Goal: Task Accomplishment & Management: Use online tool/utility

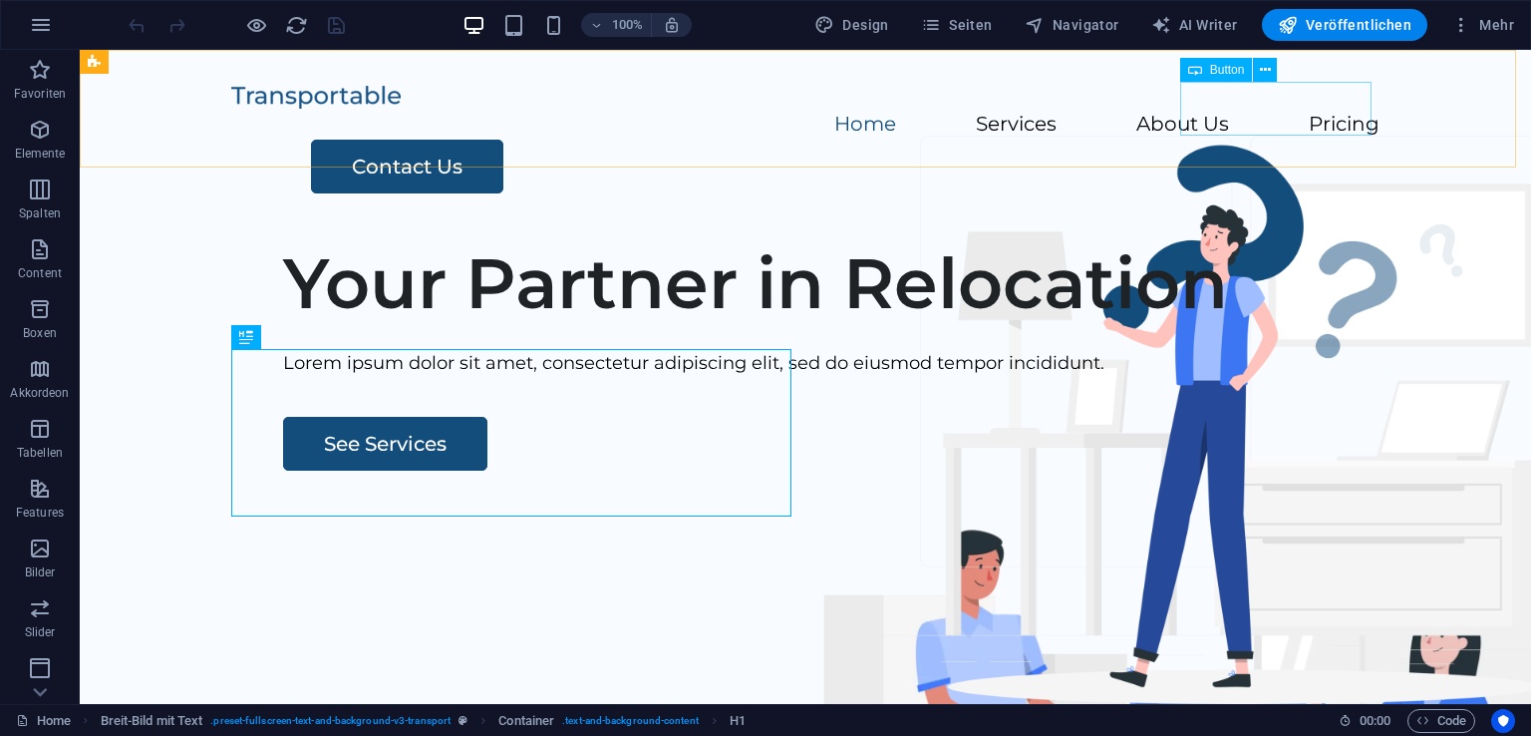
click at [1242, 69] on span "Button" at bounding box center [1227, 70] width 35 height 12
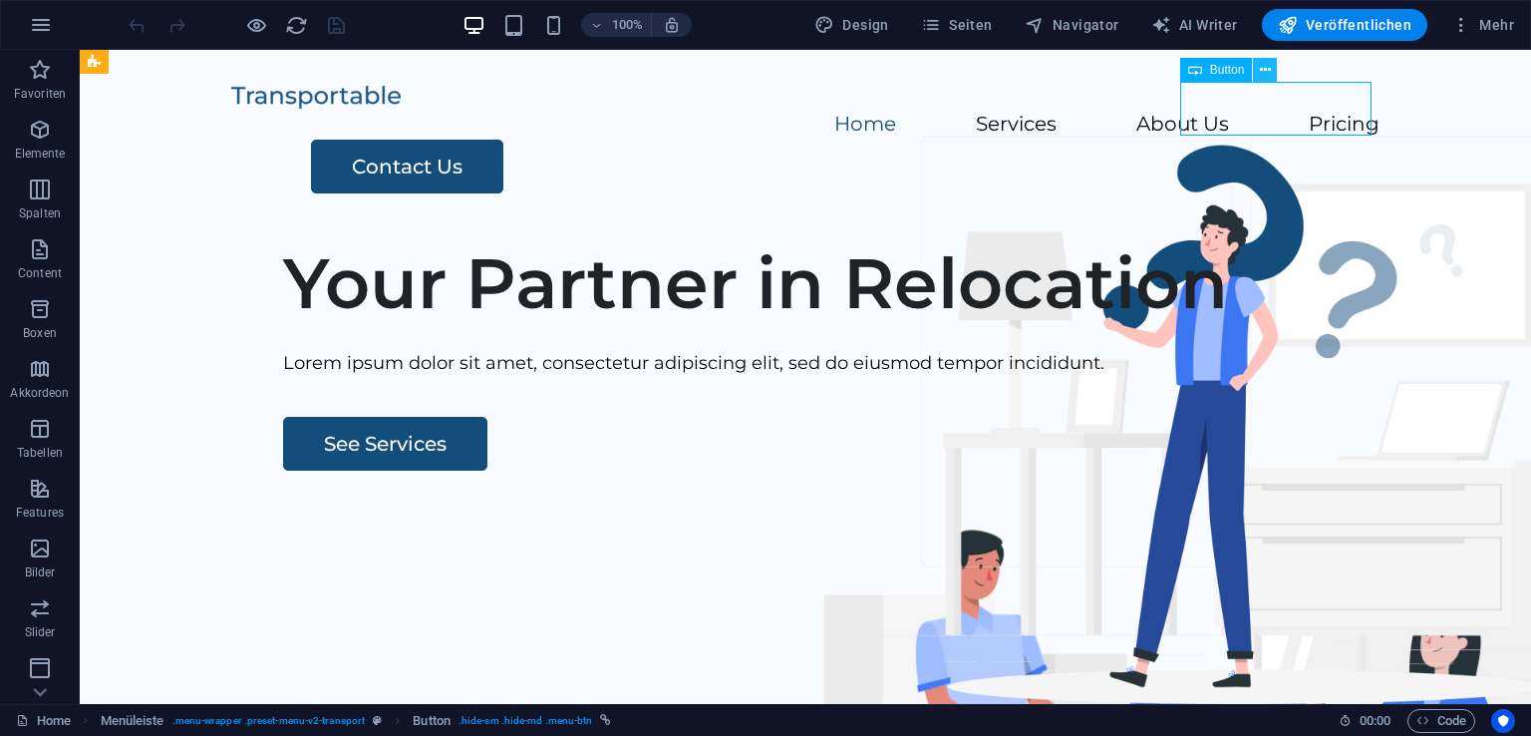
drag, startPoint x: 1278, startPoint y: 69, endPoint x: 1262, endPoint y: 75, distance: 17.0
click at [1262, 75] on div "Button" at bounding box center [1235, 70] width 111 height 25
click at [1262, 75] on icon at bounding box center [1265, 70] width 11 height 21
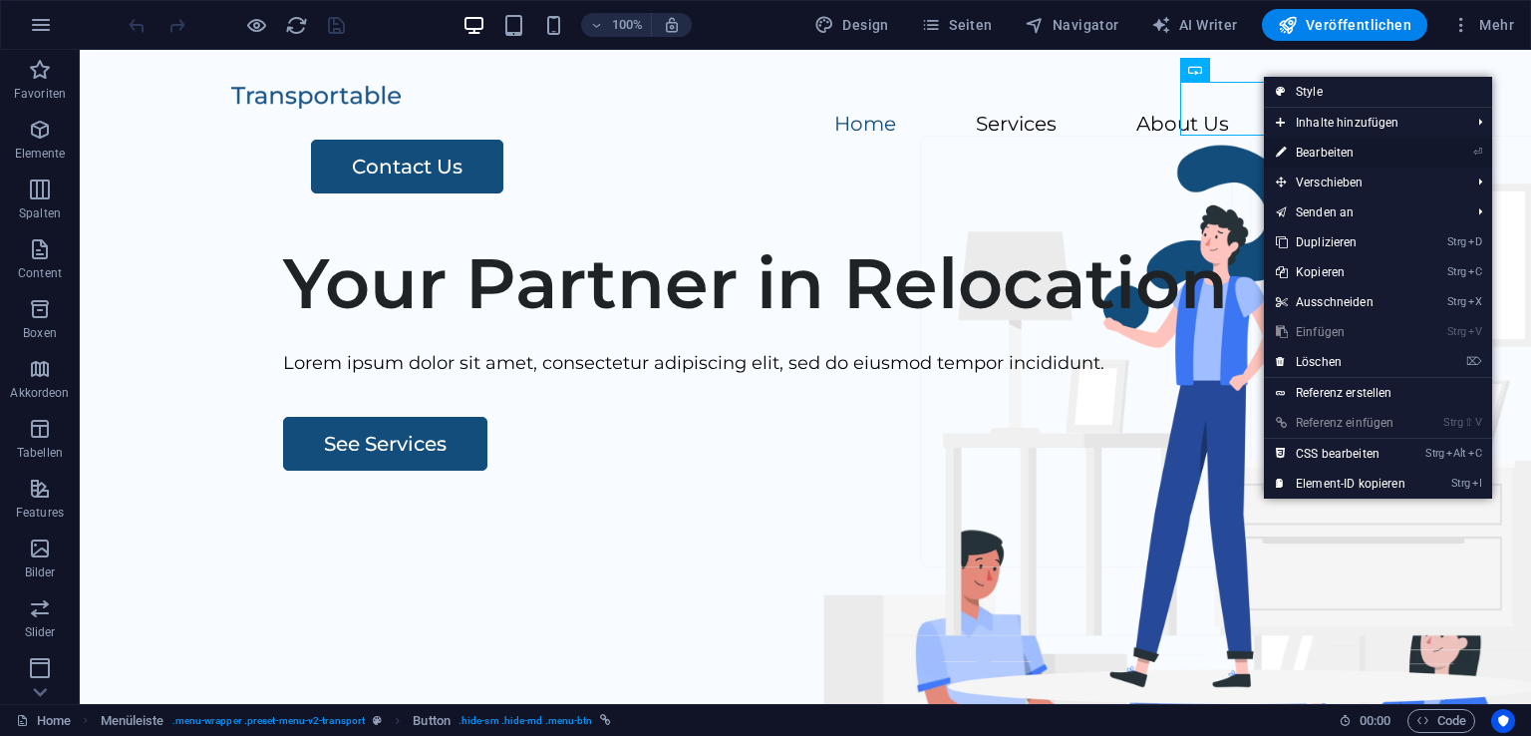
click at [1348, 150] on link "⏎ Bearbeiten" at bounding box center [1340, 153] width 153 height 30
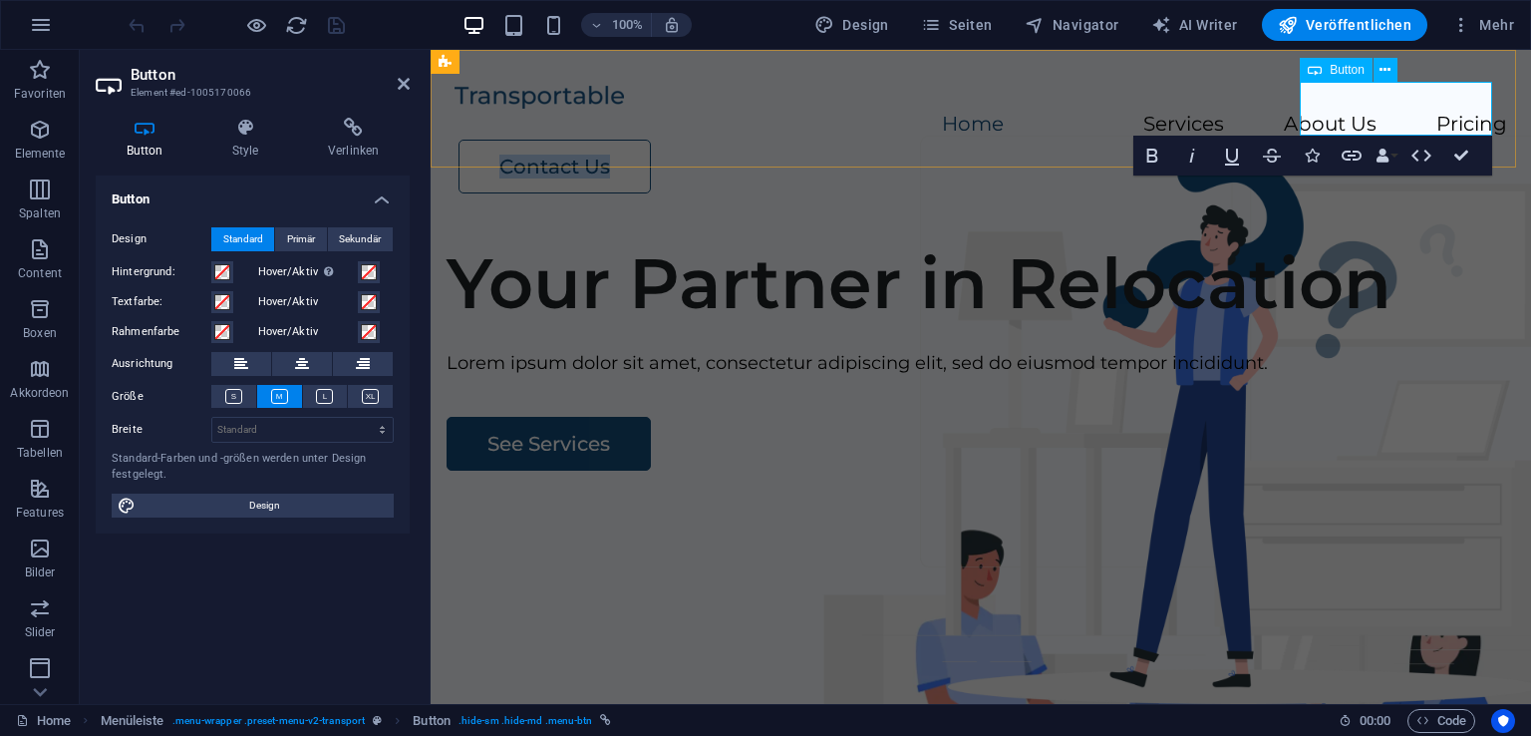
click at [651, 140] on link "Contact Us" at bounding box center [554, 167] width 192 height 54
click at [1383, 63] on icon at bounding box center [1384, 70] width 11 height 21
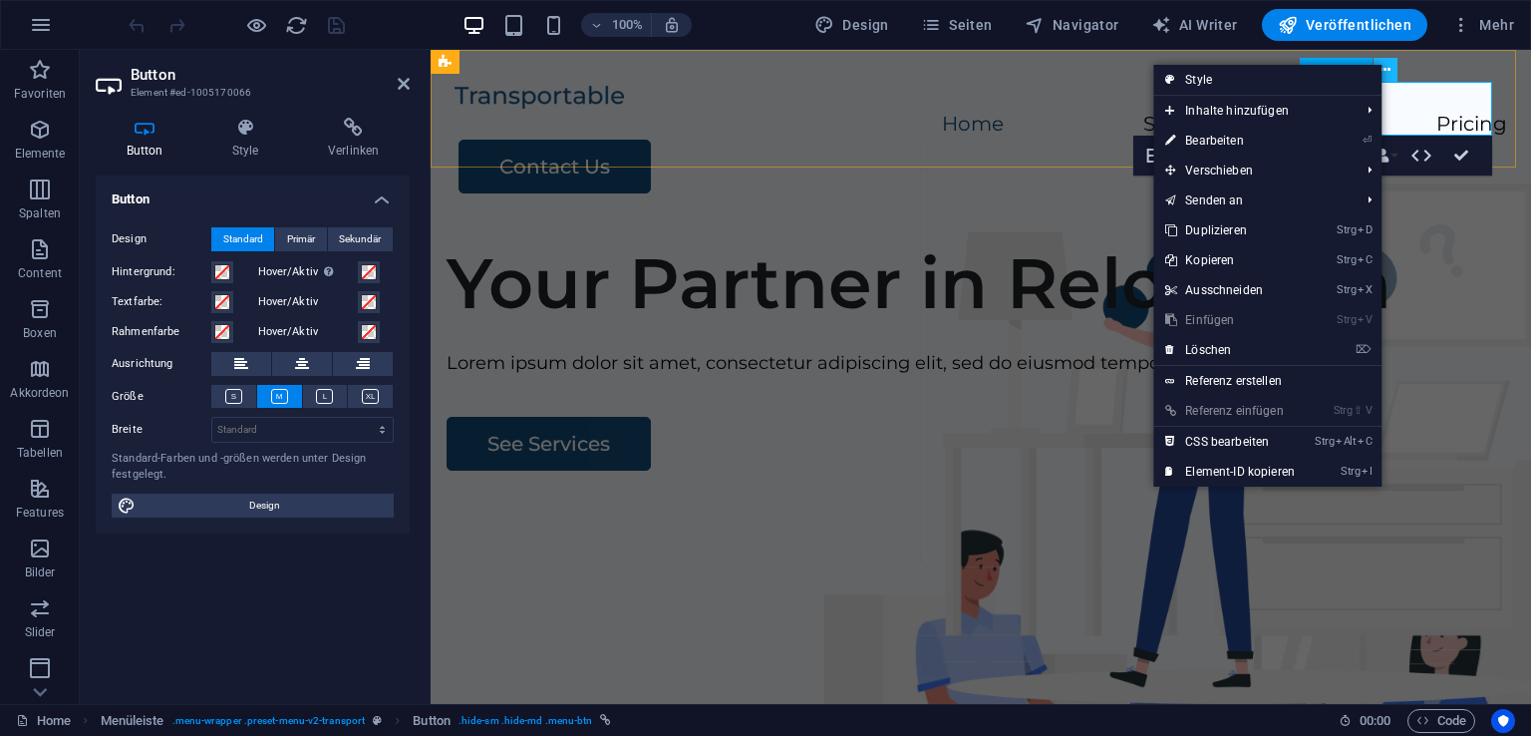
click at [1383, 63] on icon at bounding box center [1384, 70] width 11 height 21
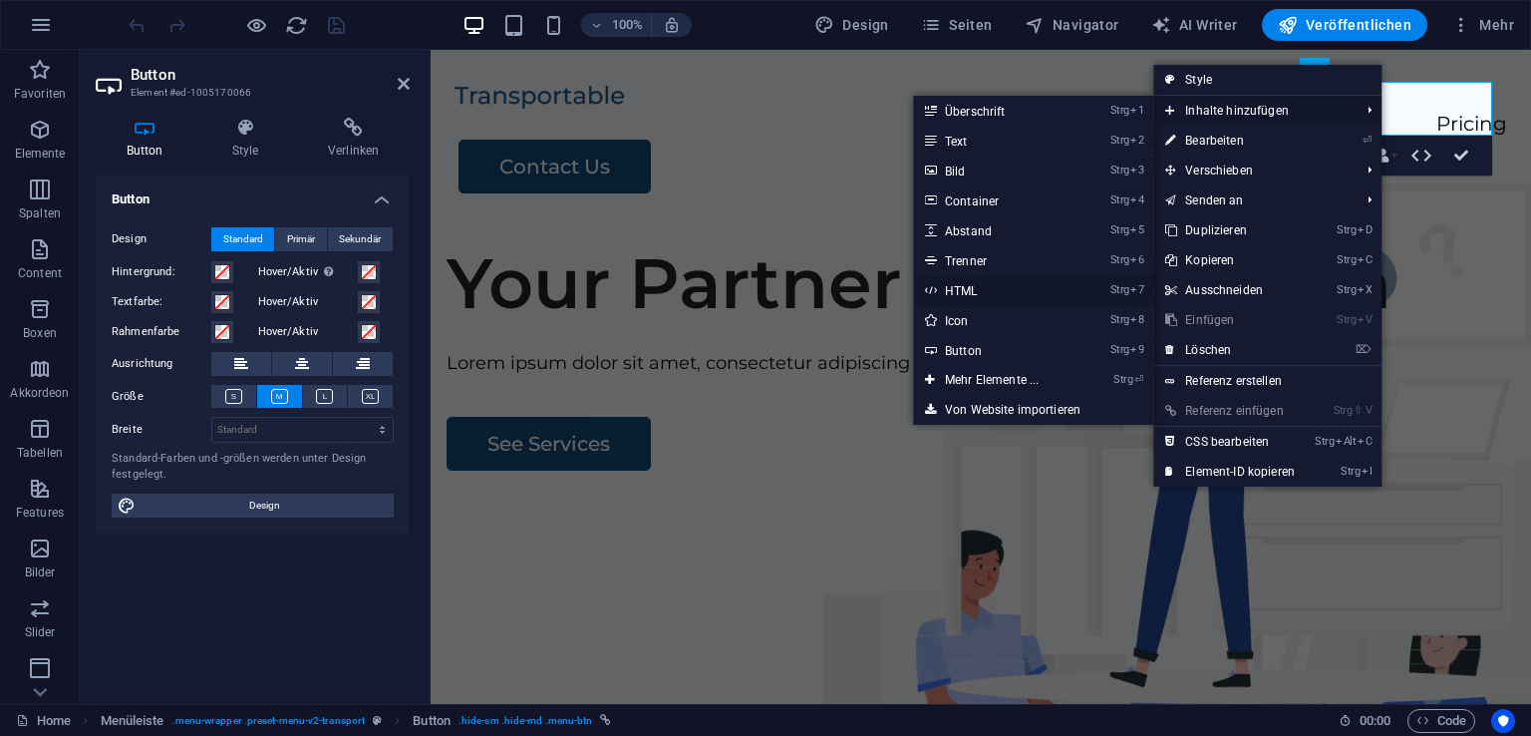
click at [942, 284] on link "Strg 7 HTML" at bounding box center [995, 290] width 165 height 30
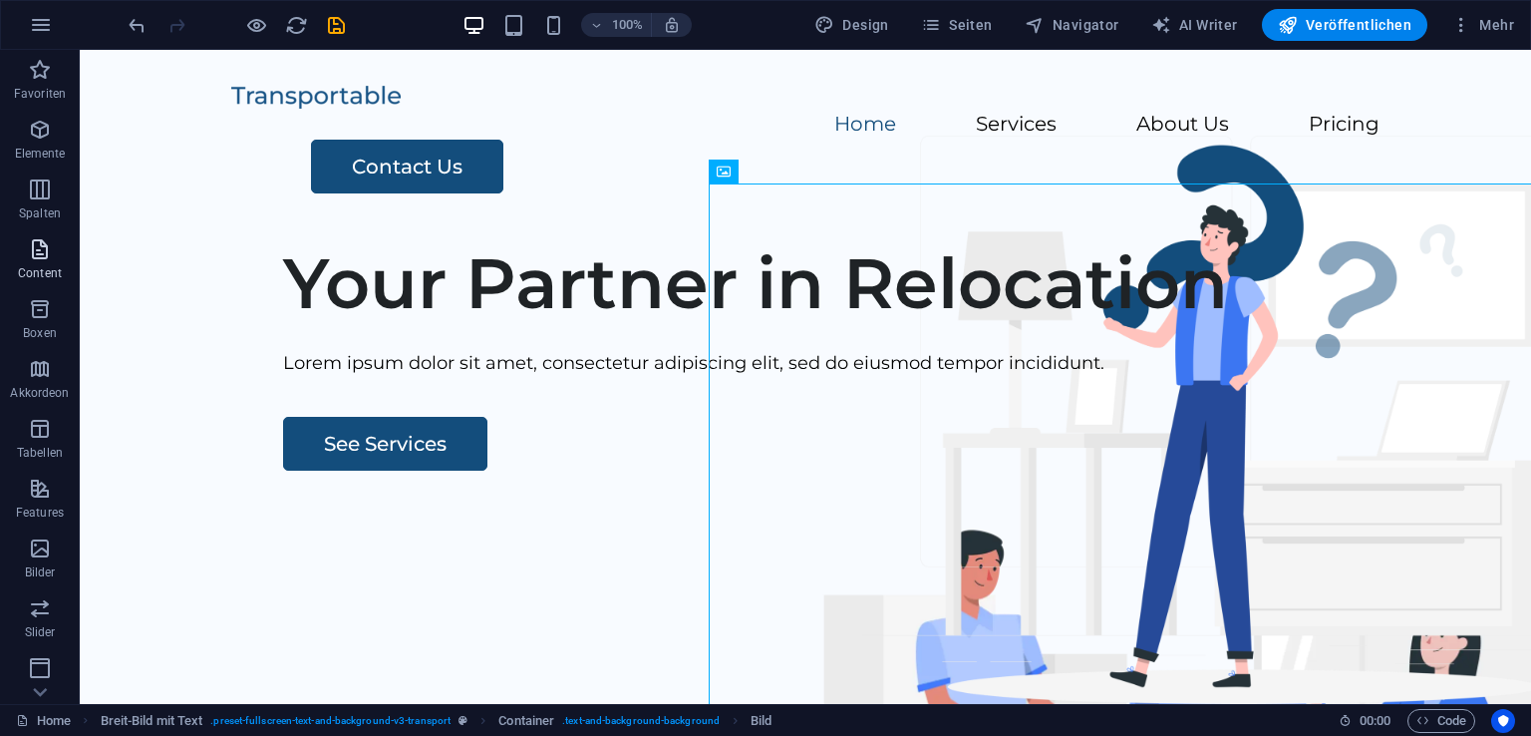
click at [28, 248] on icon "button" at bounding box center [40, 249] width 24 height 24
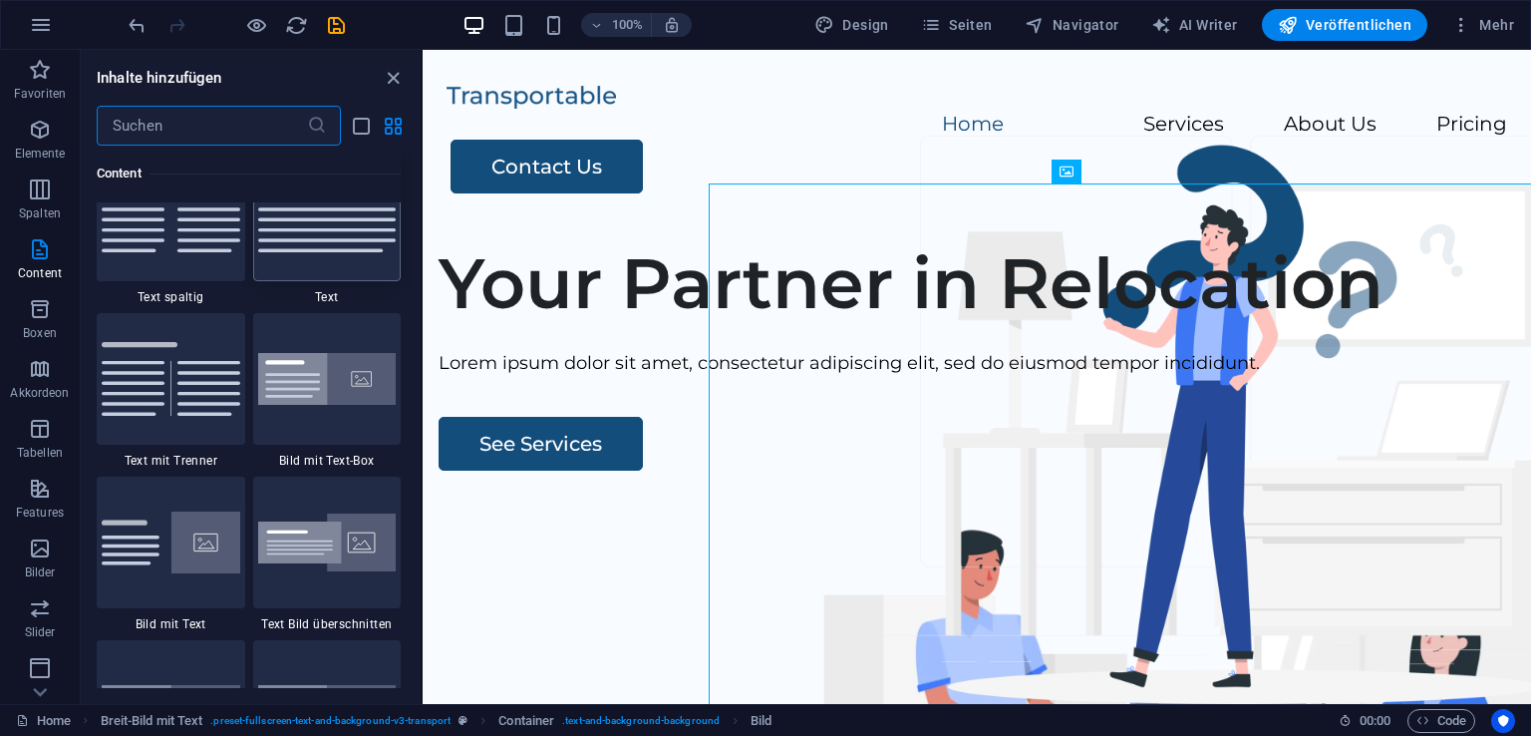
scroll to position [3510, 0]
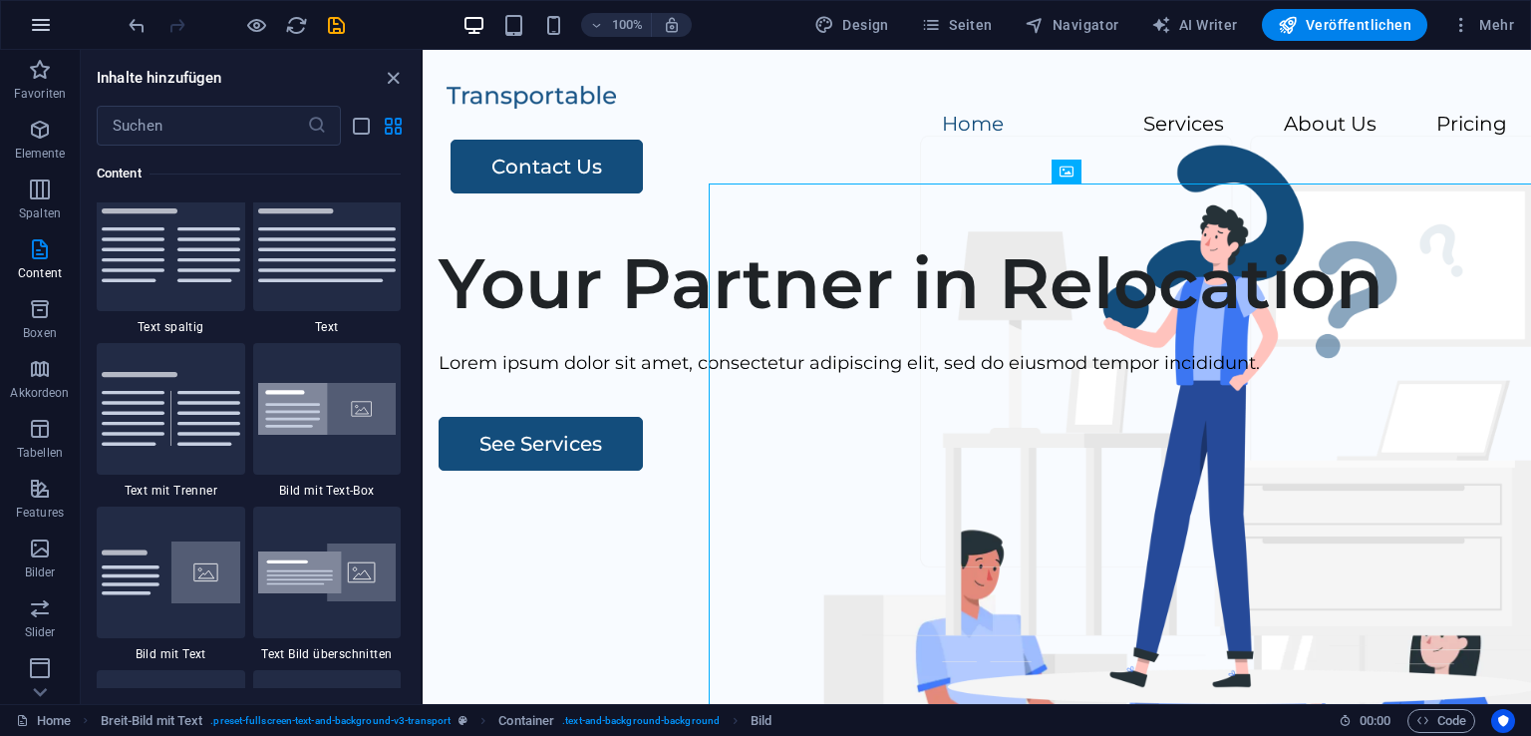
click at [43, 24] on icon "button" at bounding box center [41, 25] width 24 height 24
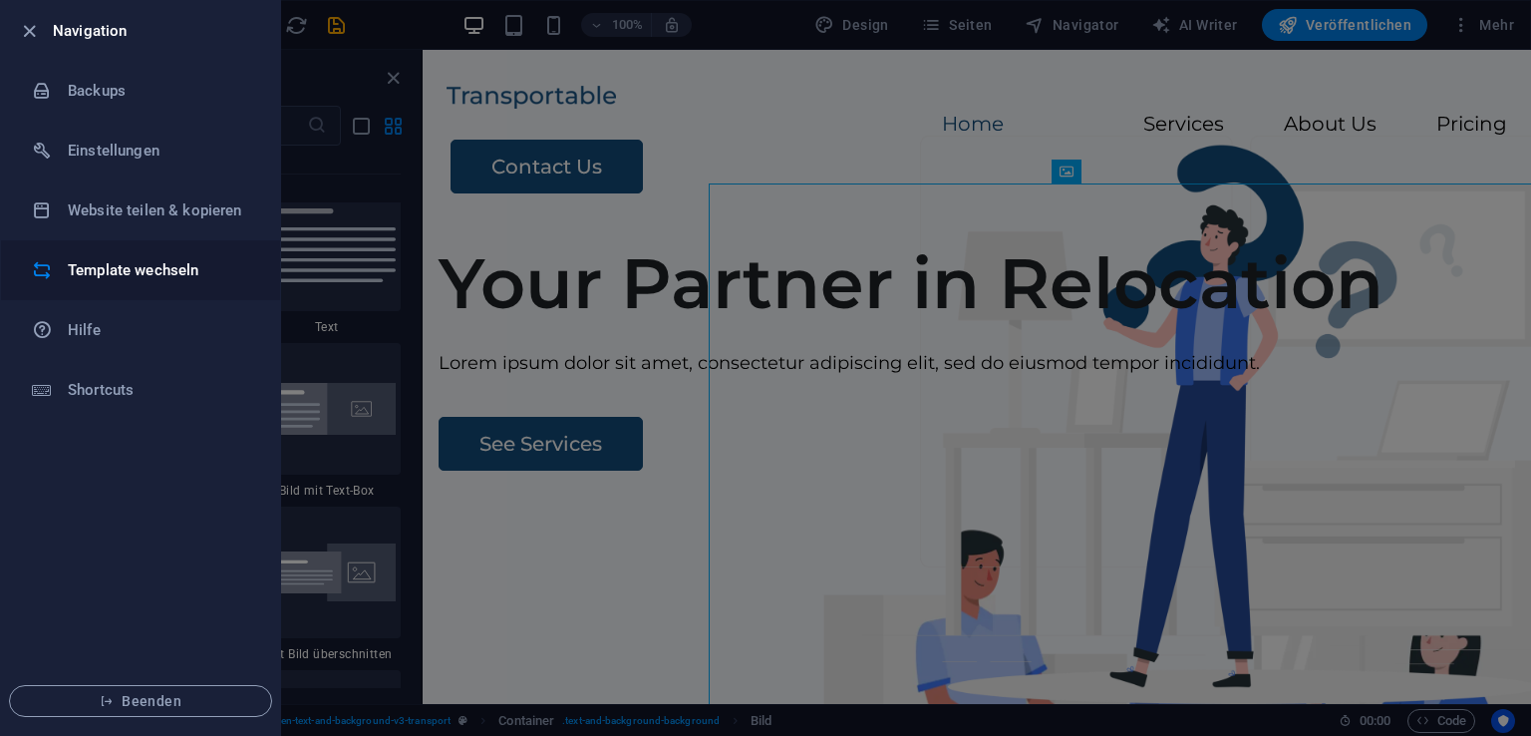
click at [181, 272] on h6 "Template wechseln" at bounding box center [160, 270] width 184 height 24
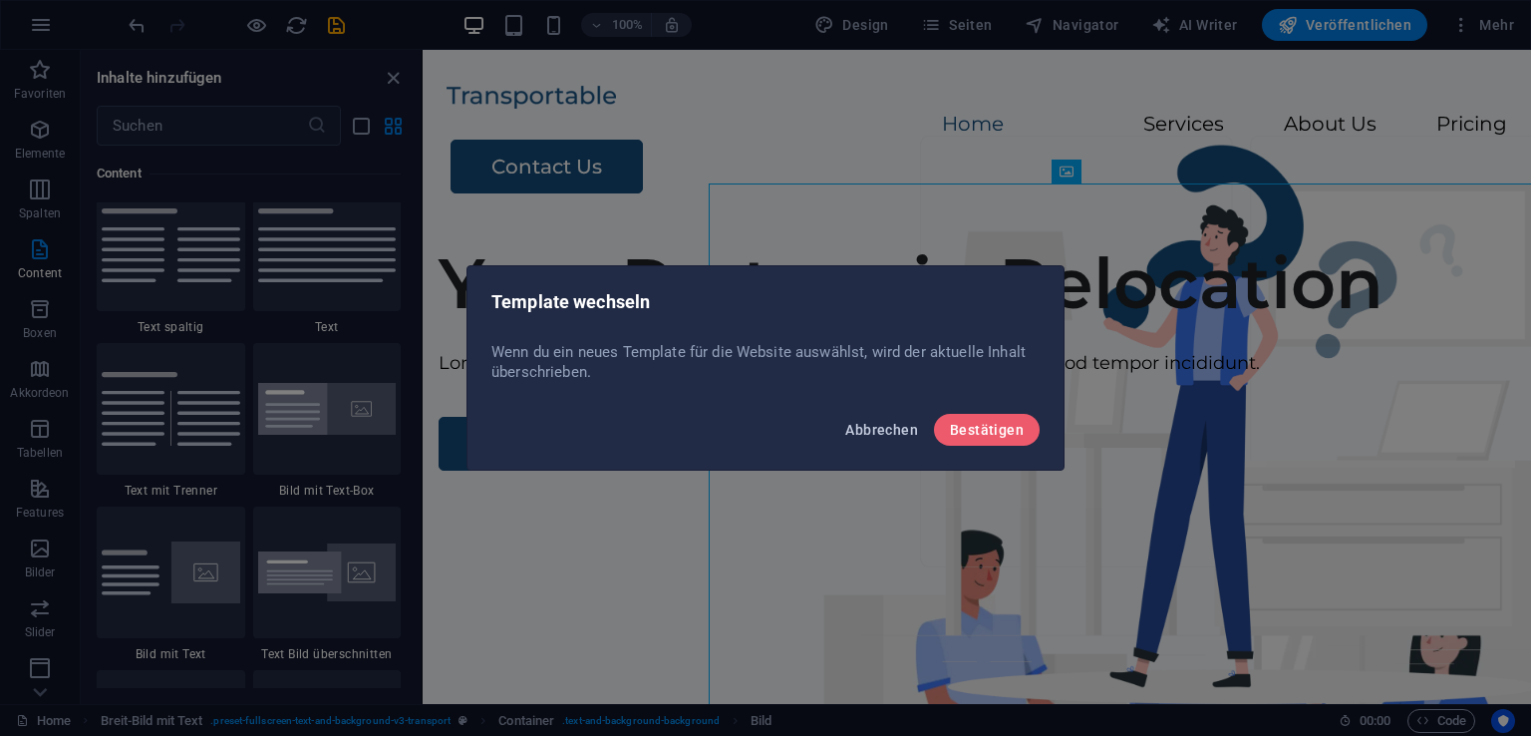
click at [877, 436] on span "Abbrechen" at bounding box center [881, 430] width 73 height 16
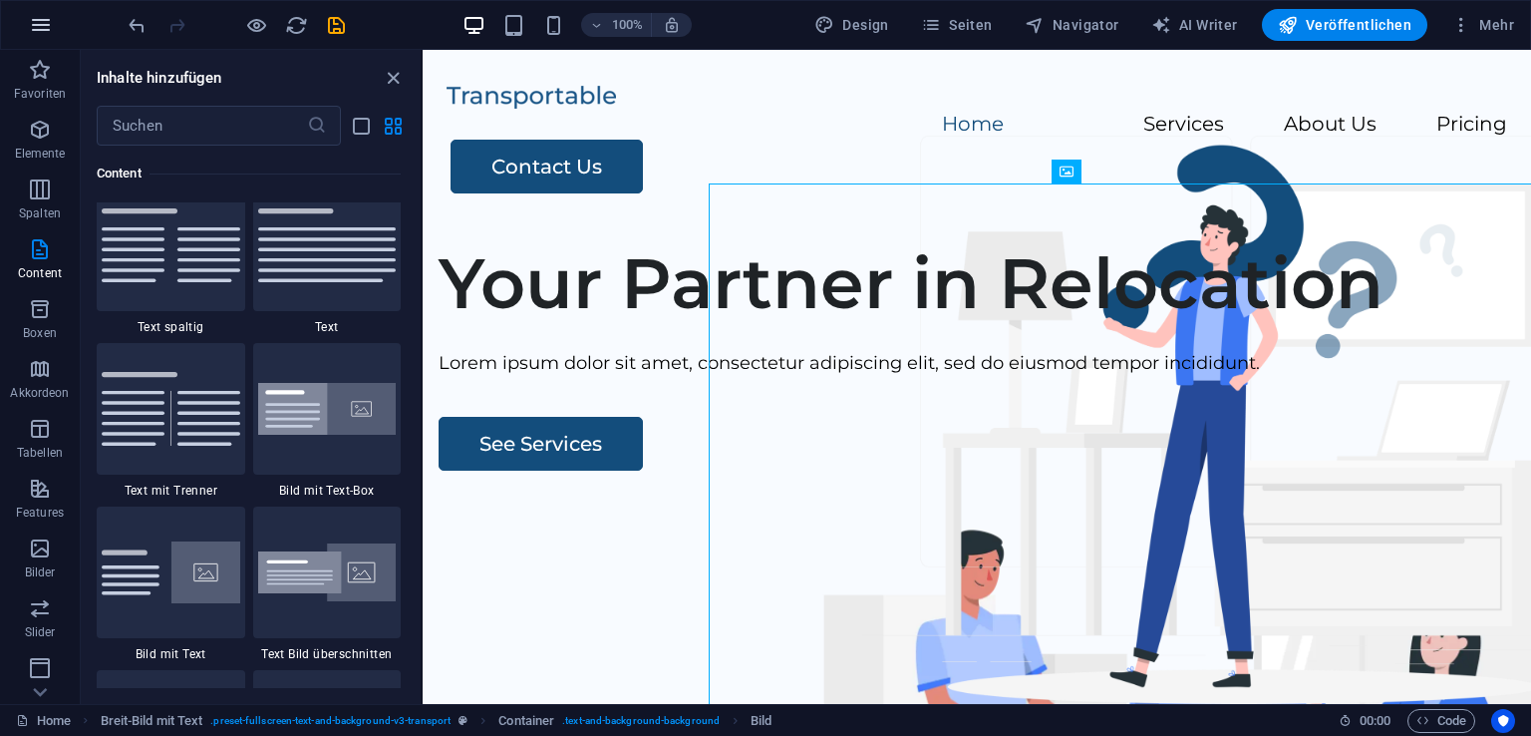
click at [52, 39] on button "button" at bounding box center [41, 25] width 48 height 48
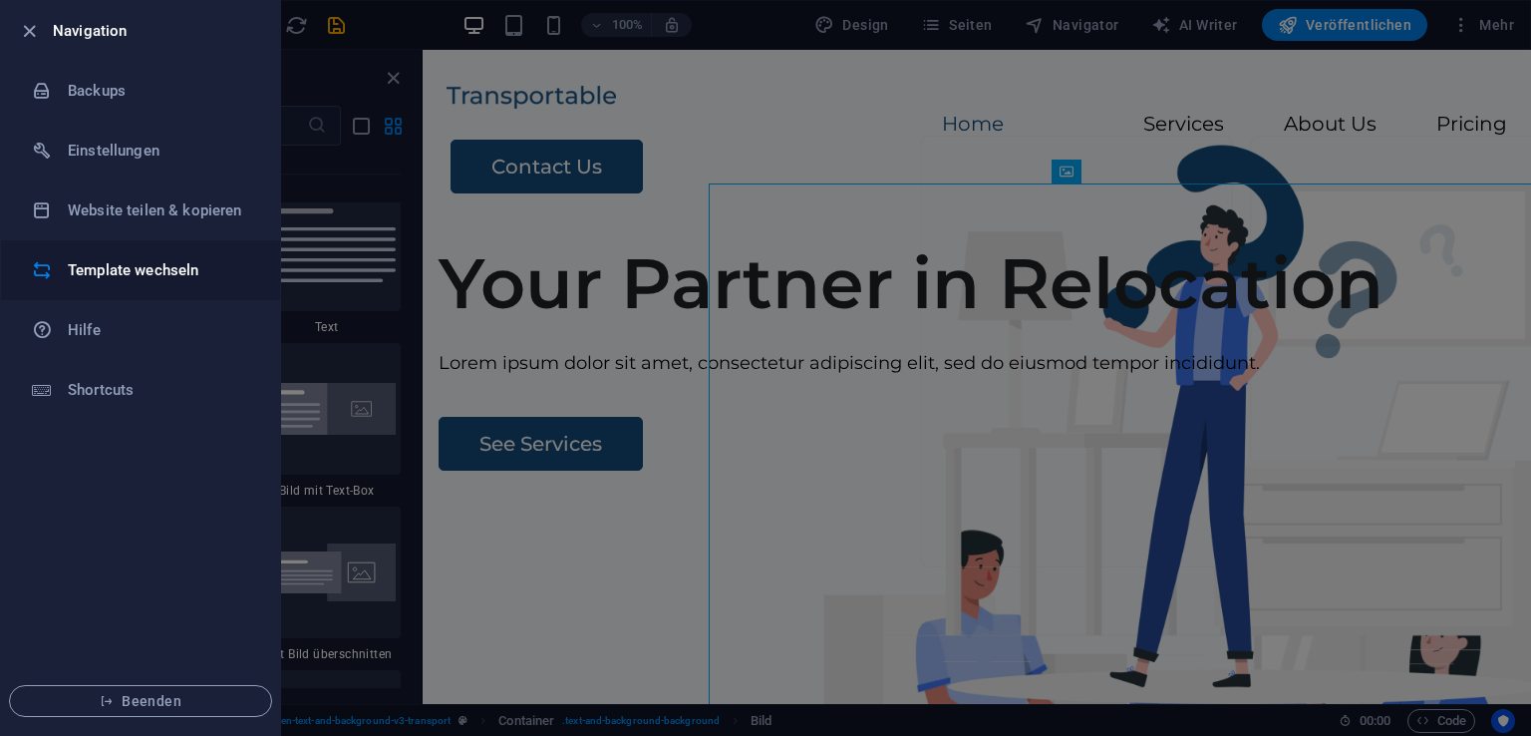
click at [212, 272] on h6 "Template wechseln" at bounding box center [160, 270] width 184 height 24
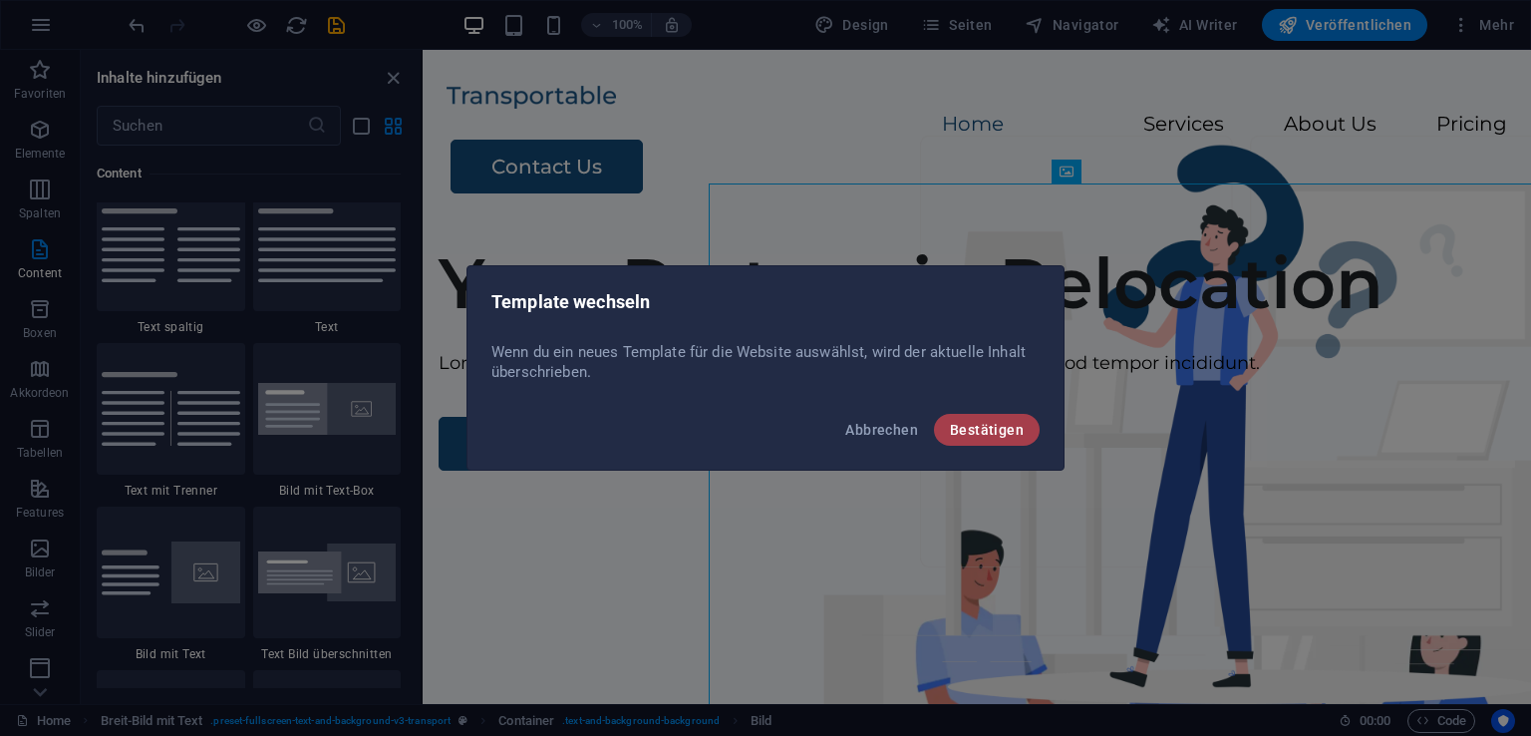
click at [1004, 422] on span "Bestätigen" at bounding box center [987, 430] width 74 height 16
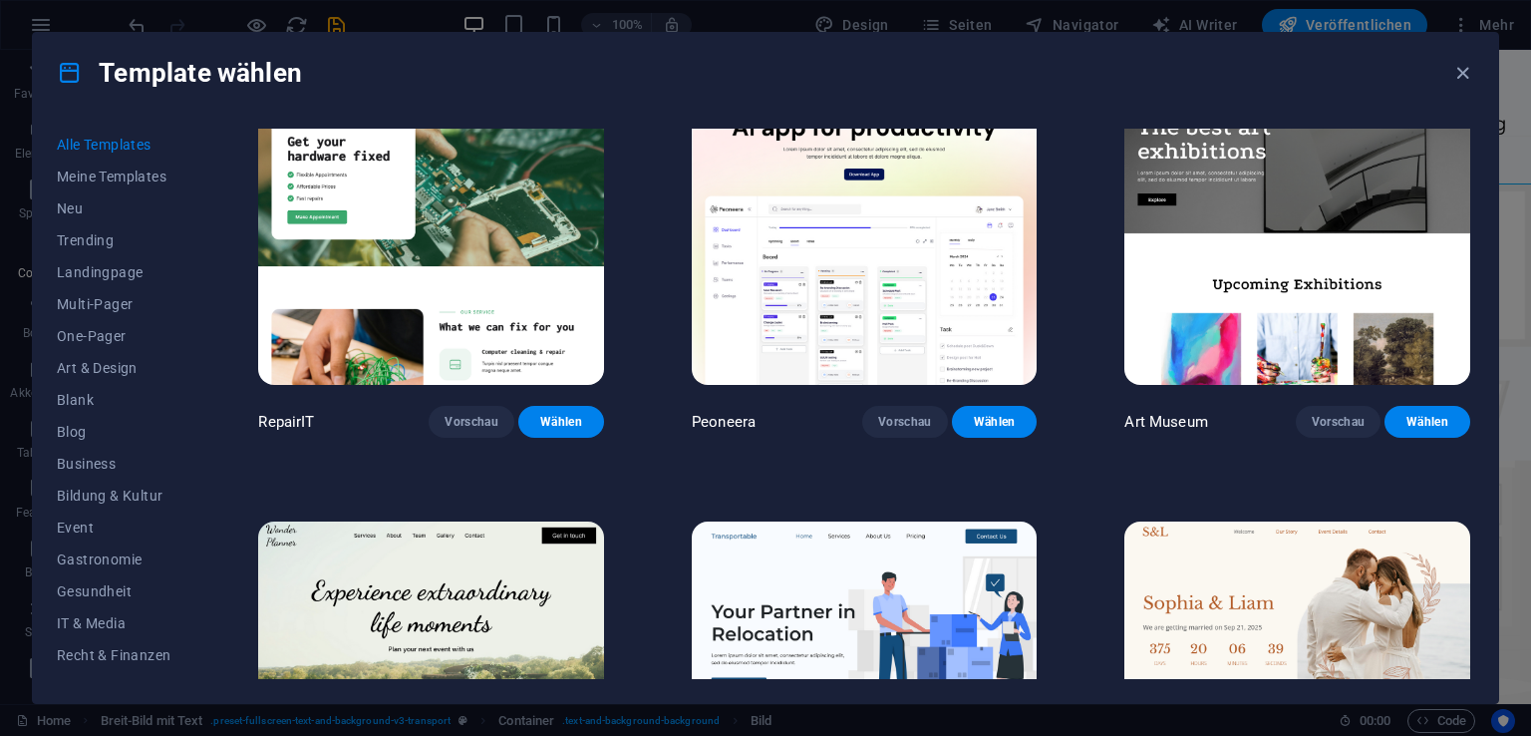
scroll to position [0, 0]
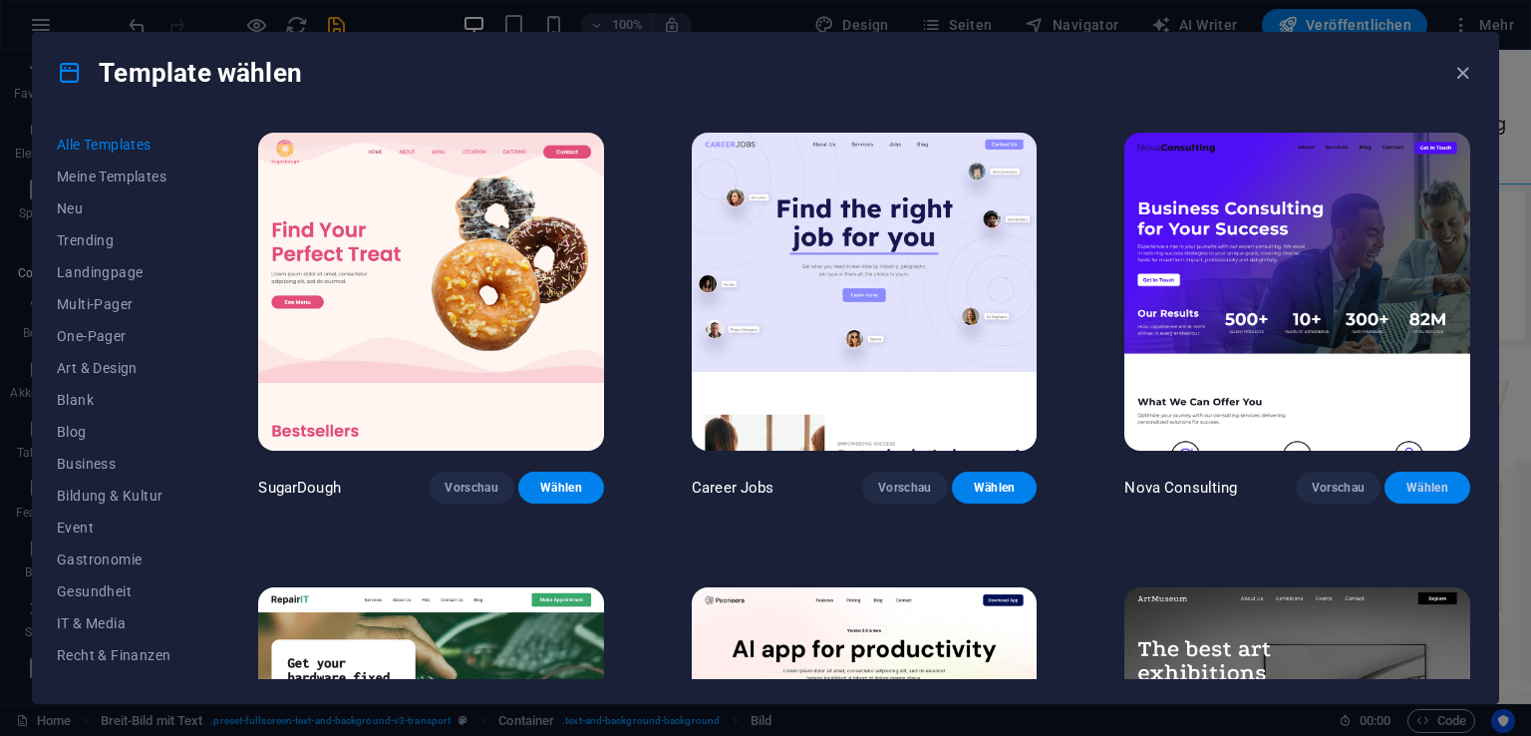
click at [1409, 488] on span "Wählen" at bounding box center [1427, 487] width 54 height 16
checkbox input "false"
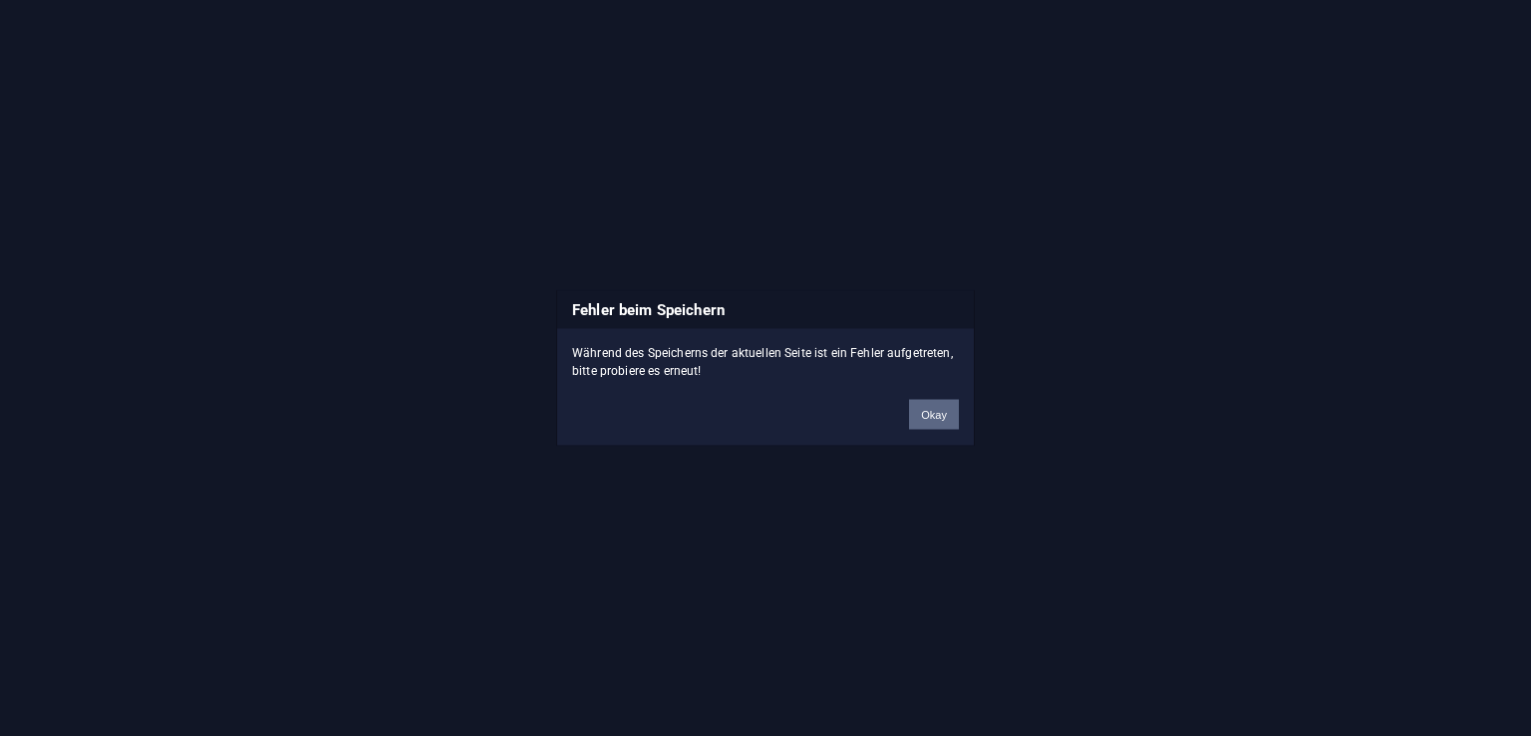
click at [934, 416] on button "Okay" at bounding box center [934, 415] width 50 height 30
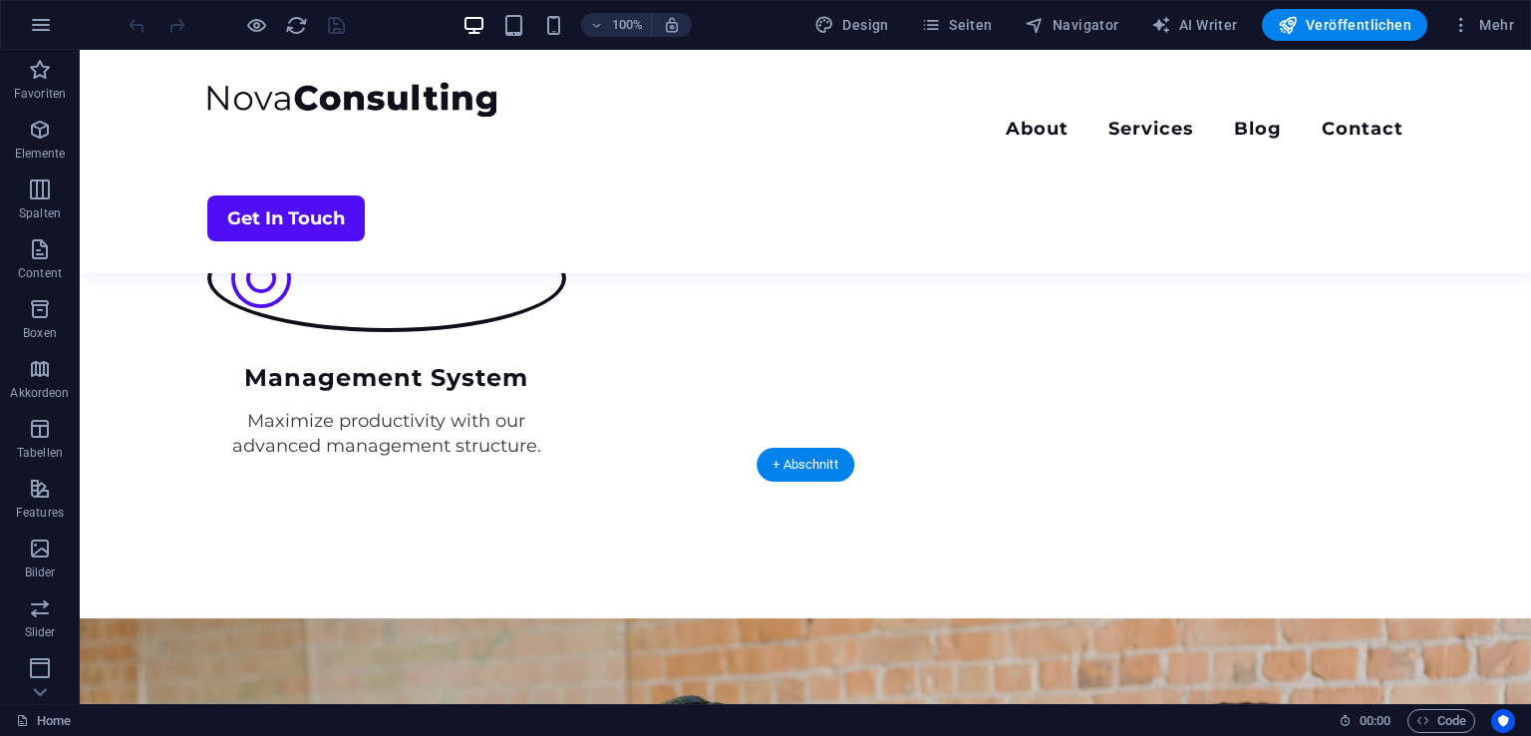
scroll to position [3504, 0]
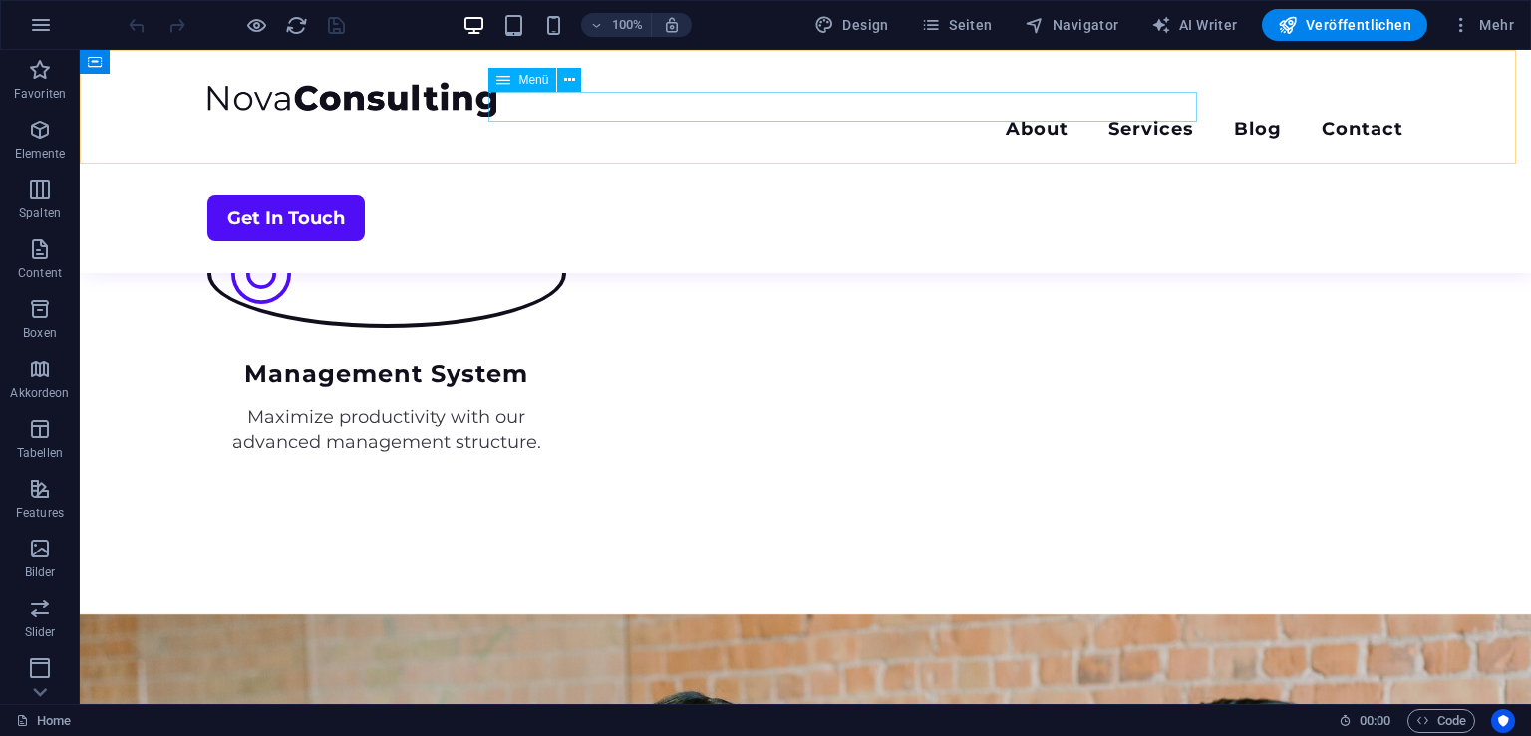
click at [966, 117] on nav "About Services Blog Contact" at bounding box center [805, 131] width 1196 height 29
click at [965, 117] on nav "About Services Blog Contact" at bounding box center [805, 131] width 1196 height 29
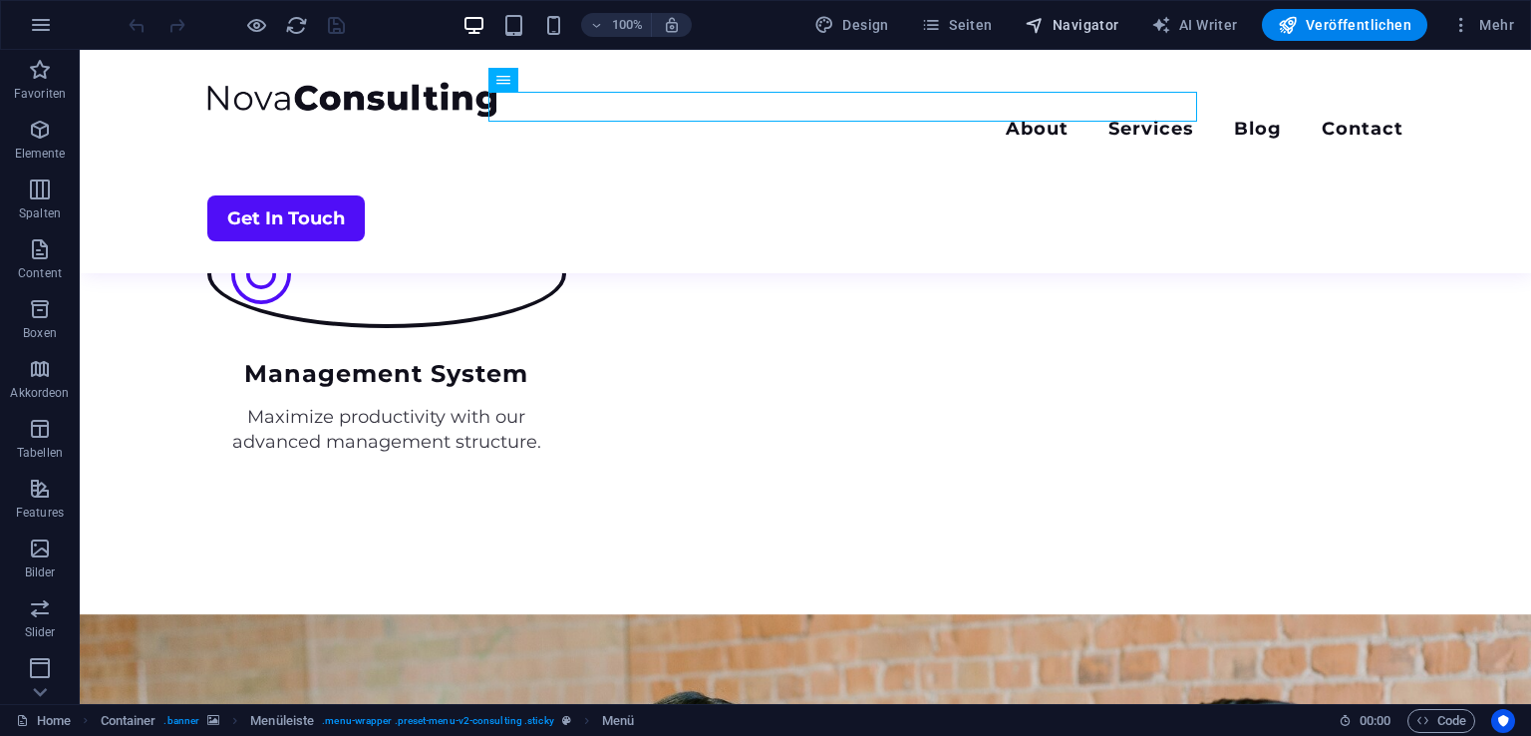
click at [1039, 15] on icon "button" at bounding box center [1035, 25] width 20 height 20
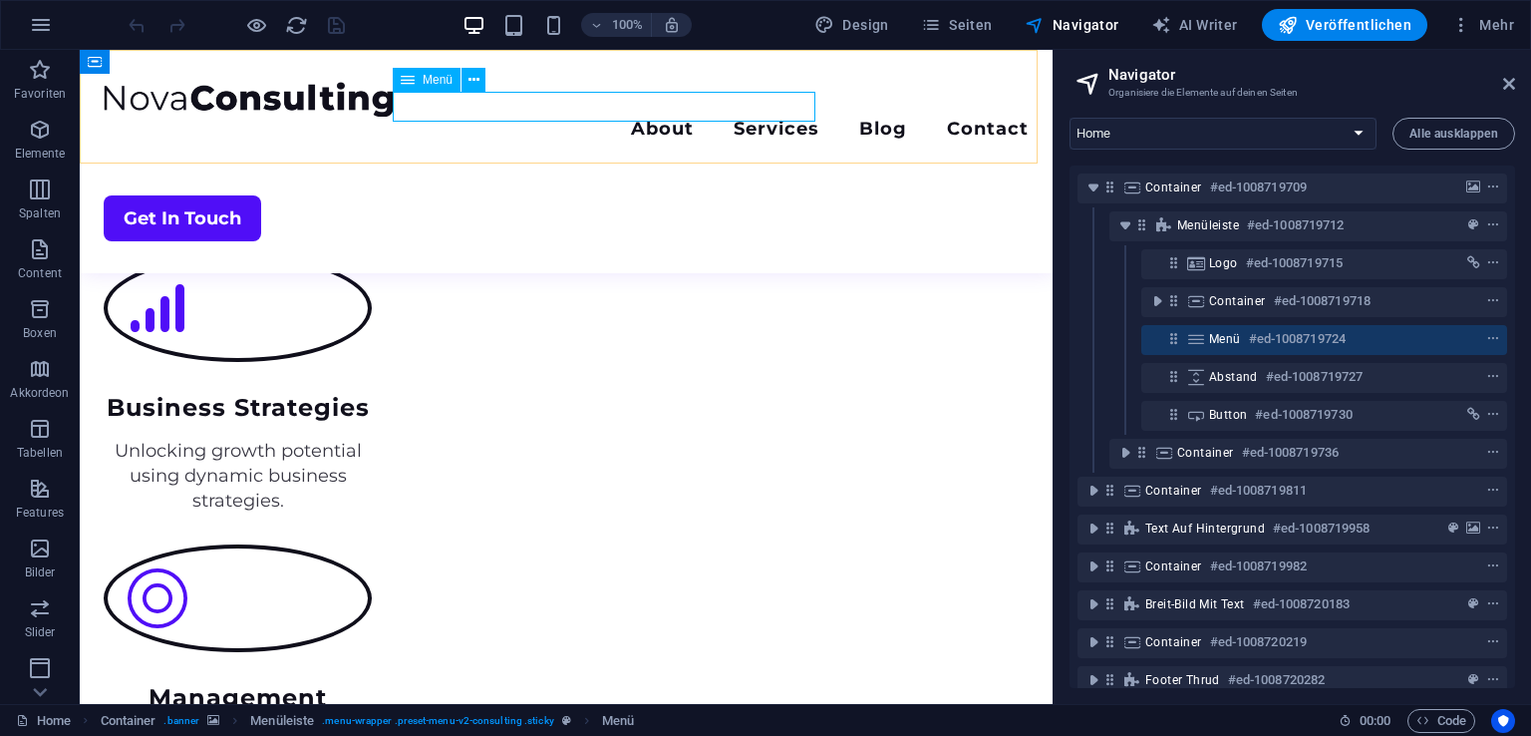
click at [1329, 334] on h6 "#ed-1008719724" at bounding box center [1297, 339] width 97 height 24
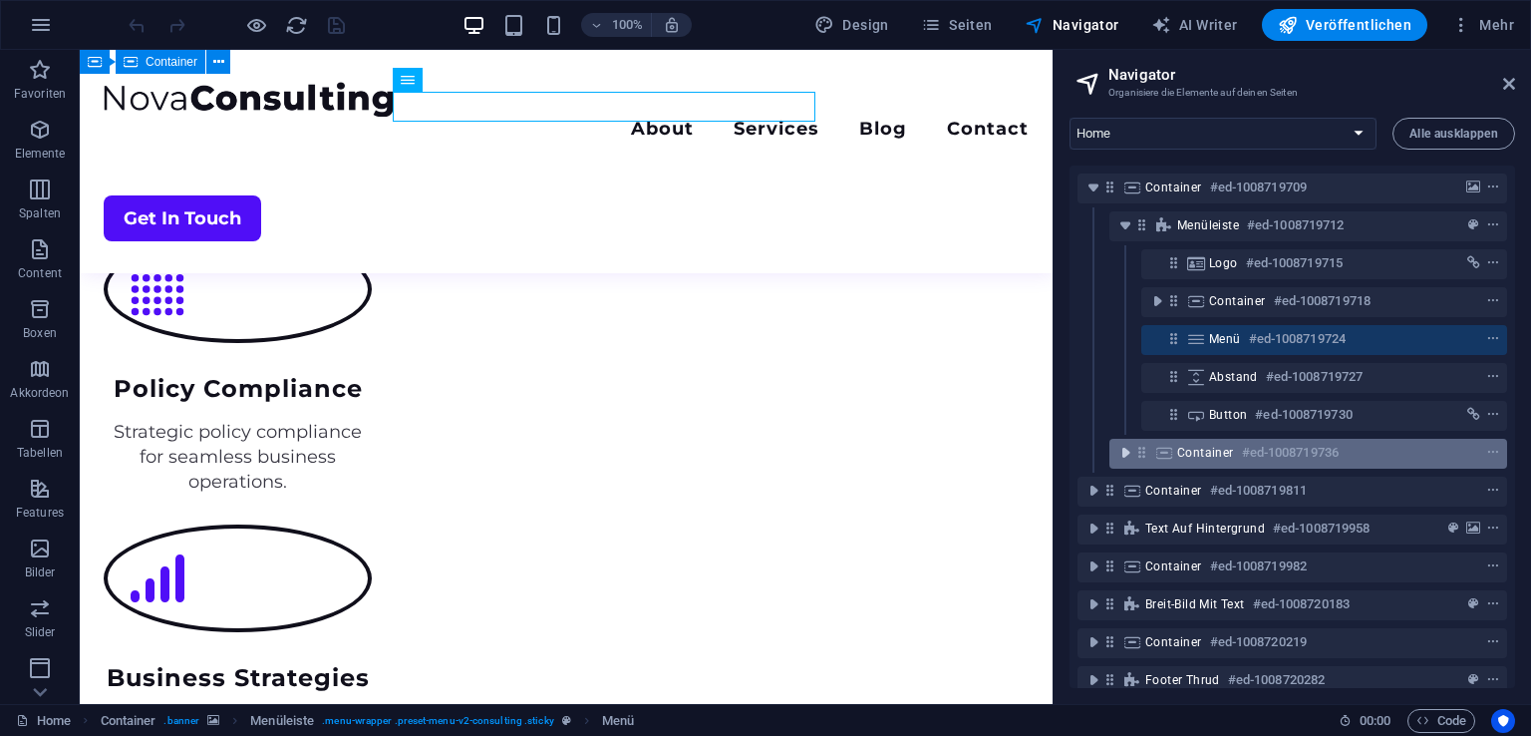
click at [1131, 449] on icon "toggle-expand" at bounding box center [1125, 453] width 20 height 20
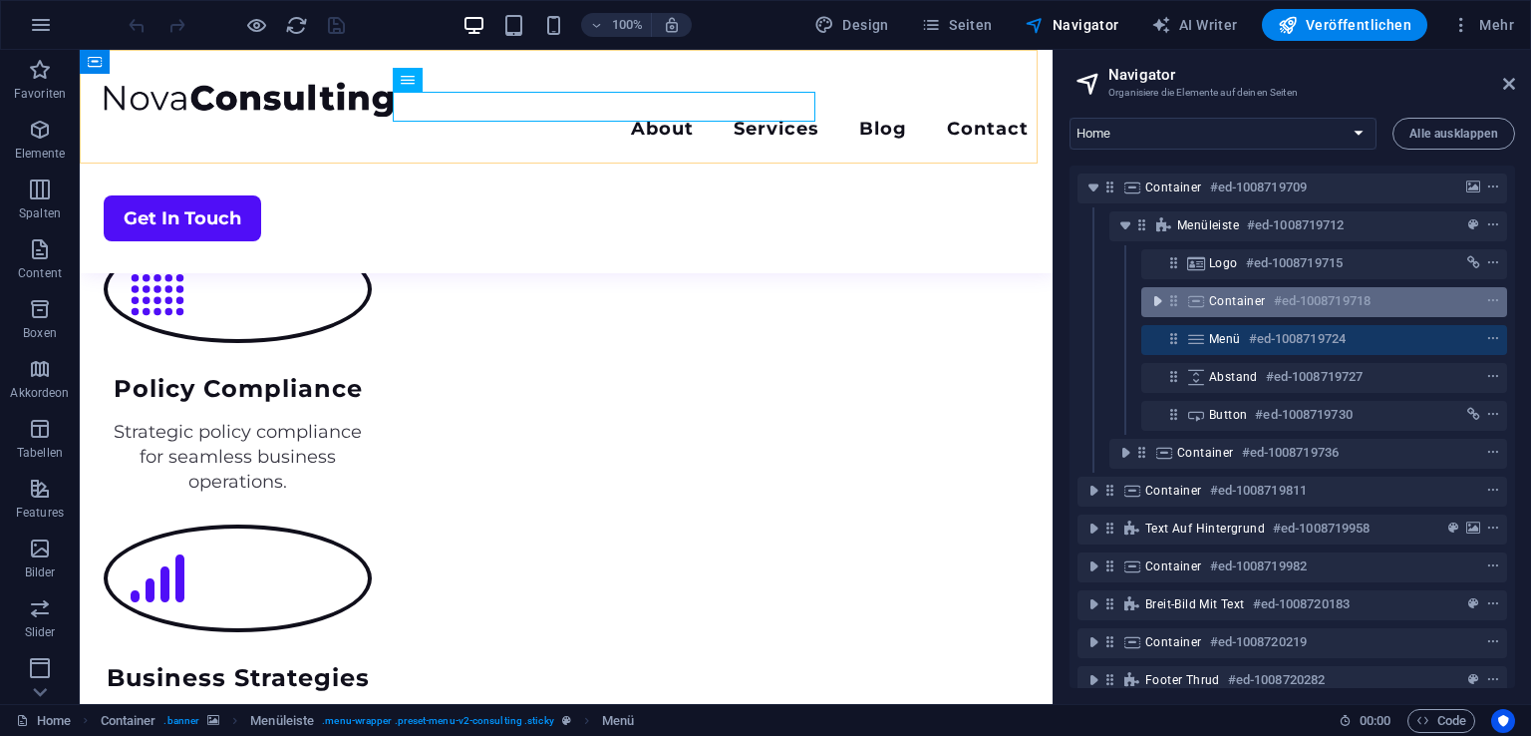
click at [1156, 301] on icon "toggle-expand" at bounding box center [1157, 301] width 20 height 20
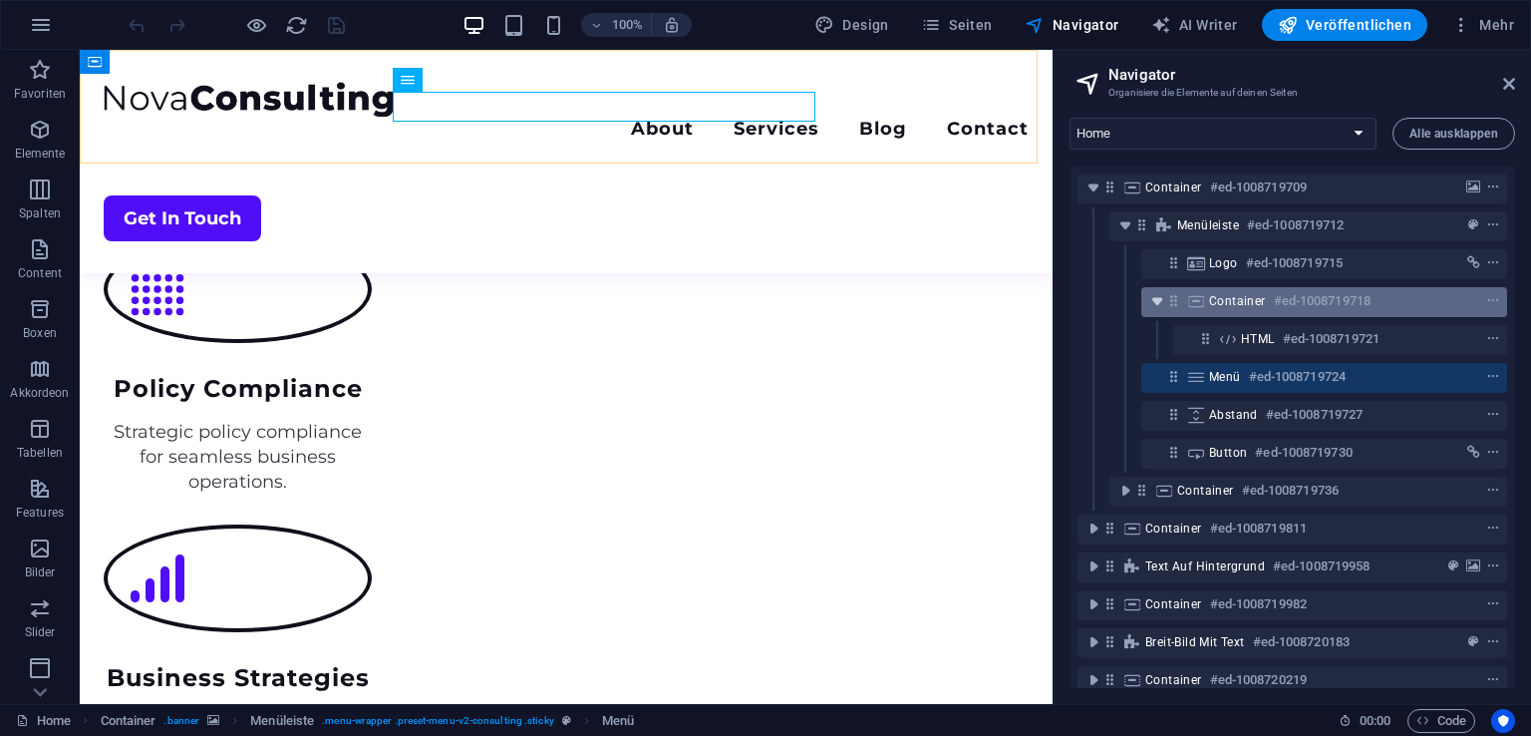
click at [1156, 301] on icon "toggle-expand" at bounding box center [1157, 301] width 20 height 20
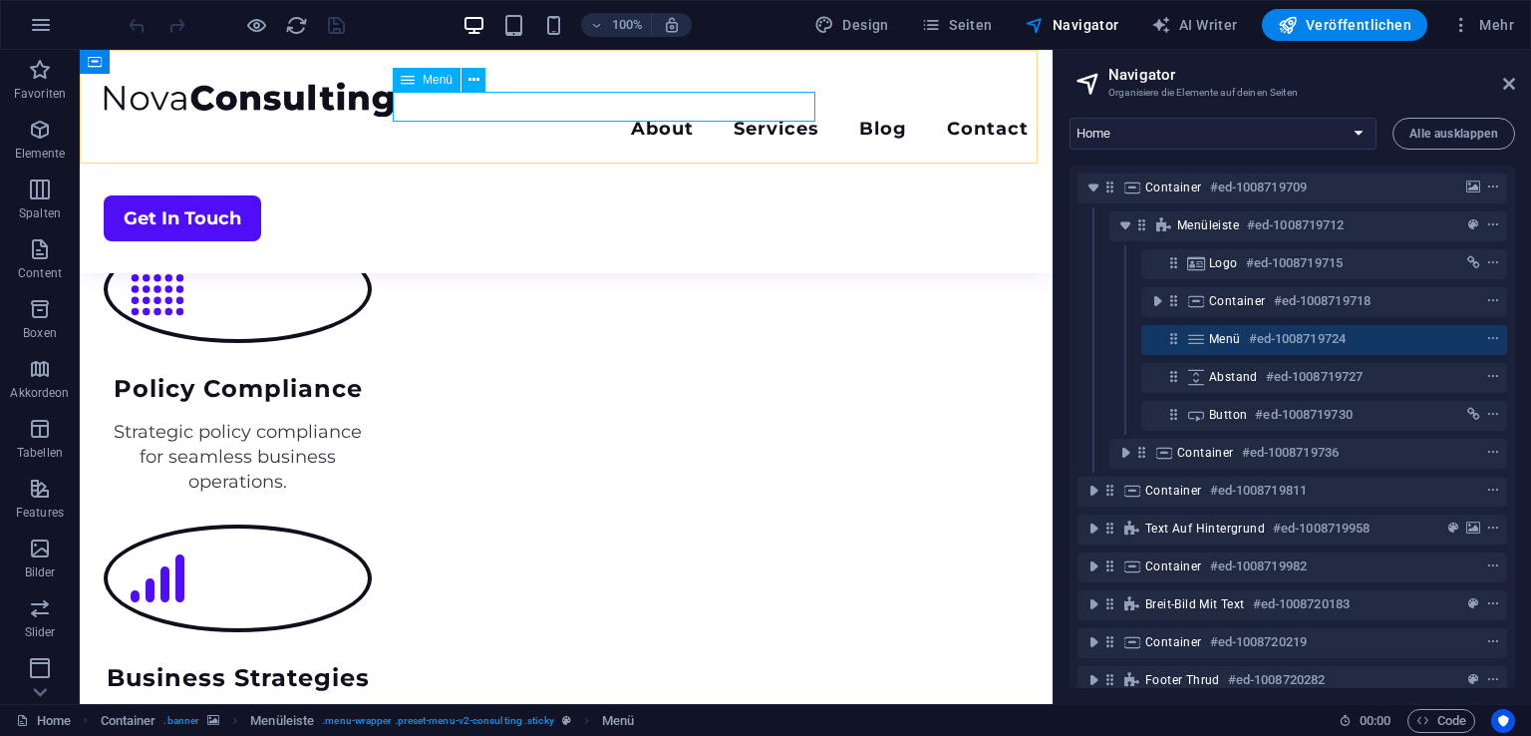
click at [1466, 332] on div at bounding box center [1456, 339] width 94 height 24
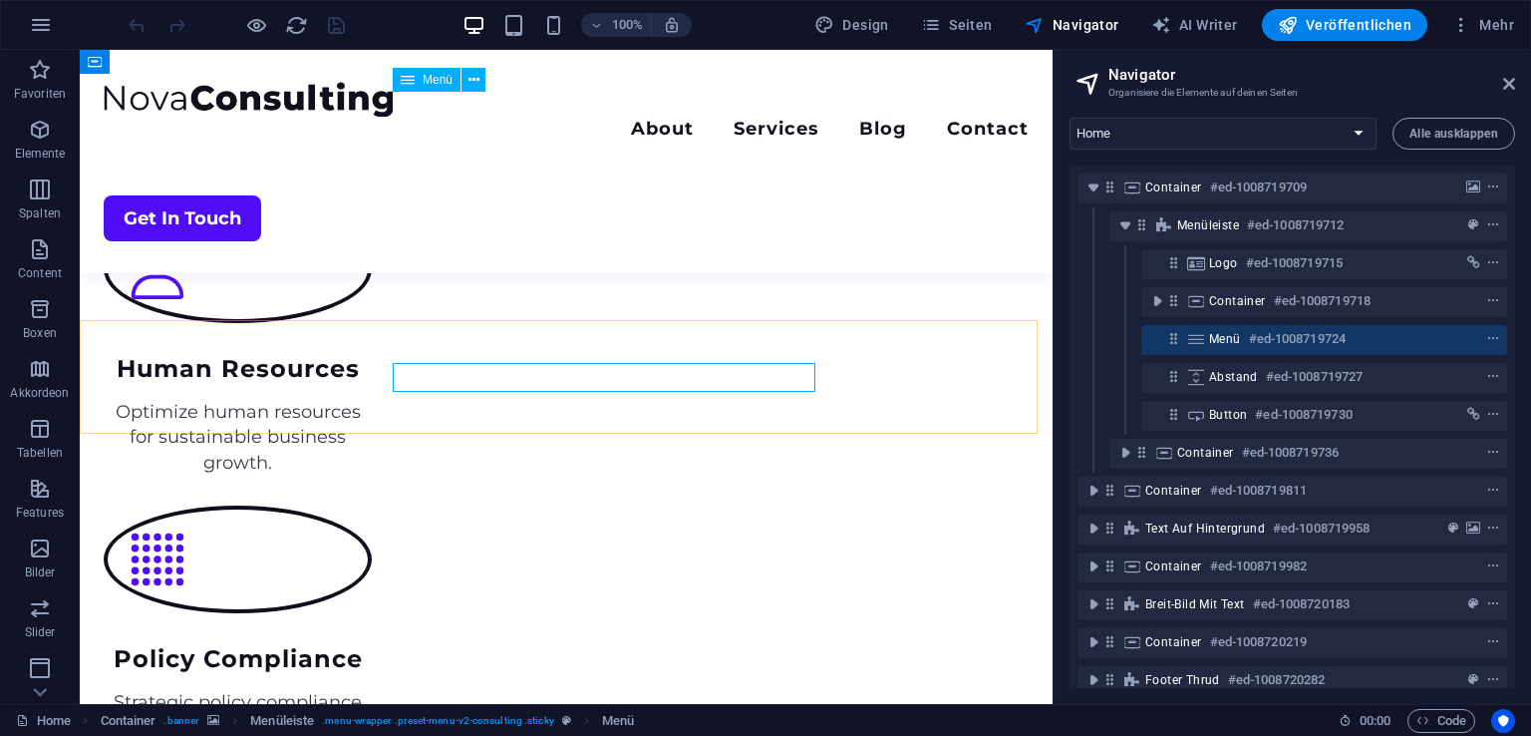
click at [1466, 332] on div at bounding box center [1456, 339] width 94 height 24
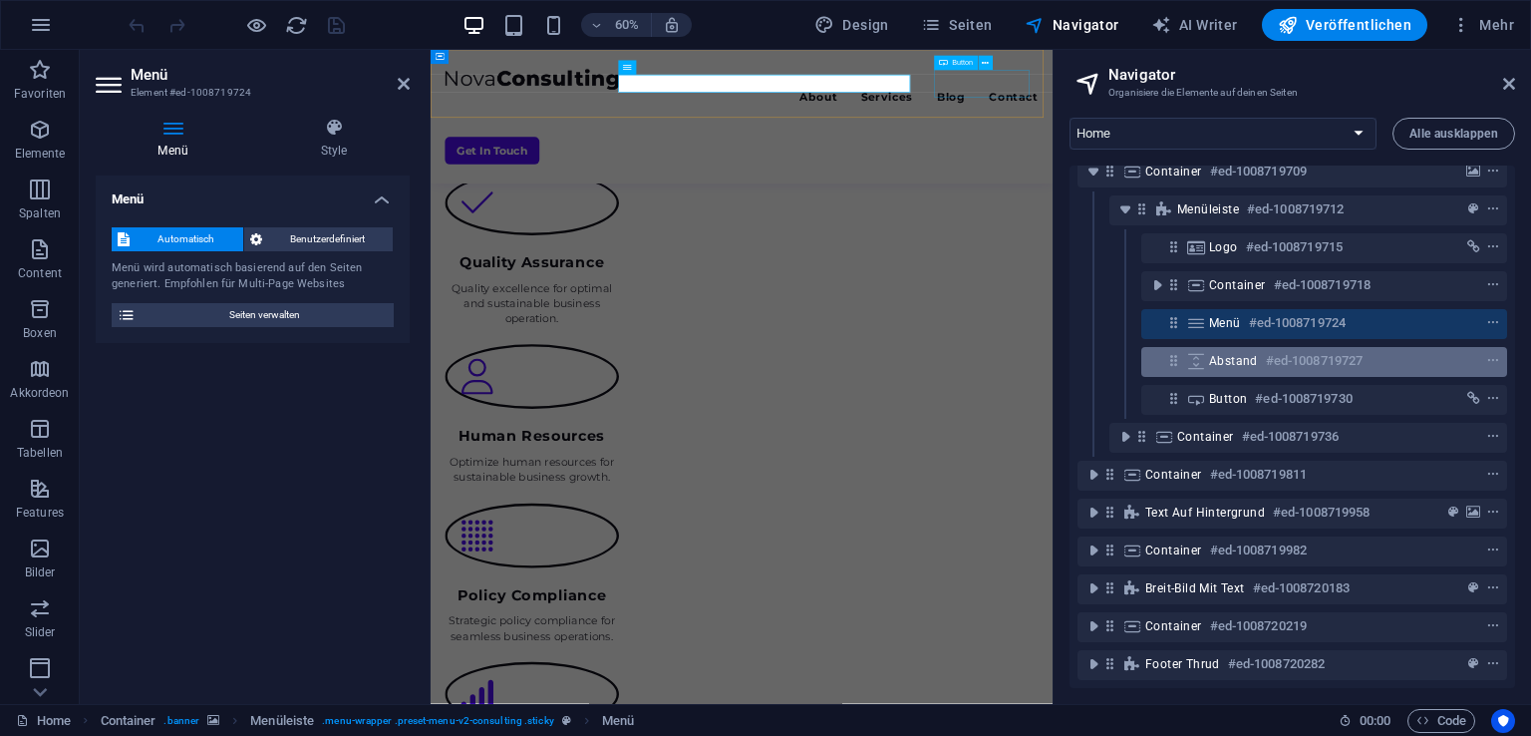
scroll to position [0, 0]
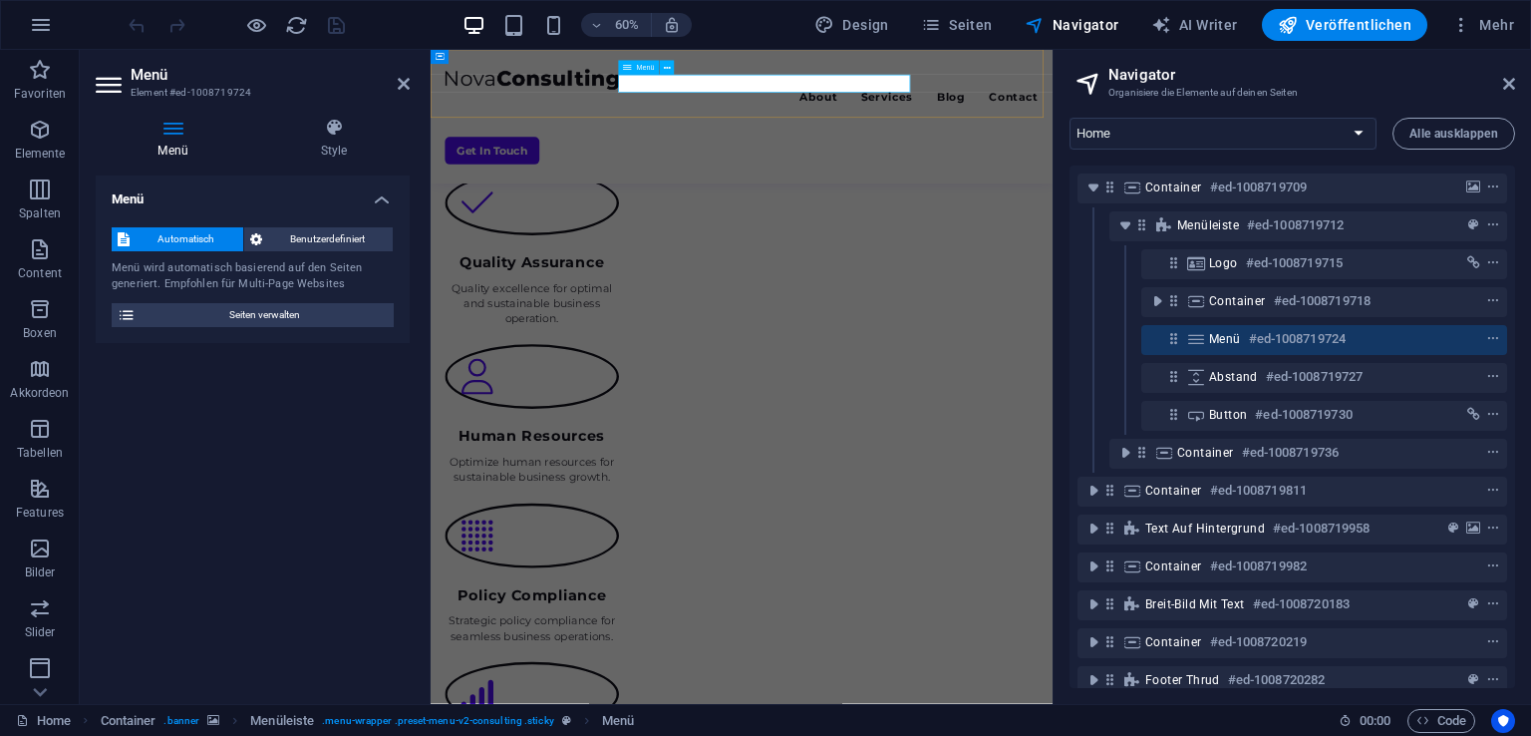
click at [1169, 117] on nav "About Services Blog Contact" at bounding box center [948, 131] width 989 height 29
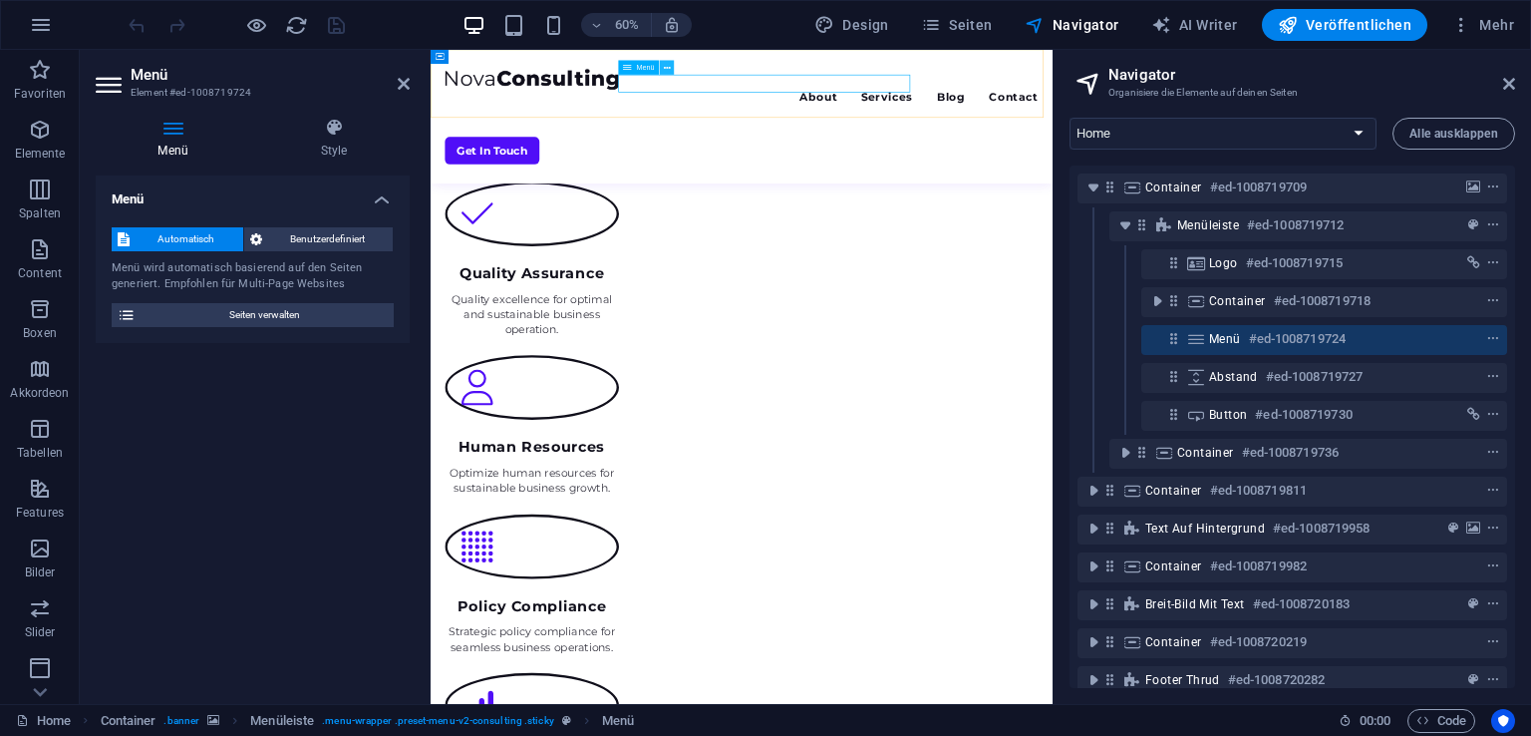
click at [664, 64] on icon at bounding box center [667, 68] width 7 height 13
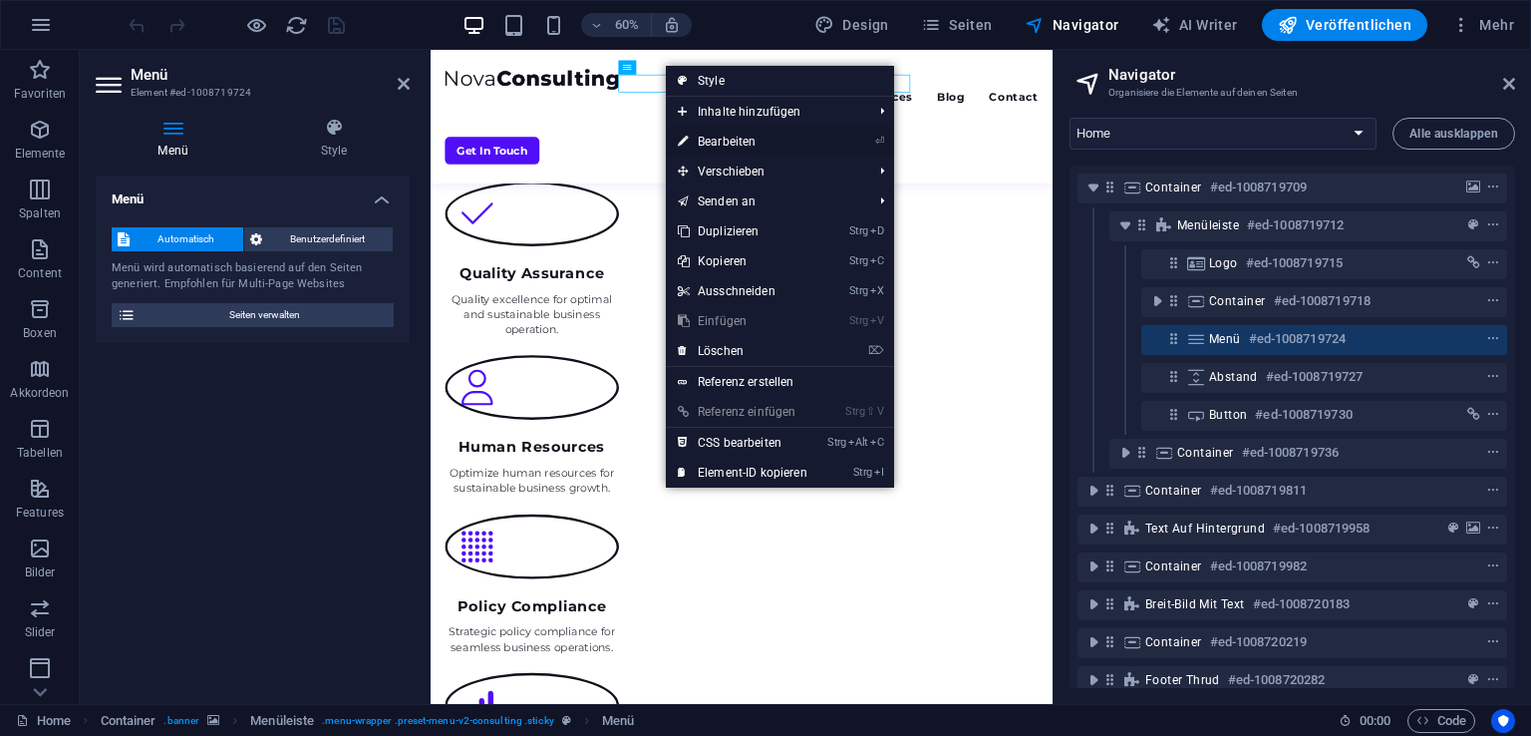
click at [789, 135] on link "⏎ Bearbeiten" at bounding box center [742, 142] width 153 height 30
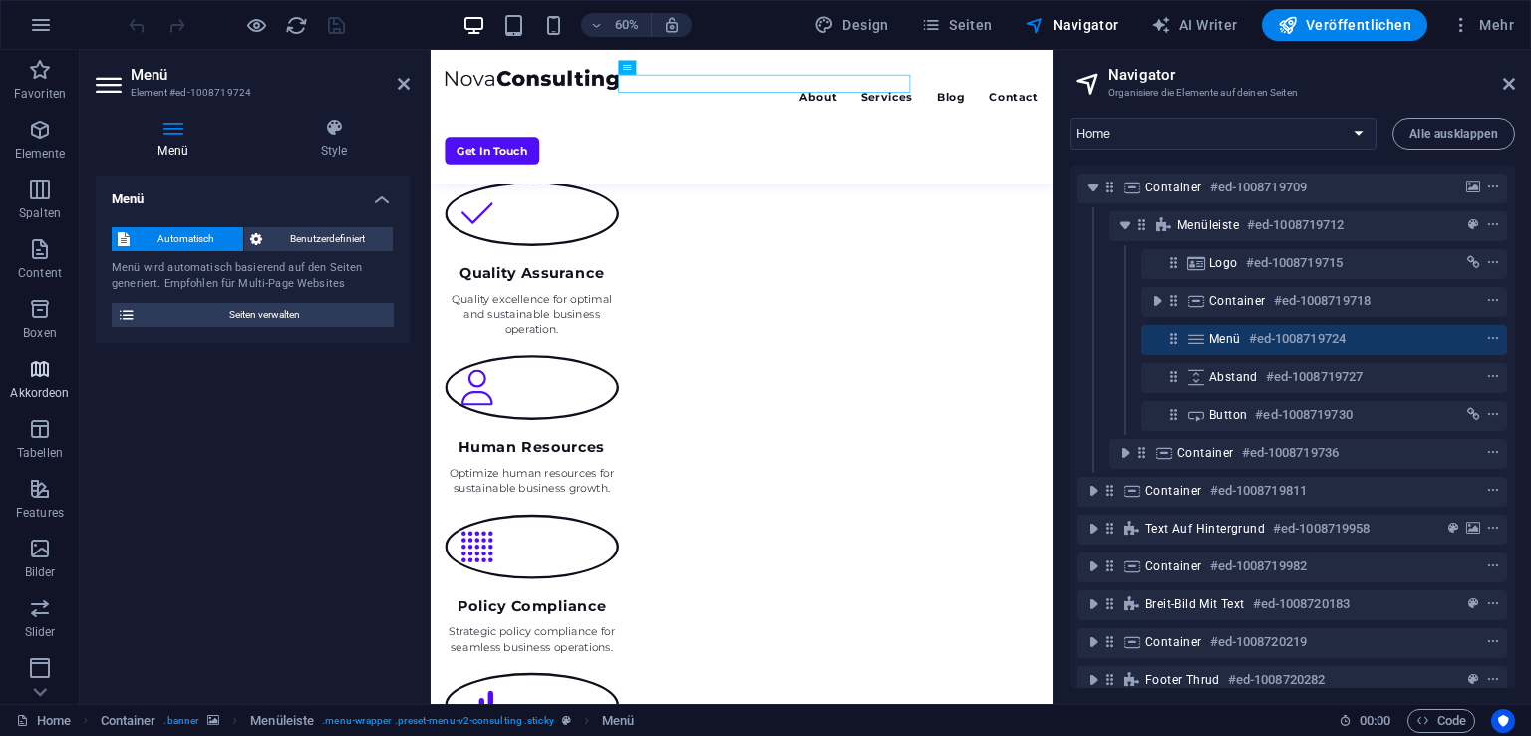
click at [60, 364] on span "Akkordeon" at bounding box center [40, 381] width 80 height 48
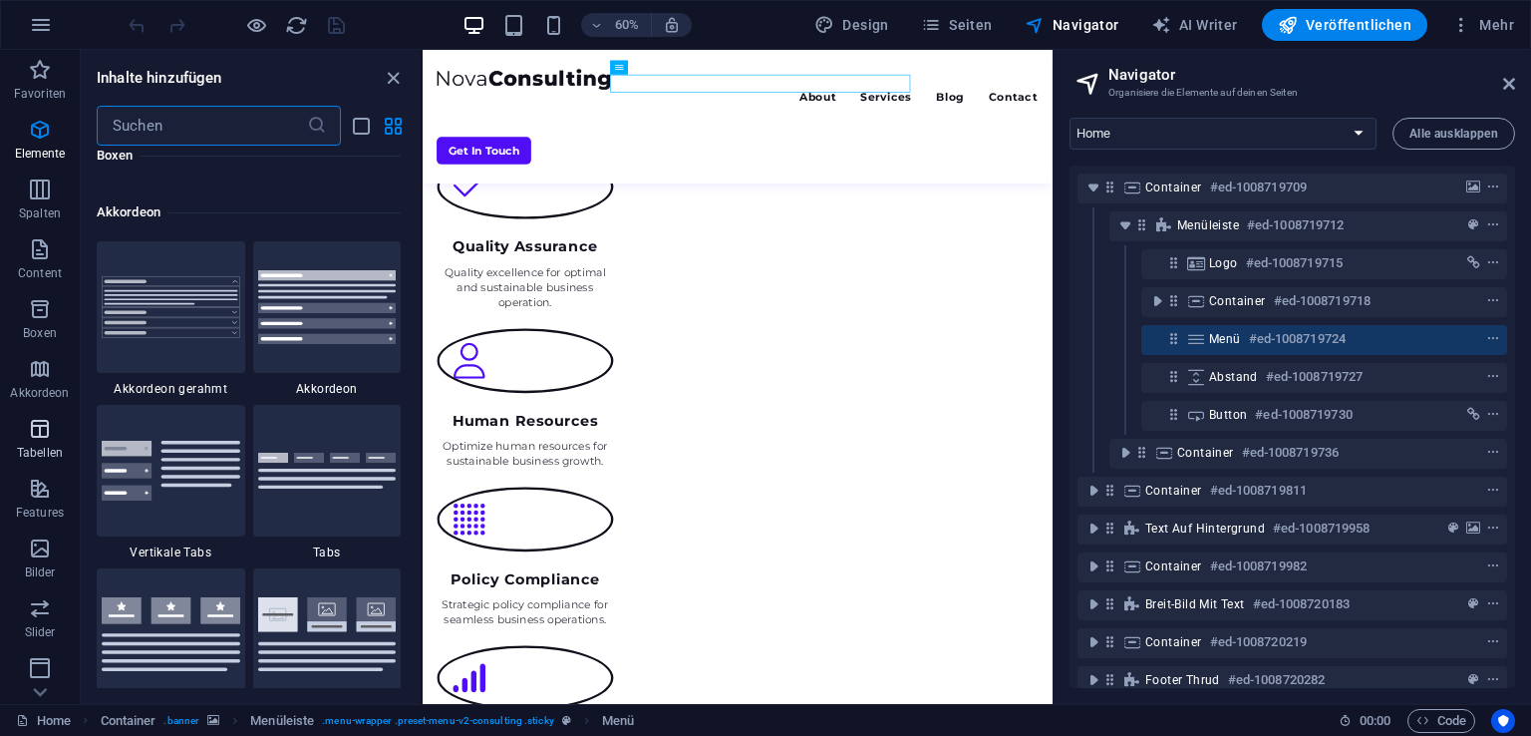
scroll to position [6363, 0]
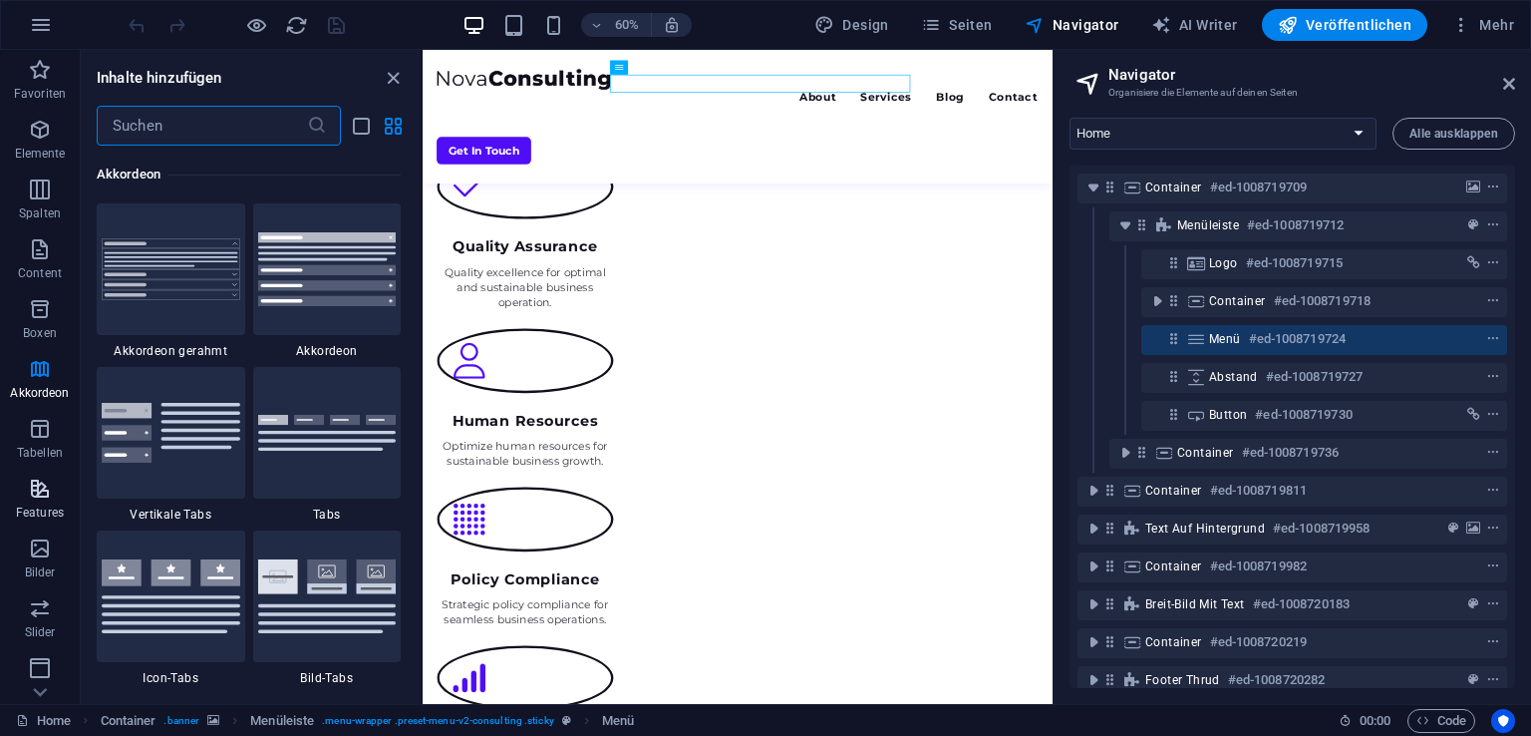
click at [37, 482] on icon "button" at bounding box center [40, 488] width 24 height 24
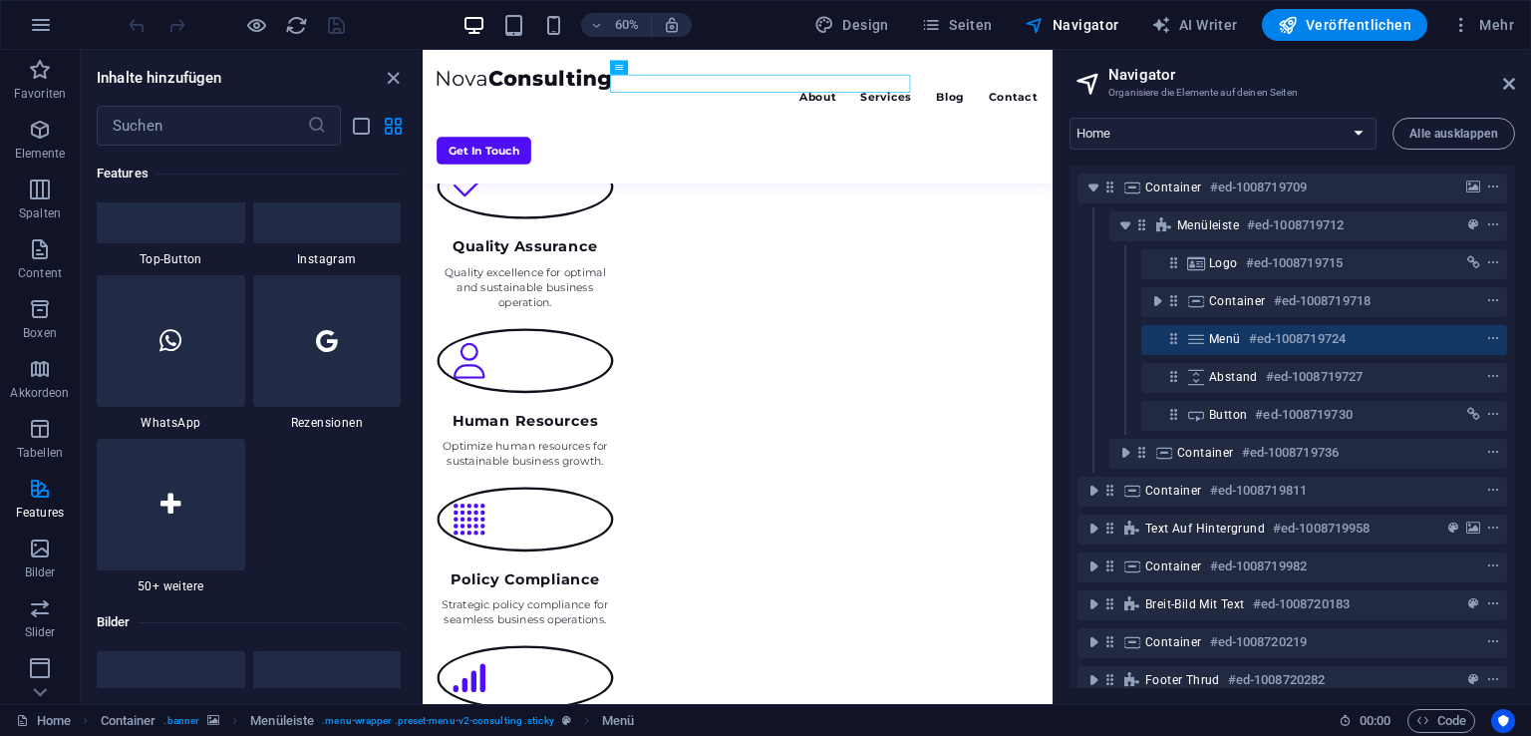
scroll to position [9773, 0]
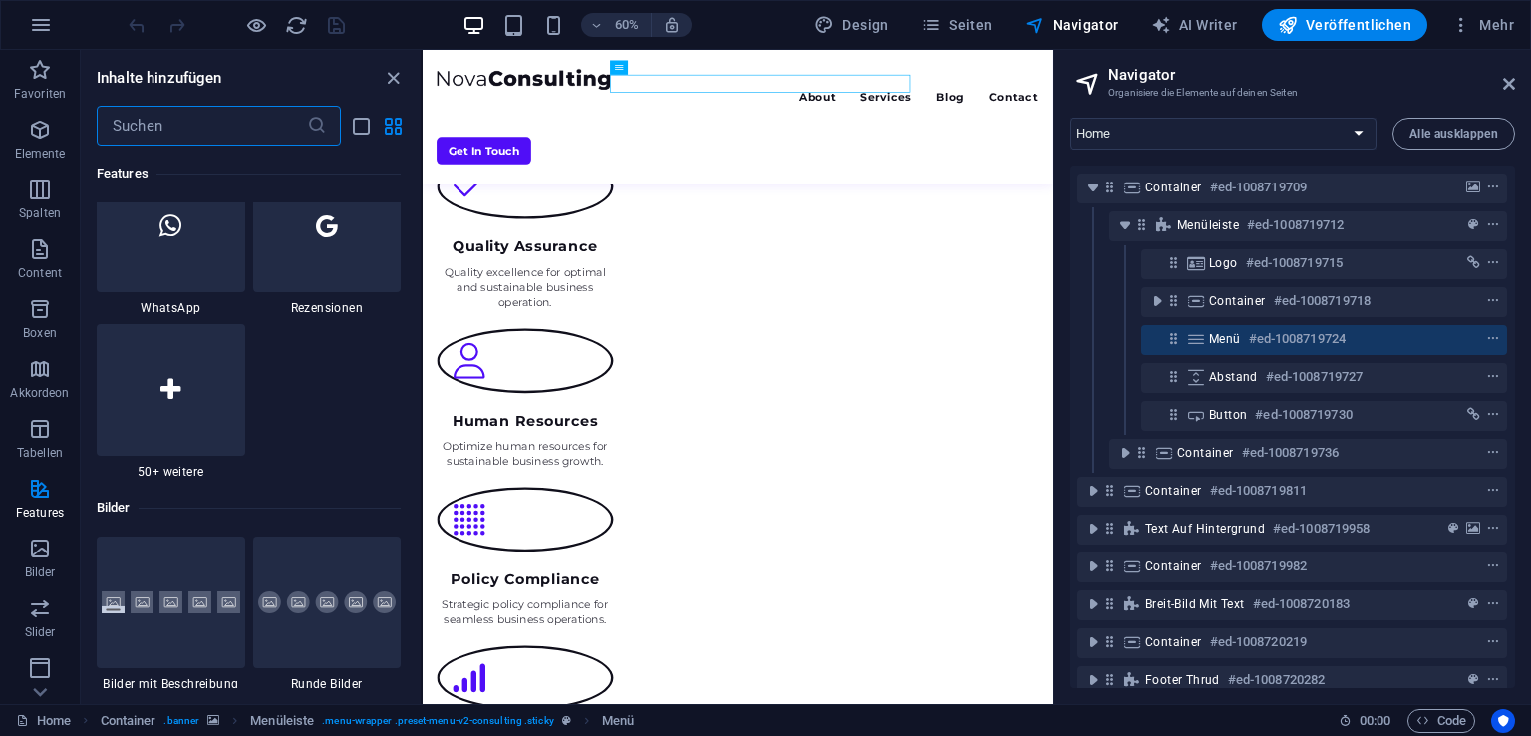
click at [173, 138] on input "text" at bounding box center [202, 126] width 210 height 40
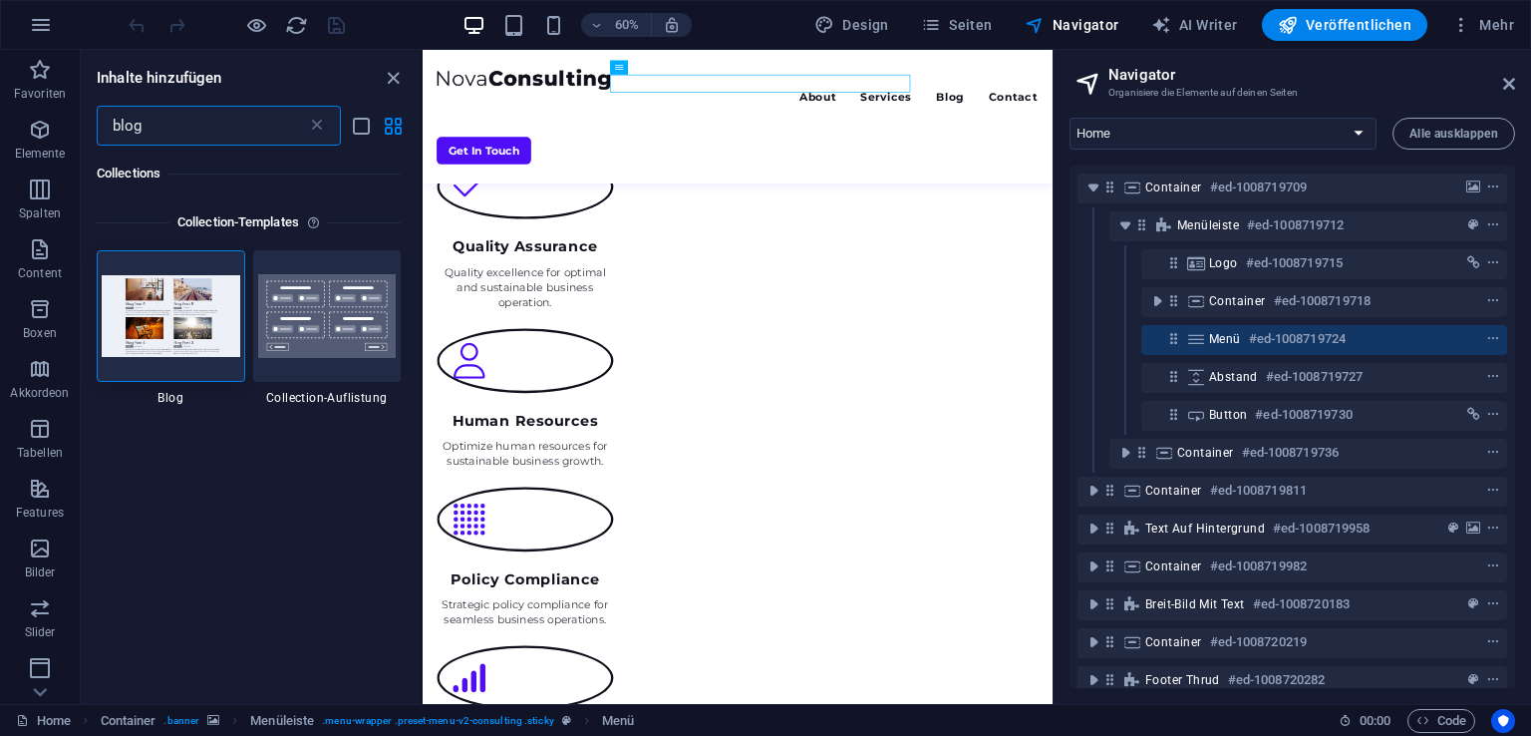
scroll to position [0, 0]
type input "blog"
click at [181, 319] on img at bounding box center [171, 315] width 139 height 81
drag, startPoint x: 604, startPoint y: 369, endPoint x: 532, endPoint y: 432, distance: 95.4
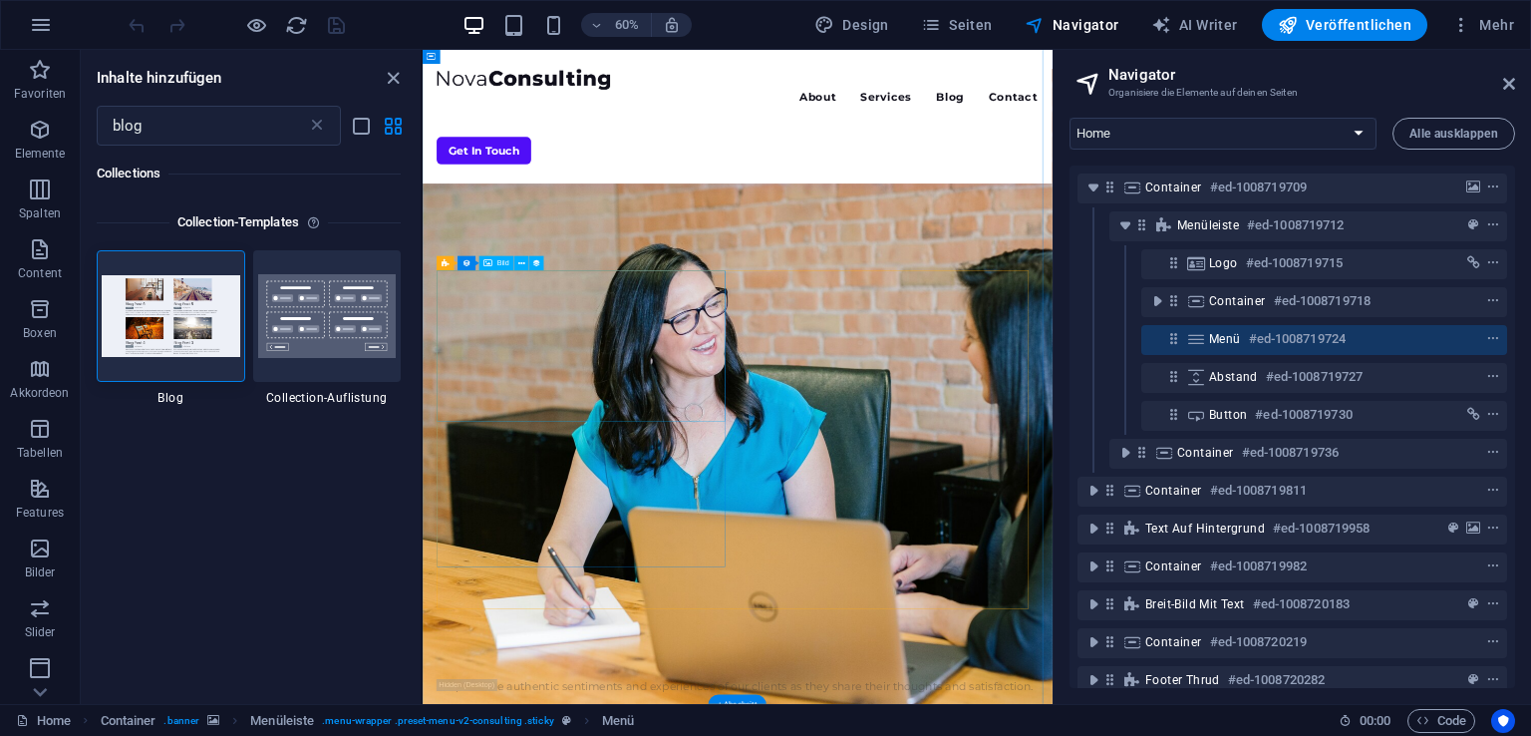
scroll to position [4428, 0]
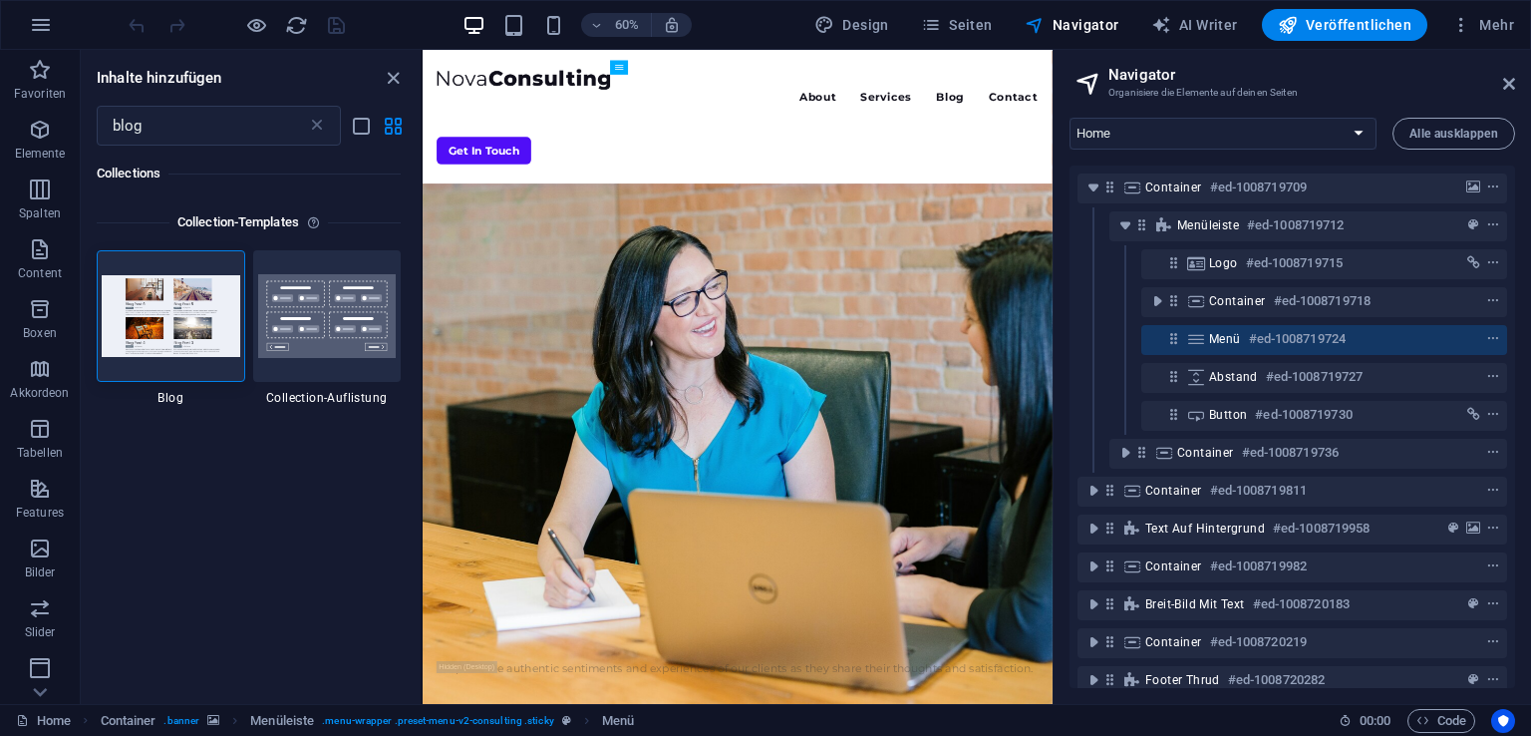
drag, startPoint x: 1497, startPoint y: 91, endPoint x: 1516, endPoint y: 86, distance: 19.6
click at [1516, 86] on aside "Navigator Organisiere die Elemente auf deinen Seiten Home About Services Blog C…" at bounding box center [1292, 377] width 478 height 654
drag, startPoint x: 1516, startPoint y: 86, endPoint x: 1504, endPoint y: 86, distance: 12.0
click at [1504, 86] on aside "Navigator Organisiere die Elemente auf deinen Seiten Home About Services Blog C…" at bounding box center [1292, 377] width 478 height 654
click at [1504, 86] on icon at bounding box center [1509, 84] width 12 height 16
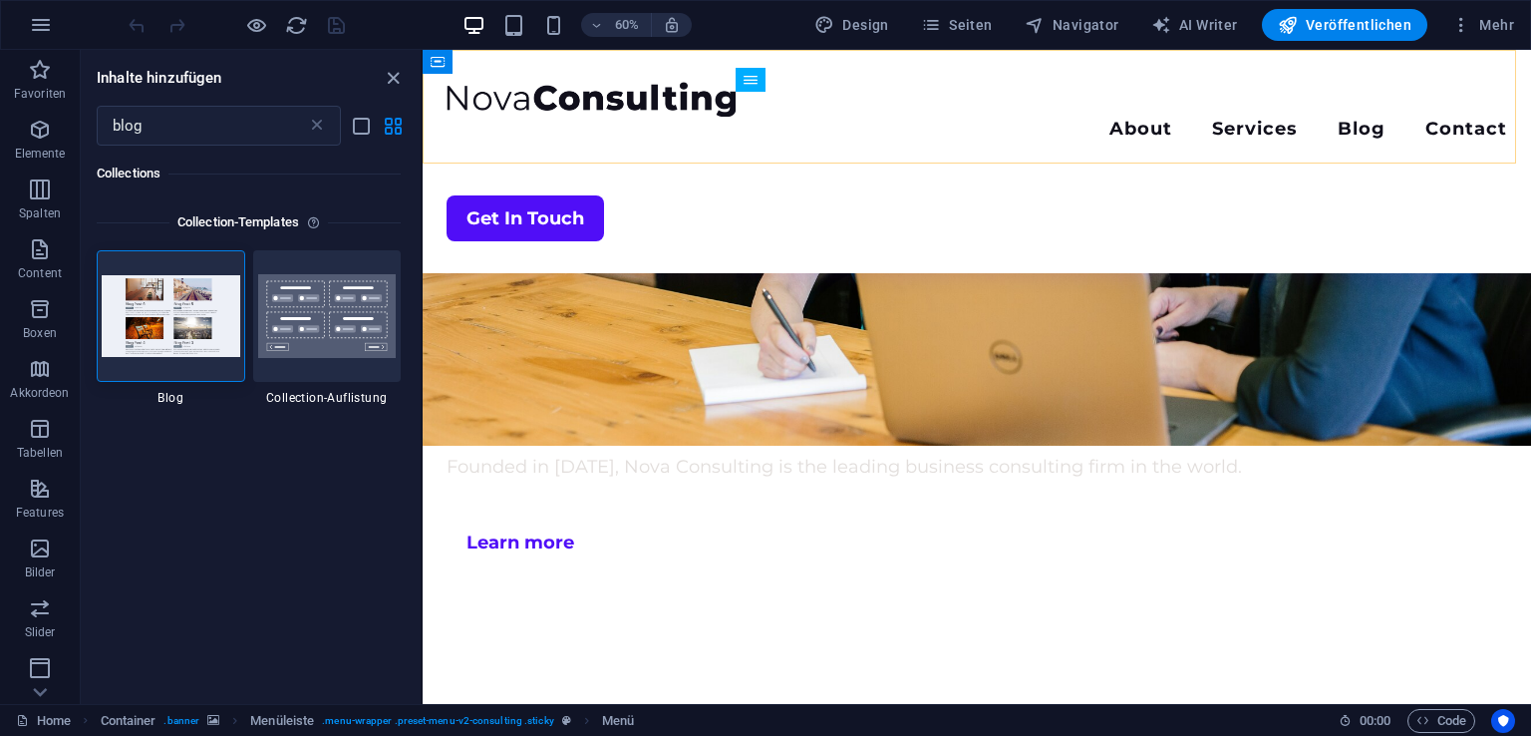
scroll to position [4190, 0]
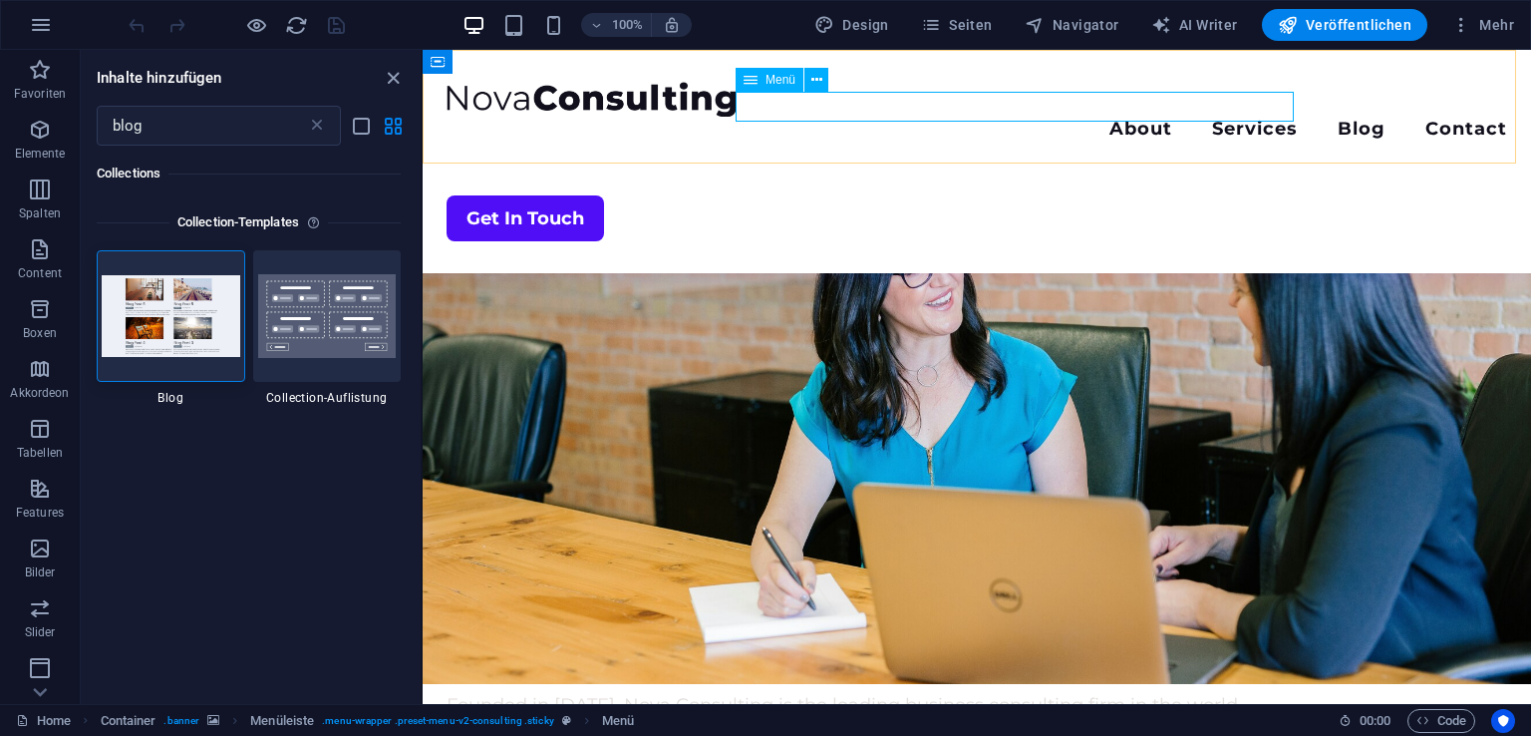
click at [1251, 117] on nav "About Services Blog Contact" at bounding box center [977, 131] width 1060 height 29
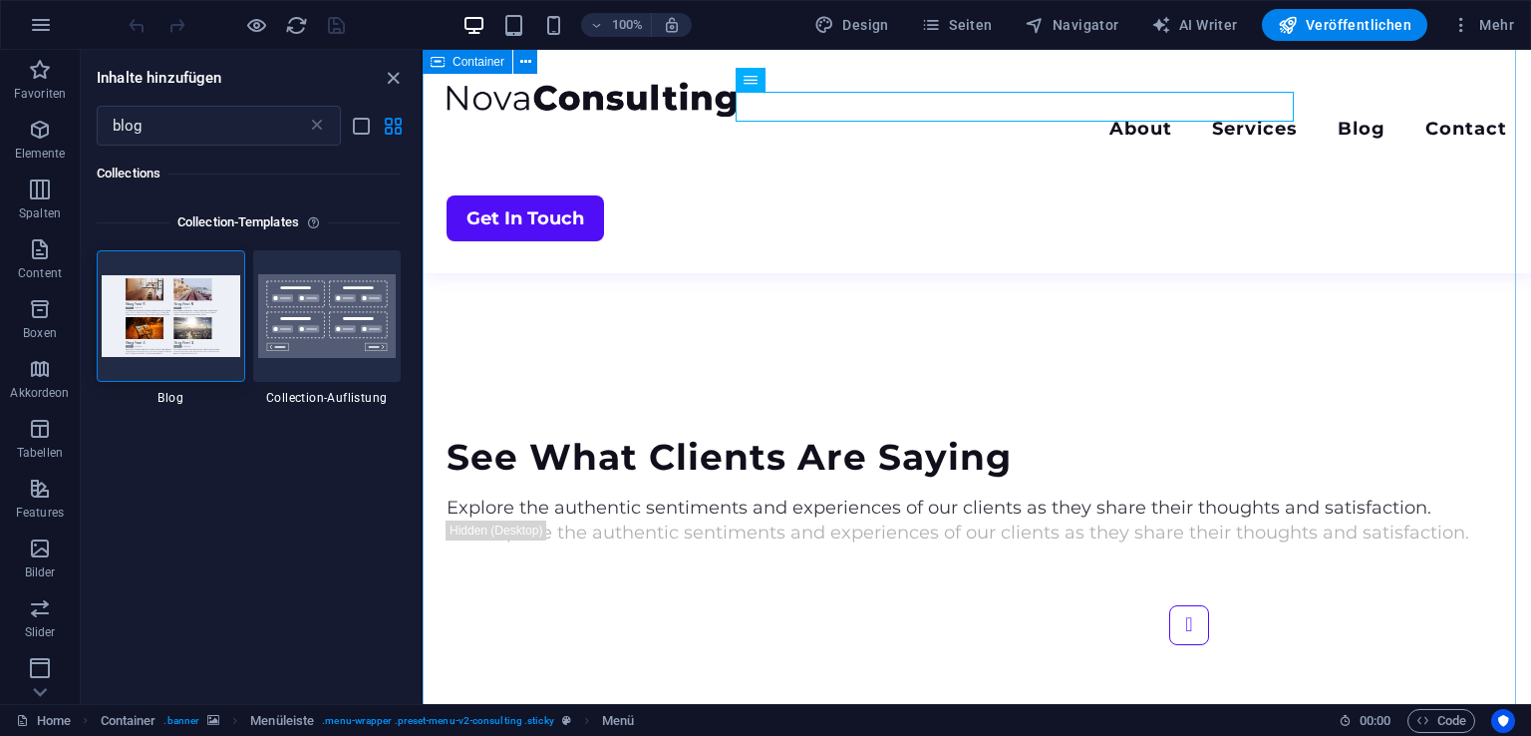
scroll to position [4936, 0]
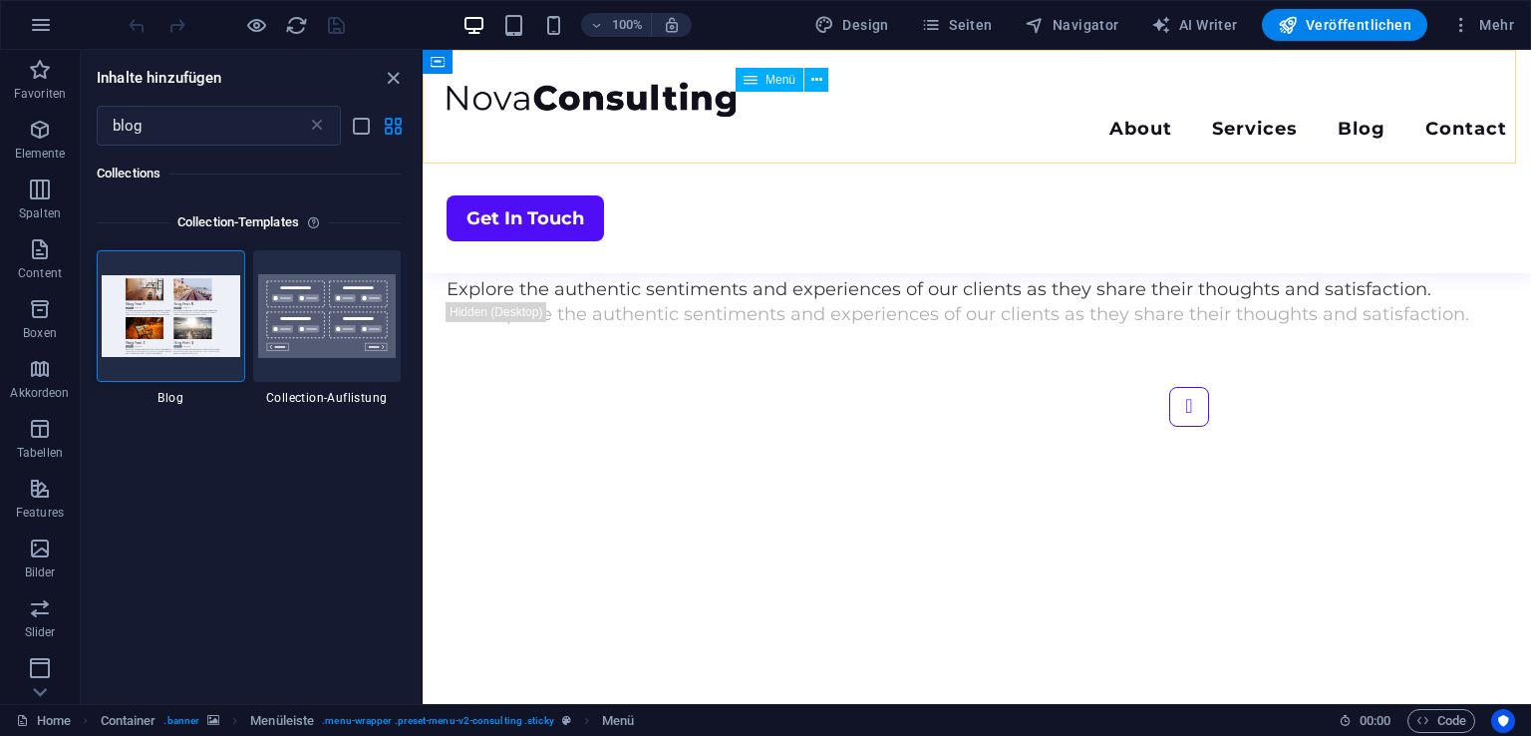
click at [1147, 117] on nav "About Services Blog Contact" at bounding box center [977, 131] width 1060 height 29
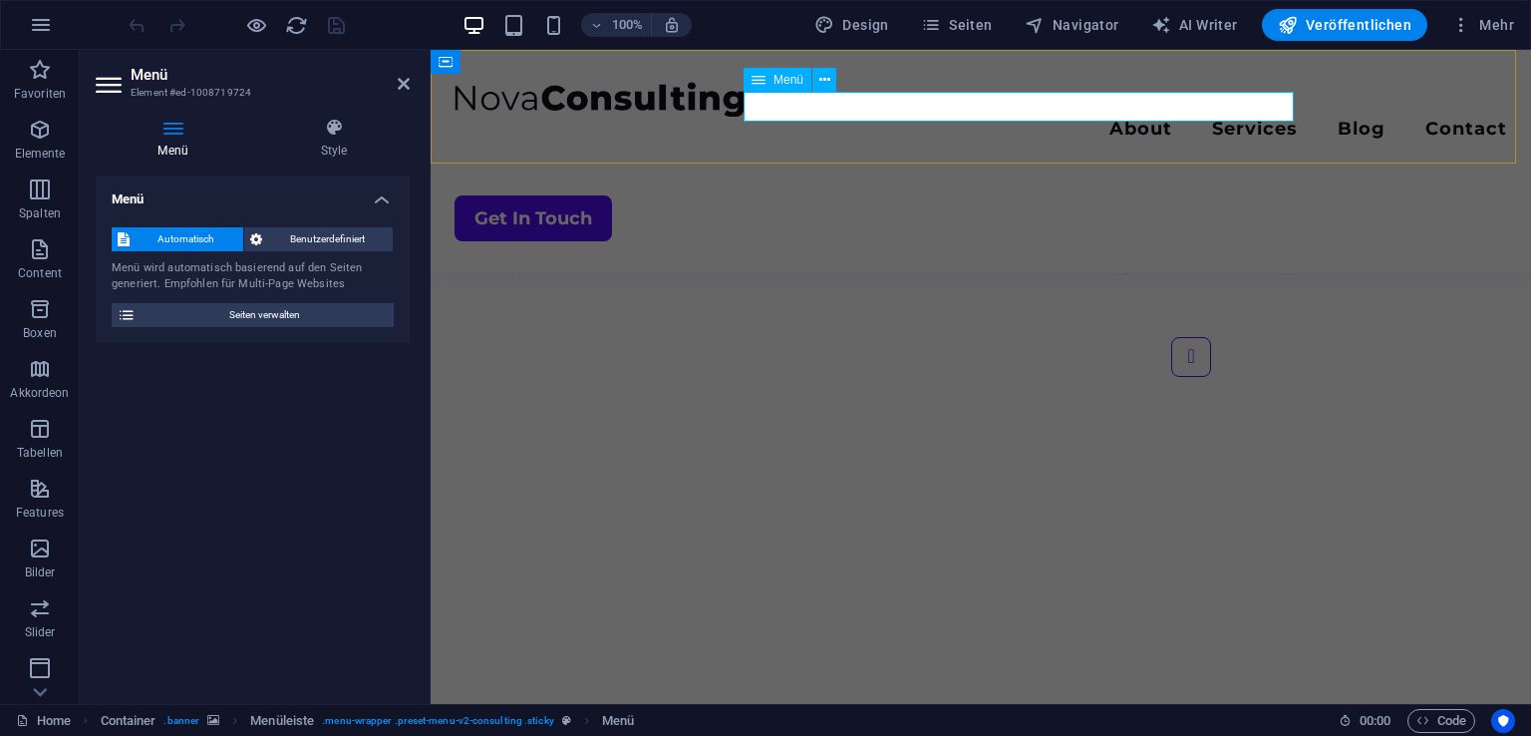
click at [1147, 117] on nav "About Services Blog Contact" at bounding box center [980, 131] width 1053 height 29
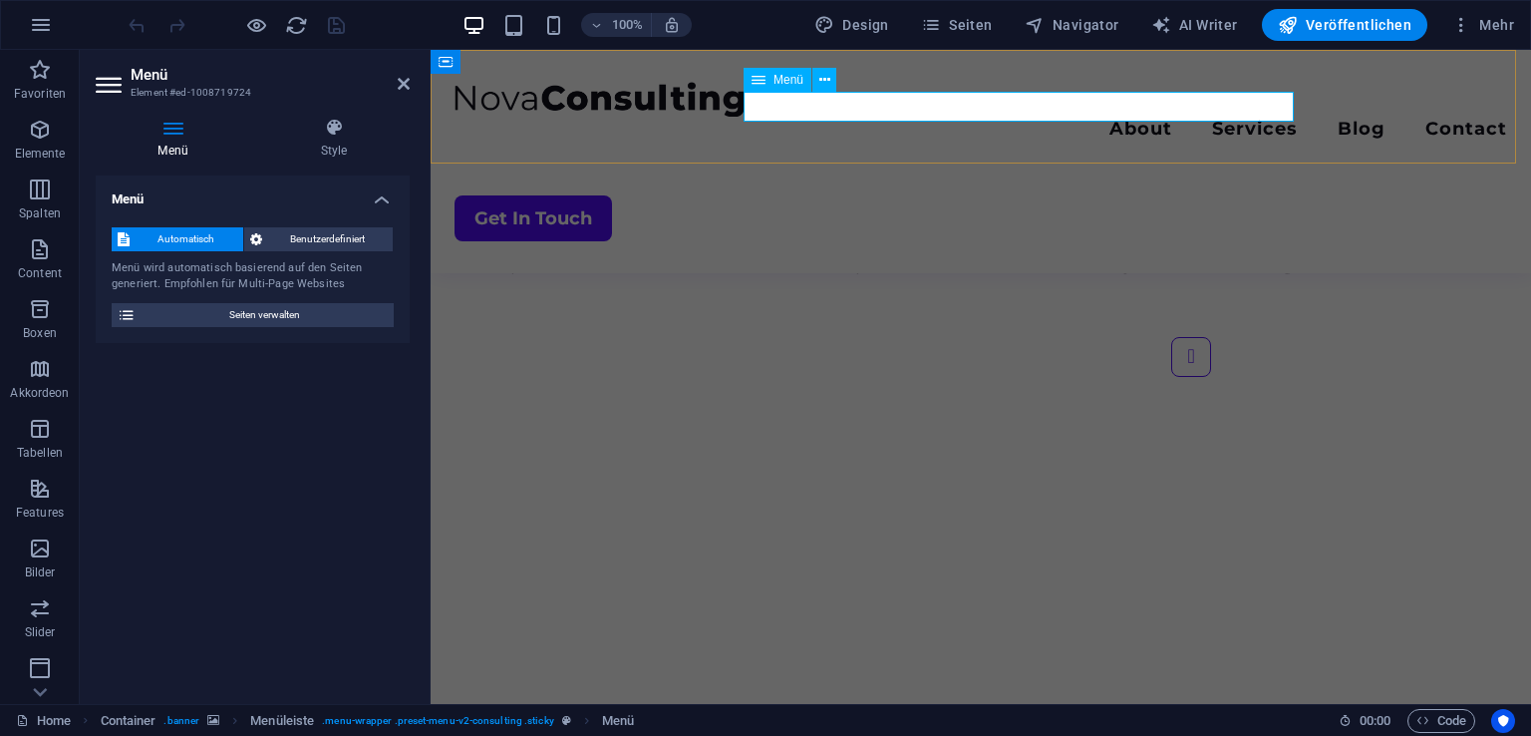
click at [1147, 117] on nav "About Services Blog Contact" at bounding box center [980, 131] width 1053 height 29
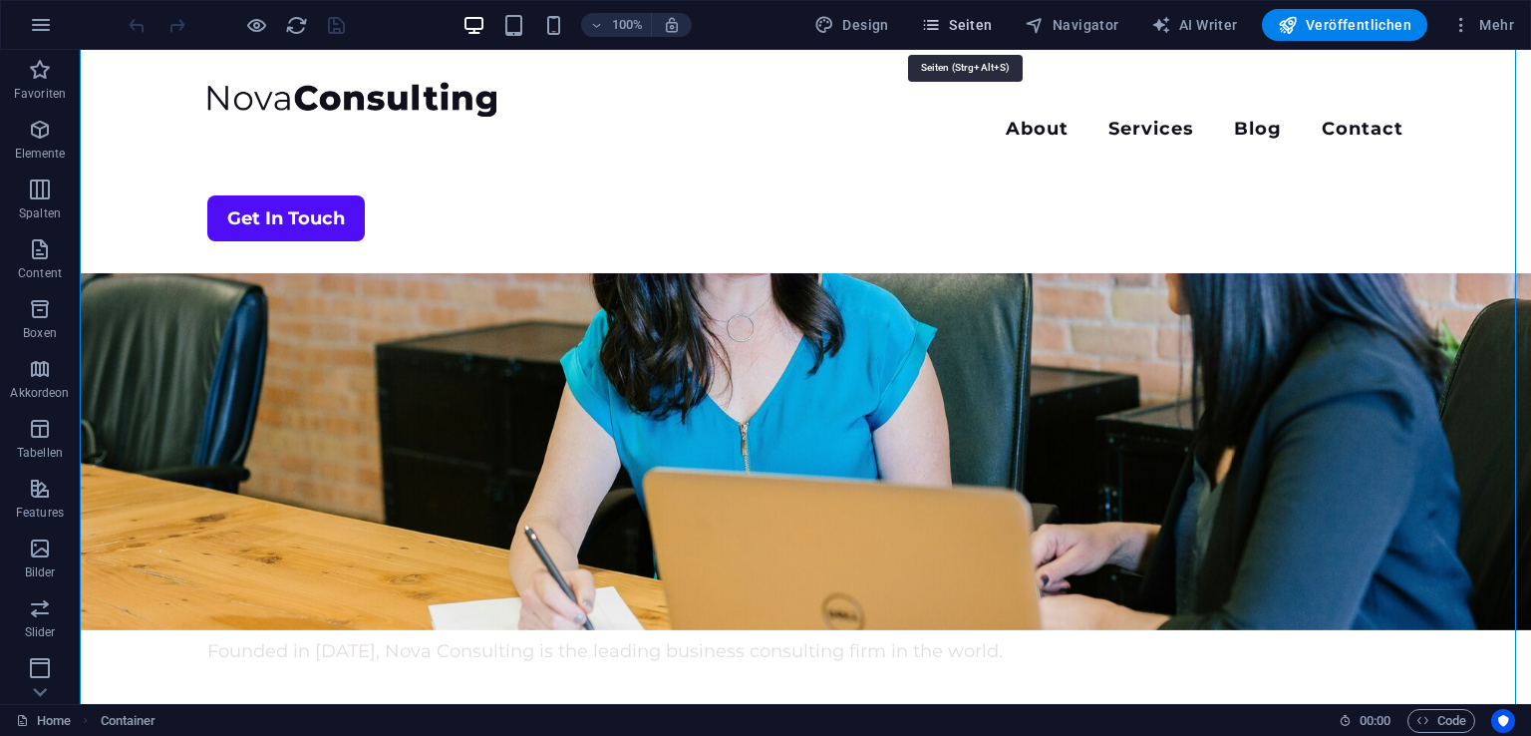
click at [958, 34] on span "Seiten" at bounding box center [957, 25] width 72 height 20
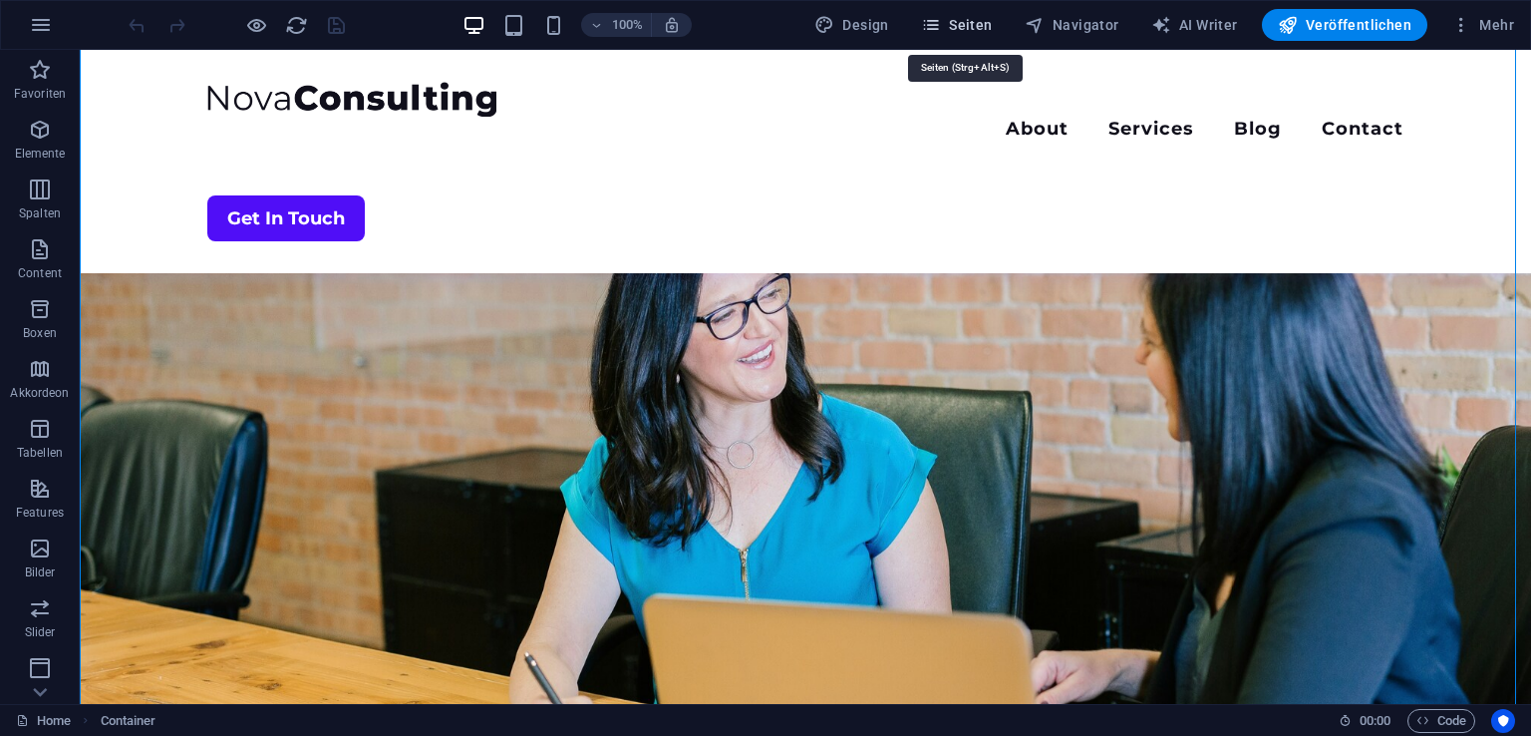
scroll to position [4445, 0]
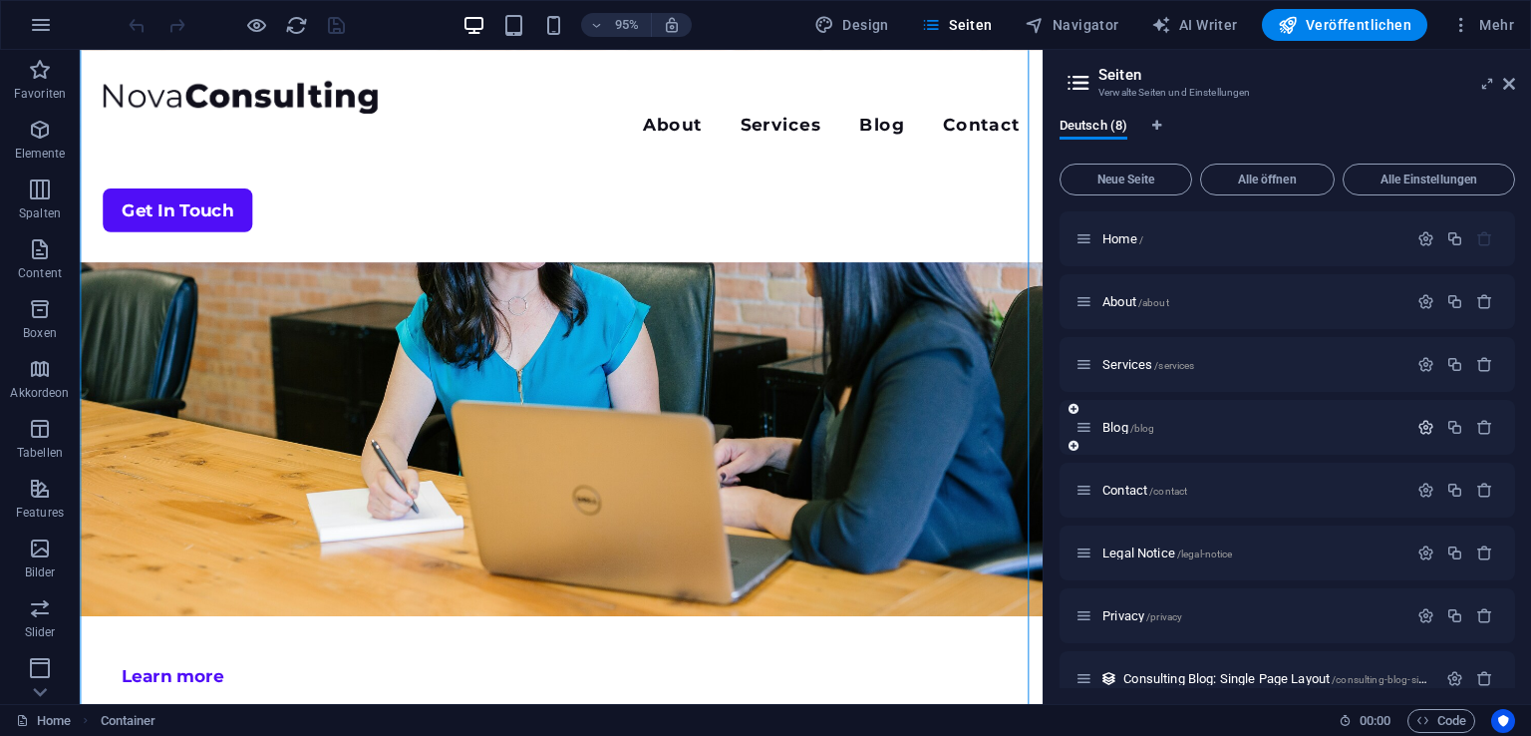
click at [1417, 429] on icon "button" at bounding box center [1425, 427] width 17 height 17
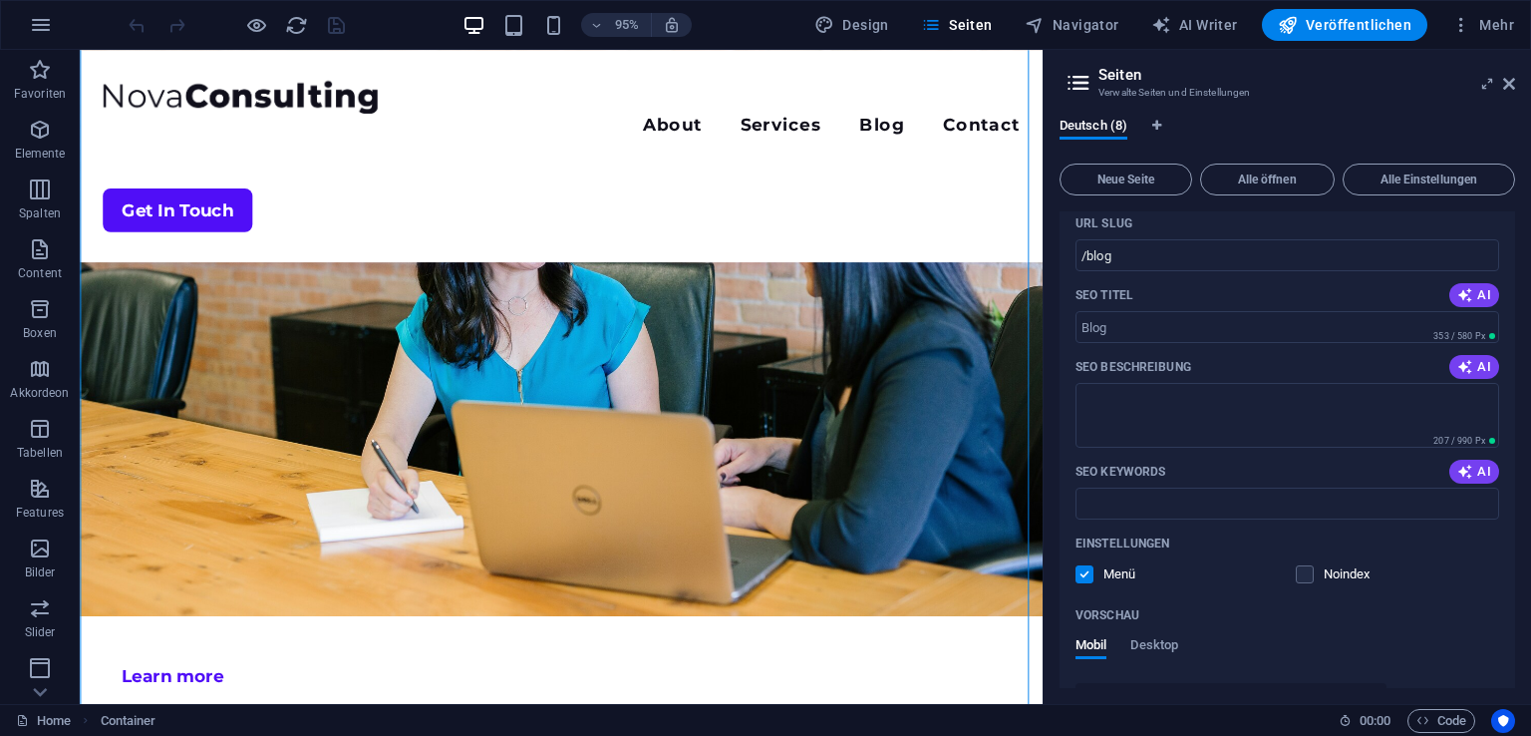
scroll to position [322, 0]
click at [1077, 574] on label at bounding box center [1084, 571] width 18 height 18
click at [0, 0] on input "checkbox" at bounding box center [0, 0] width 0 height 0
click at [1077, 574] on label at bounding box center [1084, 571] width 18 height 18
click at [0, 0] on input "checkbox" at bounding box center [0, 0] width 0 height 0
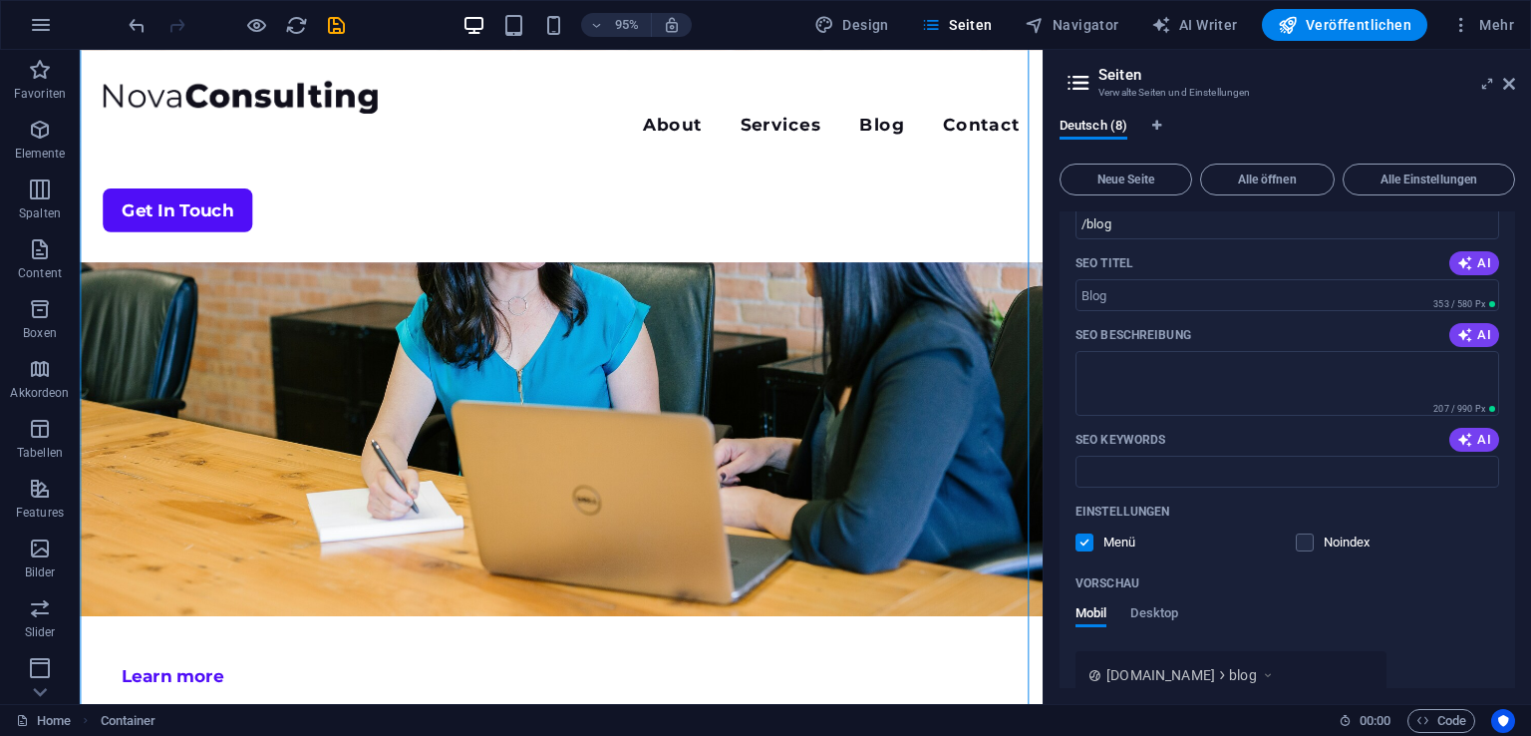
scroll to position [450, 0]
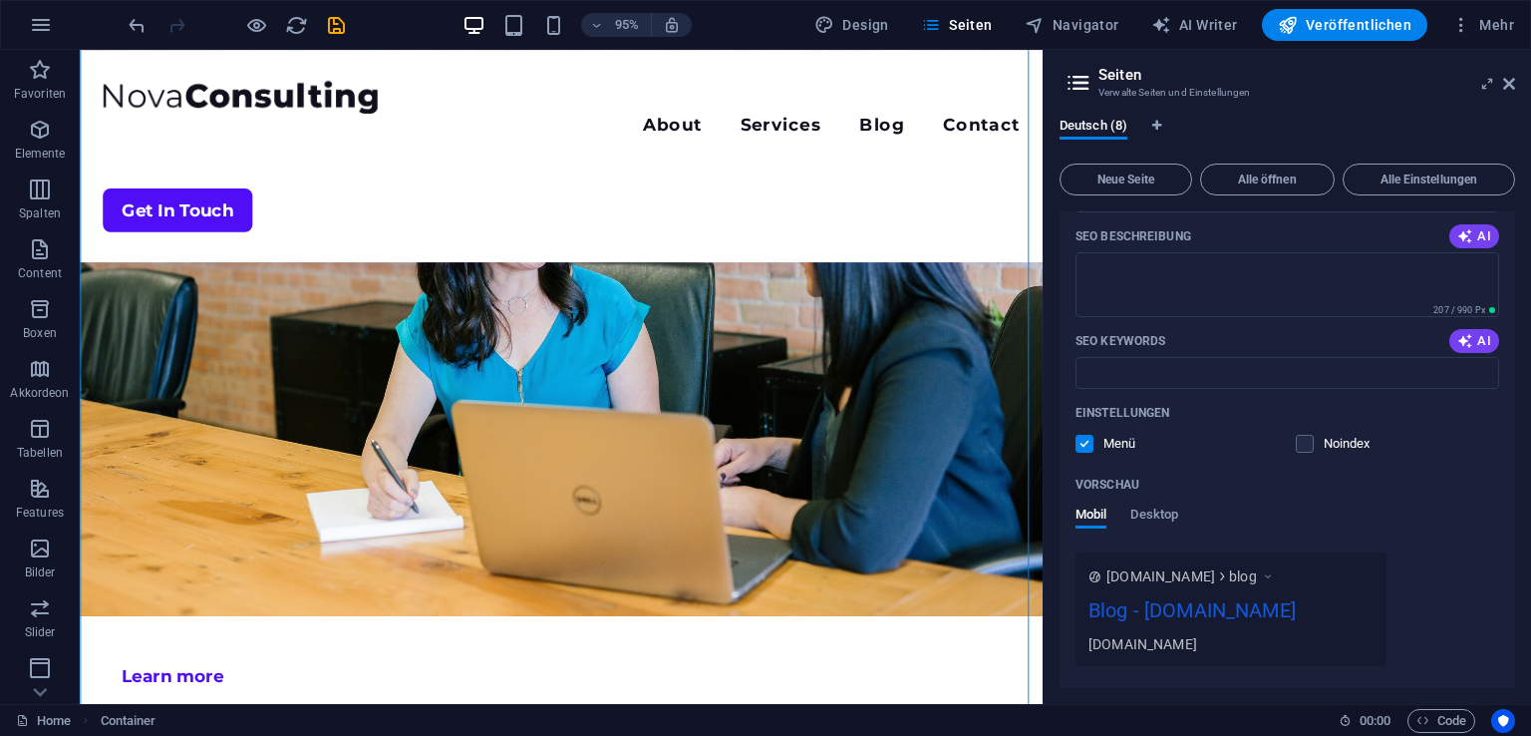
click at [1086, 440] on label at bounding box center [1084, 444] width 18 height 18
click at [0, 0] on input "checkbox" at bounding box center [0, 0] width 0 height 0
click at [1086, 440] on label at bounding box center [1084, 444] width 18 height 18
click at [0, 0] on input "checkbox" at bounding box center [0, 0] width 0 height 0
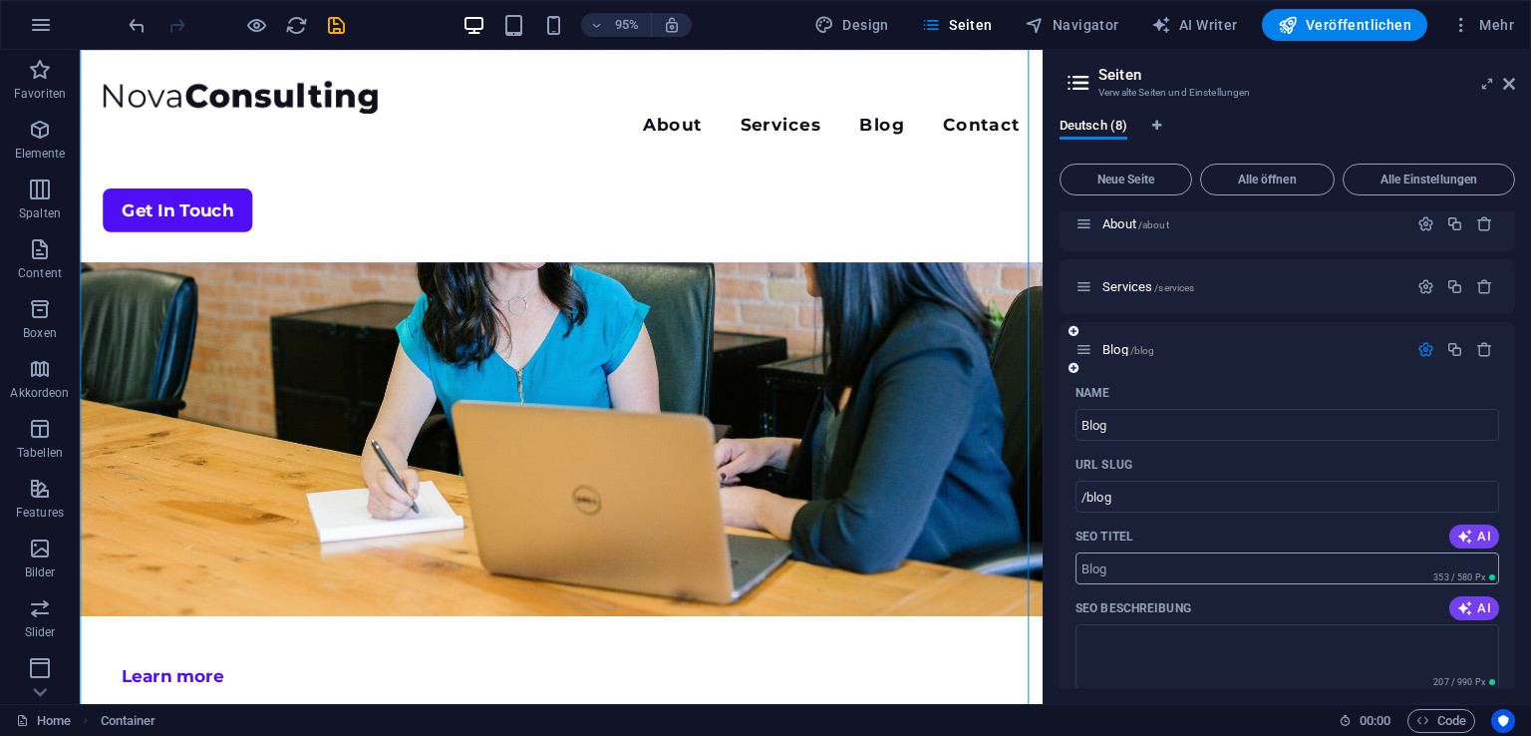
scroll to position [0, 0]
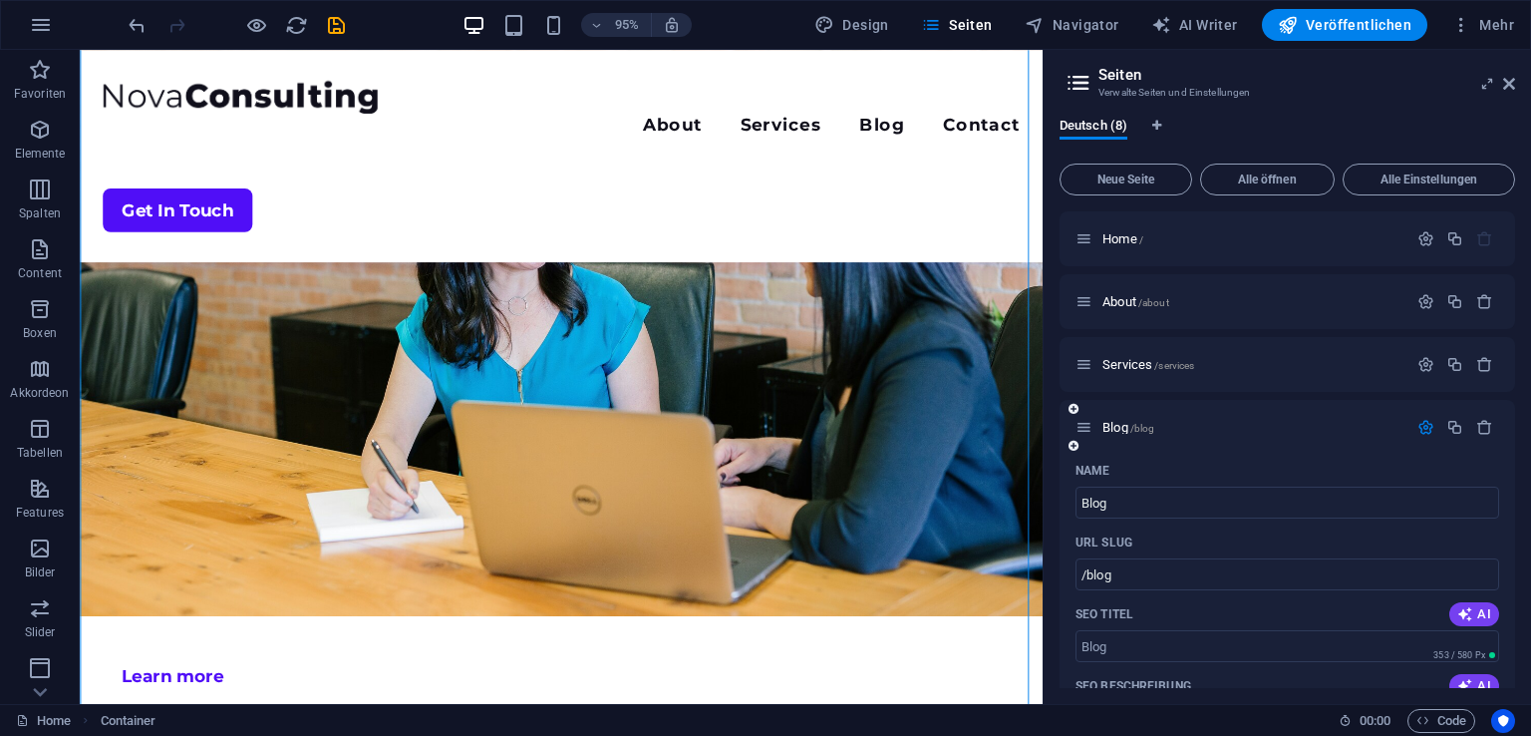
click at [1421, 424] on icon "button" at bounding box center [1425, 427] width 17 height 17
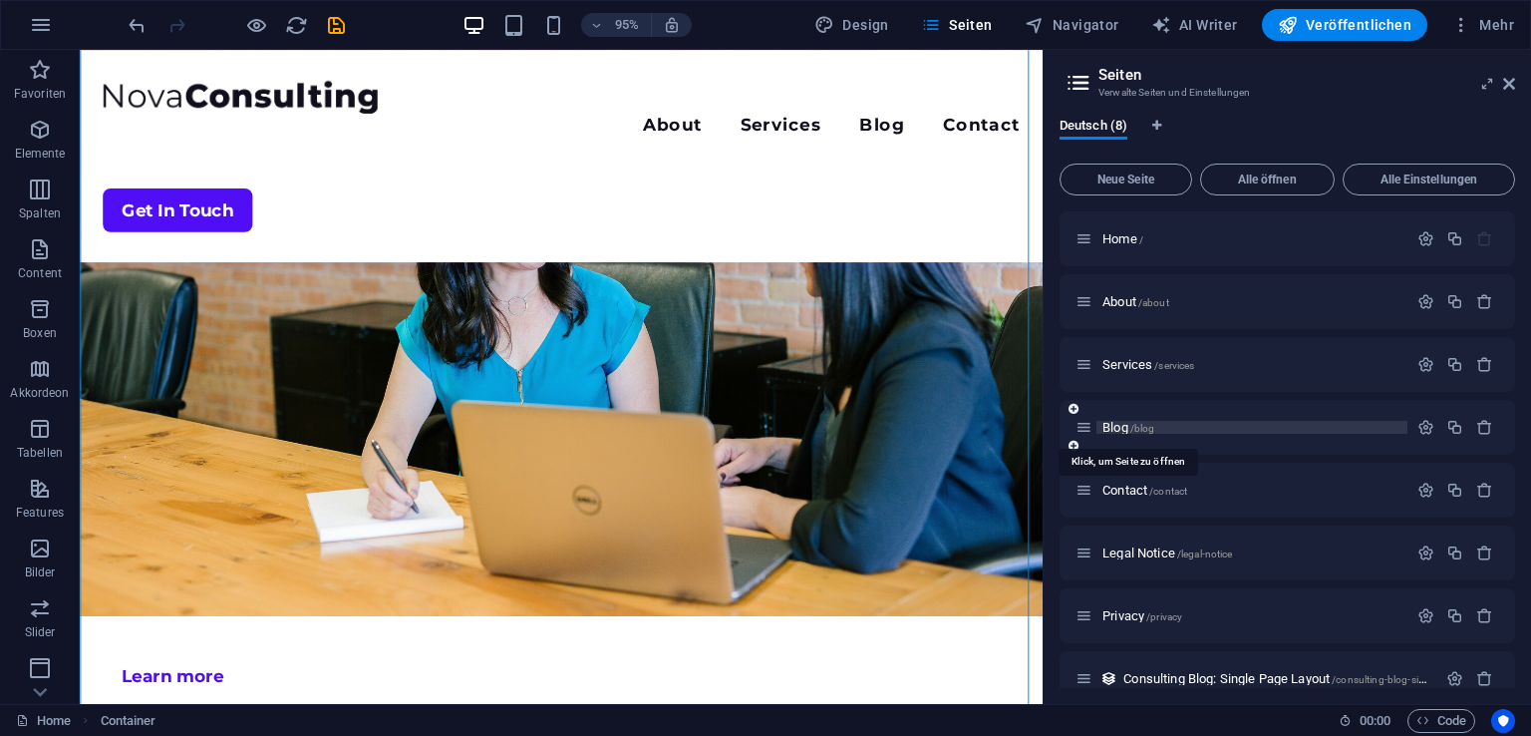
click at [1136, 433] on span "/blog" at bounding box center [1142, 428] width 25 height 11
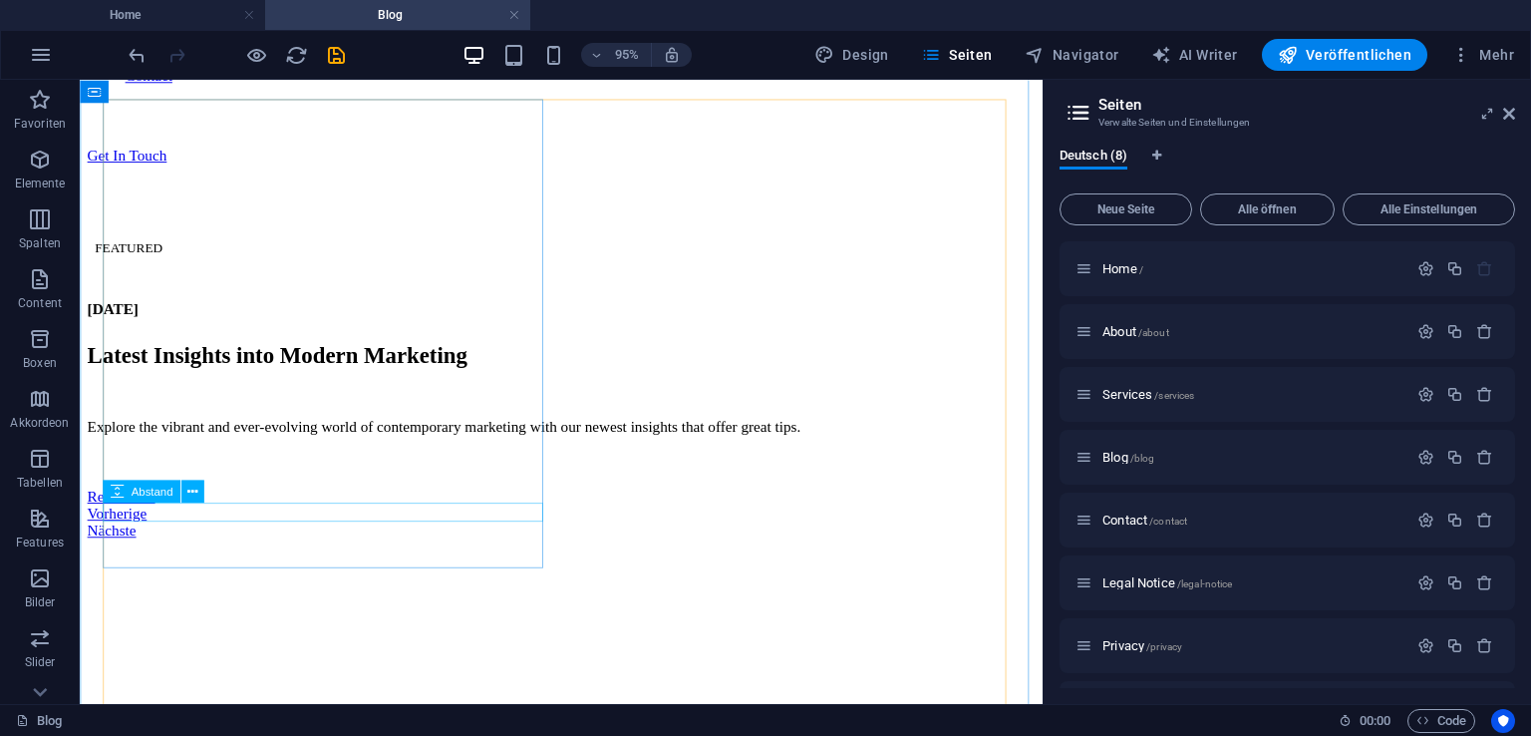
scroll to position [903, 0]
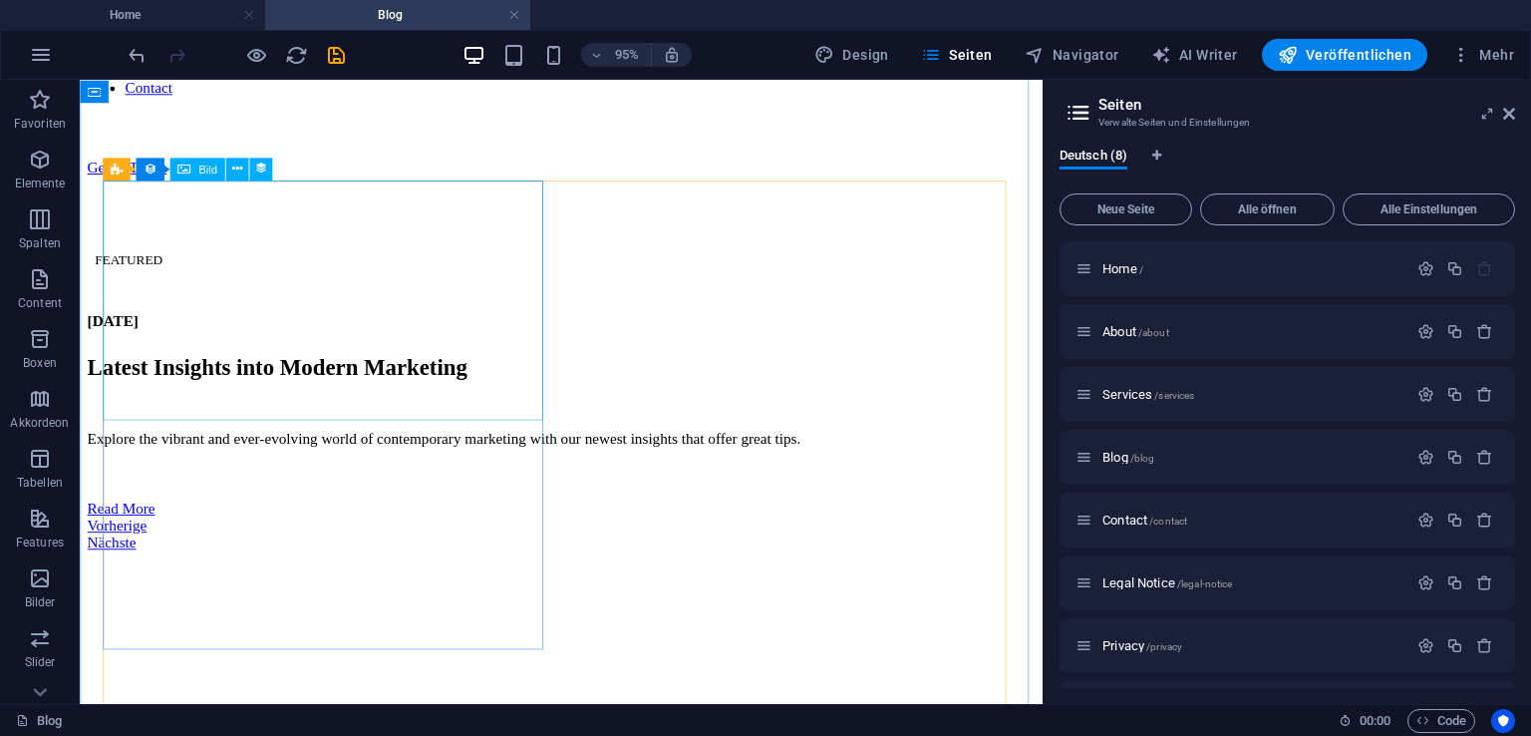
scroll to position [817, 0]
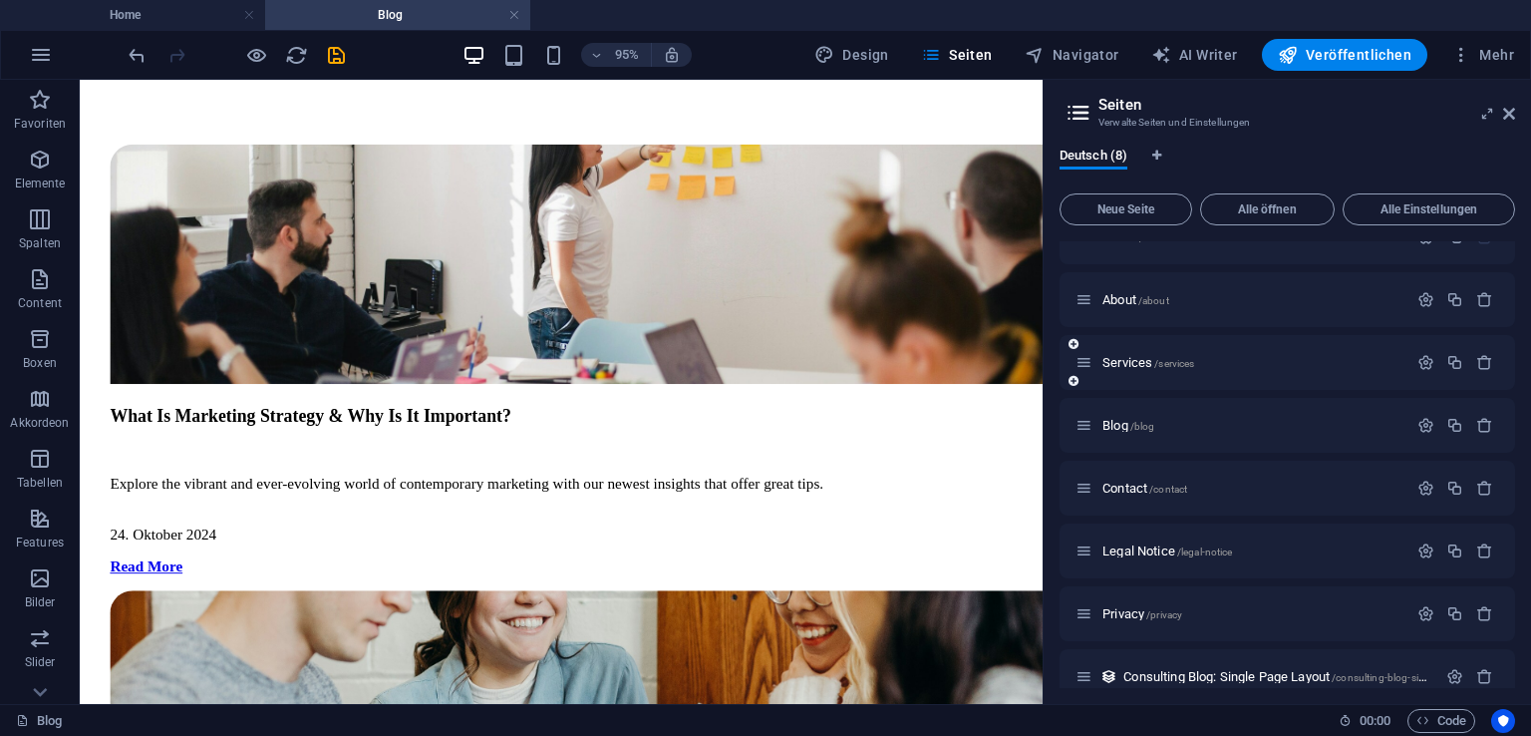
scroll to position [34, 0]
click at [1511, 109] on aside "Seiten Verwalte Seiten und Einstellungen Deutsch (8) Neue Seite Alle öffnen All…" at bounding box center [1287, 392] width 488 height 624
click at [1511, 109] on icon at bounding box center [1509, 114] width 12 height 16
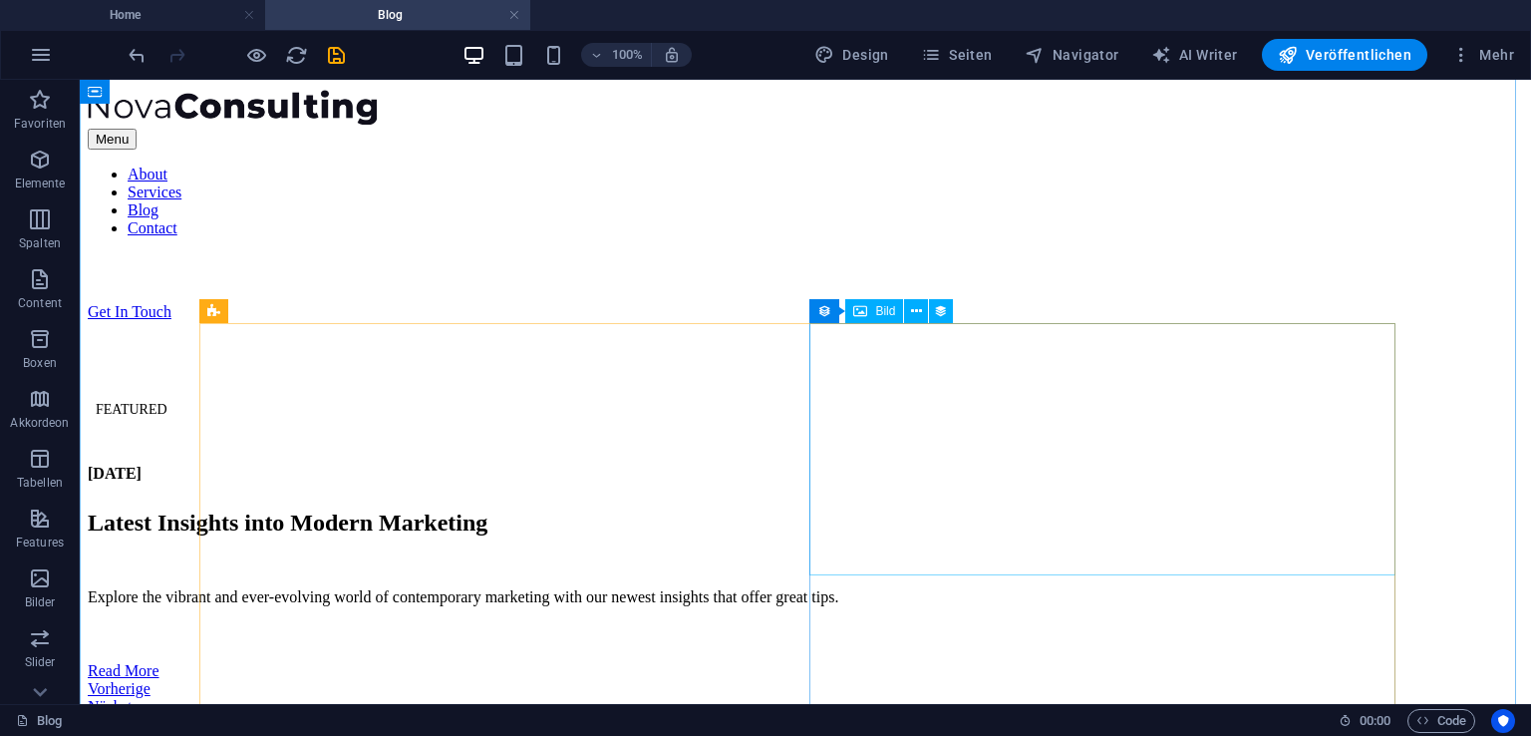
scroll to position [526, 0]
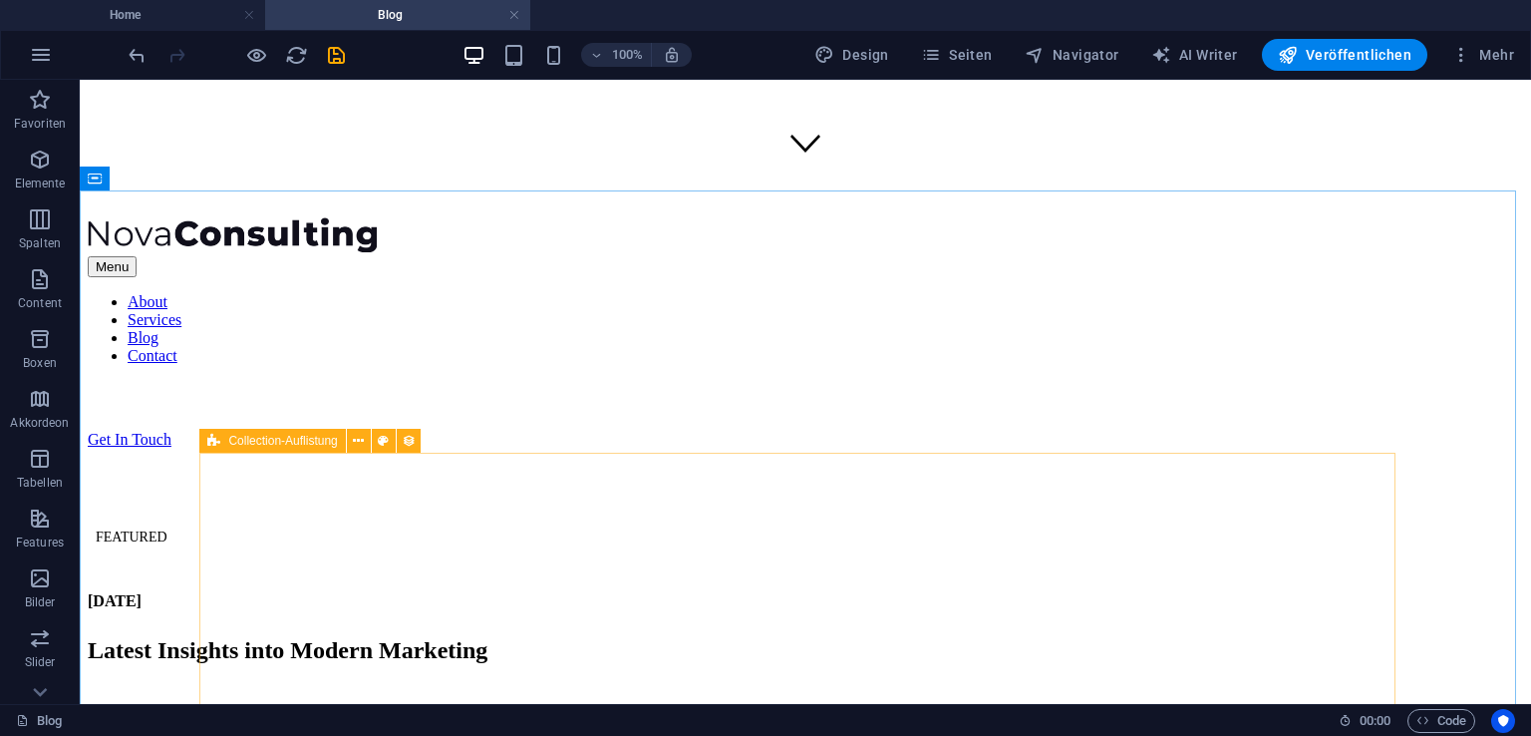
click at [306, 442] on span "Collection-Auflistung" at bounding box center [282, 441] width 109 height 12
click at [362, 437] on icon at bounding box center [358, 441] width 11 height 21
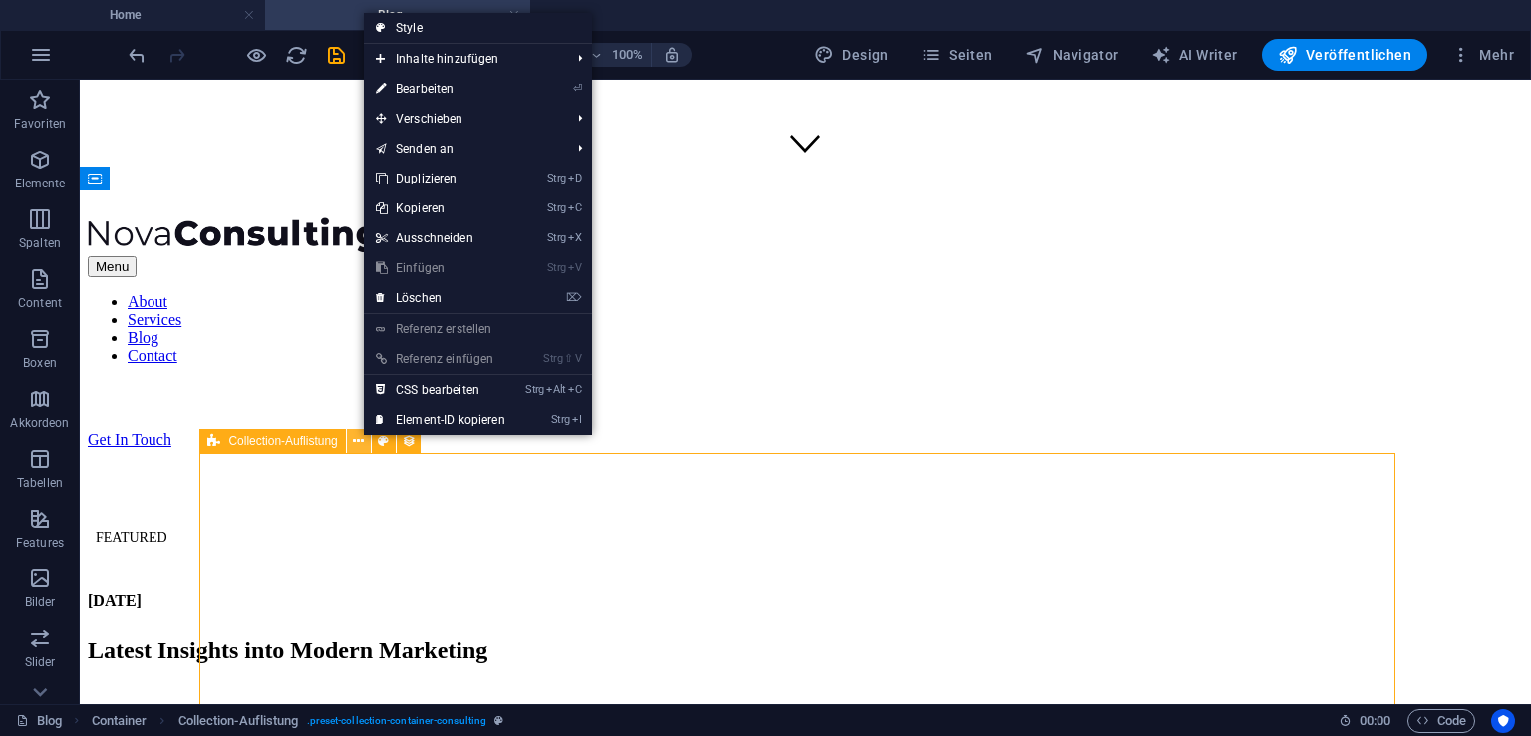
click at [362, 437] on icon at bounding box center [358, 441] width 11 height 21
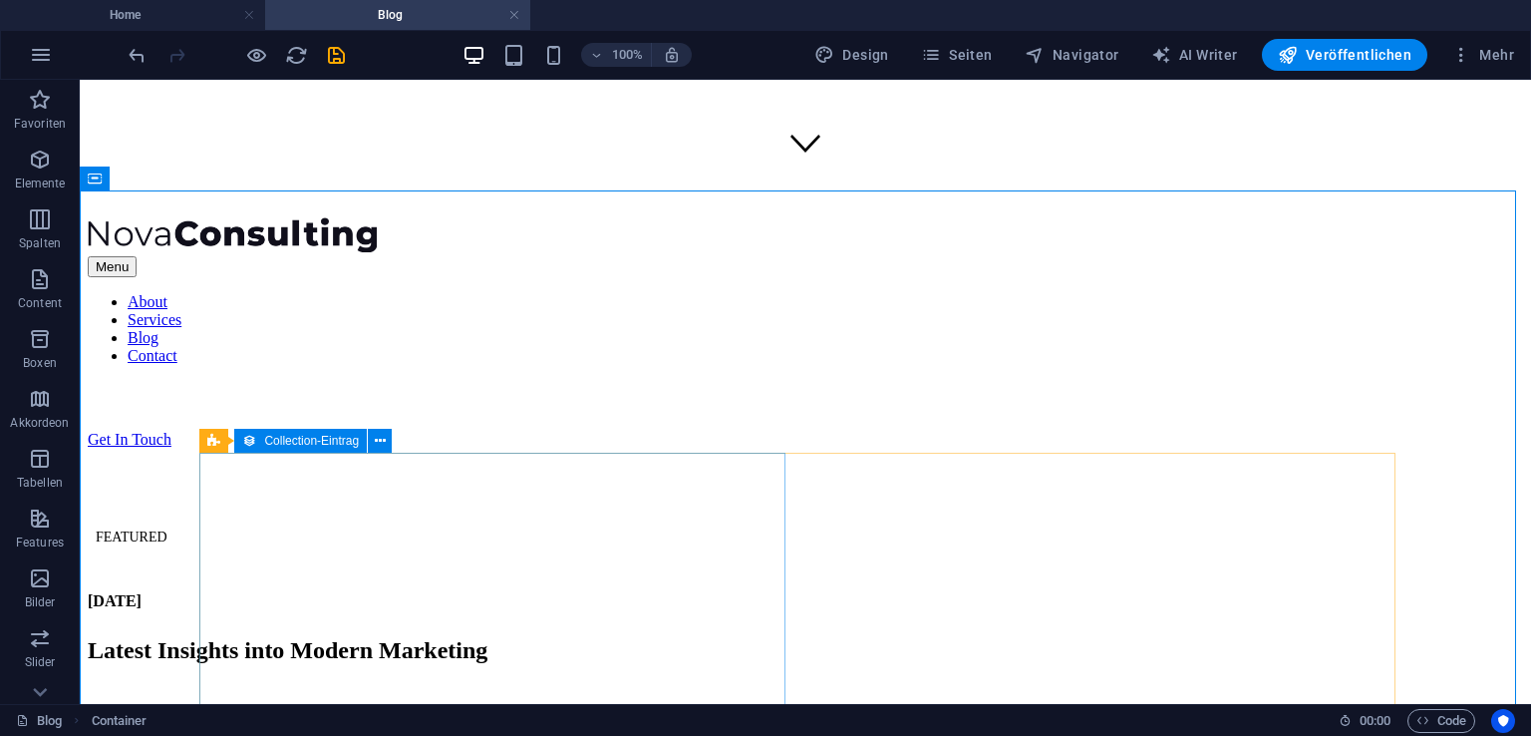
click at [277, 445] on span "Collection-Eintrag" at bounding box center [311, 441] width 95 height 12
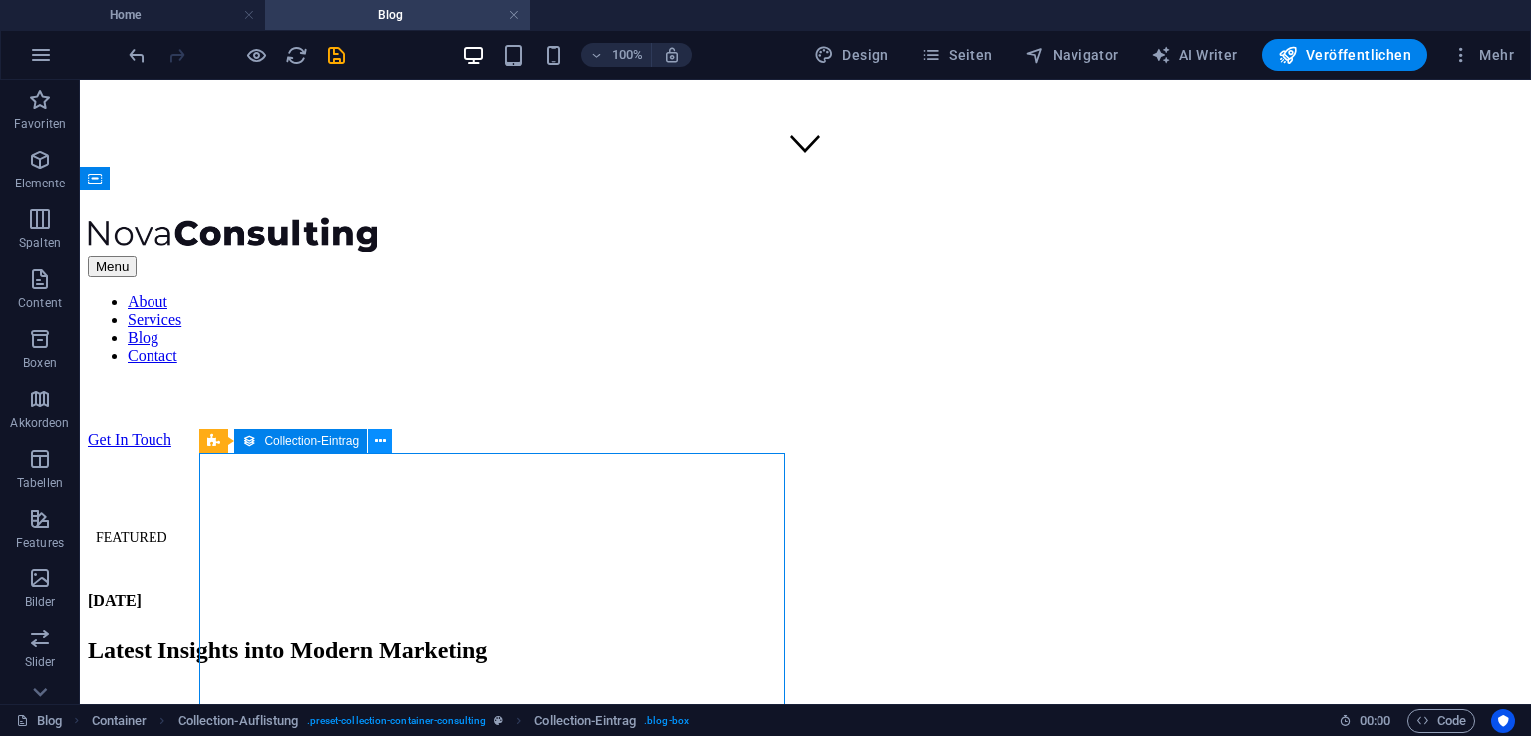
click at [387, 439] on button at bounding box center [380, 441] width 24 height 24
click at [331, 444] on button at bounding box center [341, 441] width 24 height 24
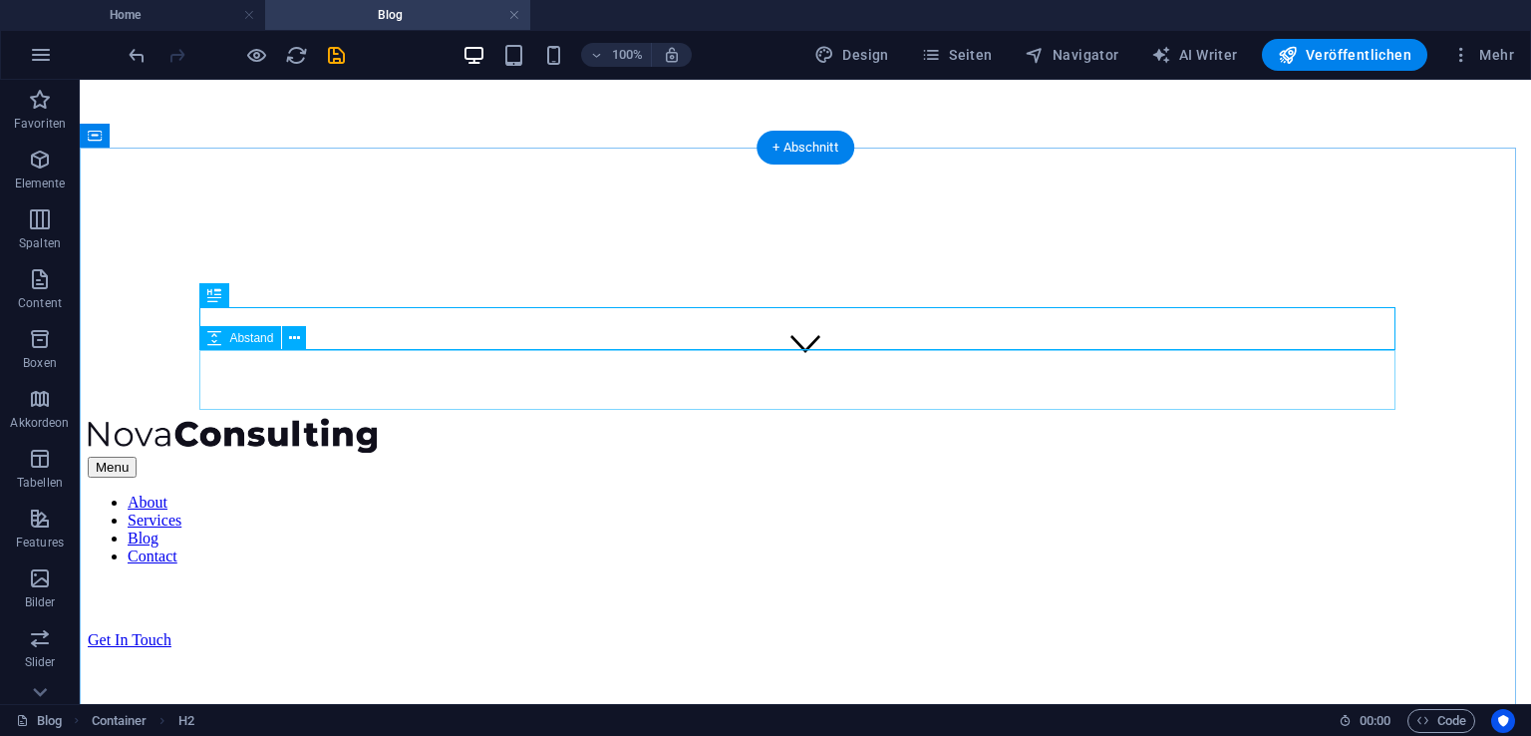
scroll to position [238, 0]
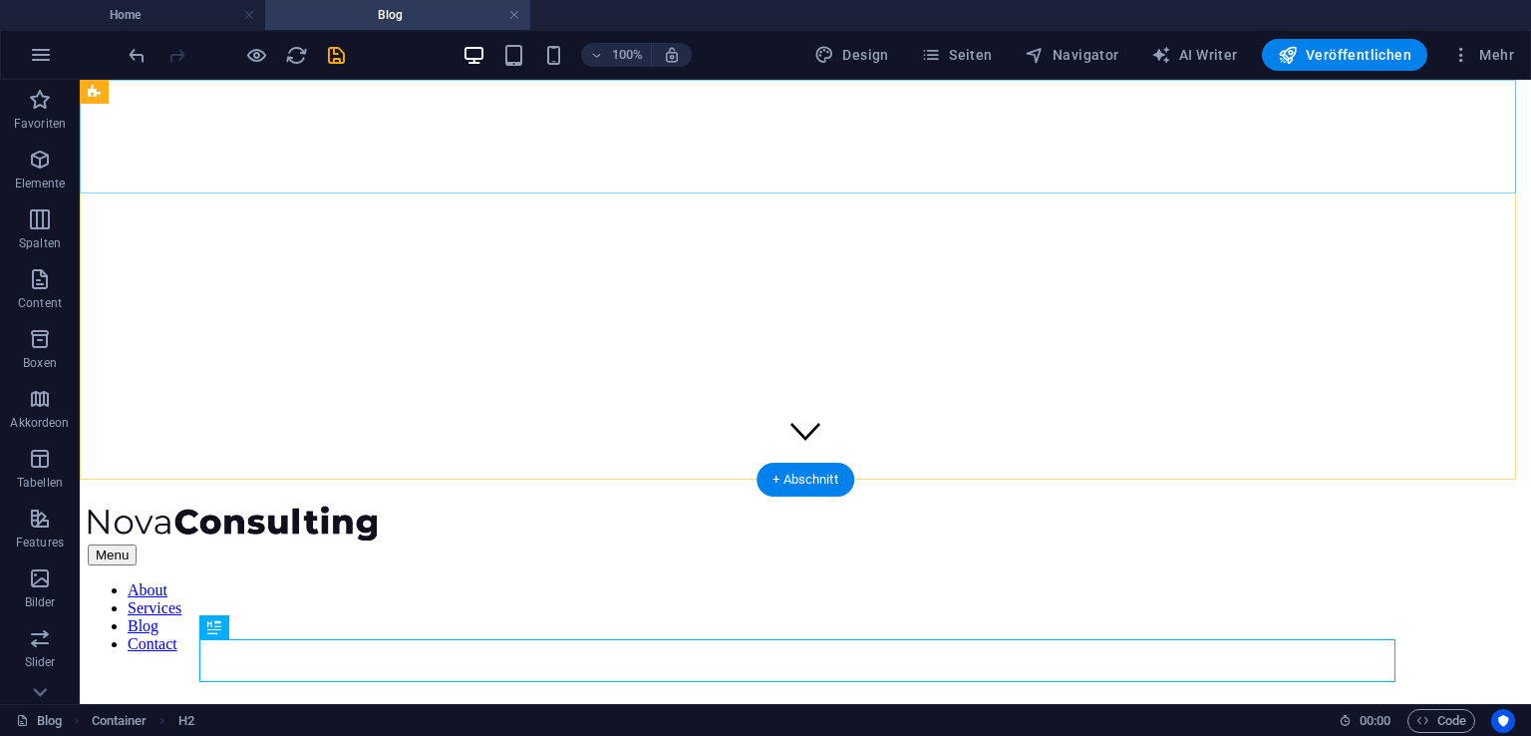
click at [445, 505] on div at bounding box center [805, 524] width 1435 height 39
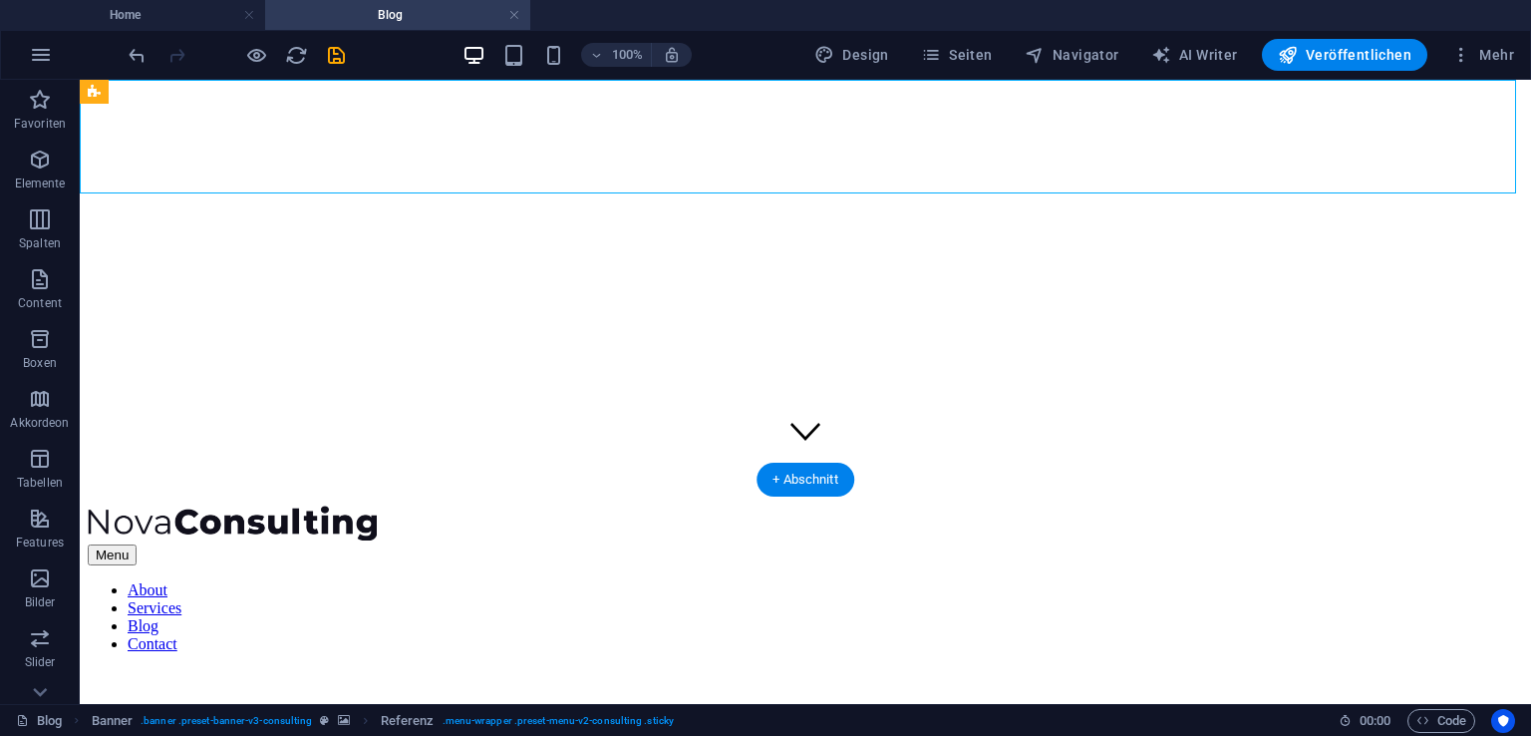
click at [421, 505] on div at bounding box center [805, 524] width 1435 height 39
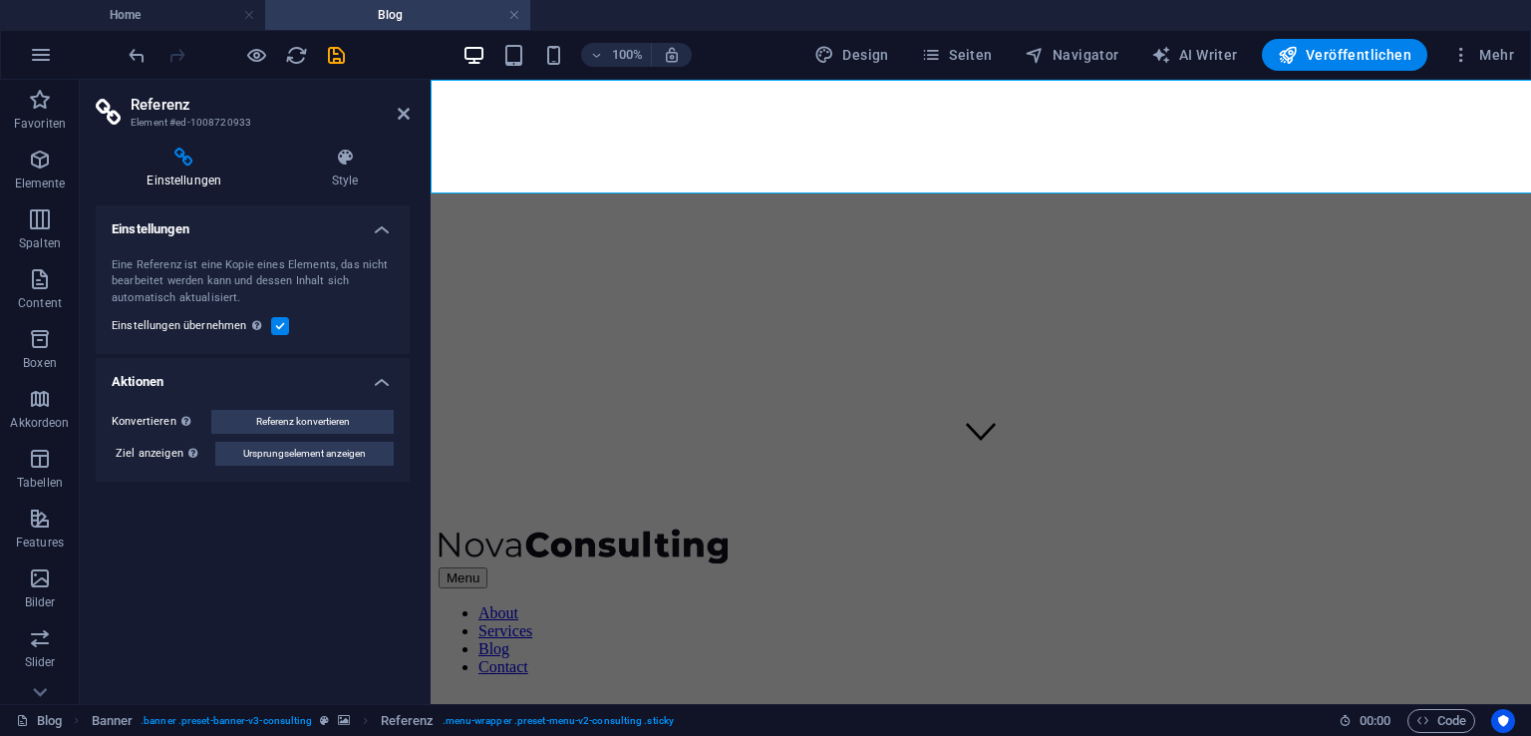
click at [421, 143] on div "Einstellungen Style Einstellungen Eine Referenz ist eine Kopie eines Elements, …" at bounding box center [253, 418] width 346 height 572
click at [546, 528] on div at bounding box center [981, 547] width 1084 height 39
click at [605, 528] on div at bounding box center [981, 547] width 1084 height 39
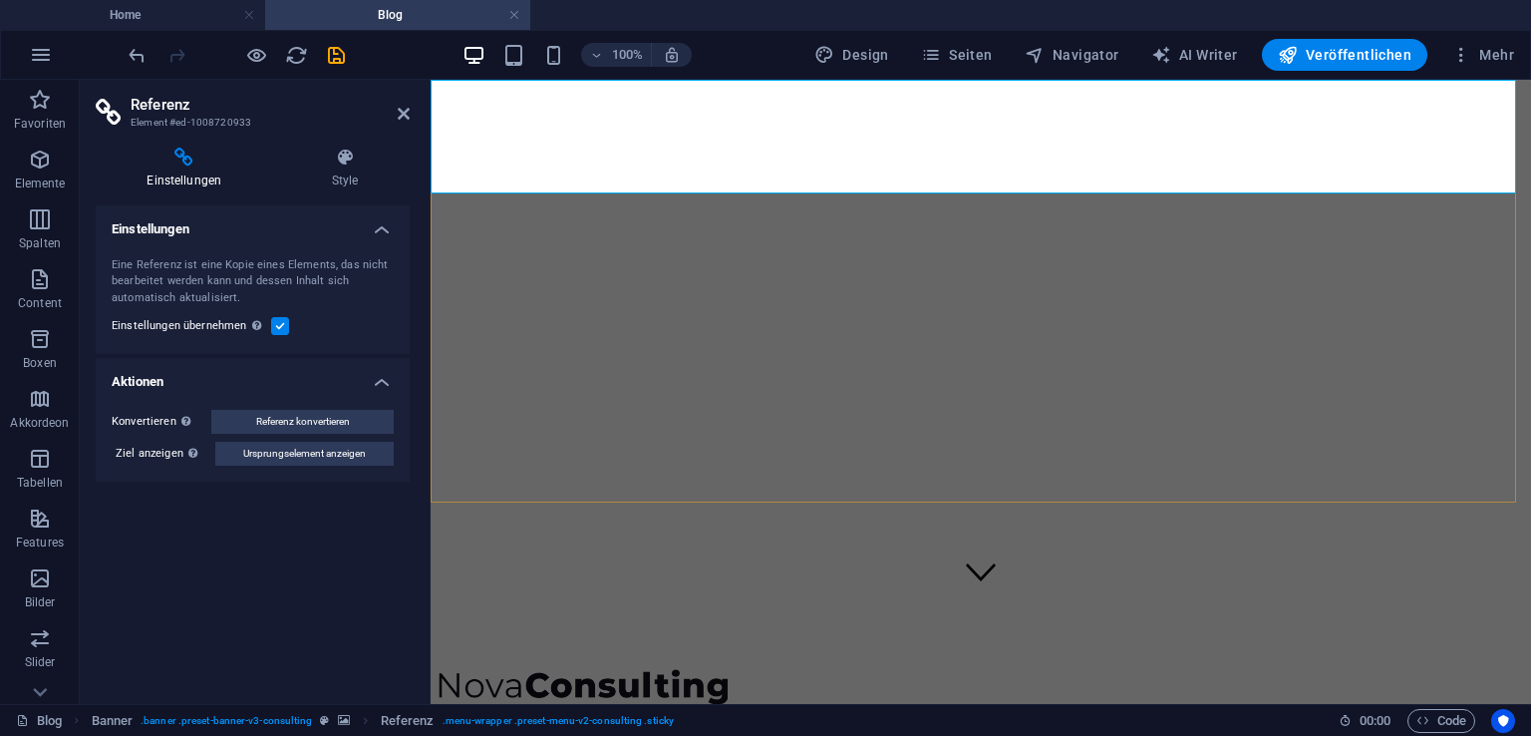
scroll to position [0, 0]
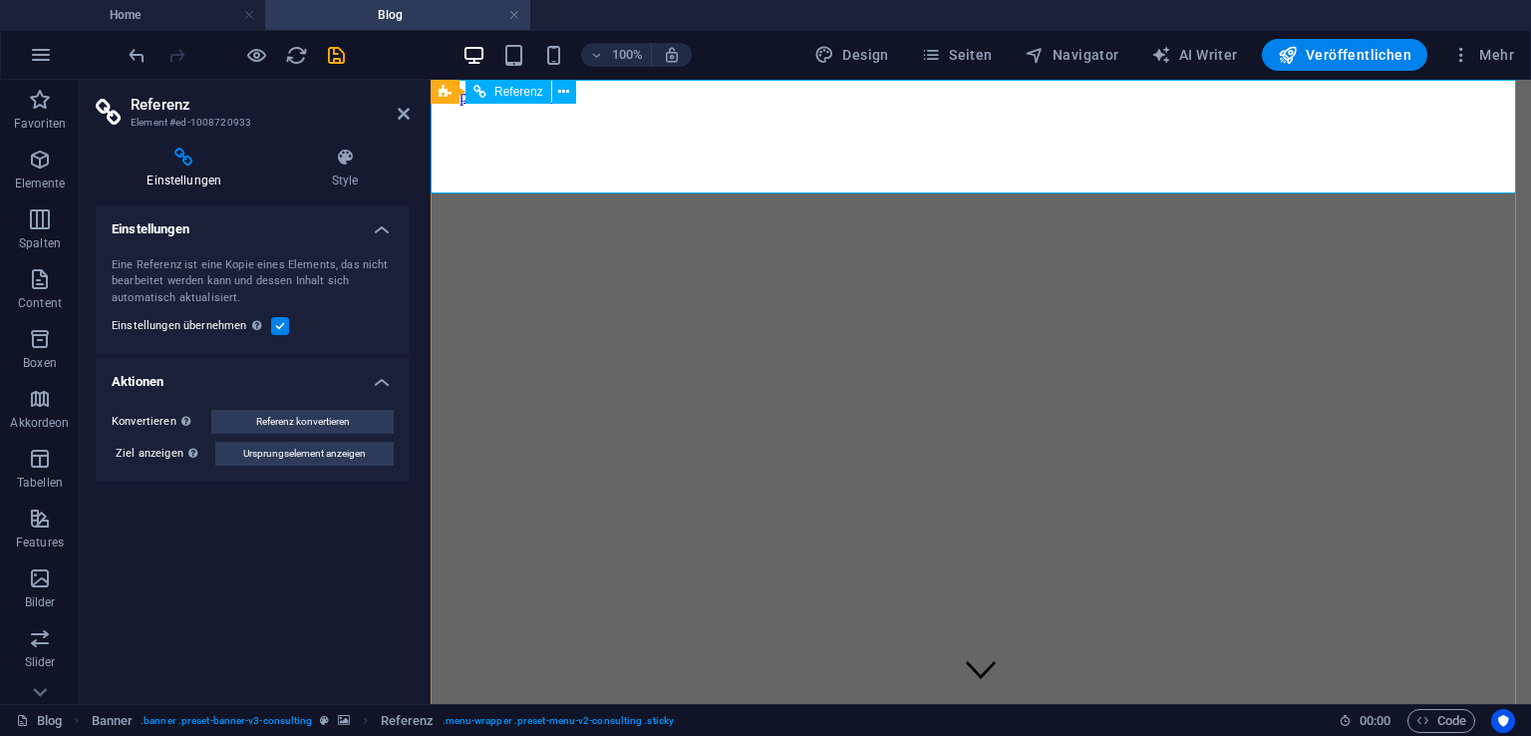
click at [564, 85] on icon at bounding box center [563, 92] width 11 height 21
click at [562, 93] on icon at bounding box center [563, 92] width 11 height 21
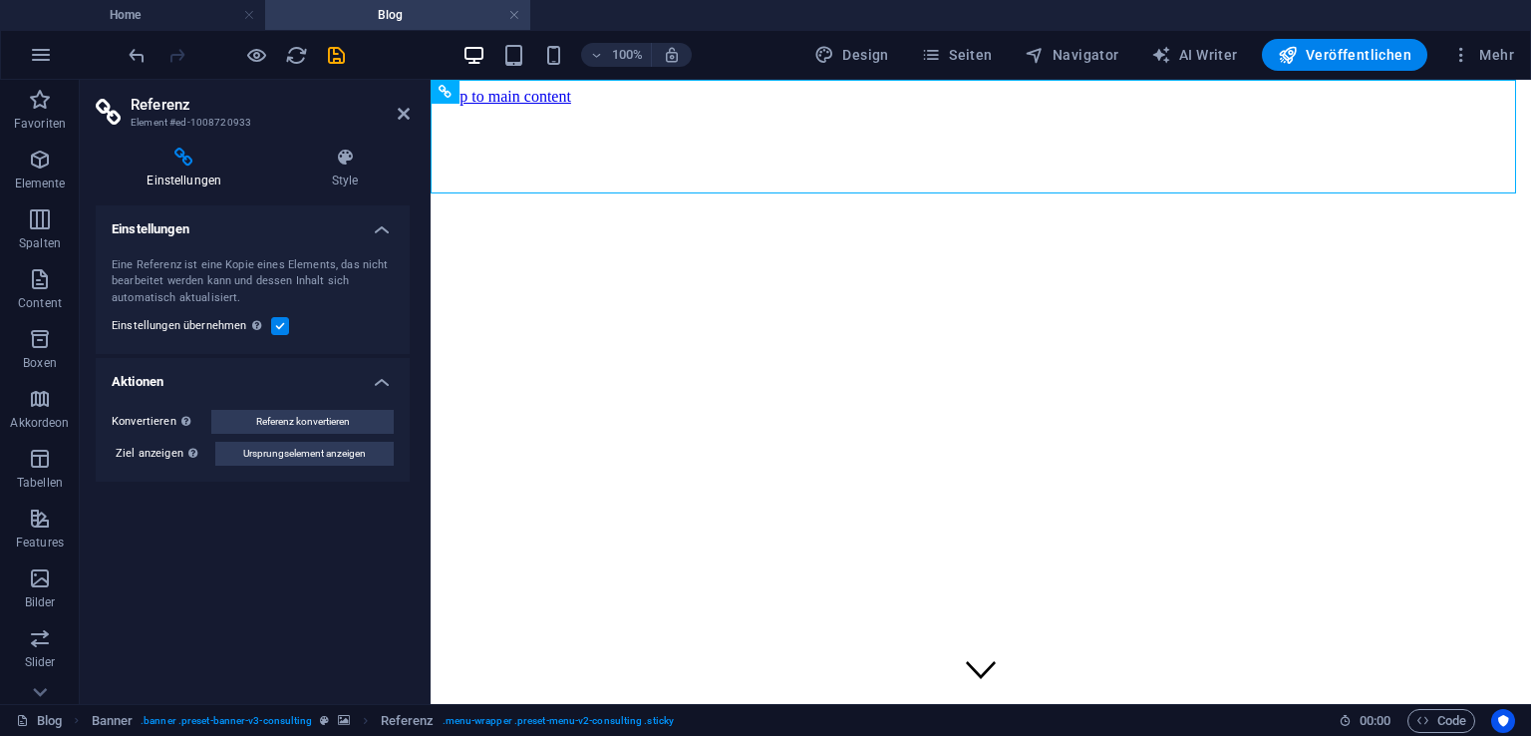
drag, startPoint x: 518, startPoint y: 93, endPoint x: 452, endPoint y: 95, distance: 65.8
click at [452, 95] on div "Referenz" at bounding box center [445, 92] width 29 height 24
click at [567, 89] on icon at bounding box center [563, 92] width 11 height 21
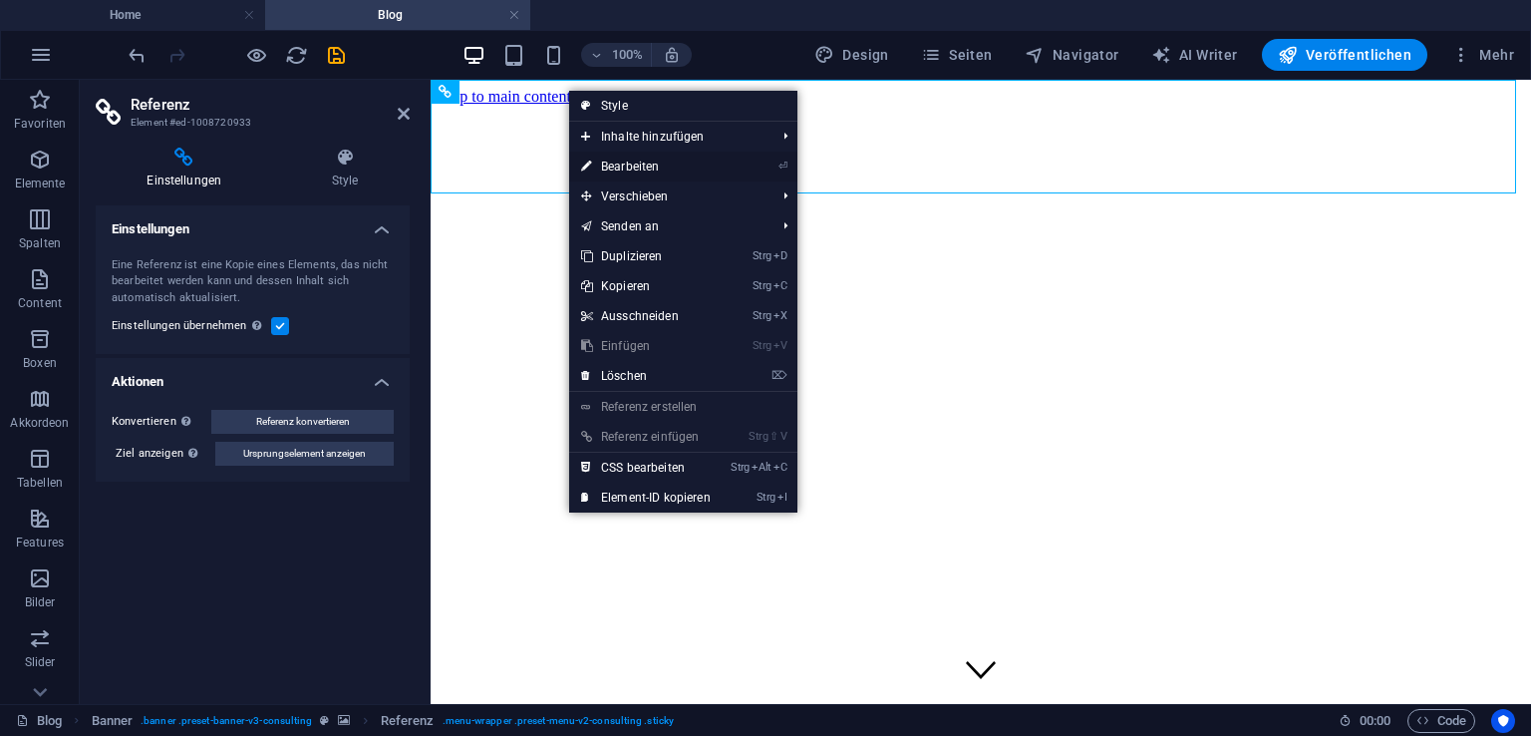
click at [642, 159] on link "⏎ Bearbeiten" at bounding box center [645, 166] width 153 height 30
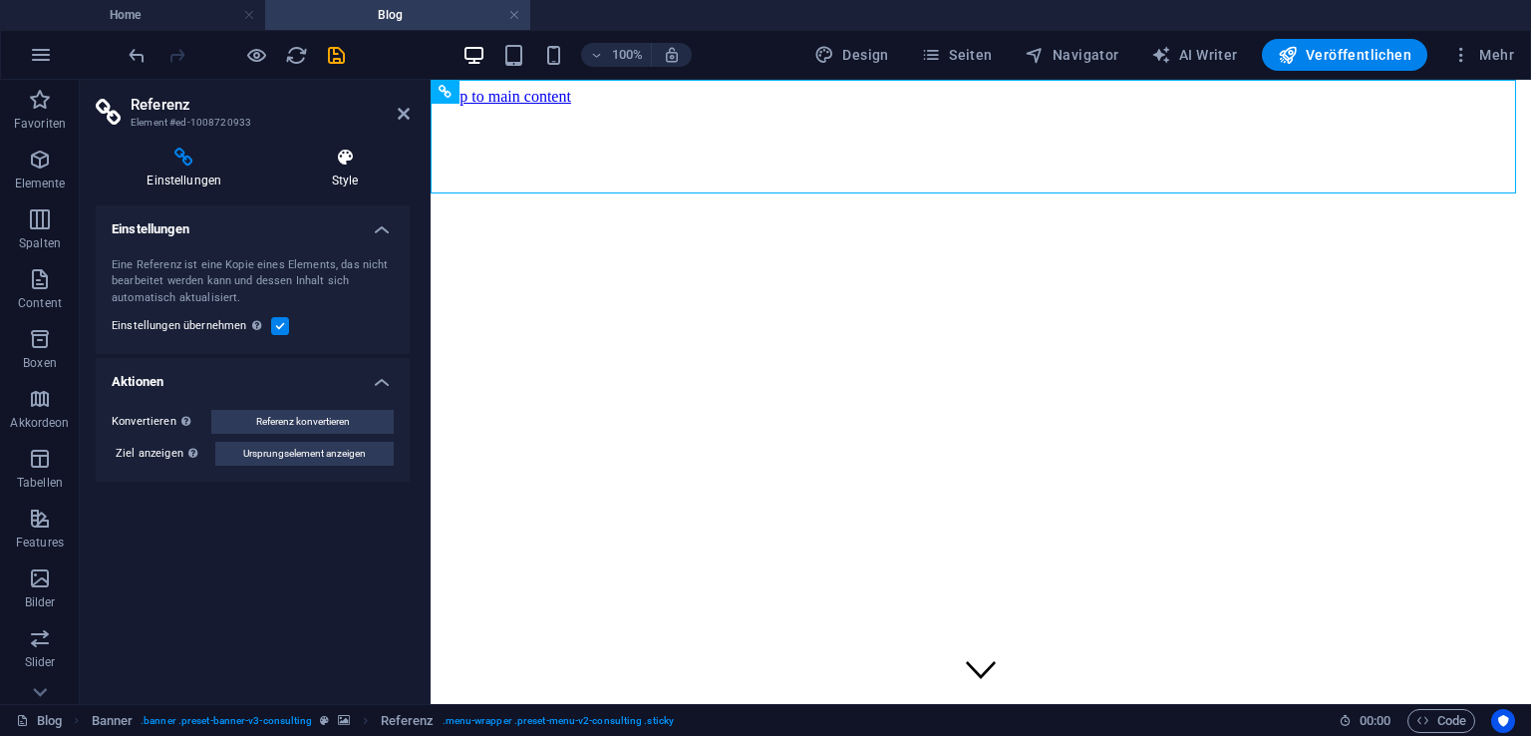
click at [323, 182] on h4 "Style" at bounding box center [345, 169] width 129 height 42
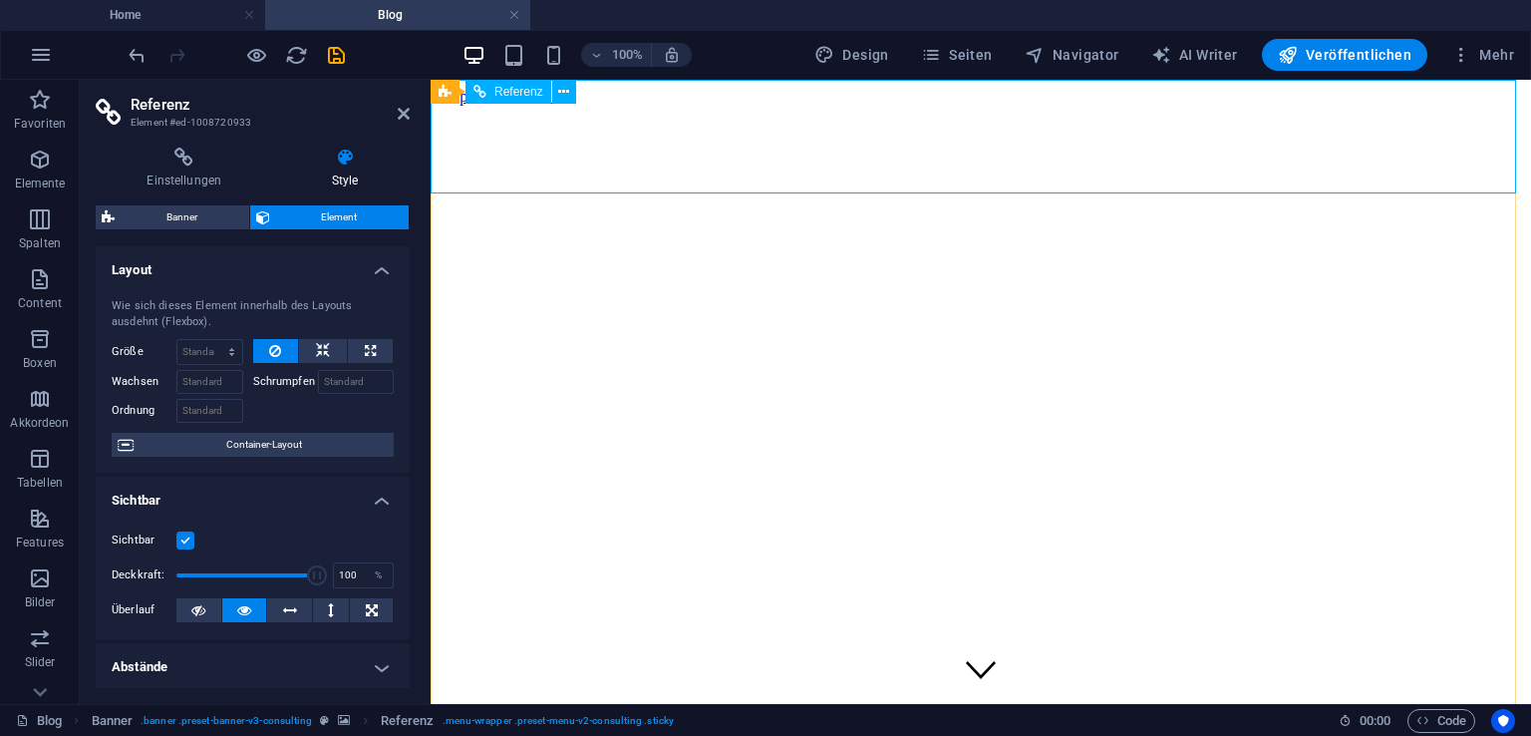
click at [404, 117] on icon at bounding box center [404, 114] width 12 height 16
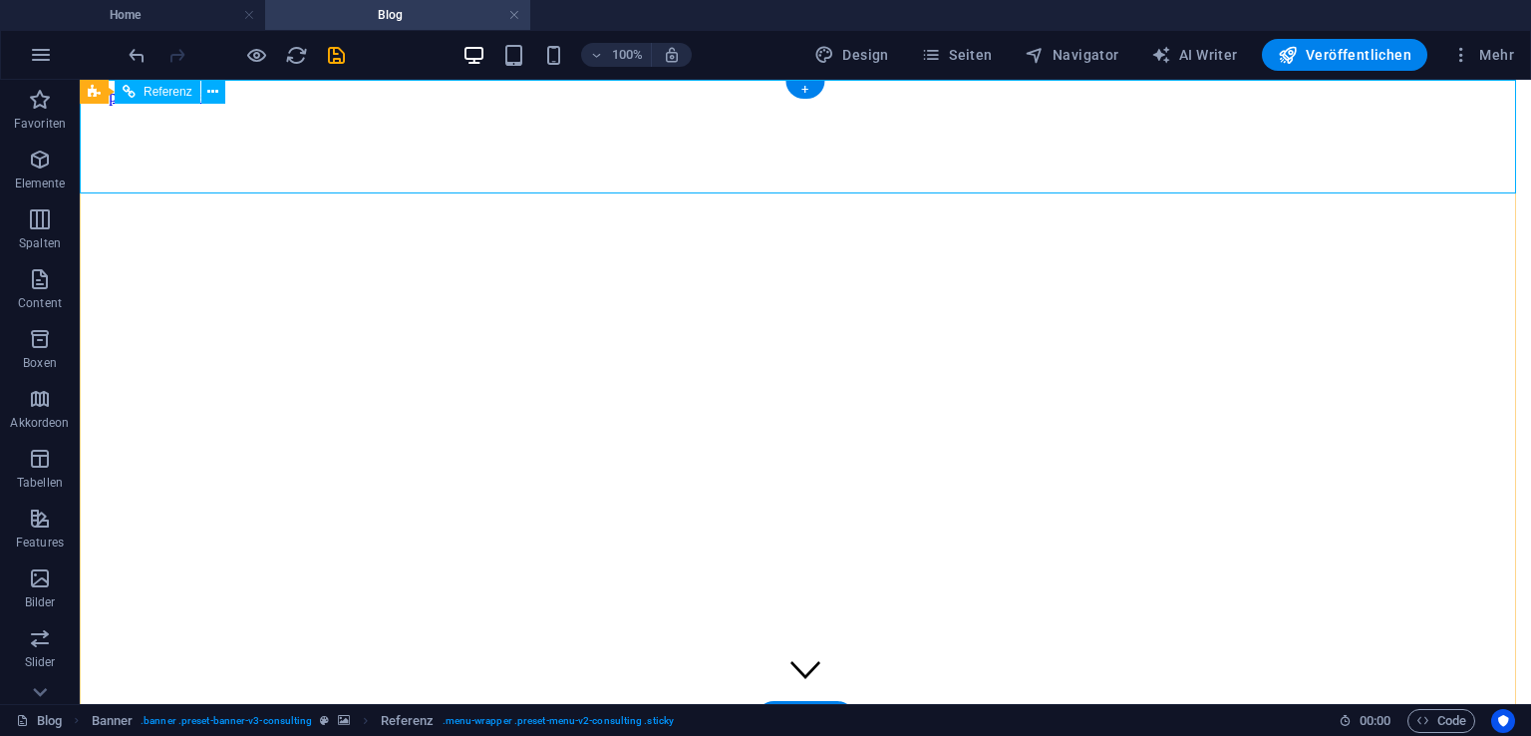
click at [806, 92] on div "+" at bounding box center [804, 90] width 39 height 18
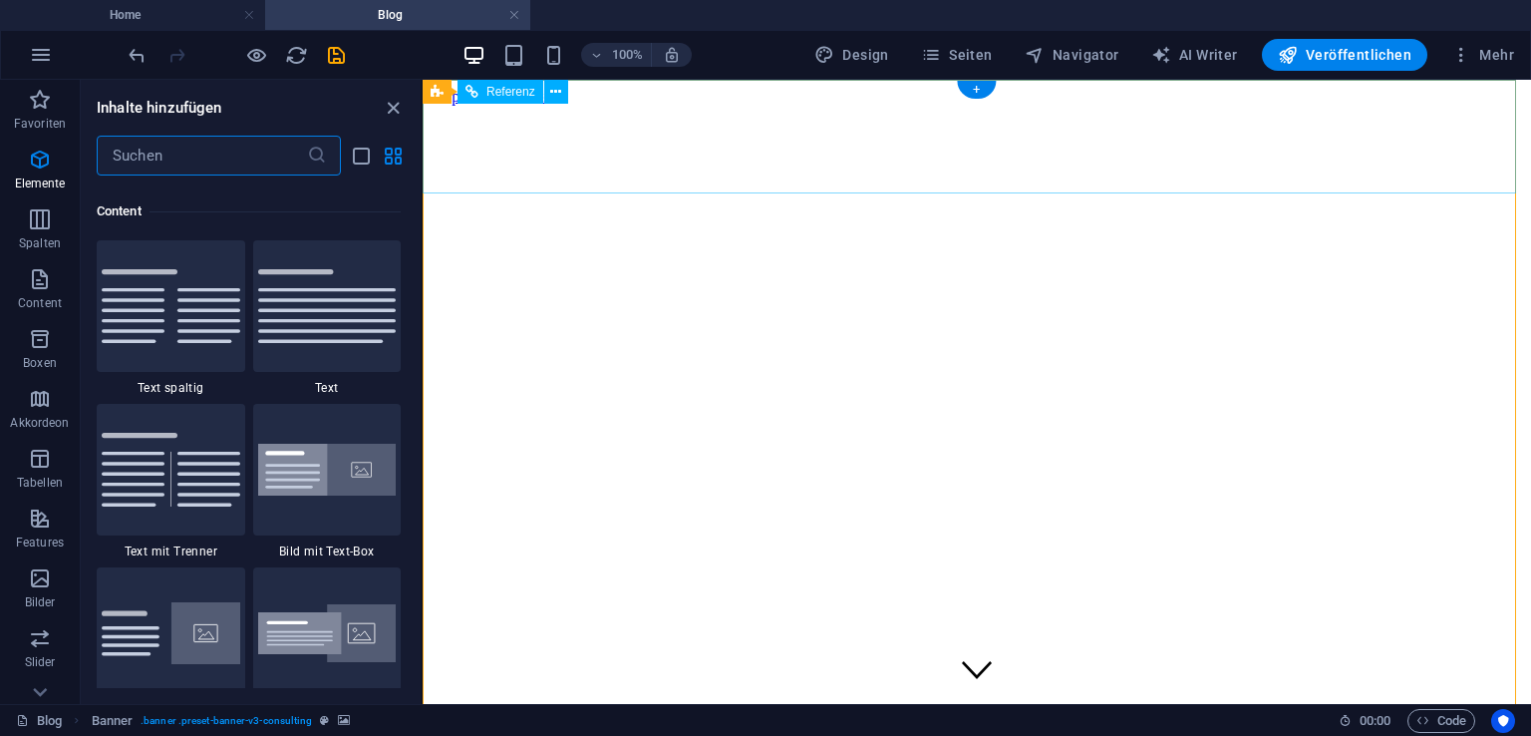
scroll to position [3487, 0]
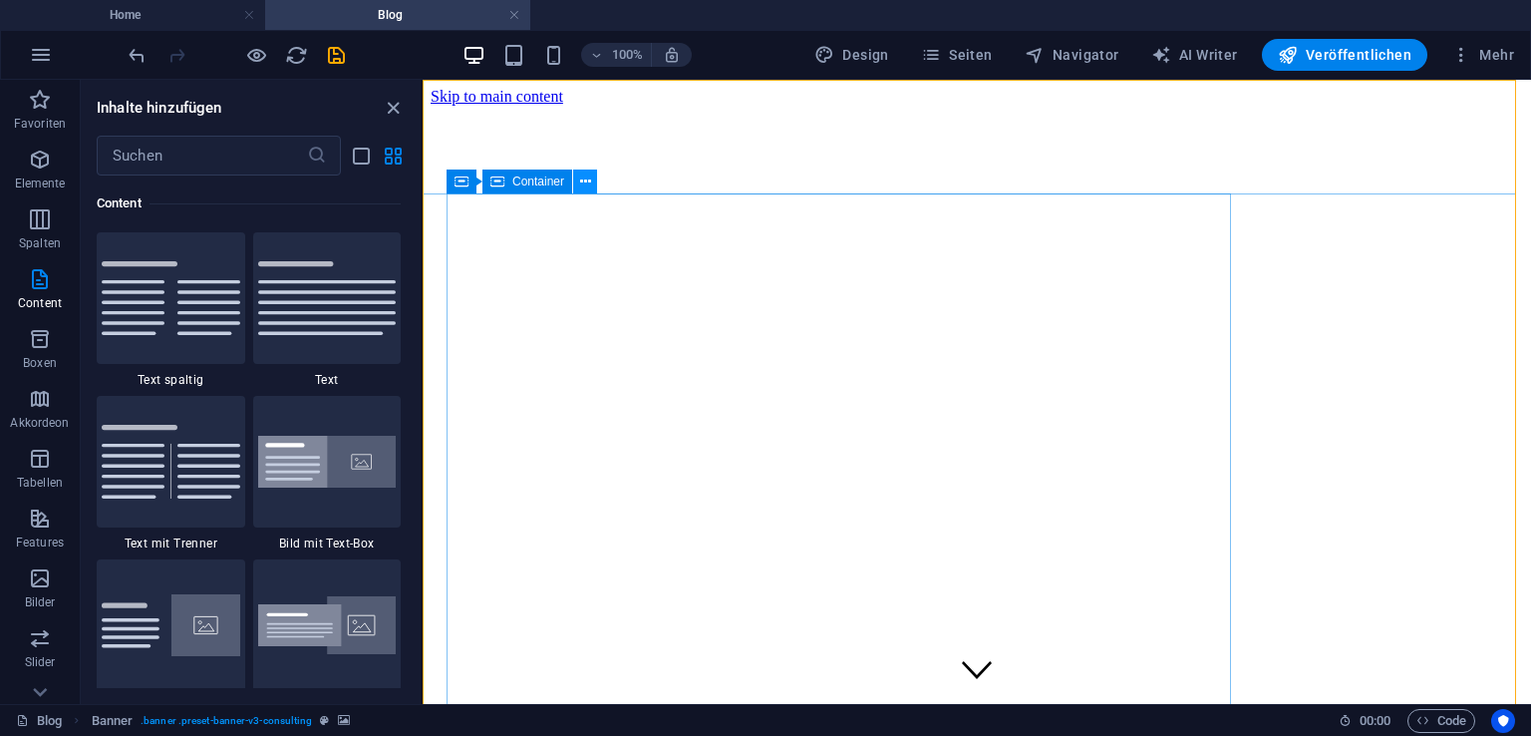
click at [584, 180] on icon at bounding box center [585, 181] width 11 height 21
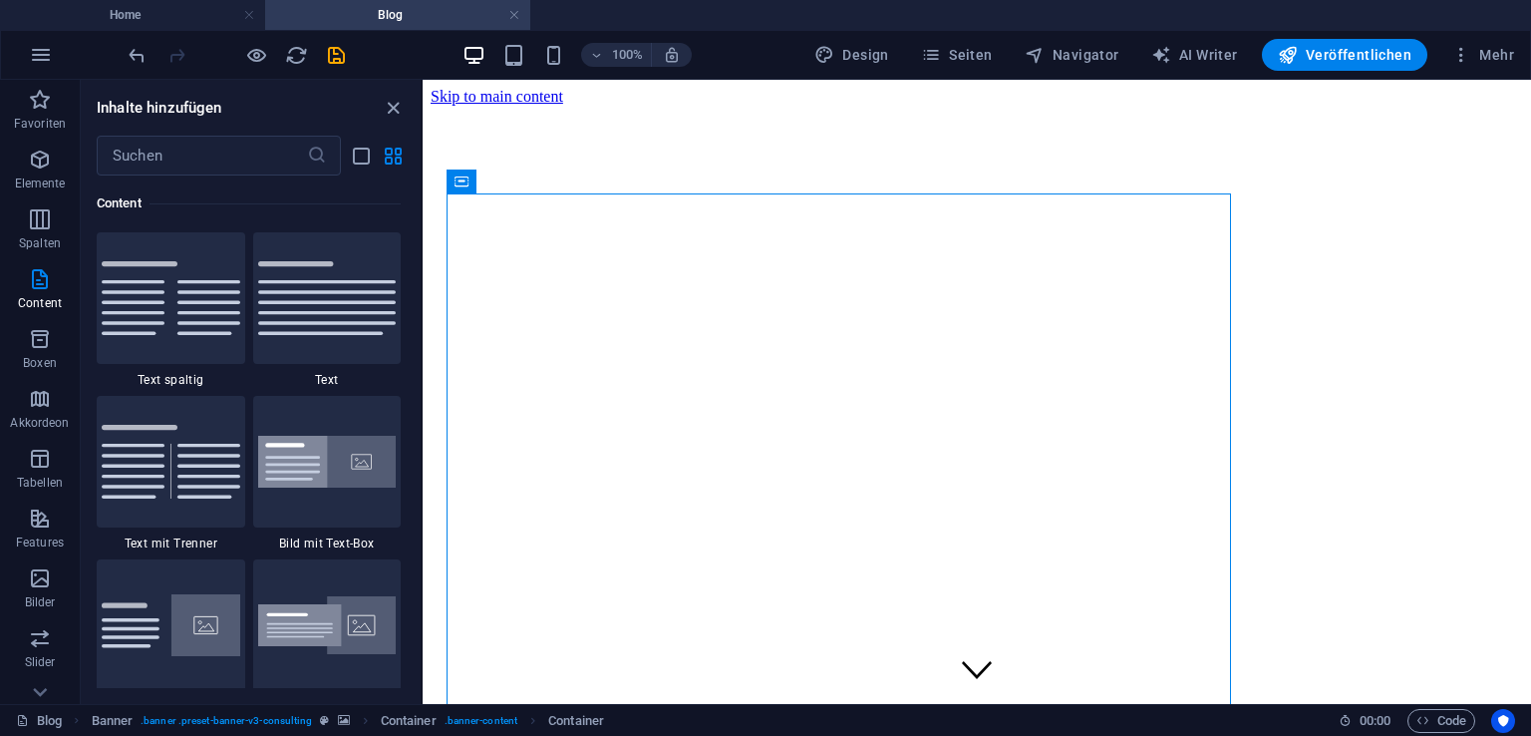
click at [806, 37] on div "100% Design Seiten Navigator AI Writer Veröffentlichen Mehr" at bounding box center [765, 55] width 1529 height 48
click at [468, 97] on icon at bounding box center [471, 92] width 13 height 24
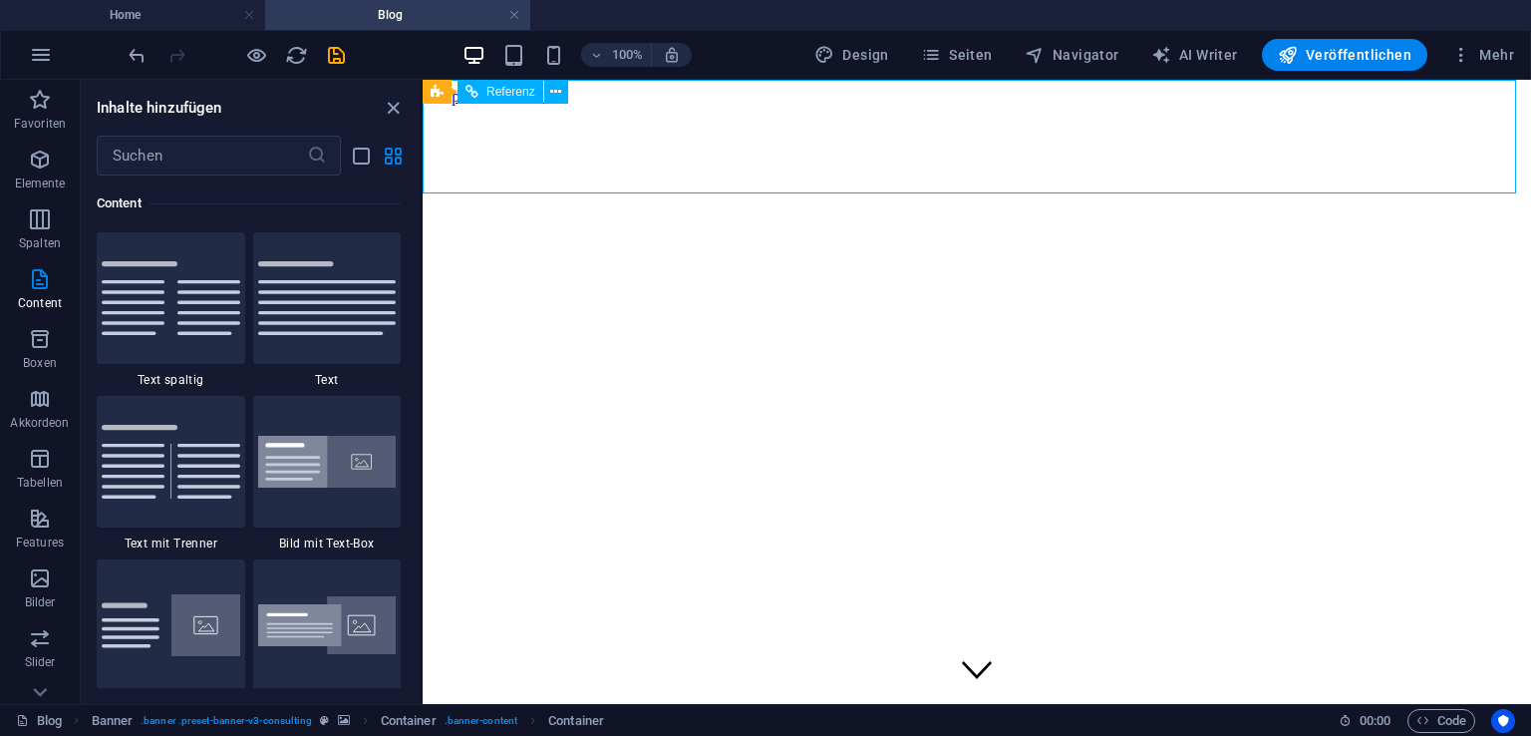
click at [468, 97] on icon at bounding box center [471, 92] width 13 height 24
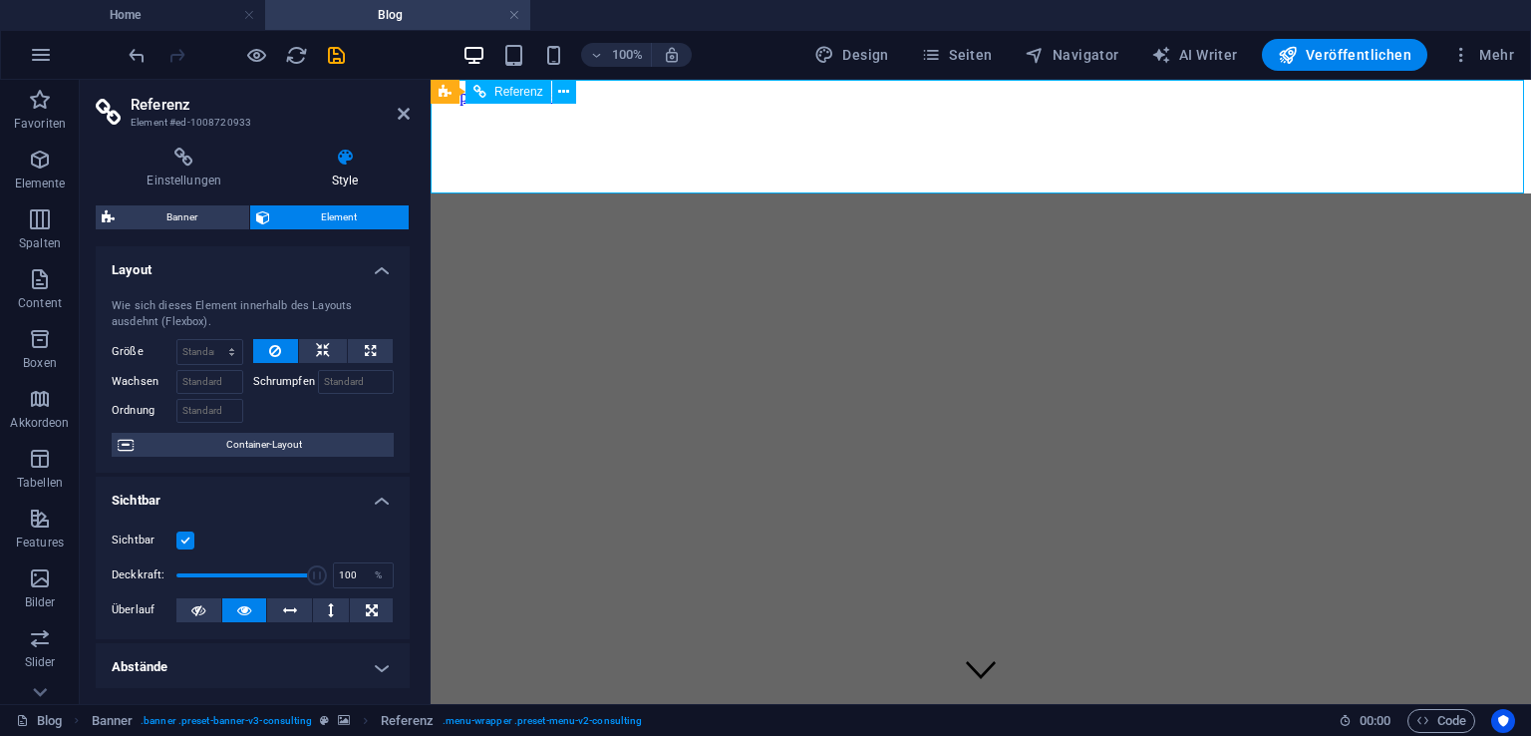
click at [468, 97] on div "Referenz" at bounding box center [508, 92] width 86 height 24
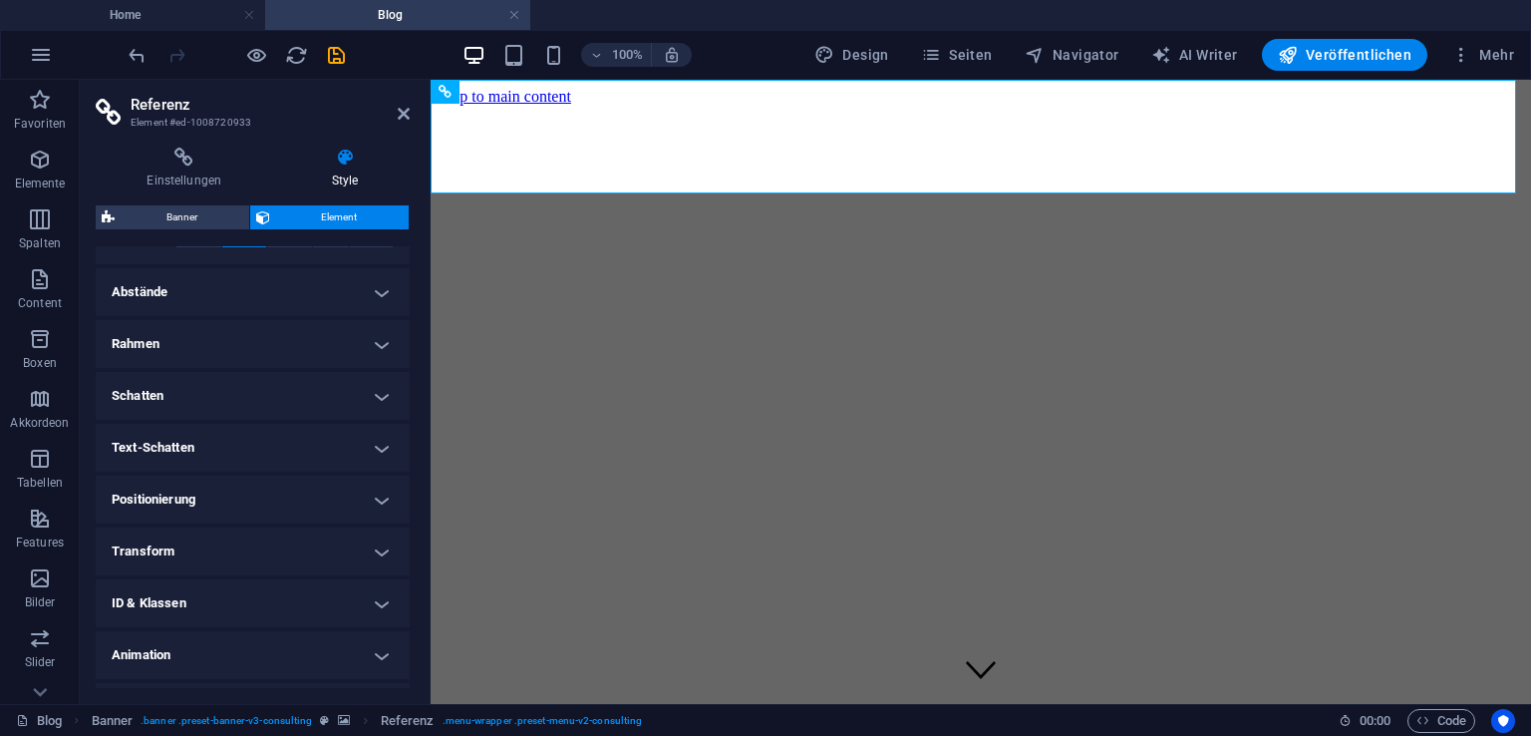
scroll to position [417, 0]
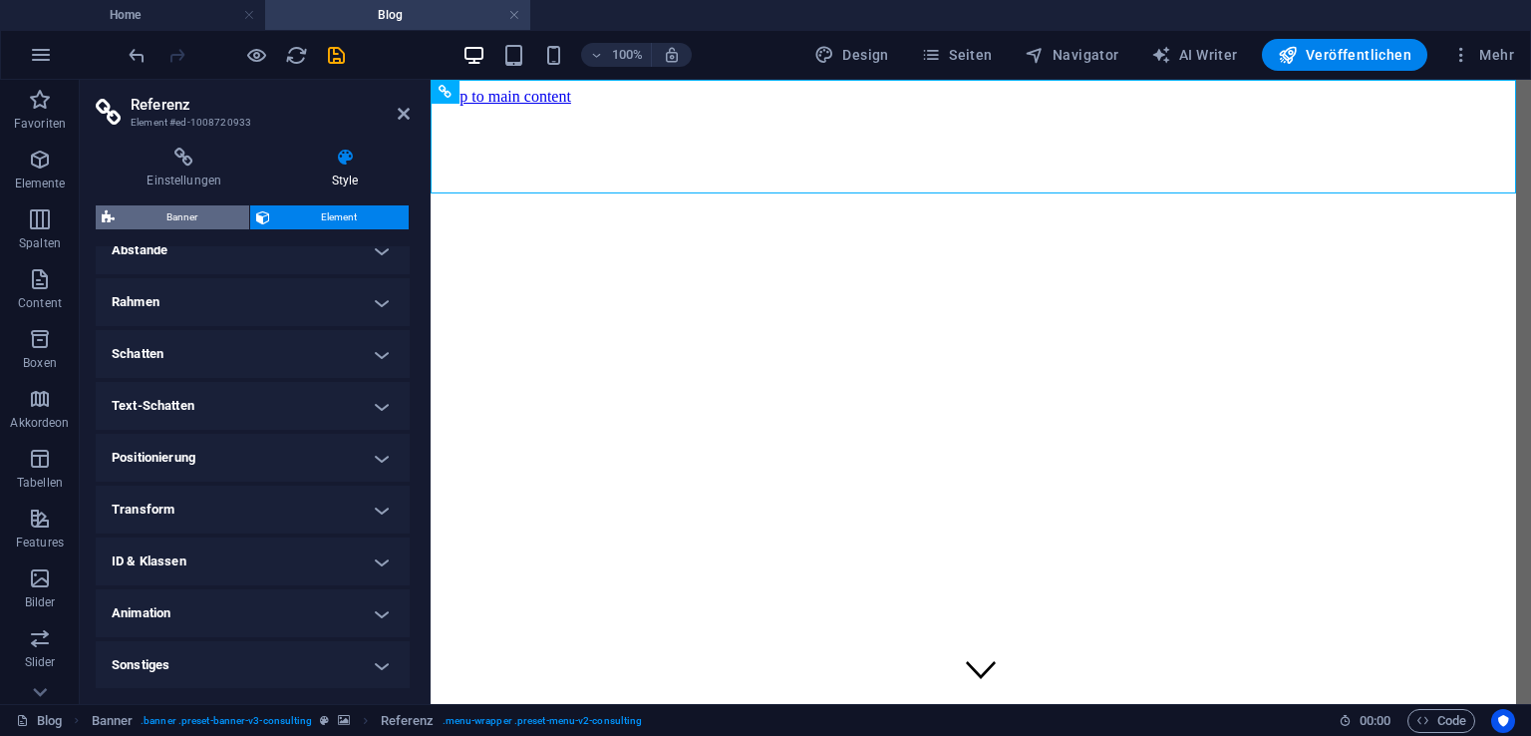
click at [213, 224] on span "Banner" at bounding box center [182, 217] width 123 height 24
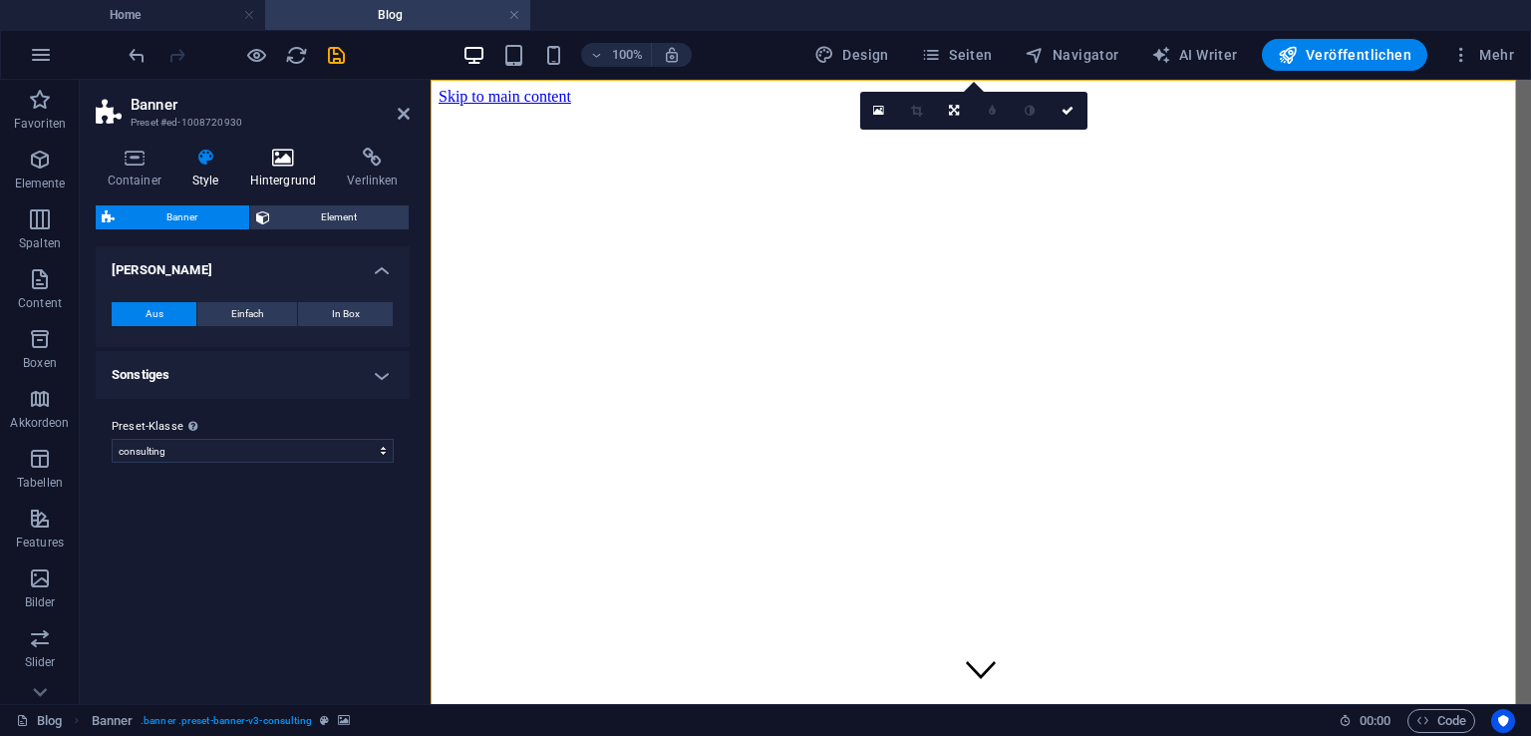
click at [327, 185] on h4 "Hintergrund" at bounding box center [287, 169] width 98 height 42
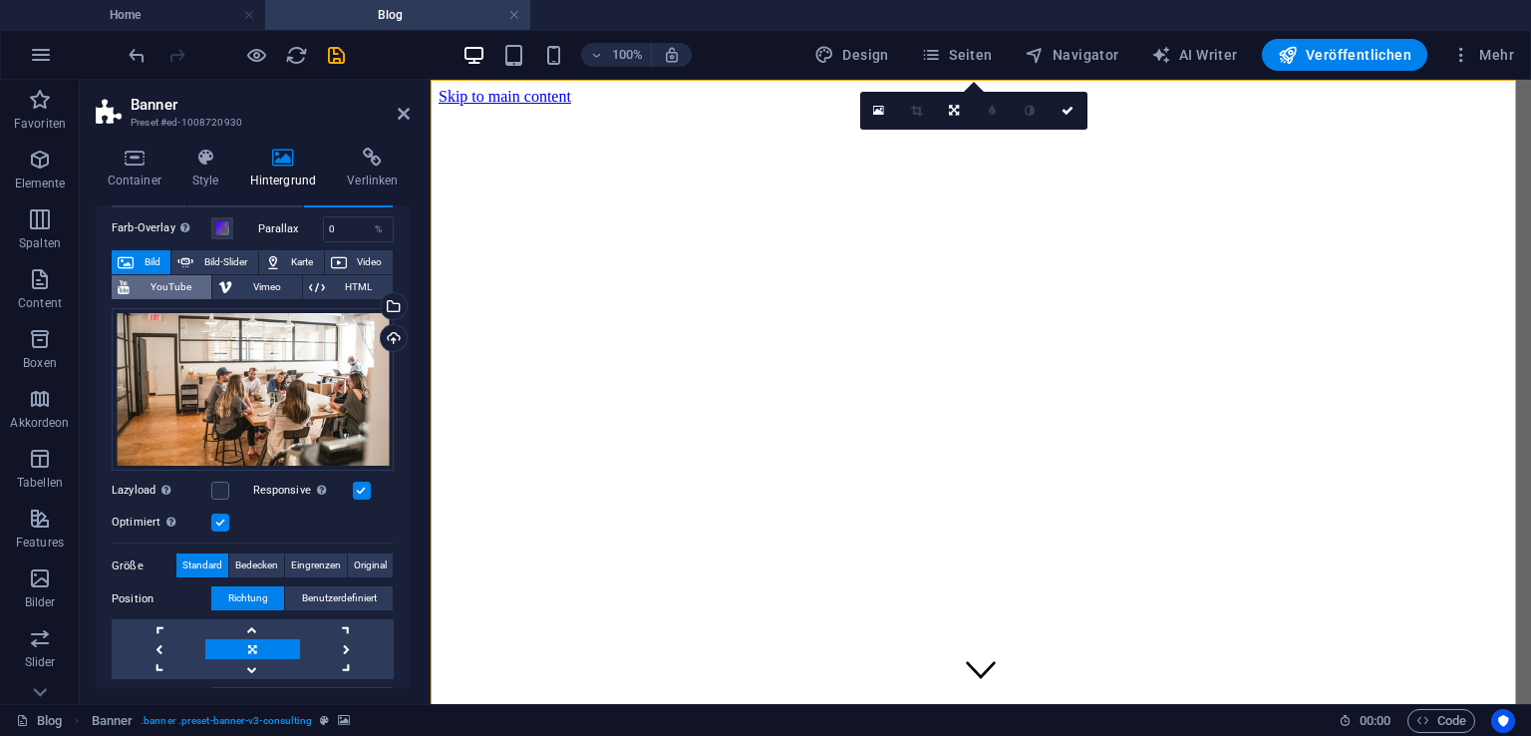
scroll to position [0, 0]
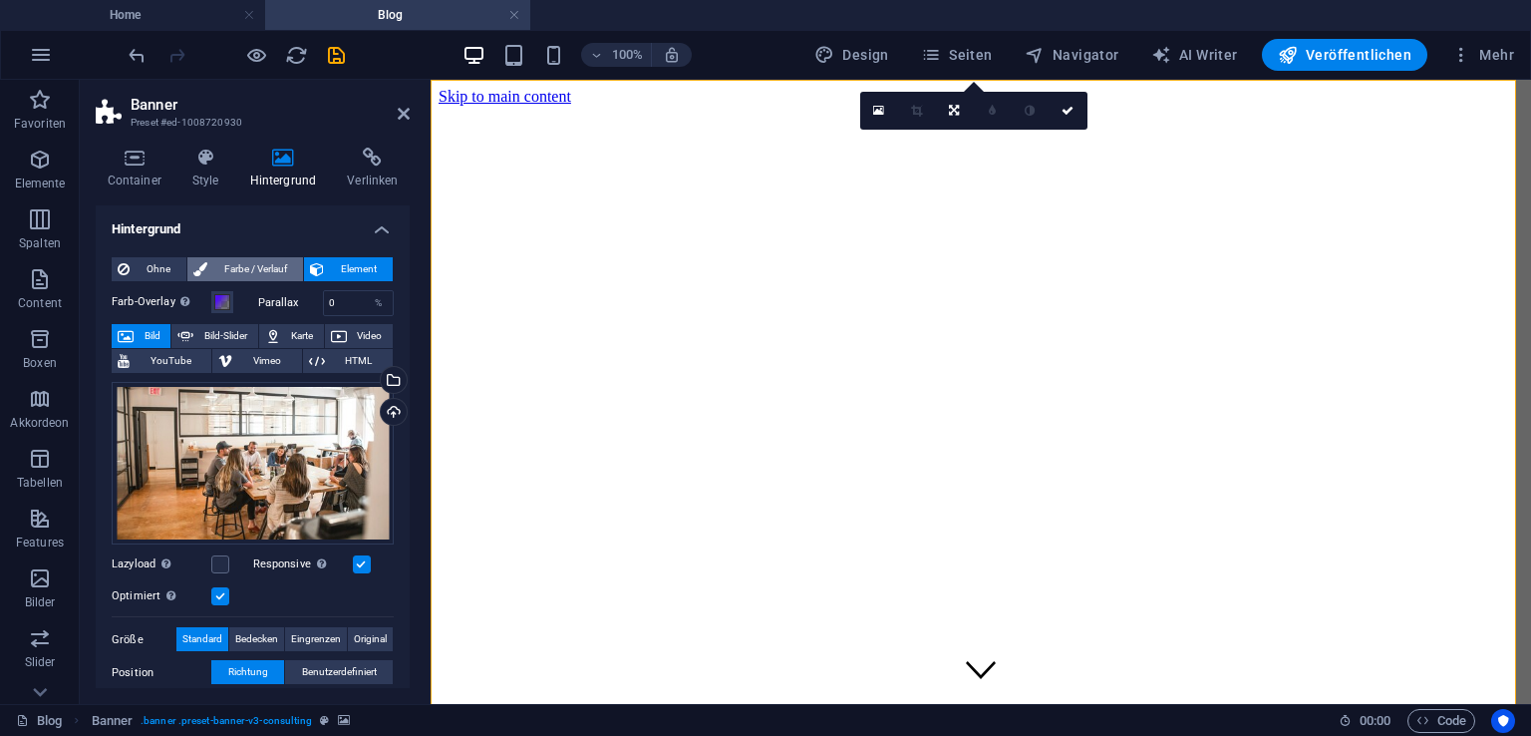
click at [268, 263] on span "Farbe / Verlauf" at bounding box center [255, 269] width 84 height 24
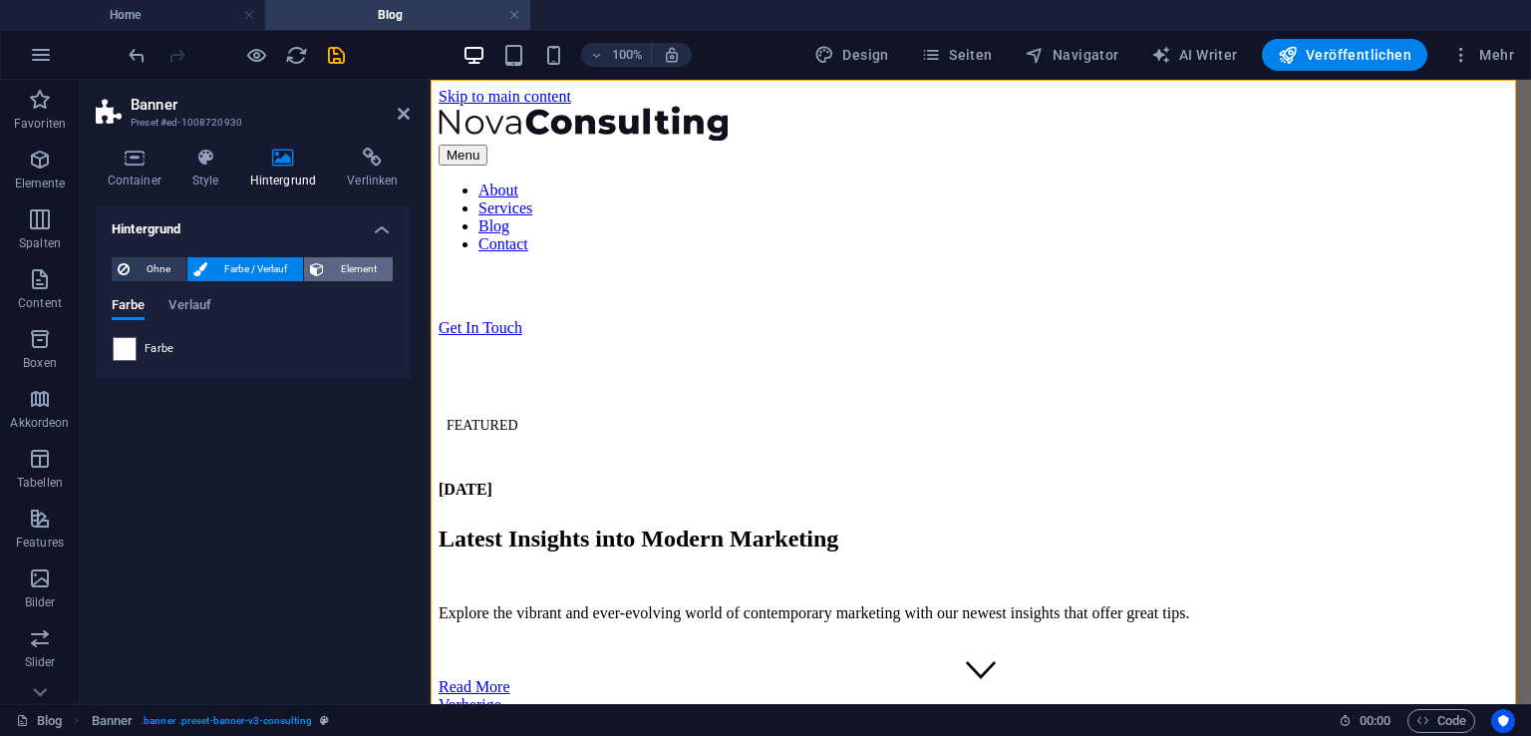
click at [332, 268] on span "Element" at bounding box center [358, 269] width 57 height 24
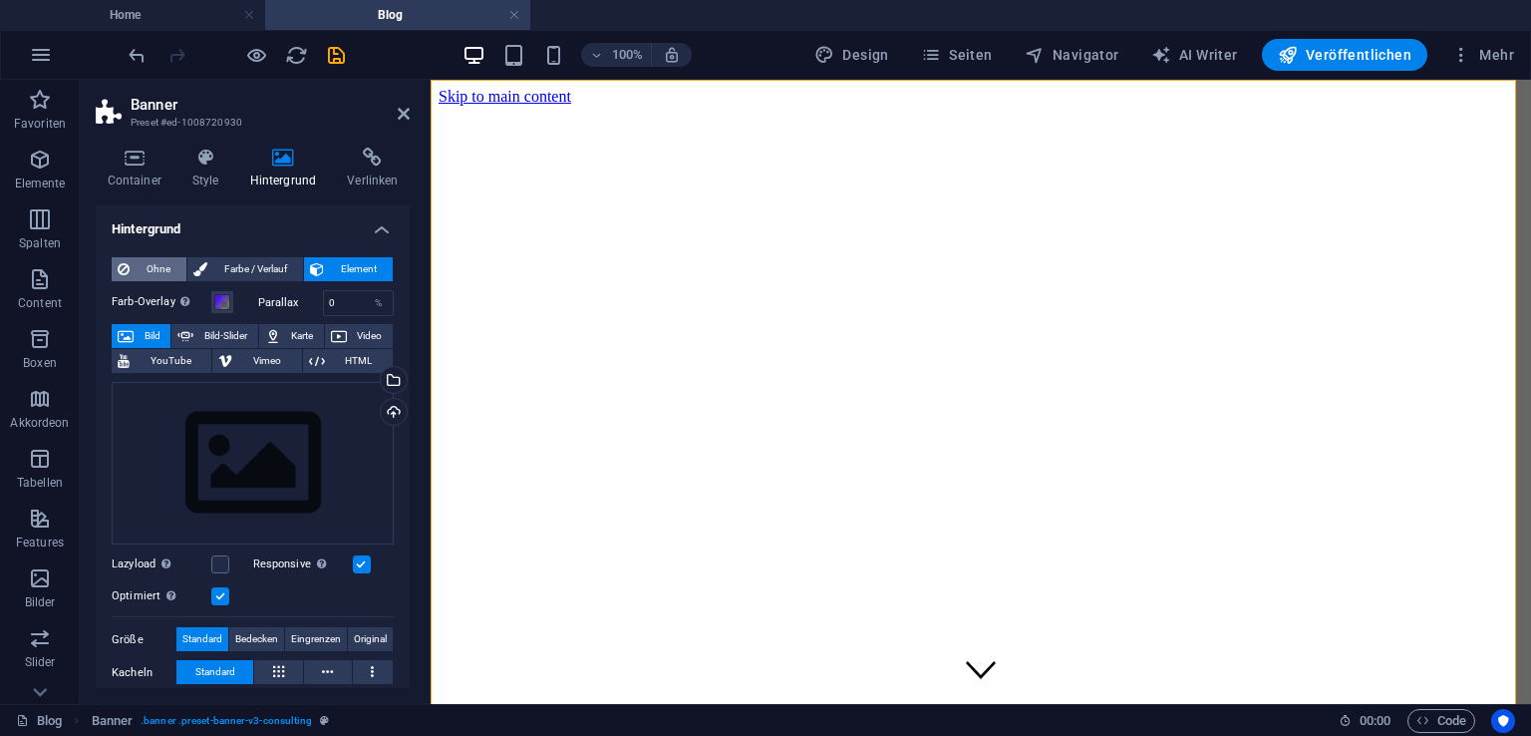
click at [166, 269] on span "Ohne" at bounding box center [158, 269] width 45 height 24
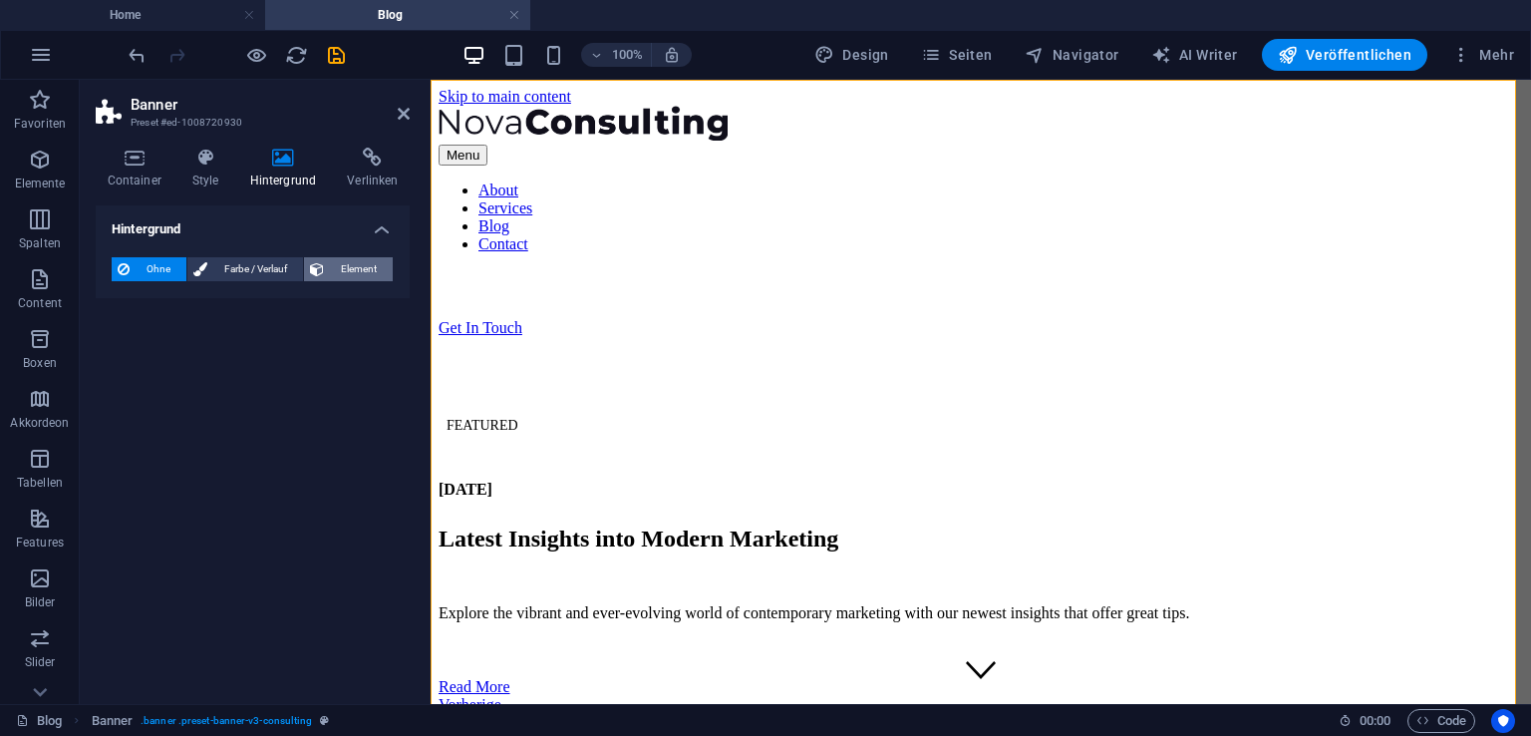
click at [347, 268] on span "Element" at bounding box center [358, 269] width 57 height 24
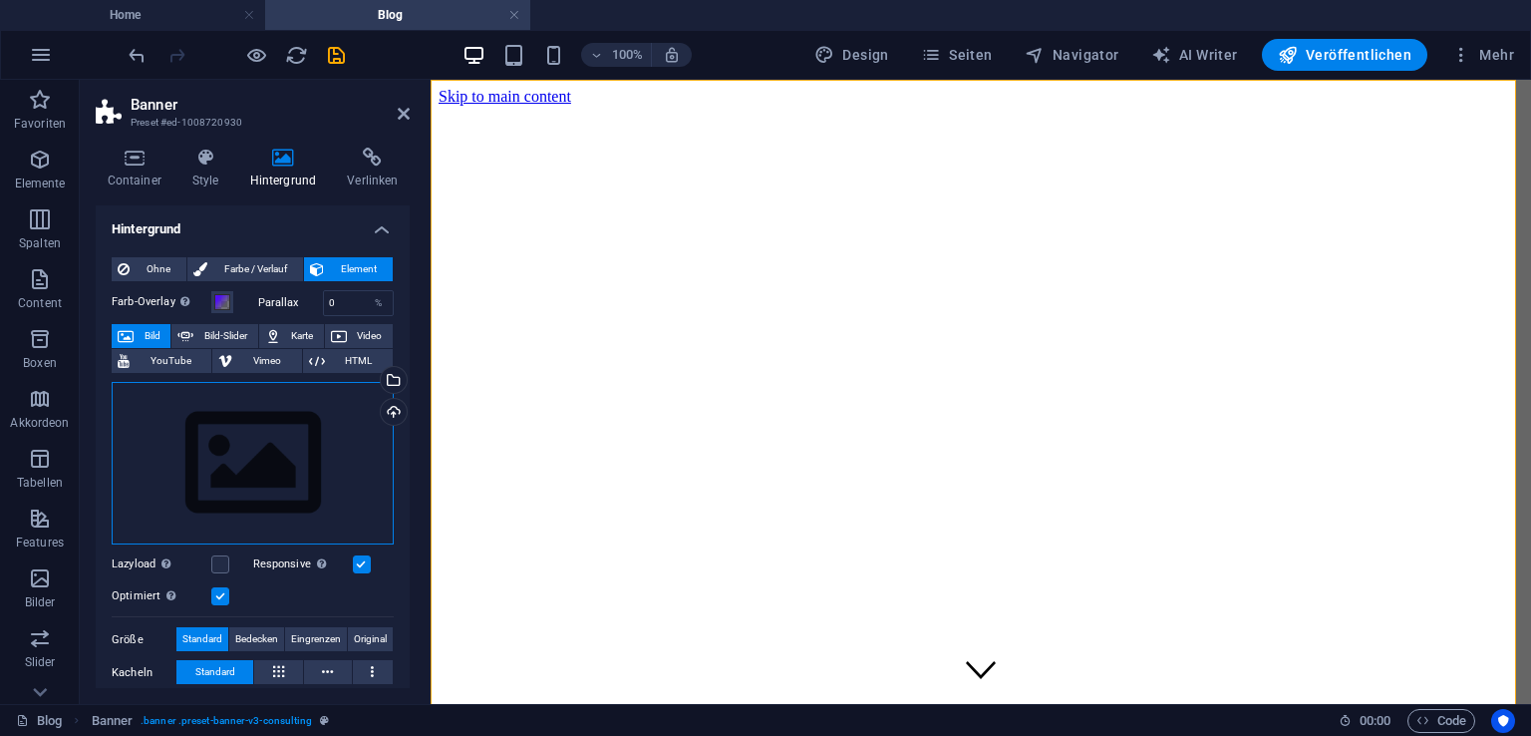
click at [247, 446] on div "Ziehe Dateien zum Hochladen hierher oder klicke hier, um aus Dateien oder koste…" at bounding box center [253, 463] width 282 height 163
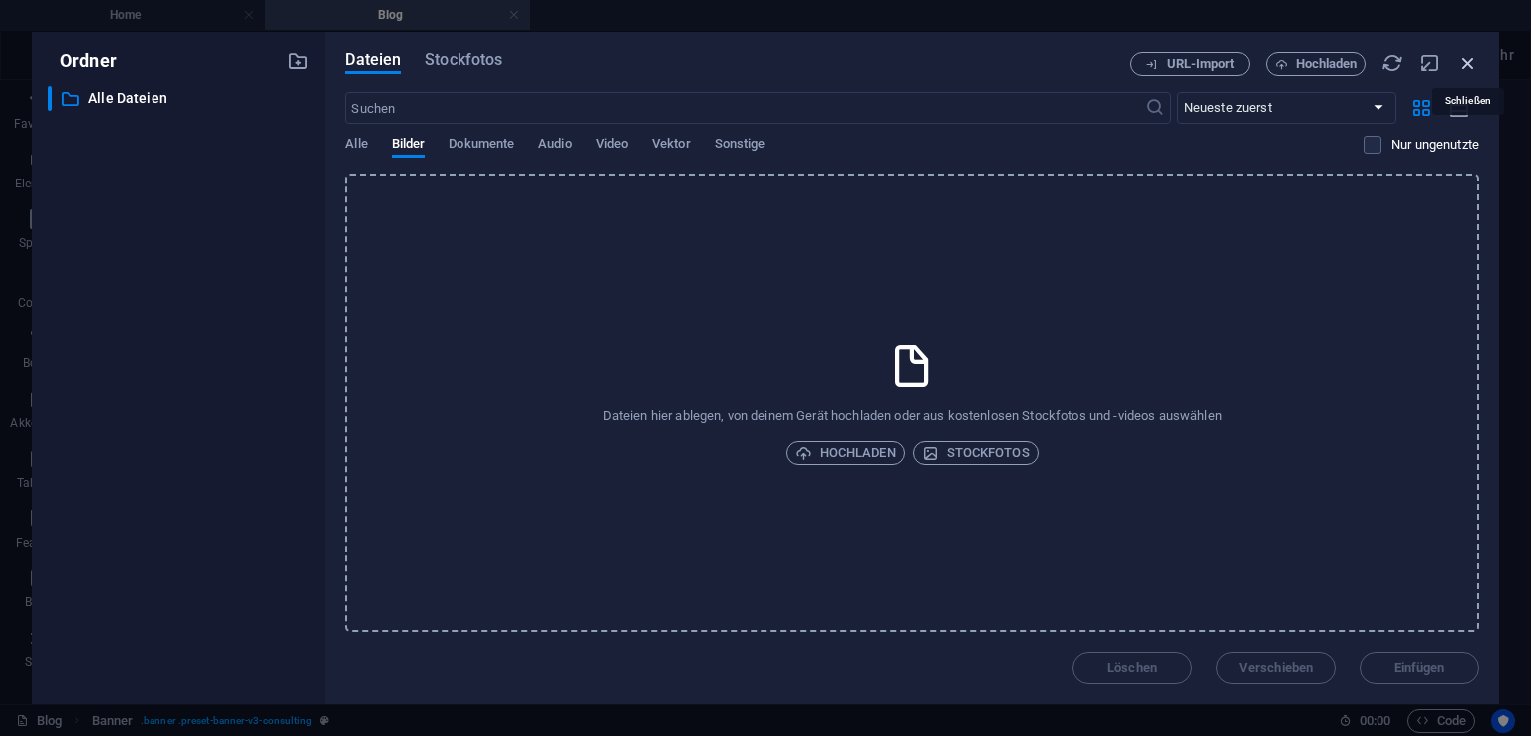
click at [1469, 60] on icon "button" at bounding box center [1468, 63] width 22 height 22
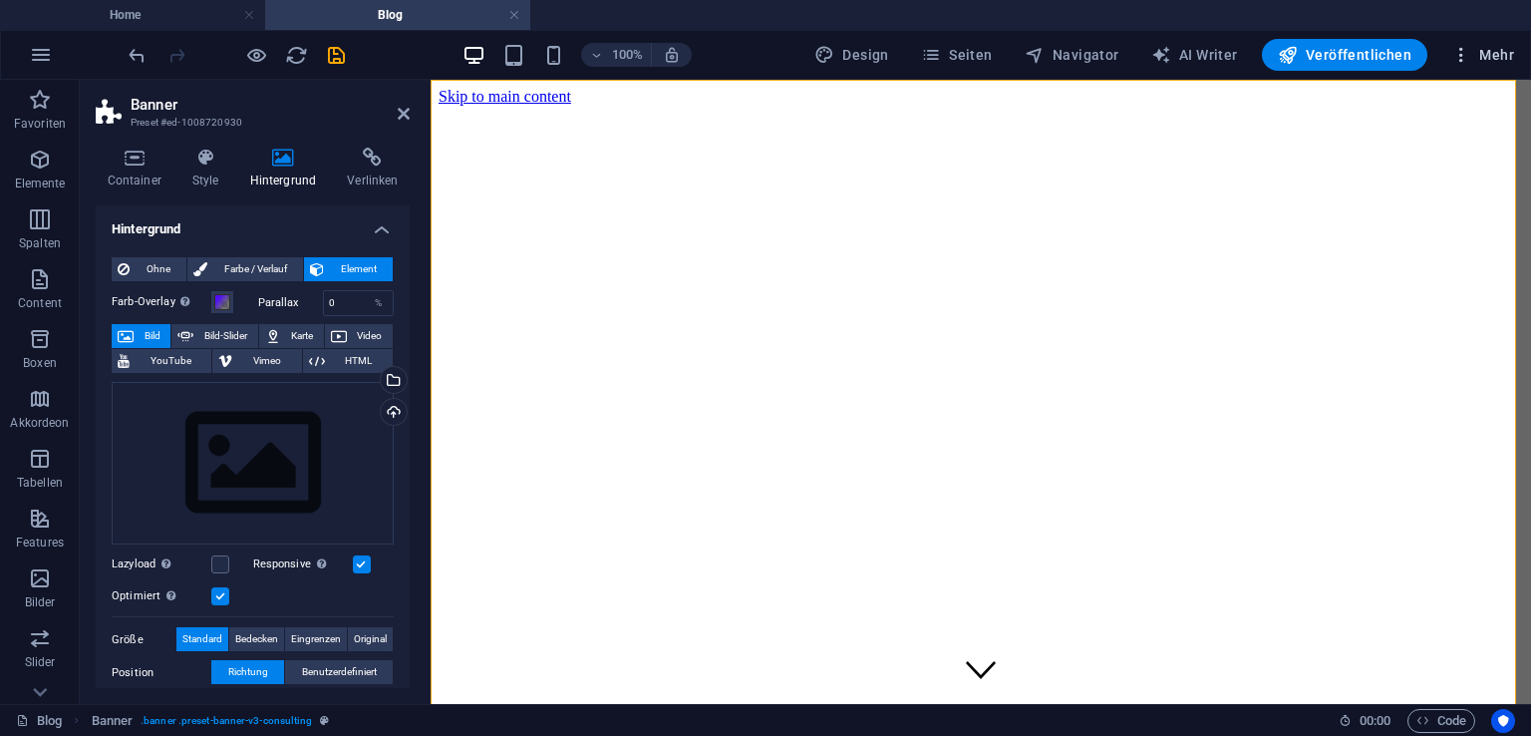
click at [1499, 49] on span "Mehr" at bounding box center [1482, 55] width 63 height 20
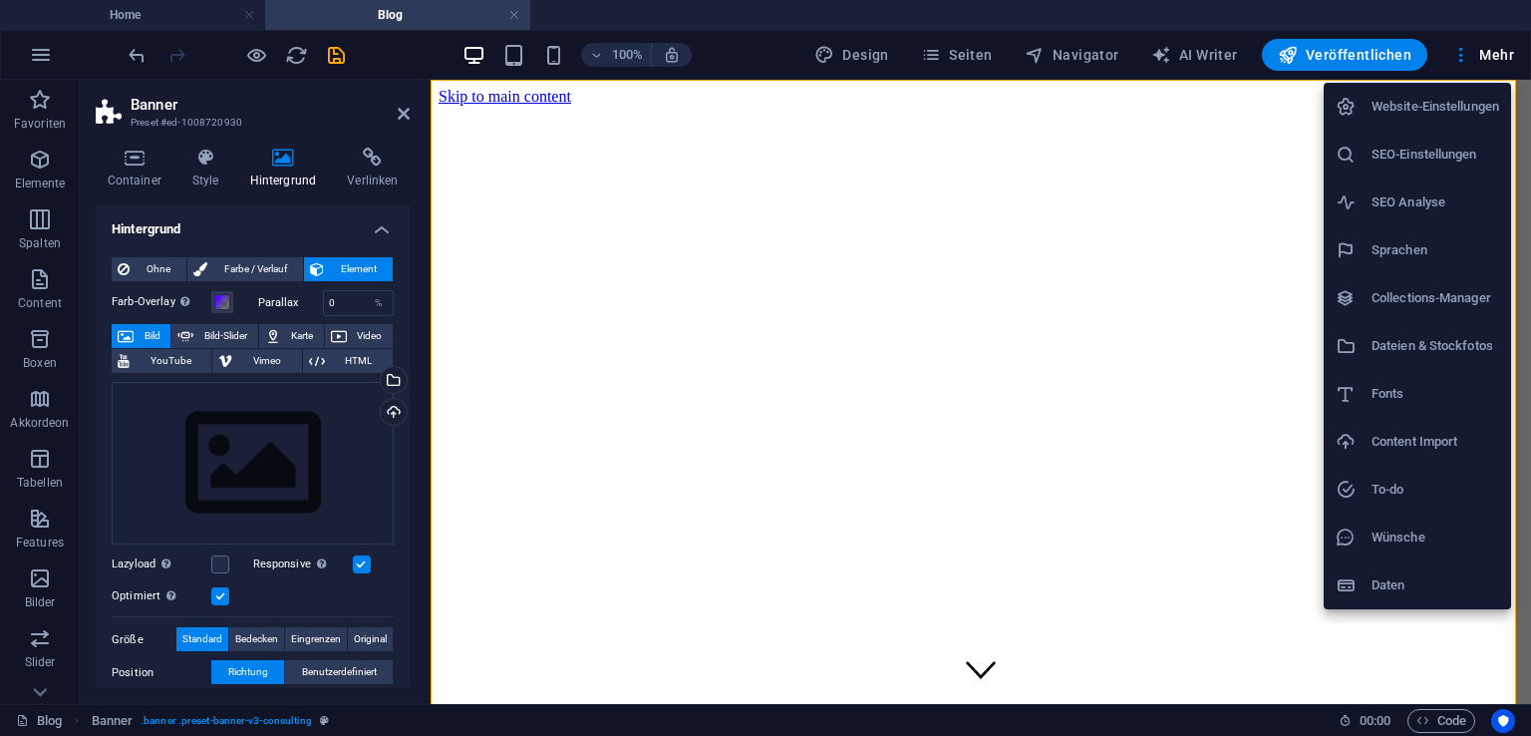
click at [1165, 454] on div at bounding box center [765, 368] width 1531 height 736
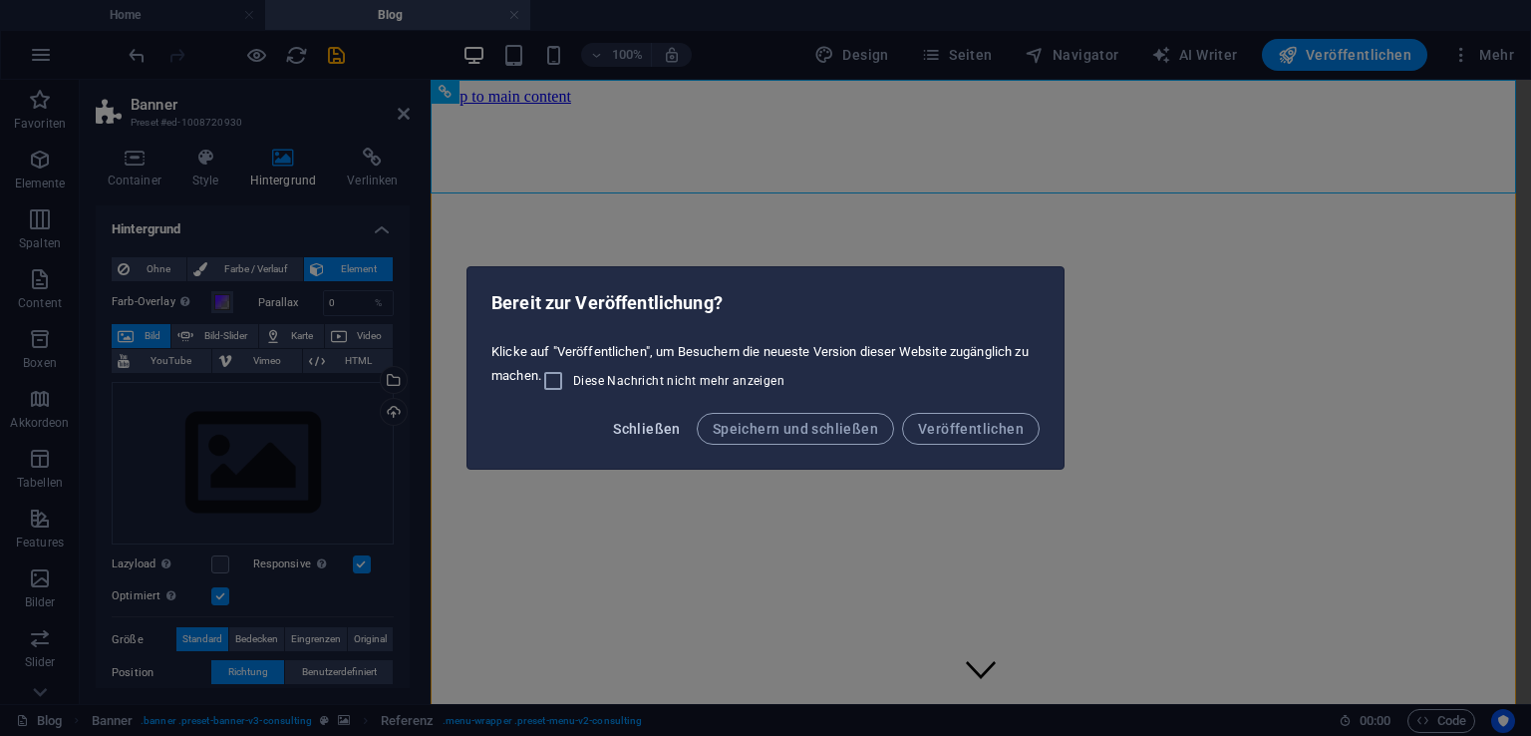
click at [646, 426] on span "Schließen" at bounding box center [647, 429] width 68 height 16
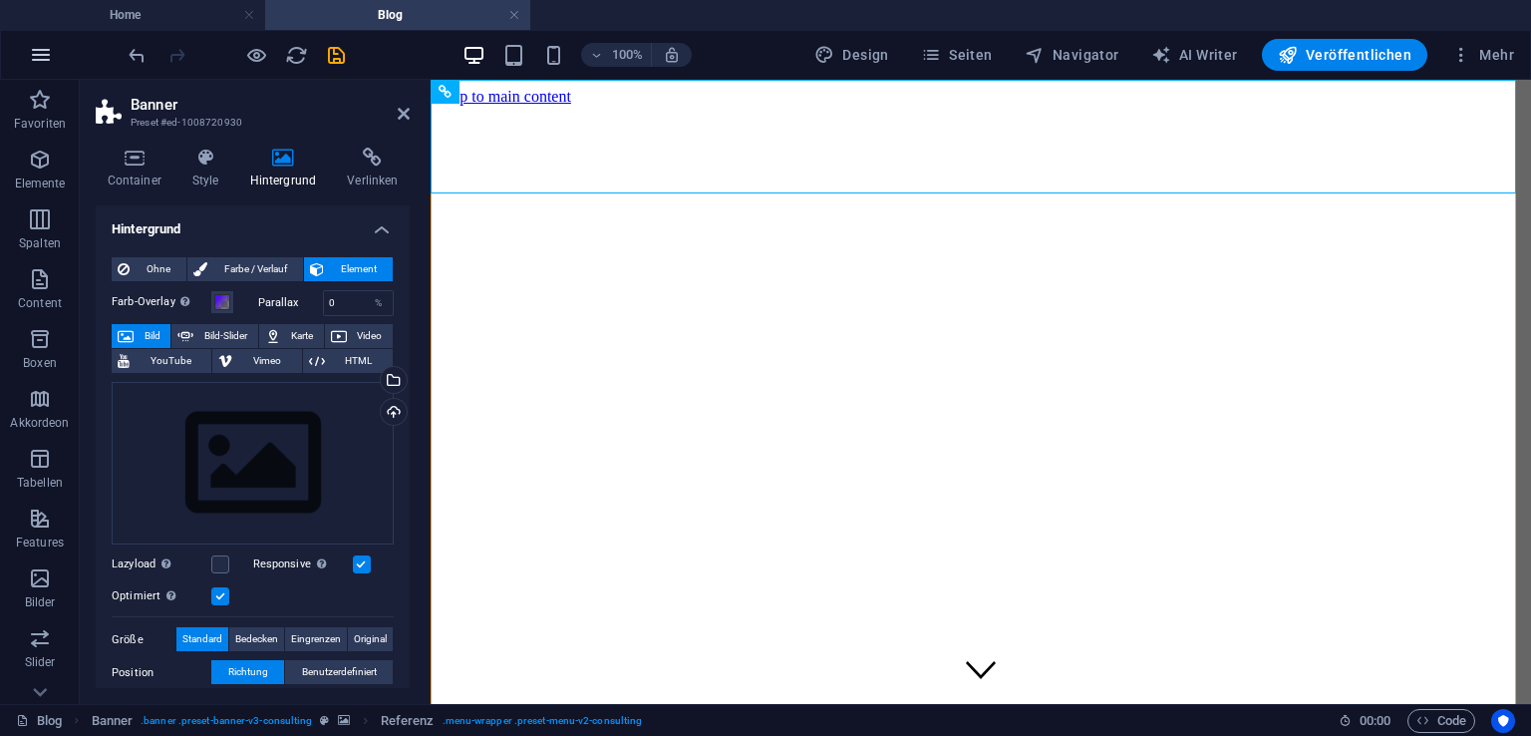
click at [32, 52] on icon "button" at bounding box center [41, 55] width 24 height 24
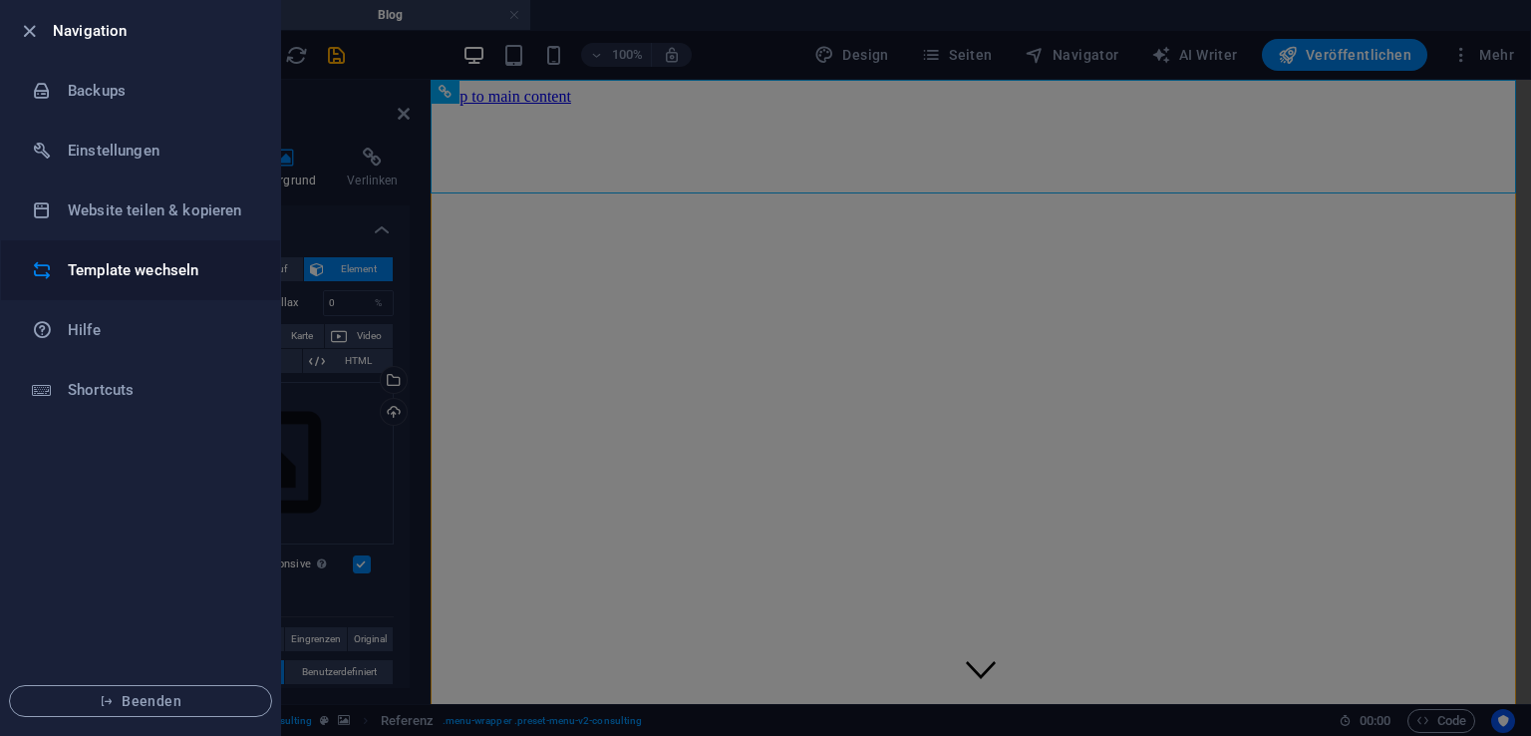
click at [84, 259] on h6 "Template wechseln" at bounding box center [160, 270] width 184 height 24
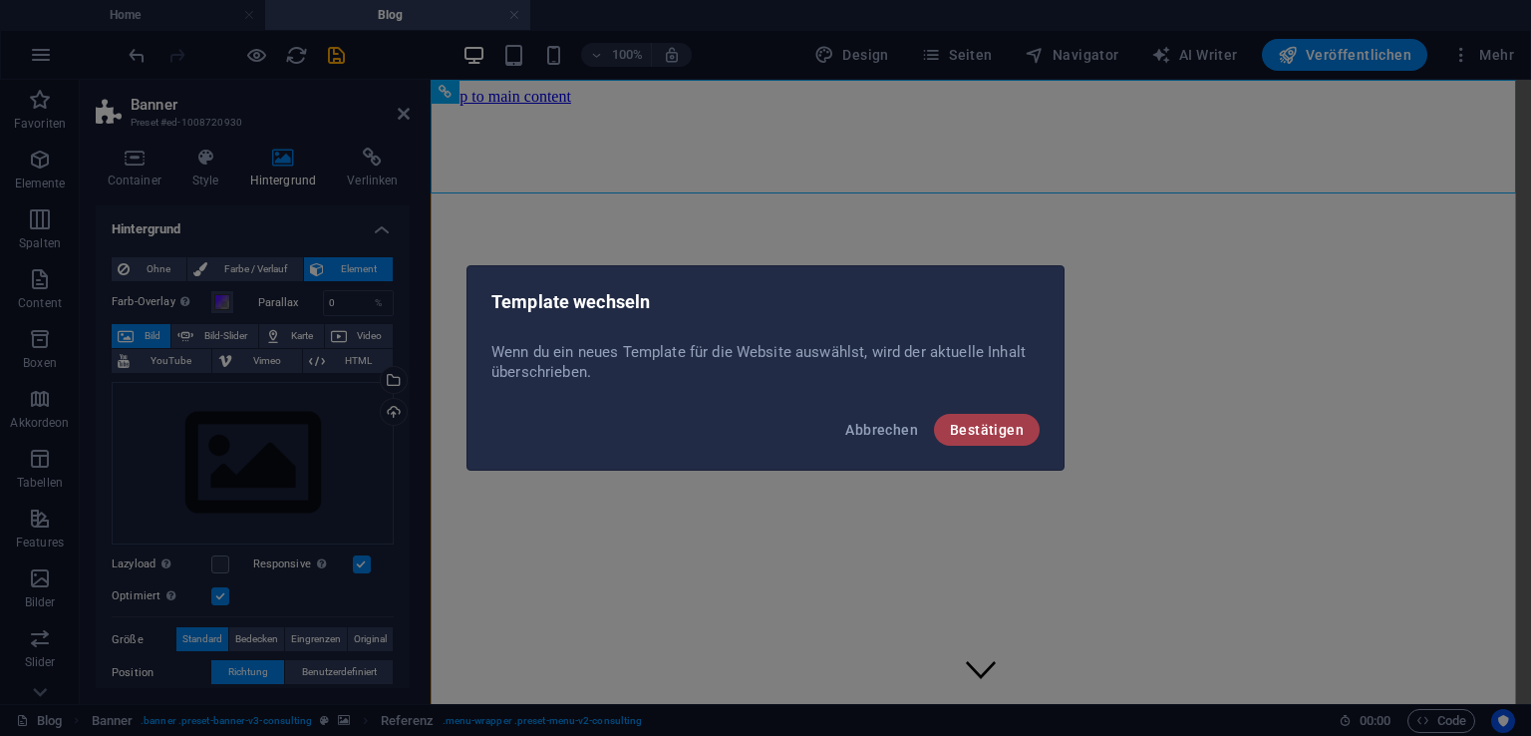
click at [1019, 426] on span "Bestätigen" at bounding box center [987, 430] width 74 height 16
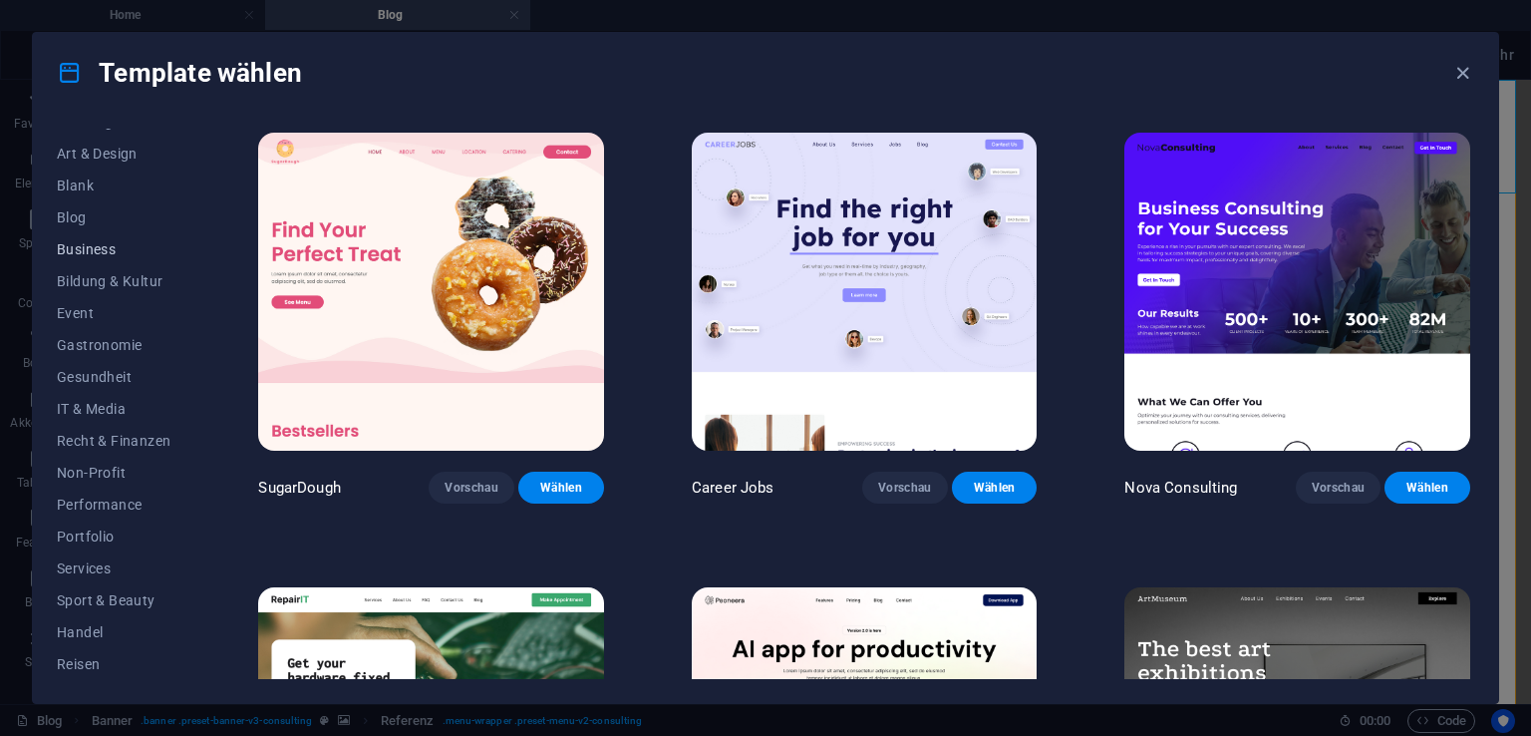
scroll to position [247, 0]
click at [120, 380] on span "IT & Media" at bounding box center [114, 376] width 114 height 16
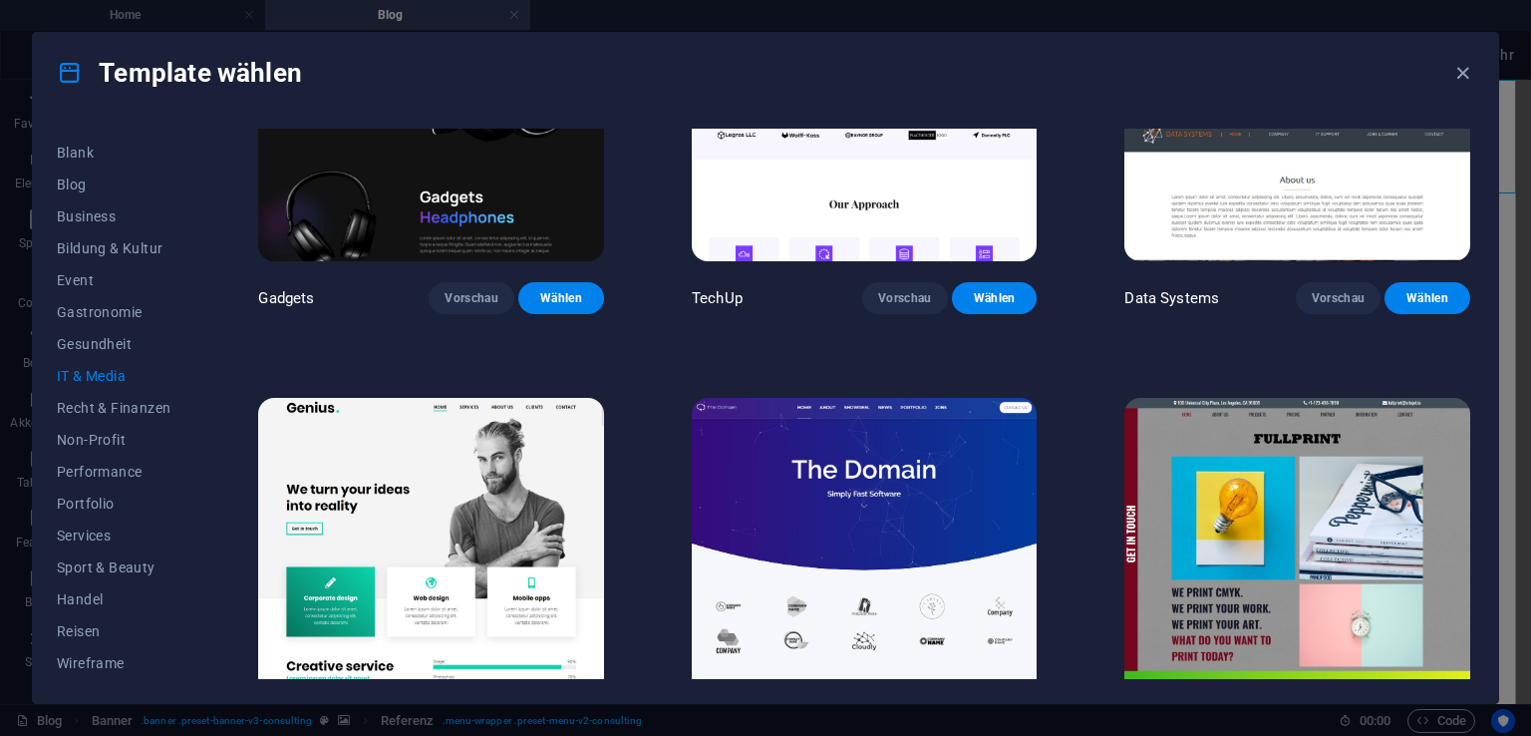
scroll to position [817, 0]
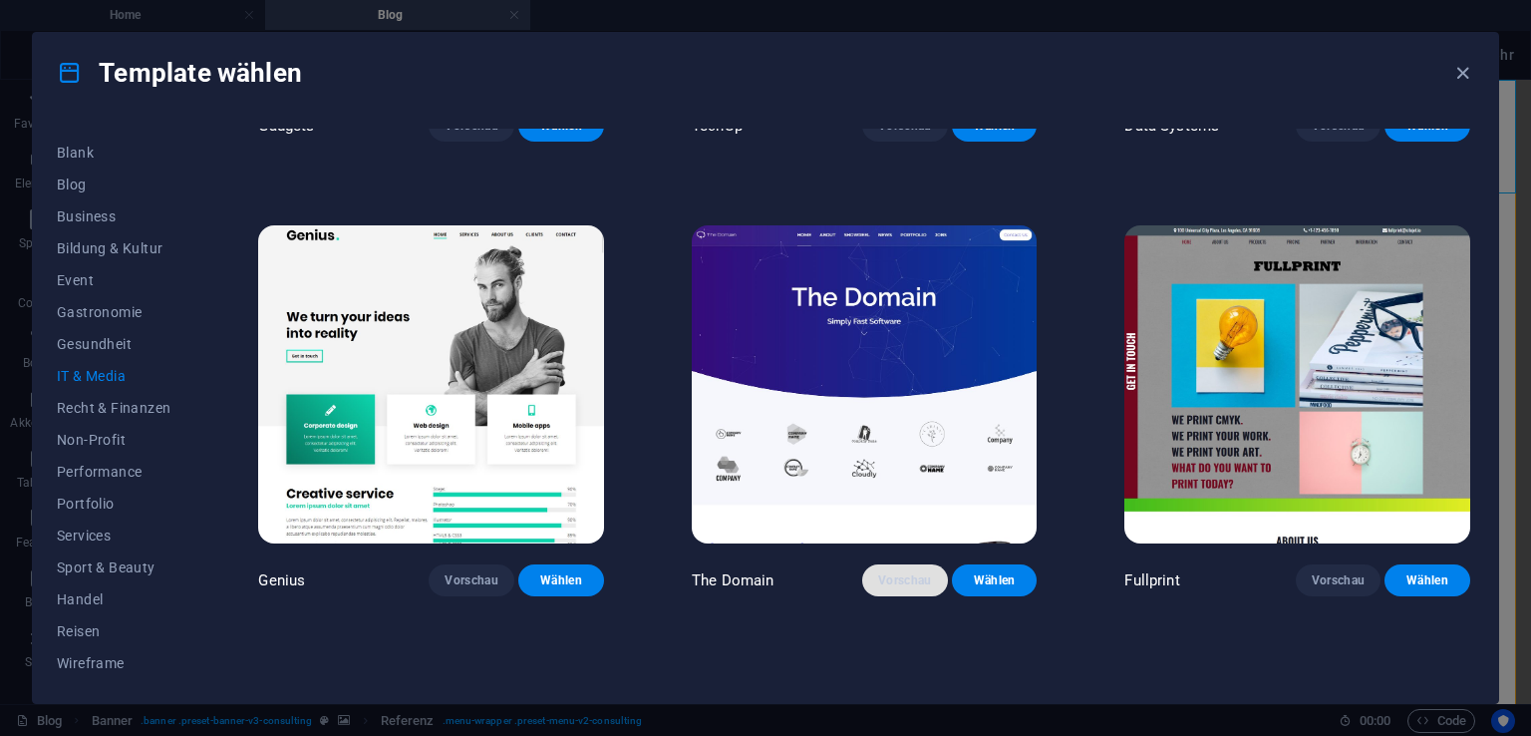
click at [917, 580] on span "Vorschau" at bounding box center [905, 580] width 54 height 16
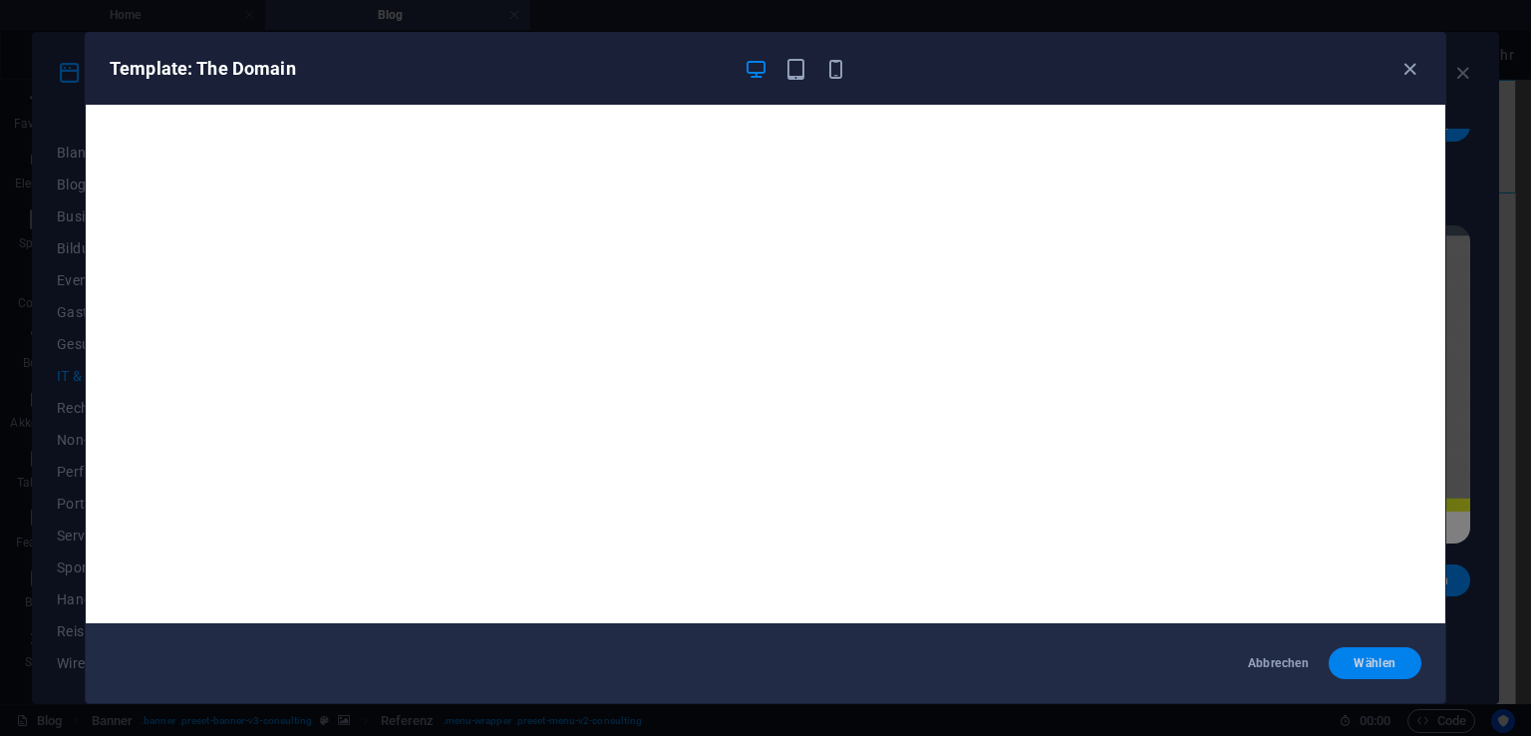
click at [1375, 663] on span "Wählen" at bounding box center [1375, 663] width 61 height 16
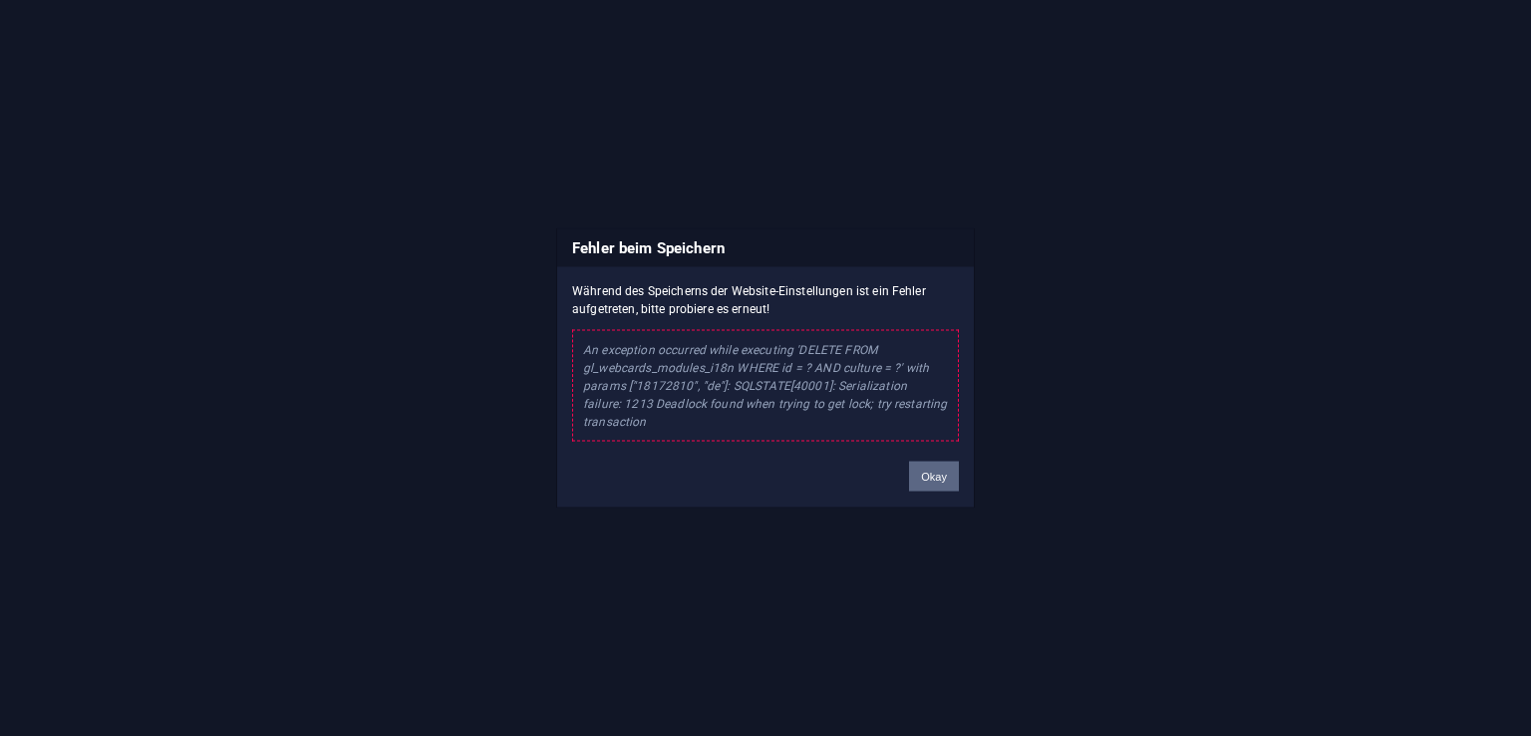
click at [935, 478] on button "Okay" at bounding box center [934, 476] width 50 height 30
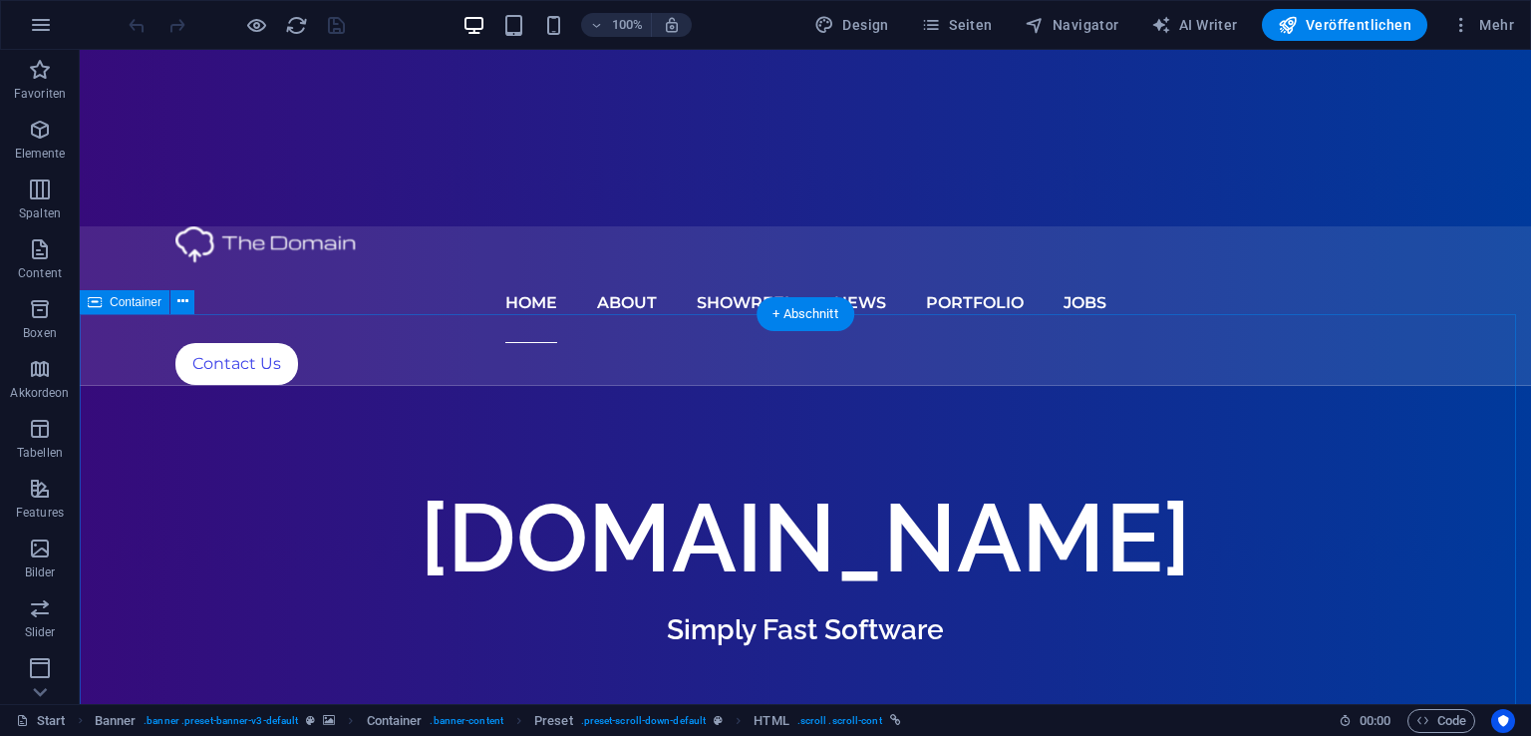
scroll to position [565, 0]
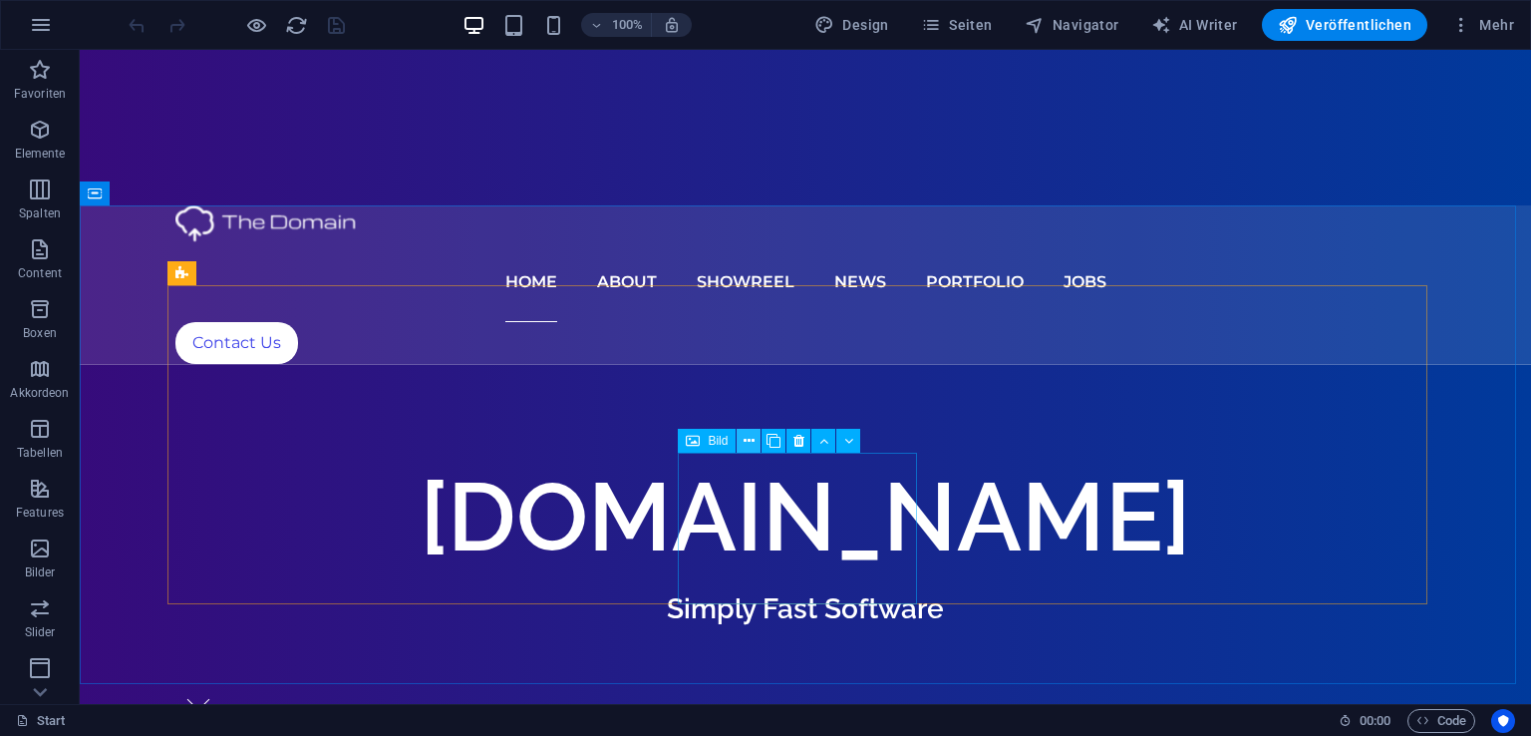
click at [752, 436] on icon at bounding box center [749, 441] width 11 height 21
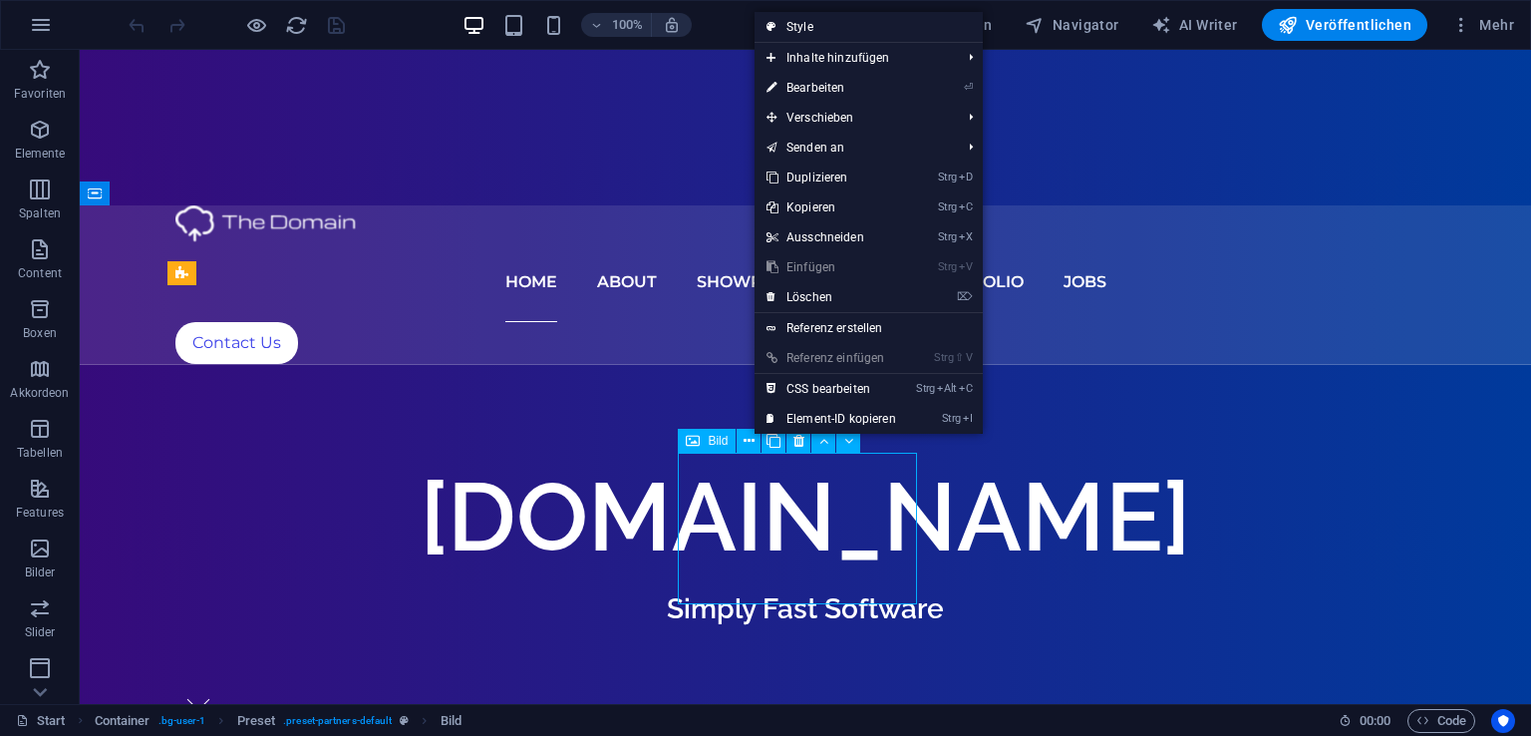
click at [716, 429] on div "Bild" at bounding box center [707, 441] width 58 height 24
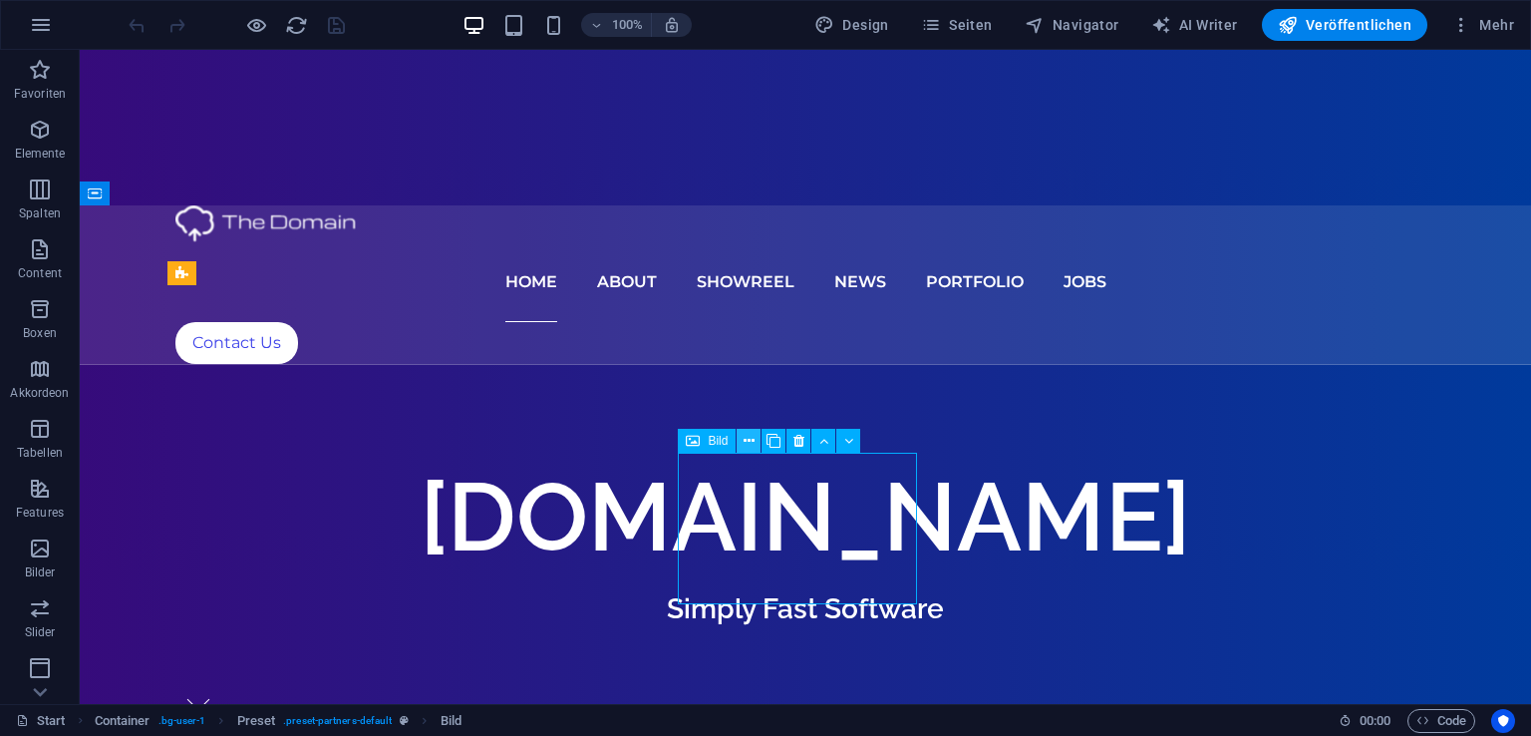
click at [752, 437] on icon at bounding box center [749, 441] width 11 height 21
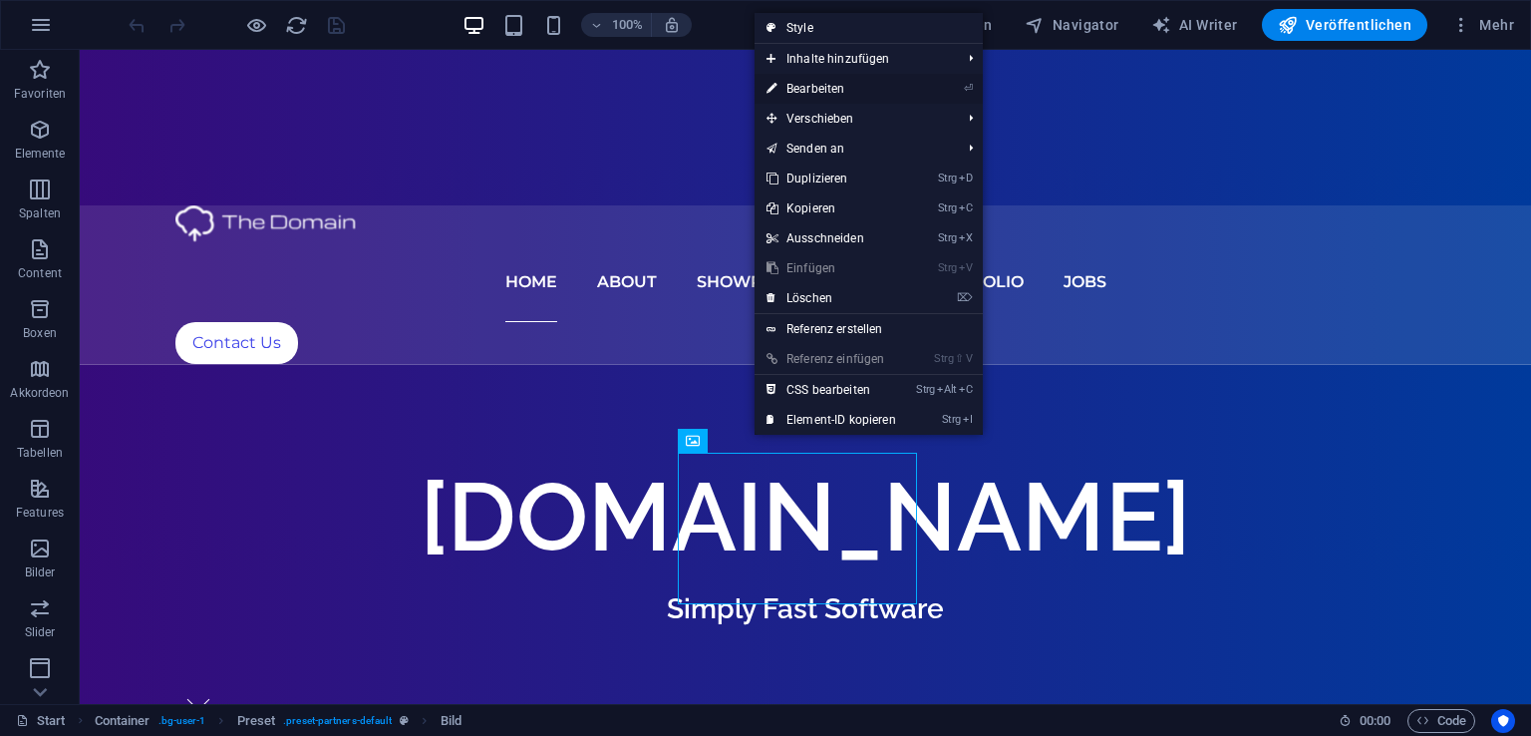
click at [825, 92] on link "⏎ Bearbeiten" at bounding box center [830, 89] width 153 height 30
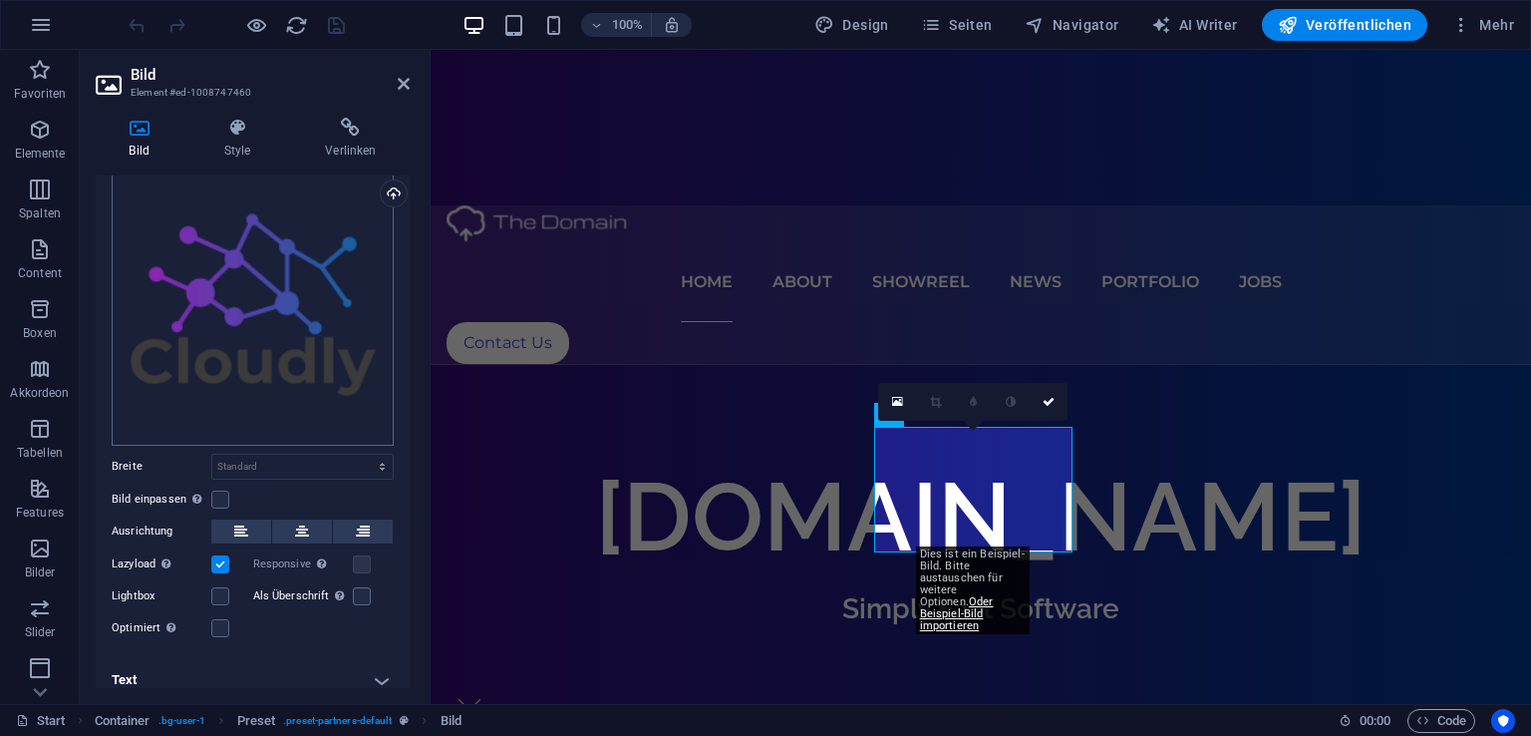
scroll to position [75, 0]
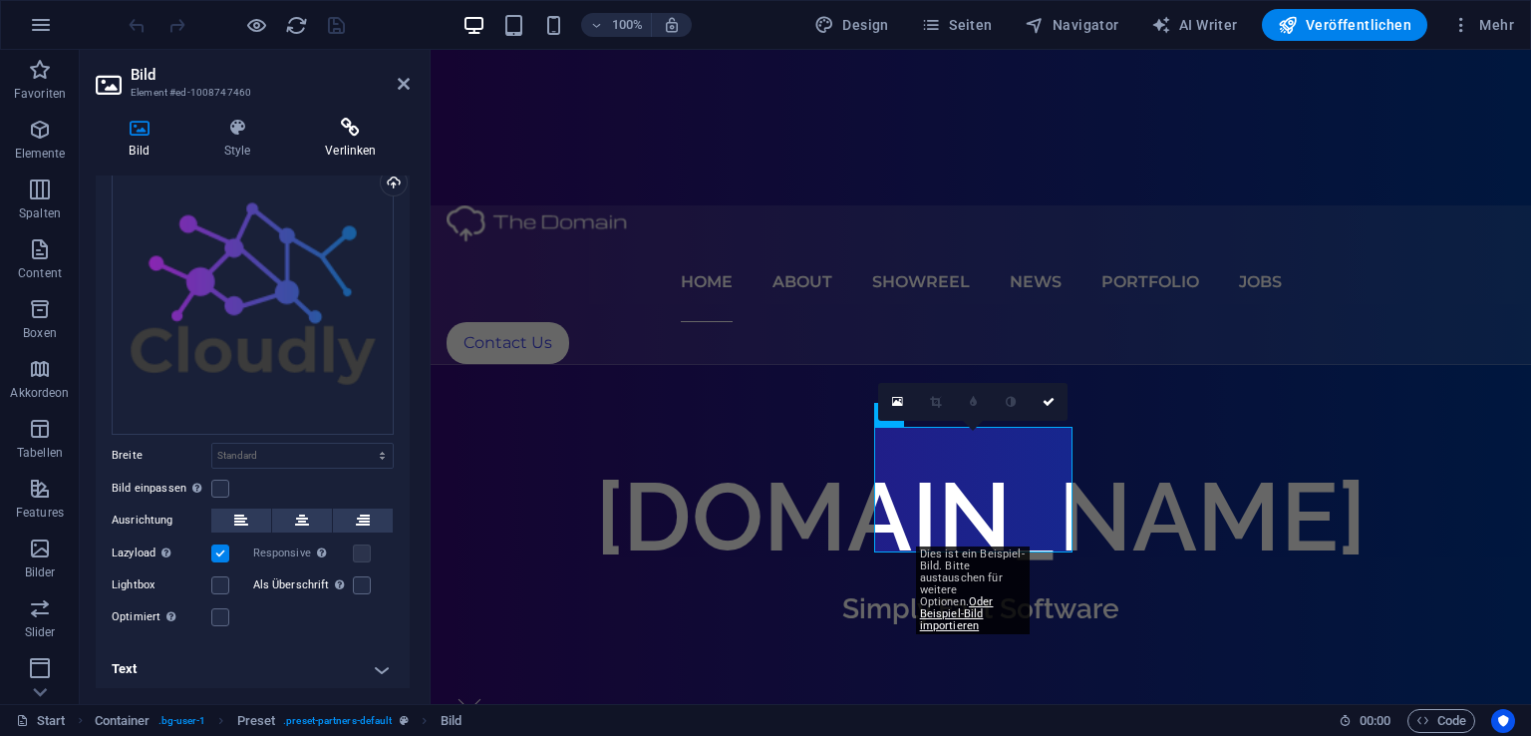
click at [326, 143] on h4 "Verlinken" at bounding box center [351, 139] width 118 height 42
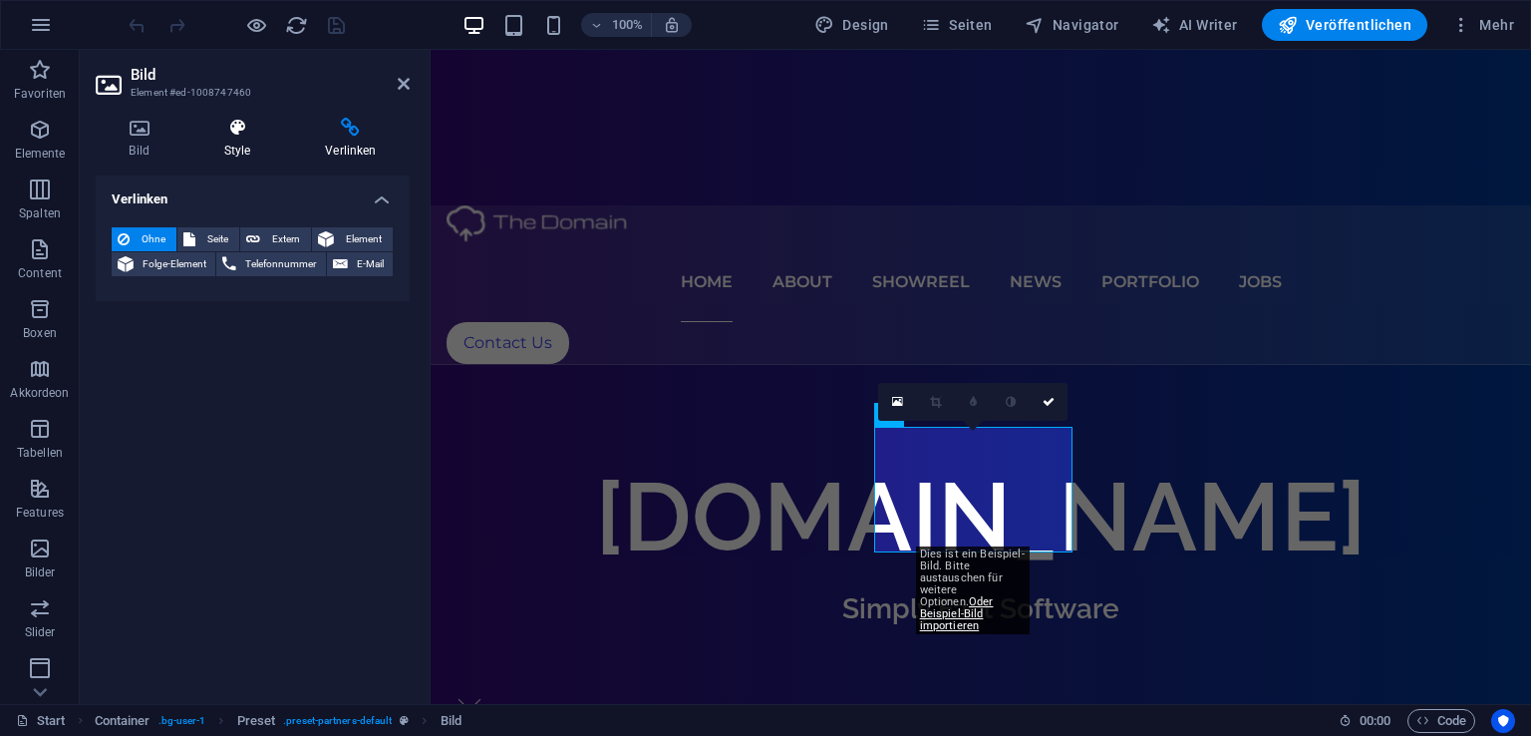
click at [269, 144] on h4 "Style" at bounding box center [241, 139] width 102 height 42
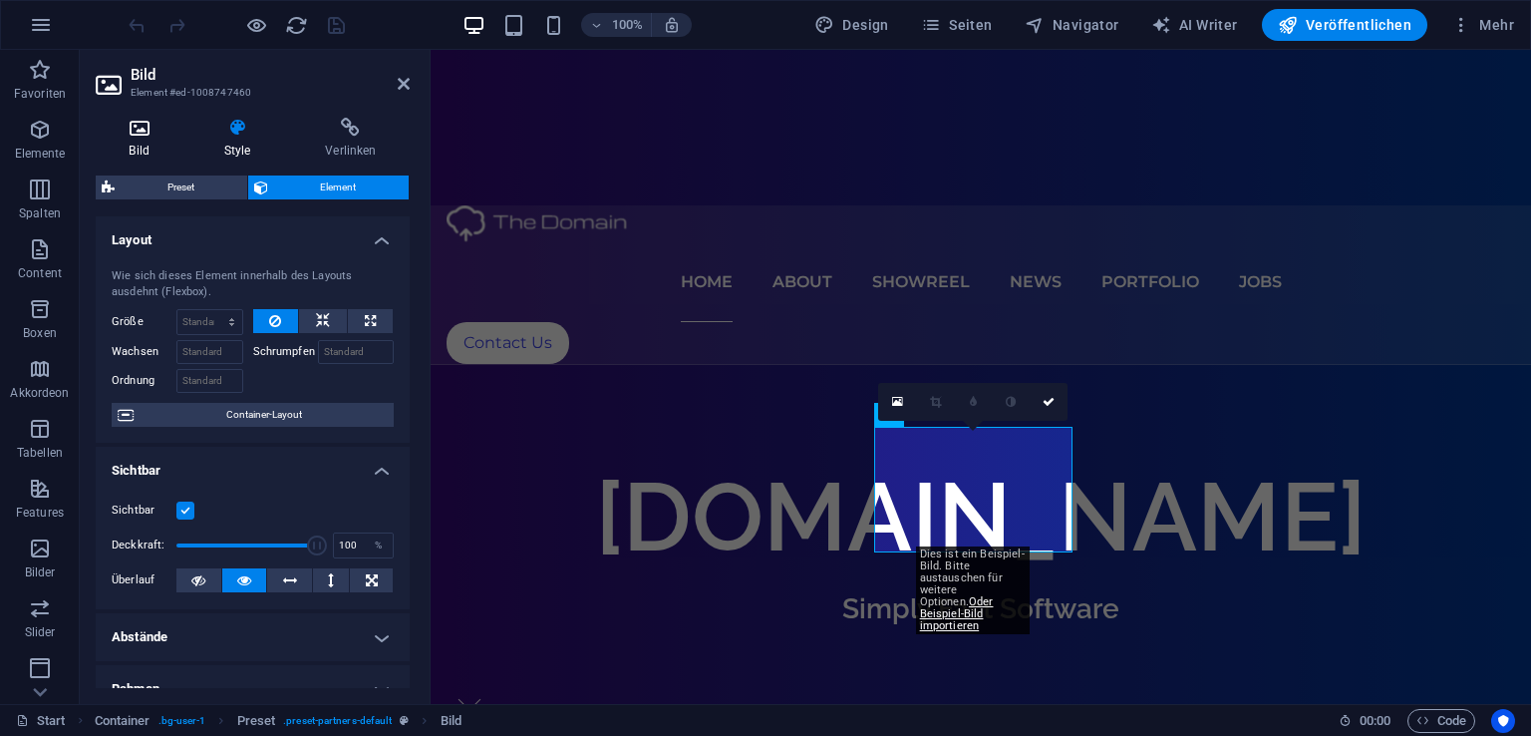
click at [144, 122] on icon at bounding box center [139, 128] width 87 height 20
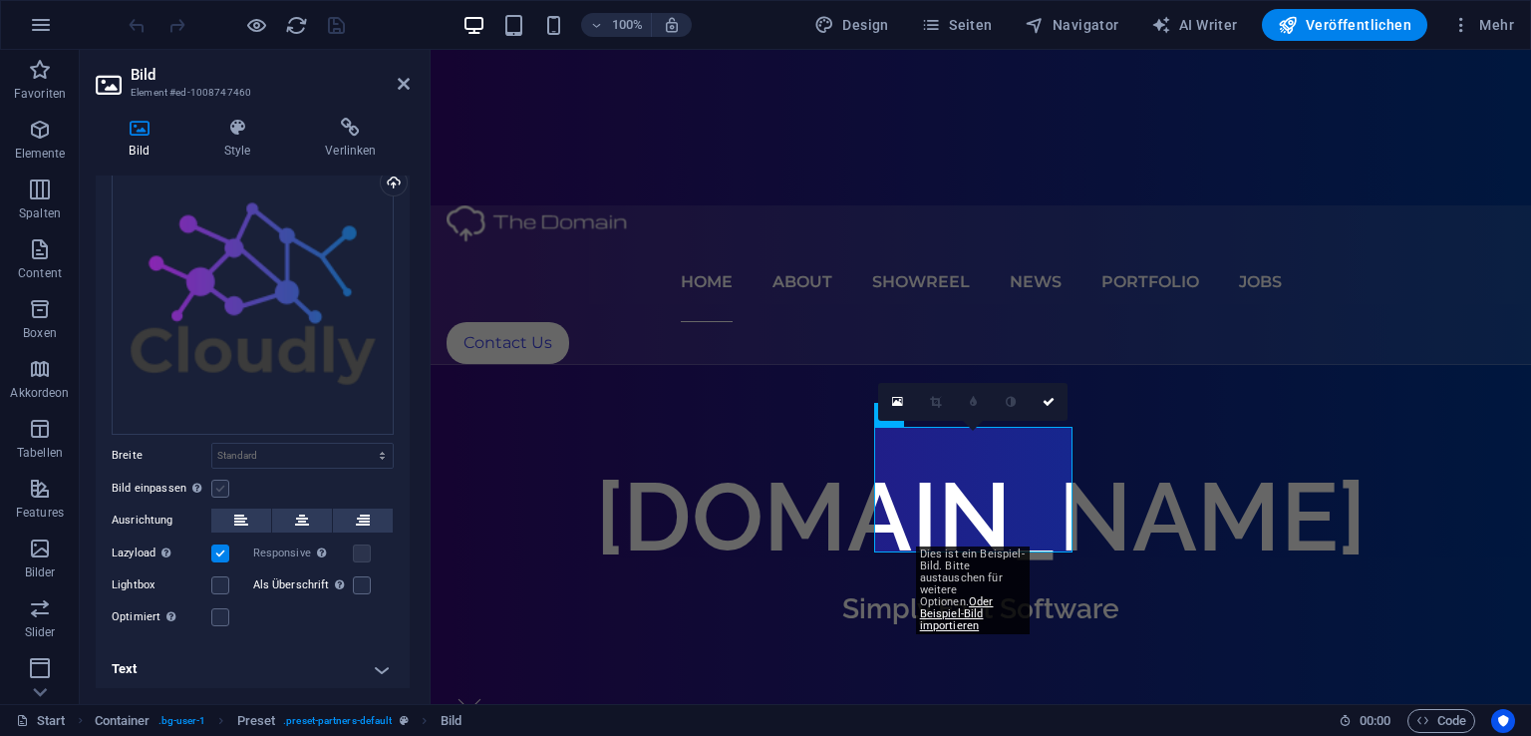
click at [223, 480] on label at bounding box center [220, 488] width 18 height 18
click at [0, 0] on input "Bild einpassen Bild automatisch anhand einer fixen Breite und Höhe einpassen" at bounding box center [0, 0] width 0 height 0
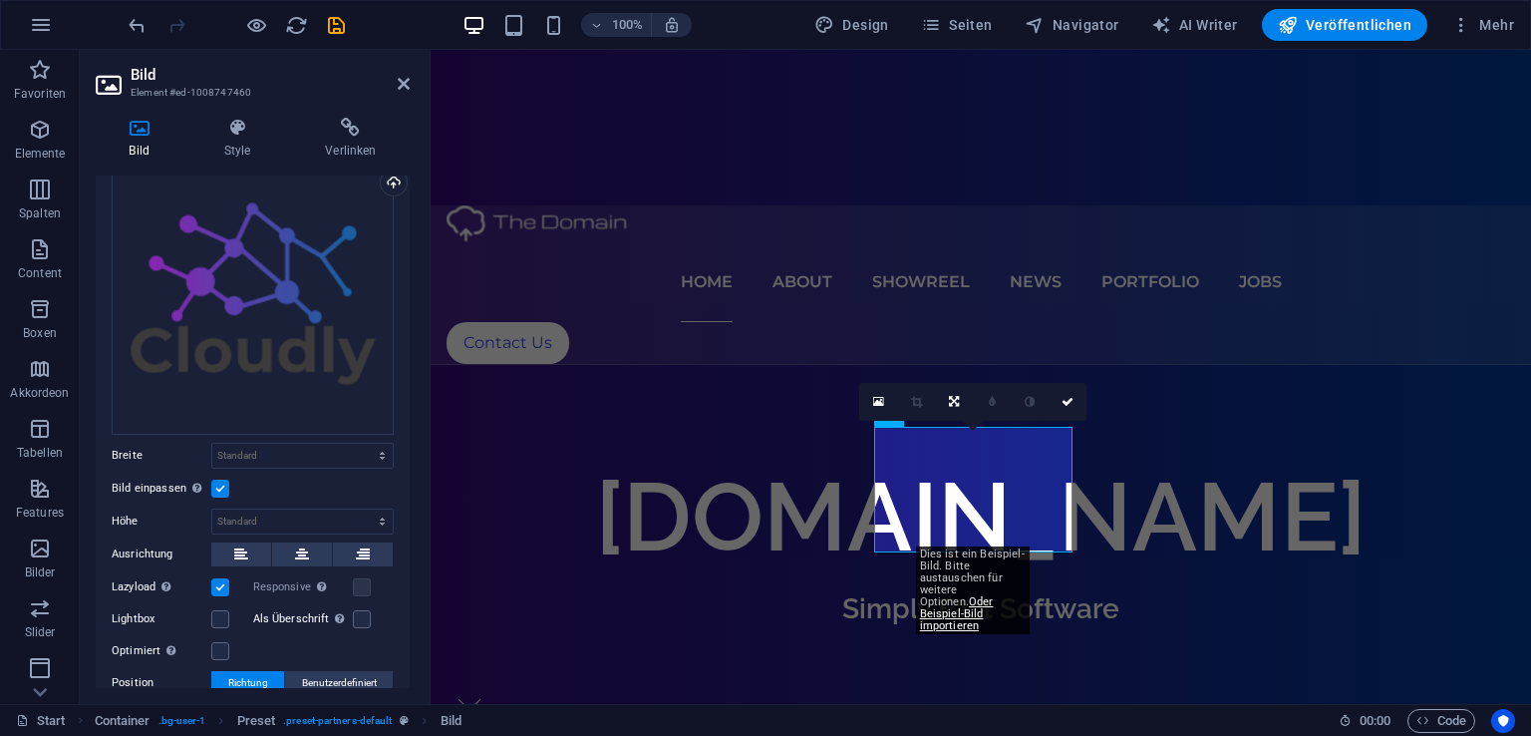
click at [223, 480] on label at bounding box center [220, 488] width 18 height 18
click at [0, 0] on input "Bild einpassen Bild automatisch anhand einer fixen Breite und Höhe einpassen" at bounding box center [0, 0] width 0 height 0
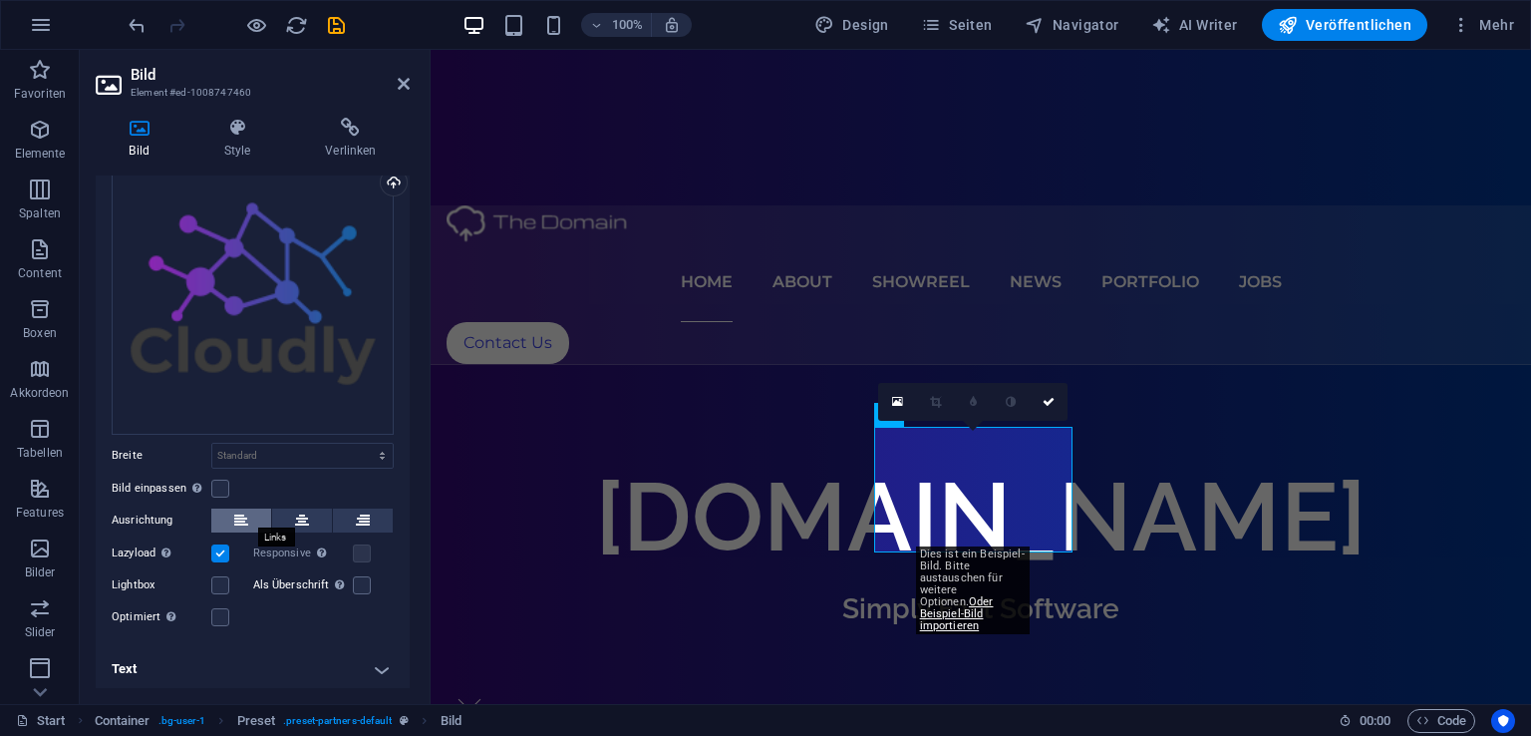
click at [241, 508] on icon at bounding box center [241, 520] width 14 height 24
click at [291, 513] on button at bounding box center [302, 520] width 60 height 24
click at [358, 576] on label at bounding box center [362, 585] width 18 height 18
click at [0, 0] on input "Als Überschrift Das Bild in eine H1-Überschrift einfügen. Nützlich, um dem Alte…" at bounding box center [0, 0] width 0 height 0
click at [358, 576] on label at bounding box center [362, 585] width 18 height 18
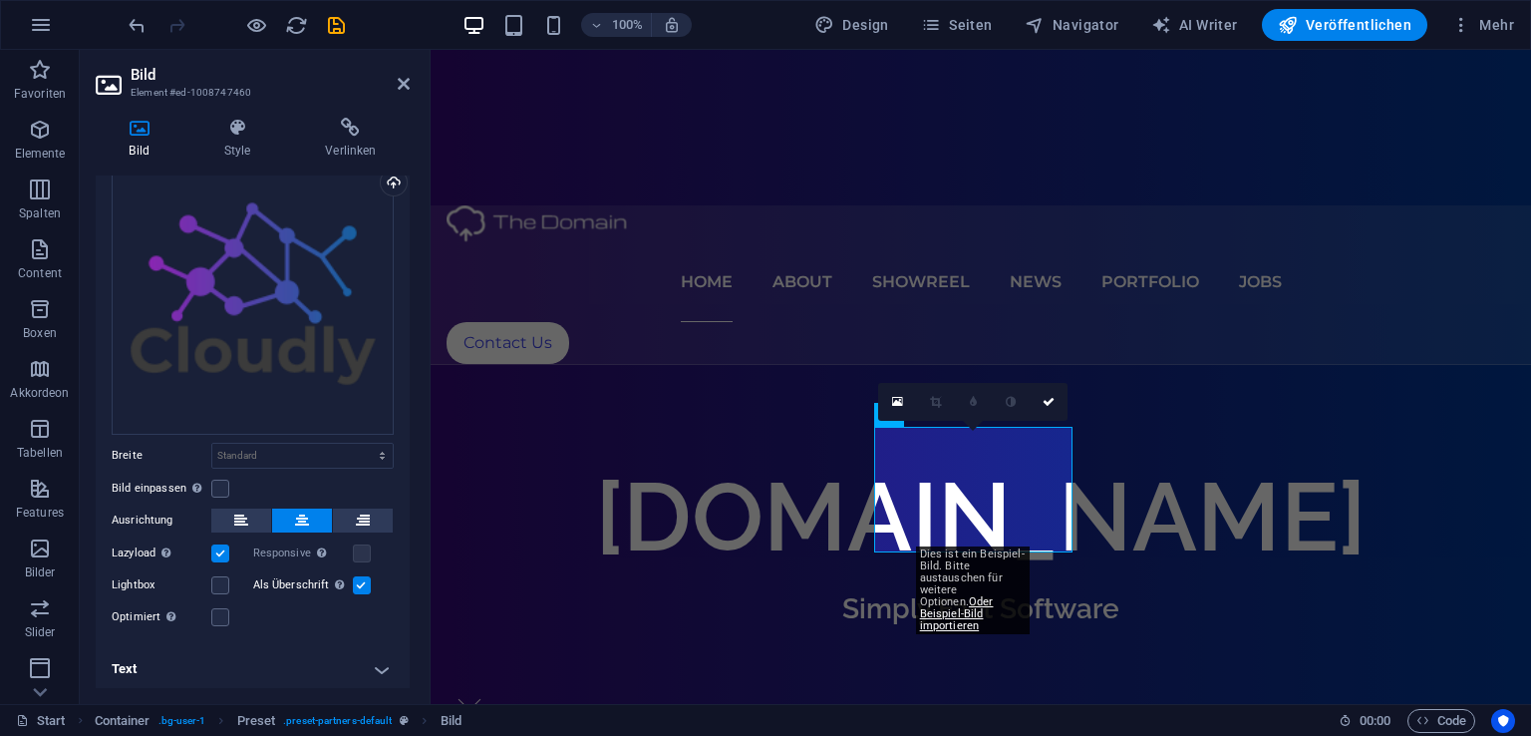
click at [0, 0] on input "Als Überschrift Das Bild in eine H1-Überschrift einfügen. Nützlich, um dem Alte…" at bounding box center [0, 0] width 0 height 0
click at [210, 576] on label "Lightbox" at bounding box center [162, 585] width 100 height 24
click at [0, 0] on input "Lightbox" at bounding box center [0, 0] width 0 height 0
click at [222, 579] on label at bounding box center [220, 585] width 18 height 18
click at [0, 0] on input "Lightbox" at bounding box center [0, 0] width 0 height 0
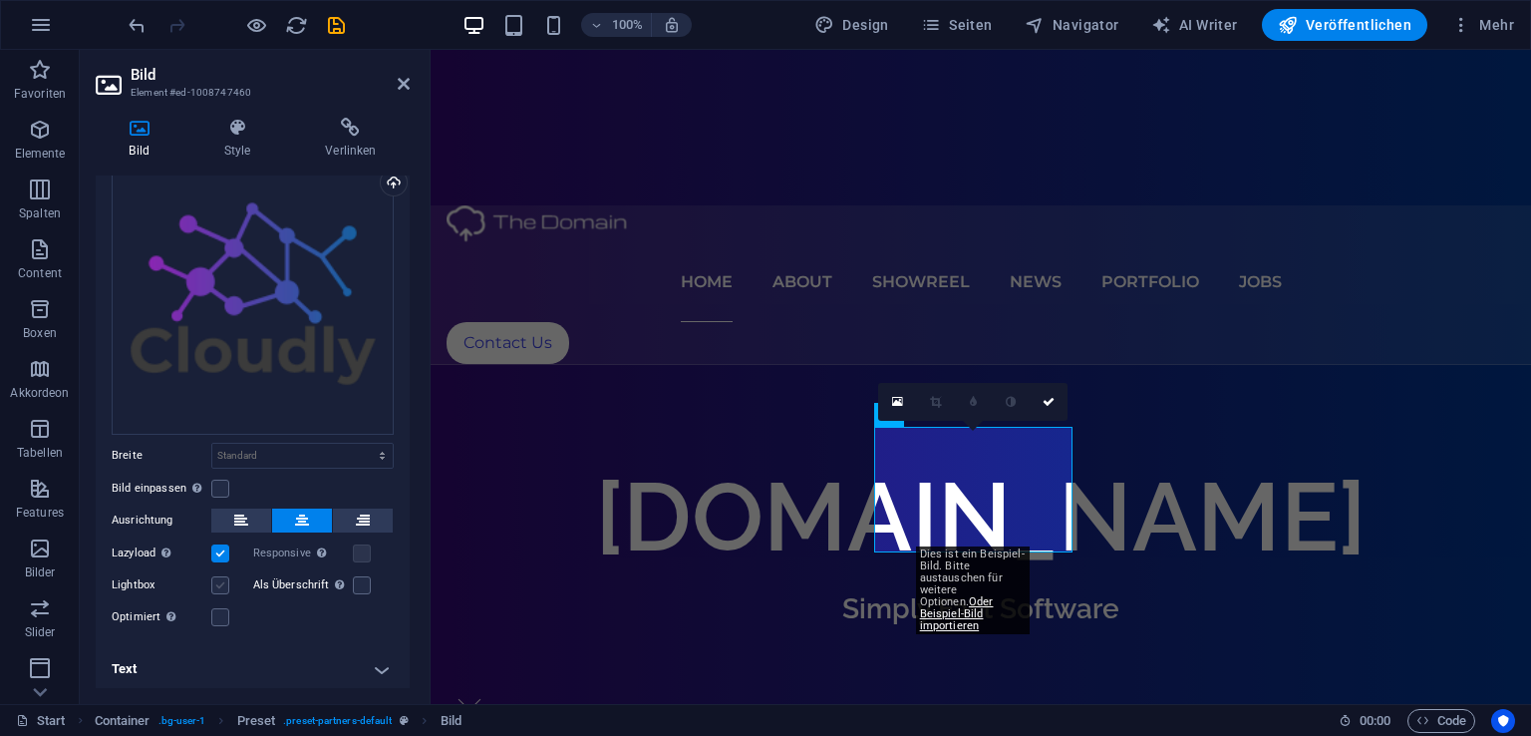
click at [222, 579] on label at bounding box center [220, 585] width 18 height 18
click at [0, 0] on input "Lightbox" at bounding box center [0, 0] width 0 height 0
click at [222, 579] on label at bounding box center [220, 585] width 18 height 18
click at [0, 0] on input "Lightbox" at bounding box center [0, 0] width 0 height 0
click at [526, 406] on button at bounding box center [517, 415] width 24 height 24
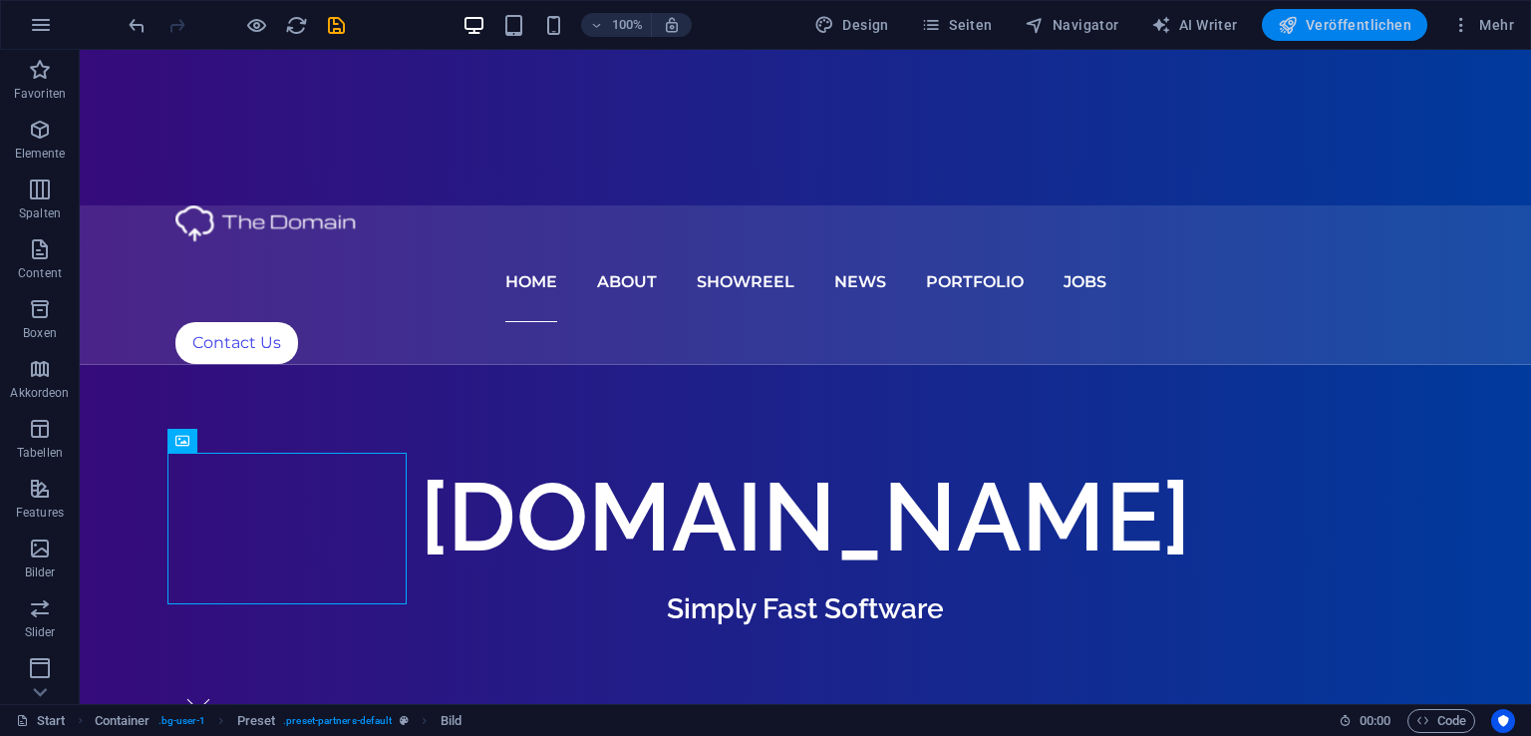
click at [1308, 12] on button "Veröffentlichen" at bounding box center [1344, 25] width 165 height 32
checkbox input "false"
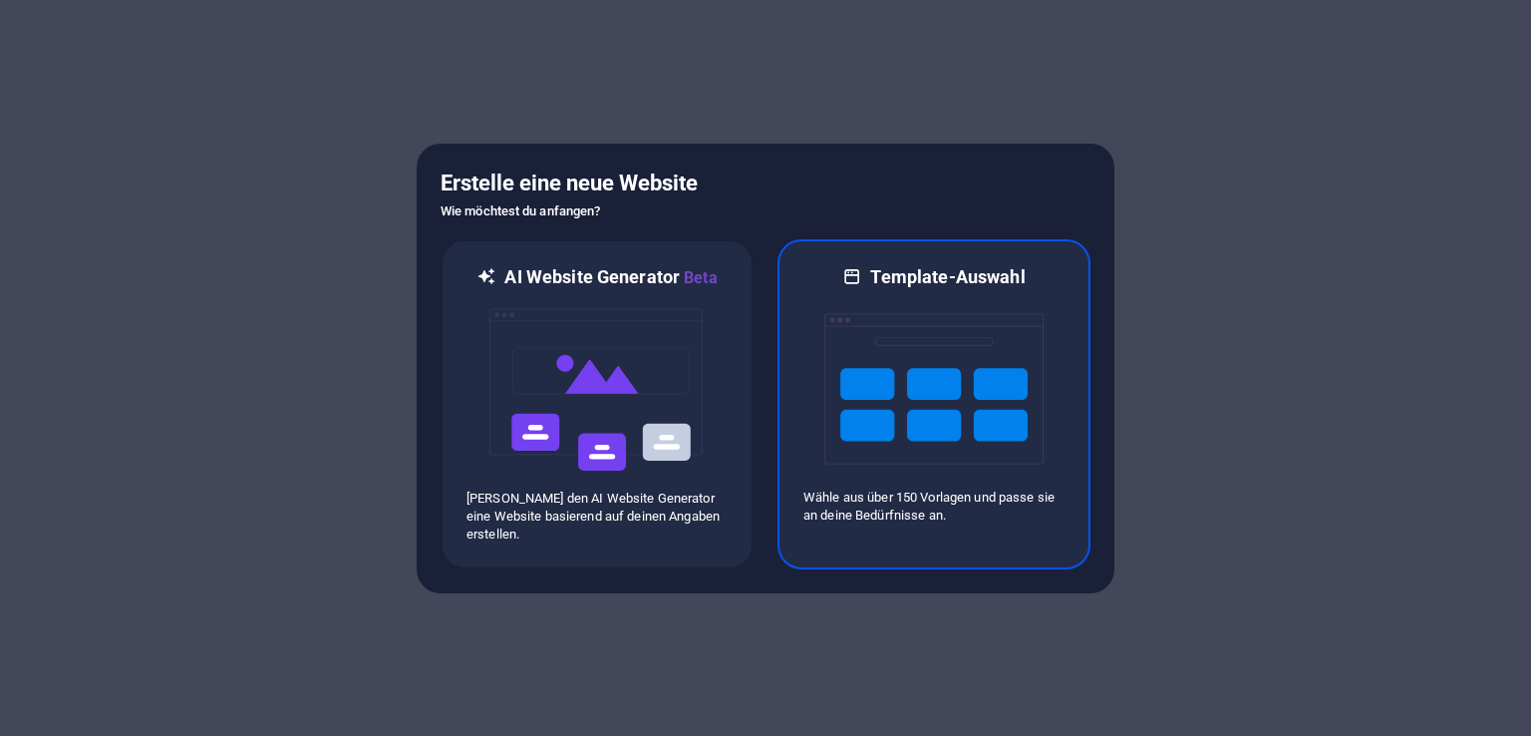
click at [868, 370] on img at bounding box center [933, 388] width 219 height 199
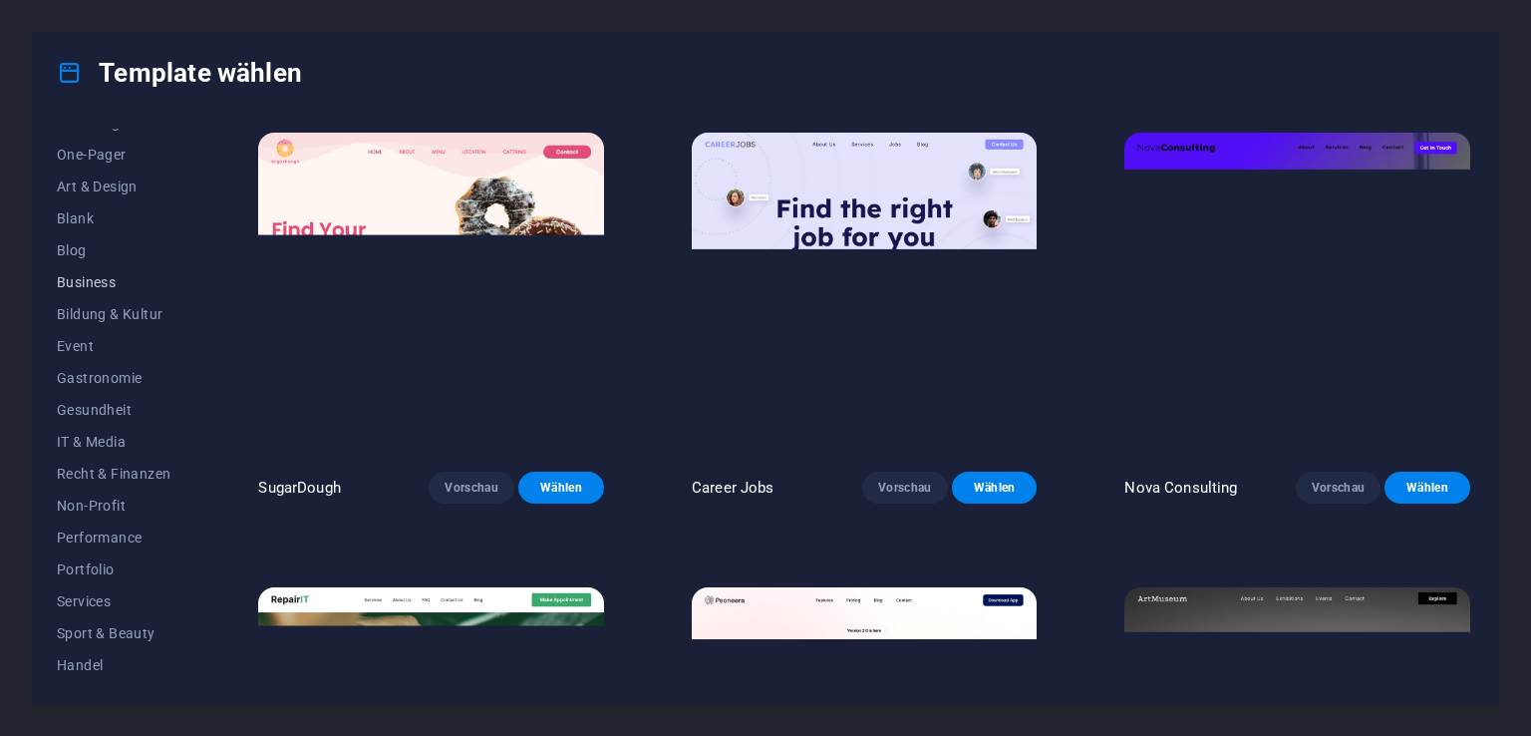
scroll to position [182, 0]
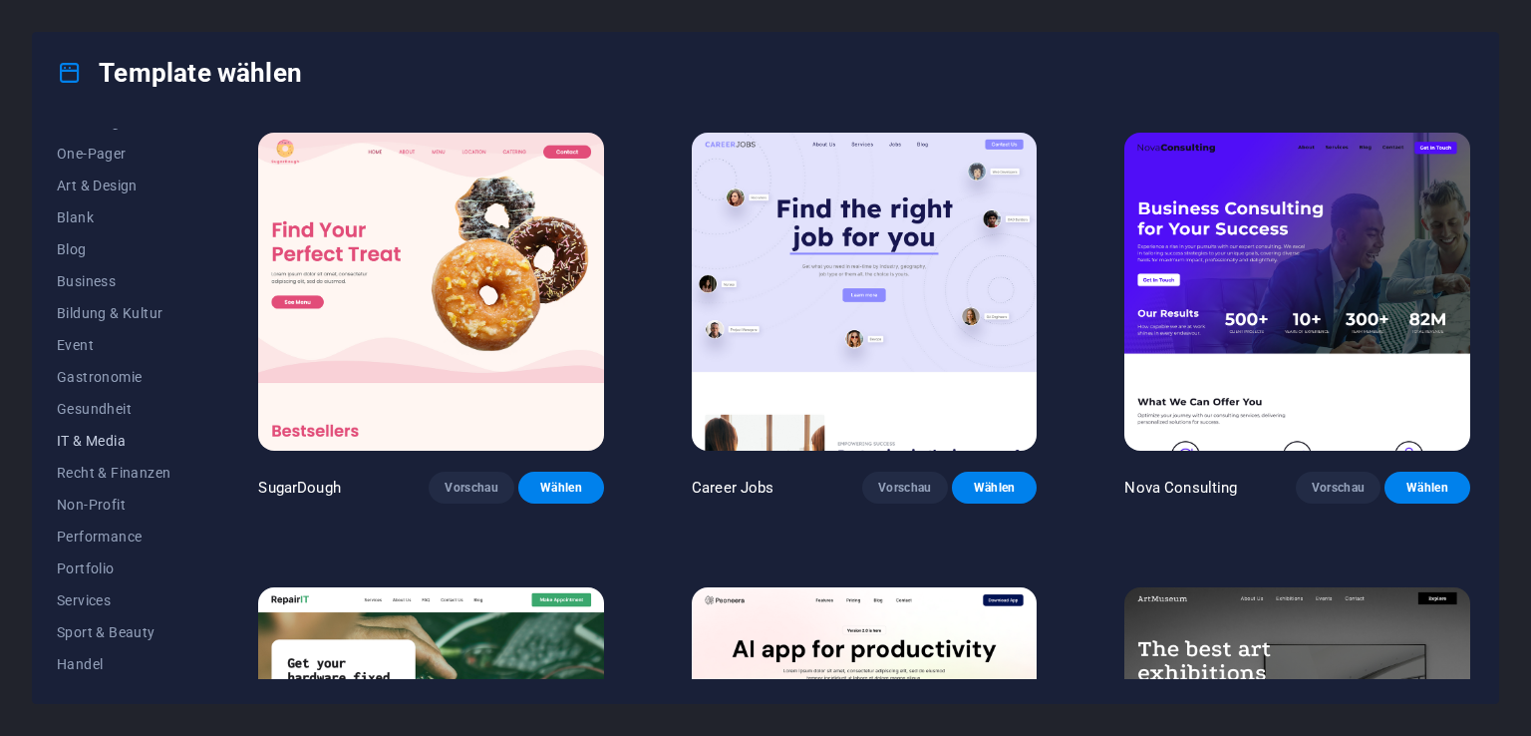
click at [92, 440] on span "IT & Media" at bounding box center [114, 441] width 114 height 16
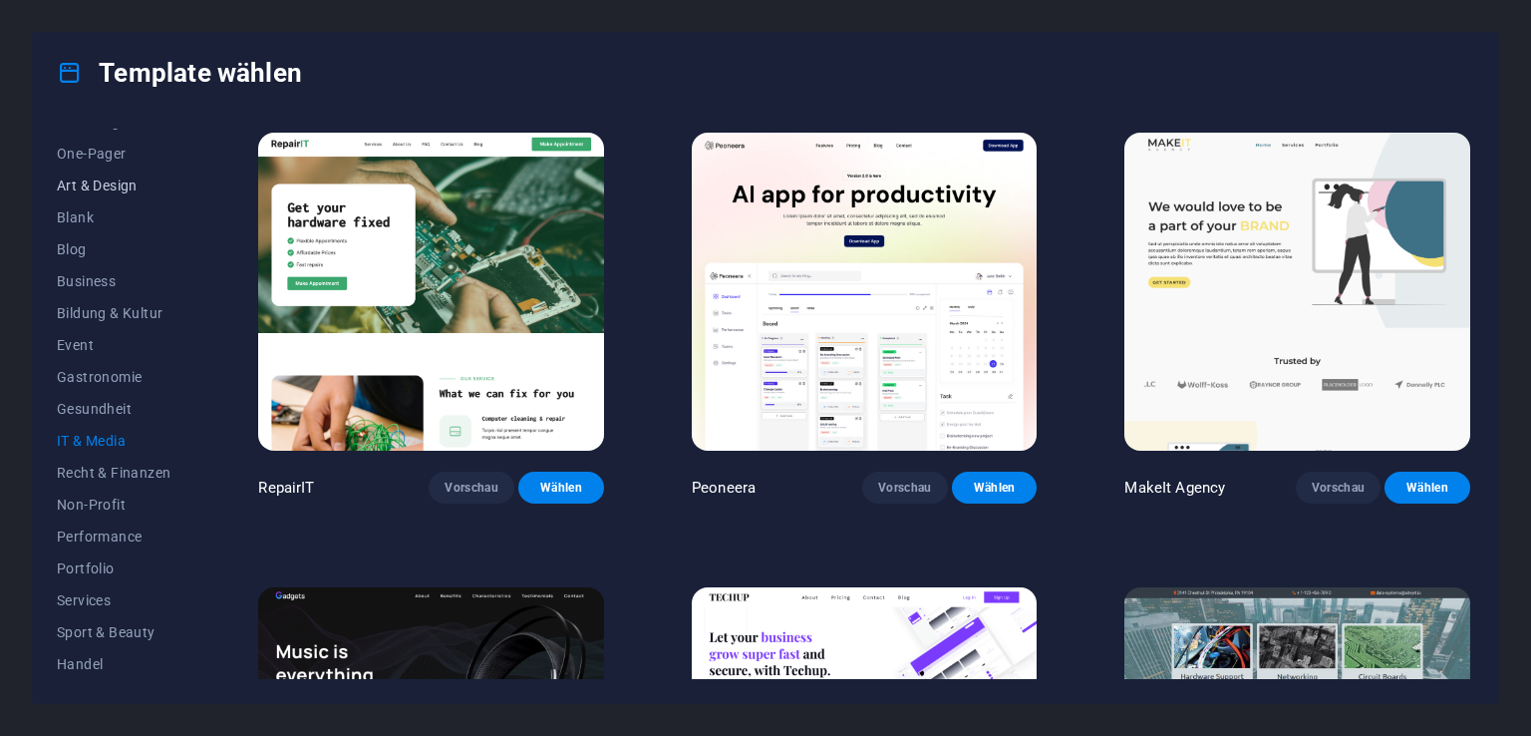
scroll to position [0, 0]
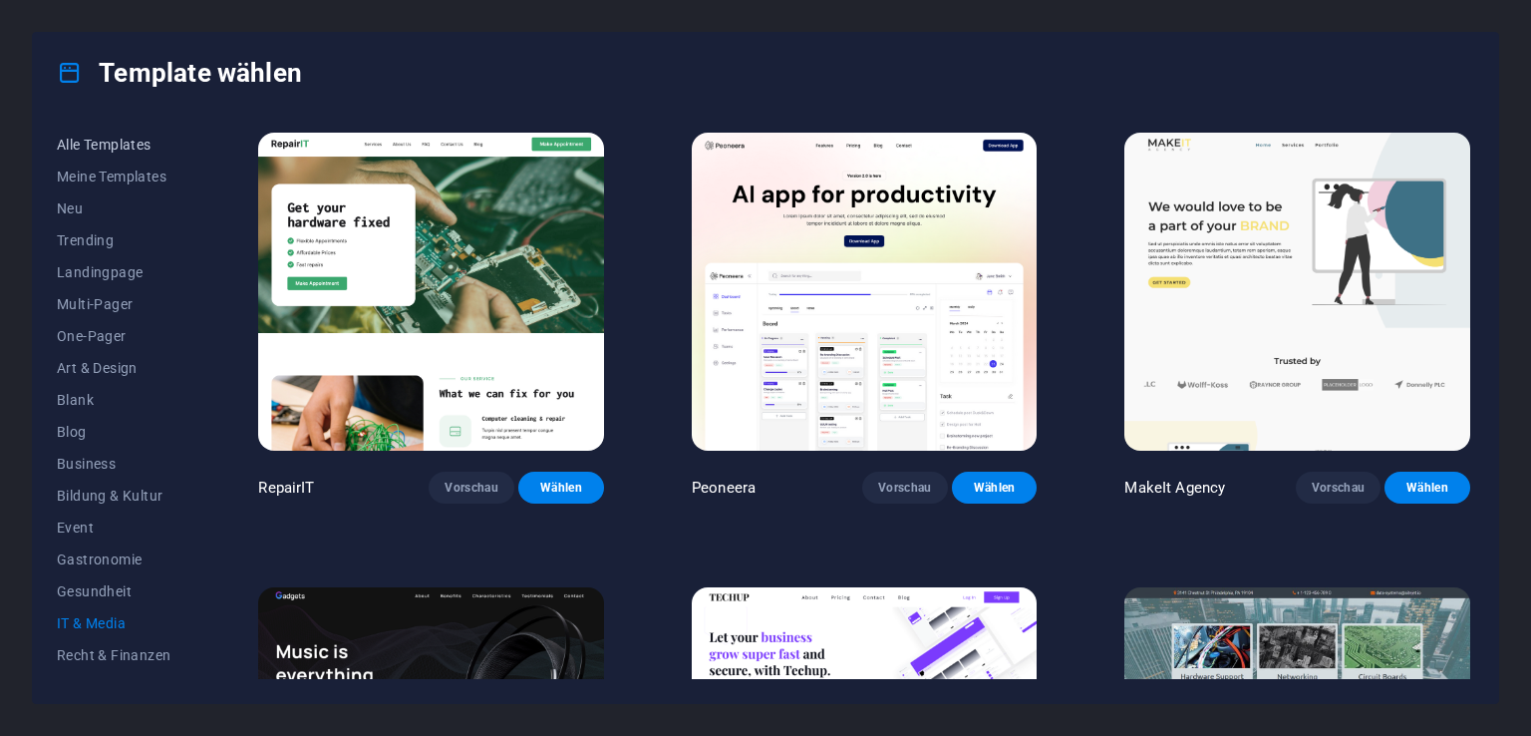
click at [108, 142] on span "Alle Templates" at bounding box center [114, 145] width 114 height 16
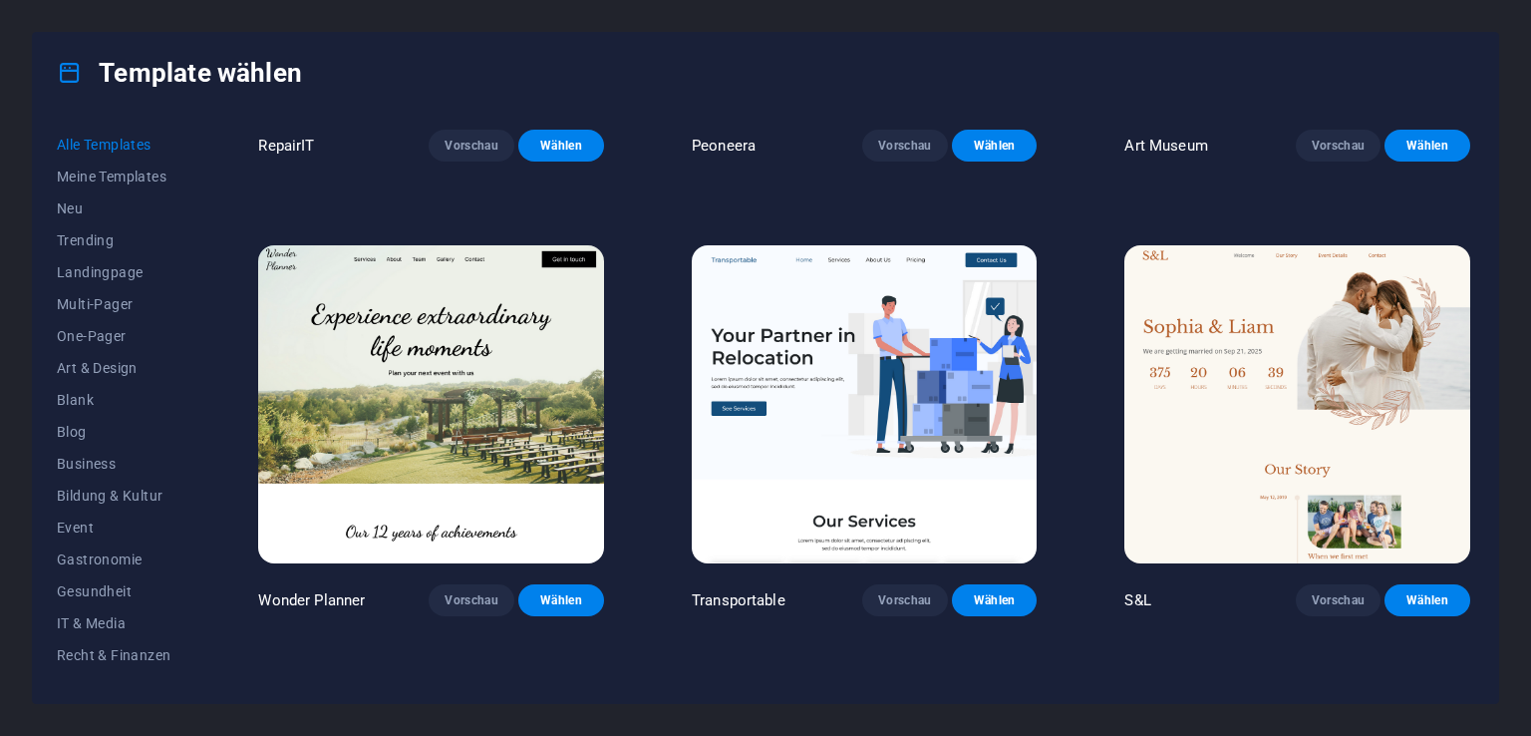
scroll to position [799, 0]
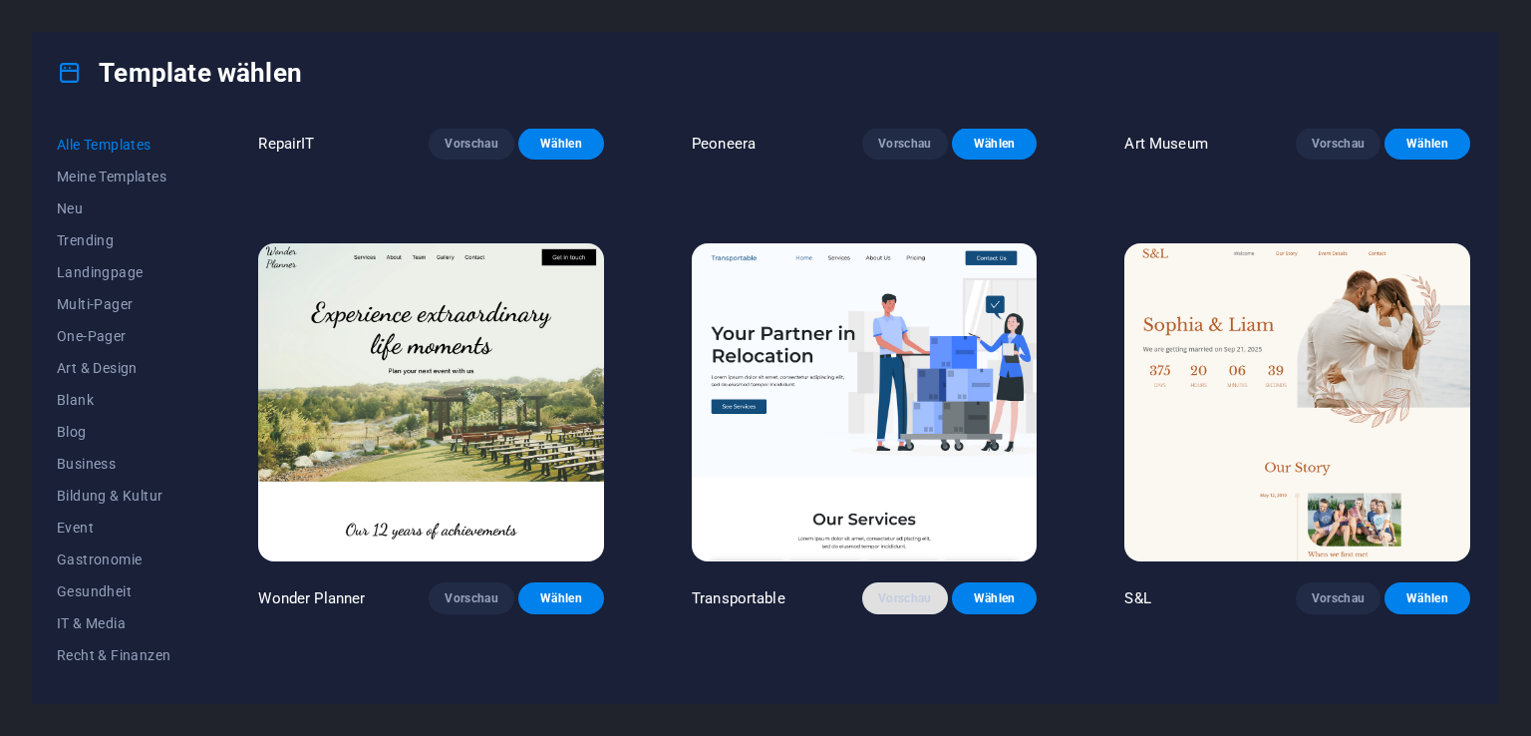
click at [897, 607] on button "Vorschau" at bounding box center [905, 598] width 86 height 32
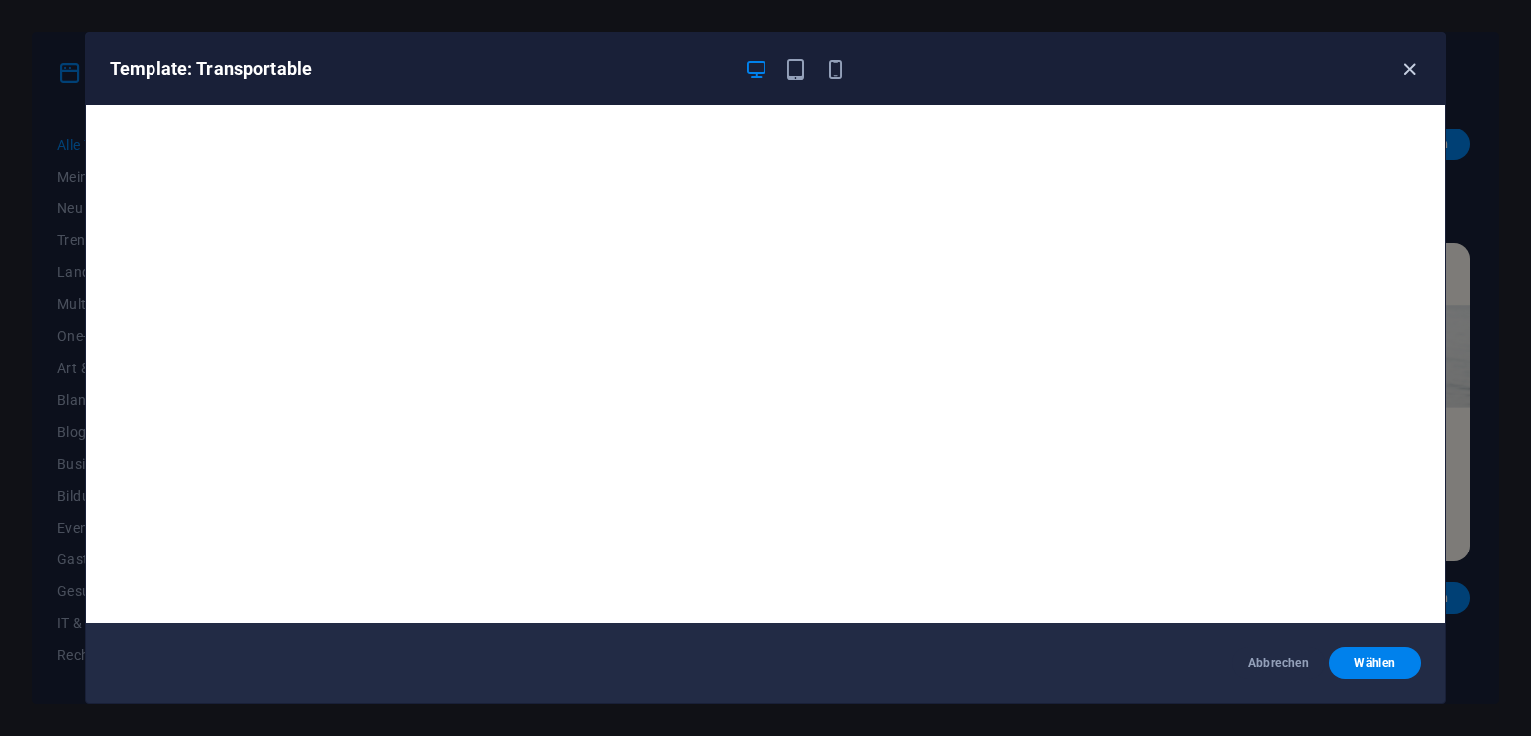
click at [1407, 79] on icon "button" at bounding box center [1409, 69] width 23 height 23
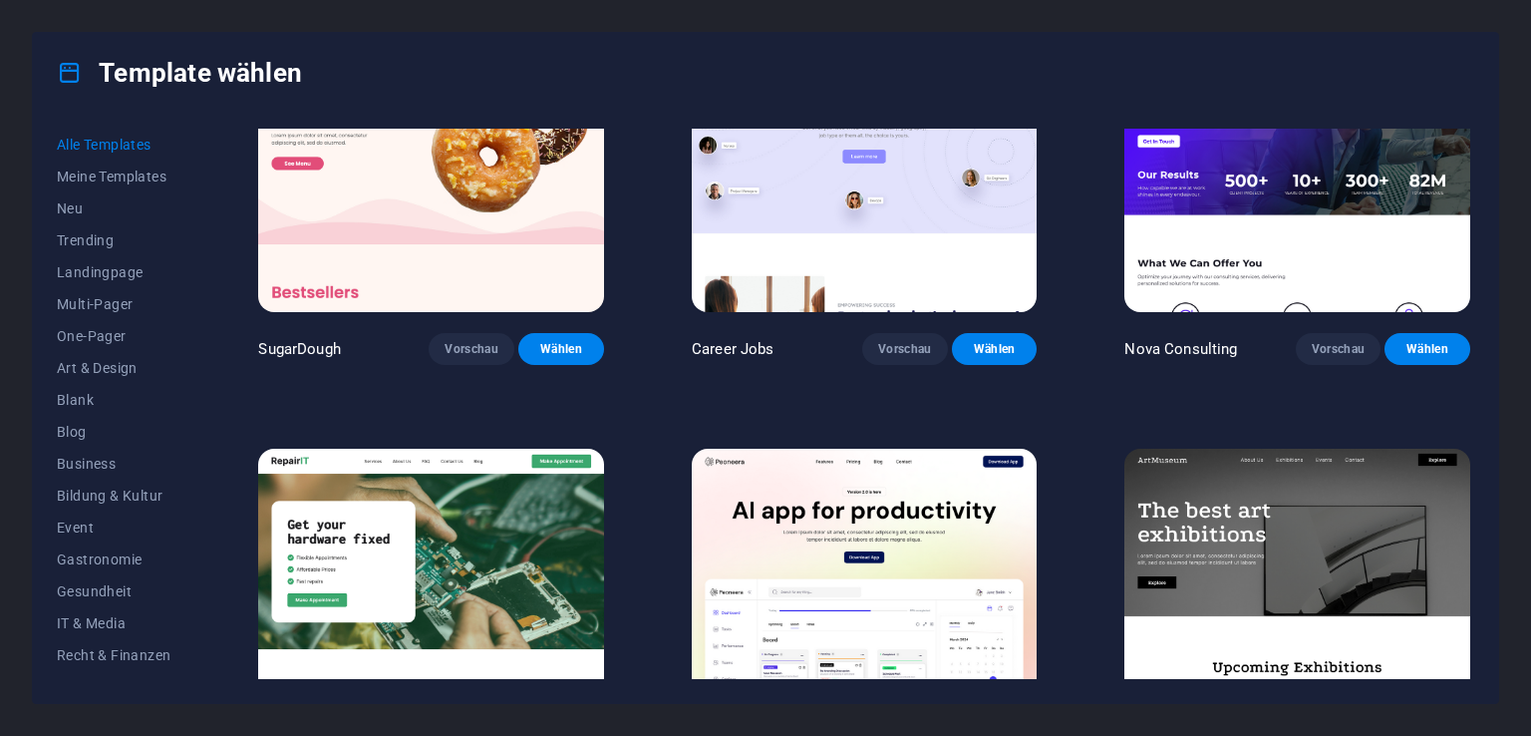
scroll to position [0, 0]
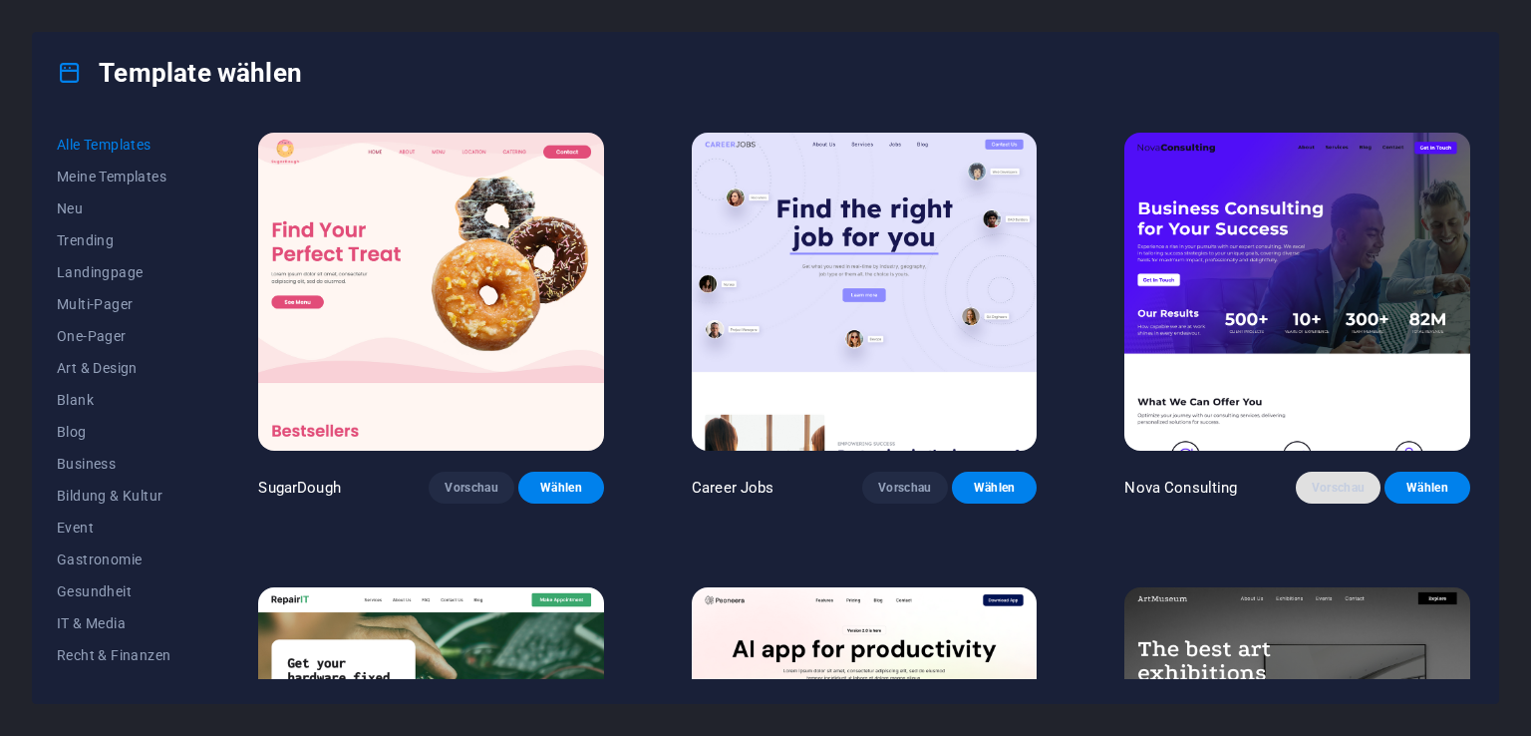
click at [1317, 488] on span "Vorschau" at bounding box center [1339, 487] width 54 height 16
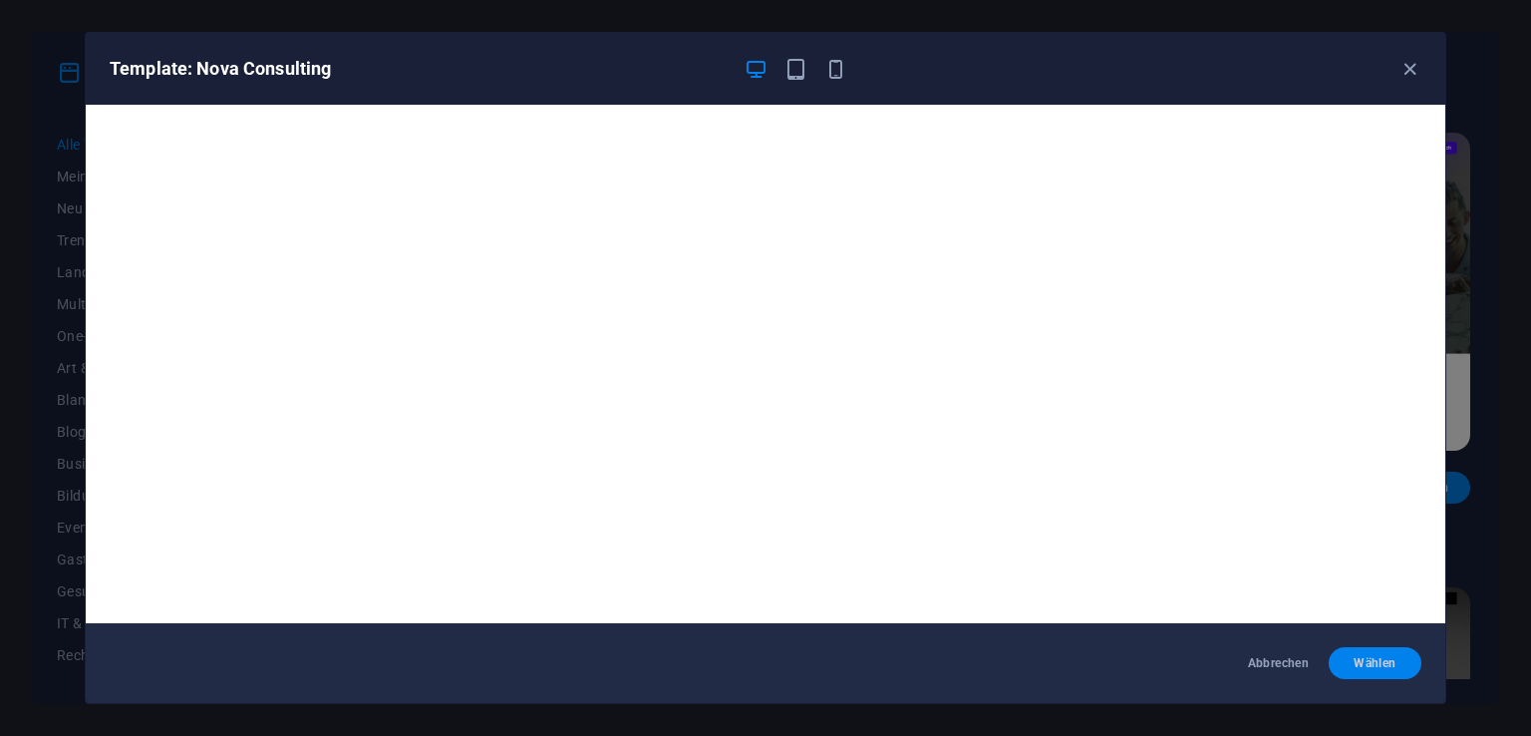
click at [1359, 667] on span "Wählen" at bounding box center [1375, 663] width 61 height 16
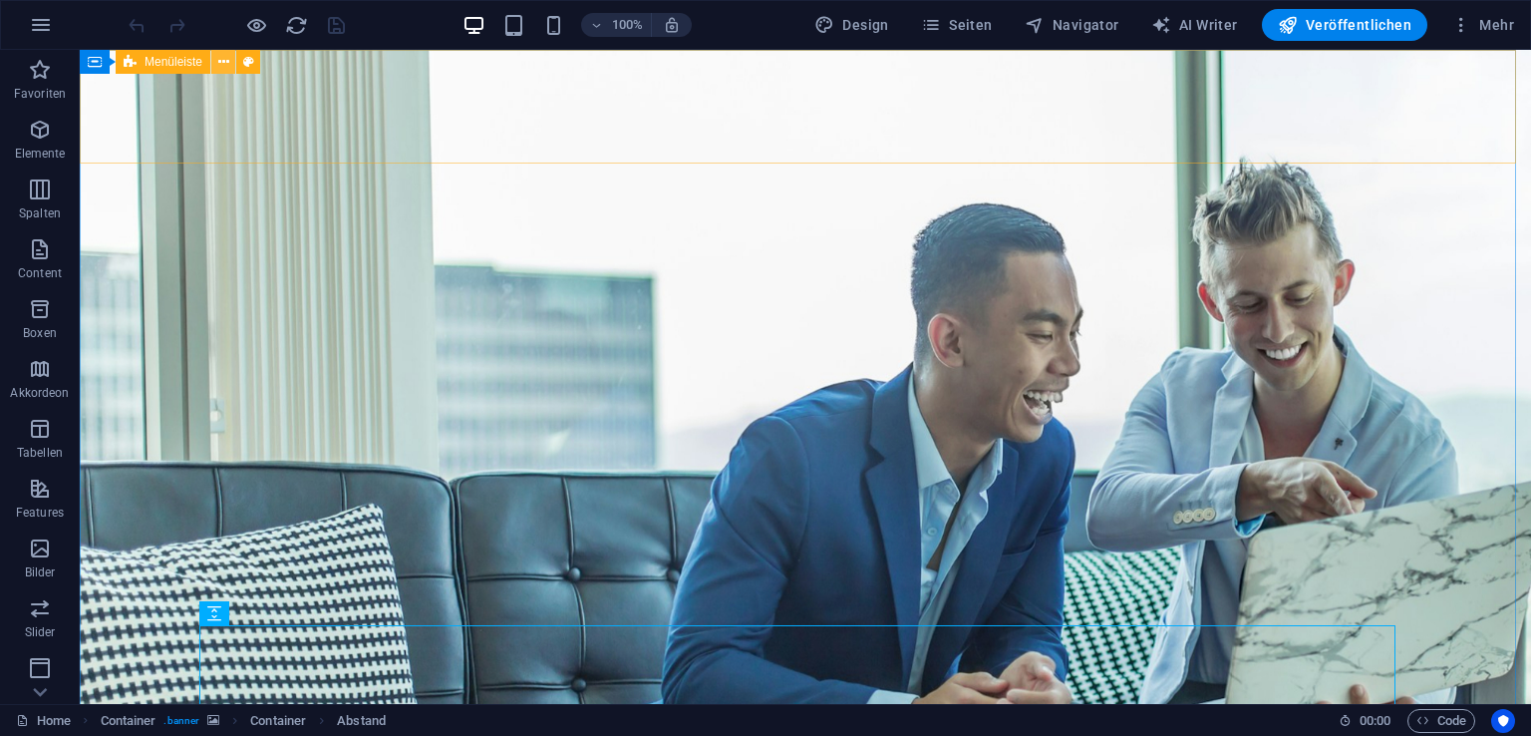
click at [226, 64] on icon at bounding box center [223, 62] width 11 height 21
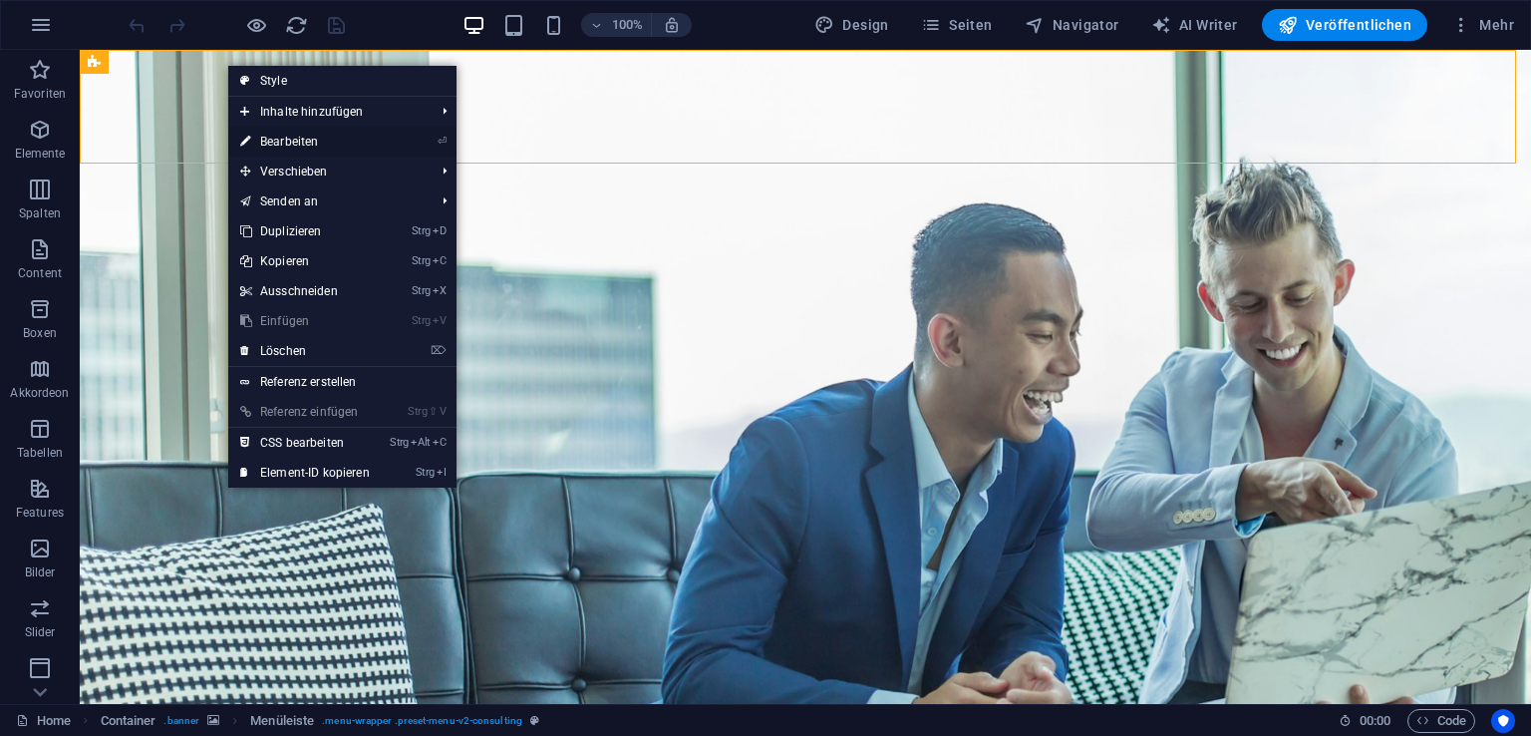
click at [333, 149] on link "⏎ Bearbeiten" at bounding box center [304, 142] width 153 height 30
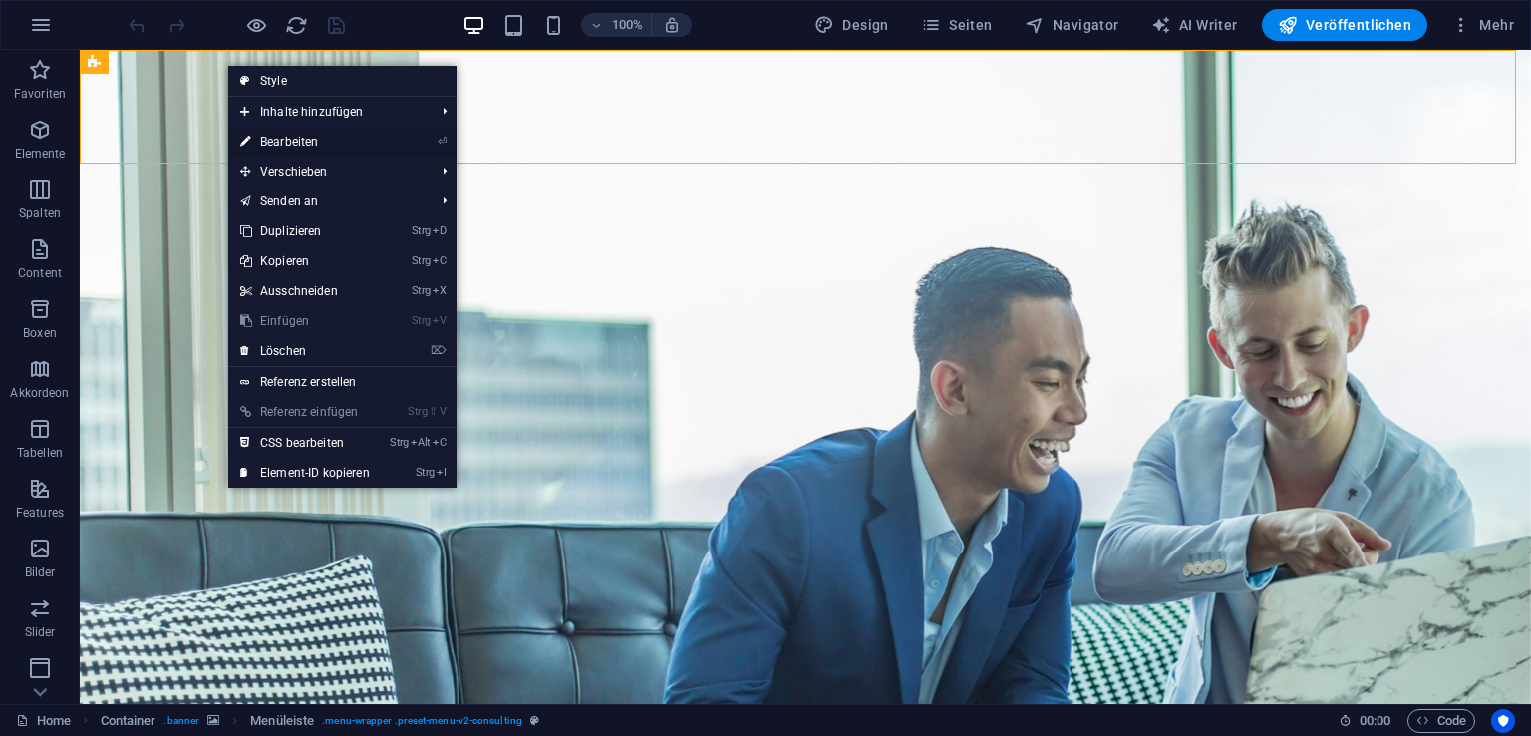
select select "rem"
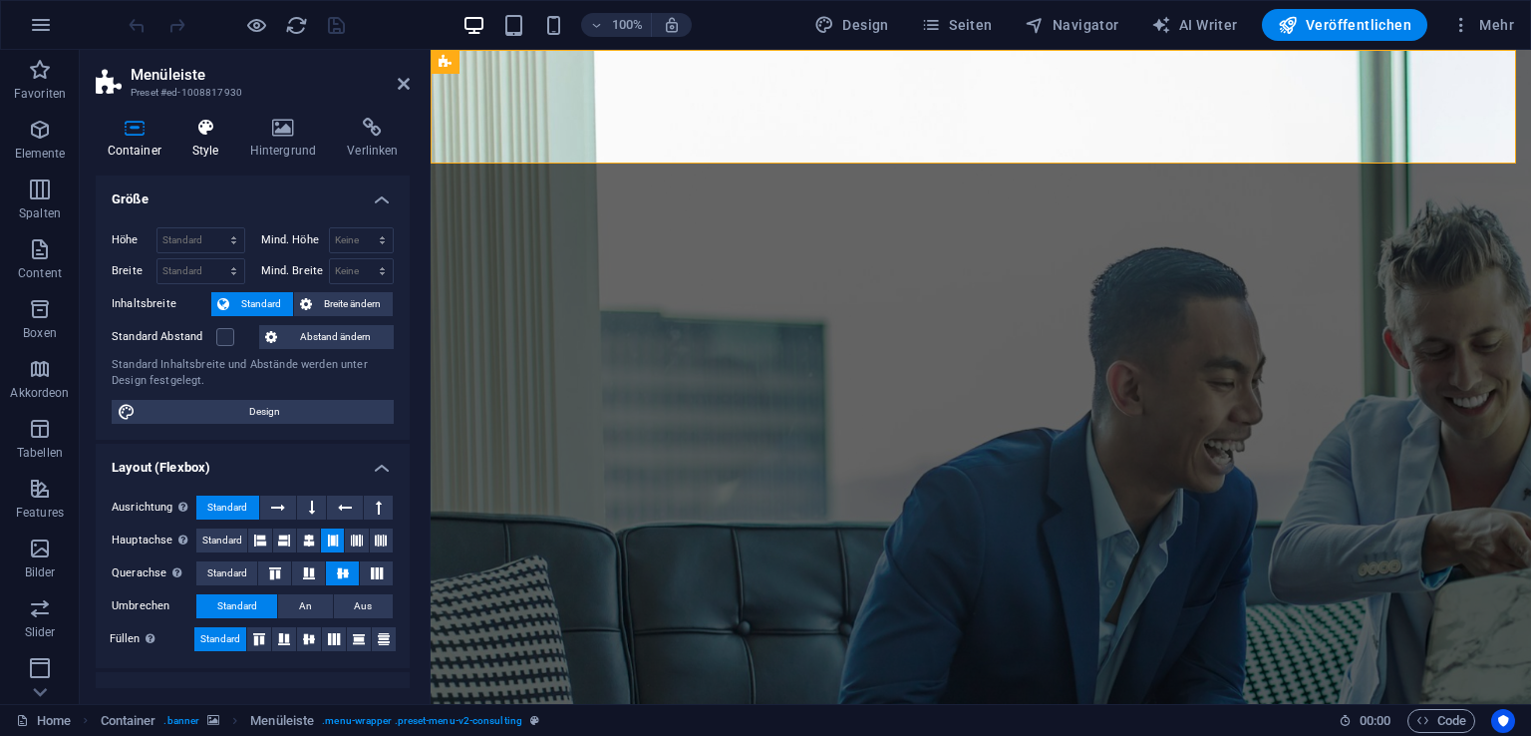
click at [199, 132] on icon at bounding box center [205, 128] width 50 height 20
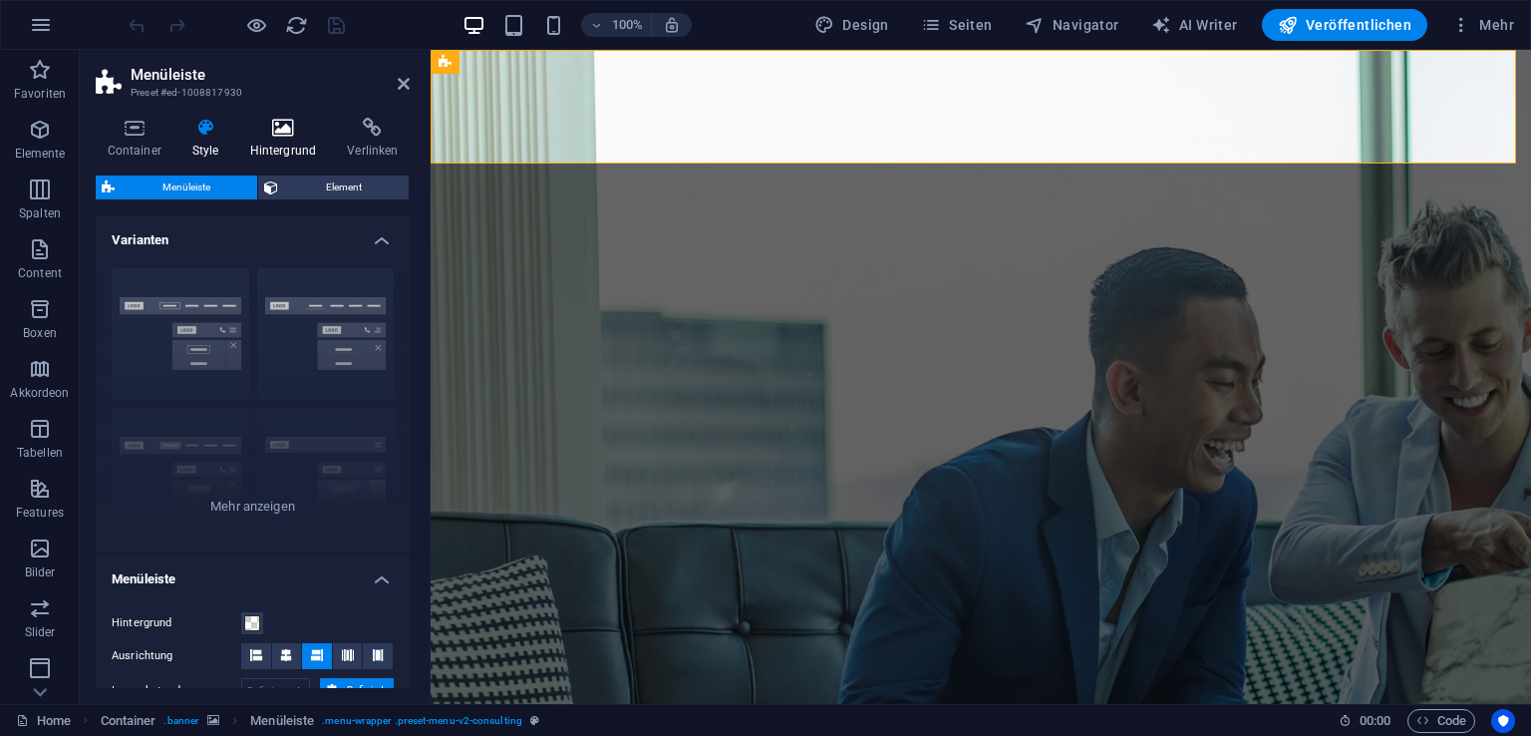
click at [255, 135] on icon at bounding box center [283, 128] width 90 height 20
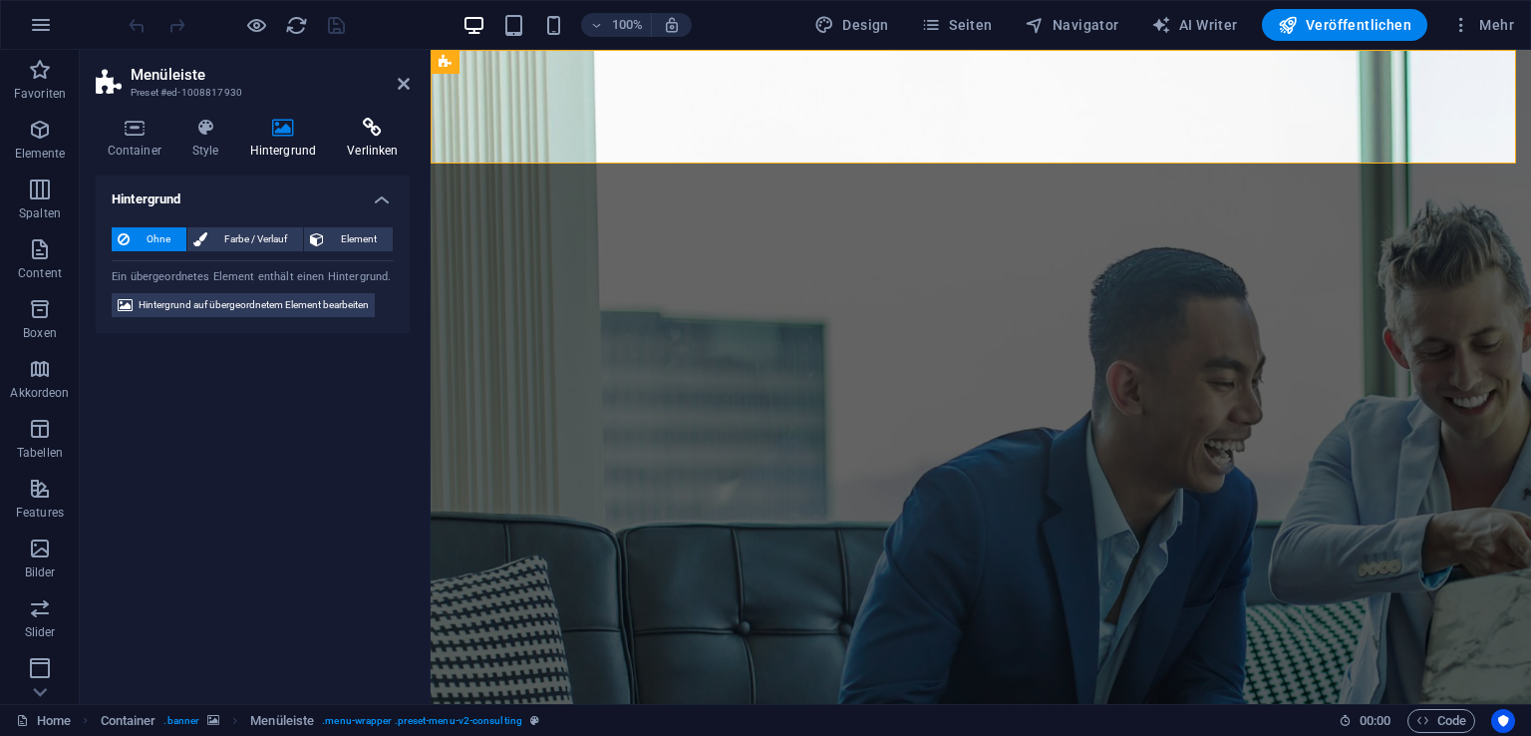
click at [359, 144] on h4 "Verlinken" at bounding box center [373, 139] width 74 height 42
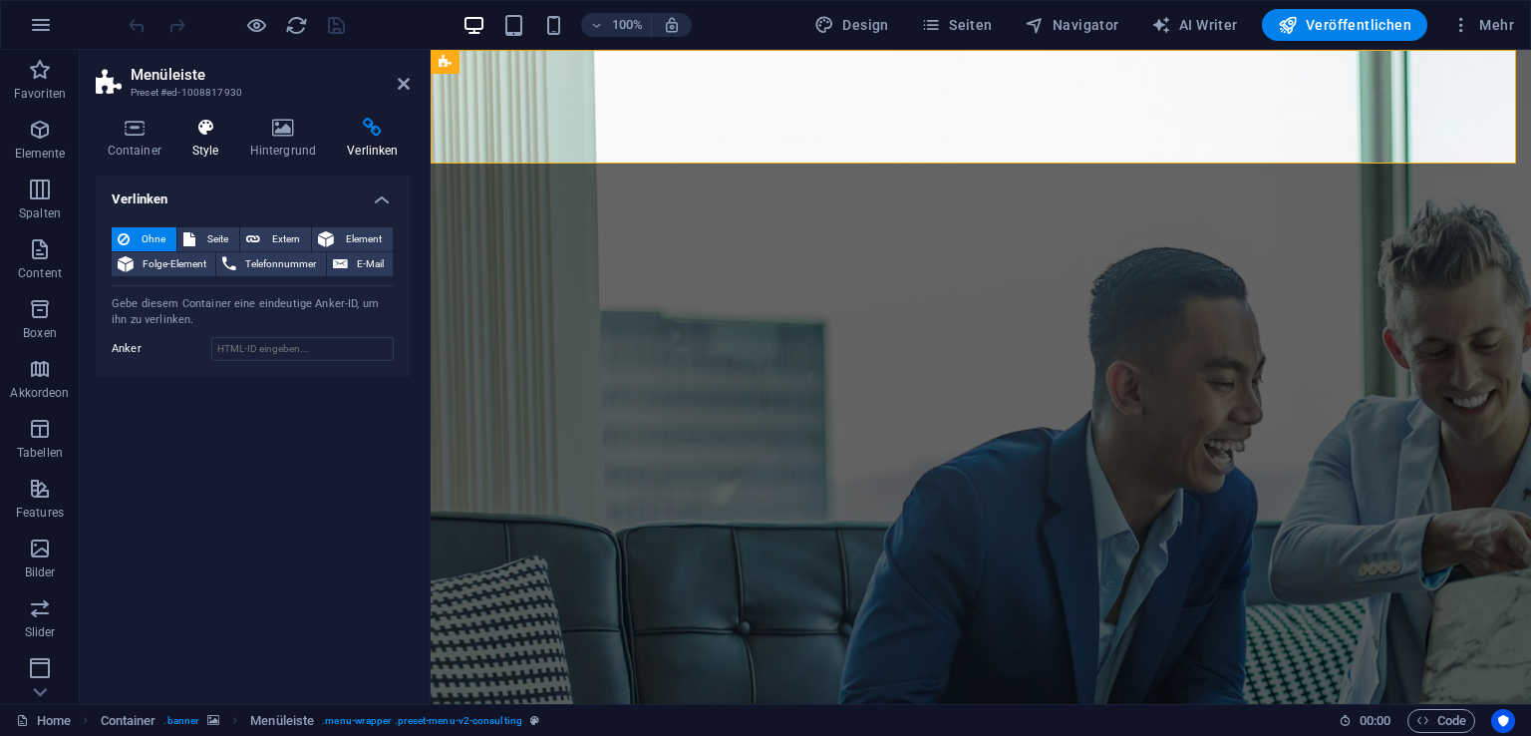
click at [214, 134] on icon at bounding box center [205, 128] width 50 height 20
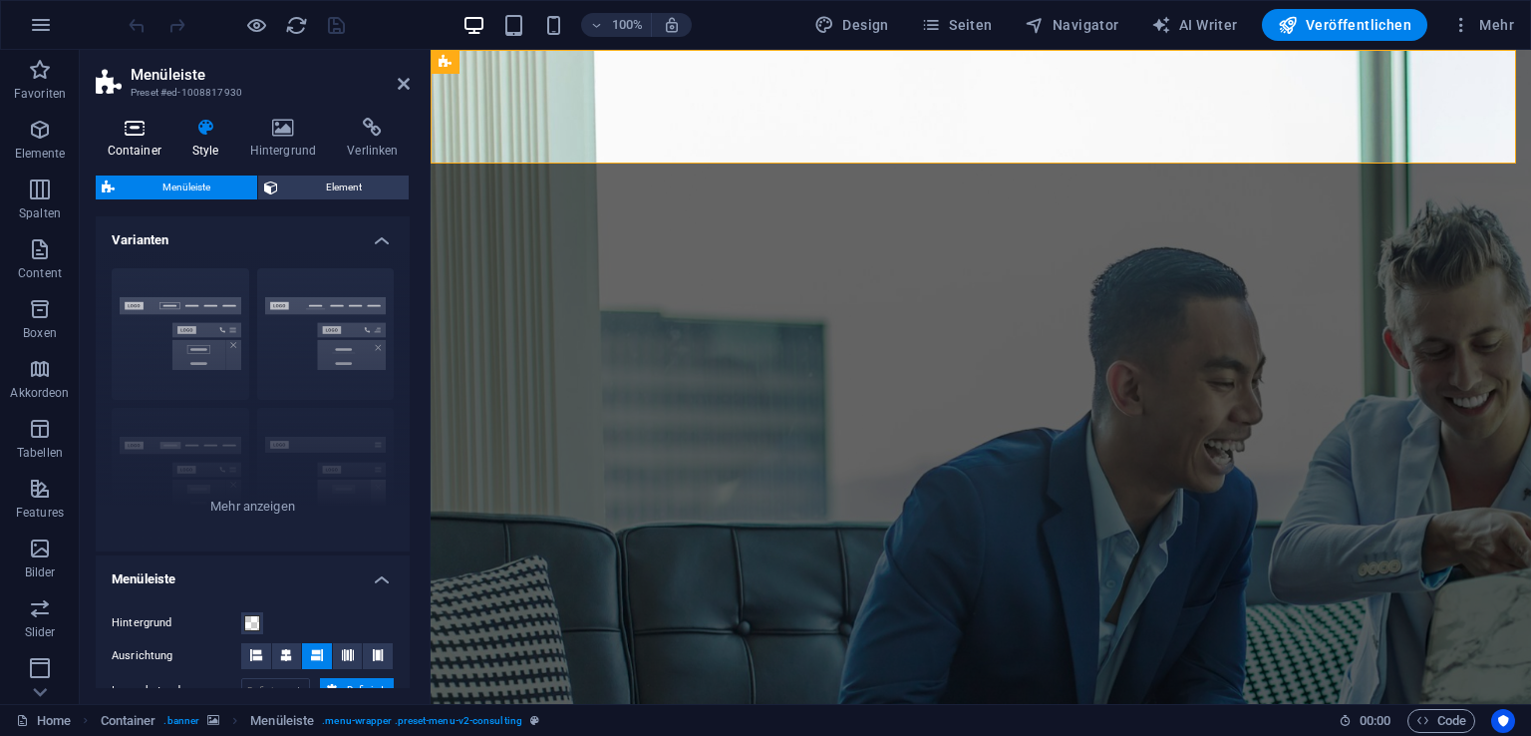
click at [159, 141] on h4 "Container" at bounding box center [138, 139] width 85 height 42
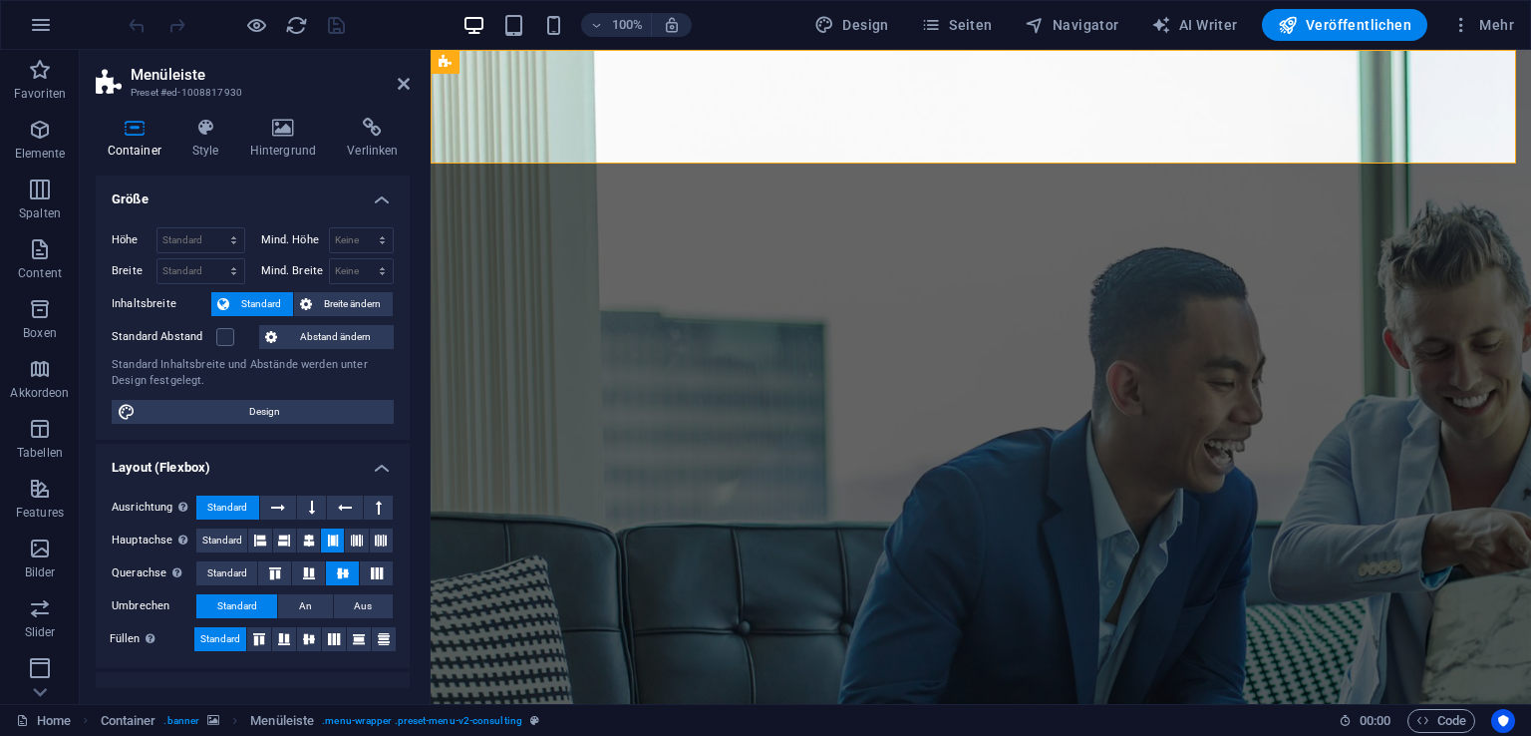
click at [170, 88] on h3 "Preset #ed-1008817930" at bounding box center [250, 93] width 239 height 18
drag, startPoint x: 281, startPoint y: 162, endPoint x: 282, endPoint y: 123, distance: 39.9
click at [282, 123] on div "Container Style Hintergrund Verlinken Größe Höhe Standard px rem % vh vw Mind. …" at bounding box center [253, 403] width 314 height 570
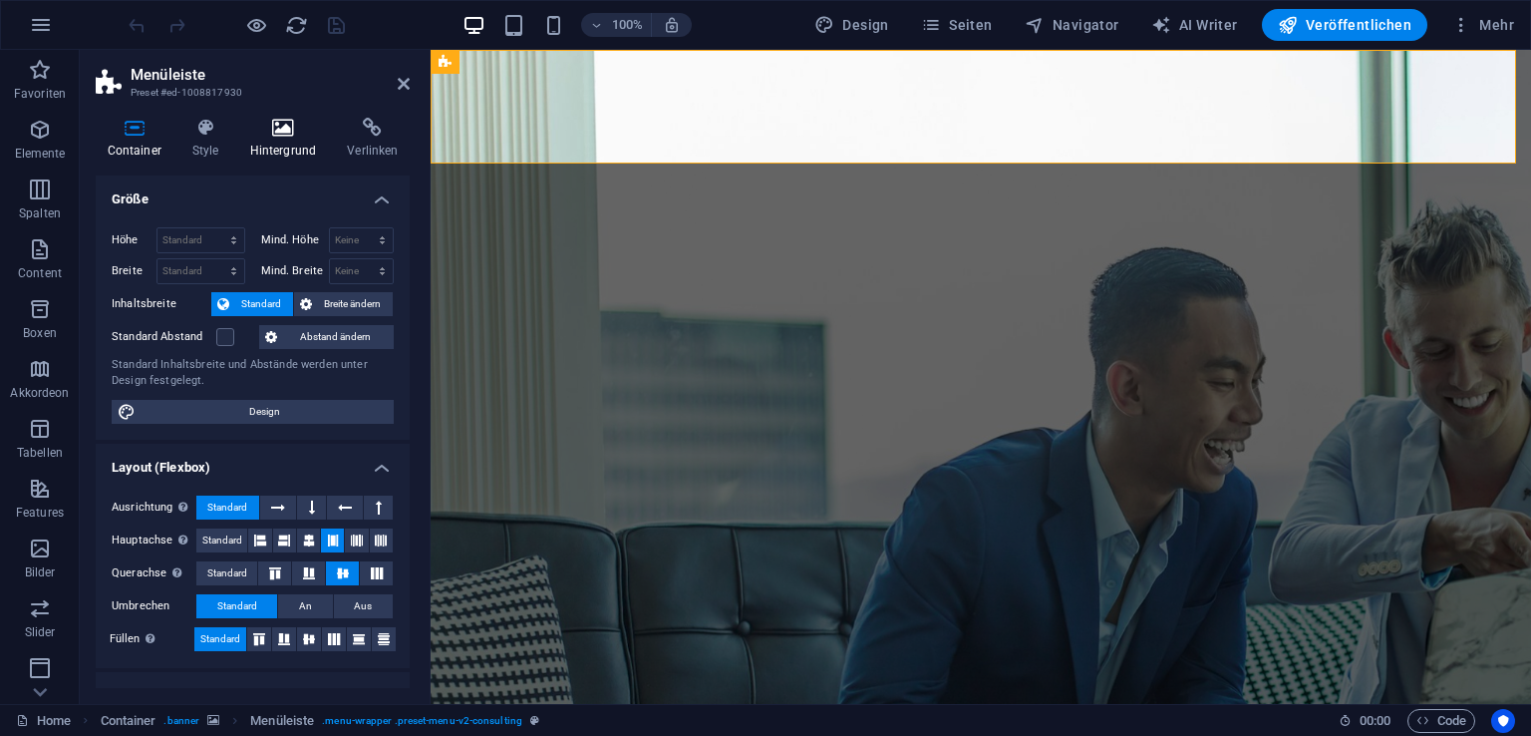
click at [282, 123] on icon at bounding box center [283, 128] width 90 height 20
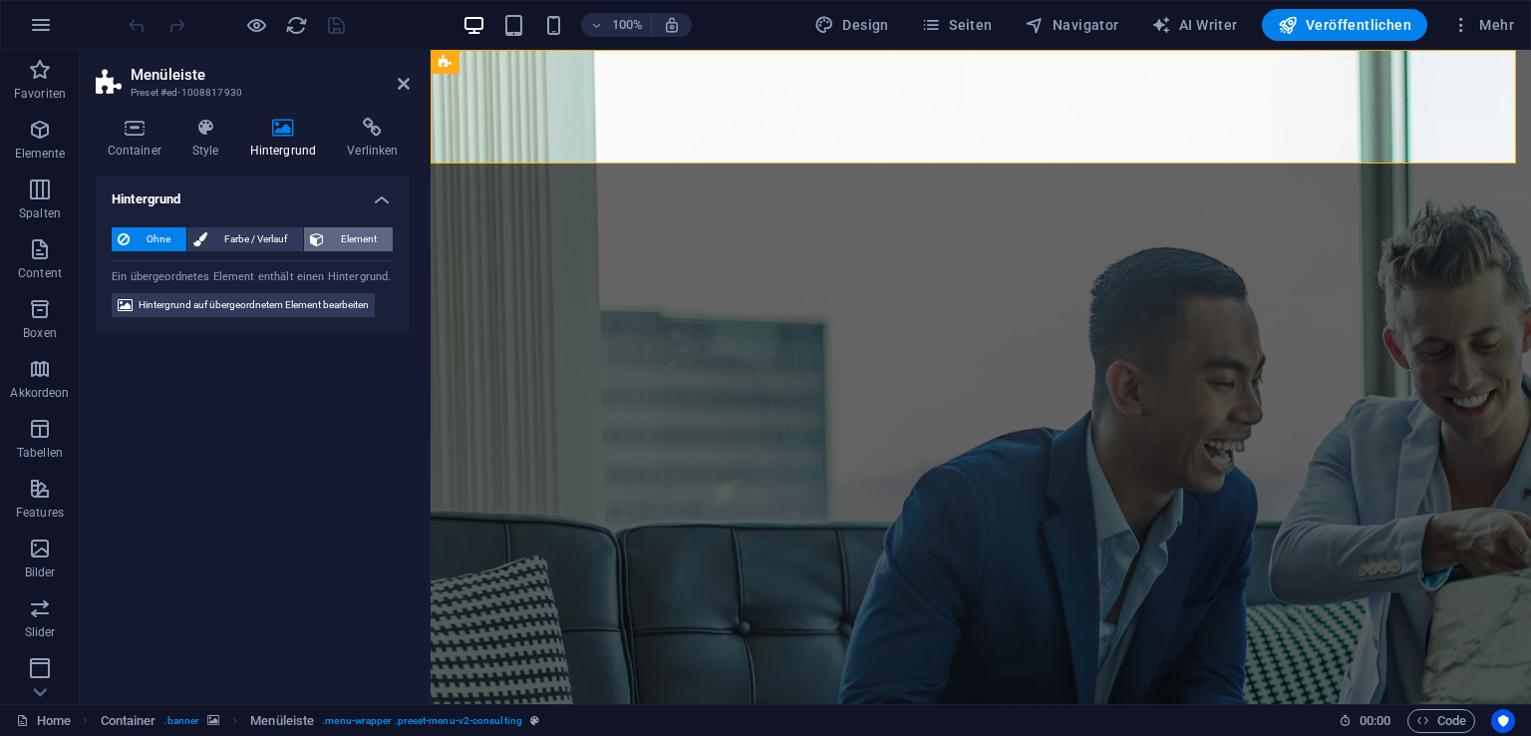
click at [335, 237] on span "Element" at bounding box center [358, 239] width 57 height 24
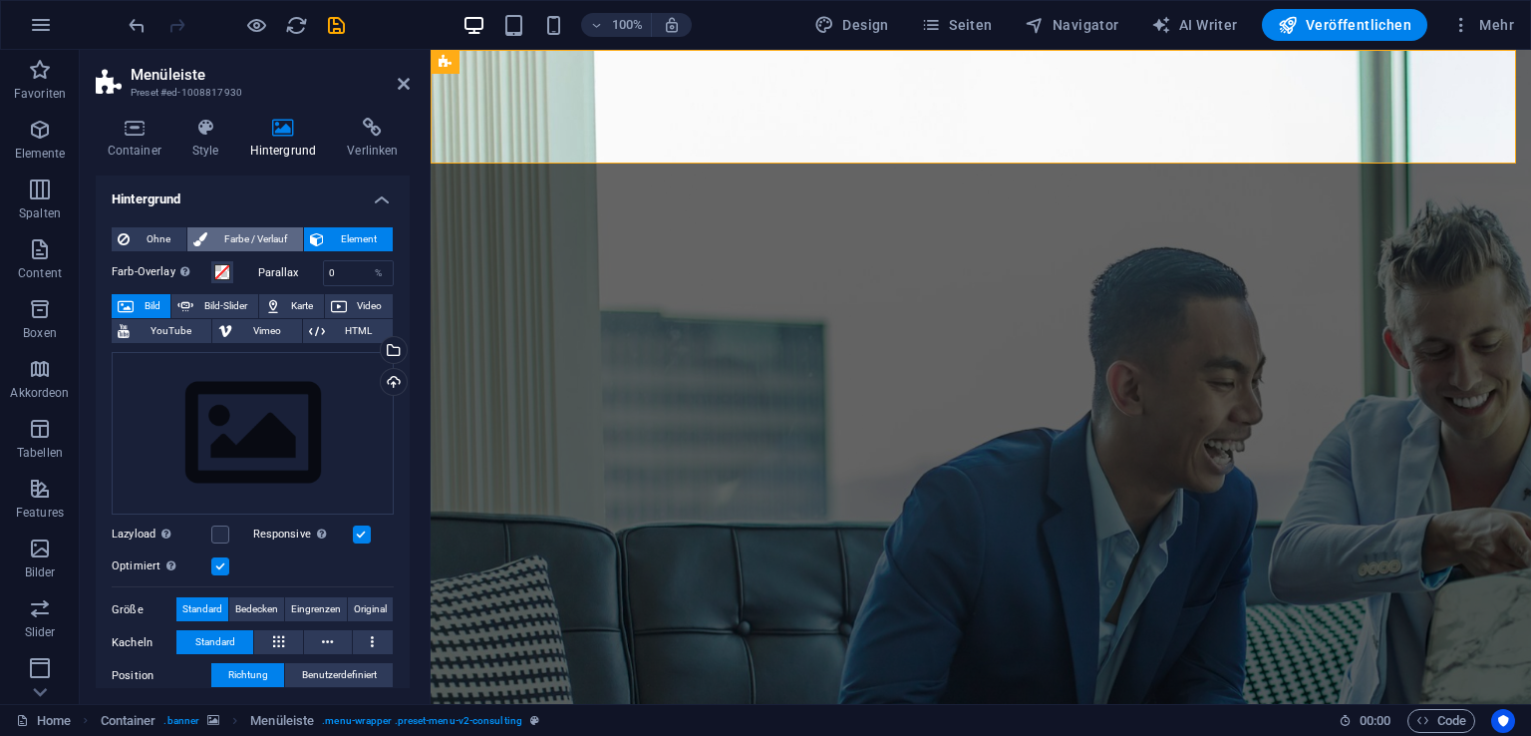
click at [268, 236] on span "Farbe / Verlauf" at bounding box center [255, 239] width 84 height 24
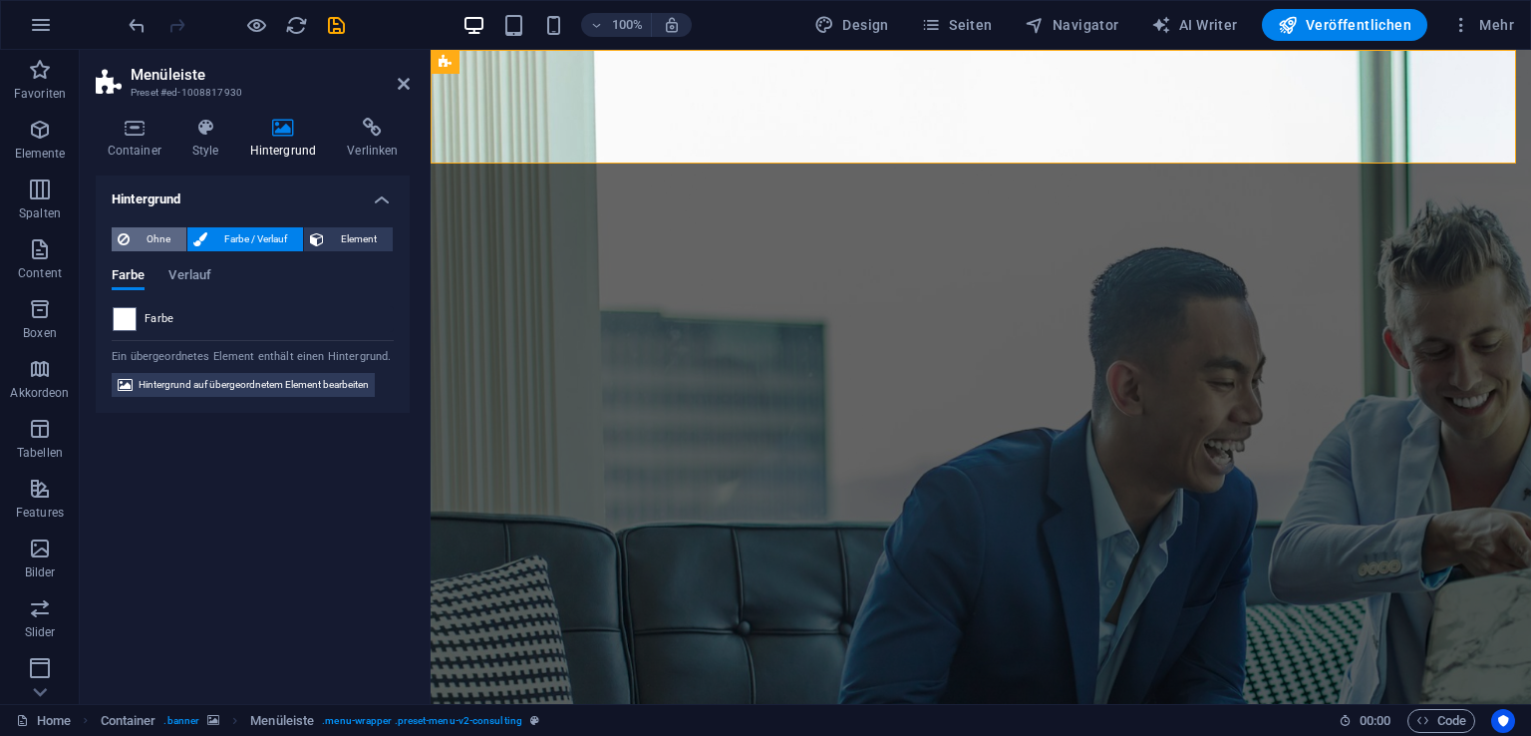
click at [170, 238] on span "Ohne" at bounding box center [158, 239] width 45 height 24
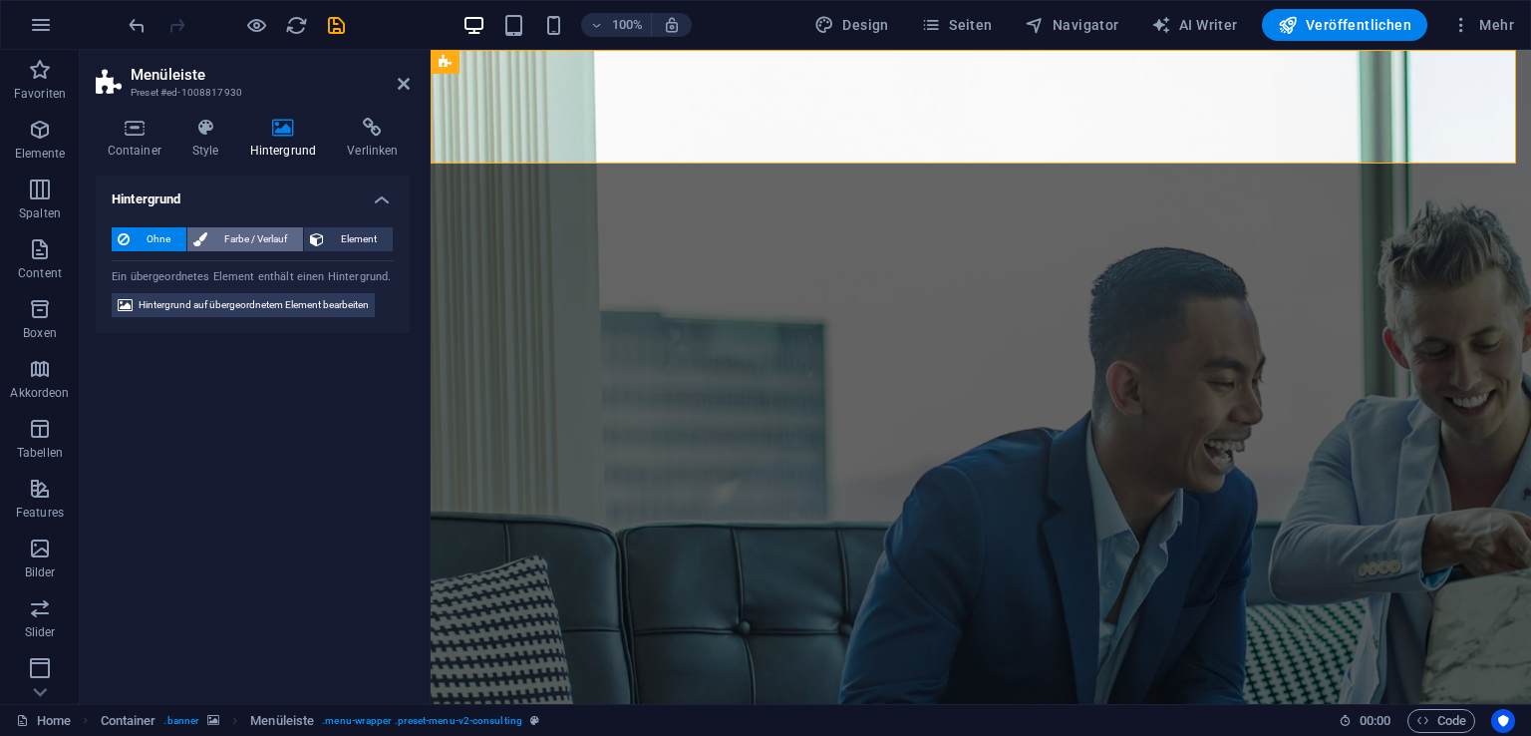
click at [241, 236] on span "Farbe / Verlauf" at bounding box center [255, 239] width 84 height 24
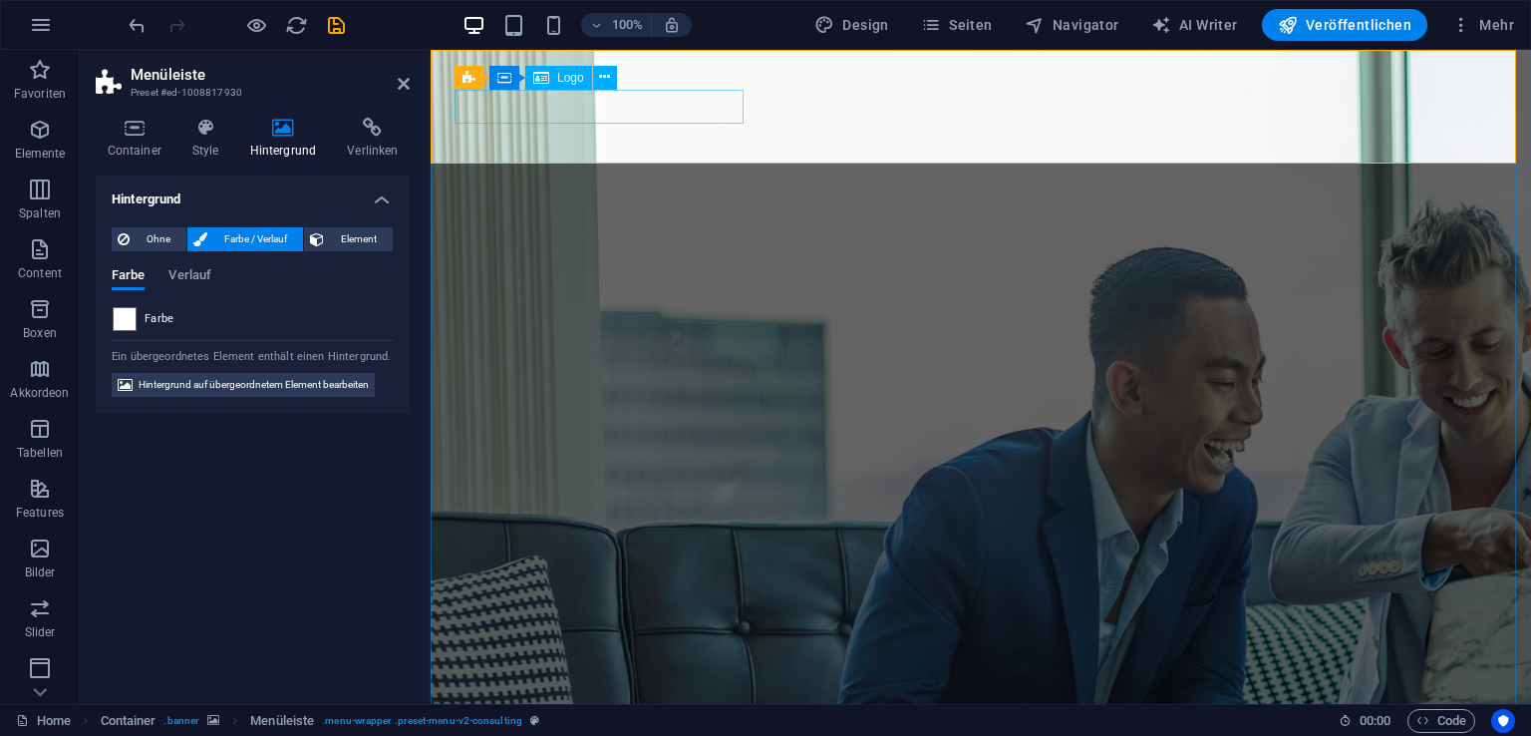
click at [604, 81] on icon at bounding box center [604, 77] width 11 height 21
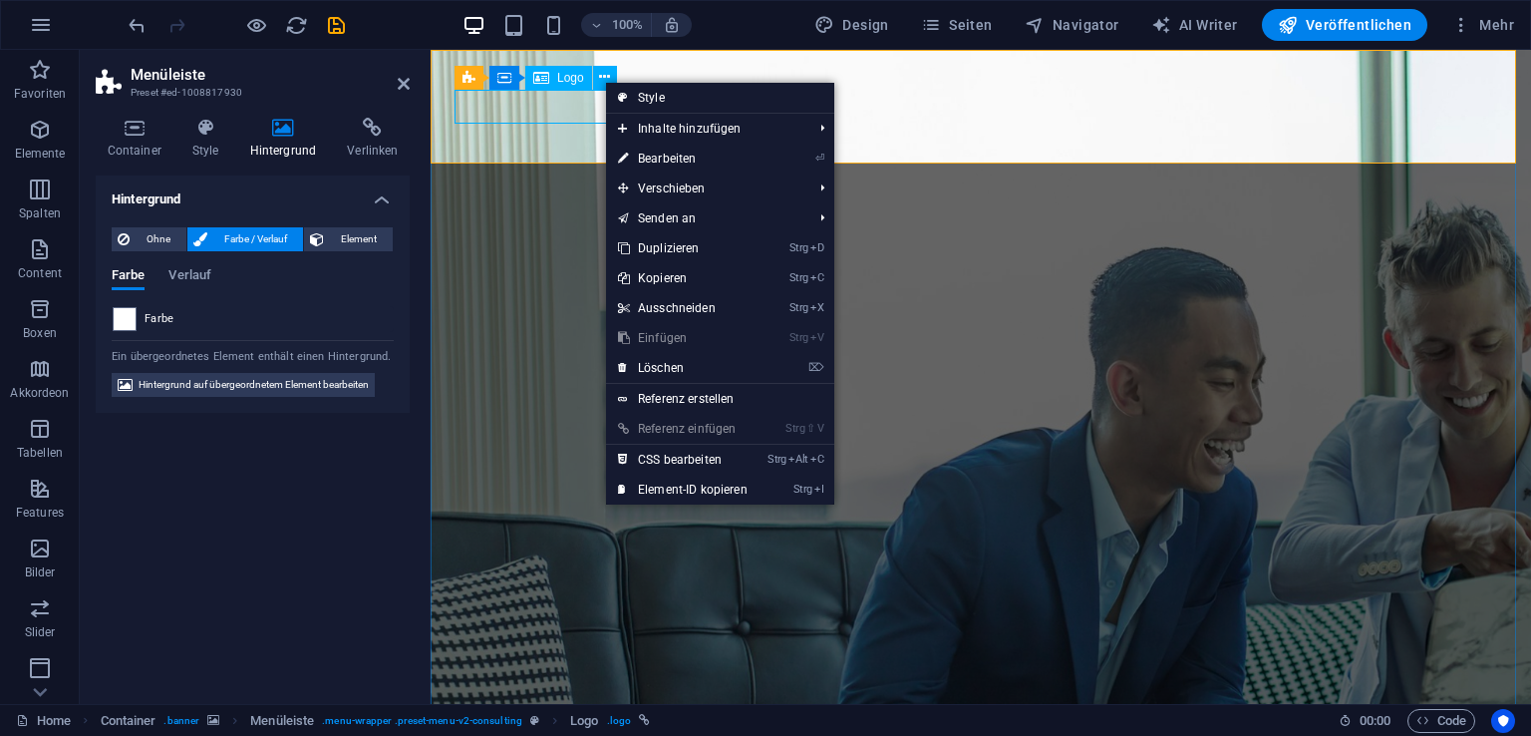
click at [572, 75] on span "Logo" at bounding box center [570, 78] width 27 height 12
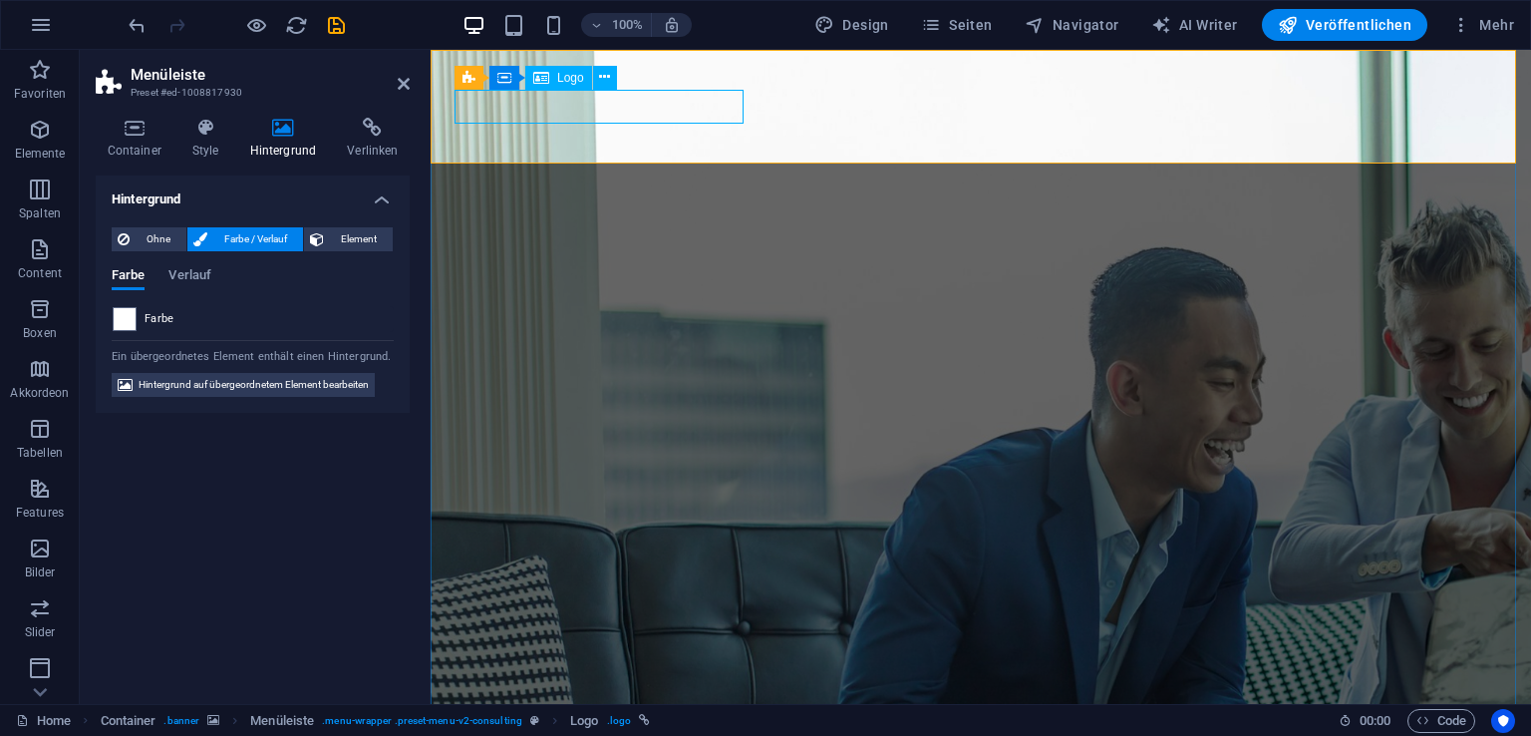
click at [572, 75] on span "Logo" at bounding box center [570, 78] width 27 height 12
click at [609, 77] on icon at bounding box center [604, 77] width 11 height 21
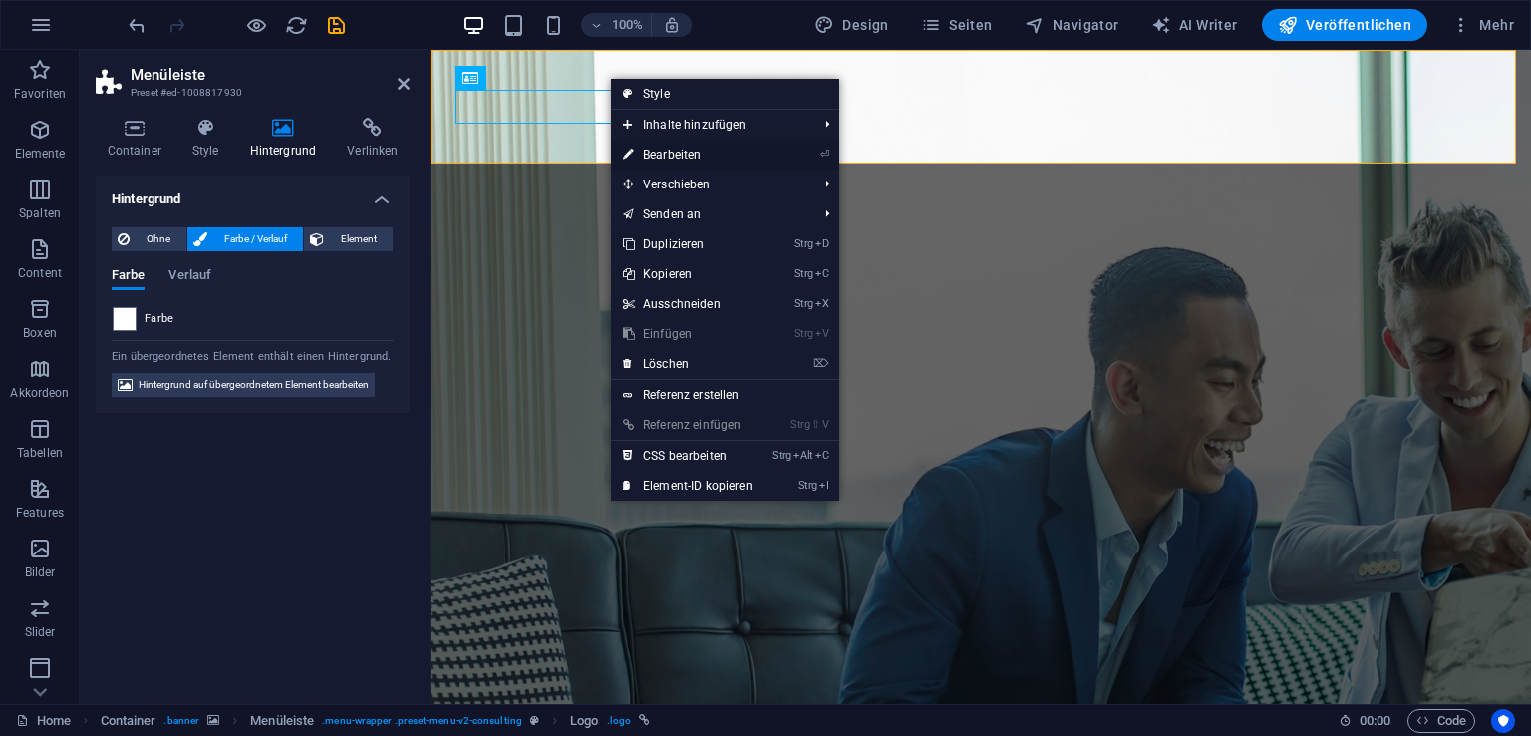
click at [746, 140] on link "⏎ Bearbeiten" at bounding box center [687, 155] width 153 height 30
select select "px"
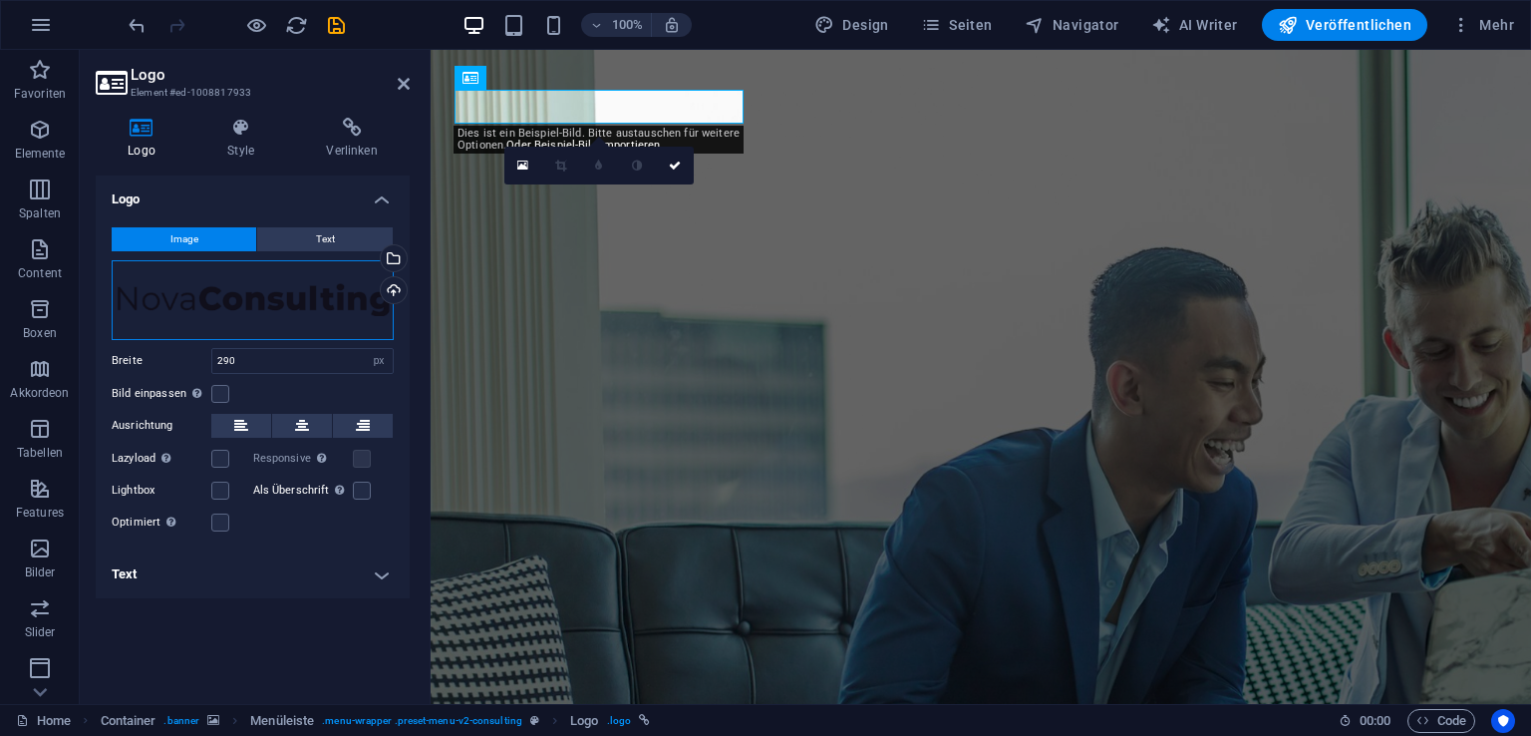
click at [319, 316] on div "Ziehe Dateien zum Hochladen hierher oder klicke hier, um aus Dateien oder koste…" at bounding box center [253, 300] width 282 height 80
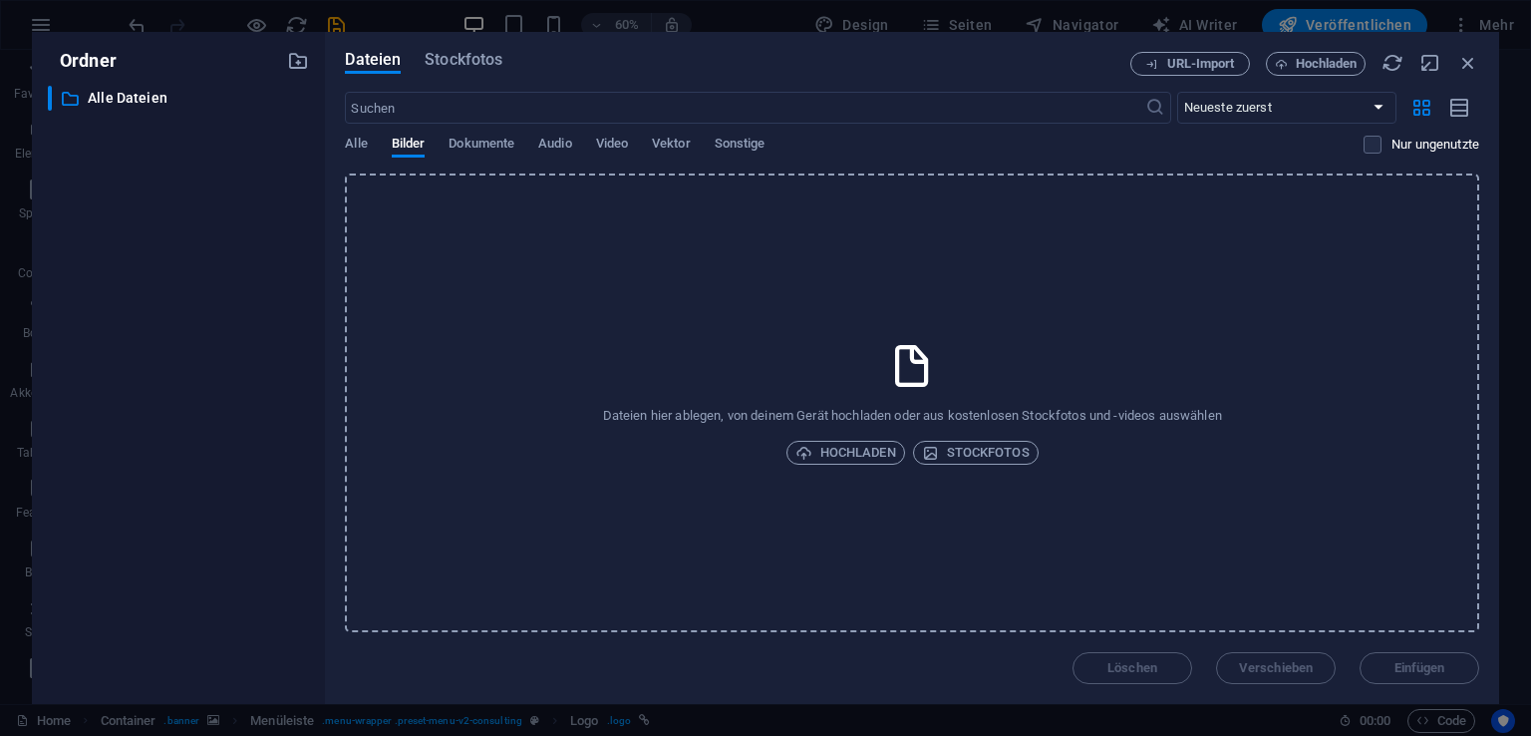
click at [319, 316] on div "Ordner ​ Alle Dateien Alle Dateien" at bounding box center [178, 368] width 293 height 672
click at [1469, 73] on icon "button" at bounding box center [1468, 63] width 22 height 22
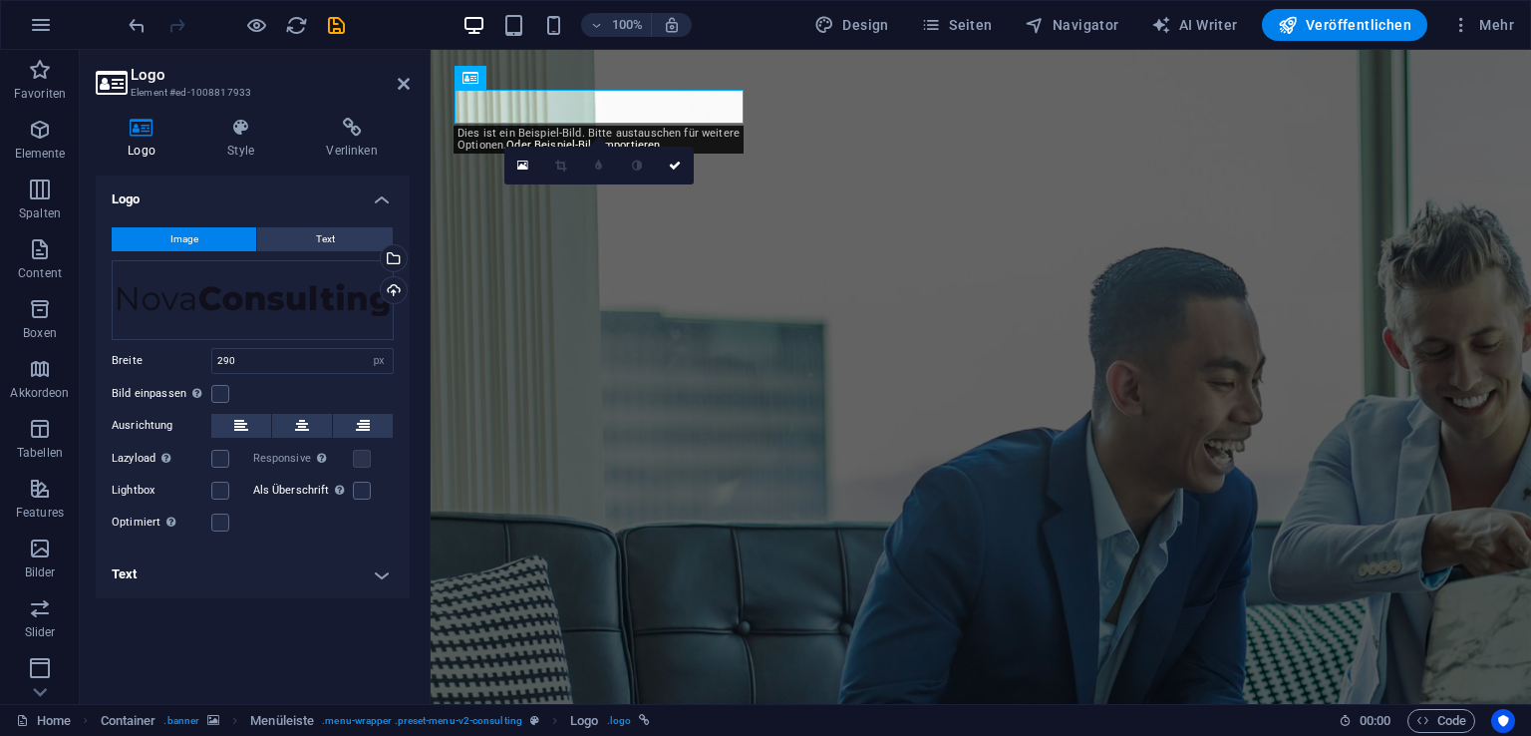
click at [389, 584] on h4 "Text" at bounding box center [253, 574] width 314 height 48
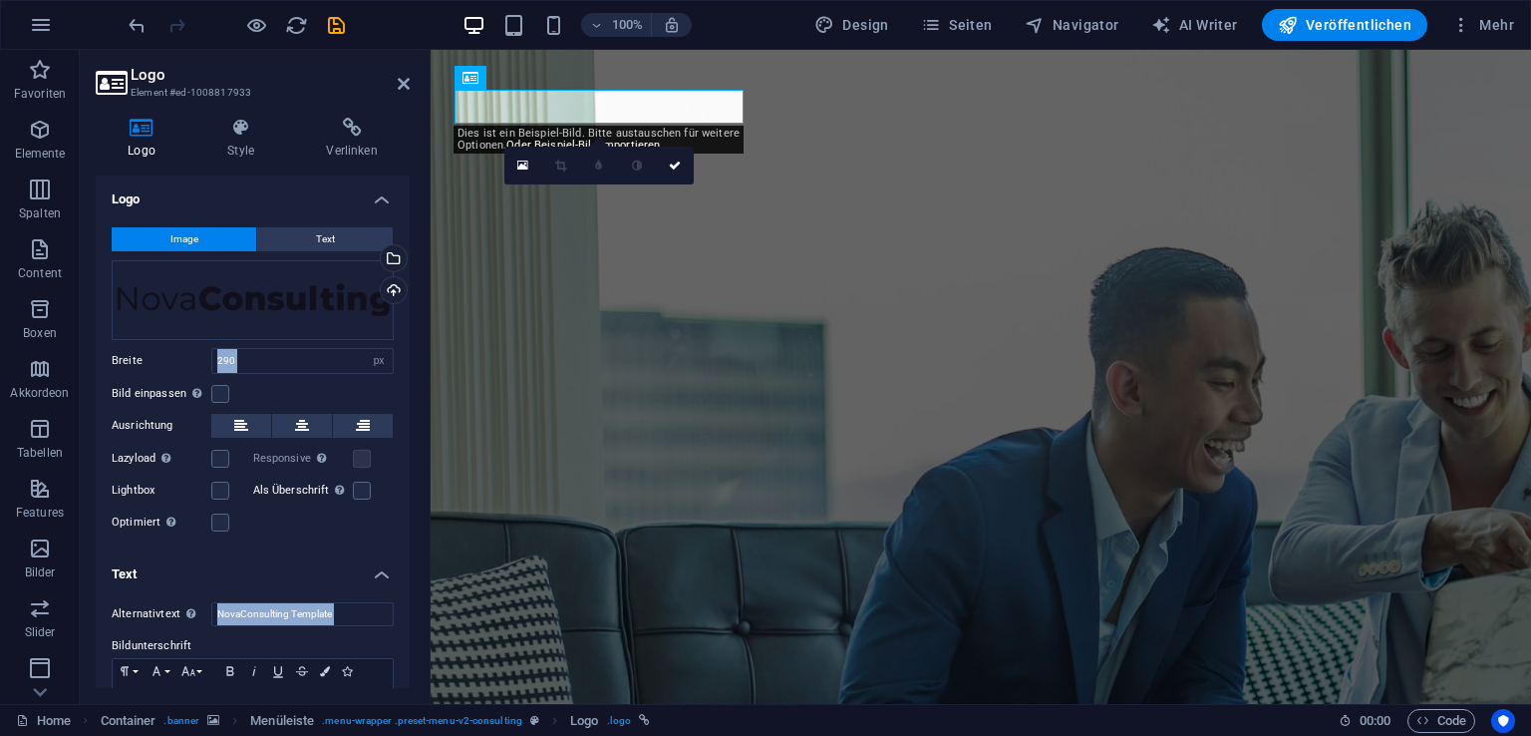
drag, startPoint x: 315, startPoint y: 309, endPoint x: 237, endPoint y: 569, distance: 271.5
click at [237, 569] on h4 "Text" at bounding box center [253, 568] width 314 height 36
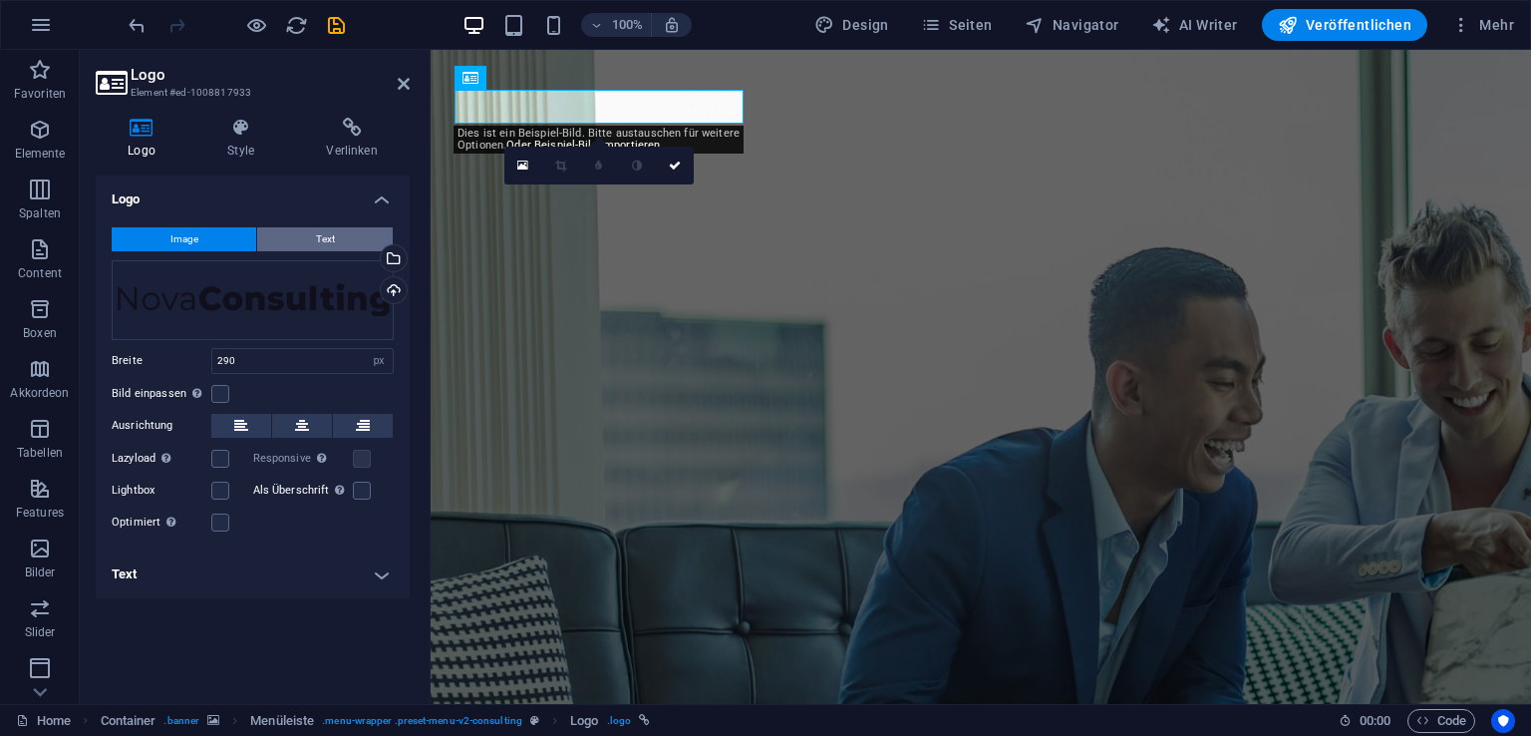
click at [335, 238] on button "Text" at bounding box center [325, 239] width 136 height 24
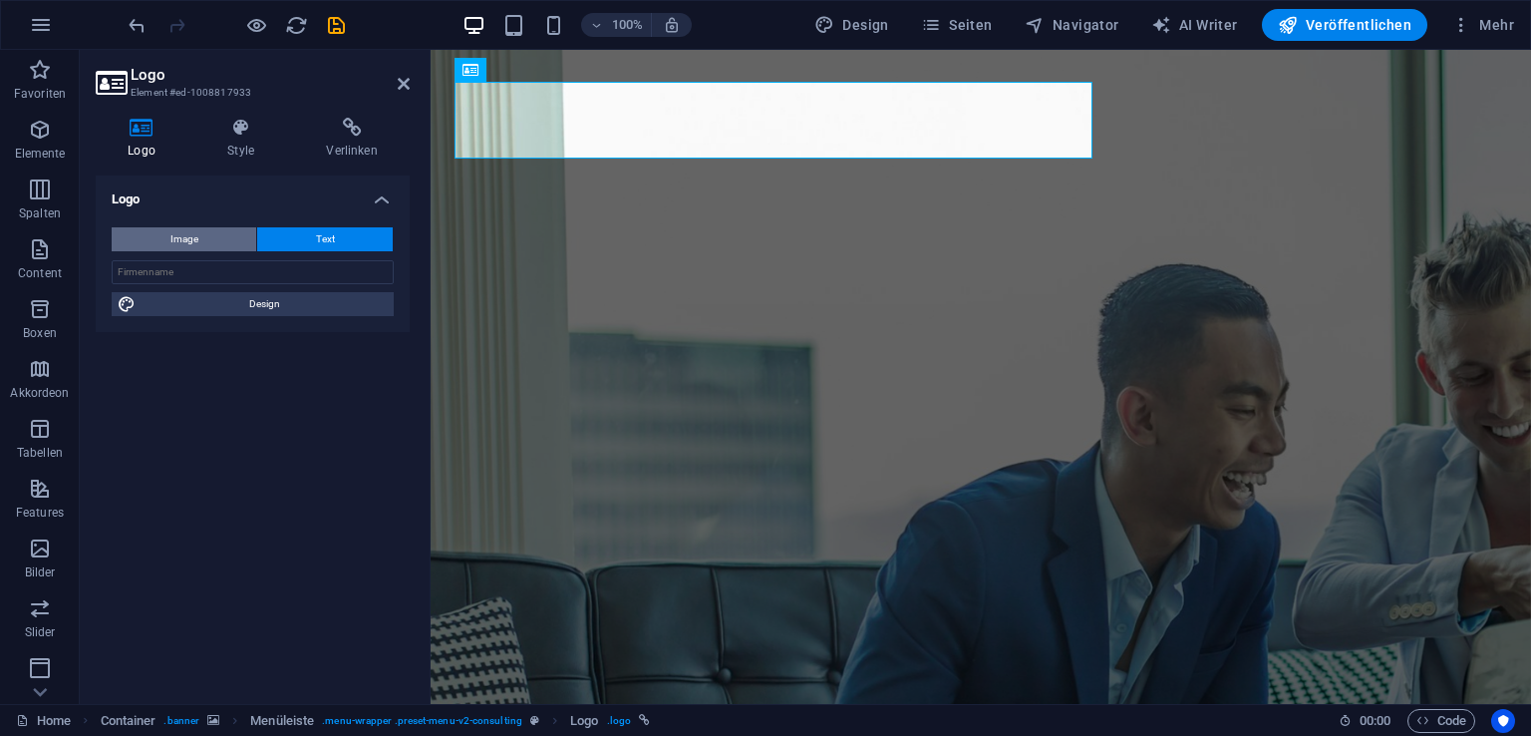
click at [233, 235] on button "Image" at bounding box center [184, 239] width 145 height 24
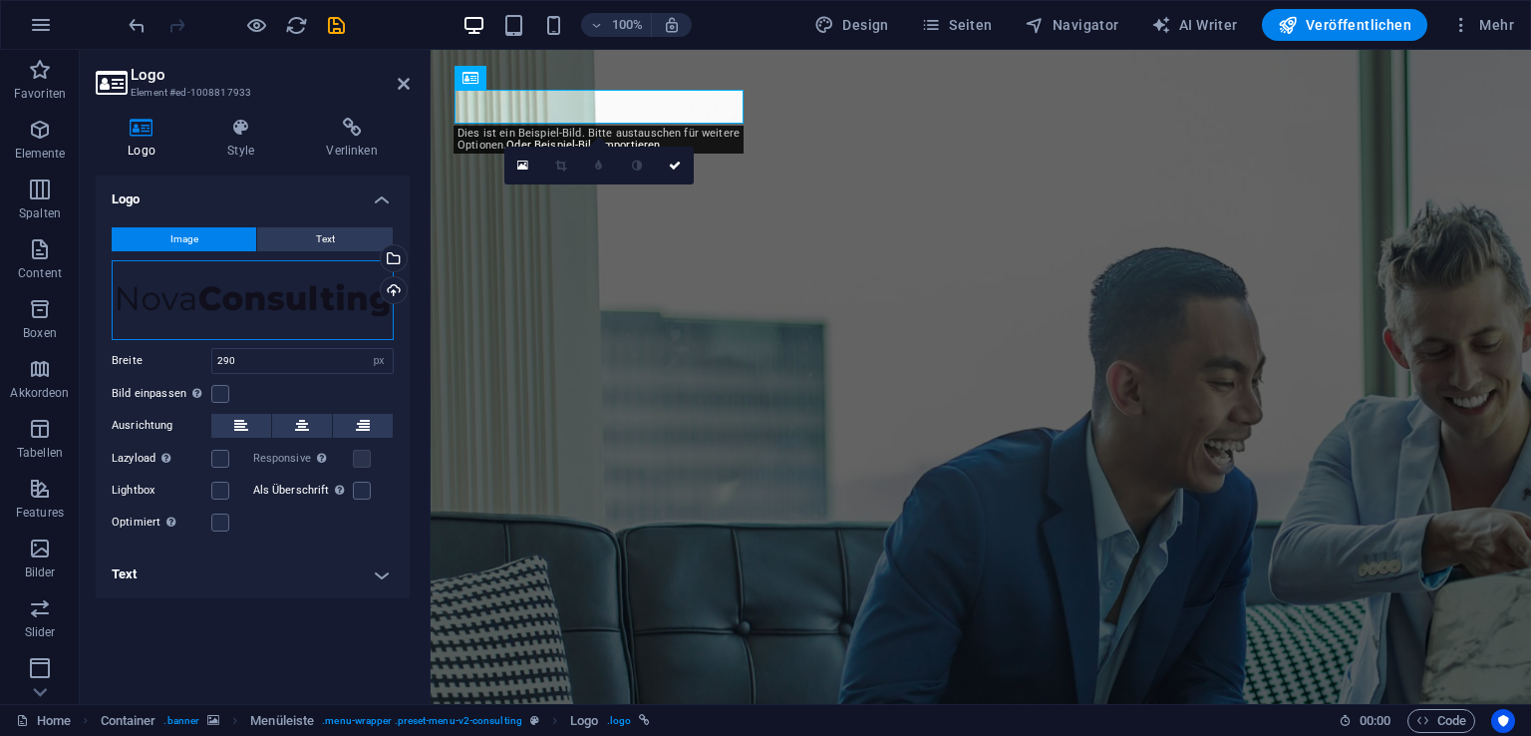
click at [254, 298] on div "Ziehe Dateien zum Hochladen hierher oder klicke hier, um aus Dateien oder koste…" at bounding box center [253, 300] width 282 height 80
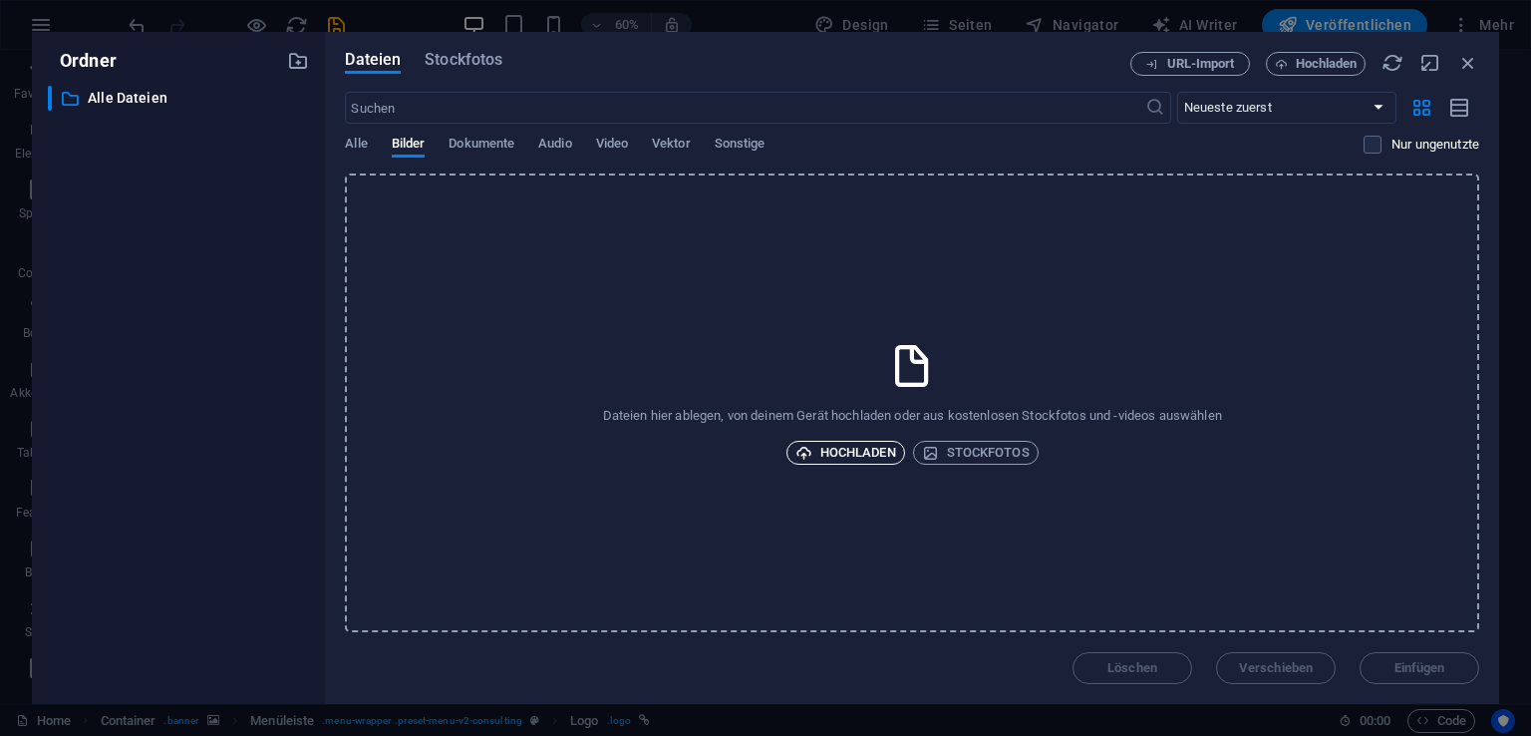
click at [879, 459] on span "Hochladen" at bounding box center [845, 453] width 101 height 24
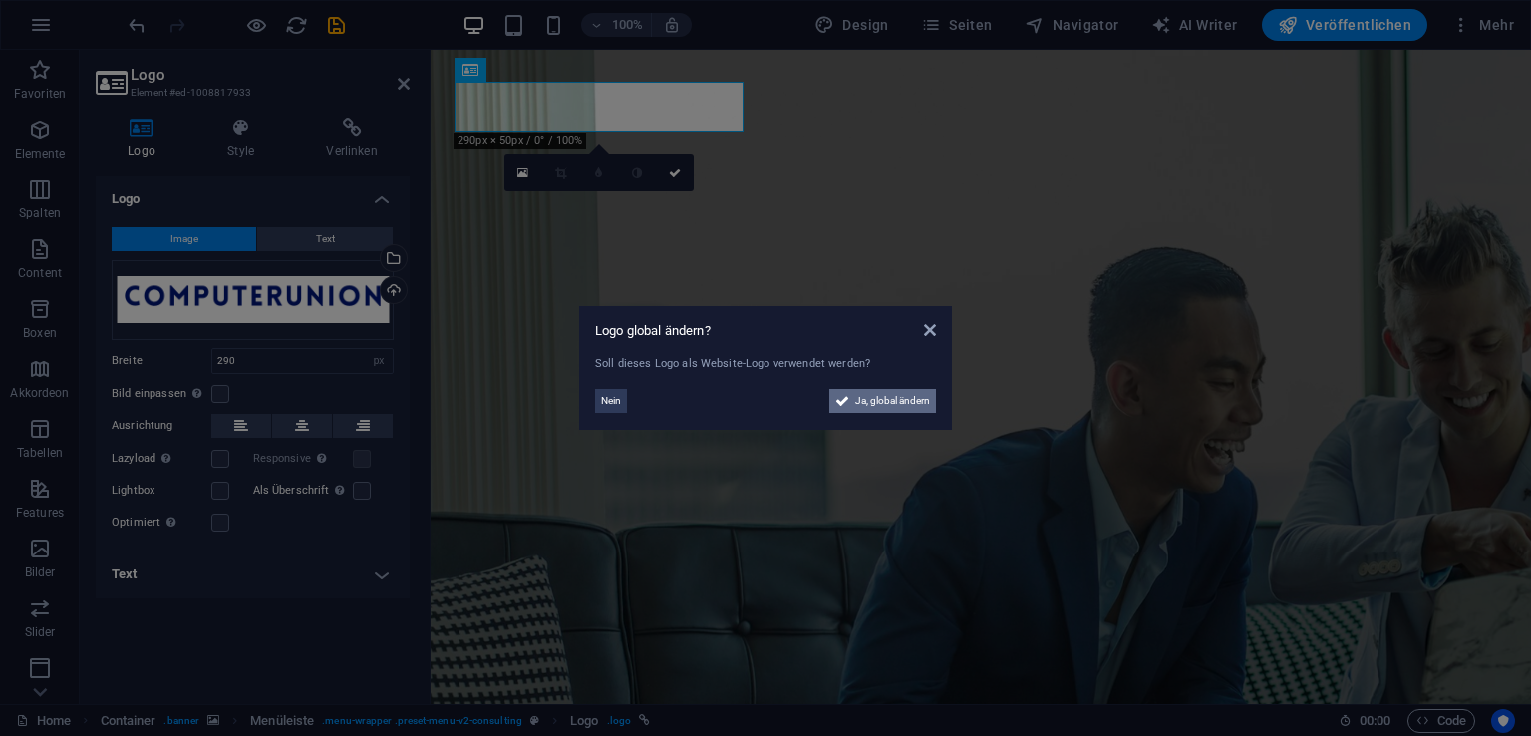
click at [869, 412] on span "Ja, global ändern" at bounding box center [892, 401] width 75 height 24
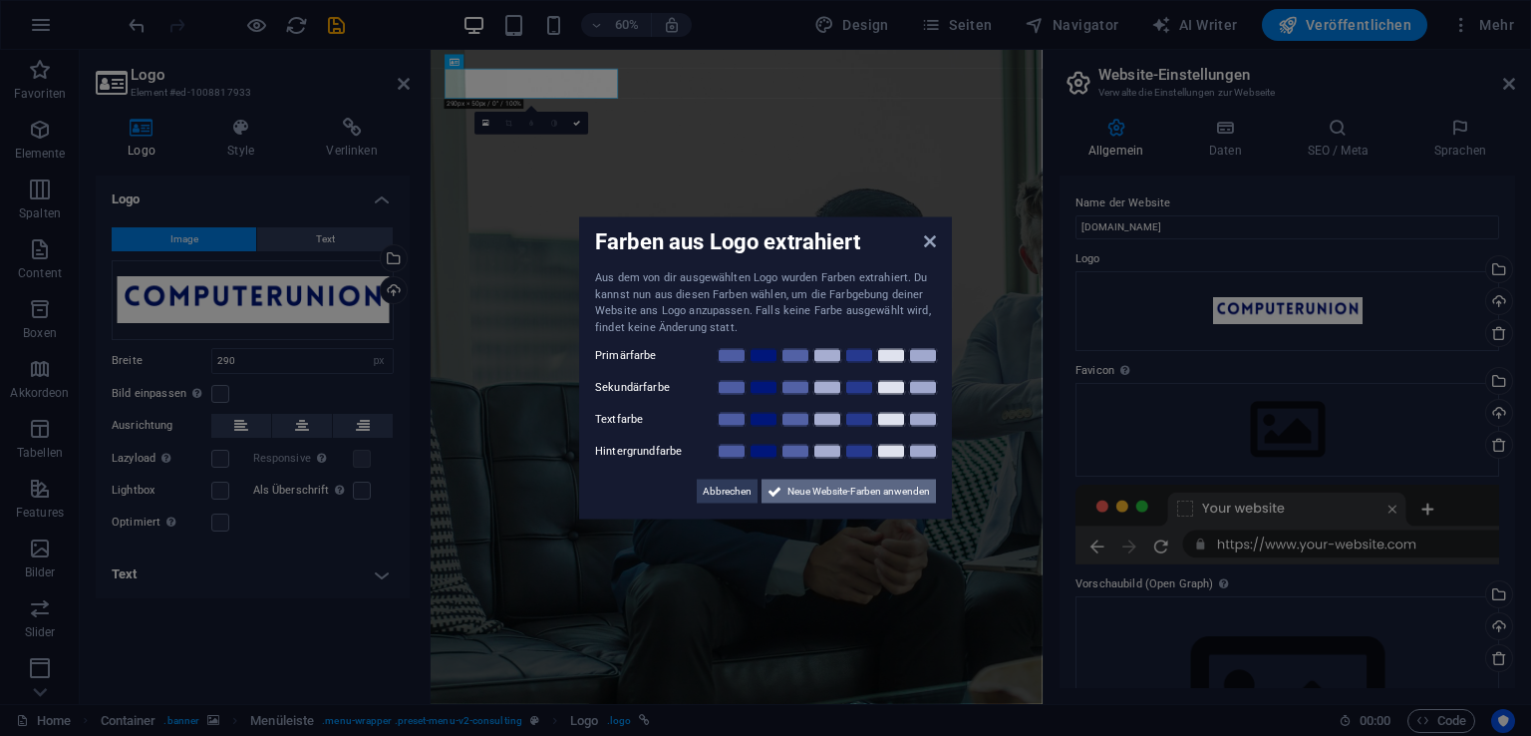
click at [784, 490] on button "Neue Website-Farben anwenden" at bounding box center [848, 491] width 174 height 24
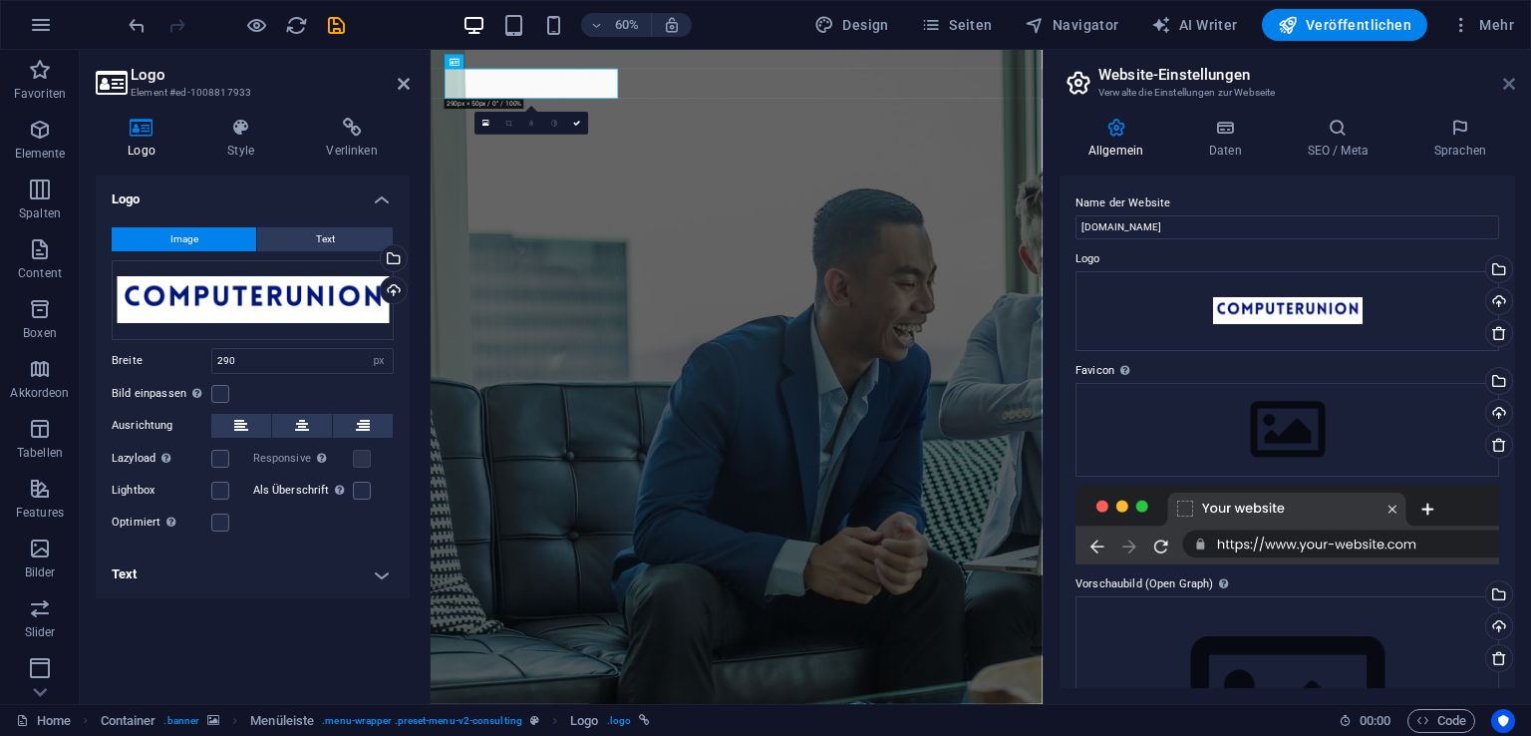
click at [1508, 81] on icon at bounding box center [1509, 84] width 12 height 16
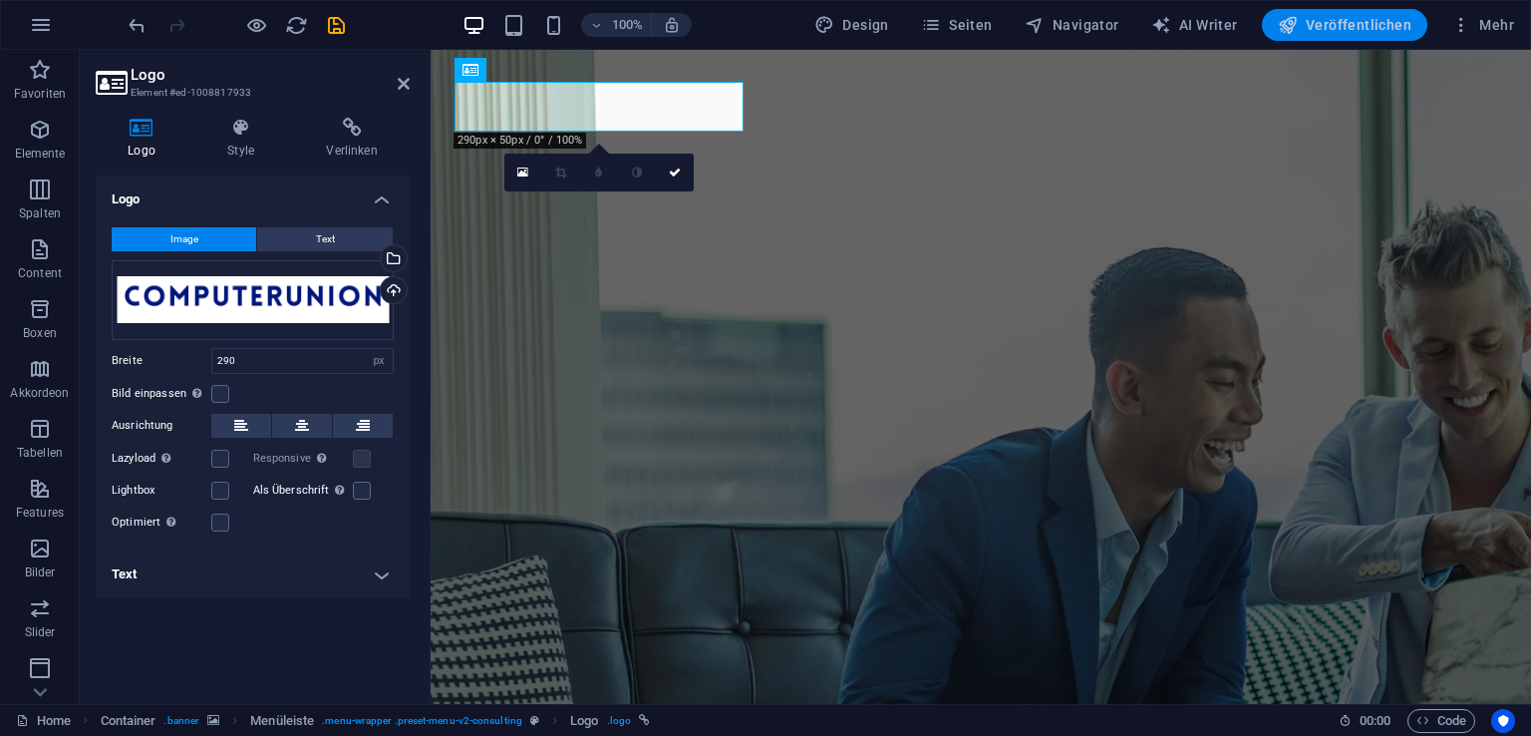
click at [1328, 26] on span "Veröffentlichen" at bounding box center [1345, 25] width 134 height 20
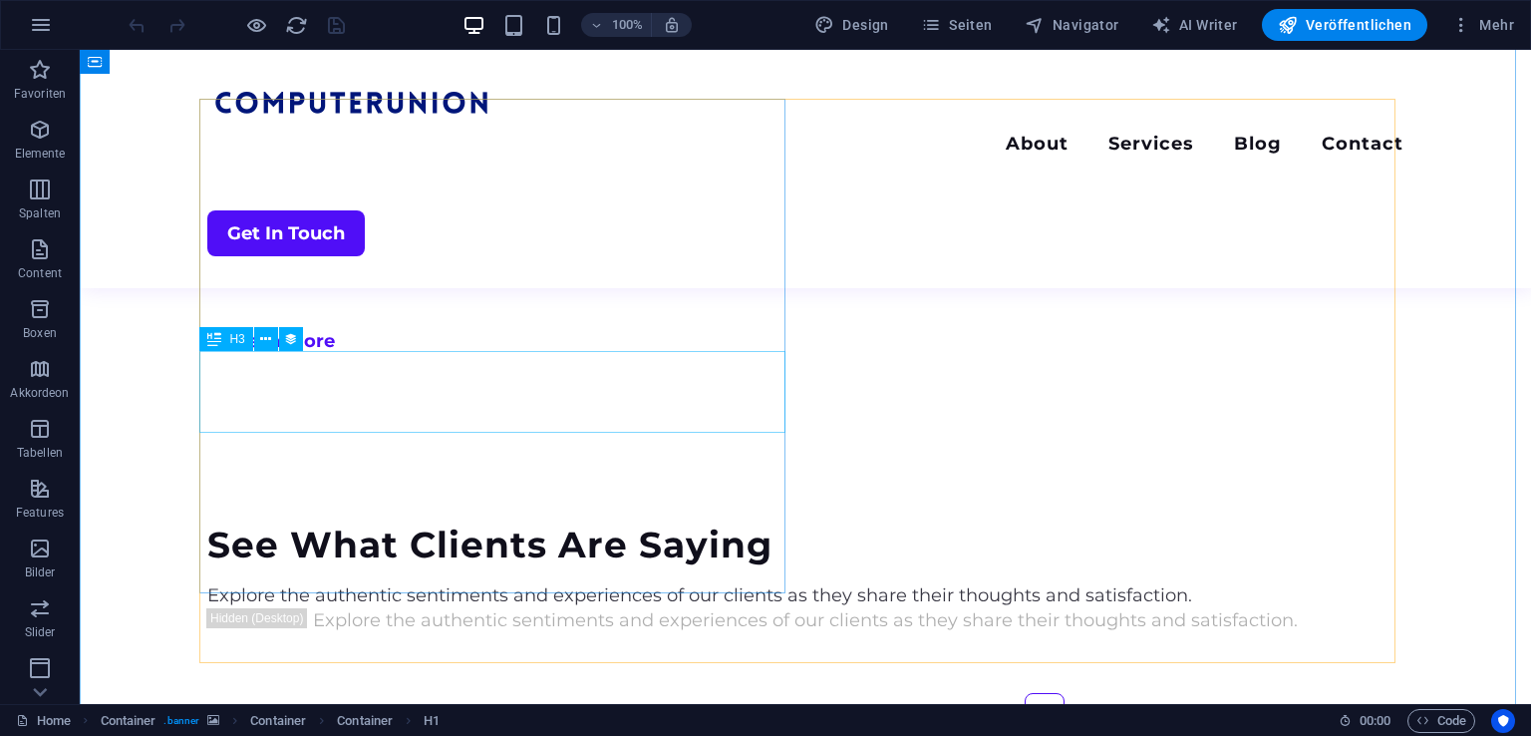
scroll to position [4732, 0]
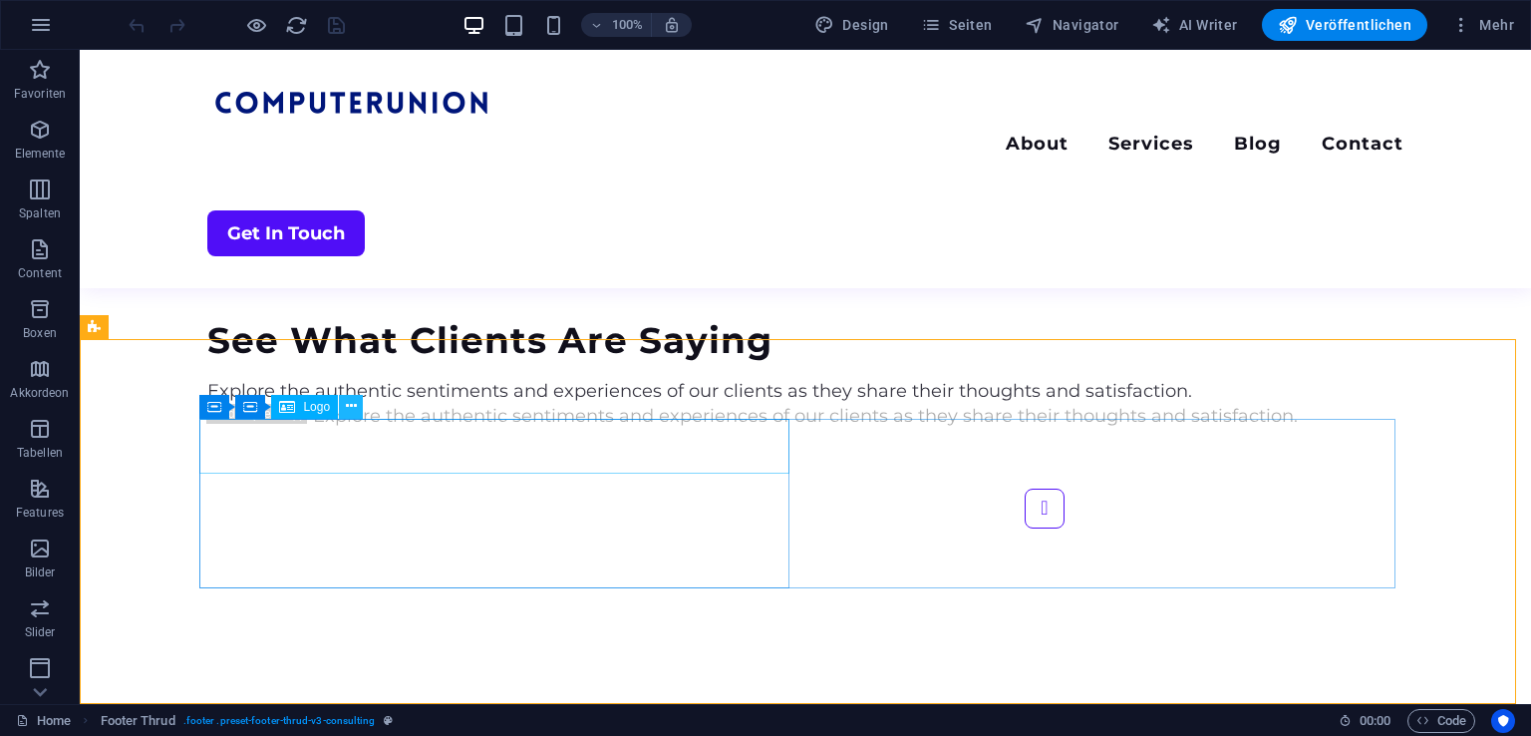
click at [343, 404] on button at bounding box center [351, 407] width 24 height 24
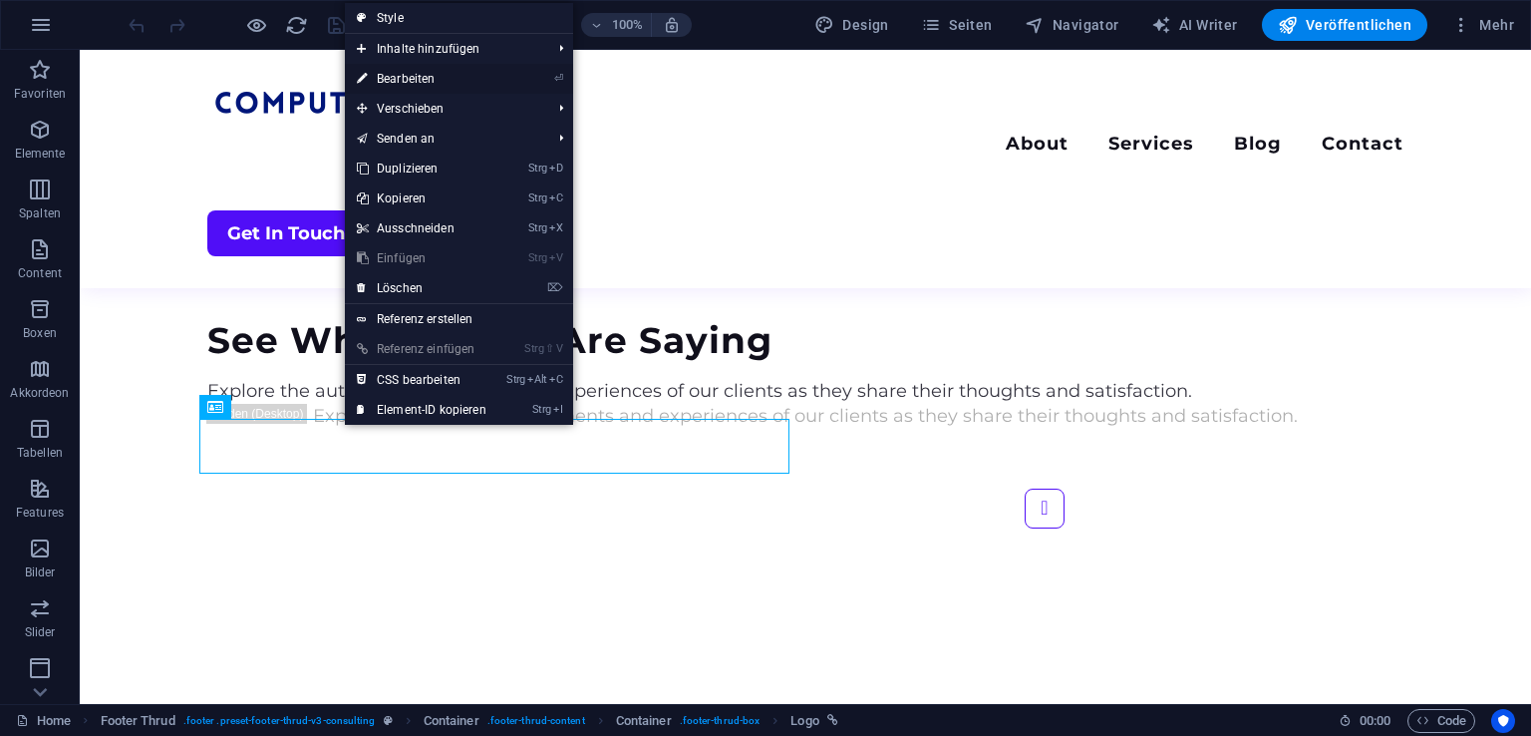
click at [464, 89] on link "⏎ Bearbeiten" at bounding box center [421, 79] width 153 height 30
select select "px"
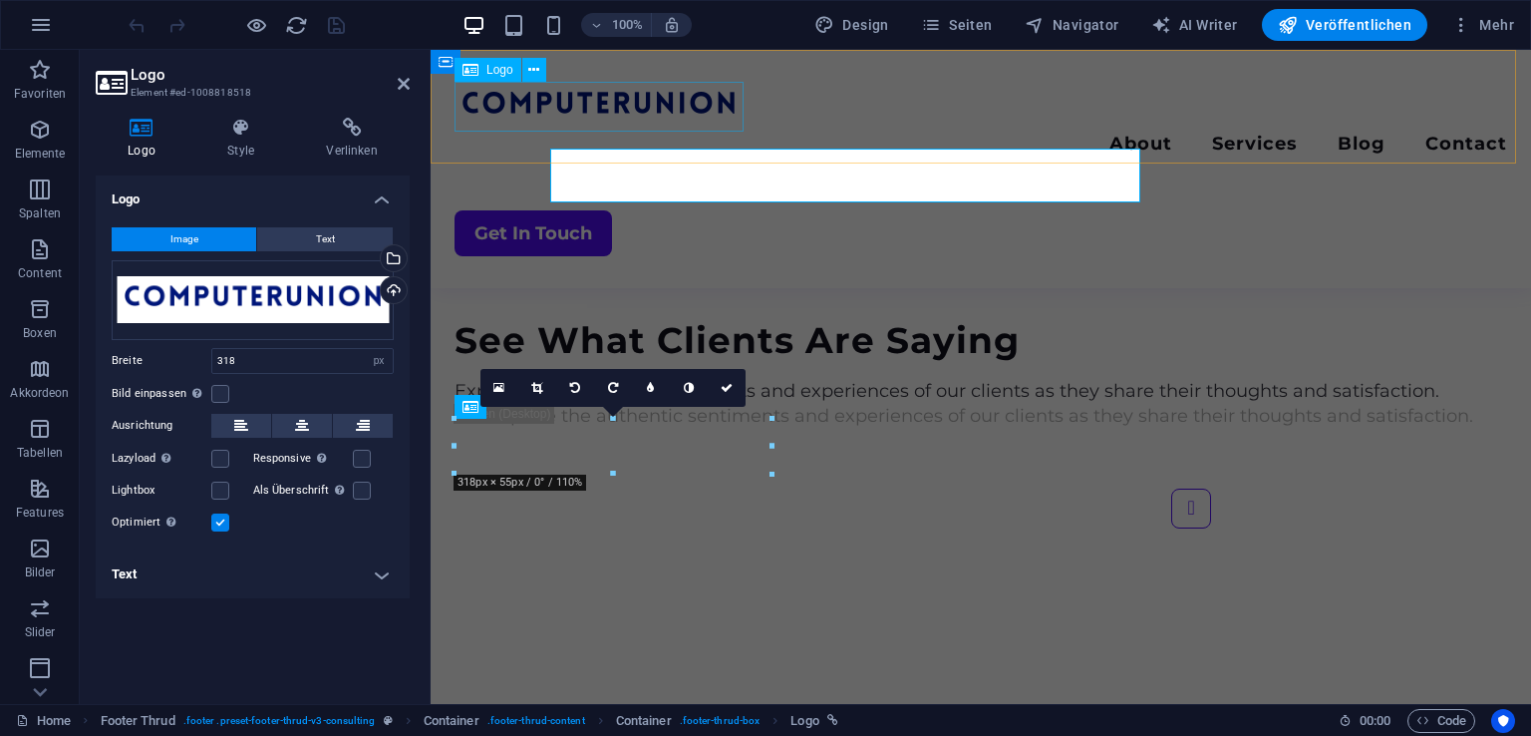
scroll to position [5002, 0]
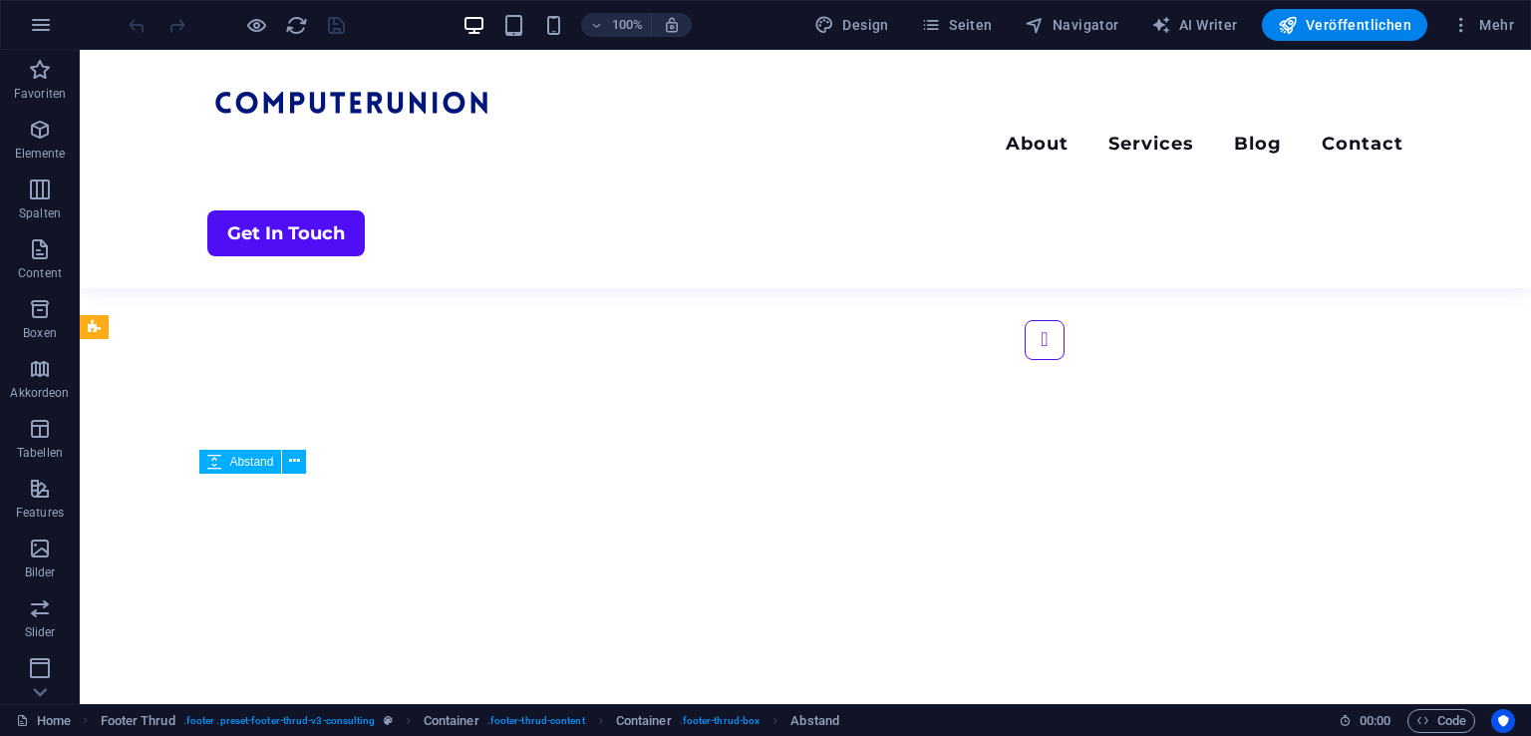
scroll to position [4732, 0]
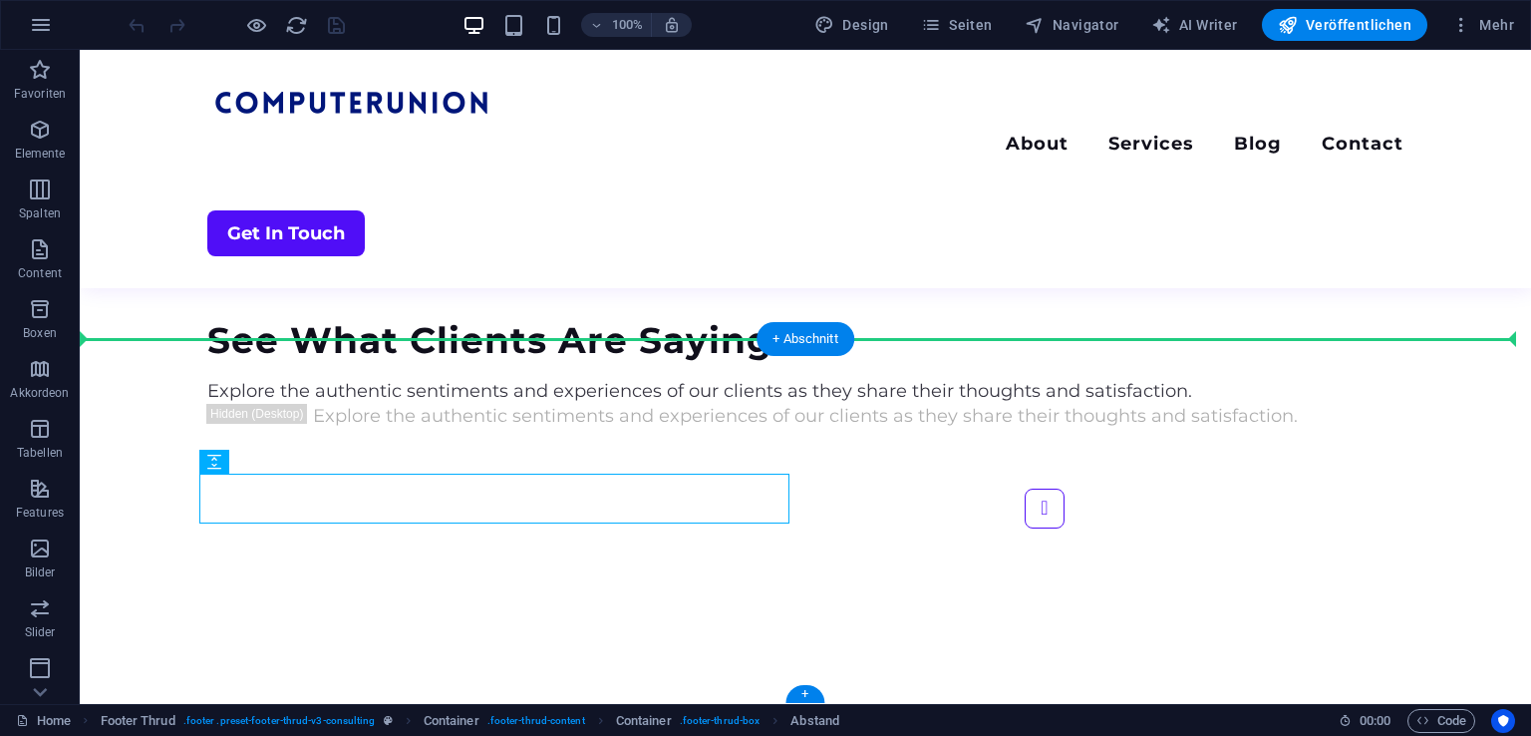
drag, startPoint x: 355, startPoint y: 514, endPoint x: 191, endPoint y: 474, distance: 168.2
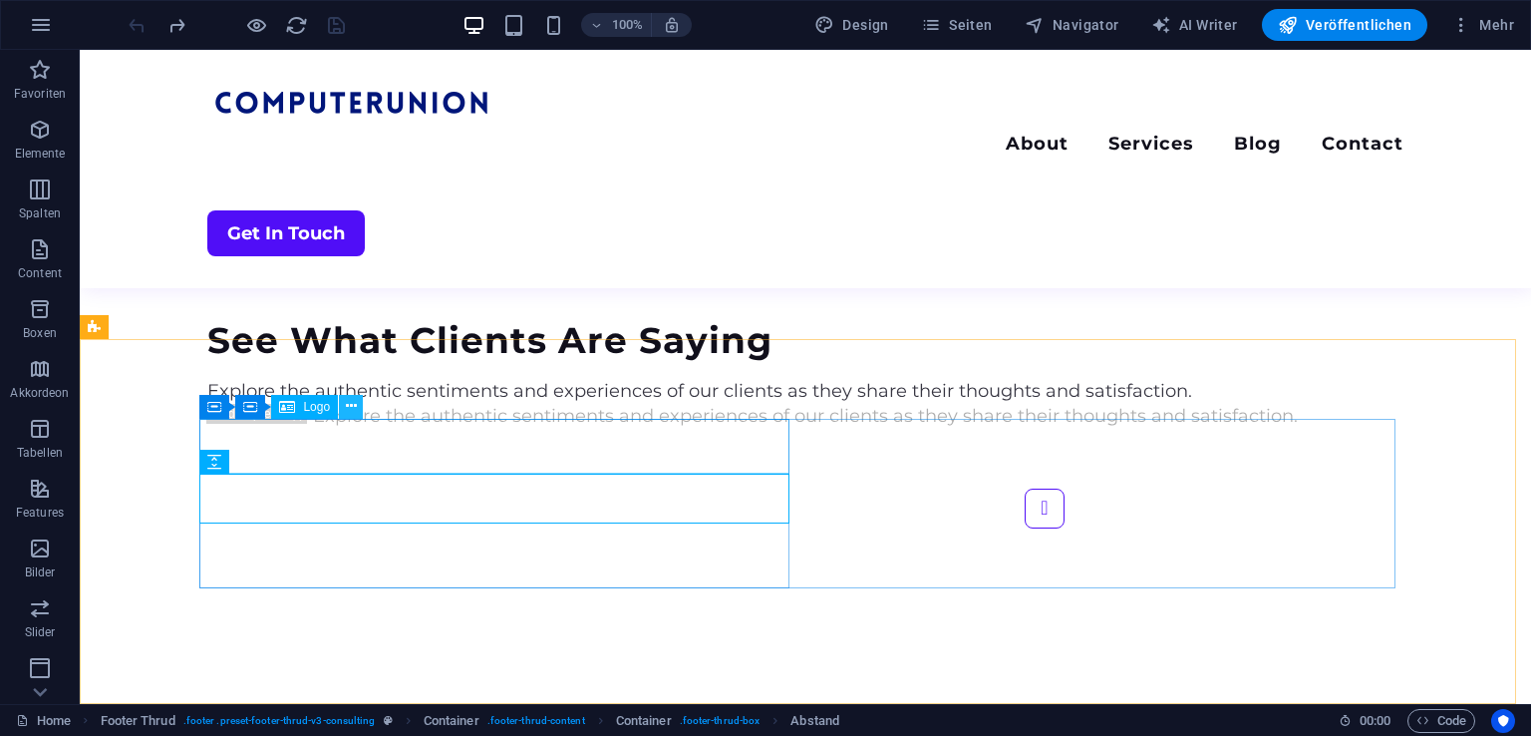
drag, startPoint x: 364, startPoint y: 406, endPoint x: 353, endPoint y: 406, distance: 11.0
click at [353, 406] on div "Container Container Logo" at bounding box center [287, 407] width 176 height 25
click at [353, 406] on icon at bounding box center [351, 406] width 11 height 21
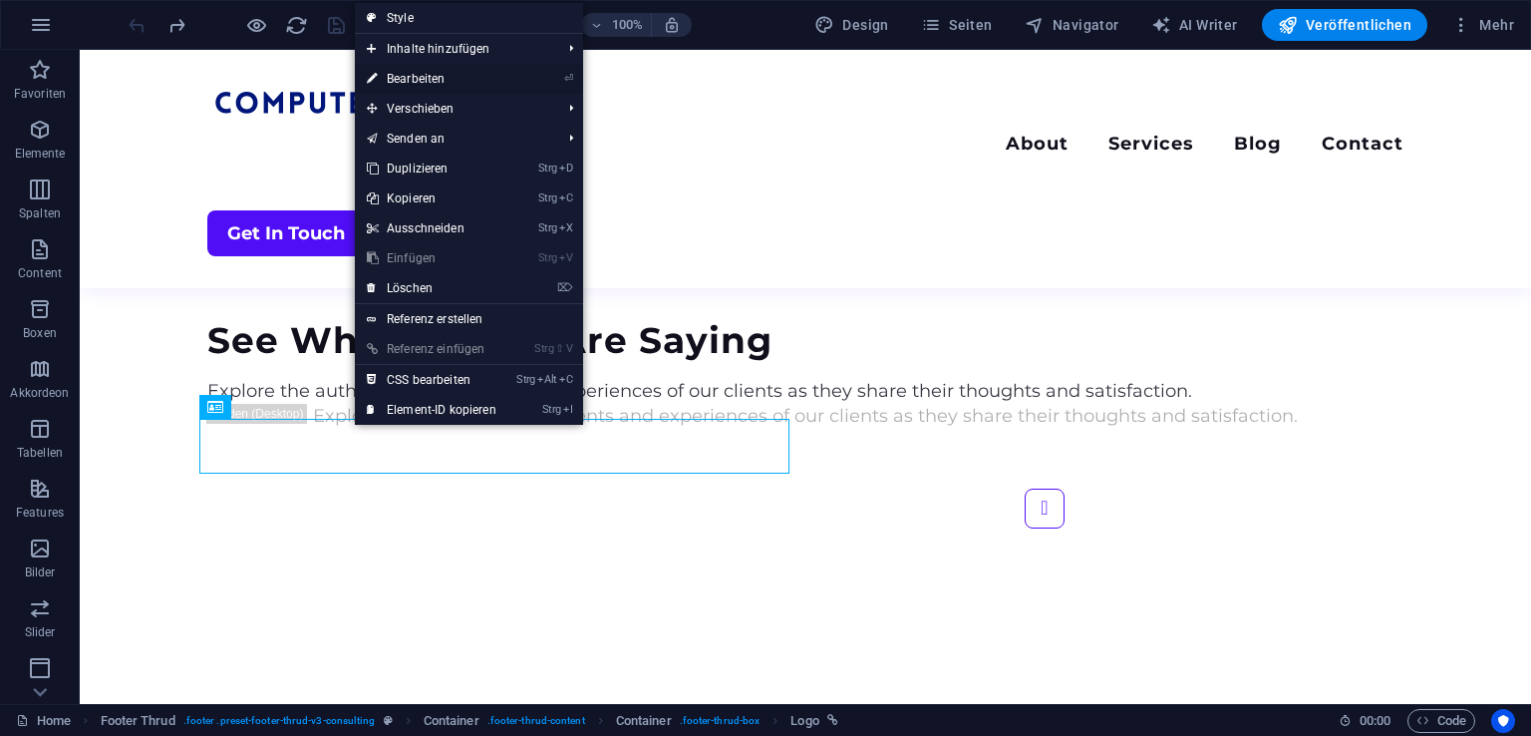
click at [486, 85] on link "⏎ Bearbeiten" at bounding box center [431, 79] width 153 height 30
select select "px"
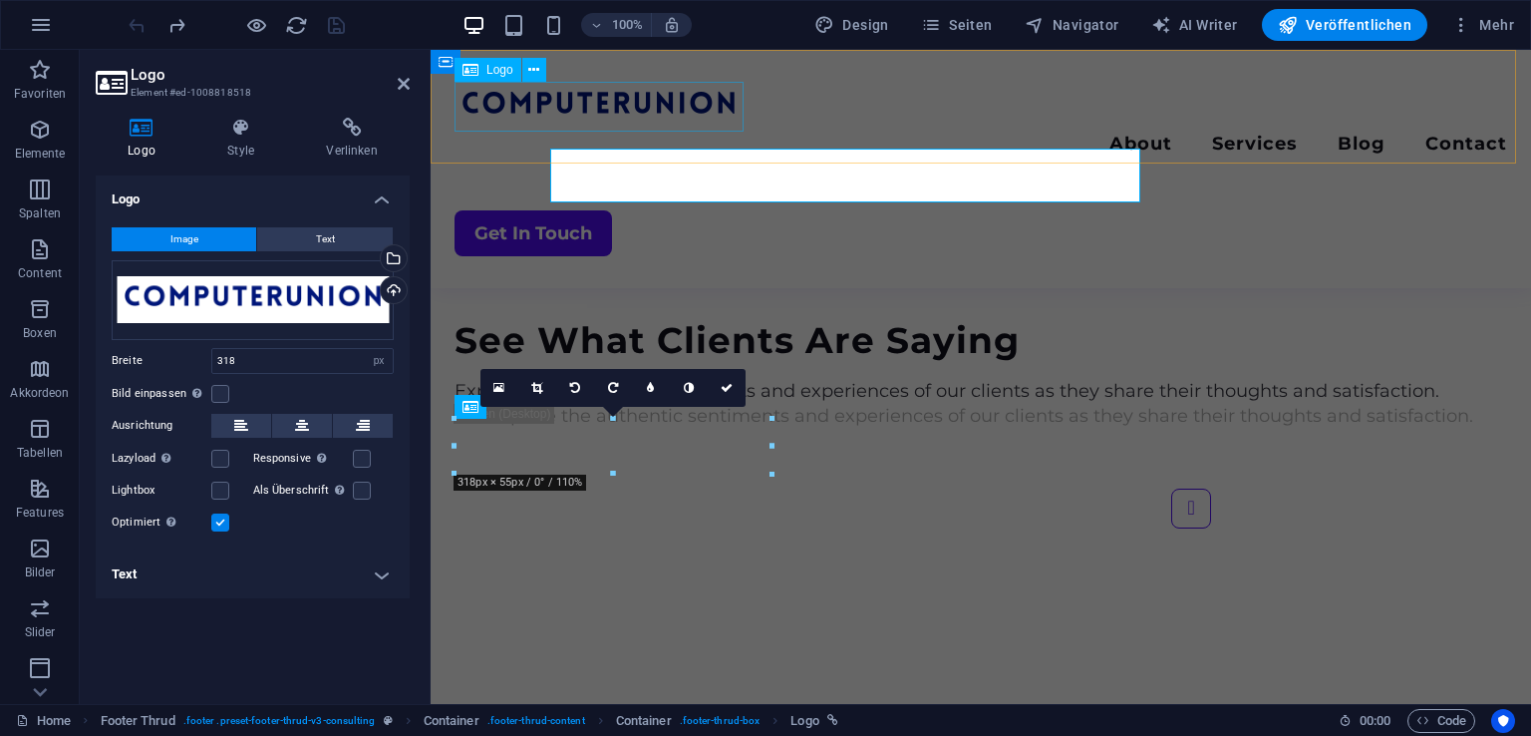
scroll to position [5002, 0]
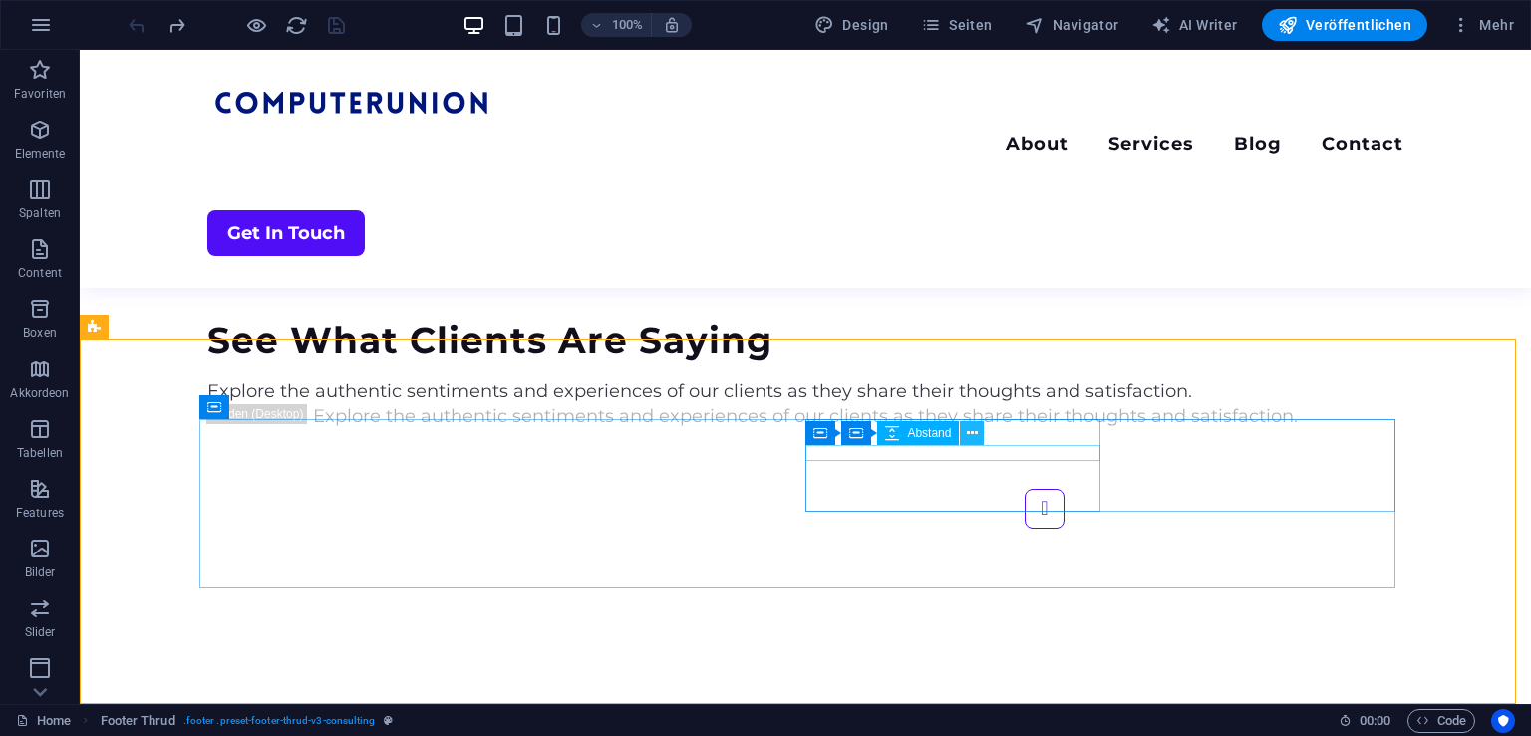
click at [981, 431] on button at bounding box center [972, 433] width 24 height 24
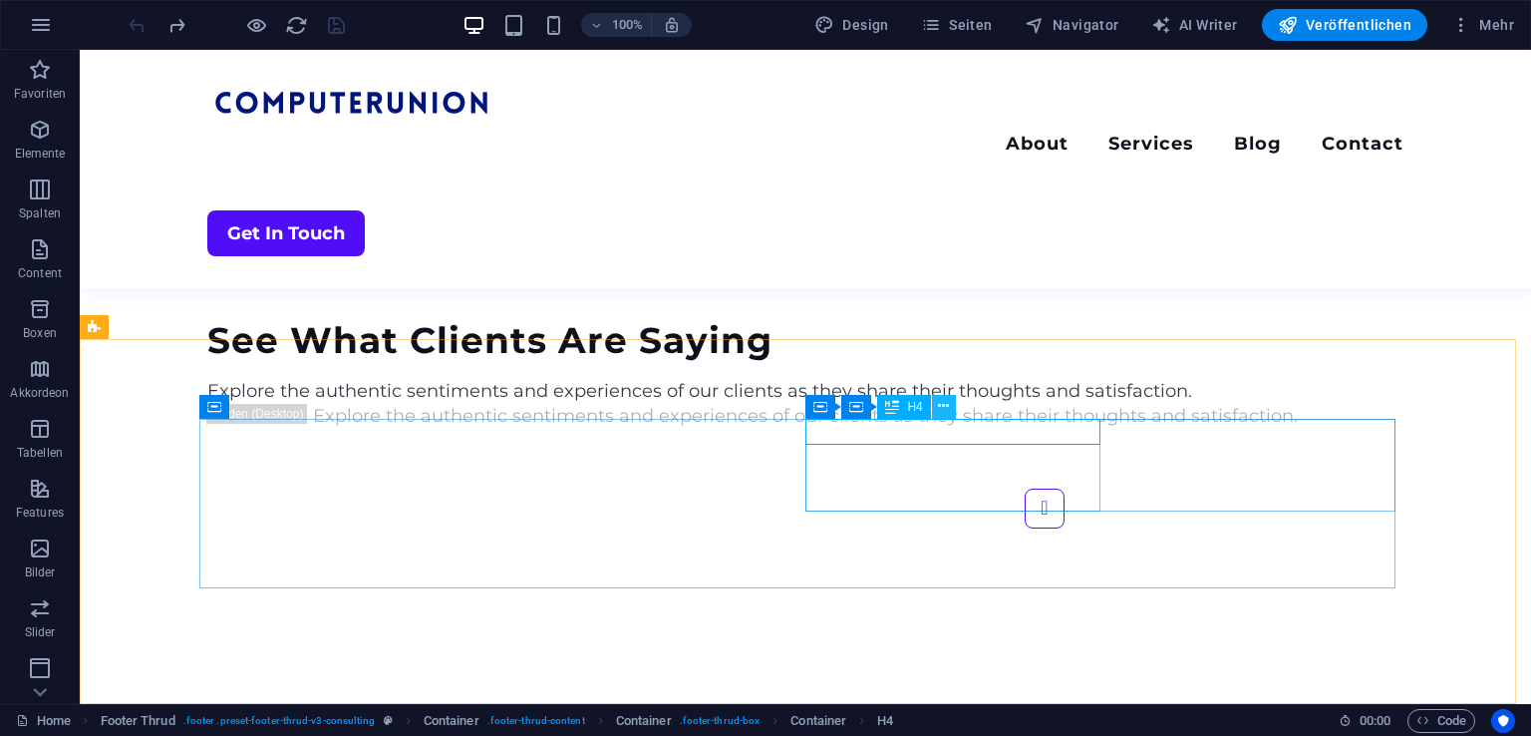
click at [943, 408] on icon at bounding box center [943, 406] width 11 height 21
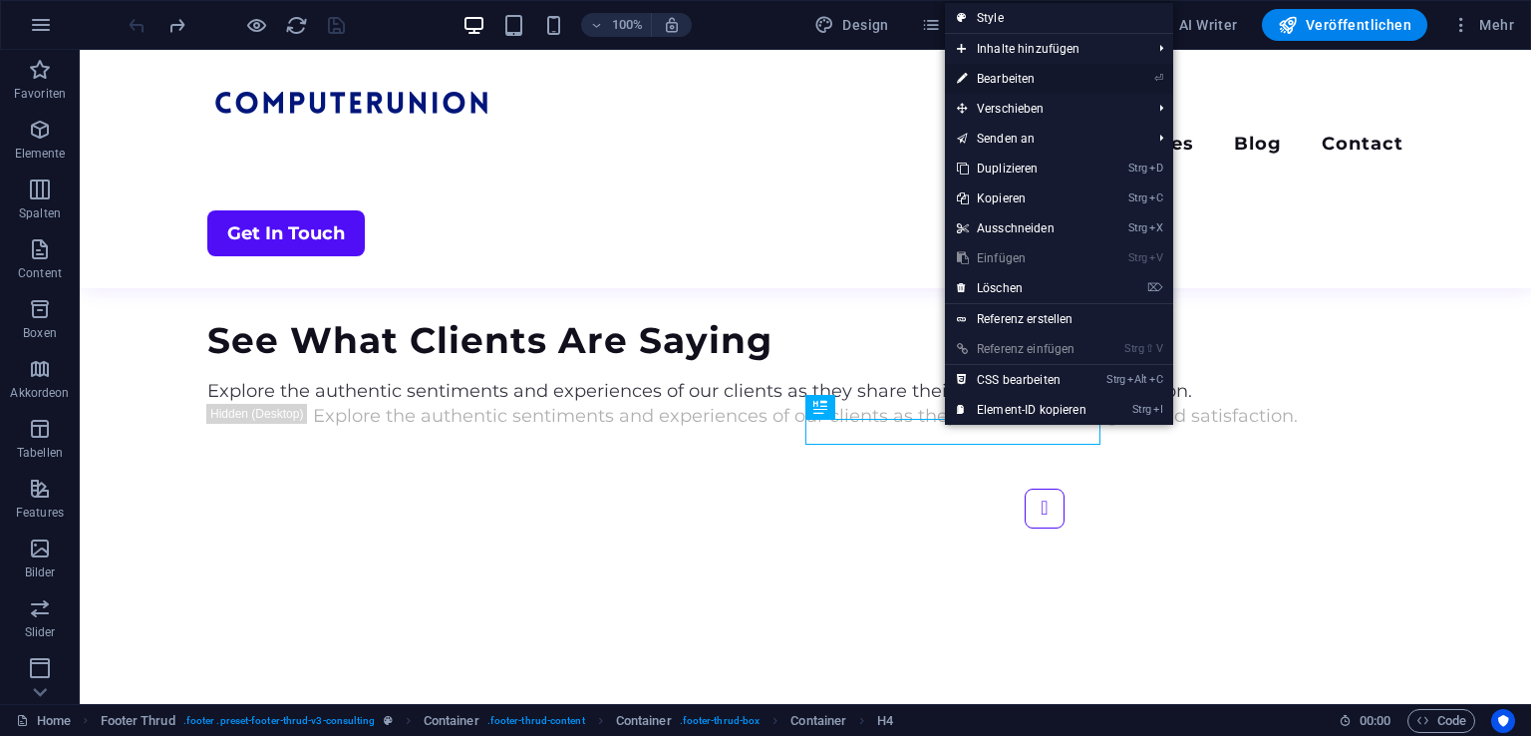
click at [1028, 81] on link "⏎ Bearbeiten" at bounding box center [1021, 79] width 153 height 30
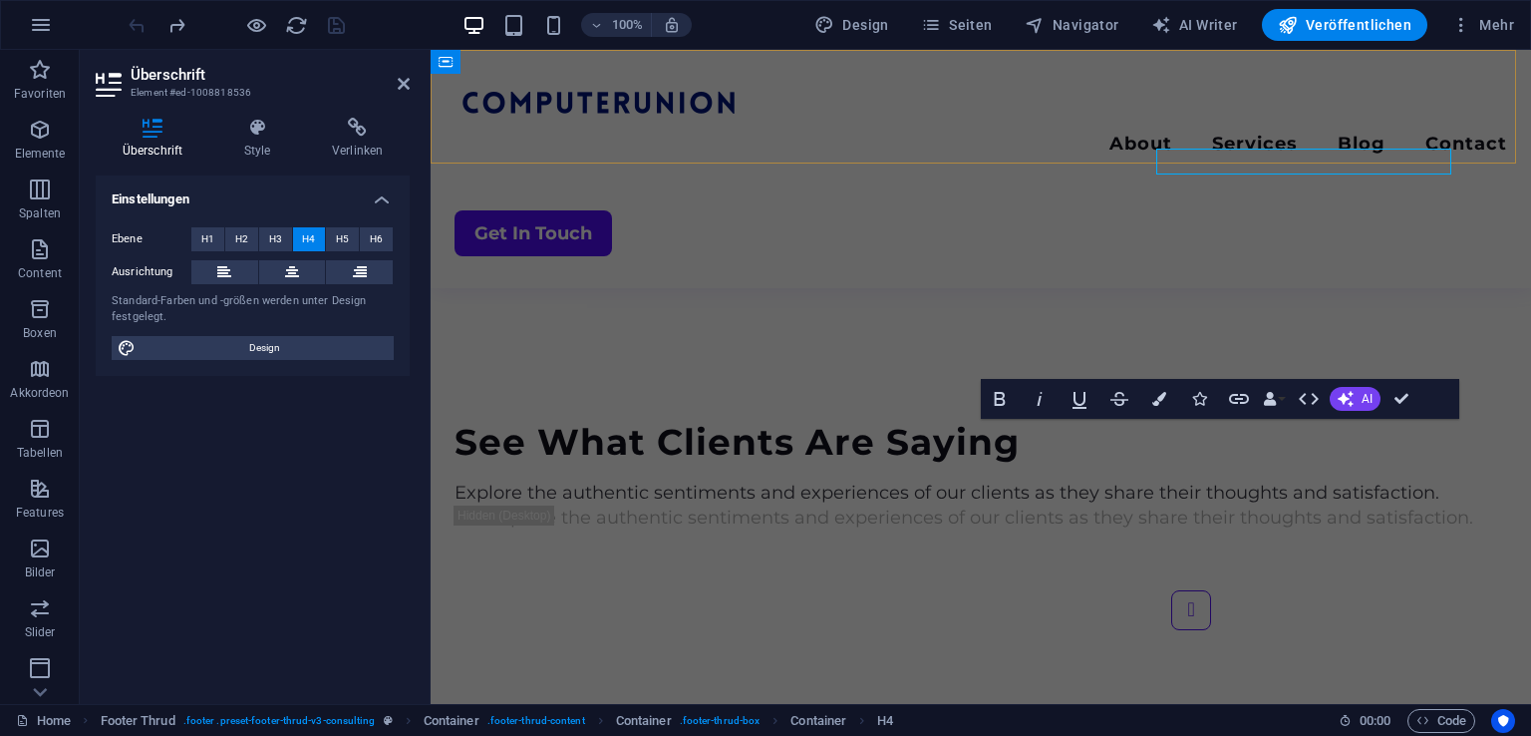
scroll to position [5002, 0]
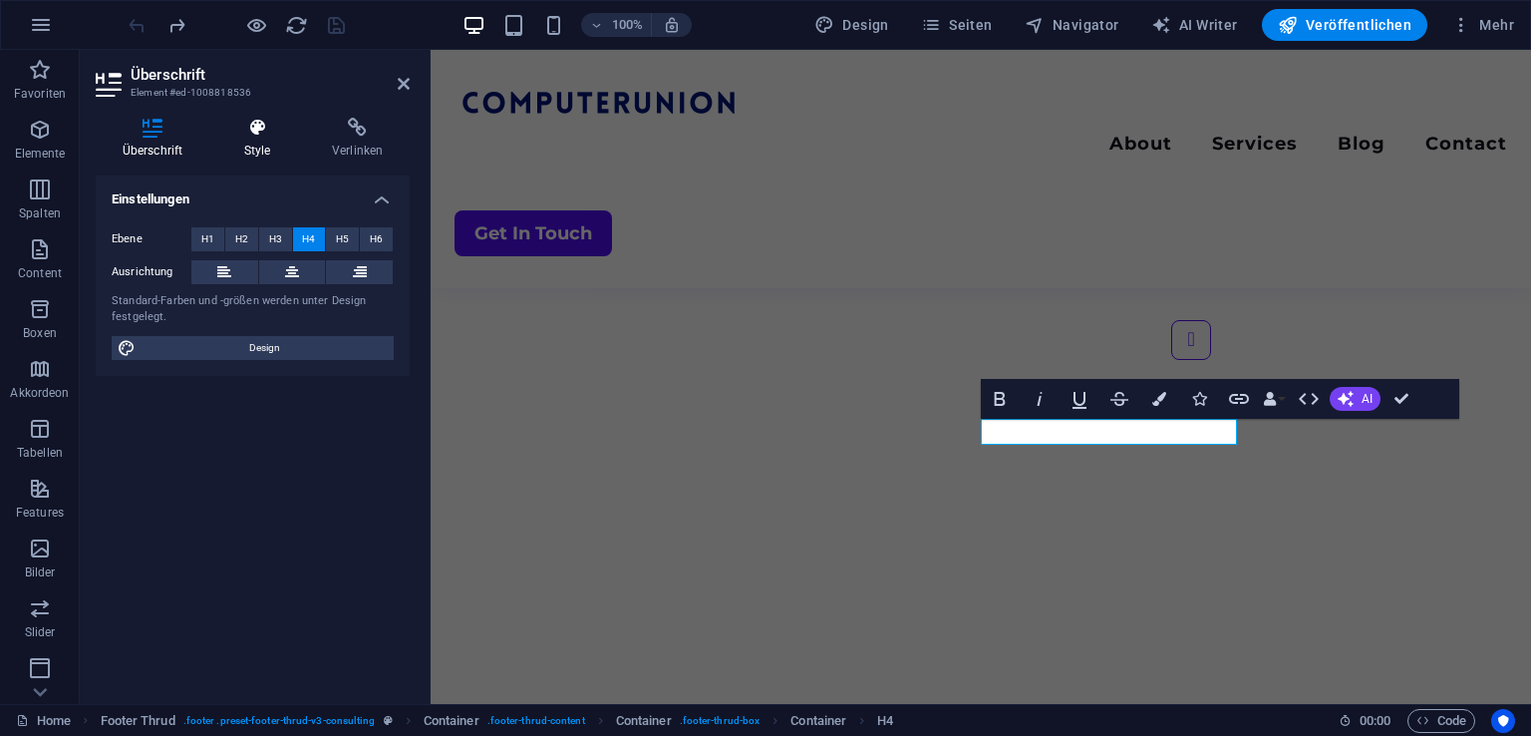
click at [254, 149] on h4 "Style" at bounding box center [261, 139] width 88 height 42
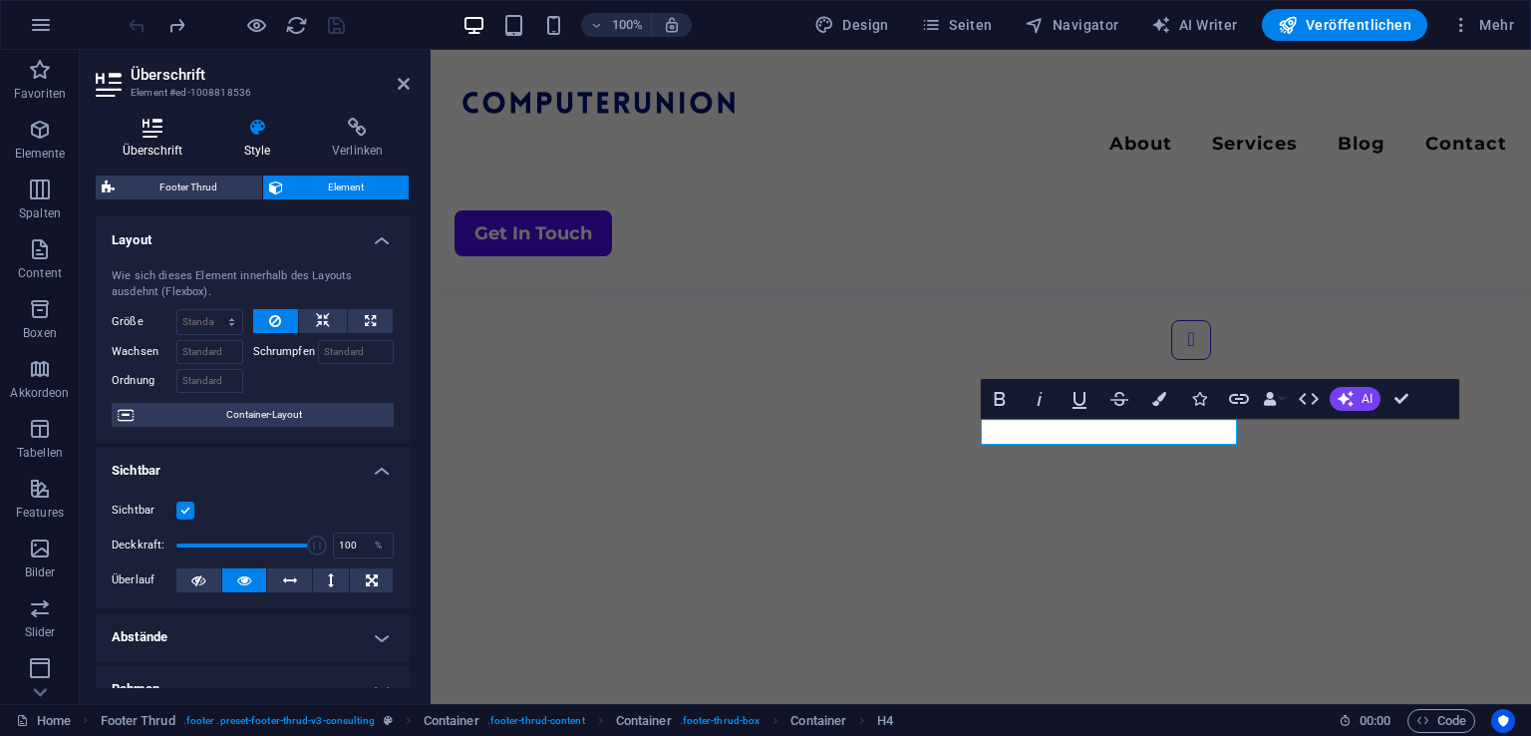
click at [150, 148] on h4 "Überschrift" at bounding box center [157, 139] width 122 height 42
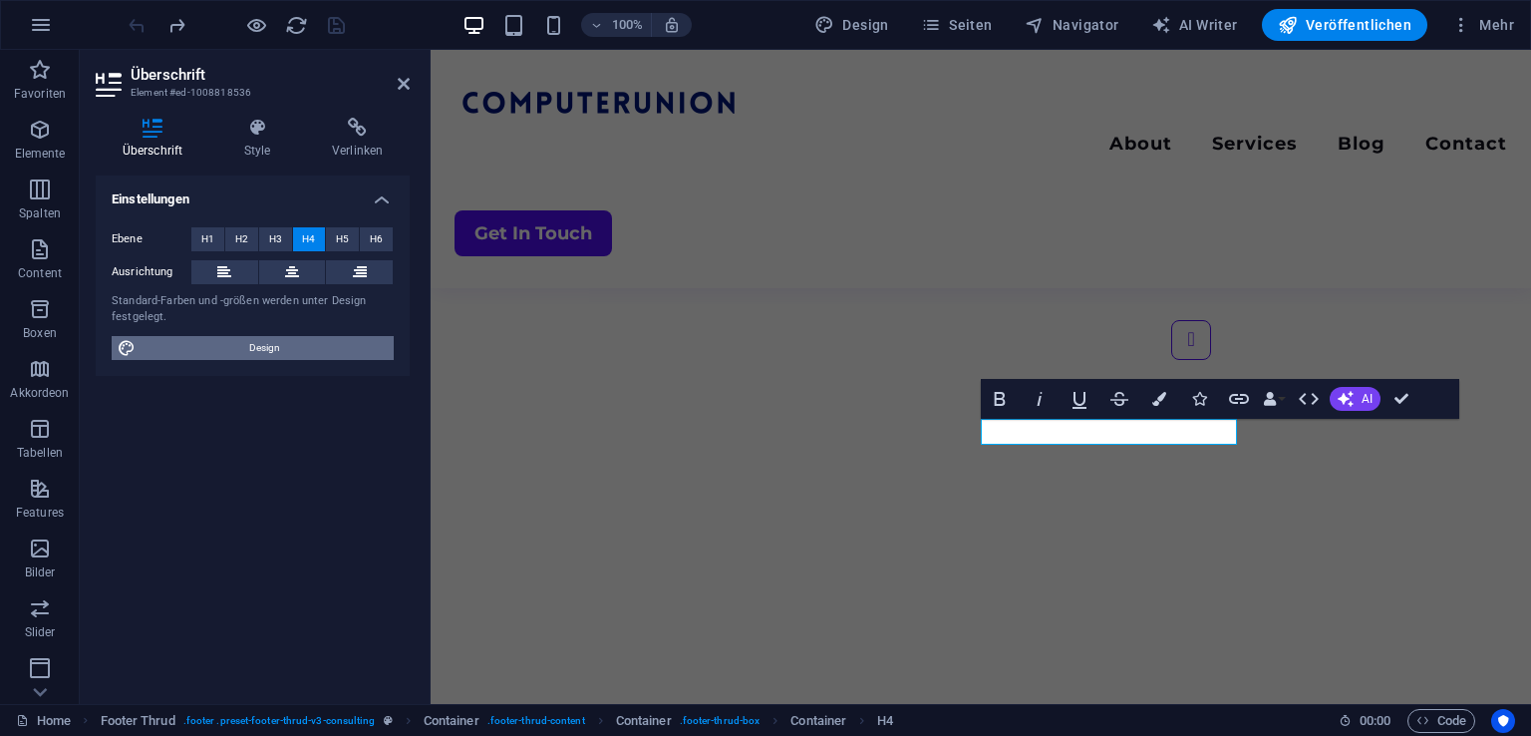
drag, startPoint x: 283, startPoint y: 353, endPoint x: 74, endPoint y: 447, distance: 229.3
click at [283, 353] on span "Design" at bounding box center [265, 348] width 246 height 24
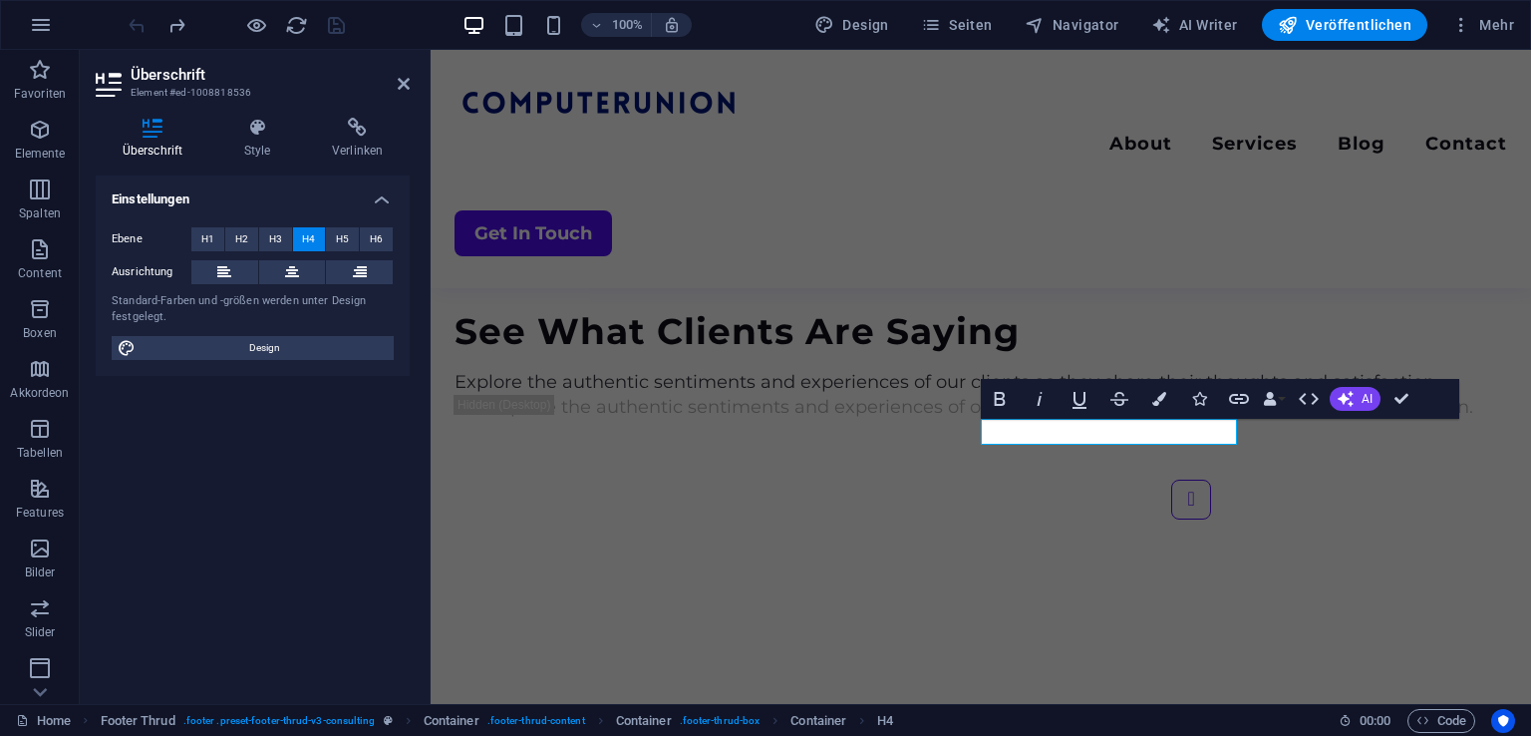
select select "700"
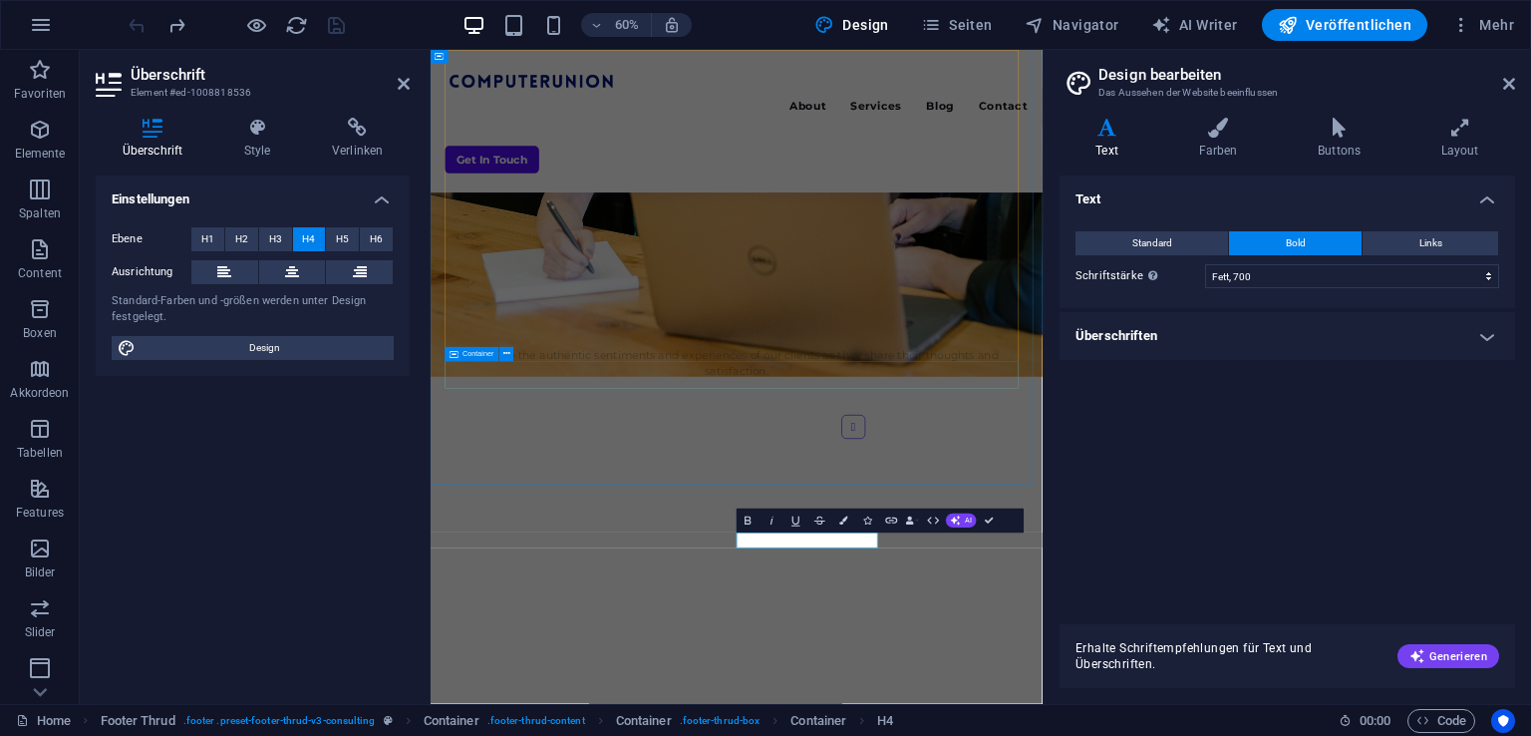
scroll to position [4784, 0]
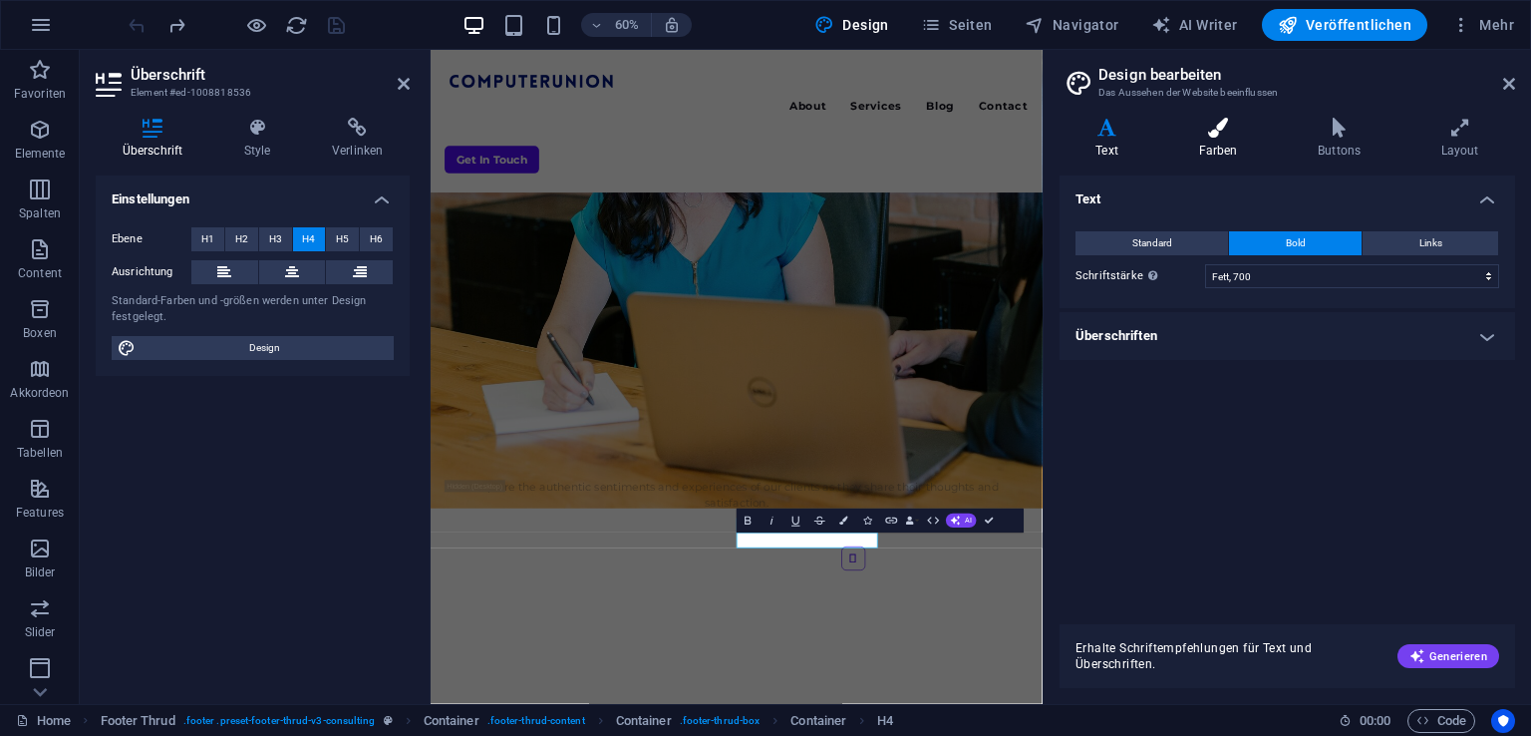
click at [1220, 134] on icon at bounding box center [1218, 128] width 112 height 20
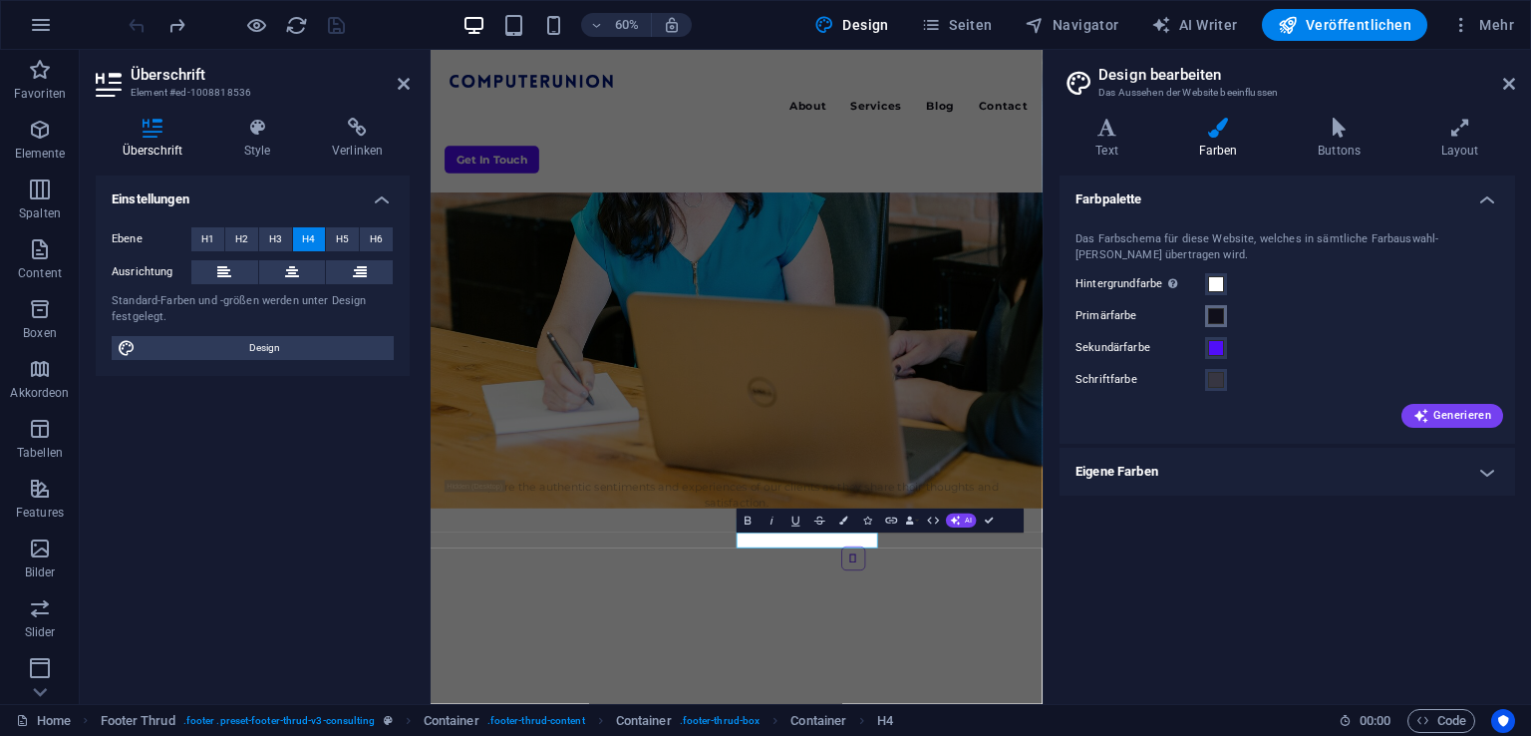
click at [1221, 316] on span at bounding box center [1216, 316] width 16 height 16
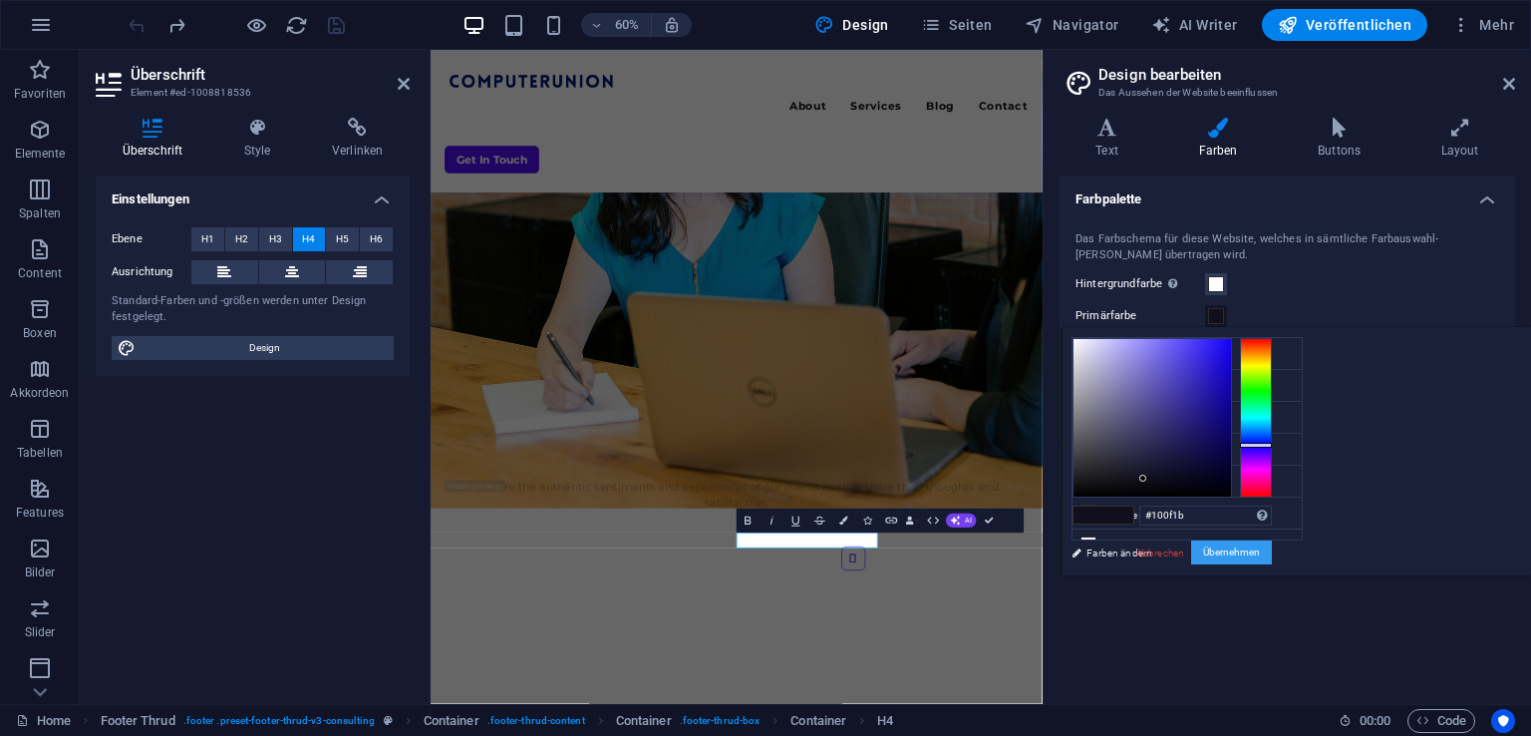
click at [1272, 551] on button "Übernehmen" at bounding box center [1231, 552] width 81 height 24
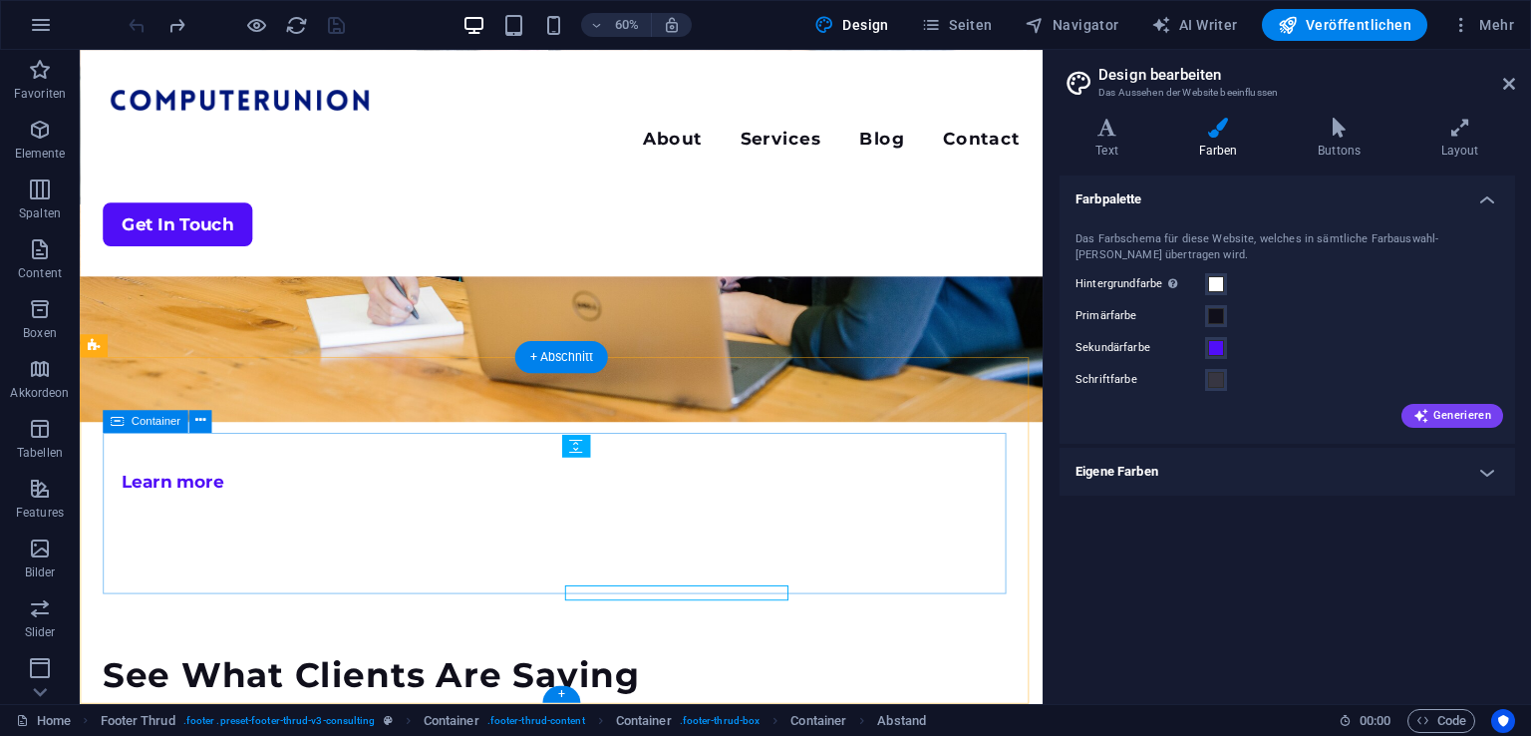
scroll to position [5051, 0]
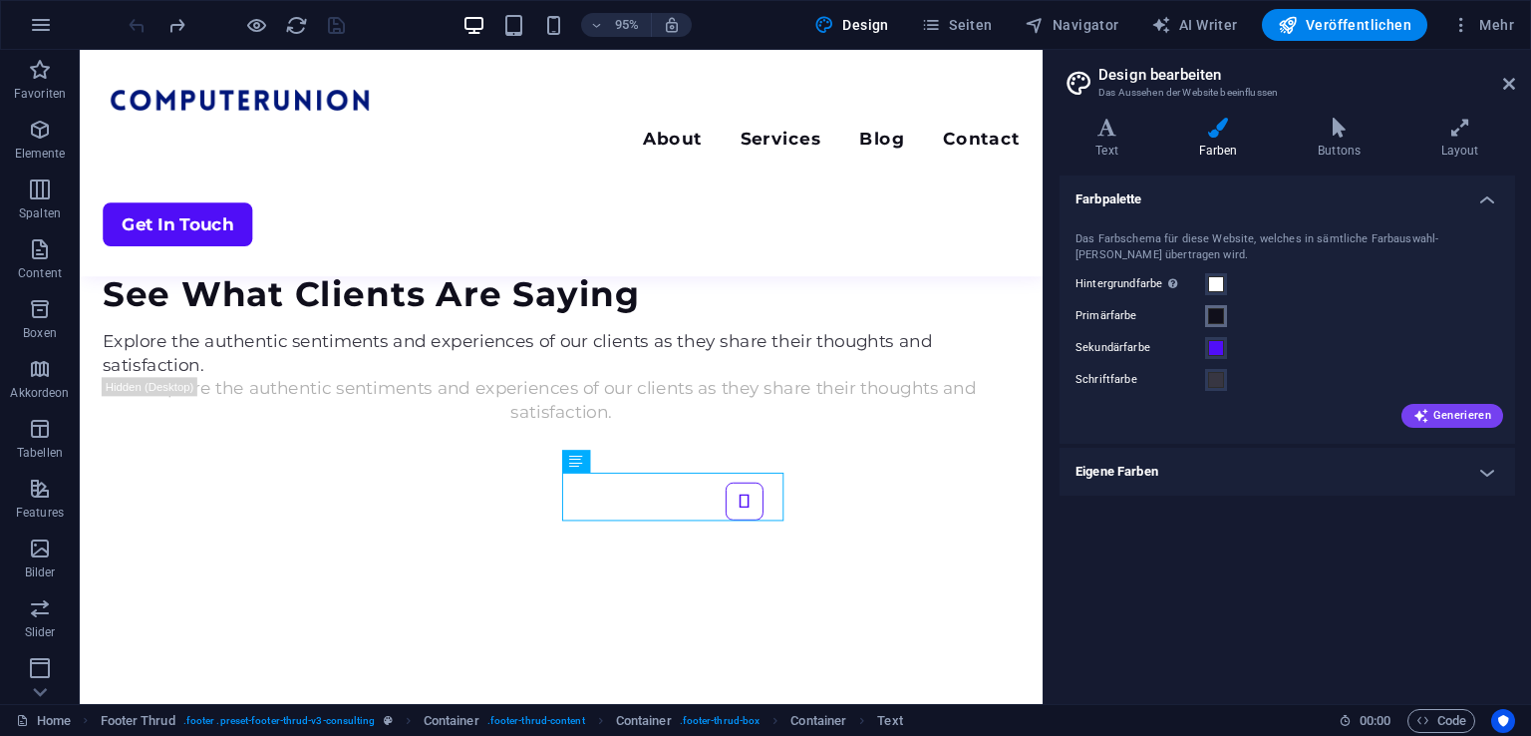
click at [1212, 311] on span at bounding box center [1216, 316] width 16 height 16
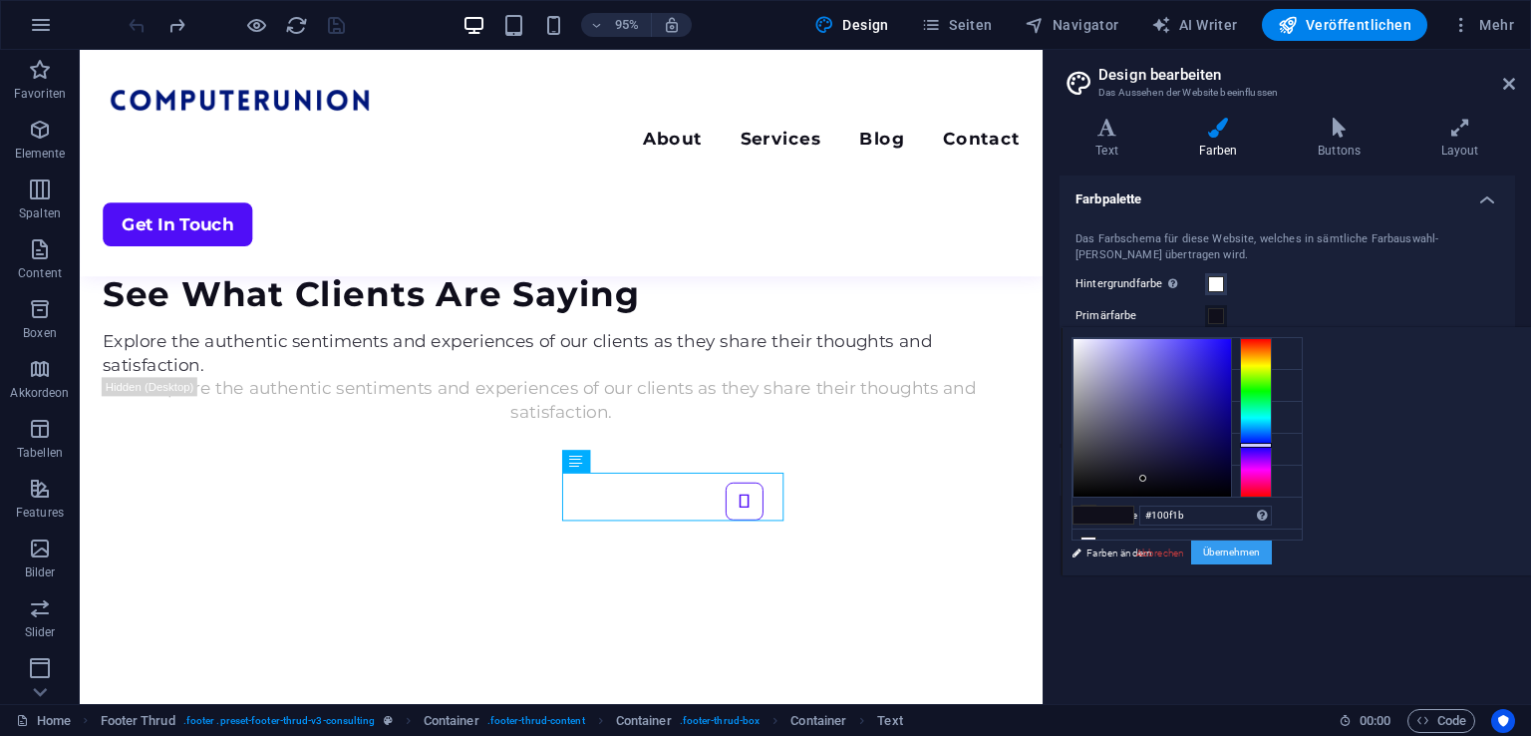
click at [1272, 540] on button "Übernehmen" at bounding box center [1231, 552] width 81 height 24
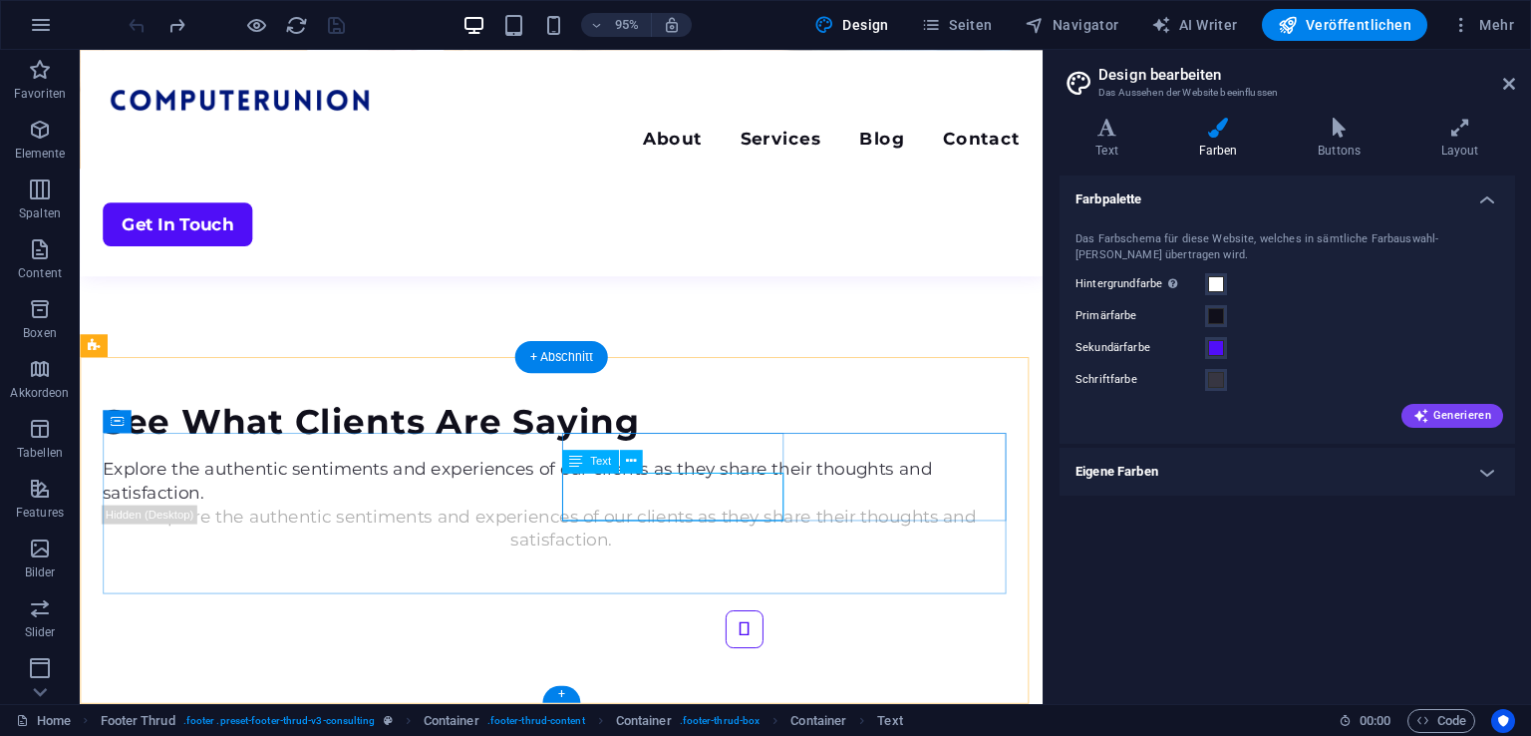
scroll to position [4784, 0]
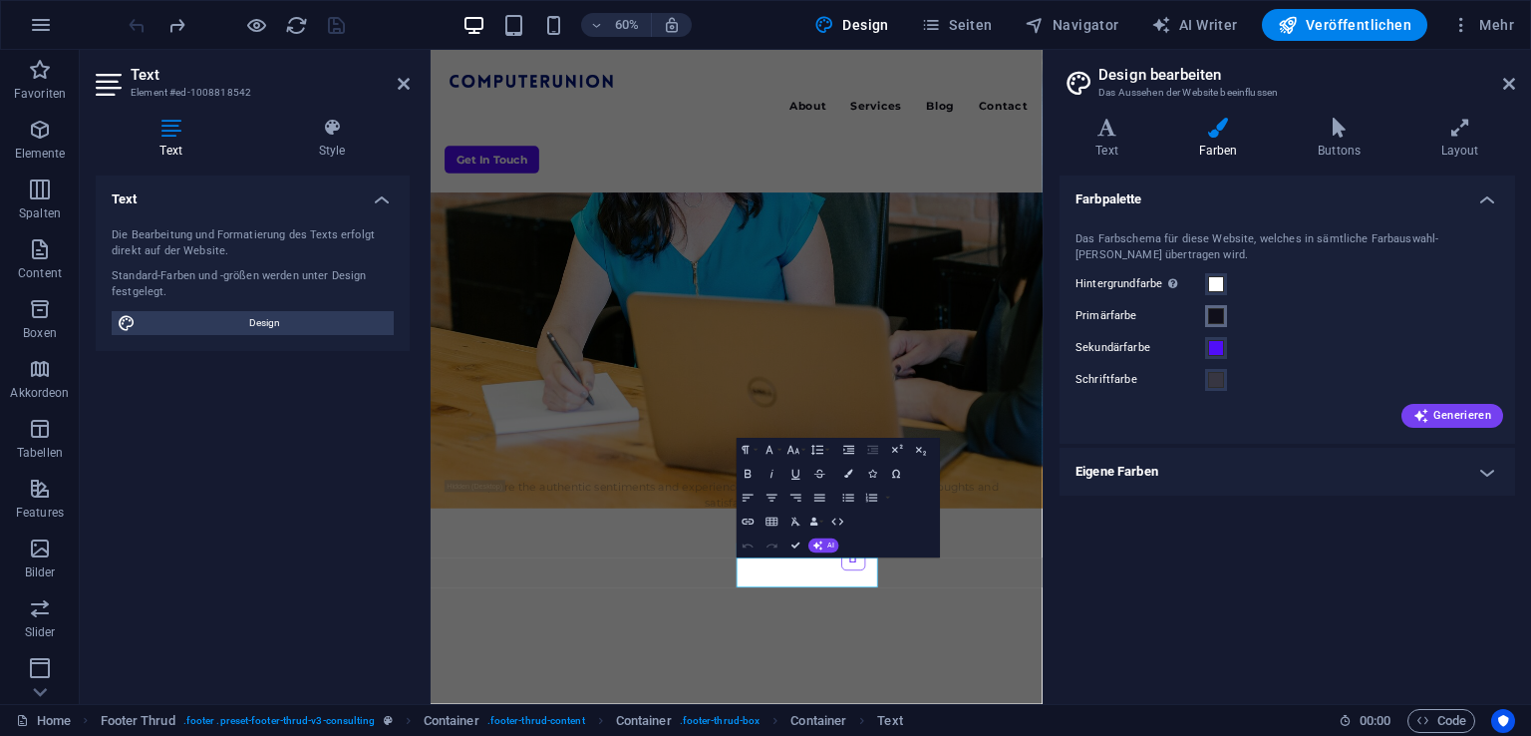
click at [1214, 305] on button "Primärfarbe" at bounding box center [1216, 316] width 22 height 22
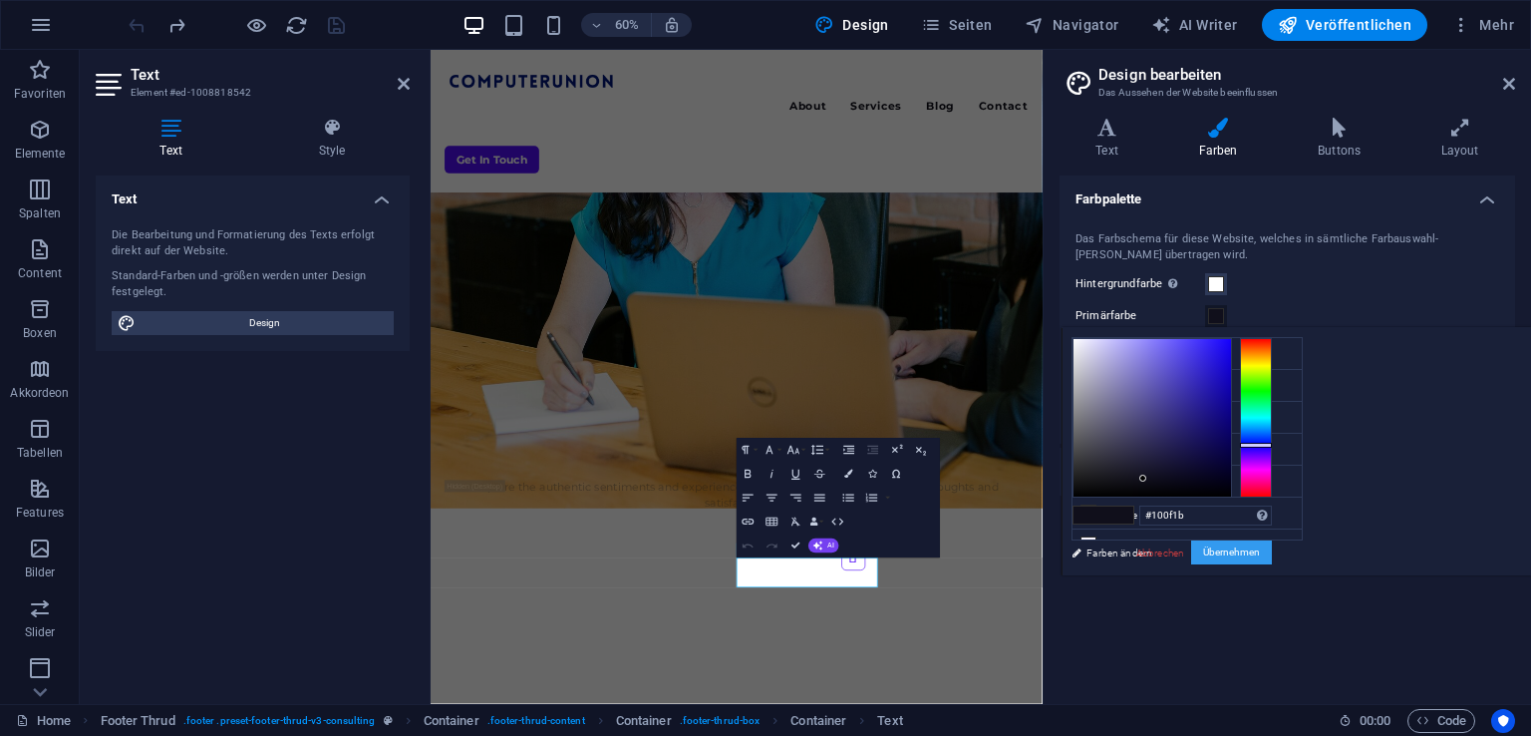
click at [1229, 549] on button "Übernehmen" at bounding box center [1231, 552] width 81 height 24
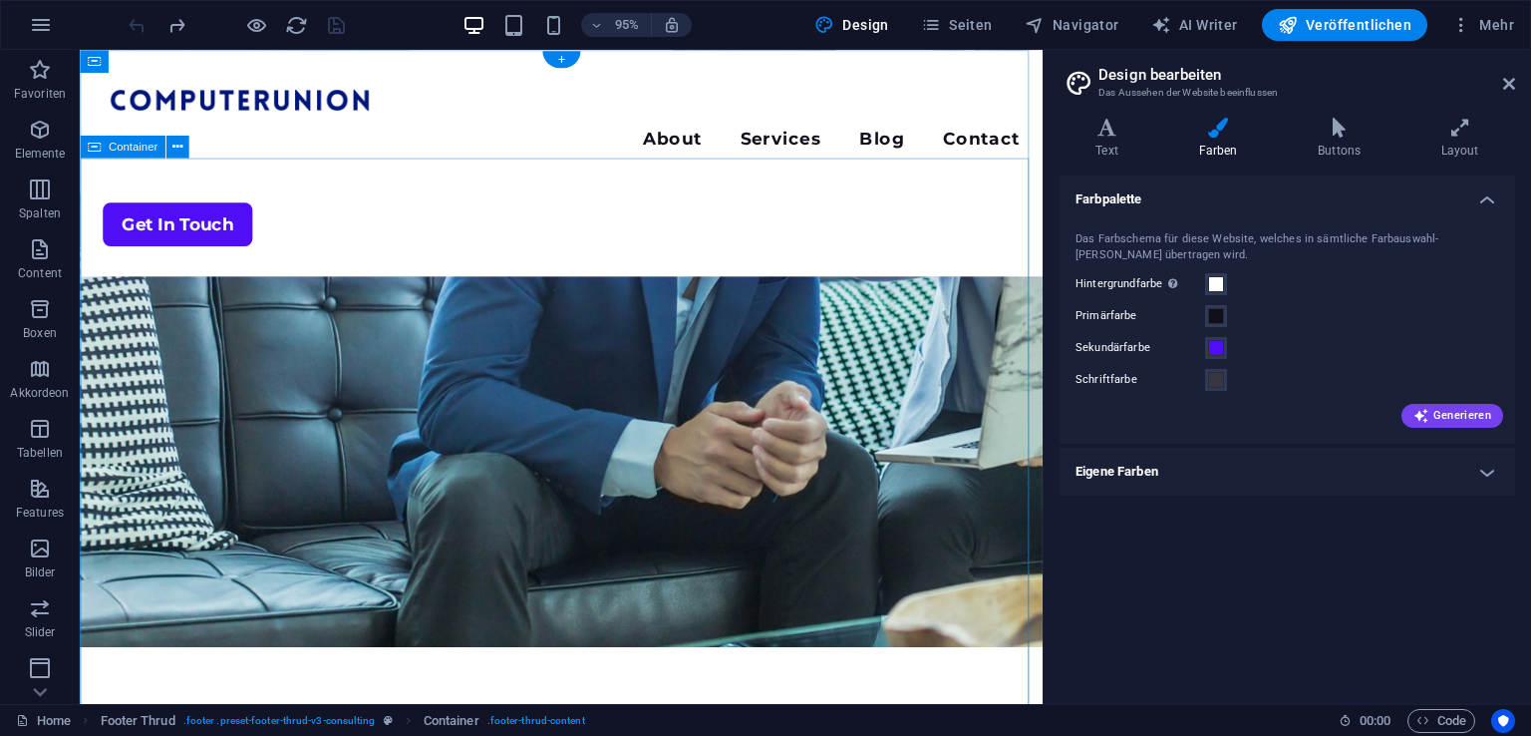
scroll to position [0, 0]
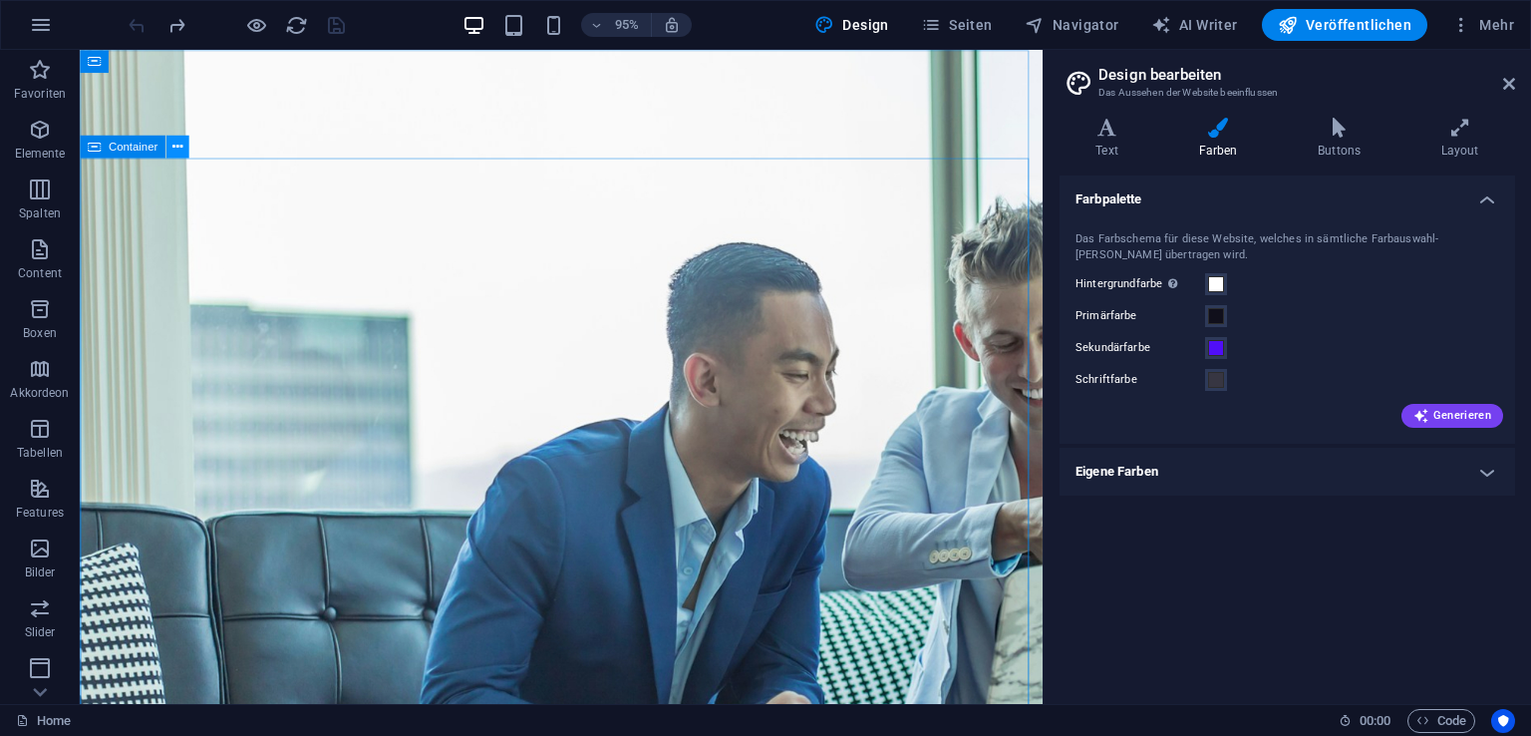
click at [180, 150] on icon at bounding box center [177, 147] width 10 height 20
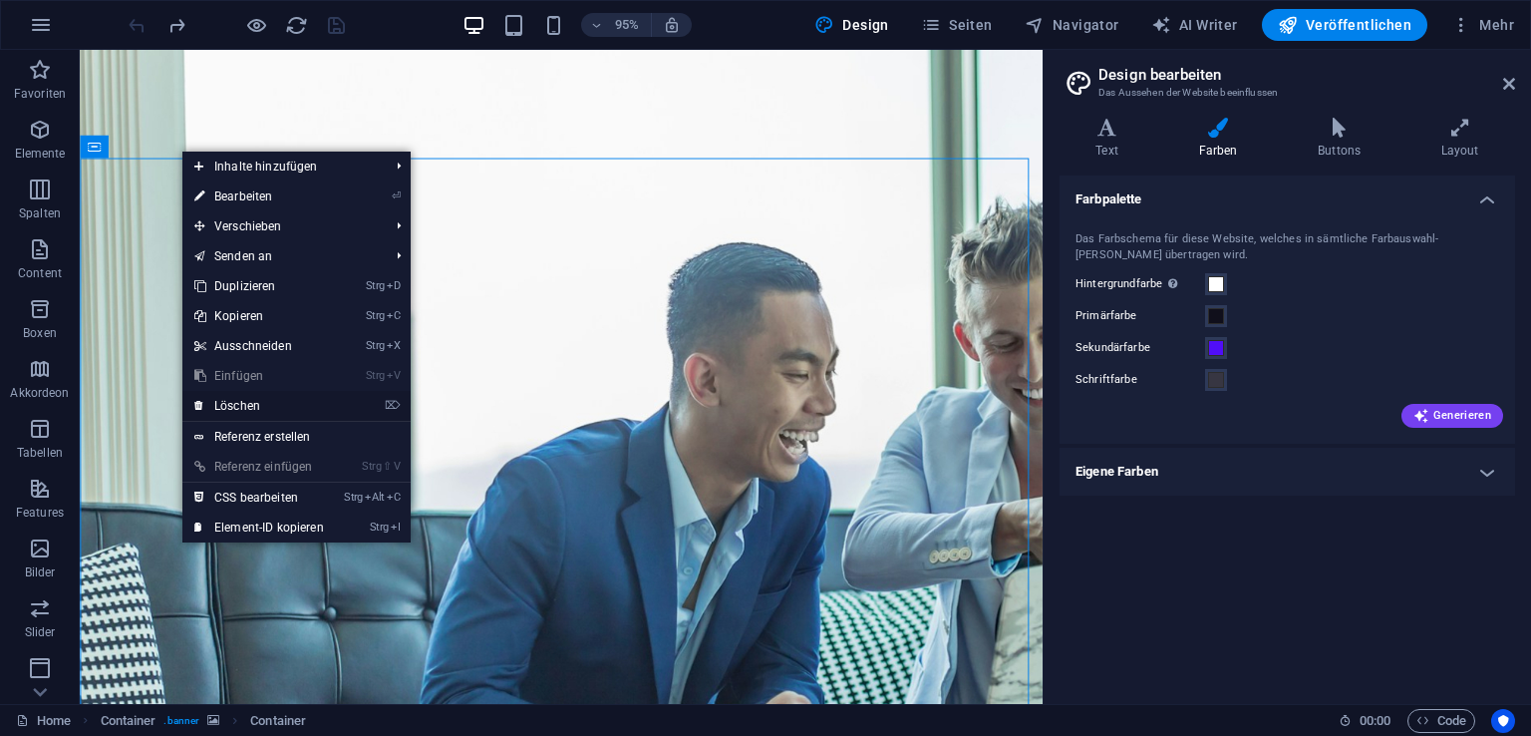
click at [308, 401] on link "⌦ Löschen" at bounding box center [258, 406] width 153 height 30
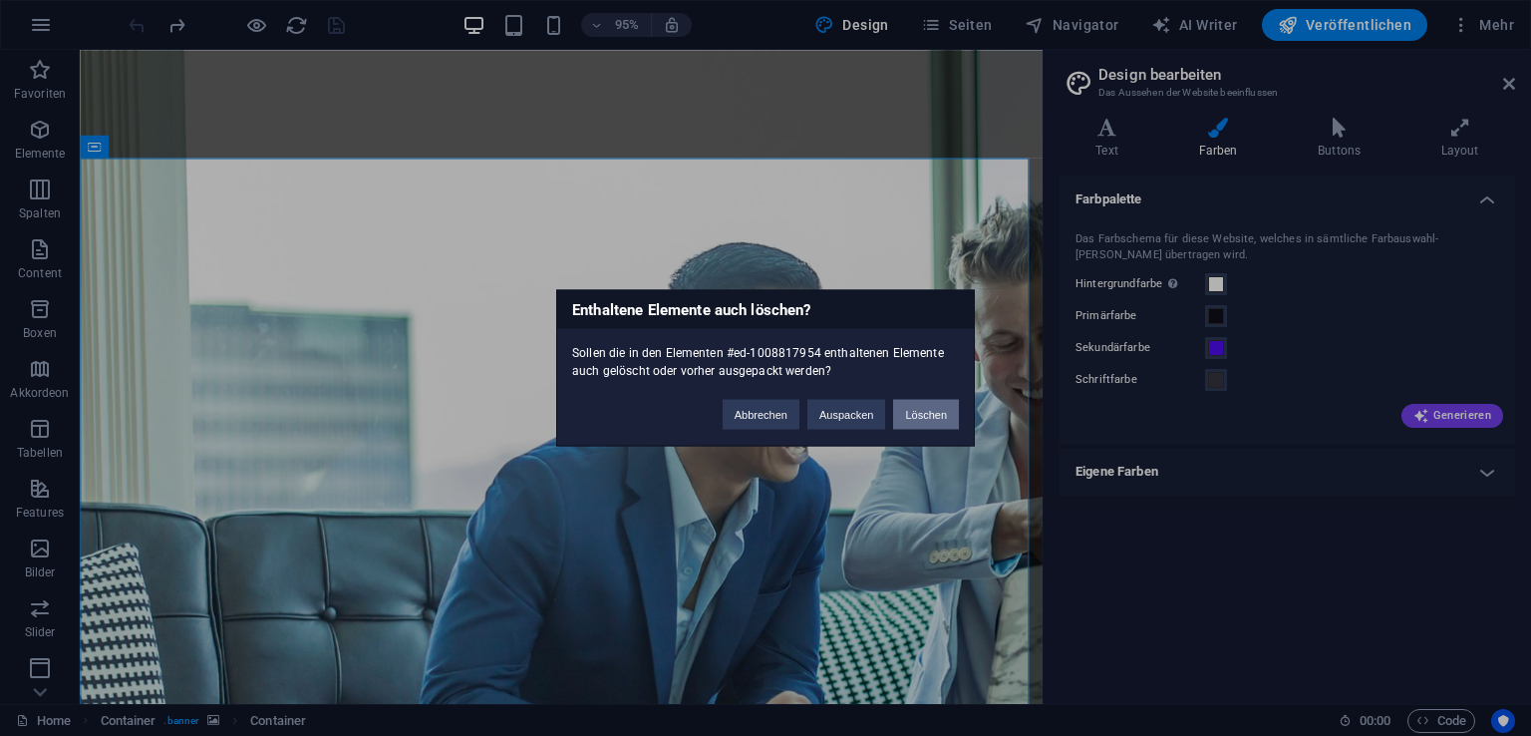
click at [908, 413] on button "Löschen" at bounding box center [926, 415] width 66 height 30
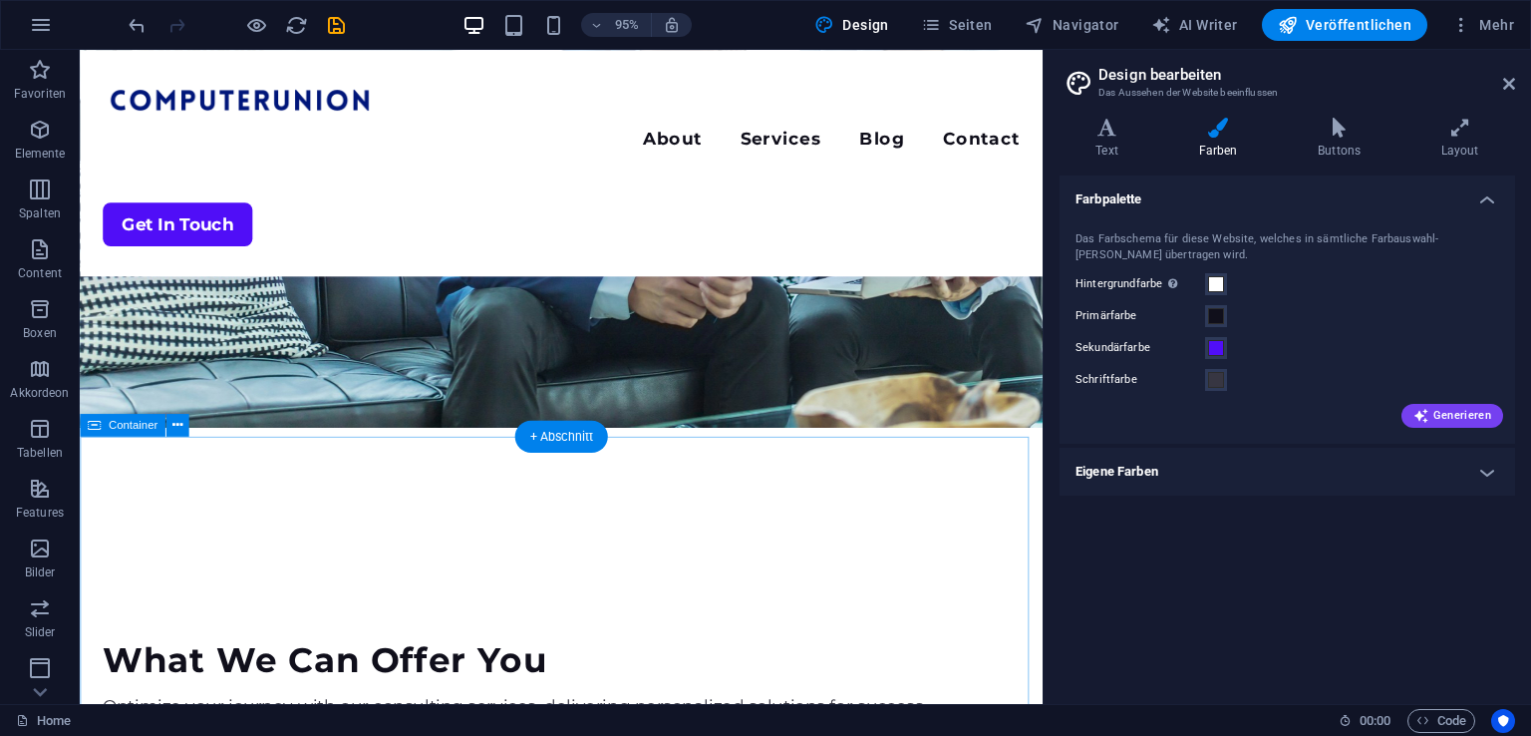
scroll to position [291, 0]
click at [180, 419] on icon at bounding box center [177, 415] width 10 height 20
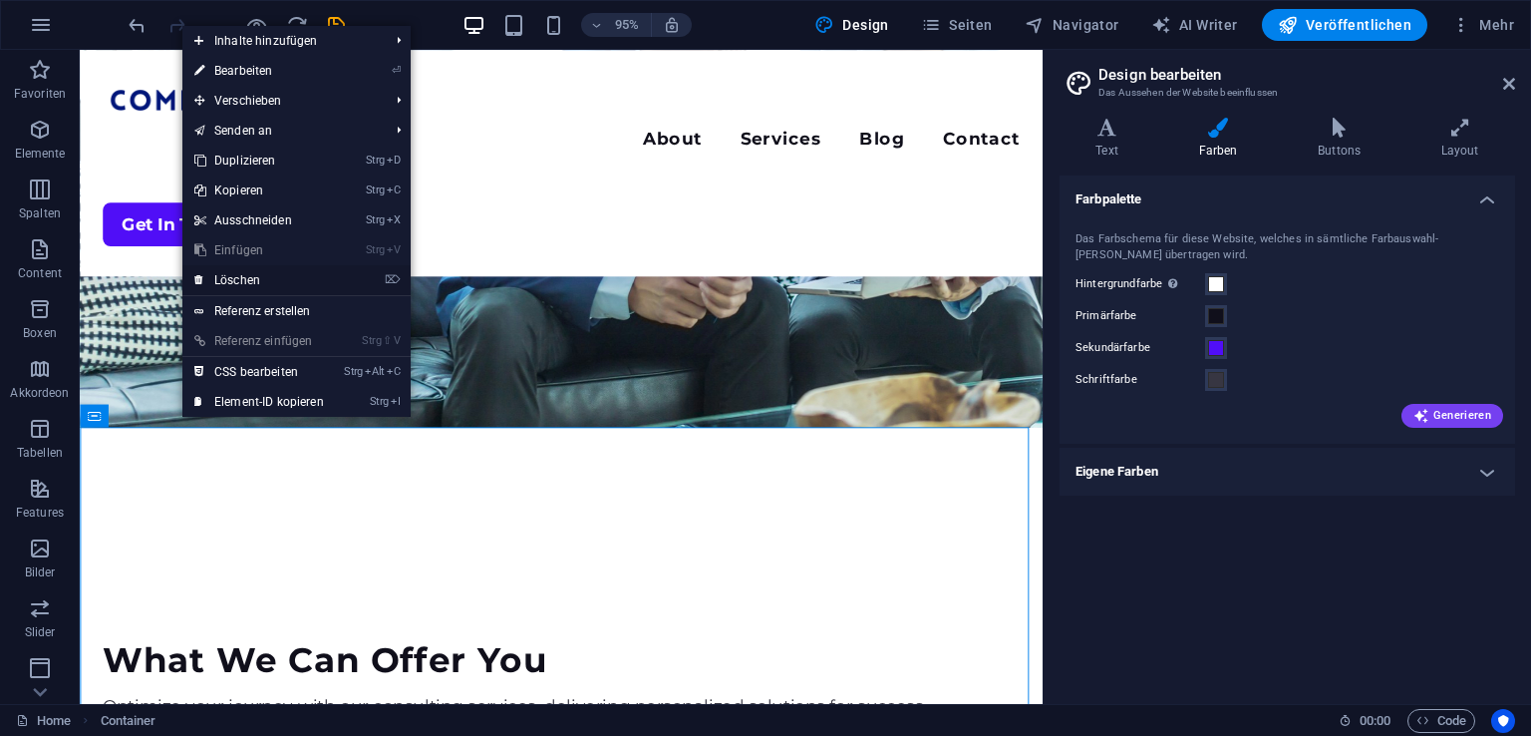
click at [303, 279] on link "⌦ Löschen" at bounding box center [258, 280] width 153 height 30
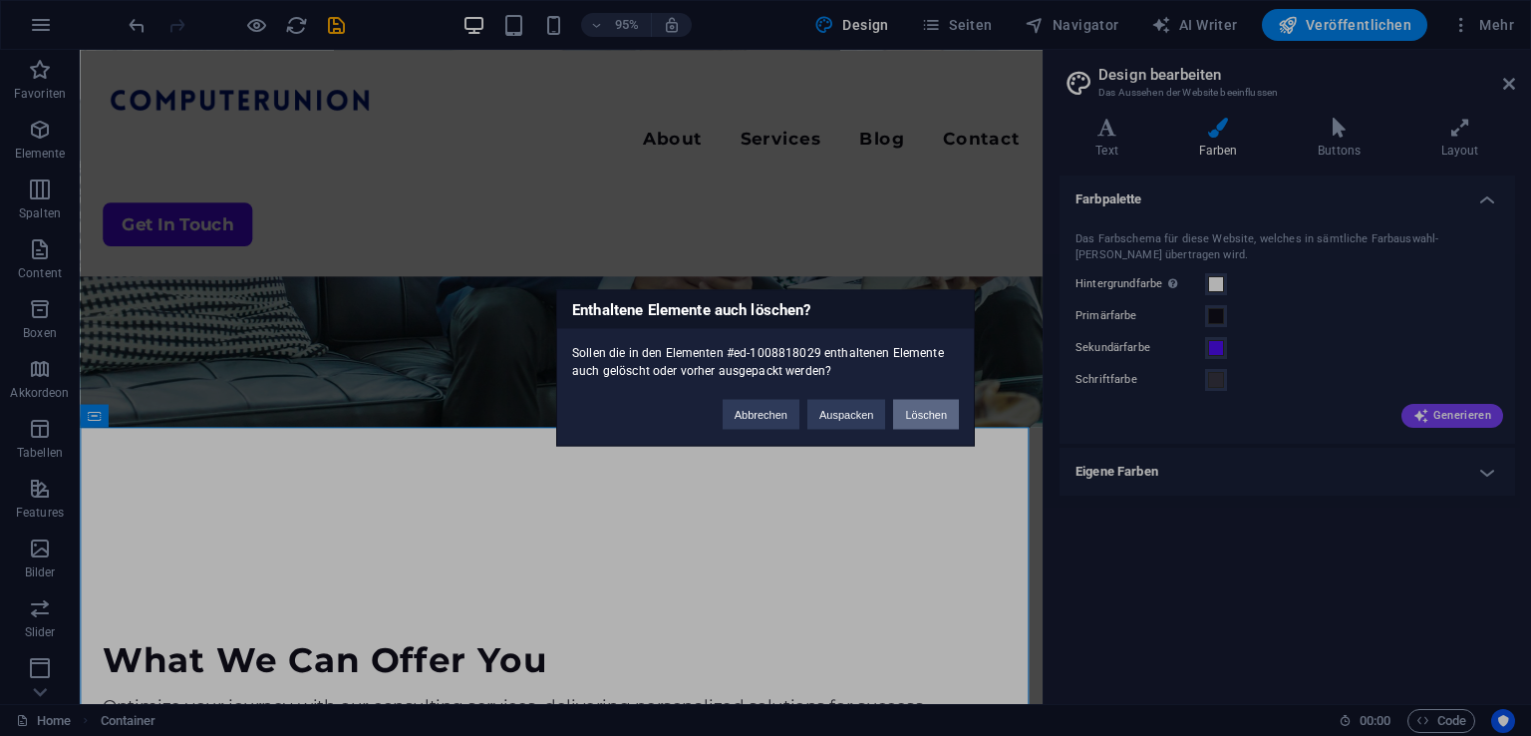
click at [909, 424] on button "Löschen" at bounding box center [926, 415] width 66 height 30
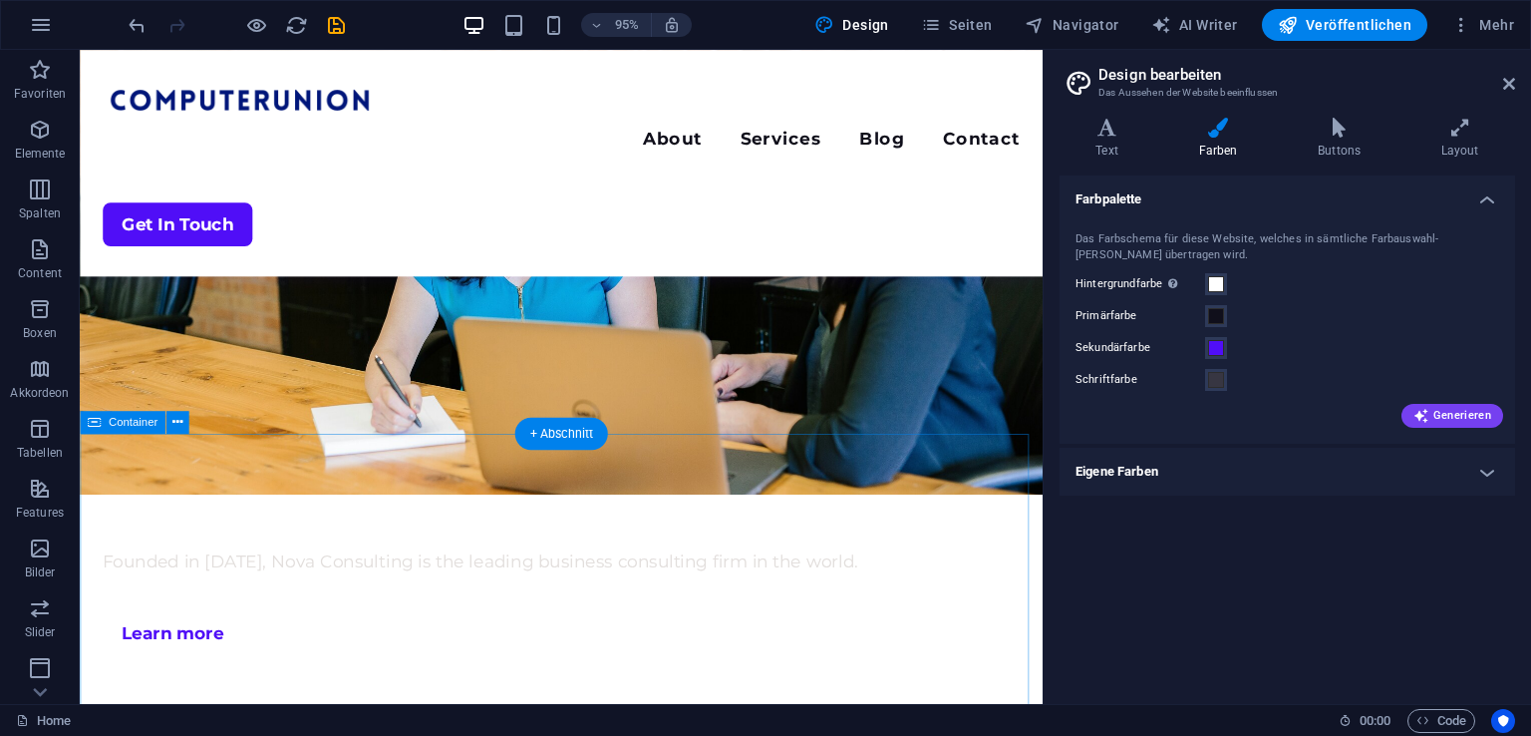
scroll to position [909, 0]
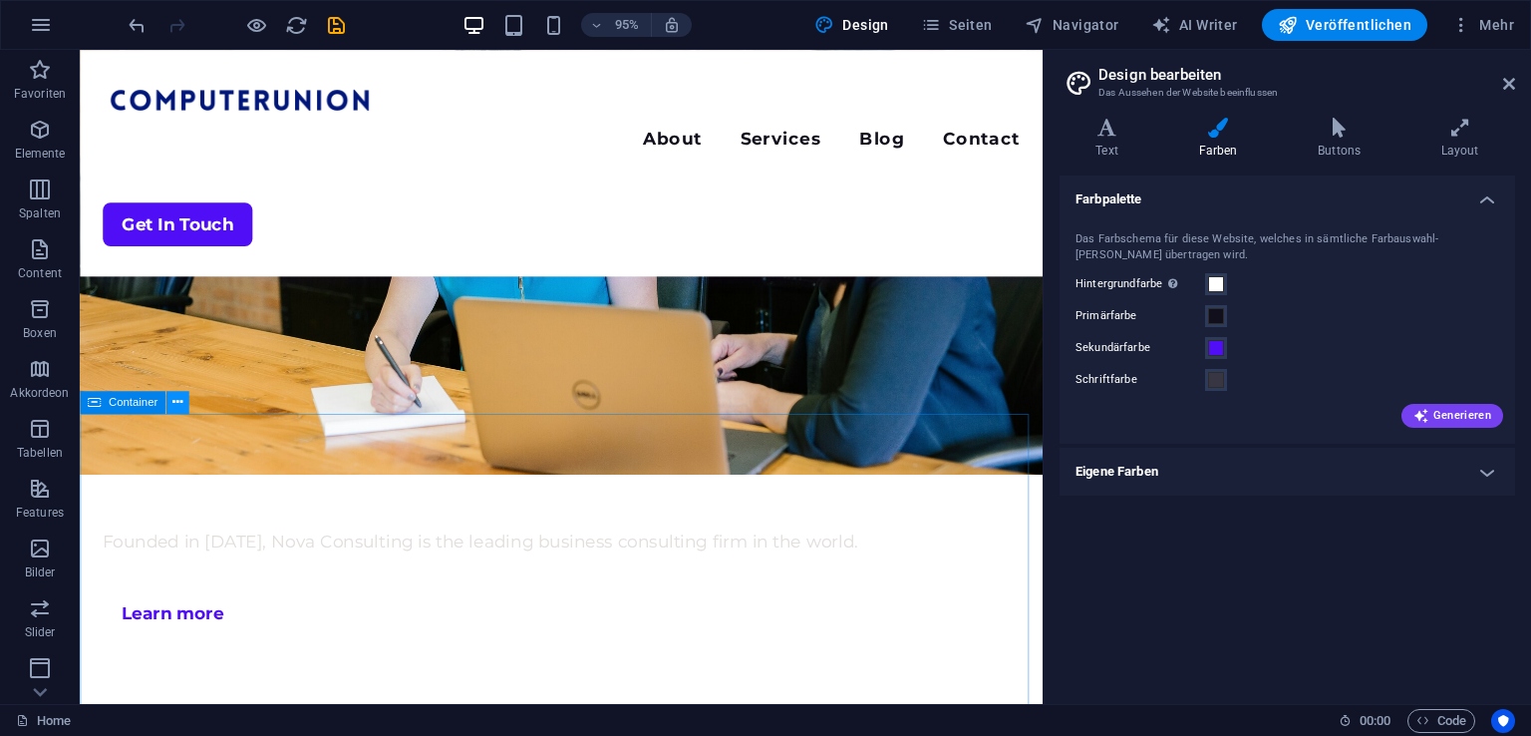
click at [170, 400] on button at bounding box center [176, 402] width 23 height 23
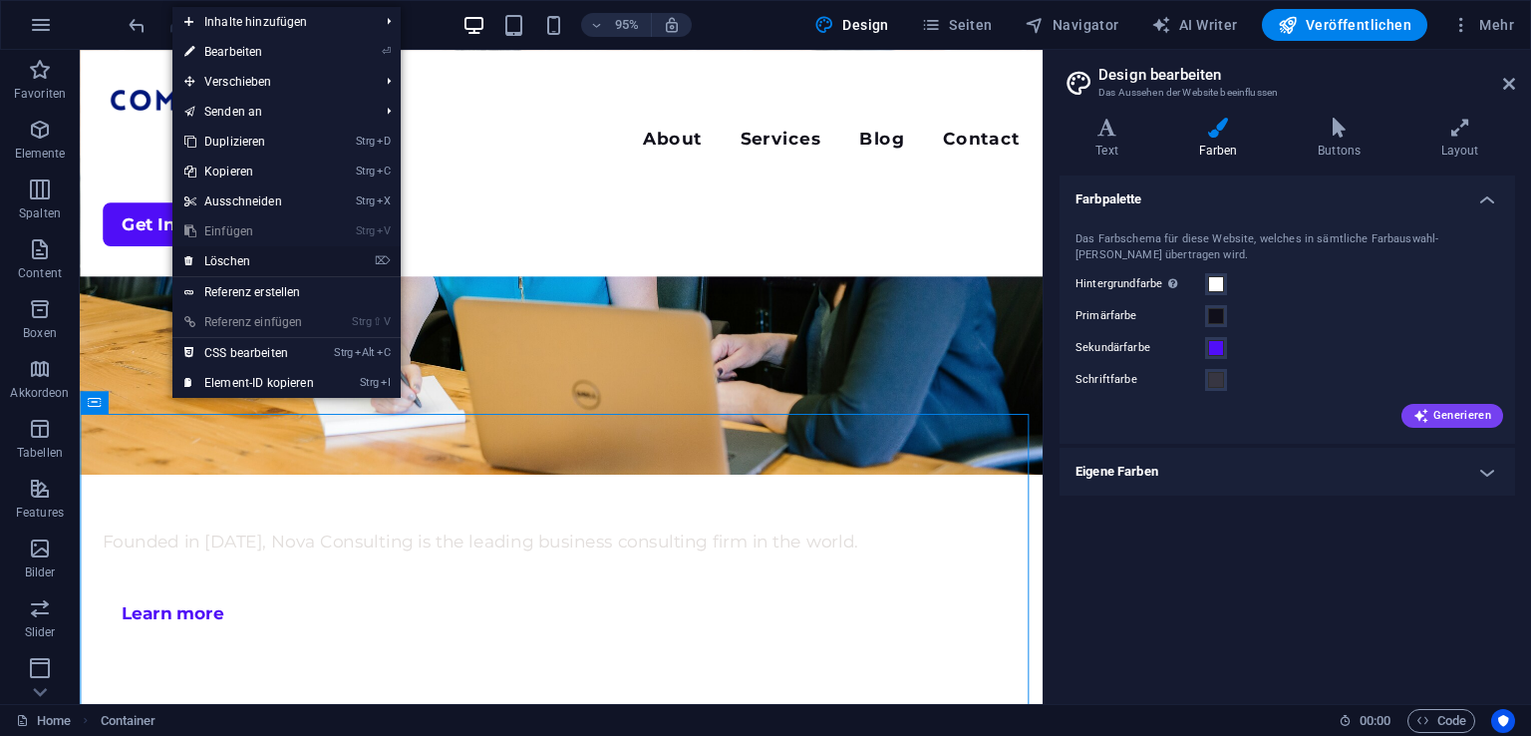
click at [323, 260] on link "⌦ Löschen" at bounding box center [248, 261] width 153 height 30
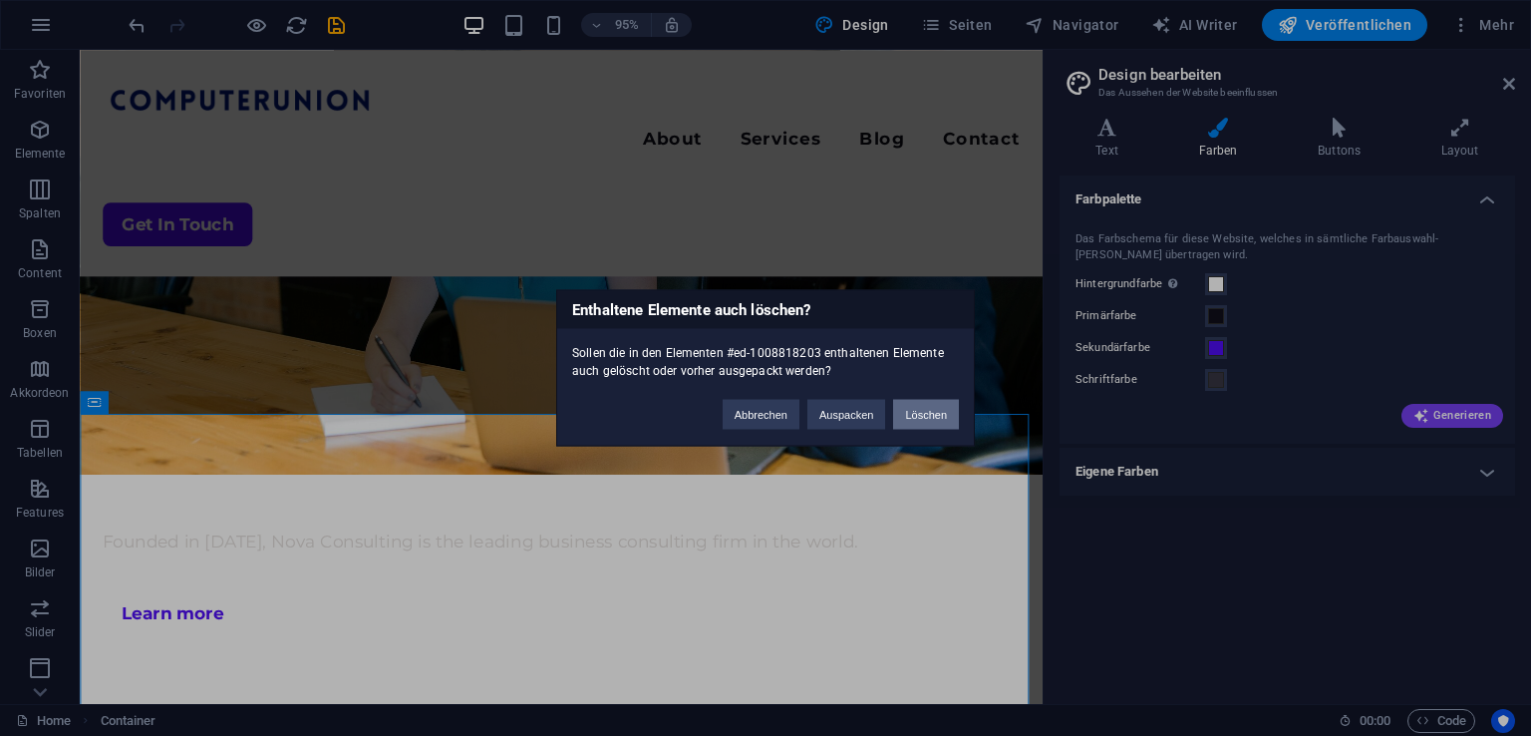
click at [945, 418] on button "Löschen" at bounding box center [926, 415] width 66 height 30
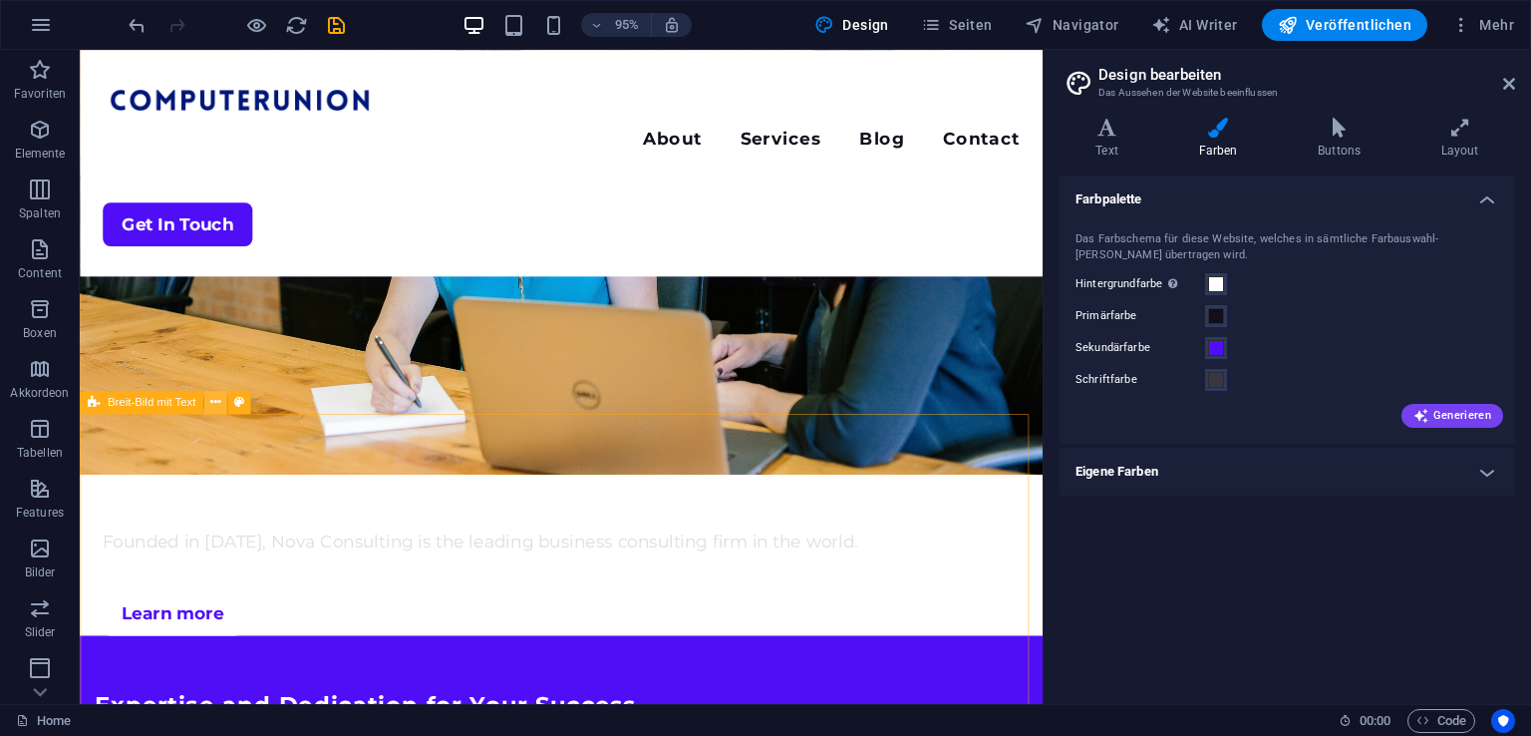
click at [215, 400] on icon at bounding box center [215, 403] width 10 height 20
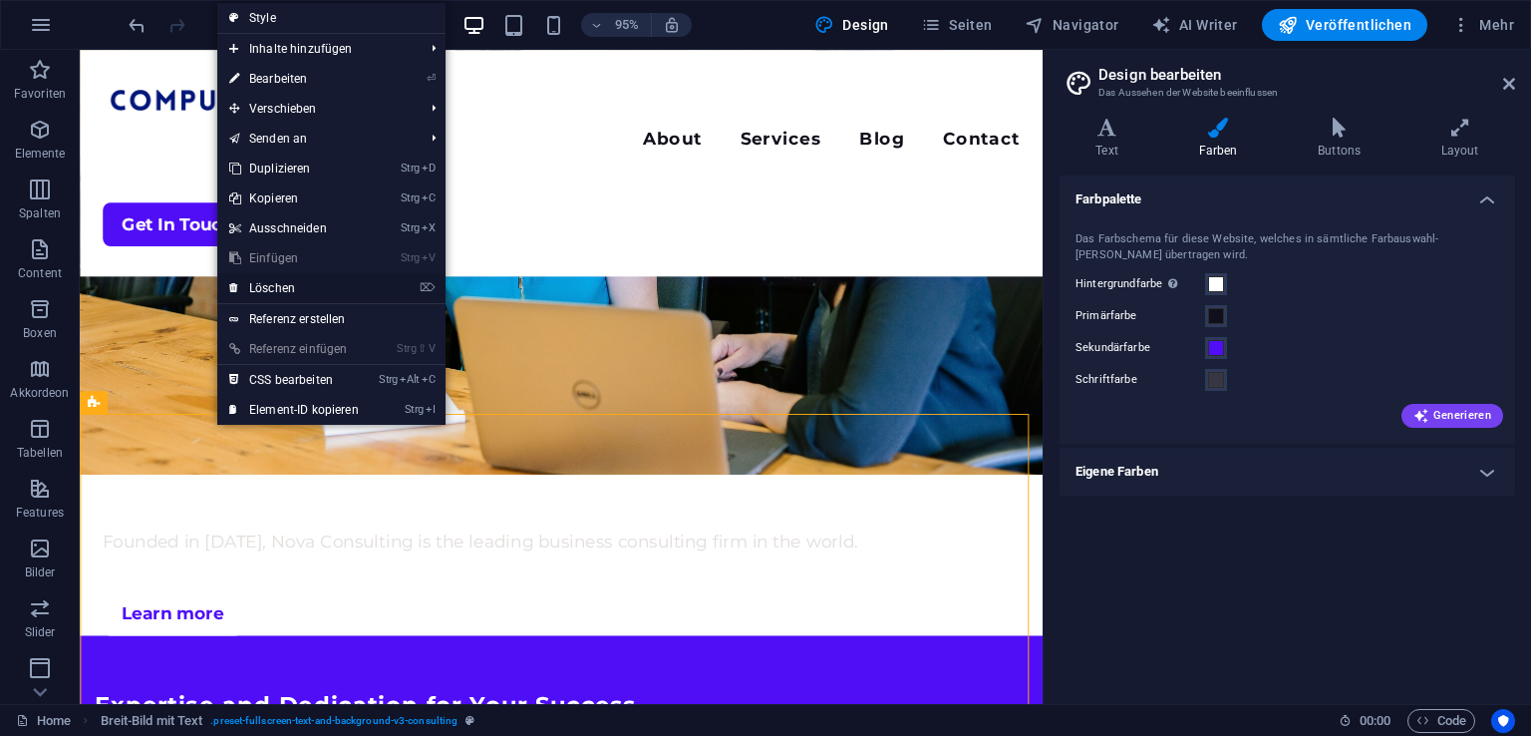
click at [303, 284] on link "⌦ Löschen" at bounding box center [293, 288] width 153 height 30
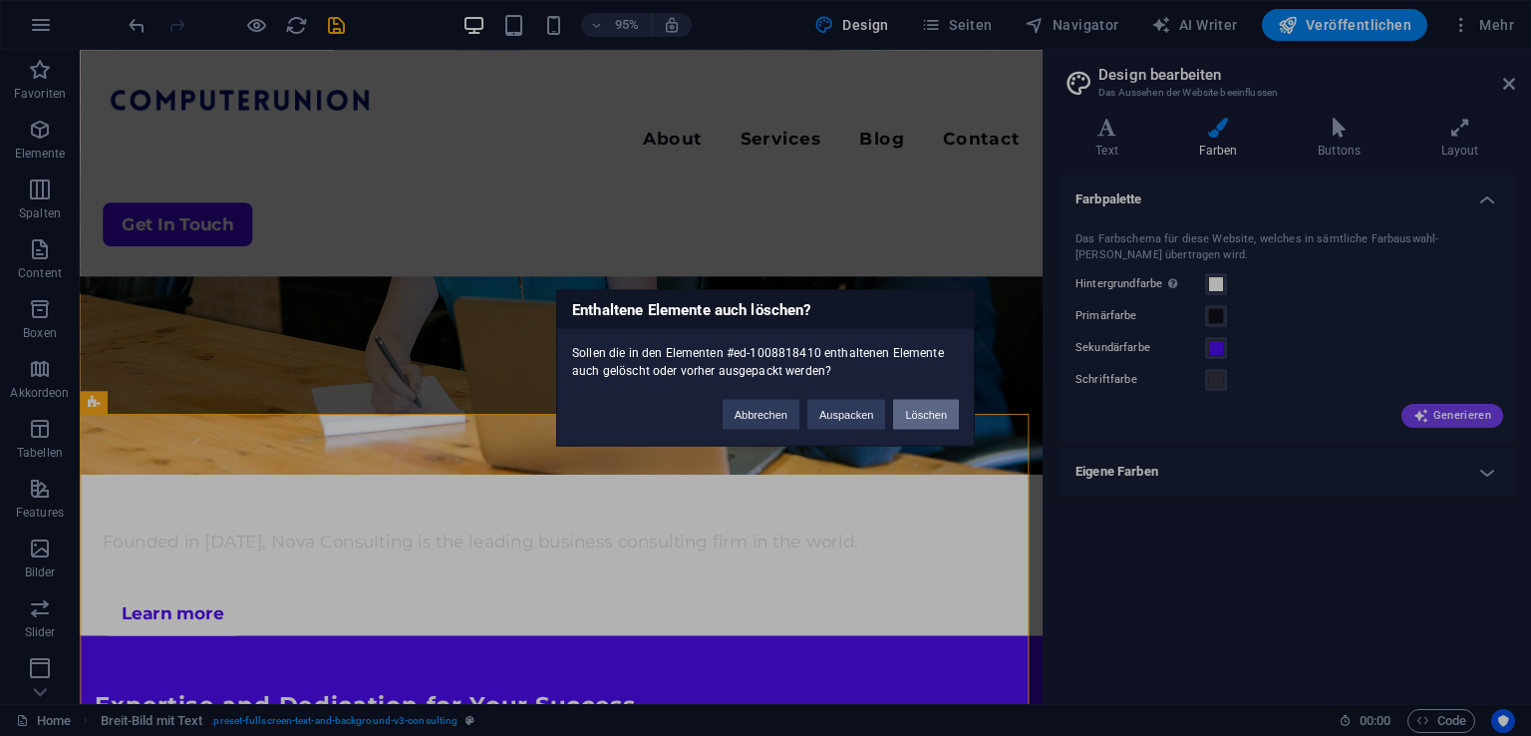
click at [918, 414] on button "Löschen" at bounding box center [926, 415] width 66 height 30
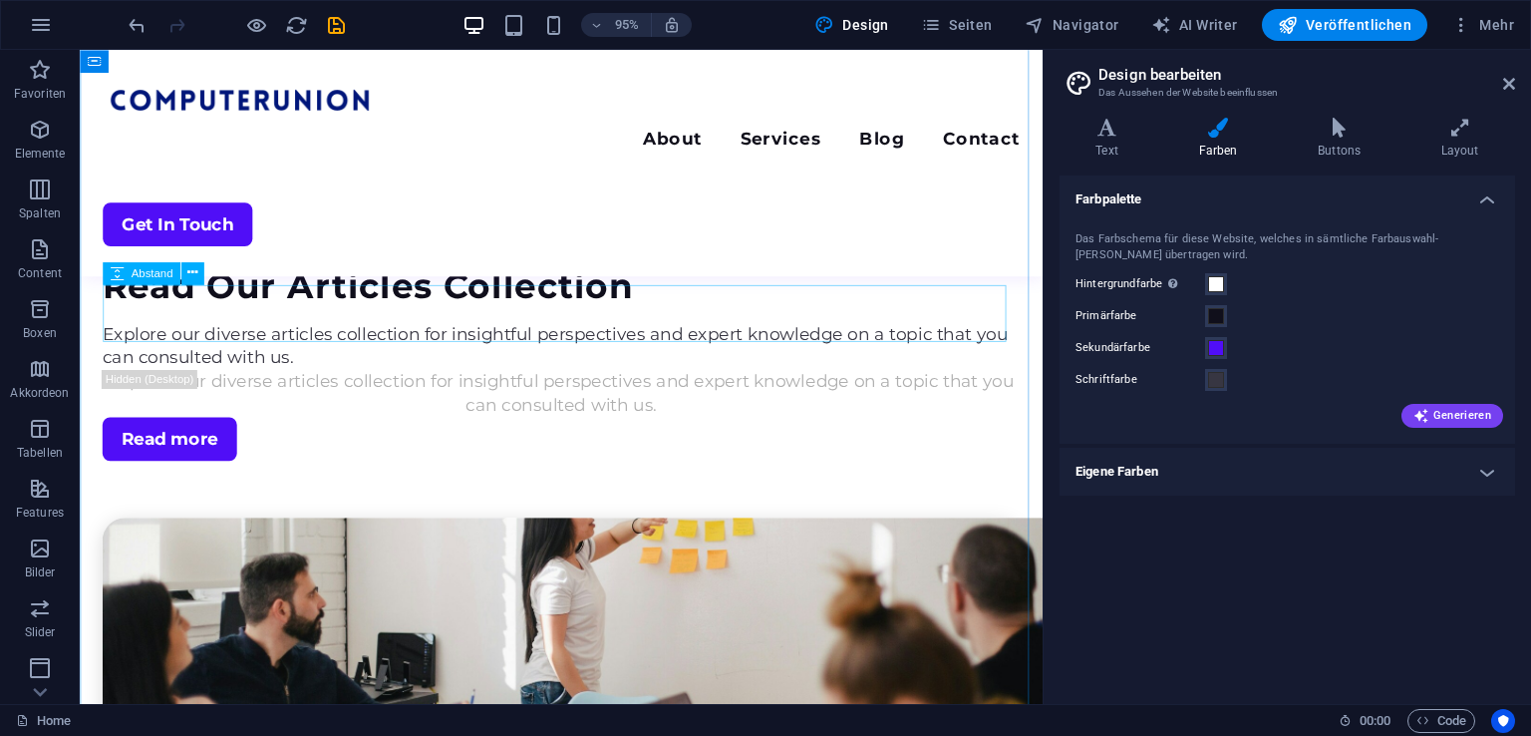
scroll to position [1487, 0]
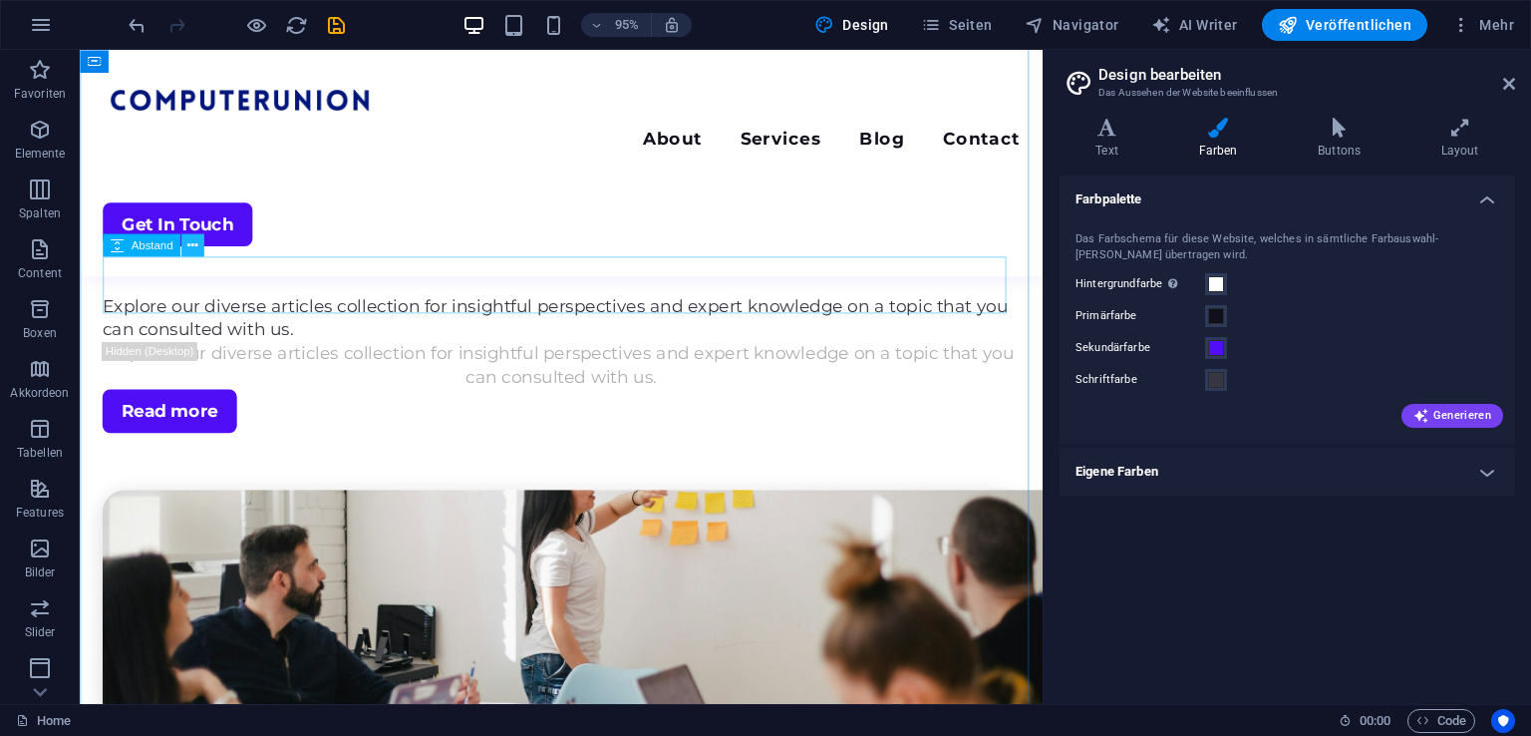
click at [187, 245] on icon at bounding box center [192, 245] width 10 height 20
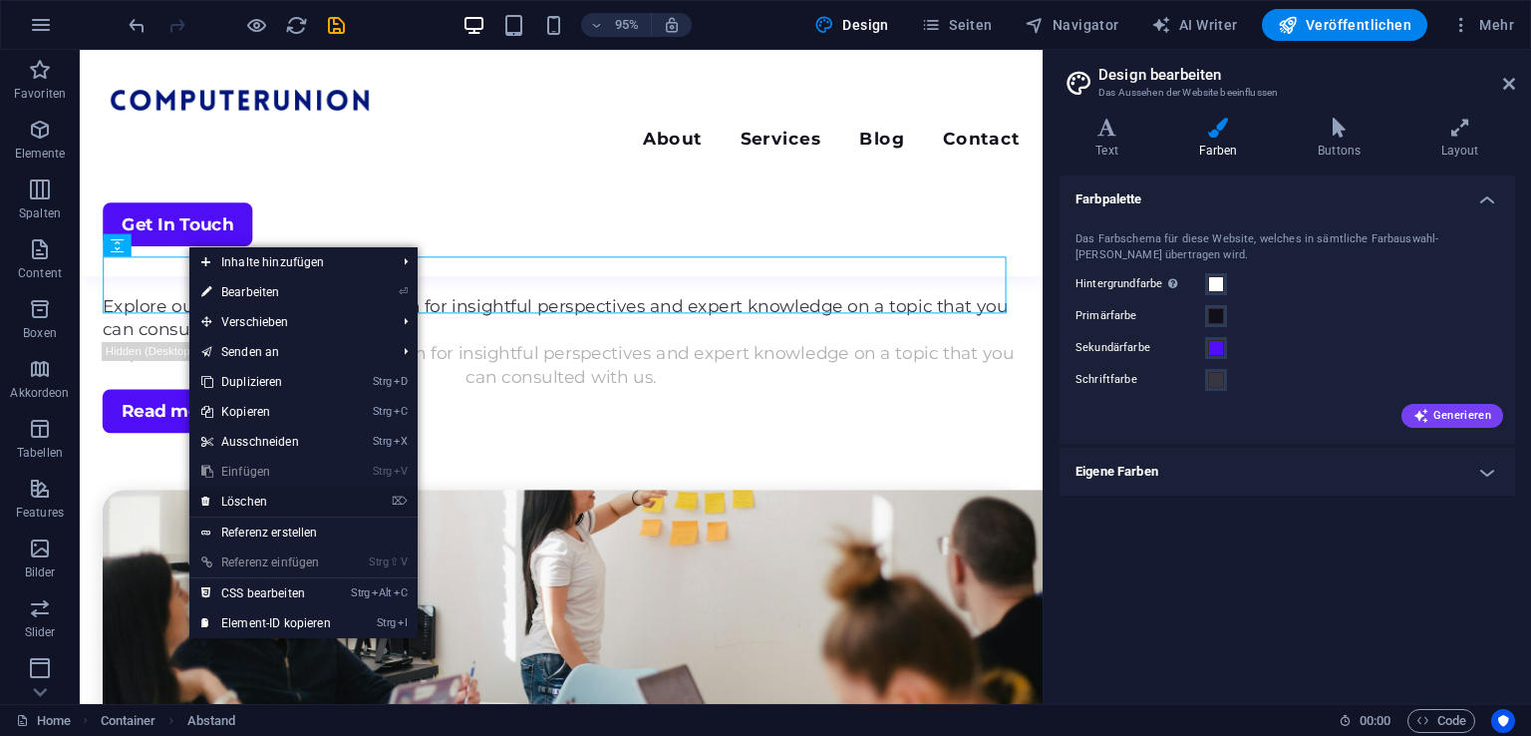
click at [296, 500] on link "⌦ Löschen" at bounding box center [265, 501] width 153 height 30
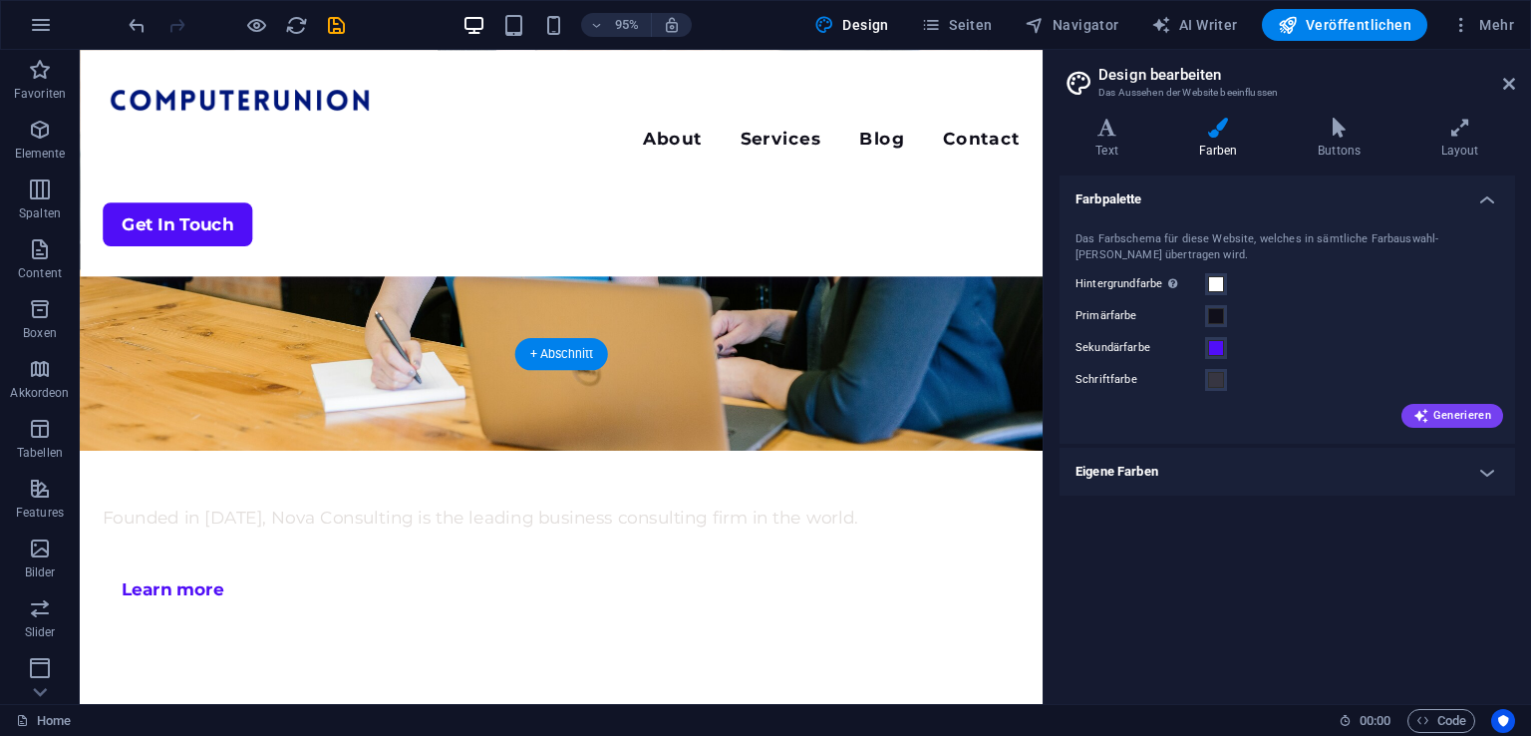
scroll to position [932, 0]
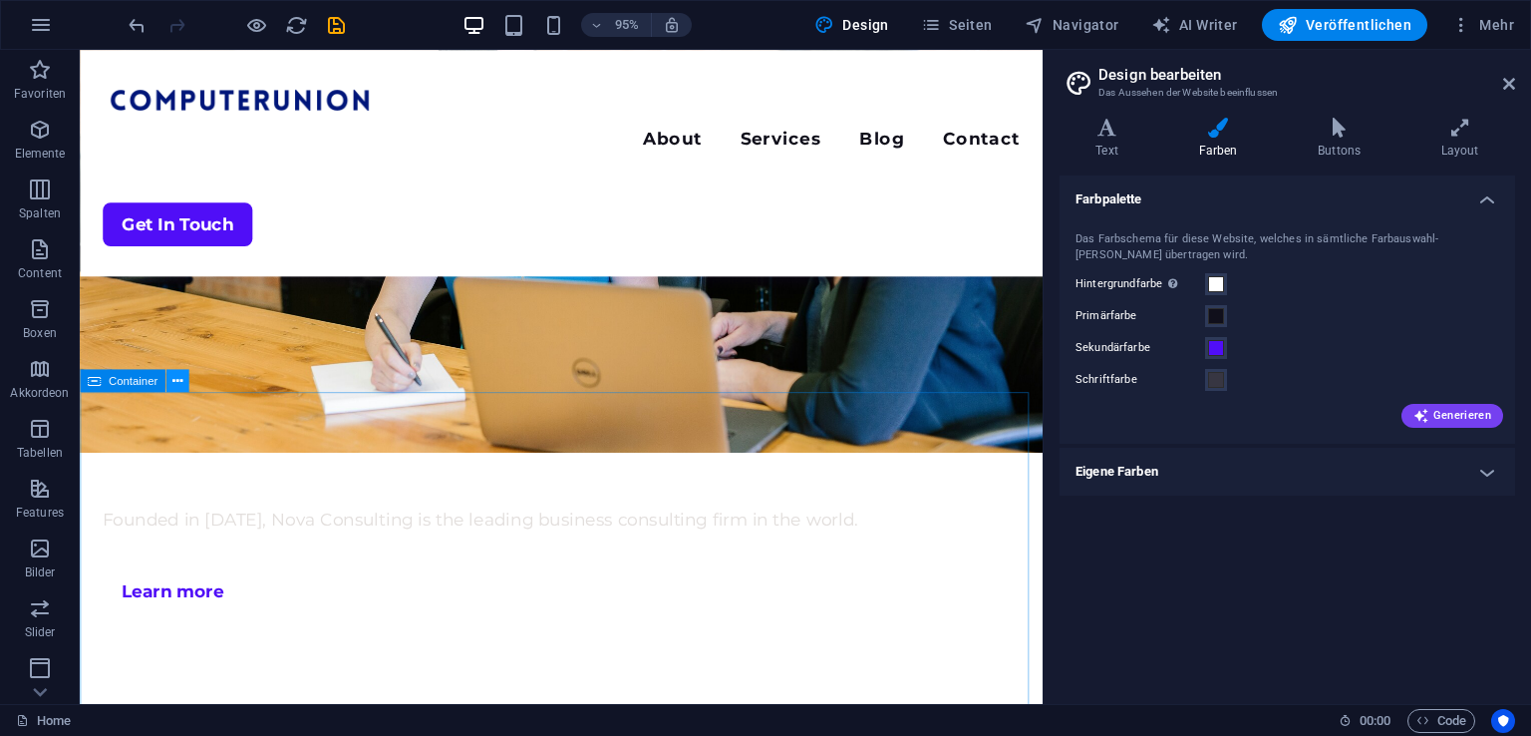
click at [174, 387] on icon at bounding box center [177, 381] width 10 height 20
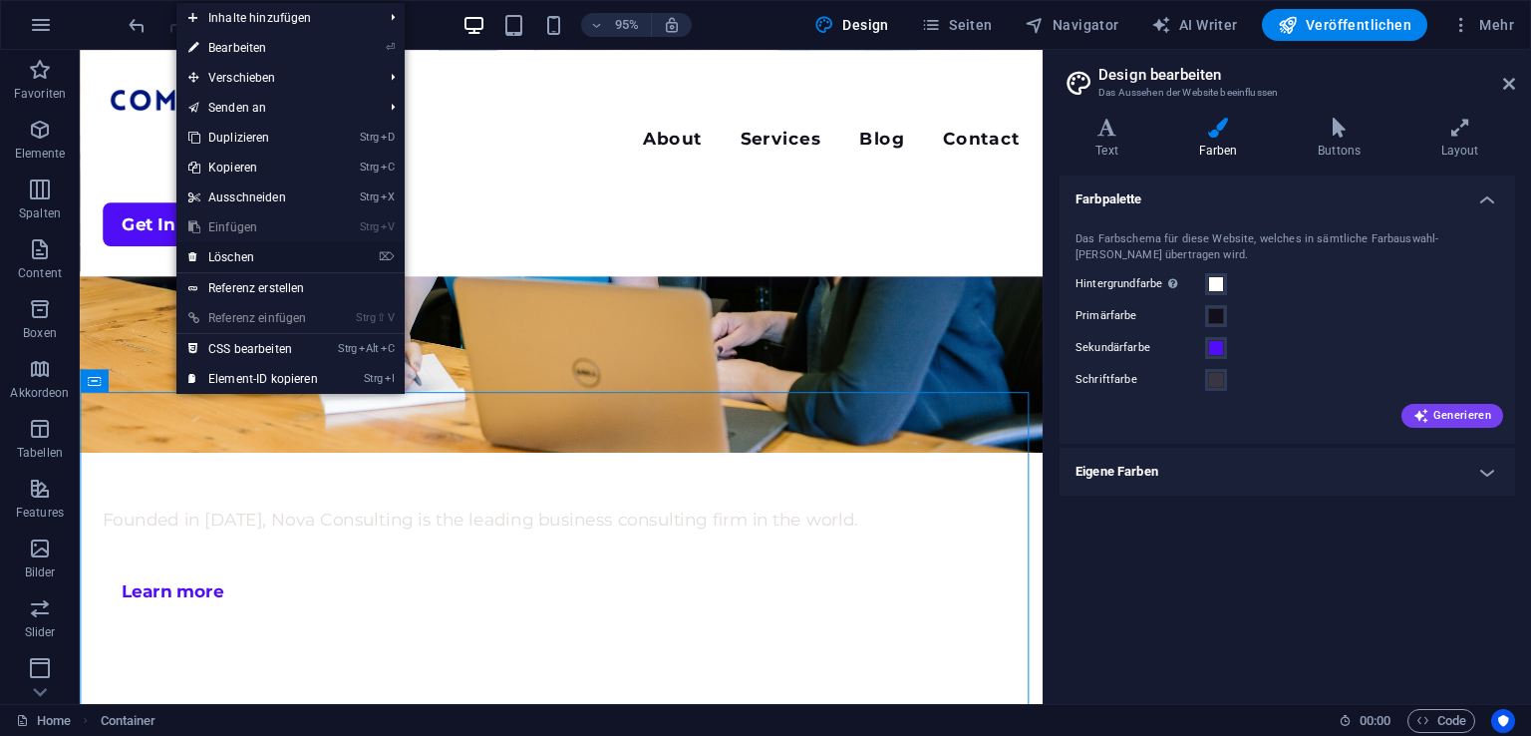
click at [315, 262] on link "⌦ Löschen" at bounding box center [252, 257] width 153 height 30
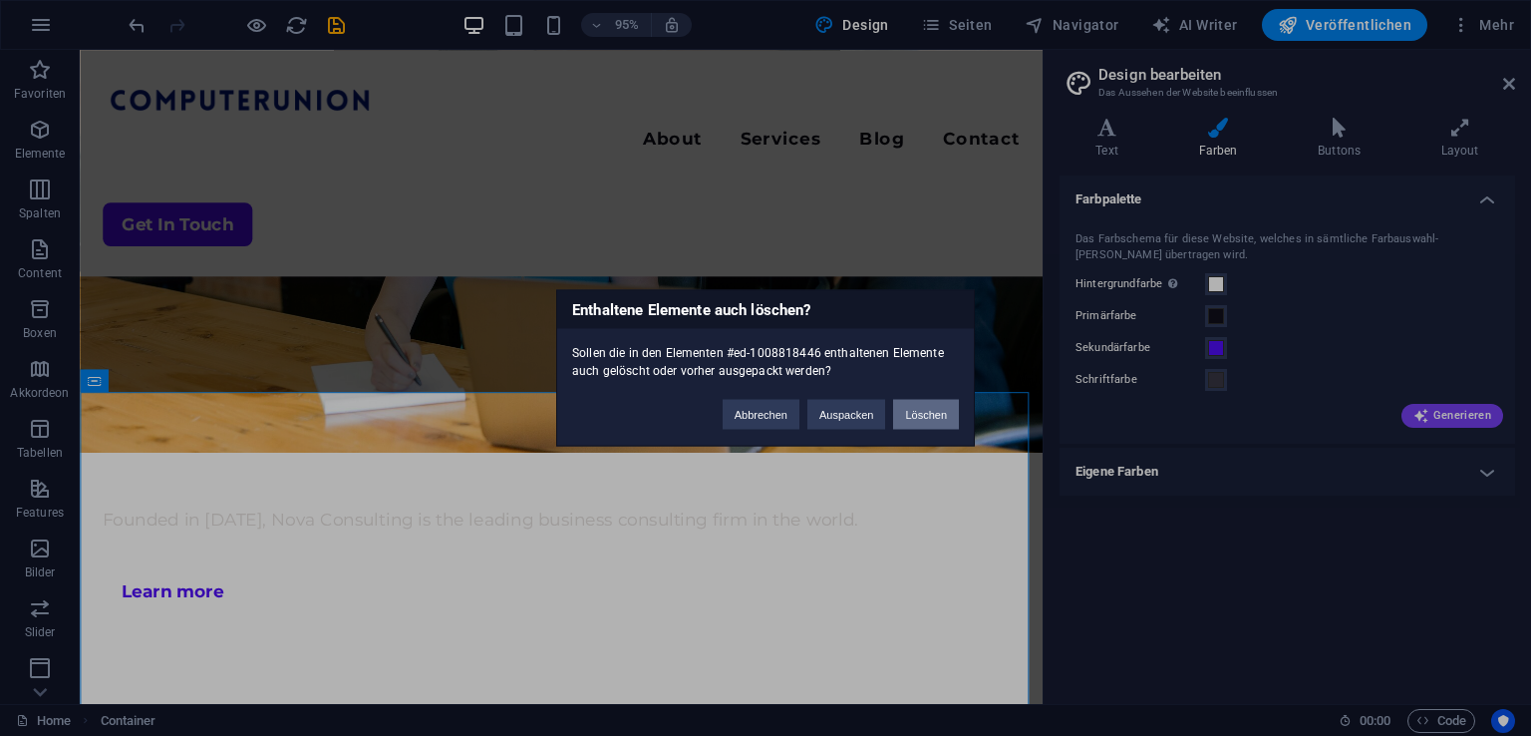
click at [931, 419] on button "Löschen" at bounding box center [926, 415] width 66 height 30
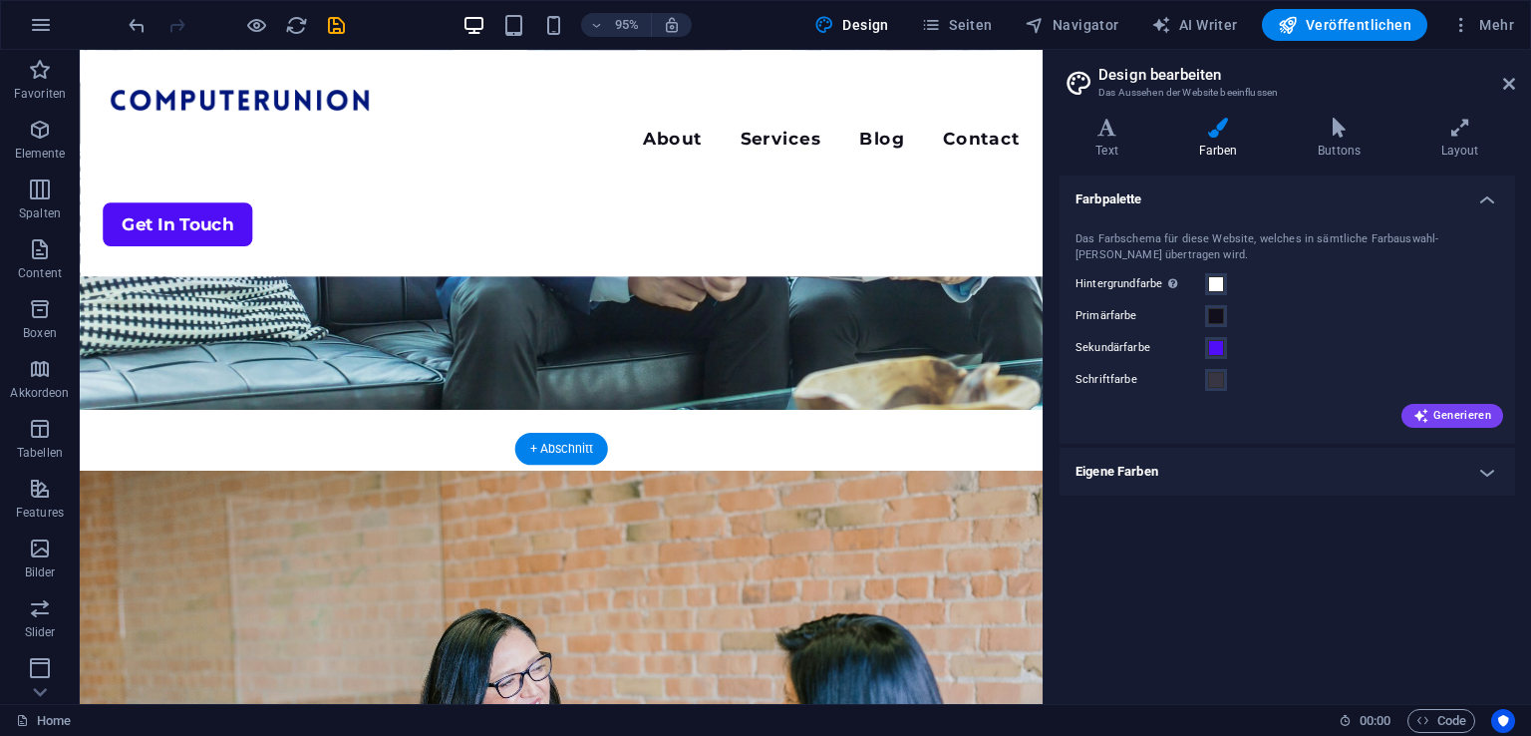
scroll to position [237, 0]
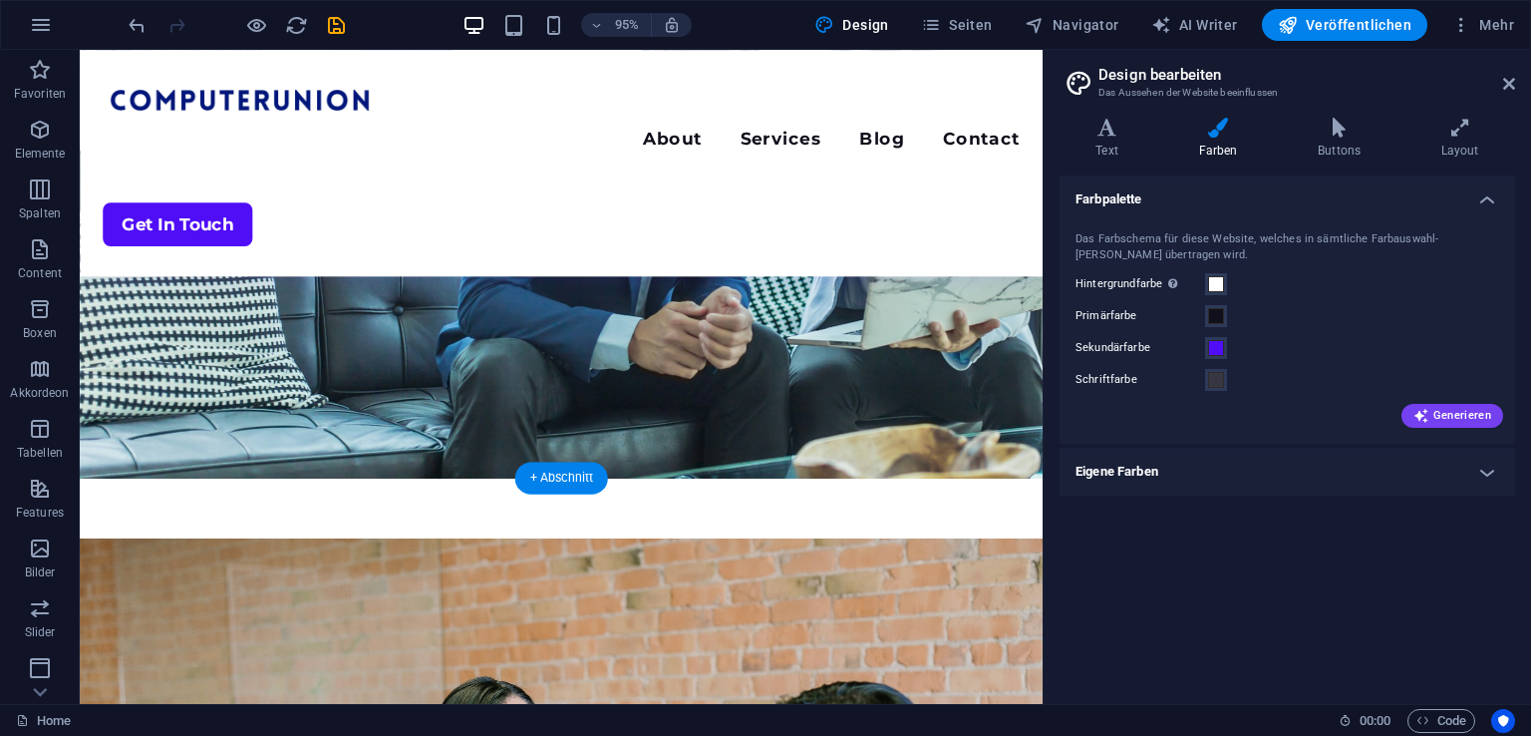
click at [256, 391] on figure at bounding box center [587, 157] width 1014 height 688
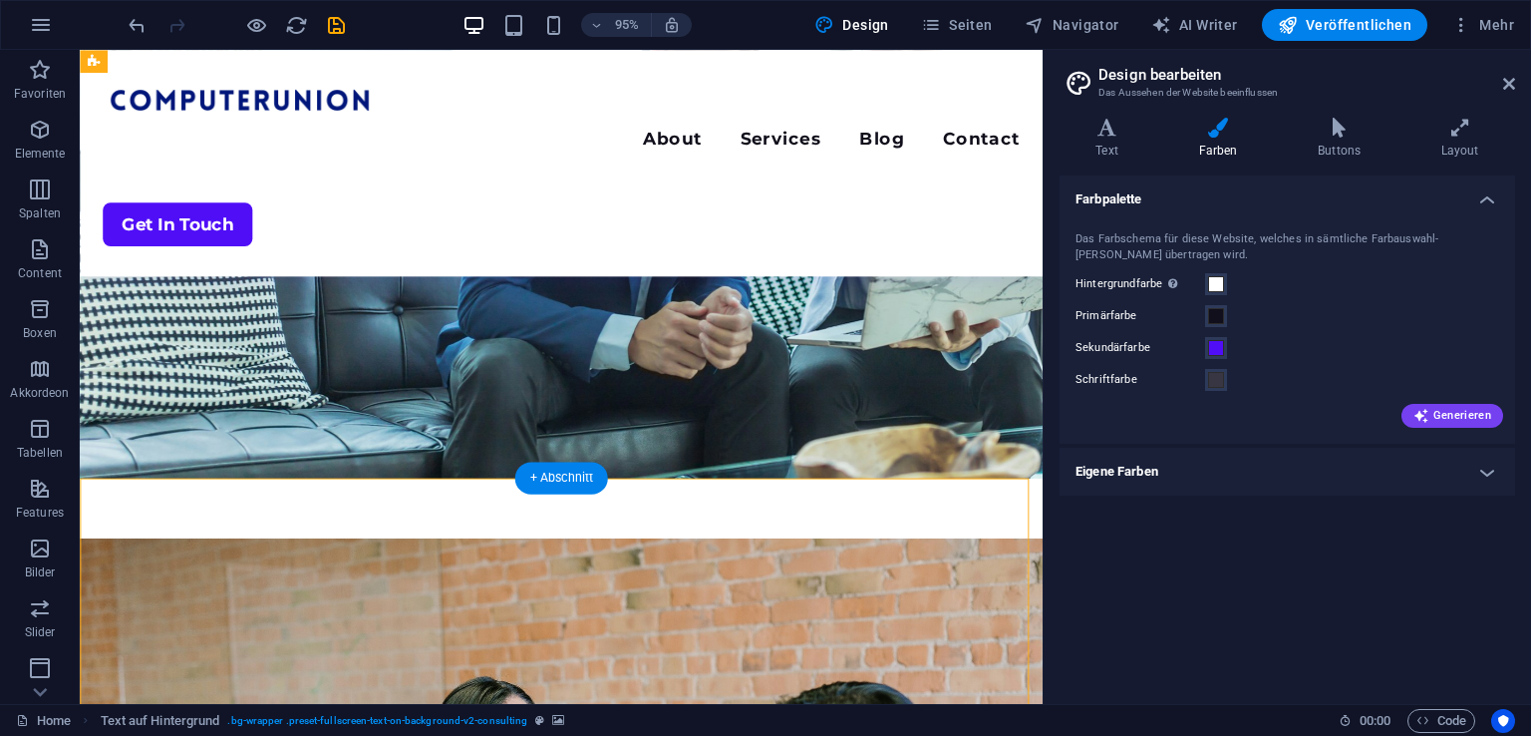
click at [88, 55] on icon at bounding box center [94, 61] width 13 height 23
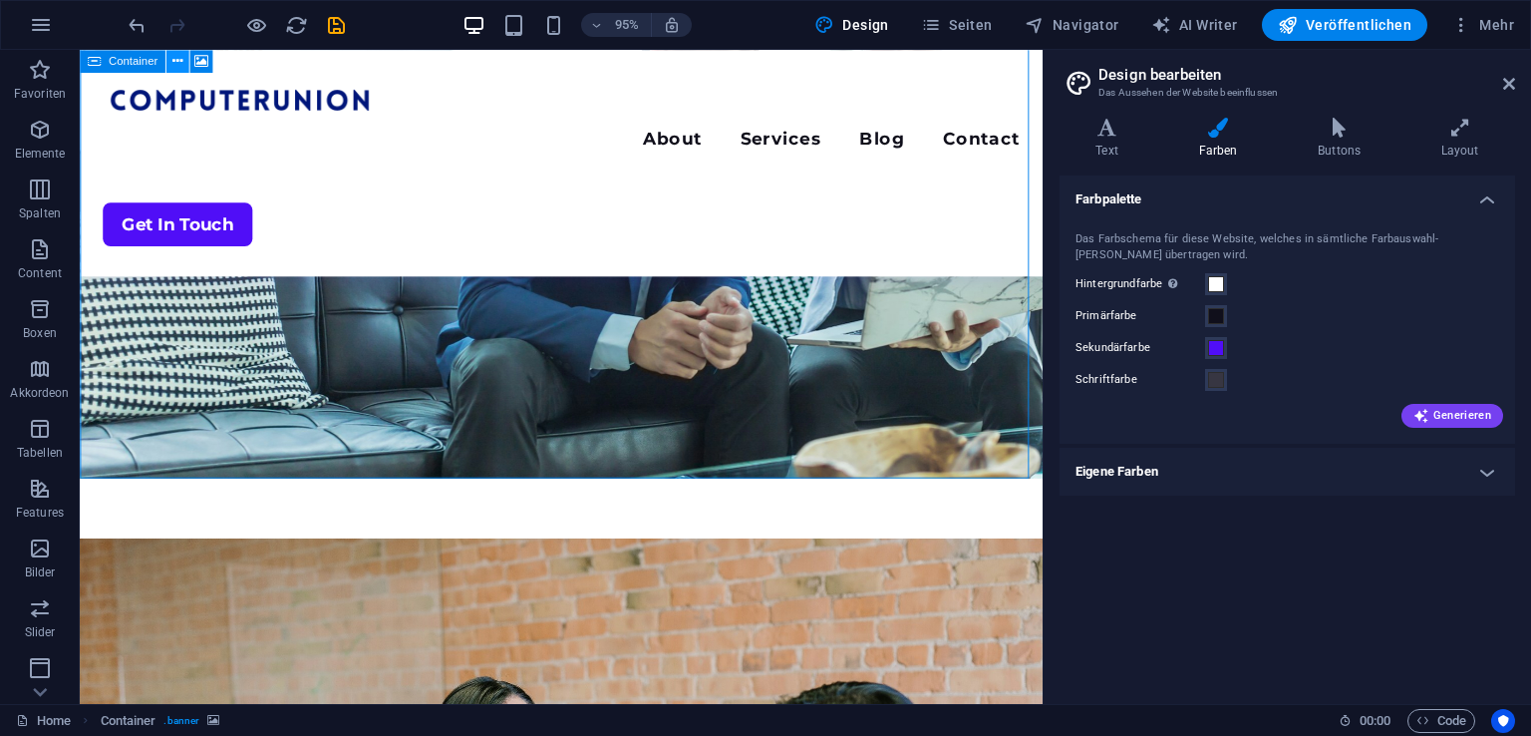
click at [173, 58] on icon at bounding box center [177, 61] width 10 height 20
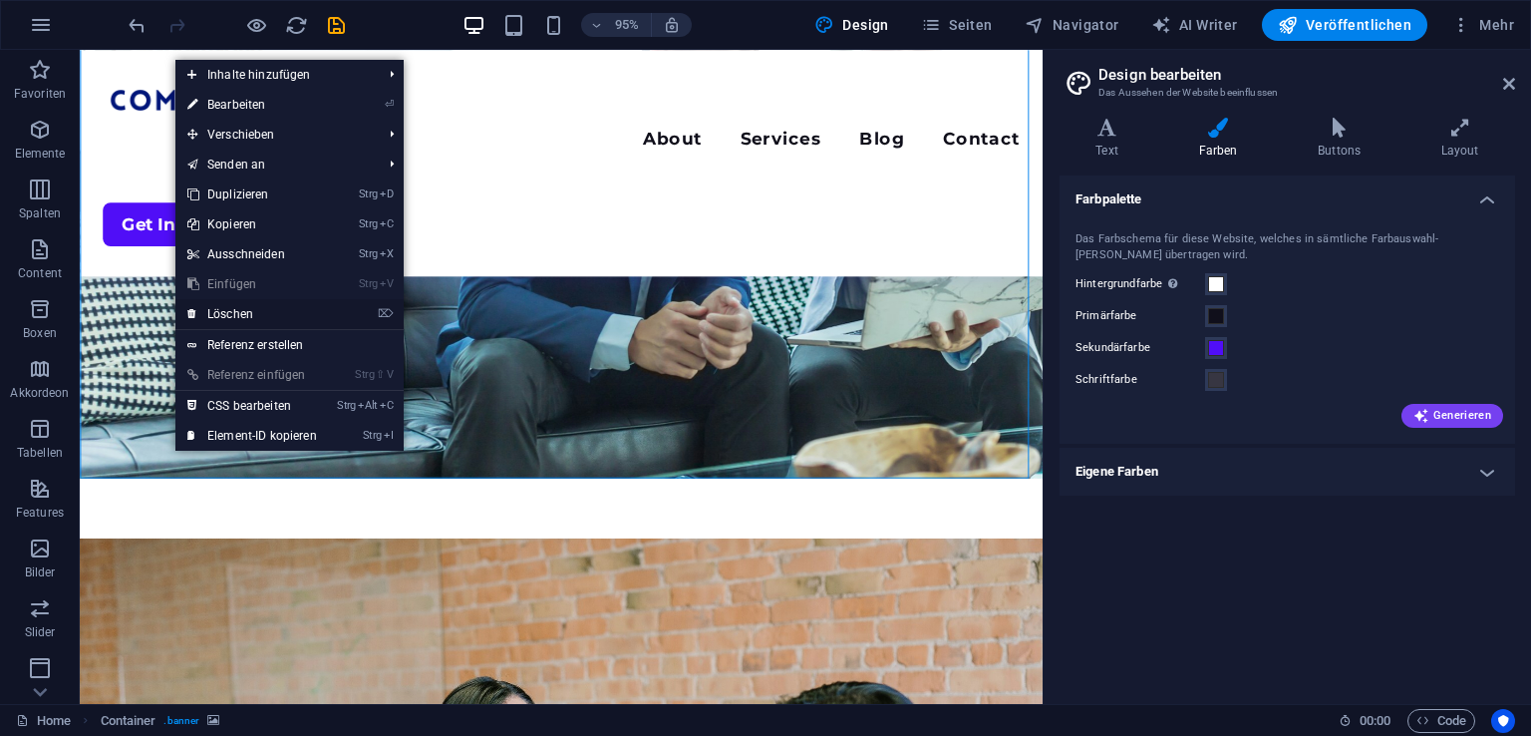
click at [283, 307] on link "⌦ Löschen" at bounding box center [251, 314] width 153 height 30
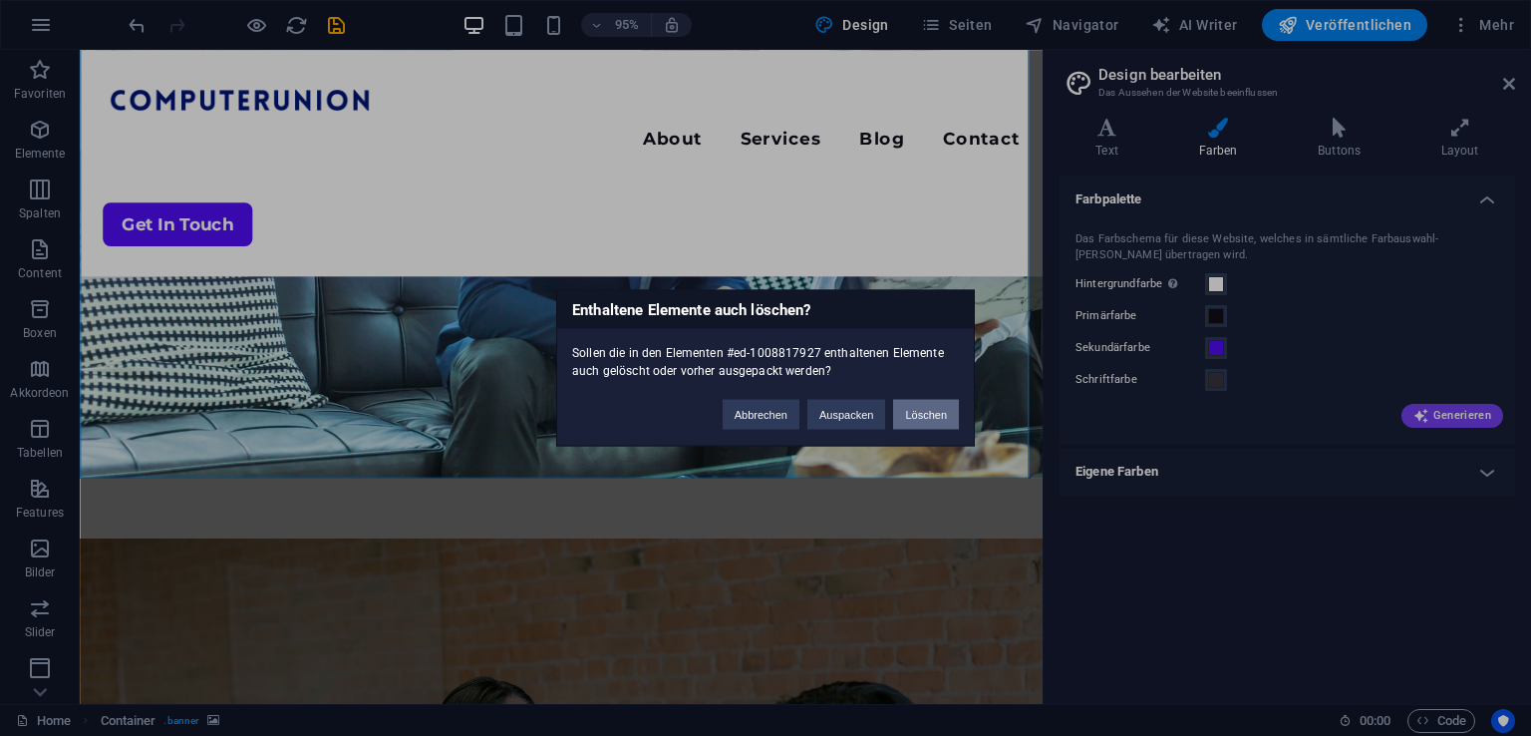
click at [903, 400] on button "Löschen" at bounding box center [926, 415] width 66 height 30
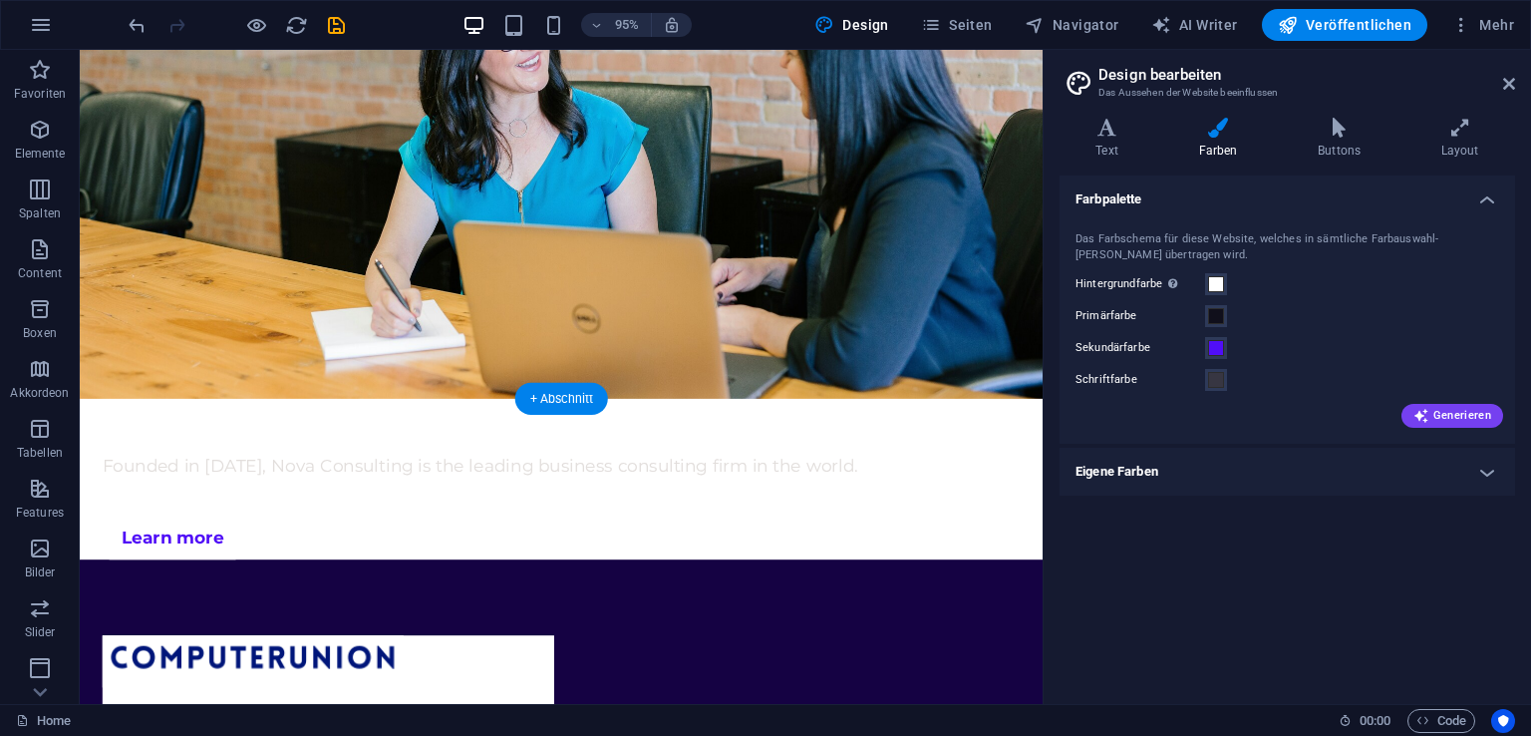
scroll to position [0, 0]
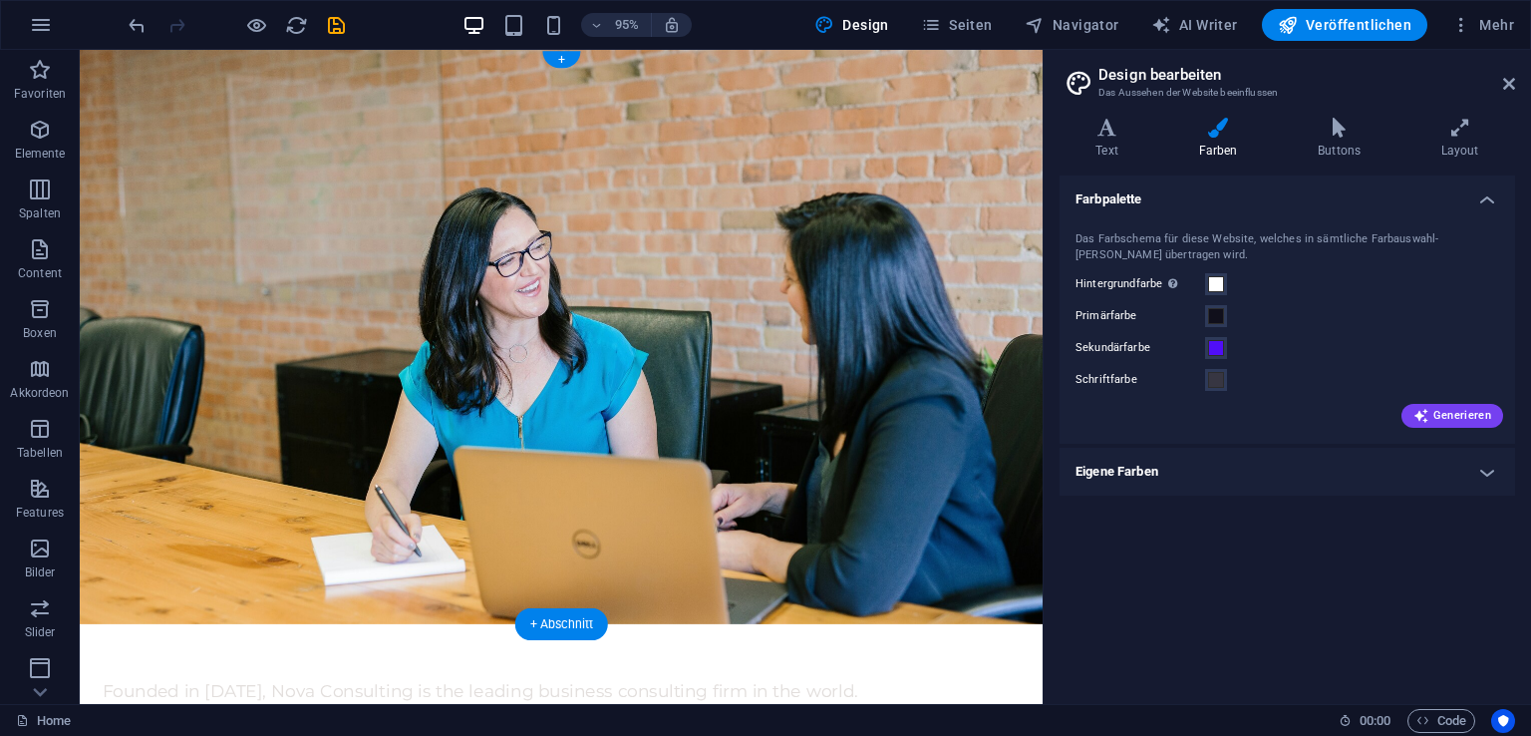
click at [477, 154] on figure at bounding box center [587, 352] width 1014 height 604
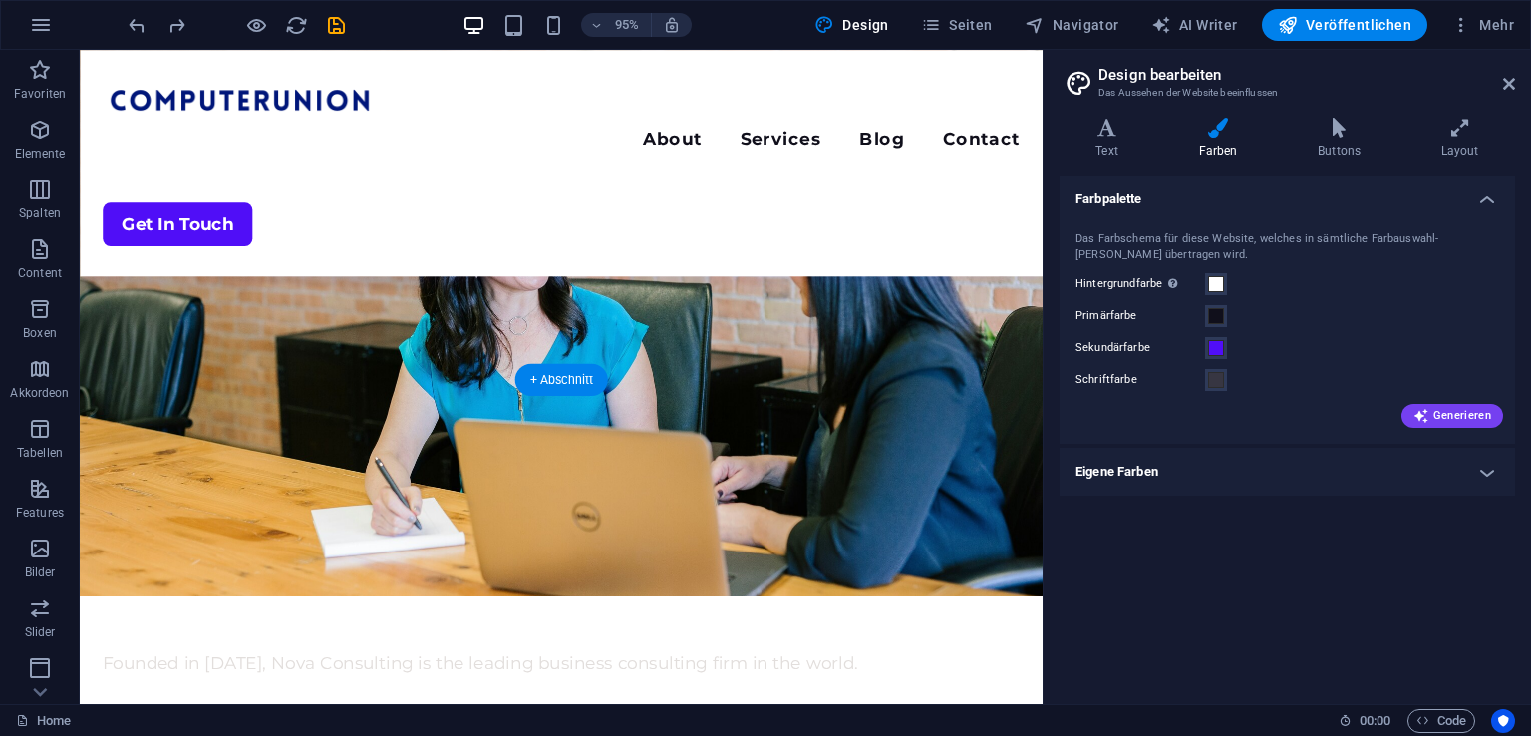
scroll to position [969, 0]
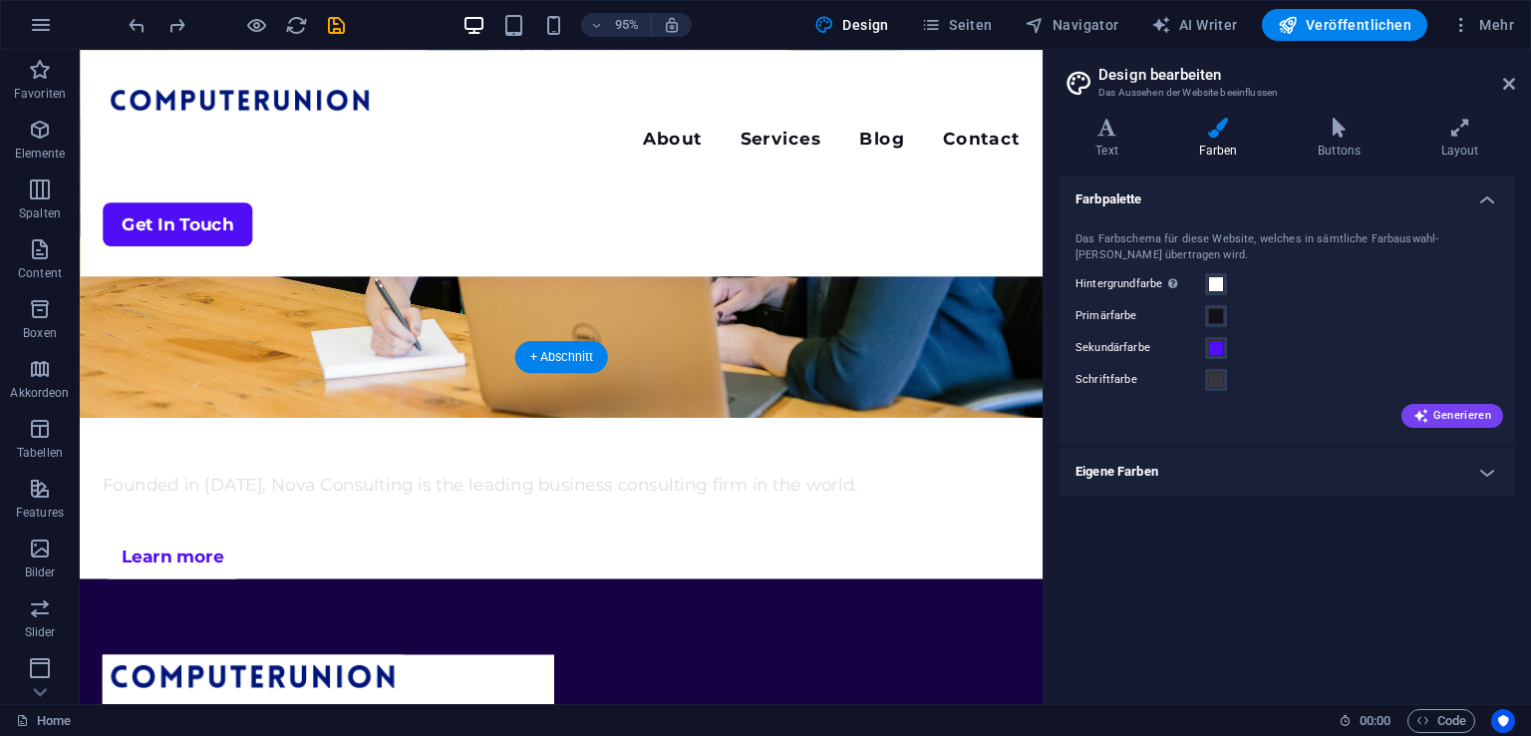
click at [374, 298] on figure at bounding box center [587, 135] width 1014 height 604
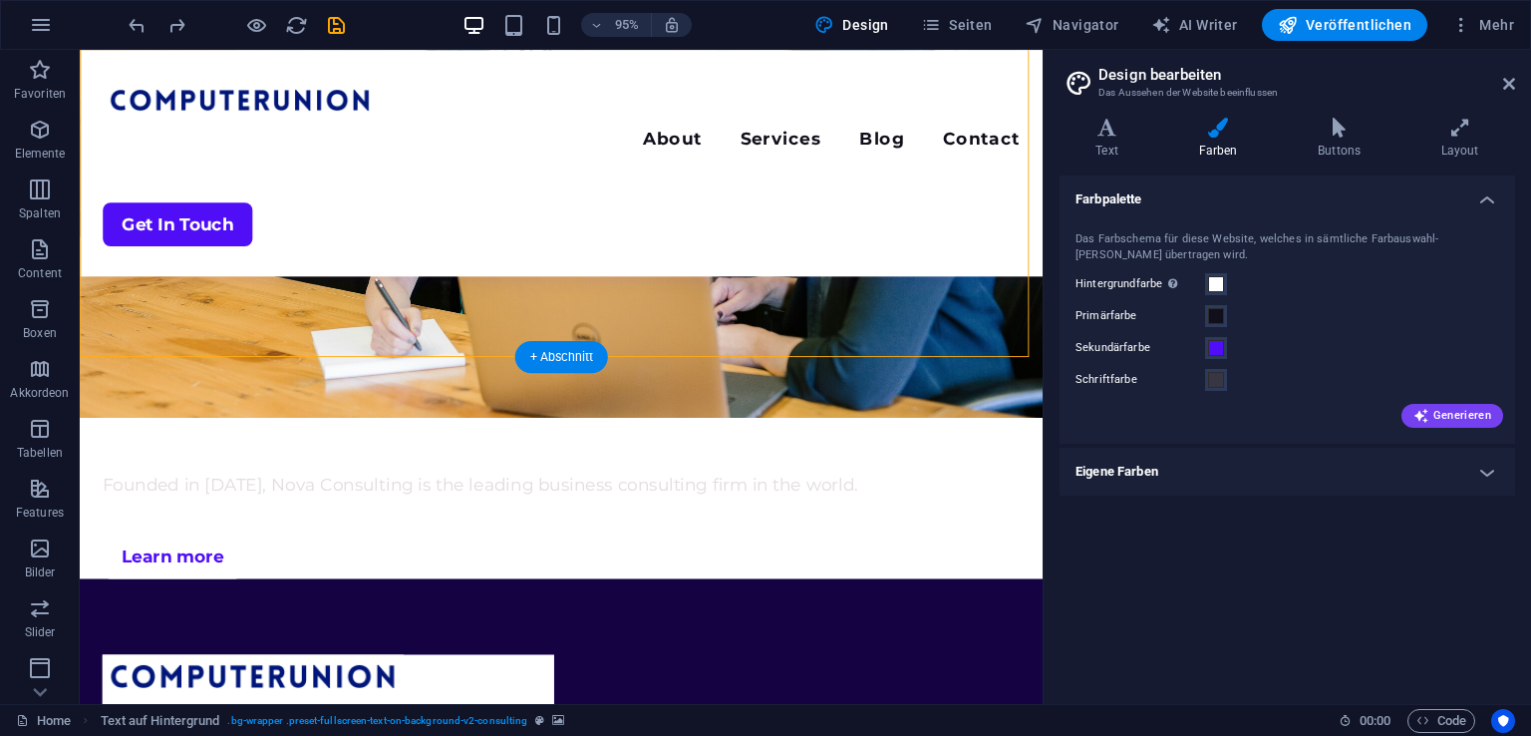
click at [333, 331] on figure at bounding box center [587, 135] width 1014 height 604
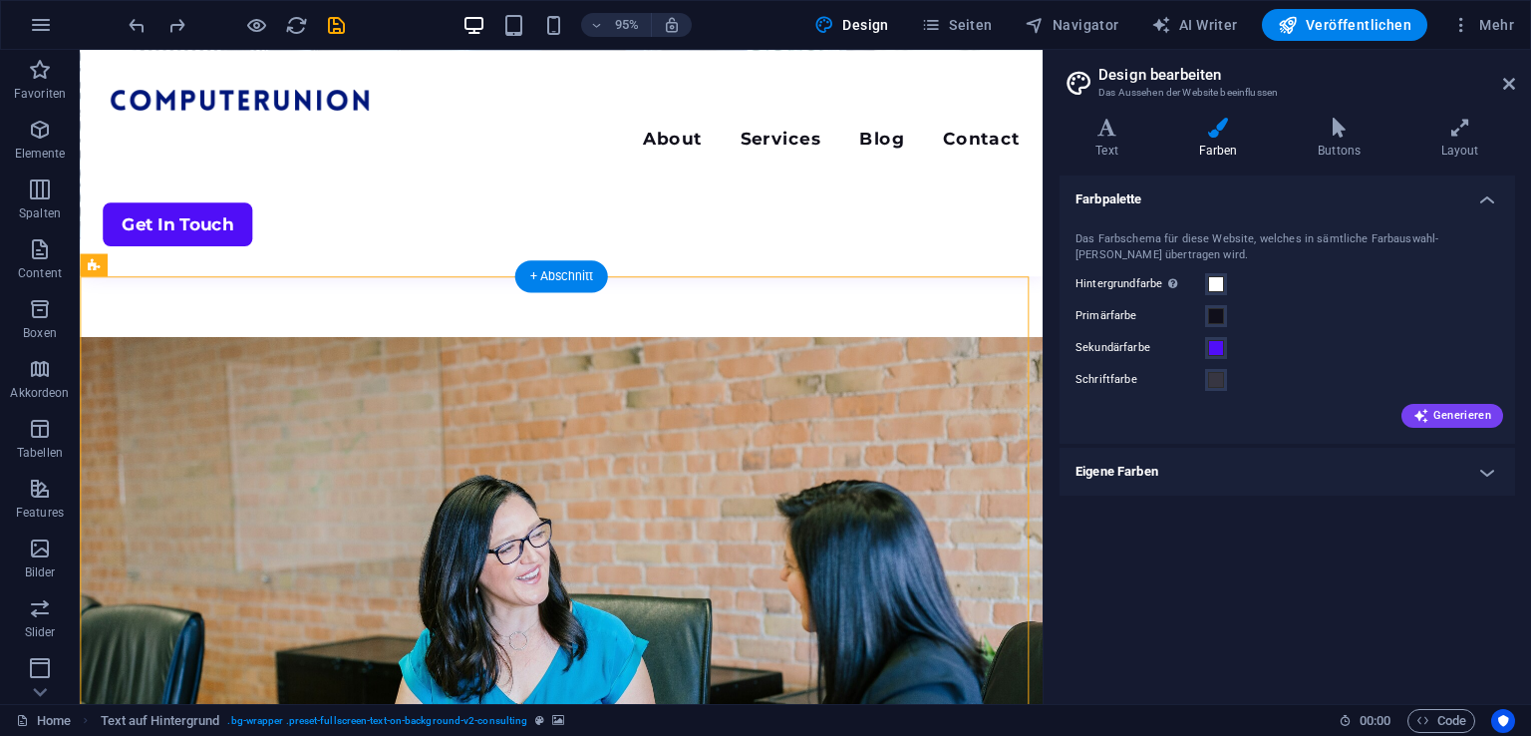
scroll to position [439, 0]
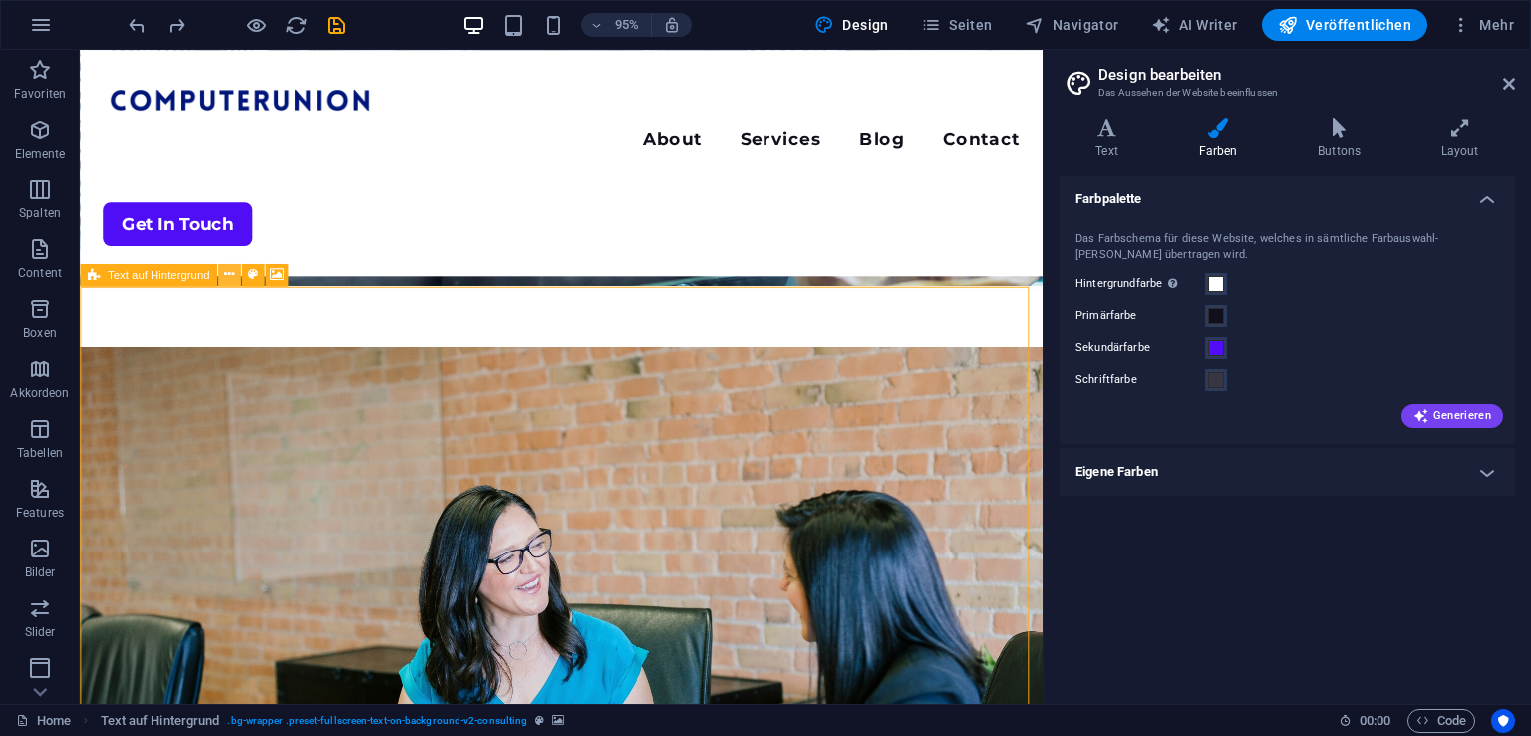
click at [225, 276] on icon at bounding box center [229, 275] width 10 height 20
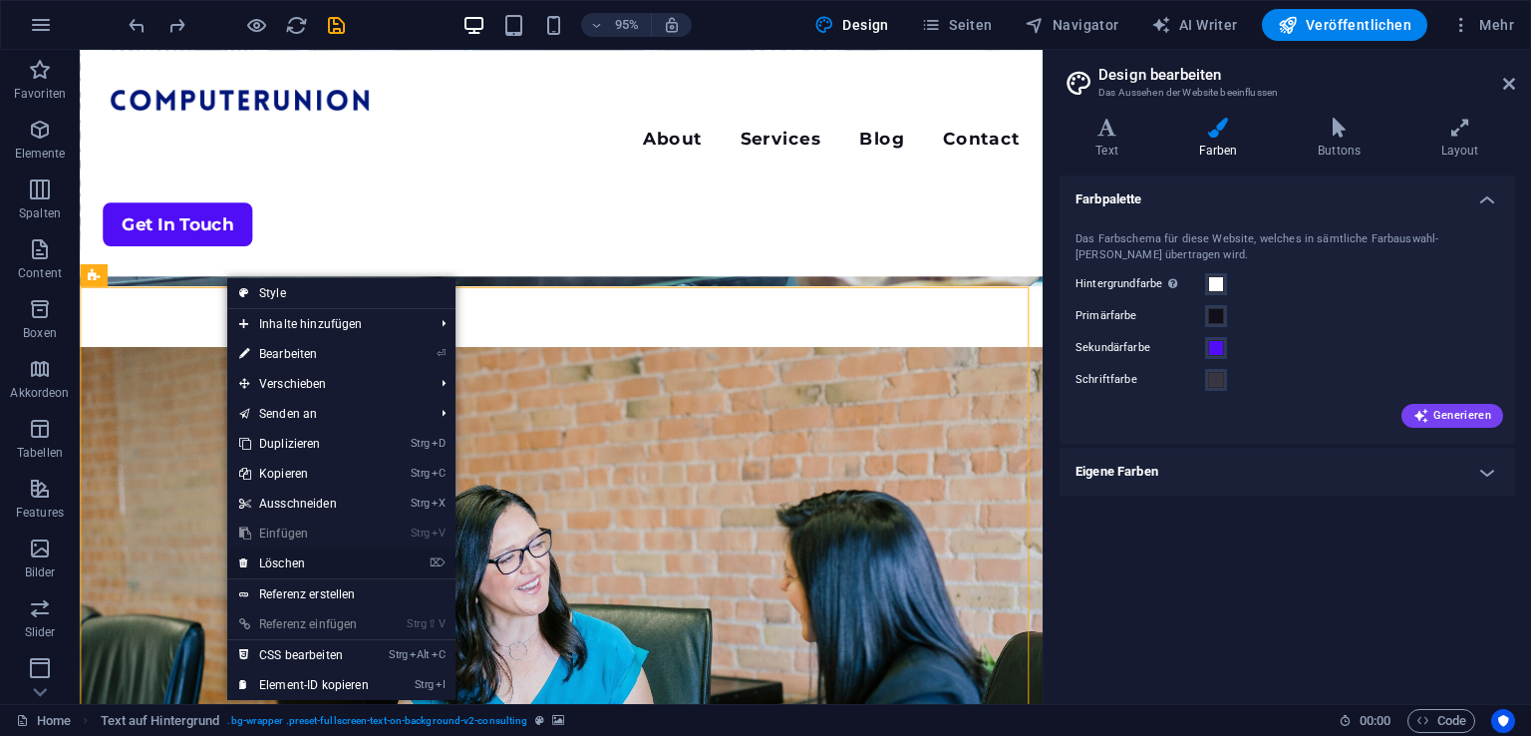
click at [339, 561] on link "⌦ Löschen" at bounding box center [303, 563] width 153 height 30
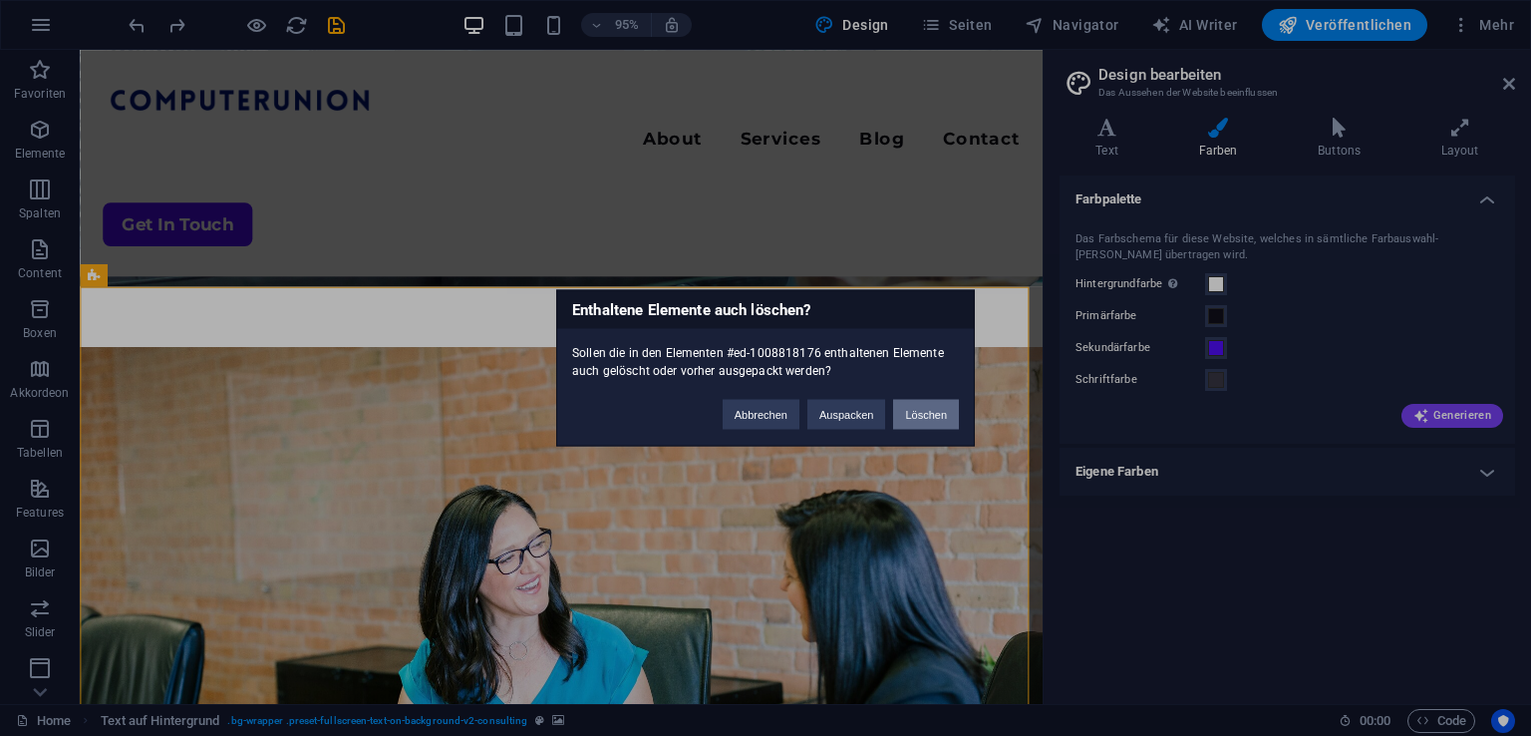
click at [946, 402] on button "Löschen" at bounding box center [926, 415] width 66 height 30
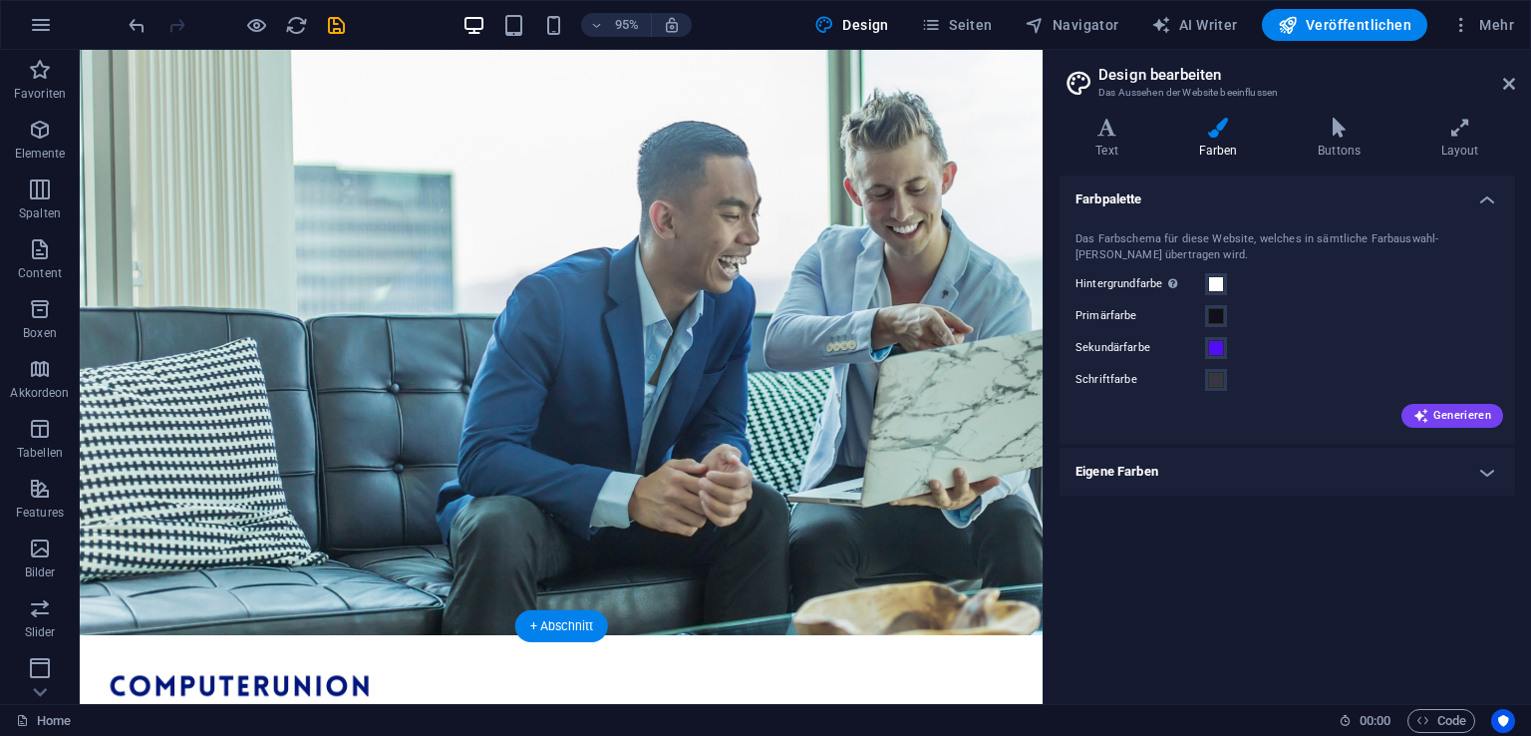
scroll to position [0, 0]
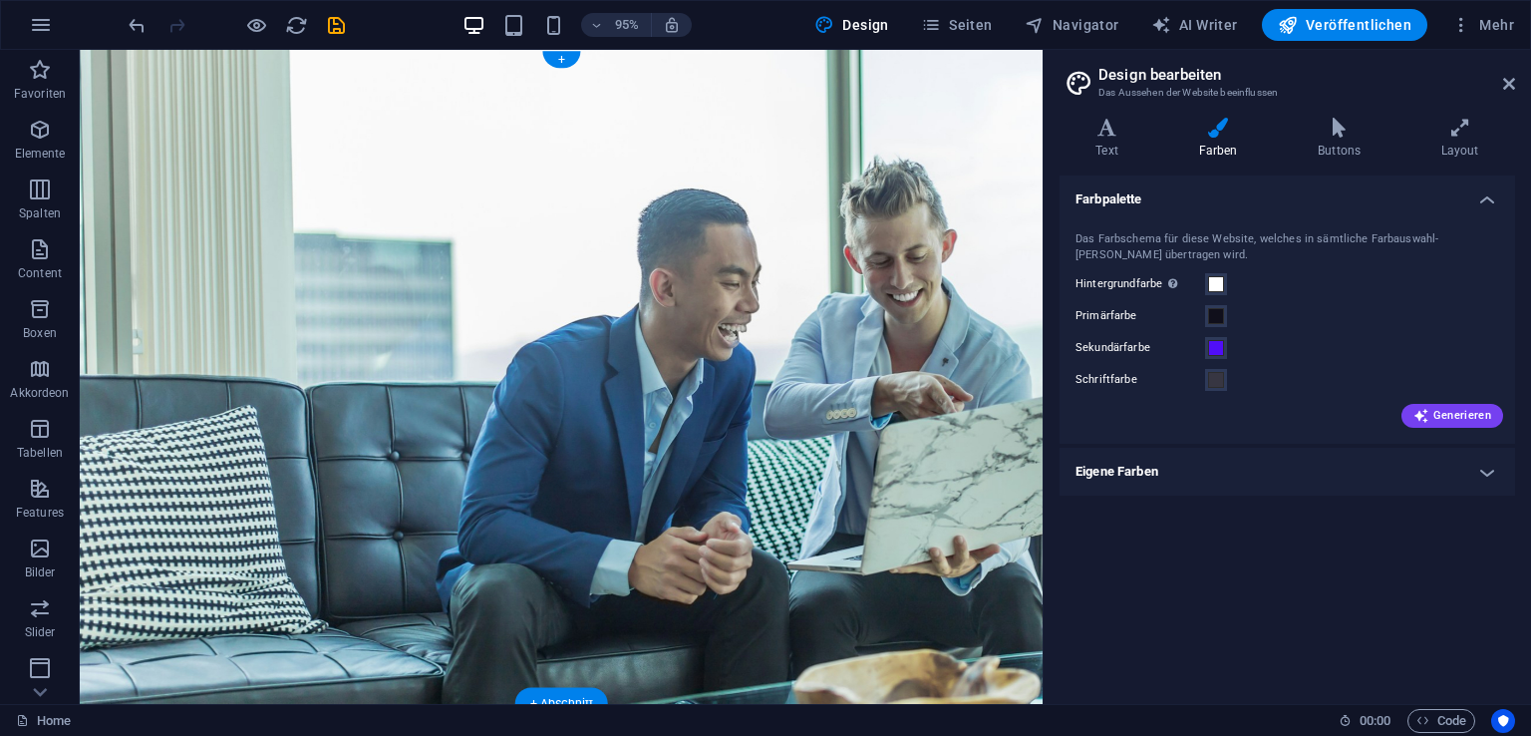
click at [688, 443] on figure at bounding box center [587, 394] width 1014 height 688
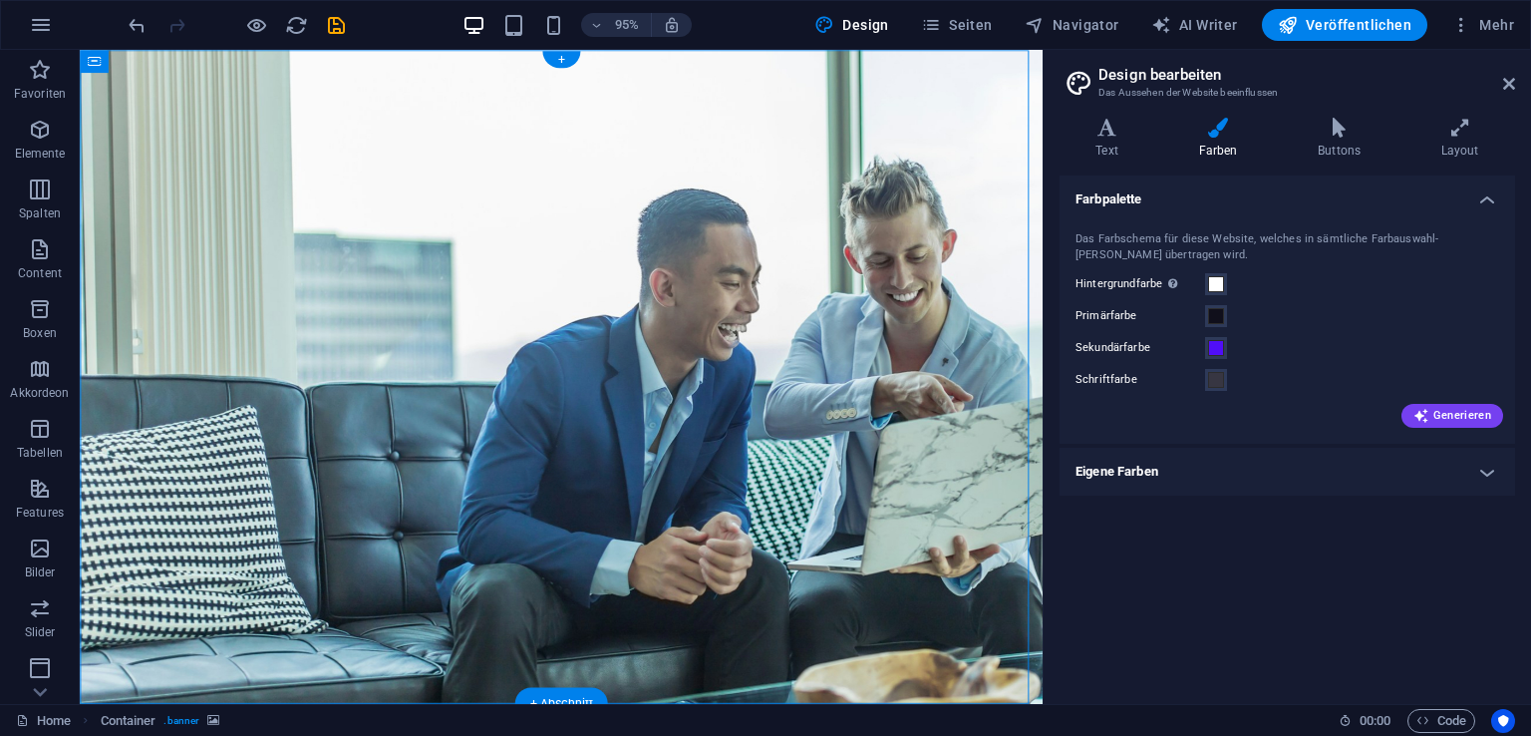
click at [388, 337] on figure at bounding box center [587, 394] width 1014 height 688
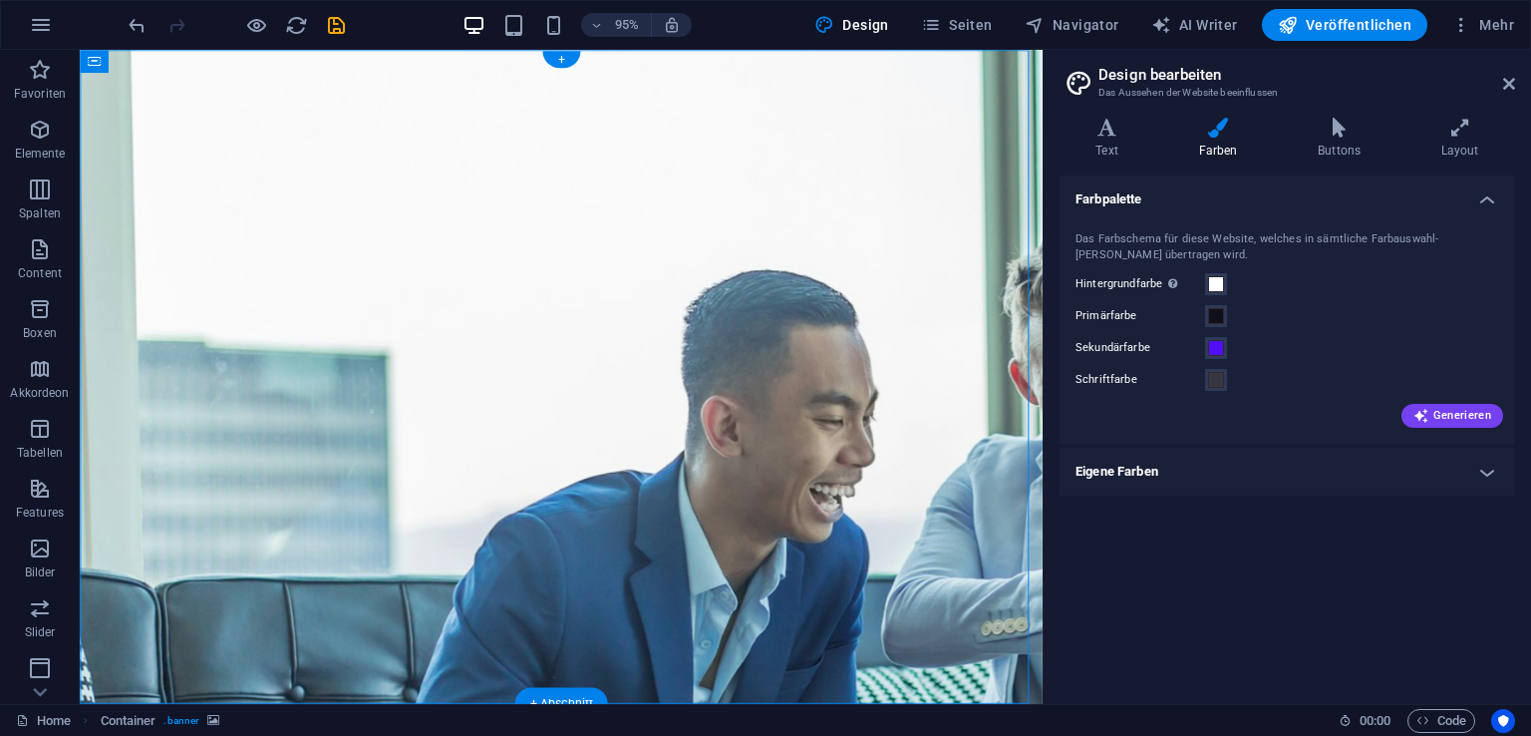
select select "vh"
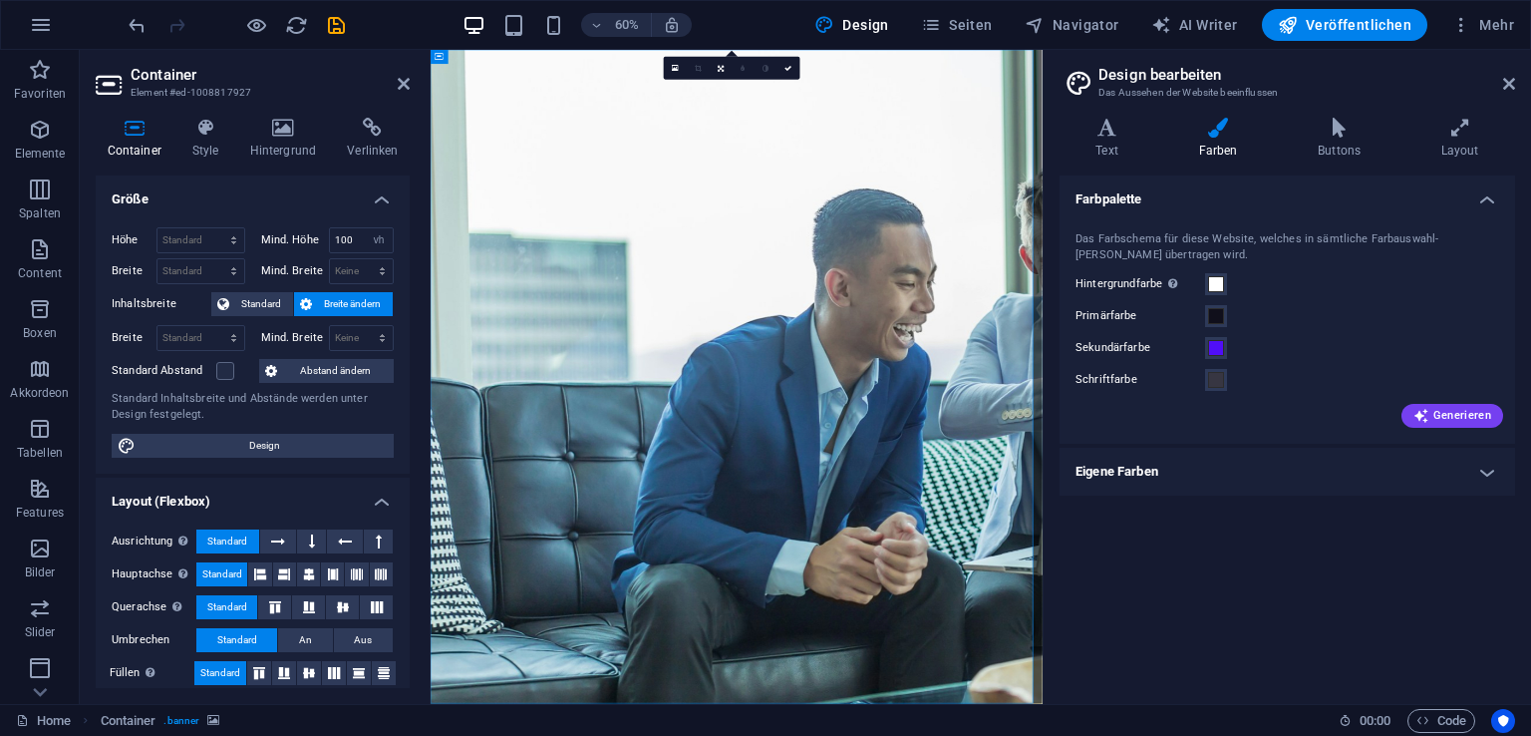
click at [285, 159] on div "Container Style Hintergrund Verlinken Größe Höhe Standard px rem % vh vw Mind. …" at bounding box center [253, 403] width 314 height 570
click at [290, 149] on h4 "Hintergrund" at bounding box center [287, 139] width 98 height 42
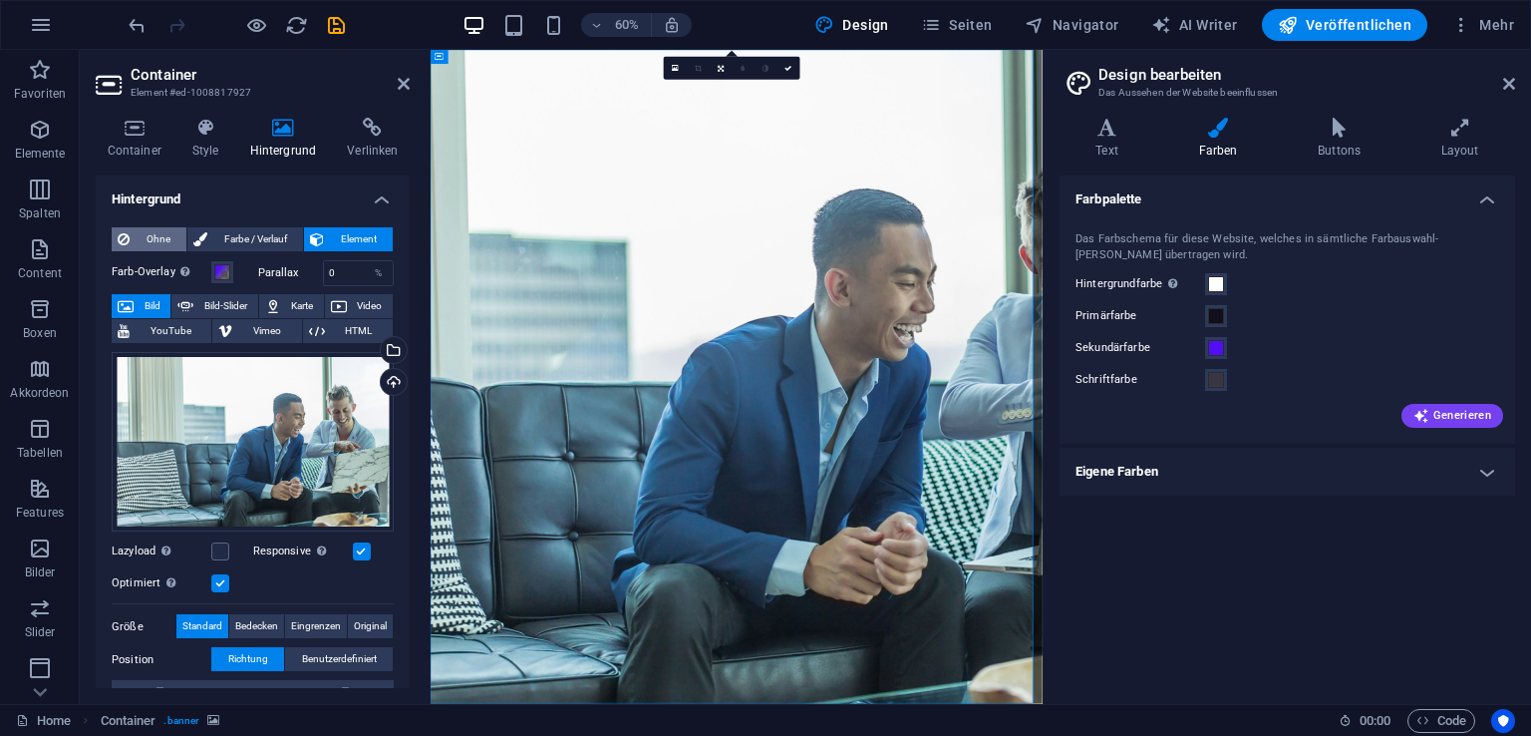
click at [141, 242] on span "Ohne" at bounding box center [158, 239] width 45 height 24
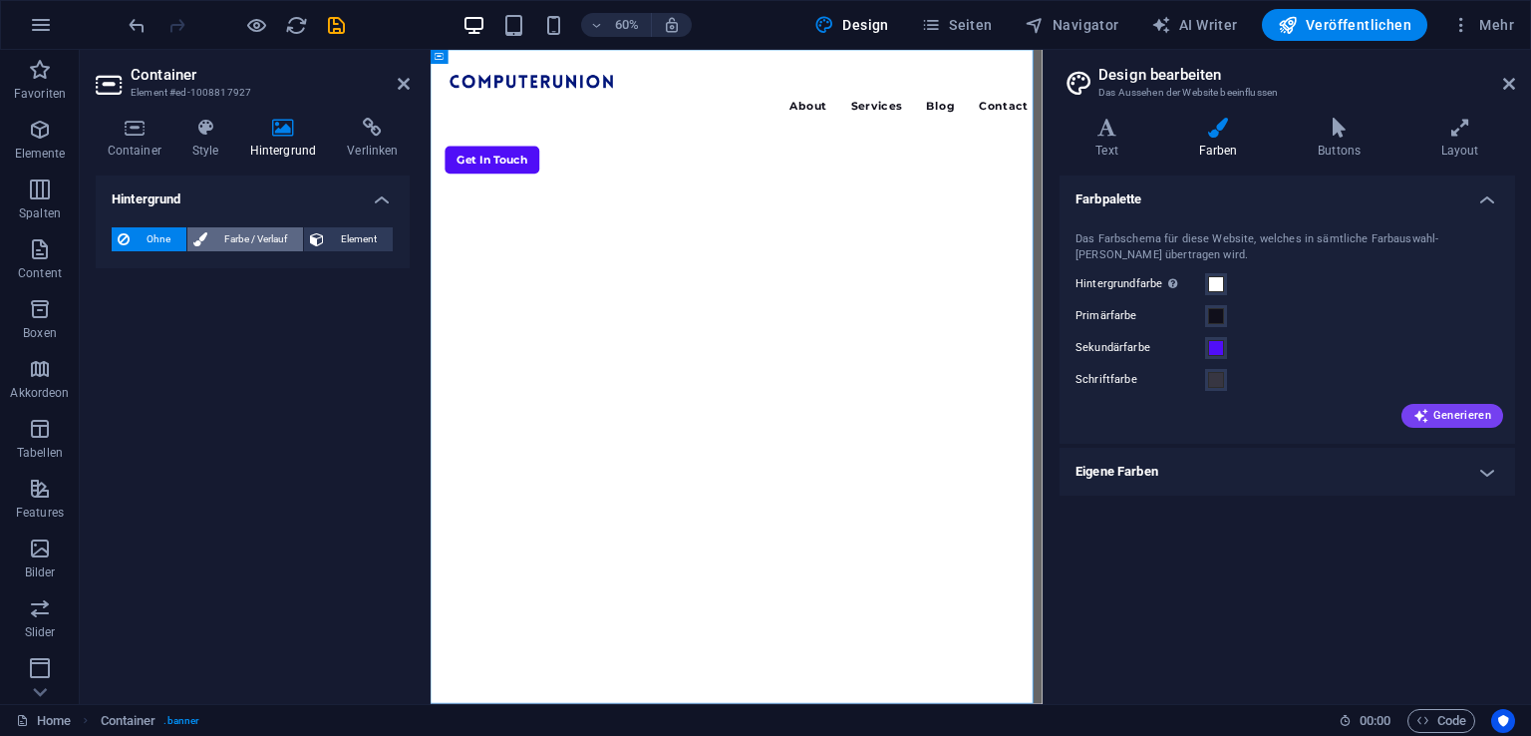
click at [231, 248] on span "Farbe / Verlauf" at bounding box center [255, 239] width 84 height 24
click at [155, 248] on span "Ohne" at bounding box center [158, 239] width 45 height 24
click at [788, 458] on div "Menu About Services Blog Contact Get In Touch" at bounding box center [941, 594] width 1020 height 1089
click at [251, 242] on span "Farbe / Verlauf" at bounding box center [255, 239] width 84 height 24
click at [189, 268] on span "Verlauf" at bounding box center [189, 277] width 43 height 28
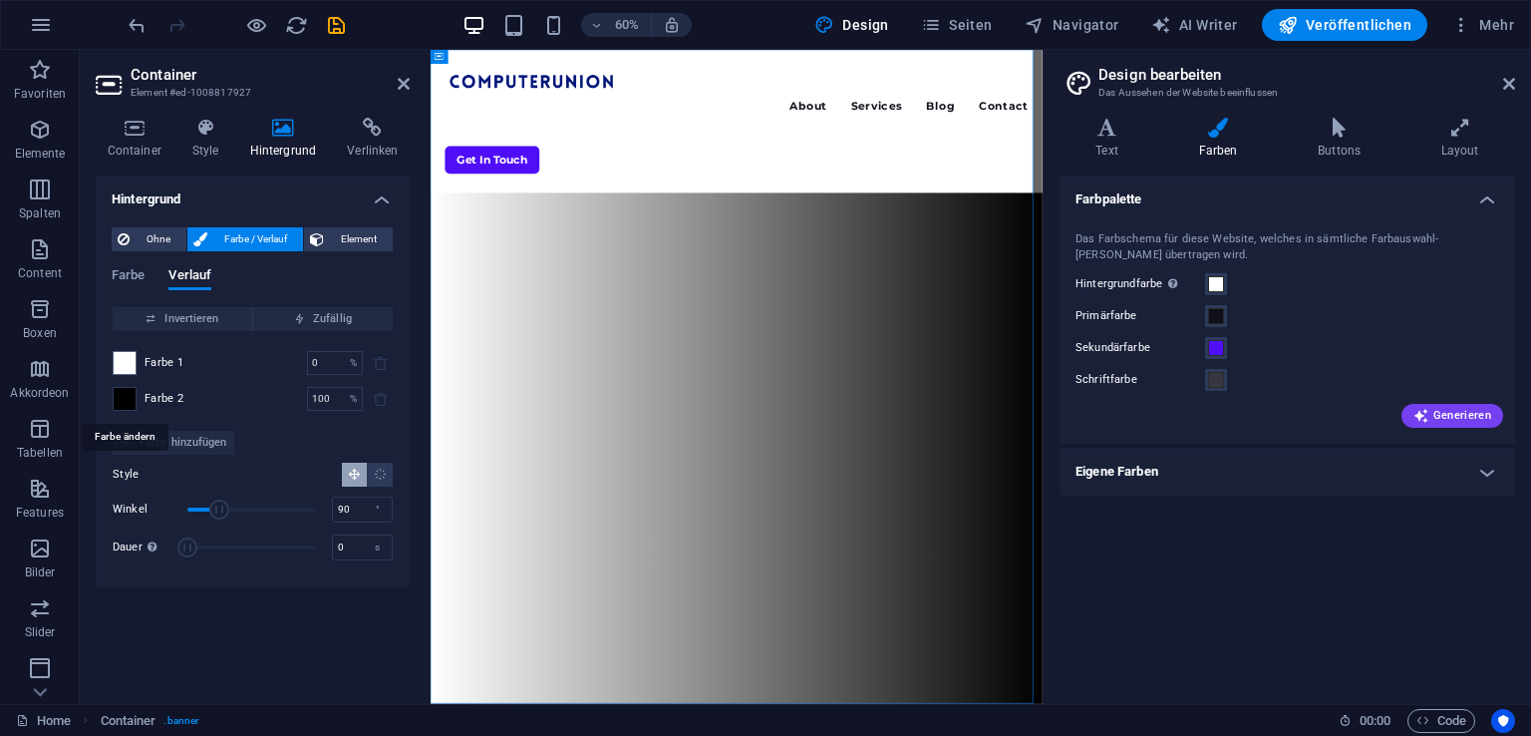
click at [130, 400] on span at bounding box center [125, 399] width 22 height 22
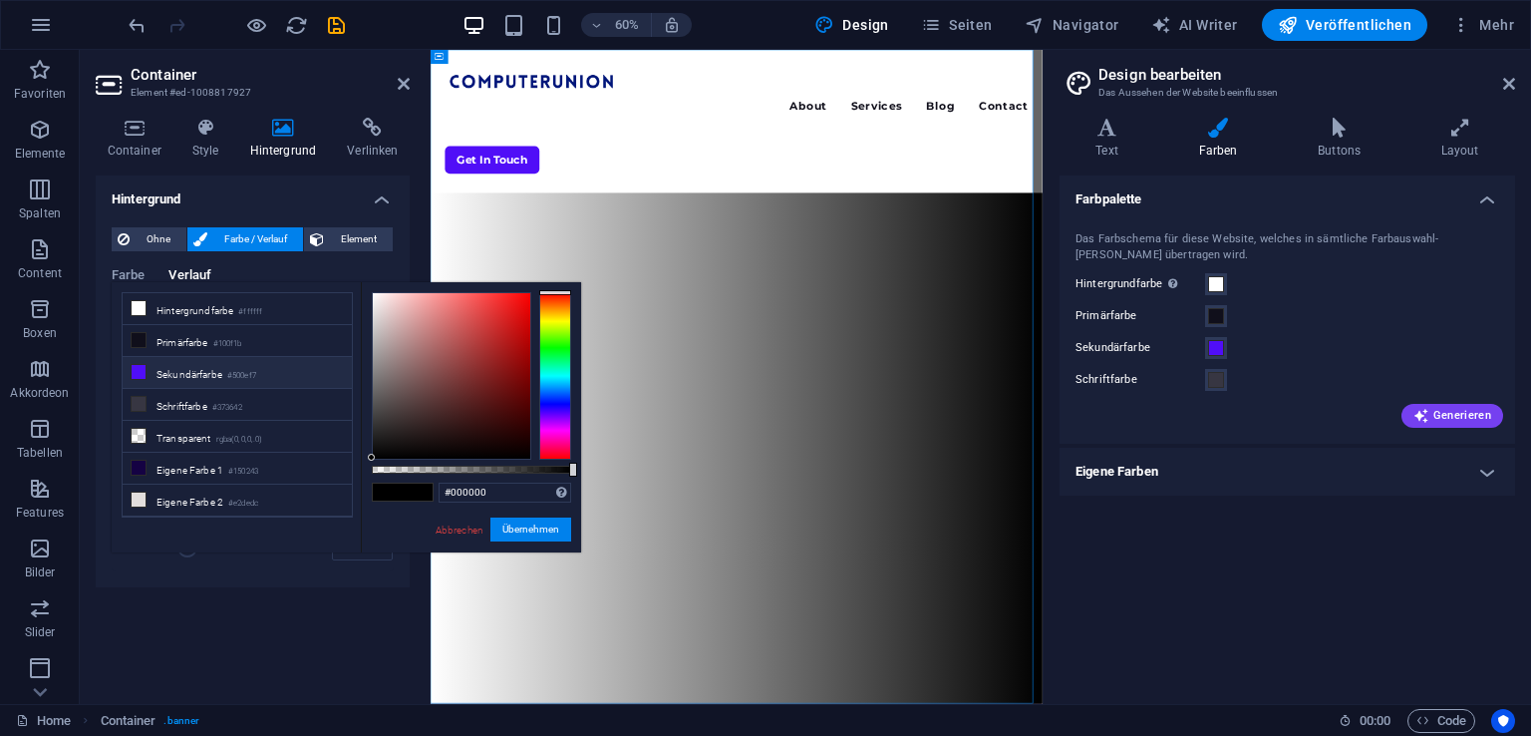
click at [263, 384] on li "Sekundärfarbe #500ef7" at bounding box center [237, 373] width 229 height 32
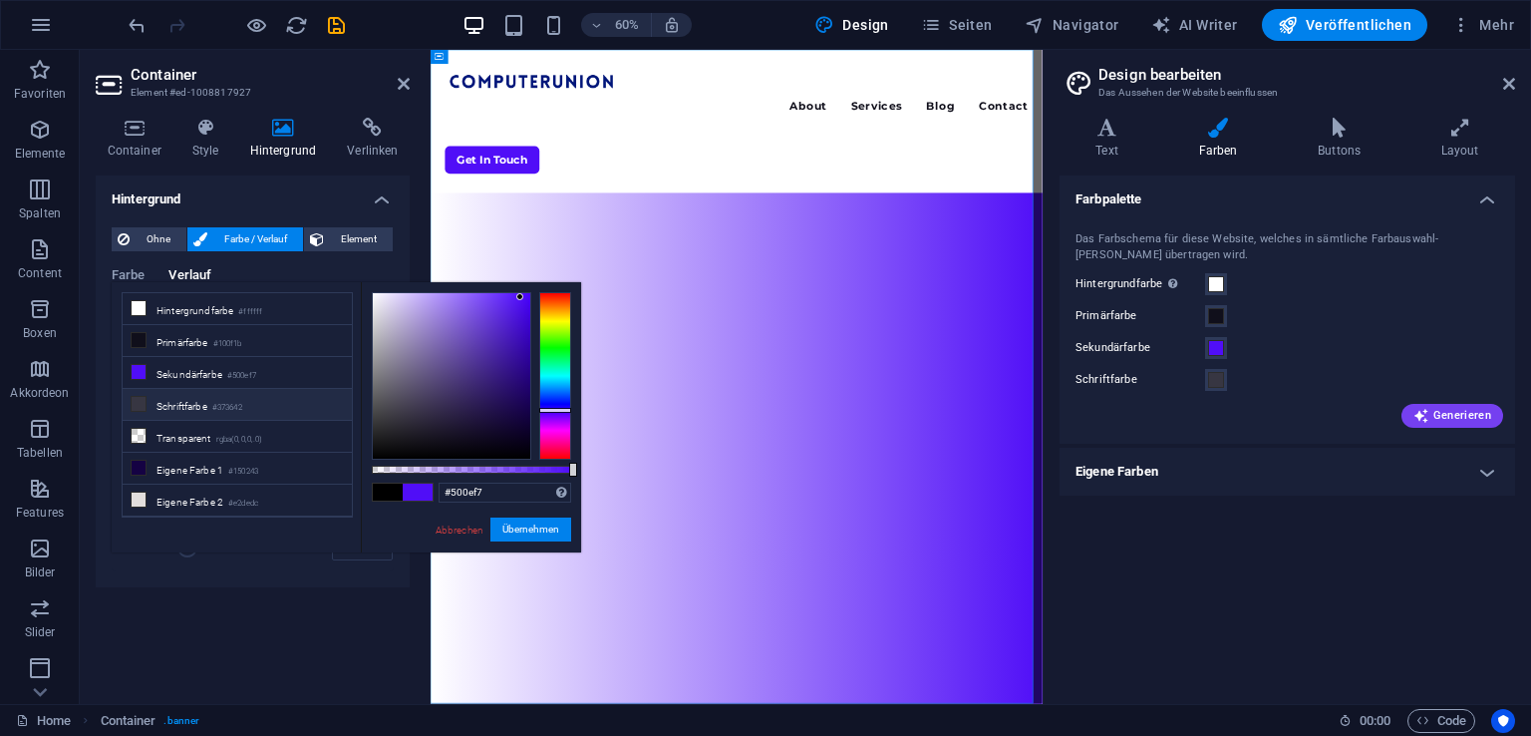
scroll to position [83, 0]
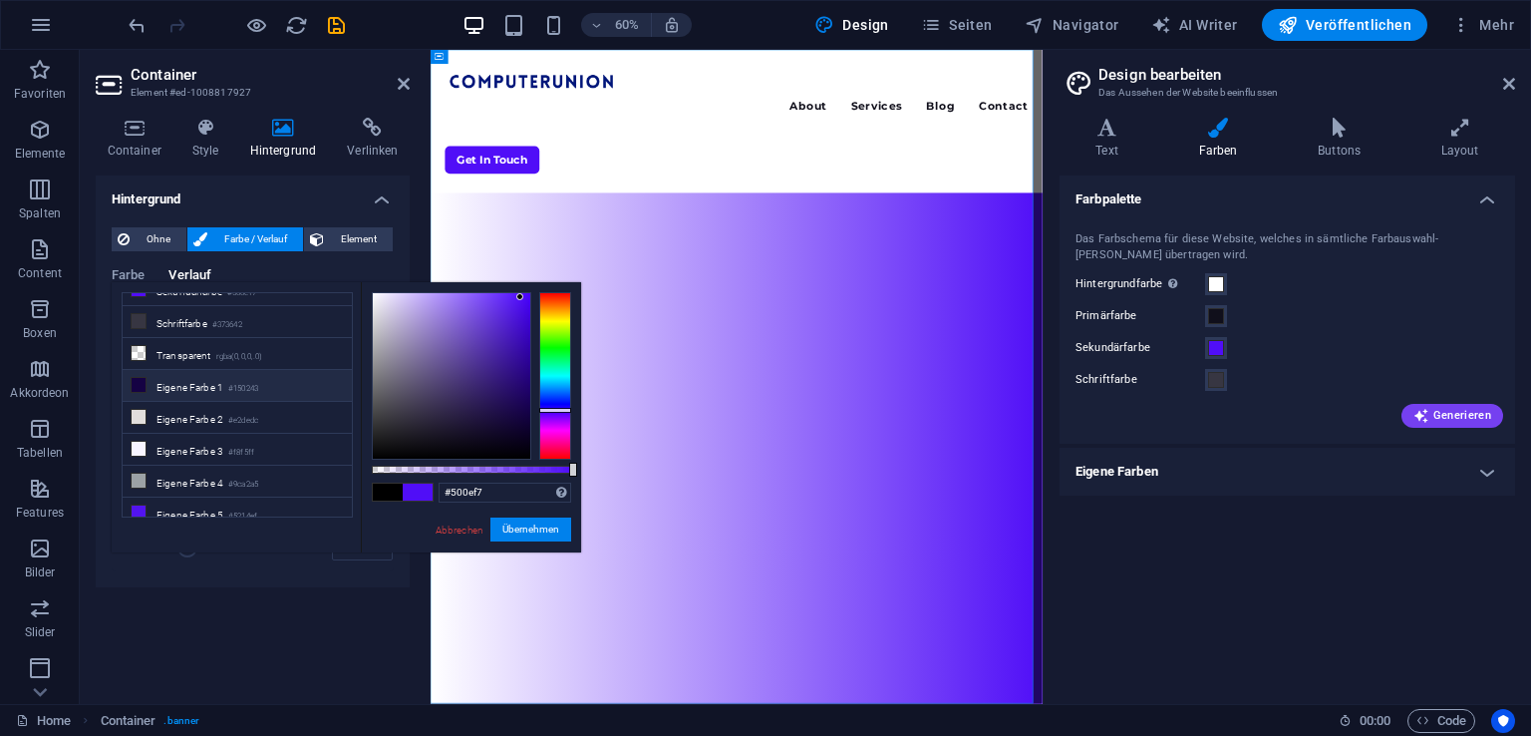
click at [227, 392] on li "Eigene Farbe 1 #150243" at bounding box center [237, 386] width 229 height 32
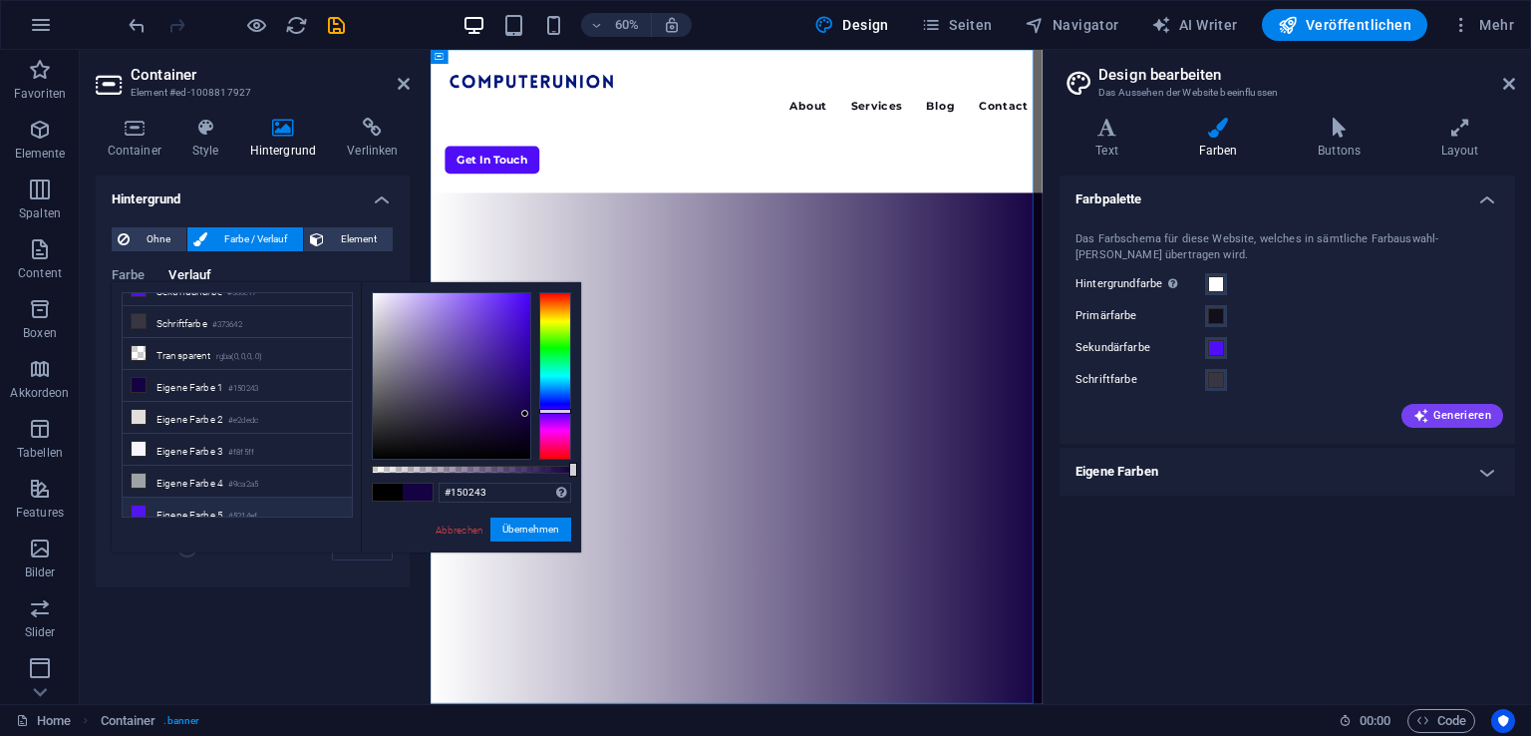
click at [211, 502] on li "Eigene Farbe 5 #5214ef" at bounding box center [237, 513] width 229 height 32
type input "#5214ef"
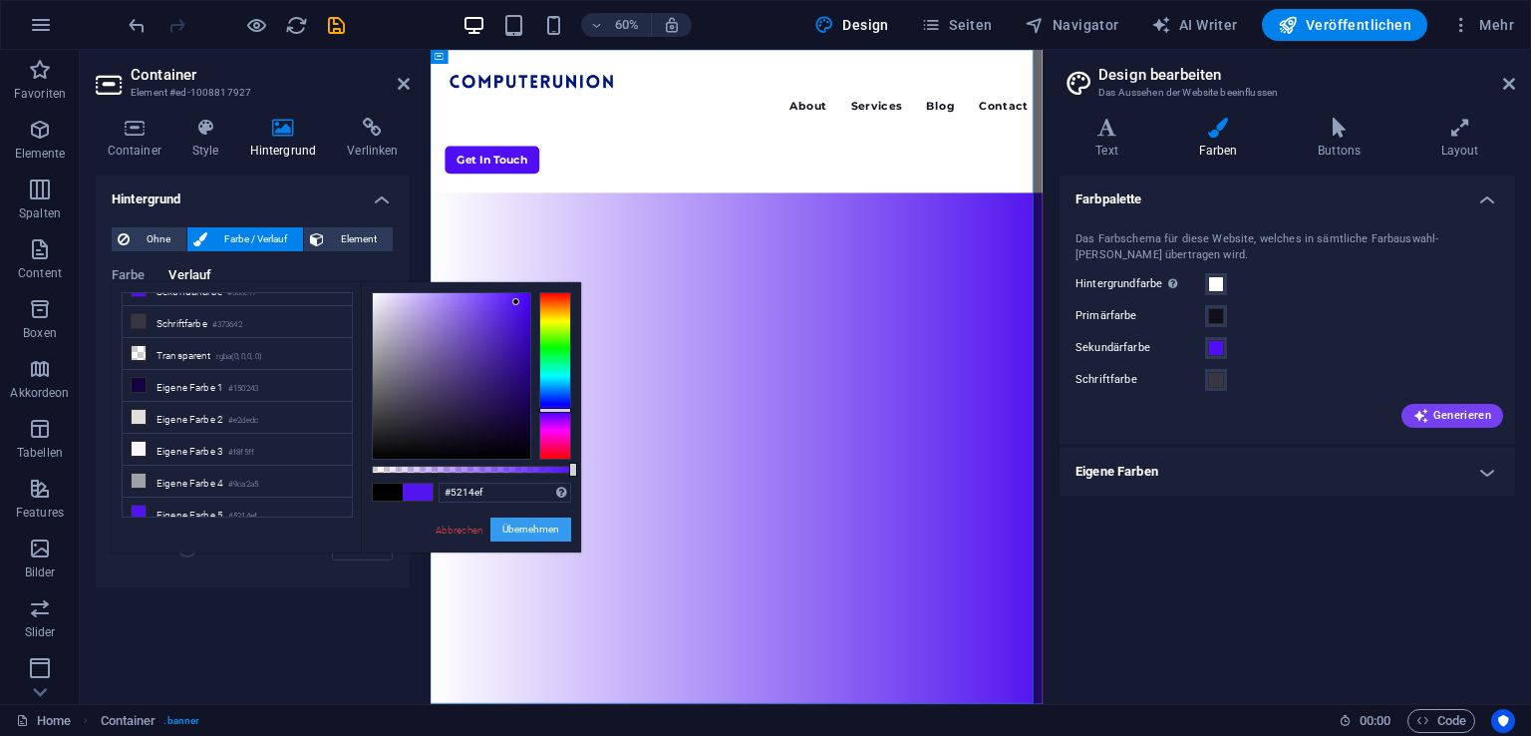
click at [518, 519] on button "Übernehmen" at bounding box center [530, 529] width 81 height 24
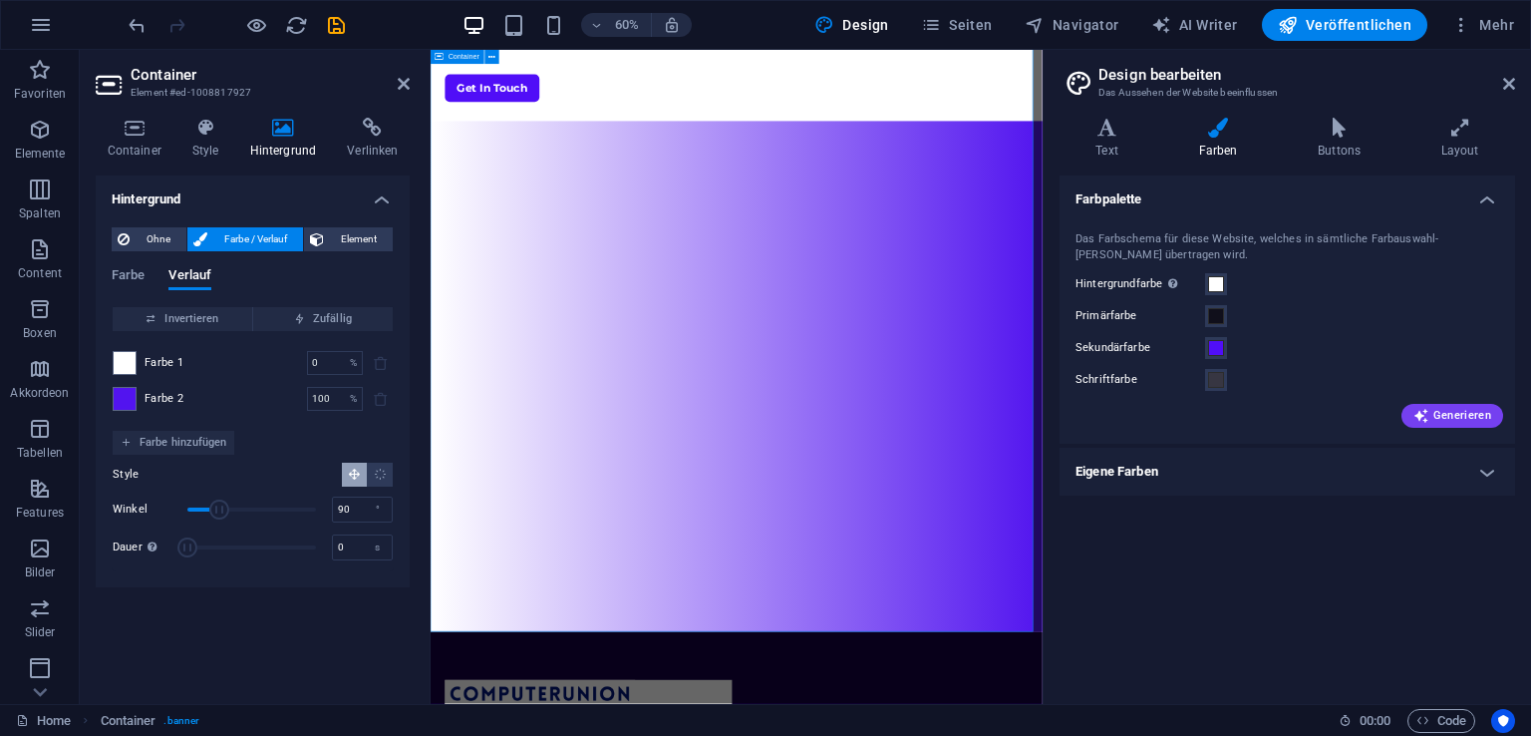
scroll to position [0, 0]
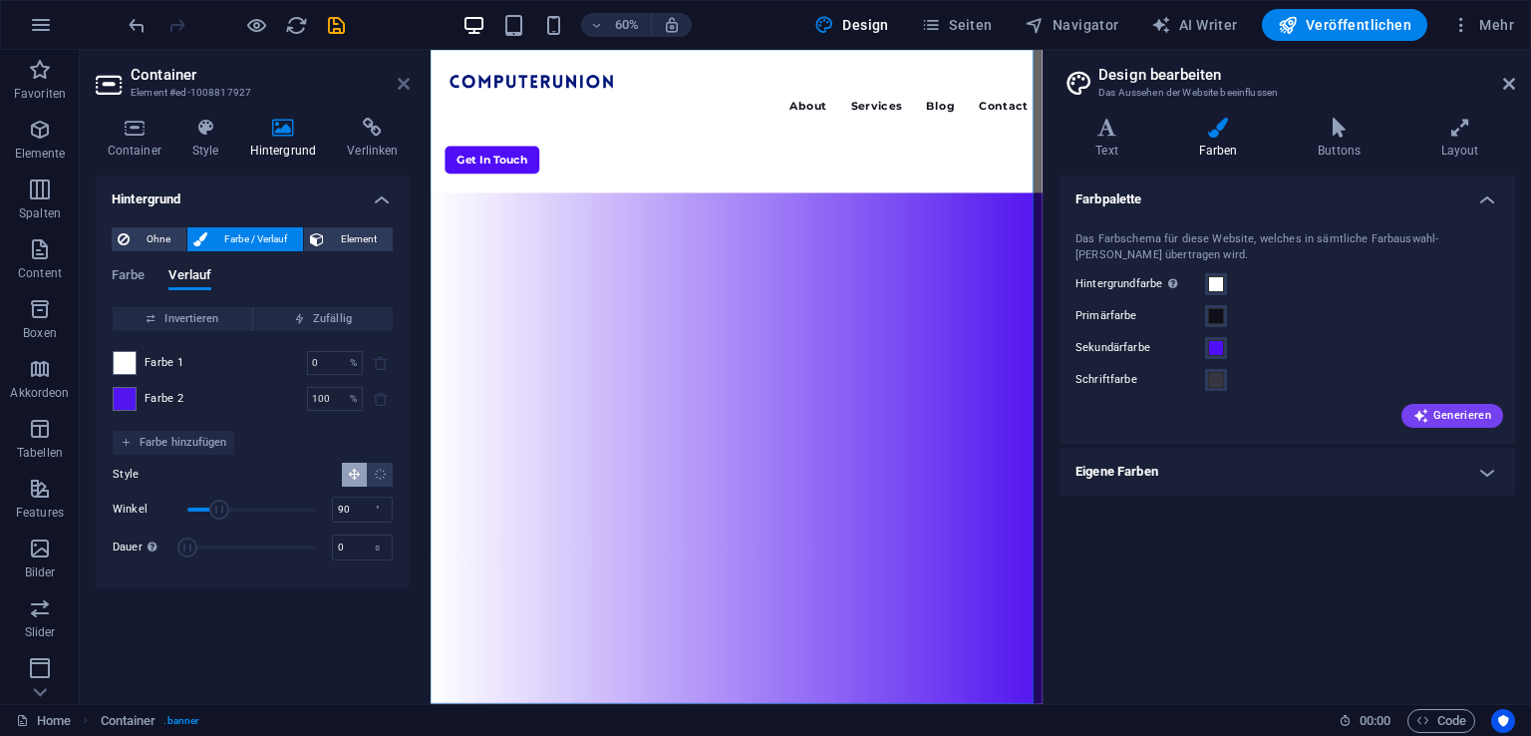
click at [401, 84] on icon at bounding box center [404, 84] width 12 height 16
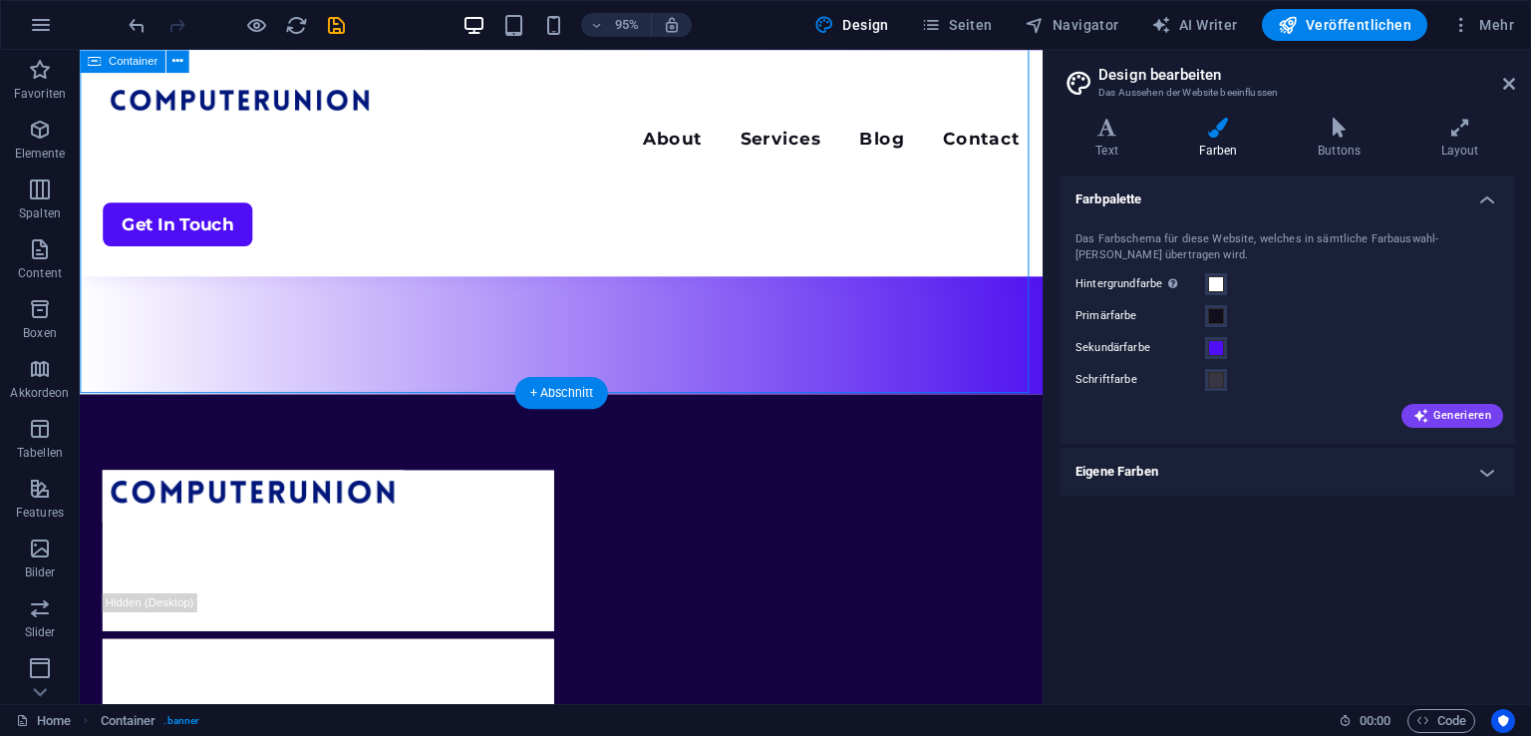
scroll to position [365, 0]
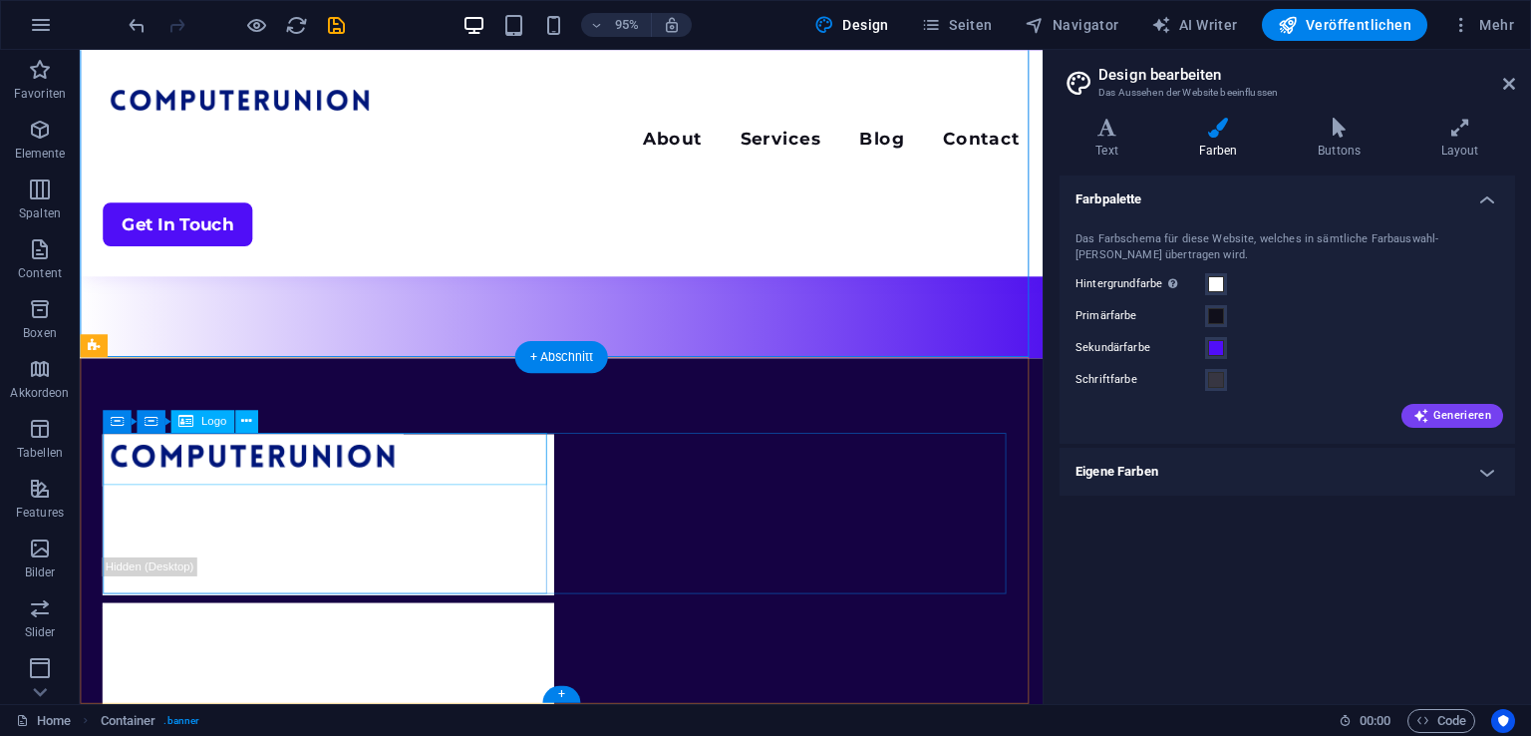
click at [410, 468] on div at bounding box center [341, 480] width 475 height 55
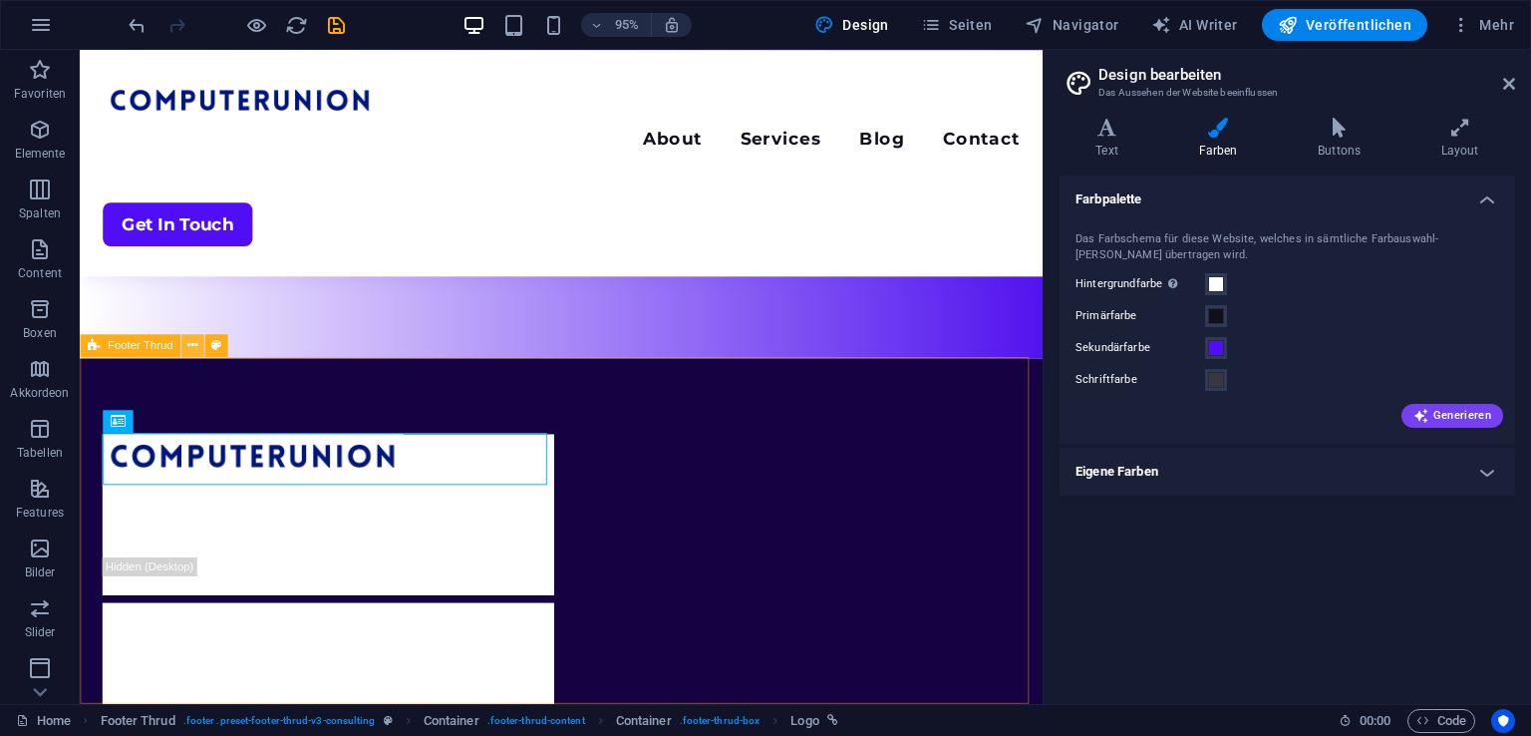
click at [193, 348] on icon at bounding box center [192, 345] width 10 height 20
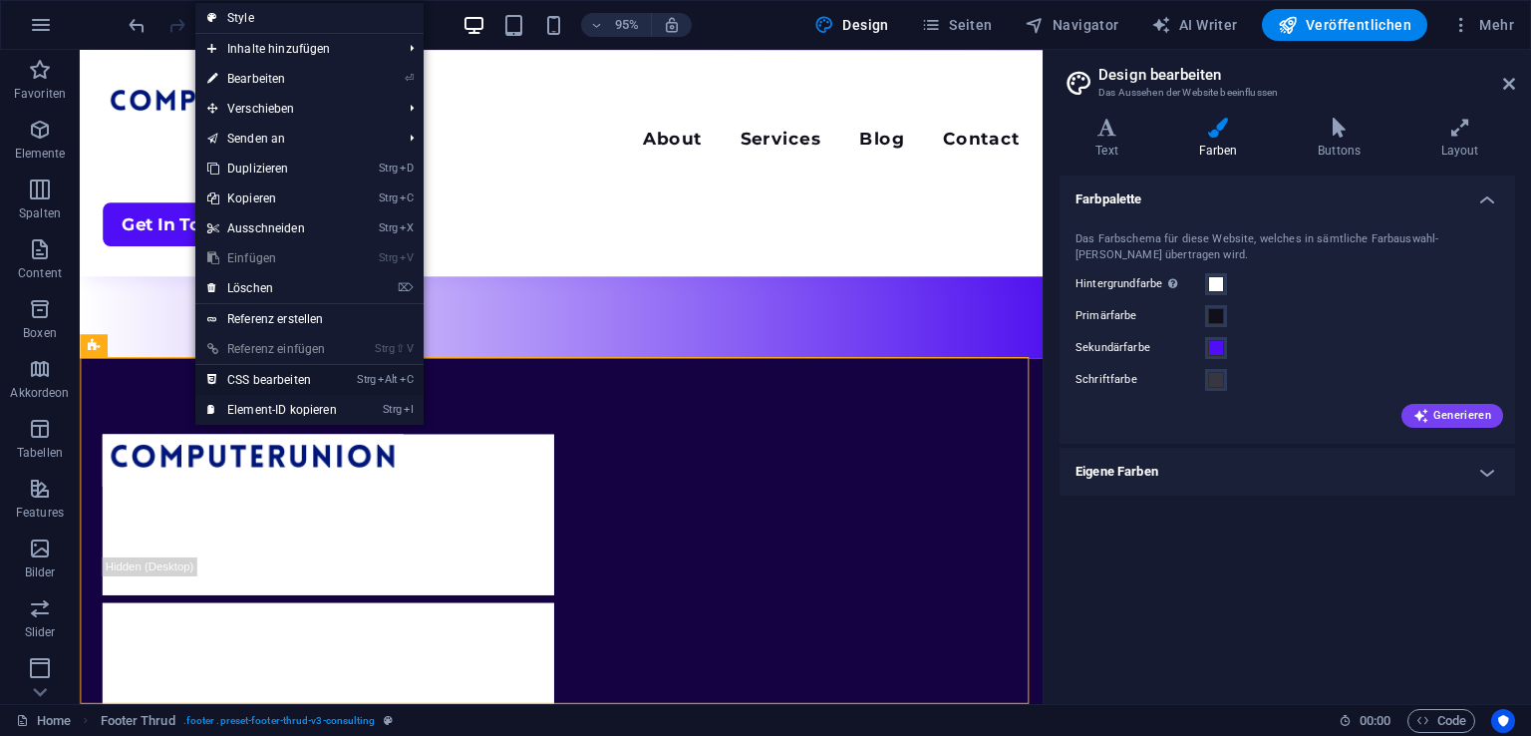
click at [269, 376] on link "Strg Alt C CSS bearbeiten" at bounding box center [271, 380] width 153 height 30
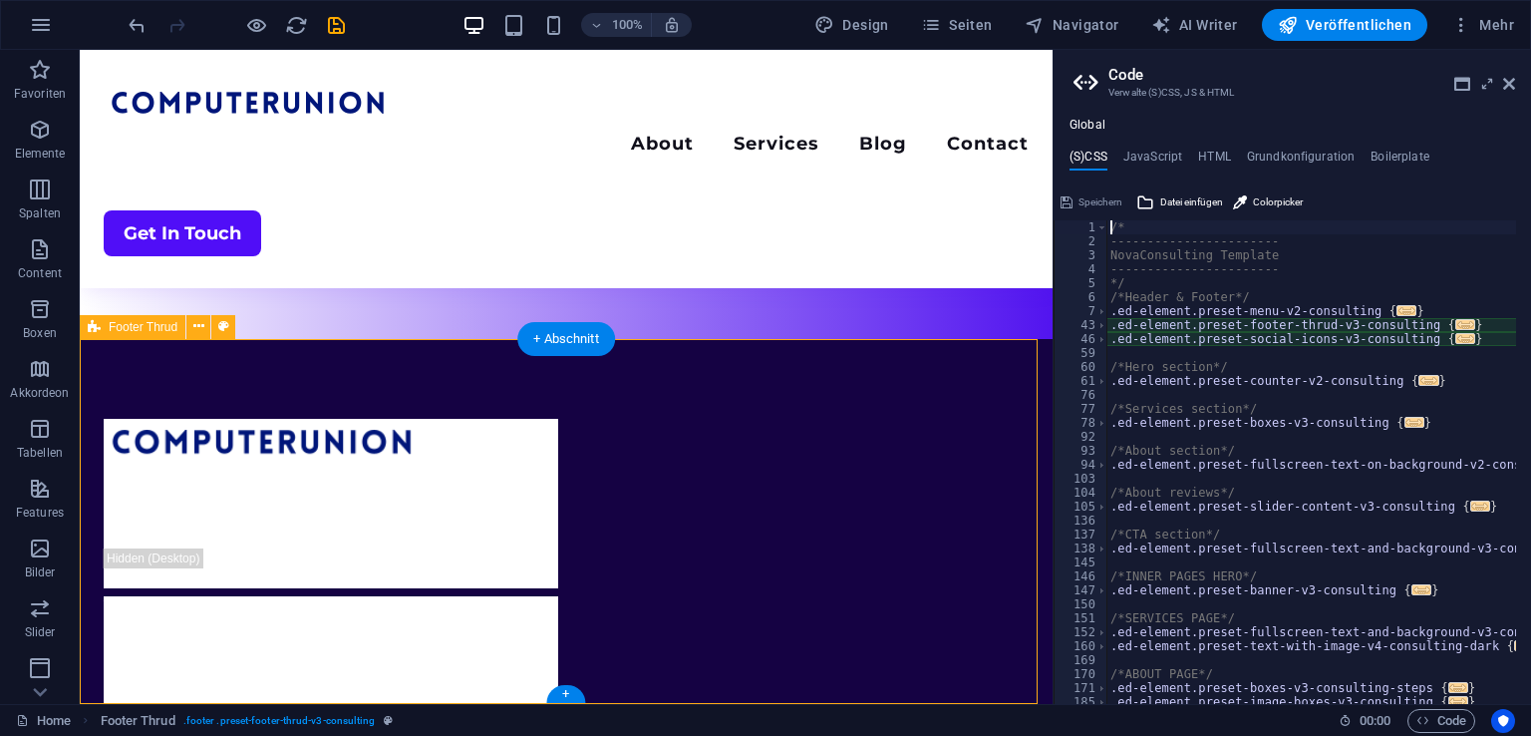
type textarea "@include footer-thrud-v3($background: $color-user-1);"
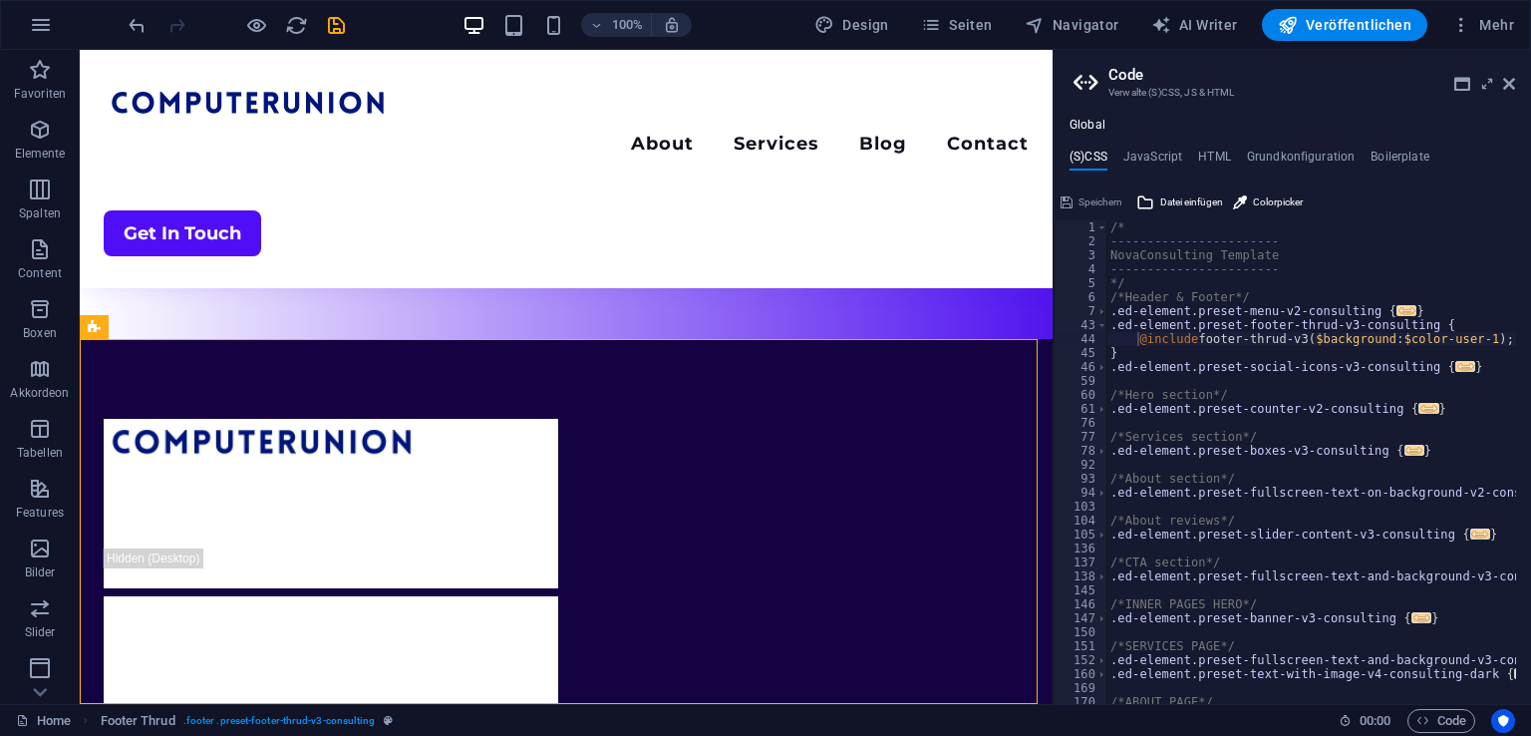
click at [1508, 92] on header "Code Verwalte (S)CSS, JS & HTML" at bounding box center [1294, 76] width 442 height 52
click at [1503, 89] on icon at bounding box center [1509, 84] width 12 height 16
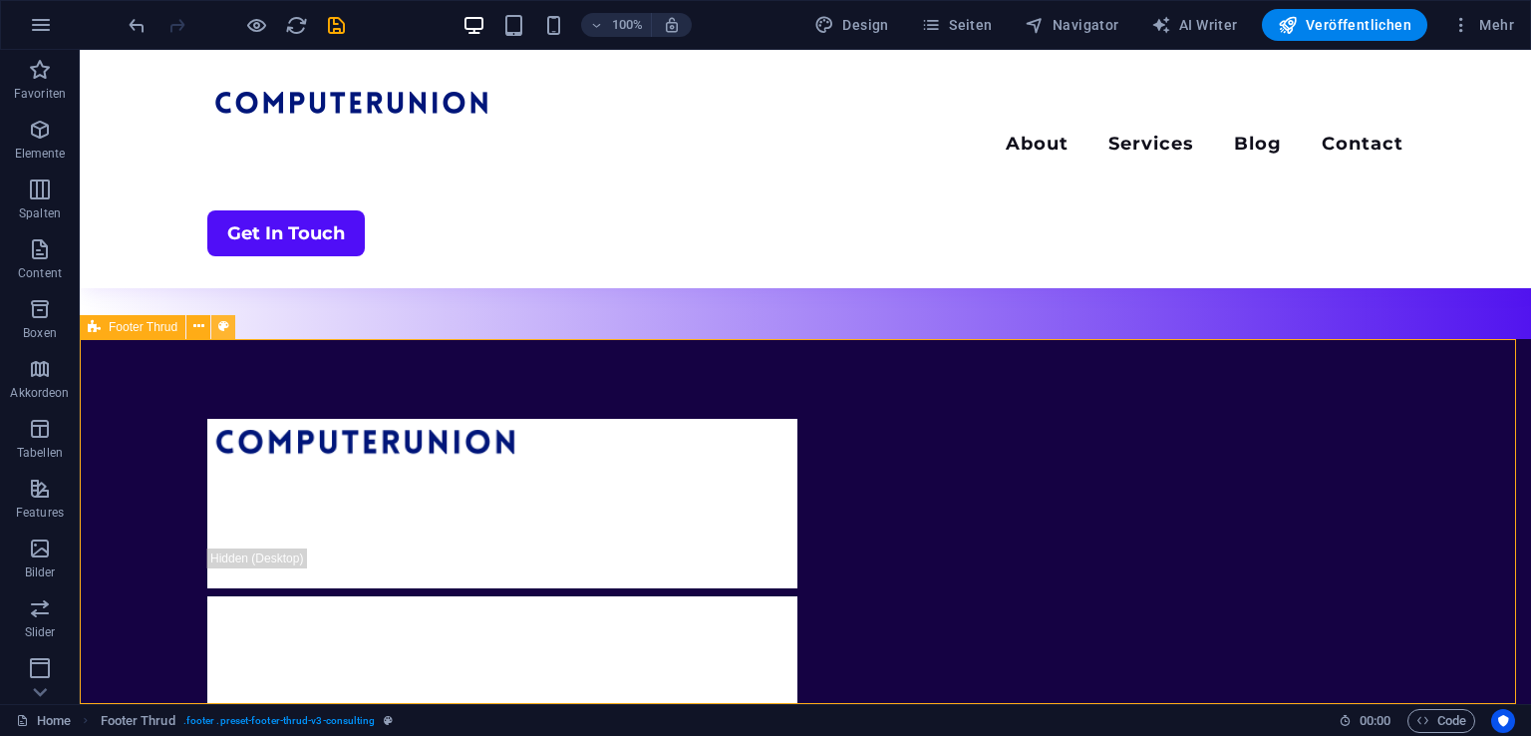
click at [218, 324] on icon at bounding box center [223, 326] width 11 height 21
select select "rem"
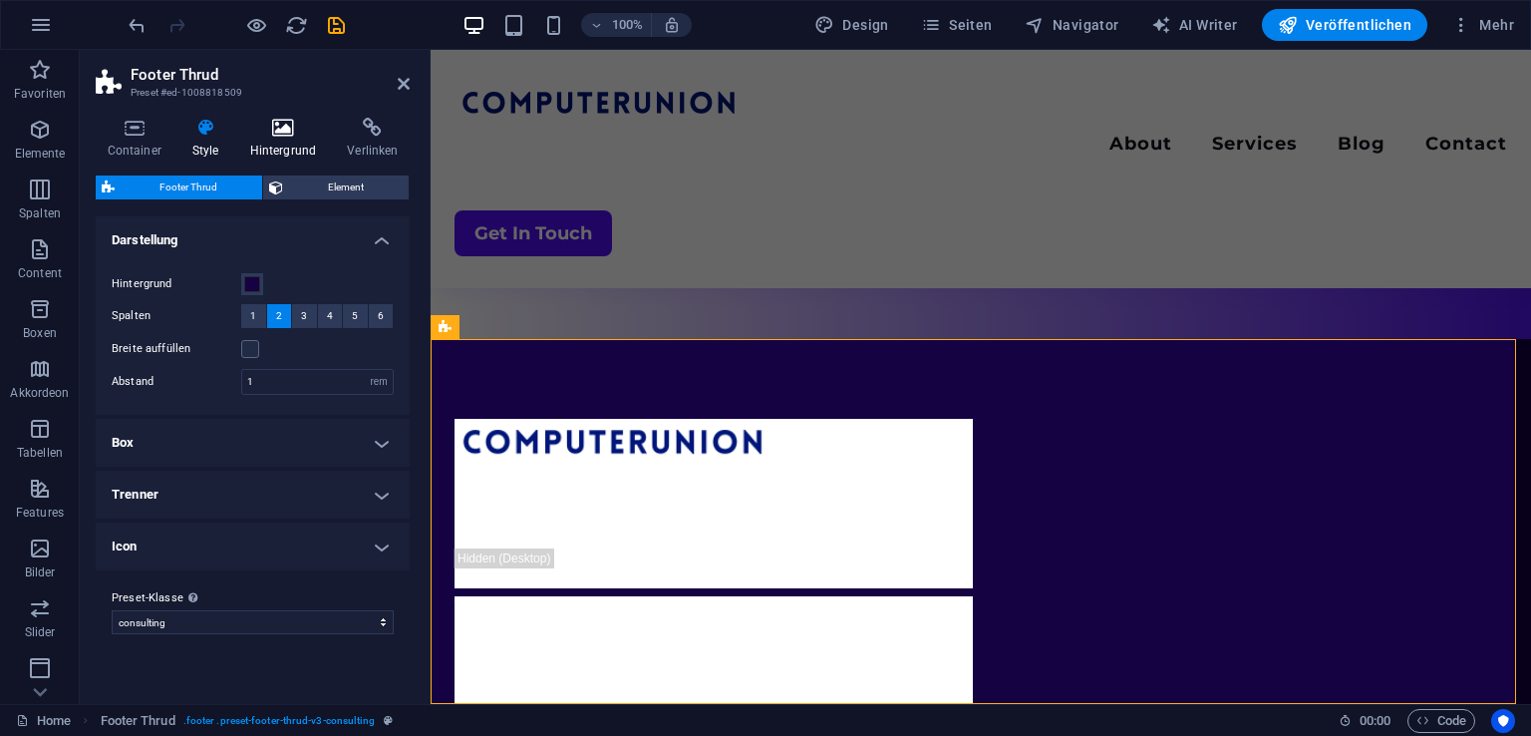
click at [273, 124] on icon at bounding box center [283, 128] width 90 height 20
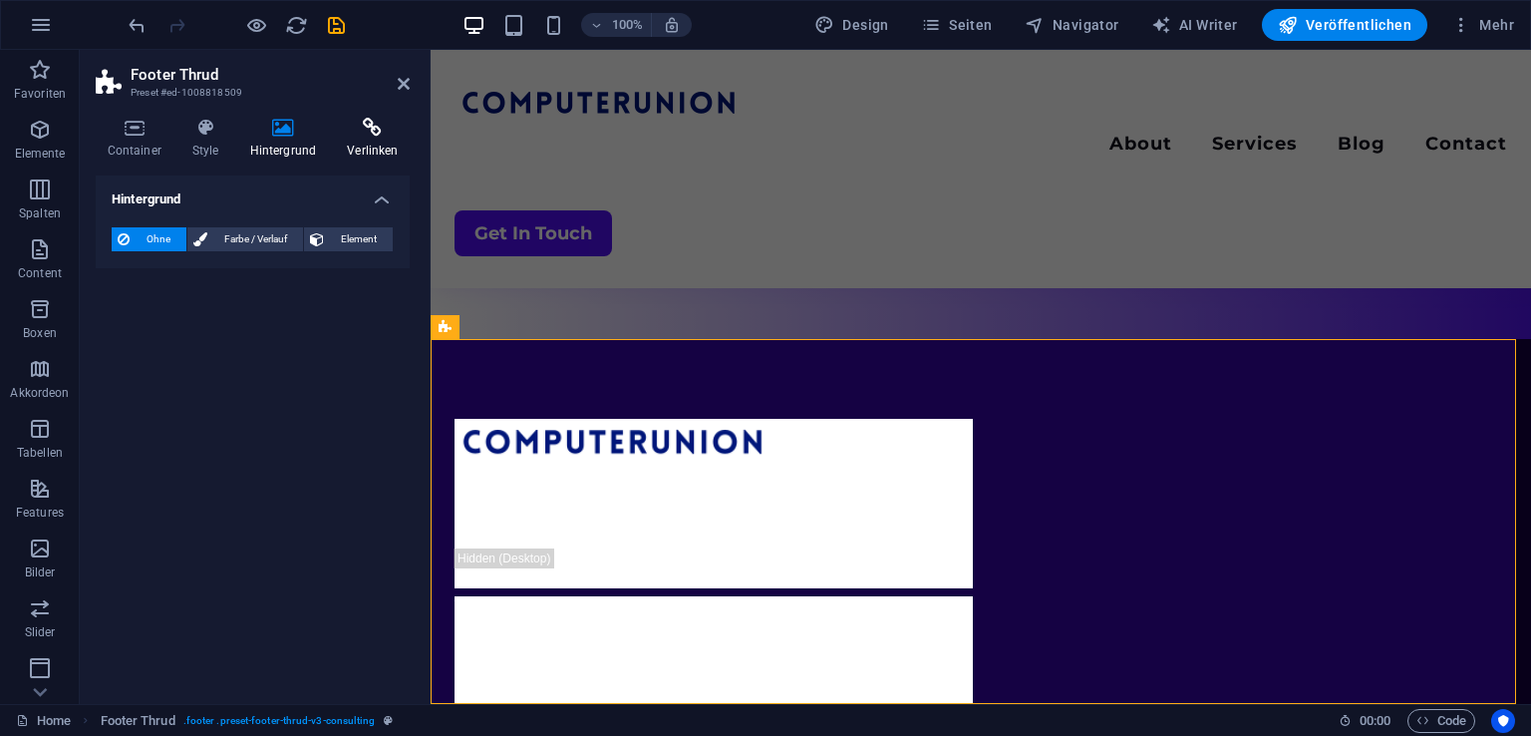
click at [339, 123] on icon at bounding box center [373, 128] width 74 height 20
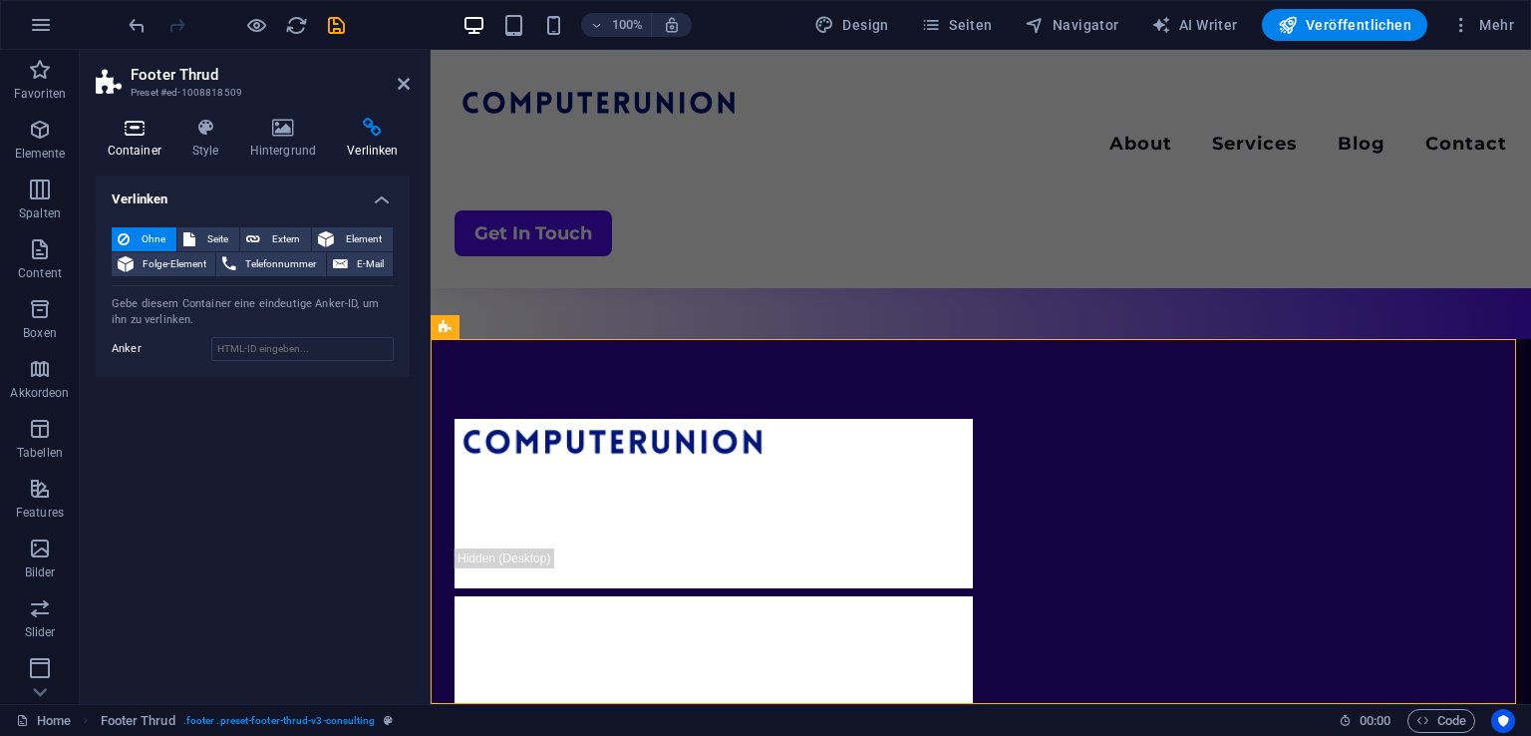
click at [144, 133] on icon at bounding box center [134, 128] width 77 height 20
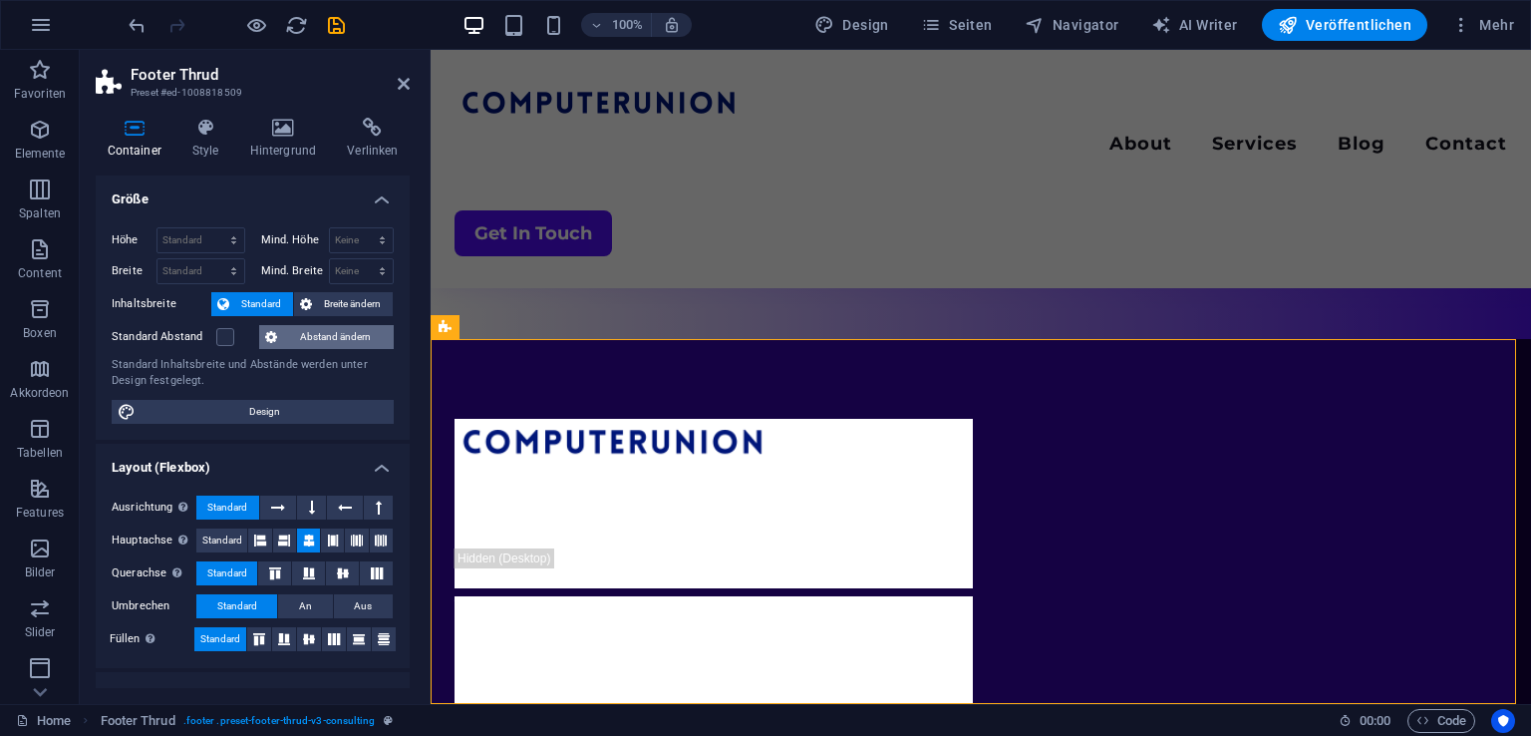
scroll to position [259, 0]
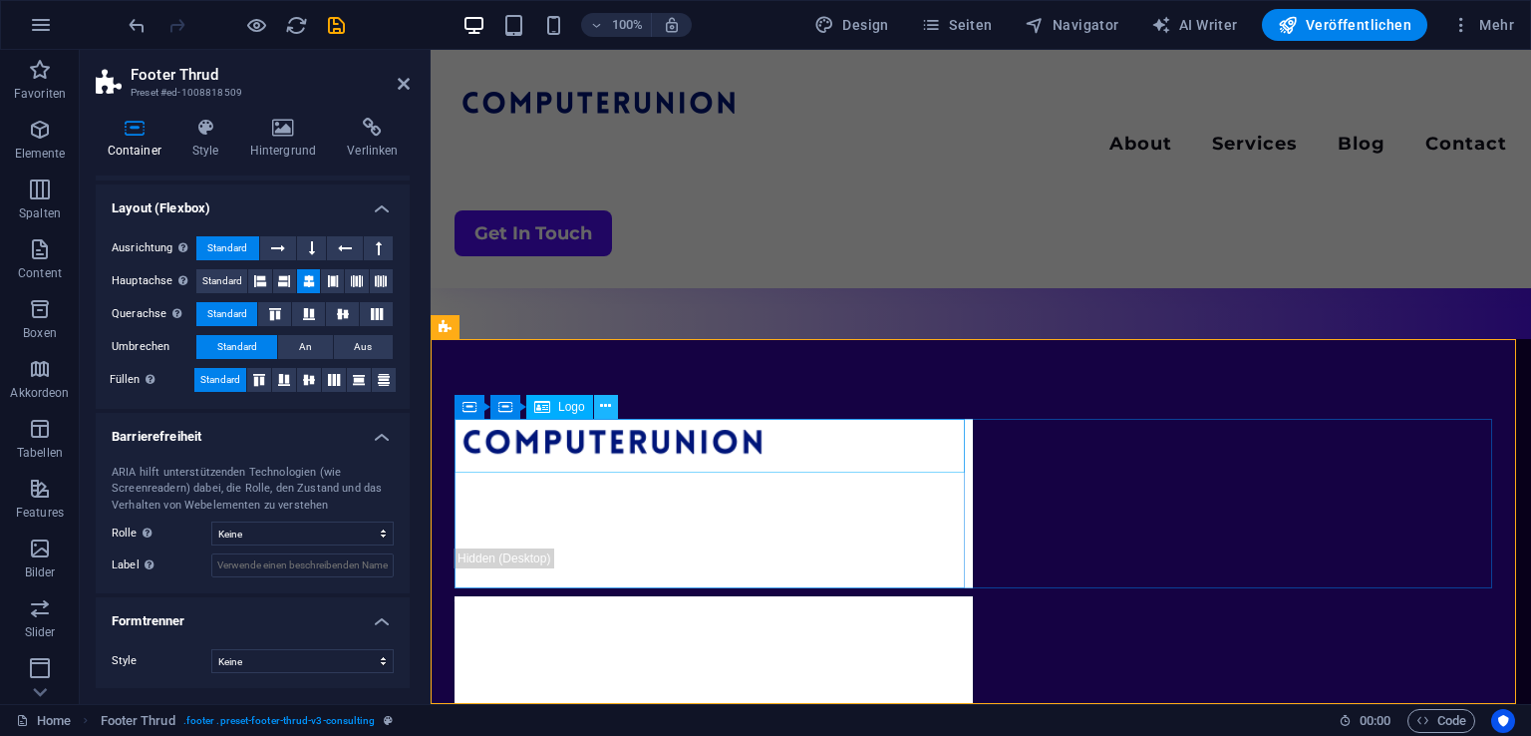
click at [604, 410] on icon at bounding box center [605, 406] width 11 height 21
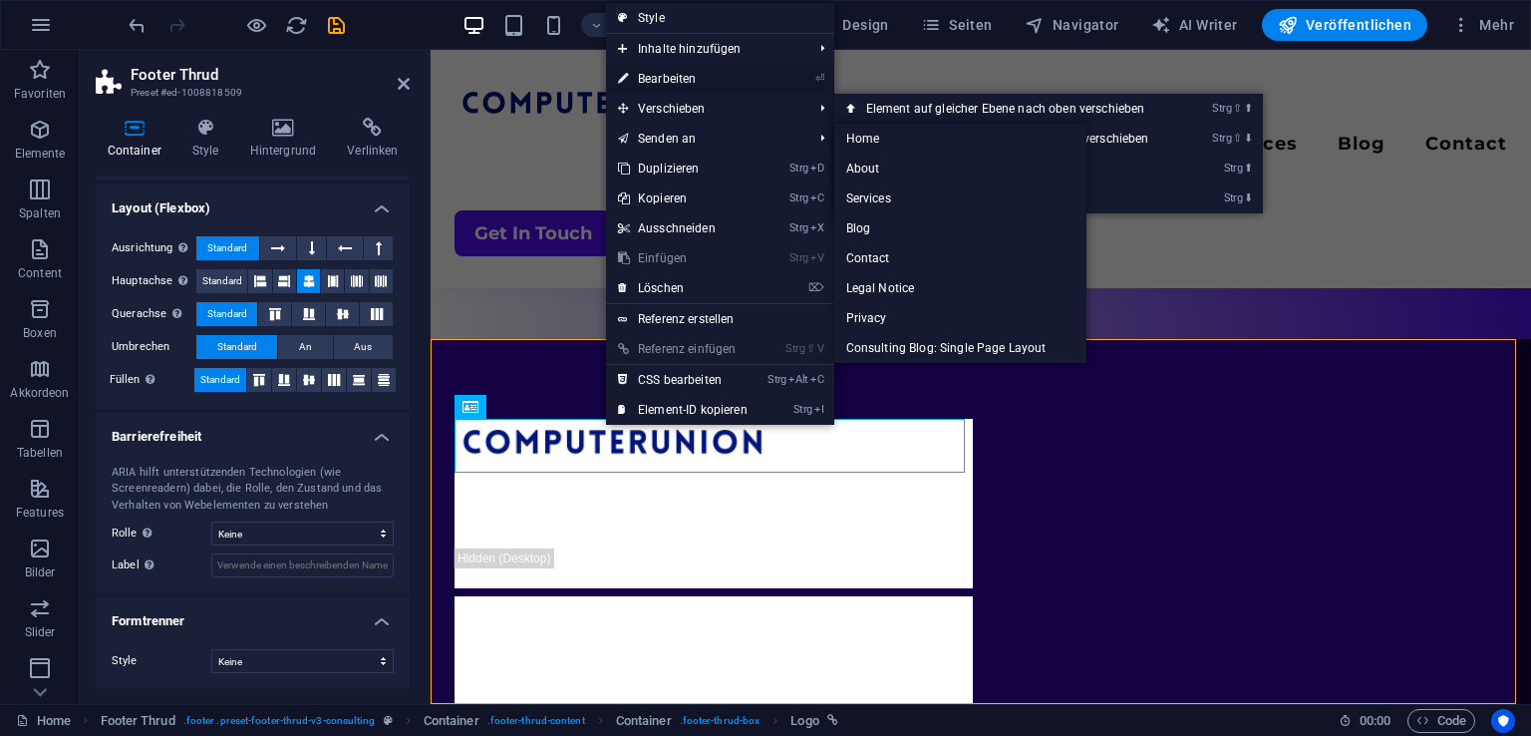
click at [690, 73] on link "⏎ Bearbeiten" at bounding box center [682, 79] width 153 height 30
select select "px"
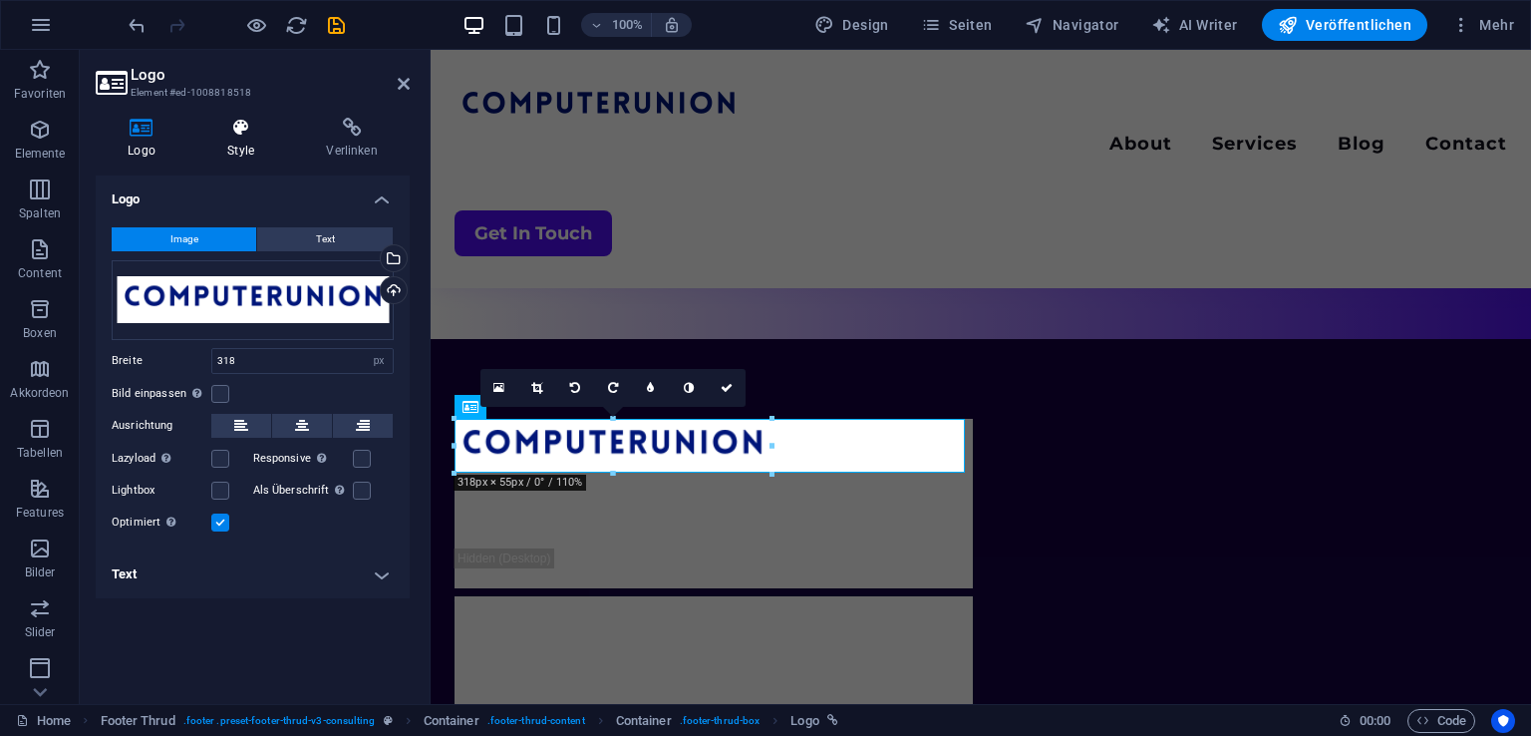
click at [254, 128] on icon at bounding box center [240, 128] width 91 height 20
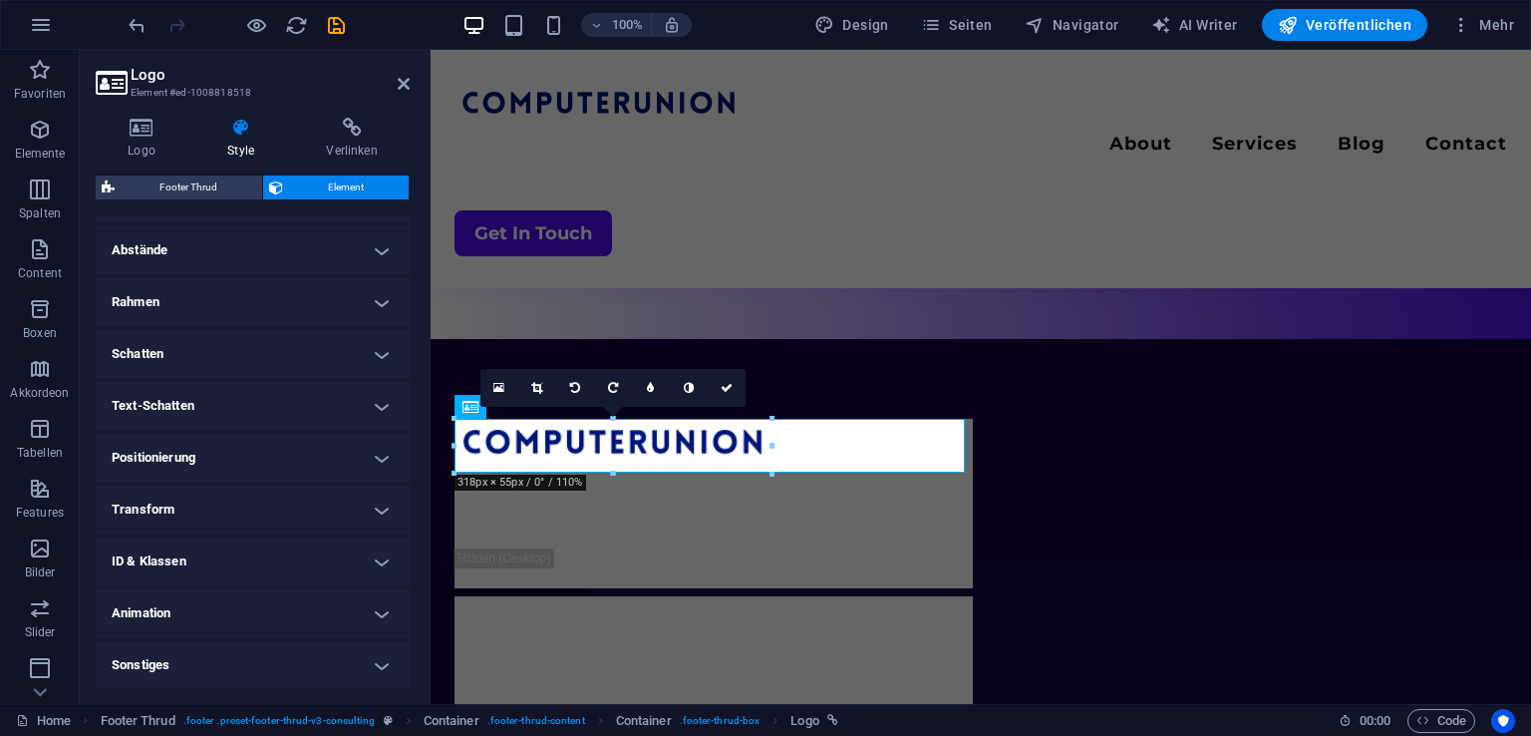
scroll to position [0, 0]
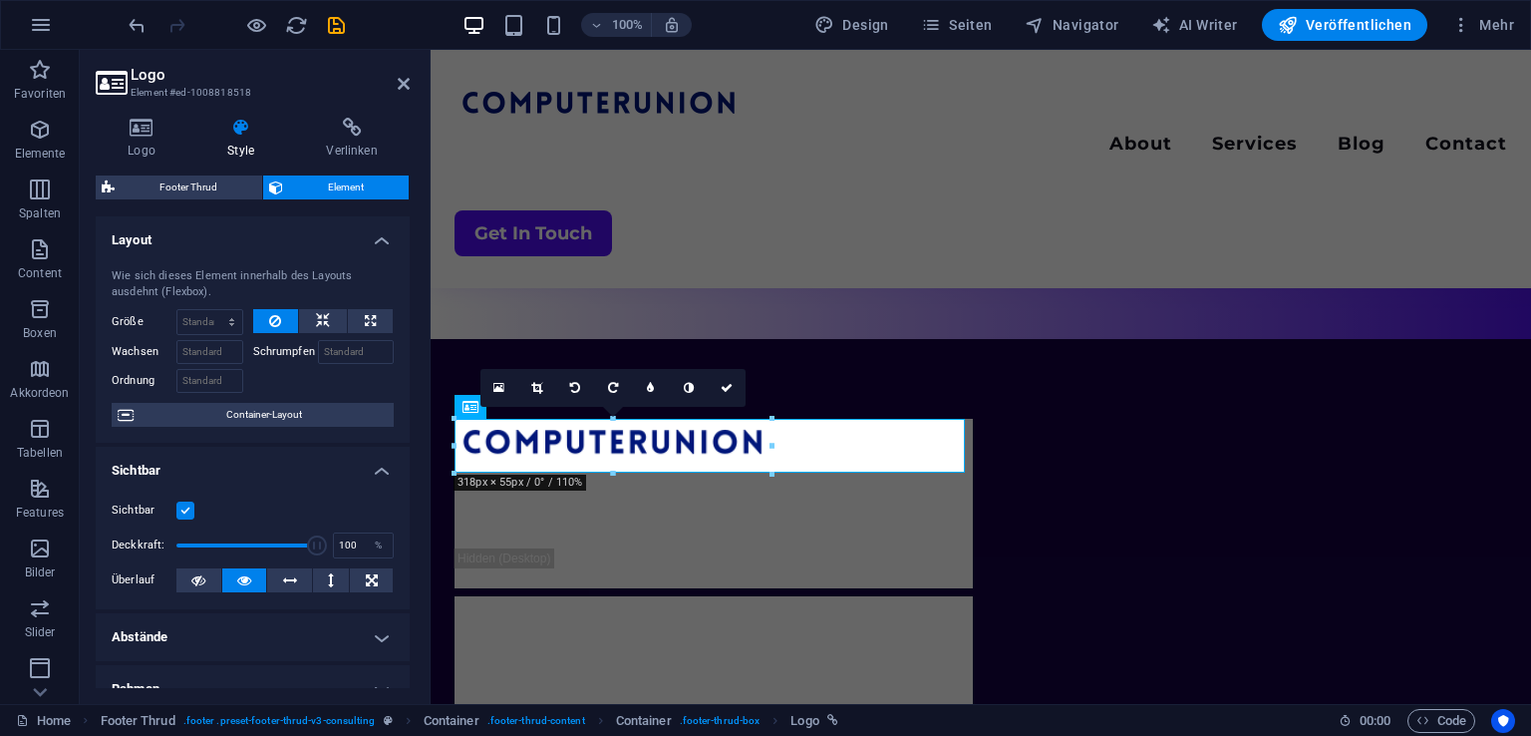
click at [415, 89] on aside "Logo Element #ed-1008818518 Logo Style Verlinken Logo Image Text Ziehe Dateien …" at bounding box center [255, 377] width 351 height 654
click at [394, 89] on header "Logo Element #ed-1008818518" at bounding box center [253, 76] width 314 height 52
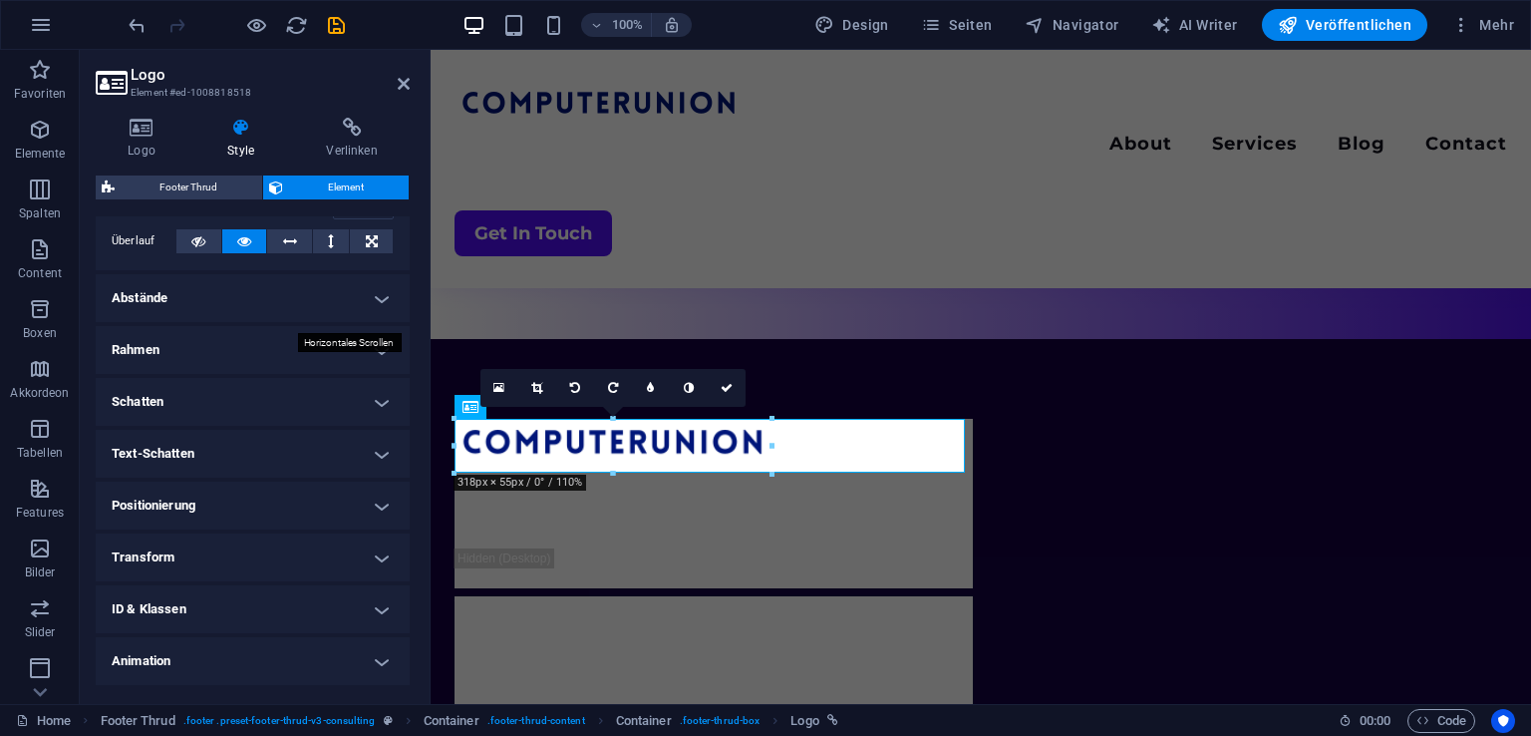
scroll to position [343, 0]
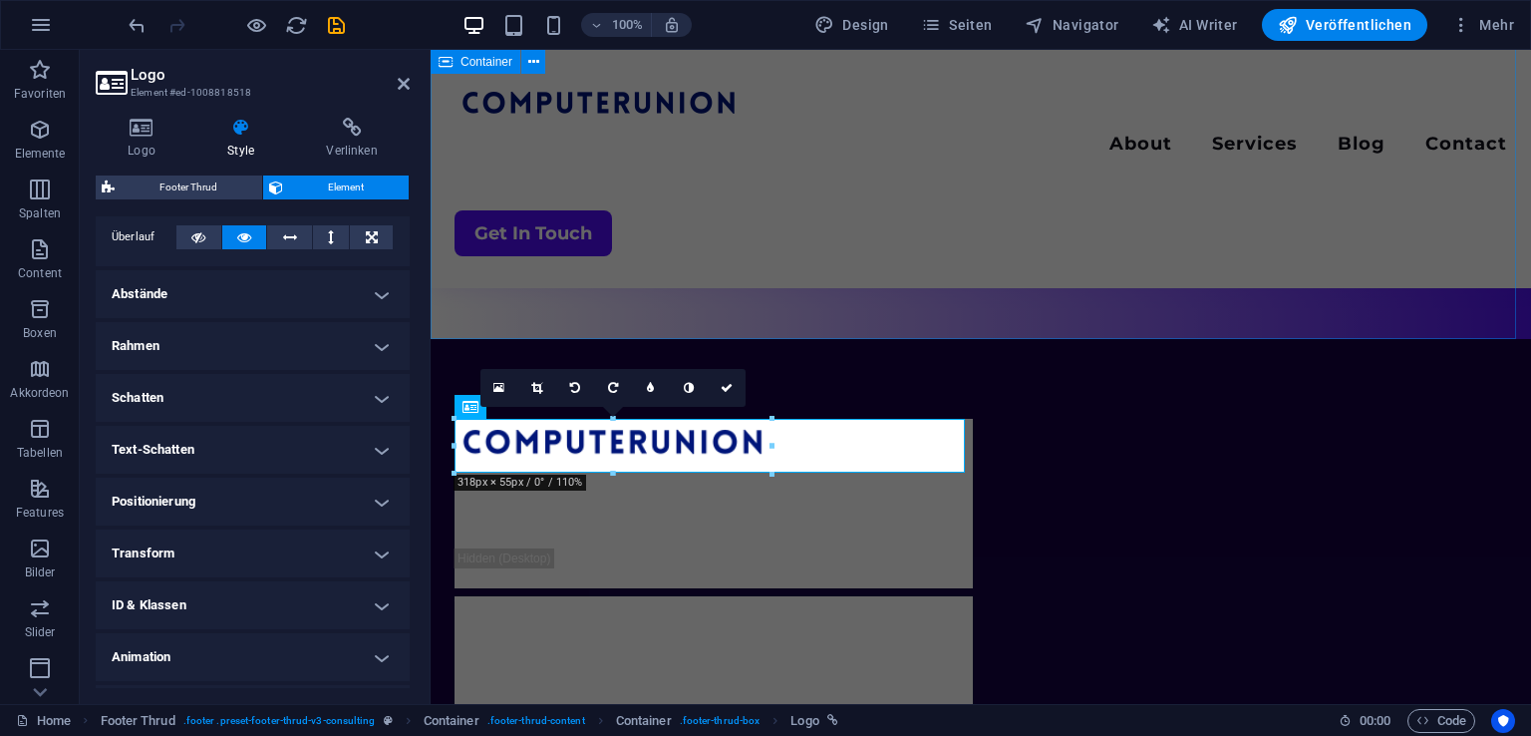
click at [733, 257] on div "Menu About Services Blog Contact Get In Touch" at bounding box center [981, 12] width 1100 height 654
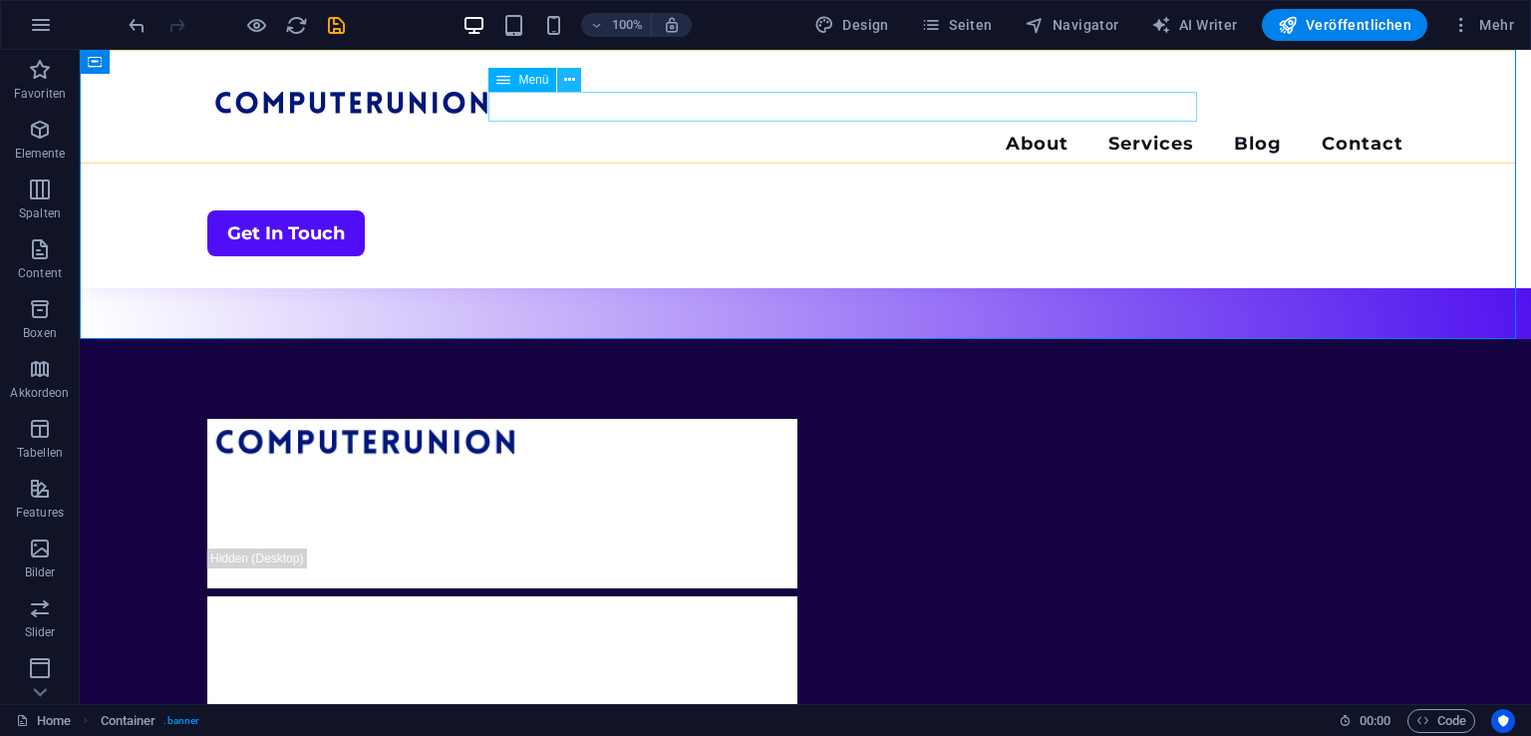
click at [566, 85] on icon at bounding box center [569, 80] width 11 height 21
click at [530, 78] on span "Menü" at bounding box center [533, 80] width 30 height 12
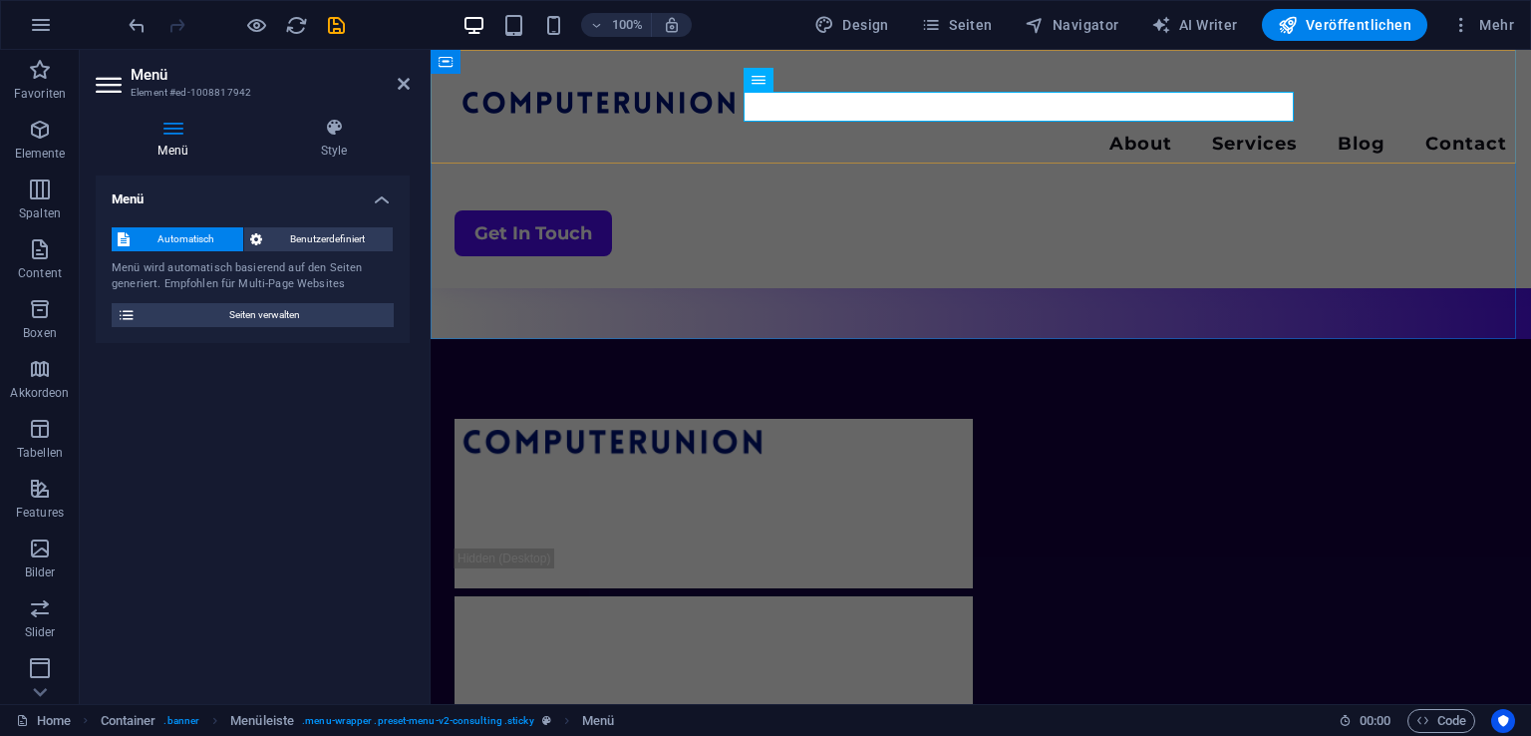
click at [530, 78] on div "Menu About Services Blog Contact Get In Touch" at bounding box center [981, 169] width 1100 height 238
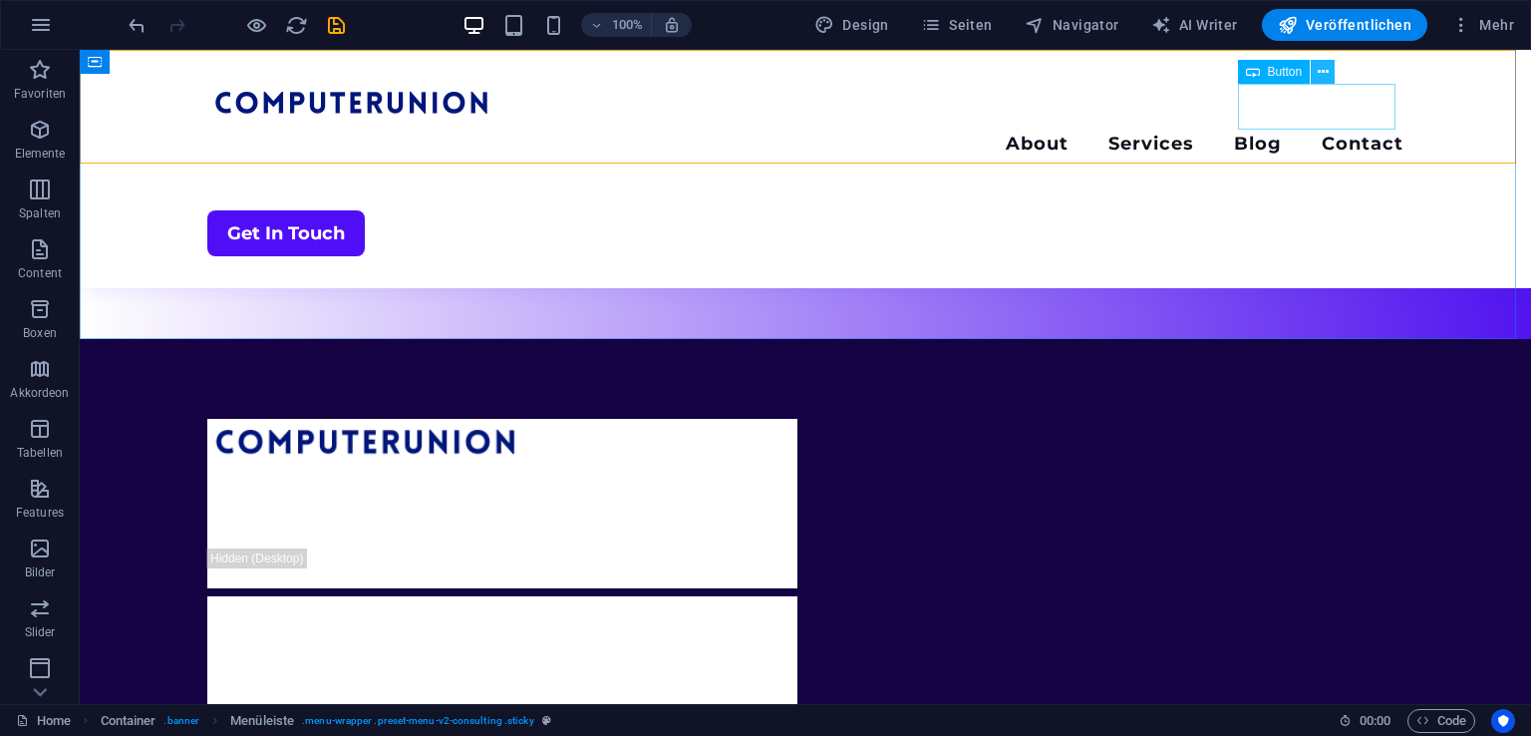
click at [1312, 78] on button at bounding box center [1323, 72] width 24 height 24
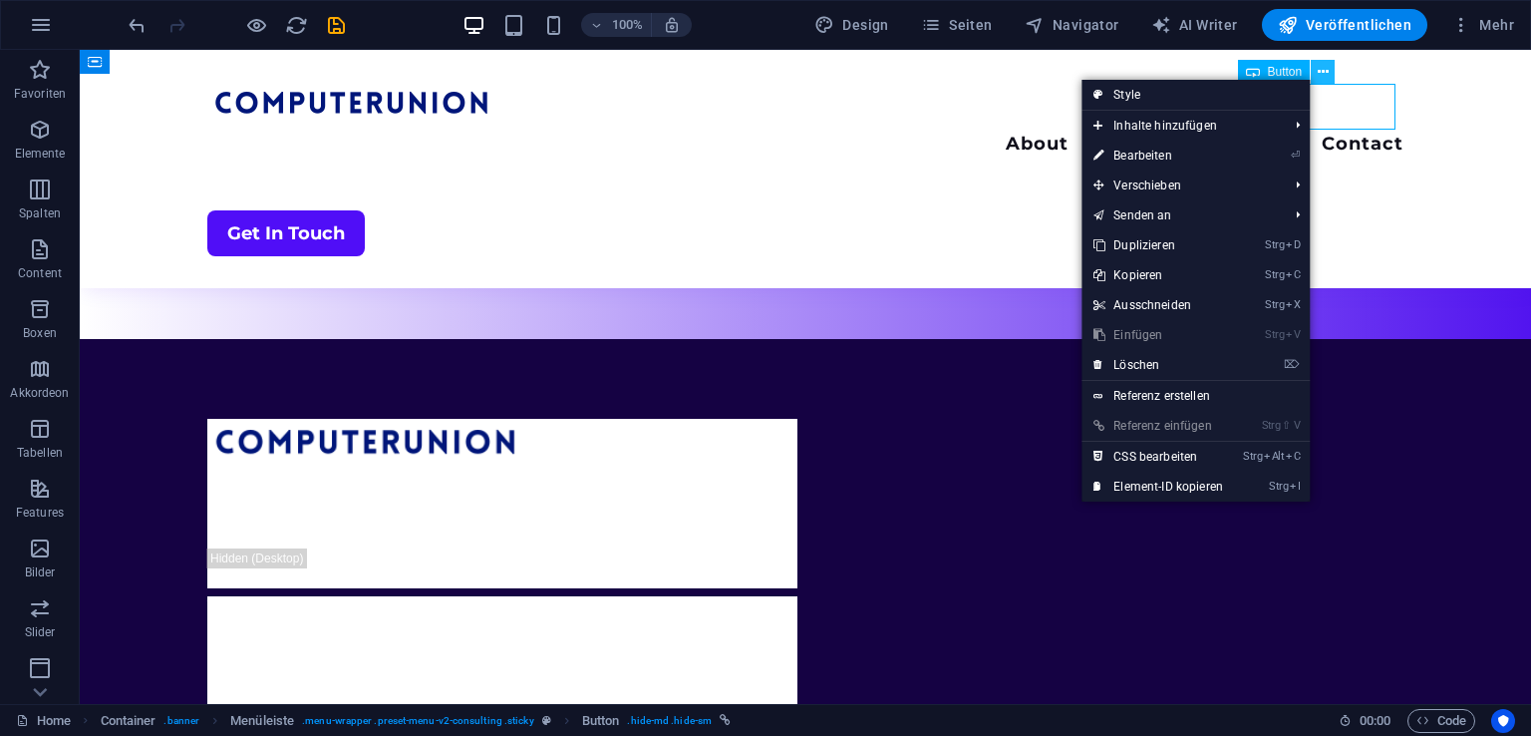
click at [1316, 76] on button at bounding box center [1323, 72] width 24 height 24
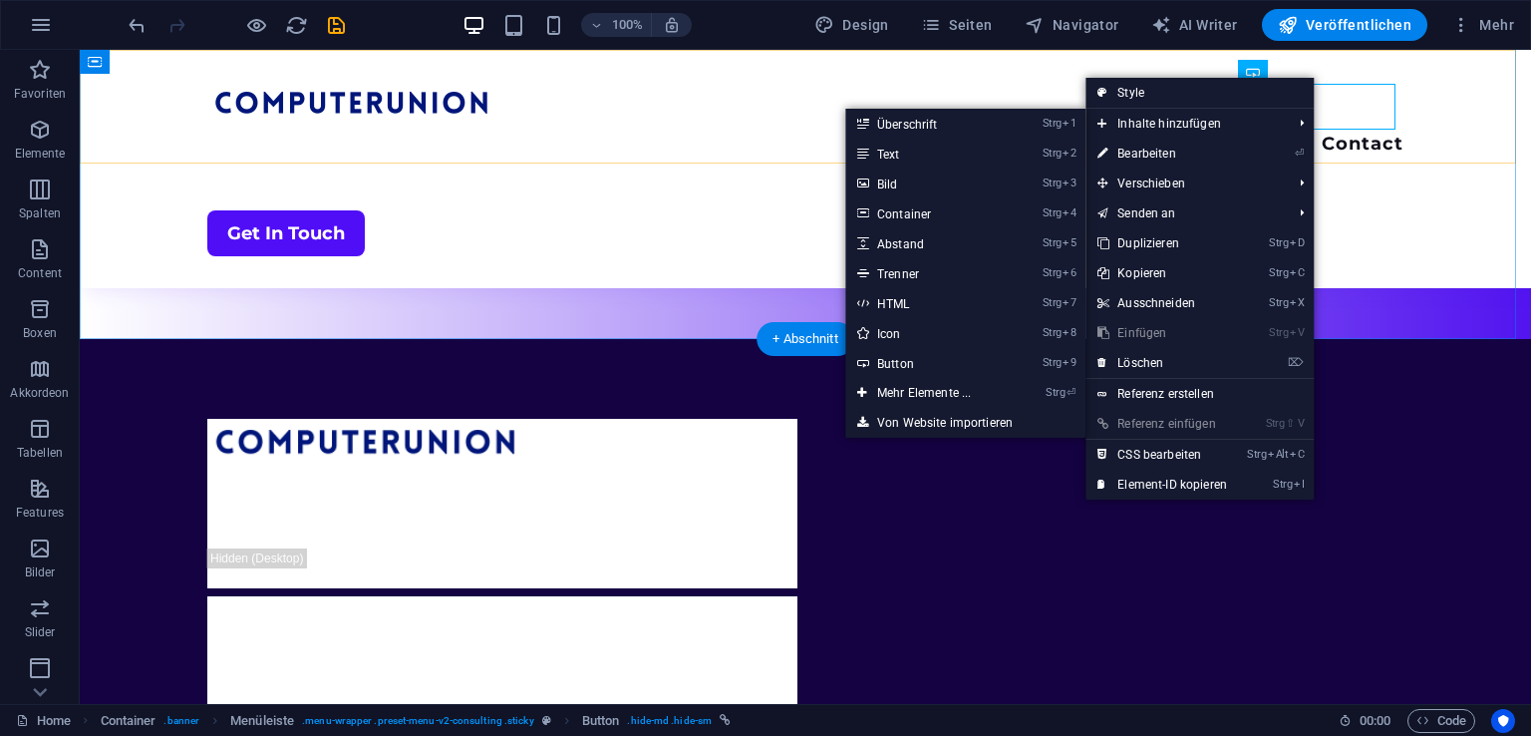
click at [1372, 141] on div "Menu About Services Blog Contact Get In Touch" at bounding box center [805, 169] width 1451 height 238
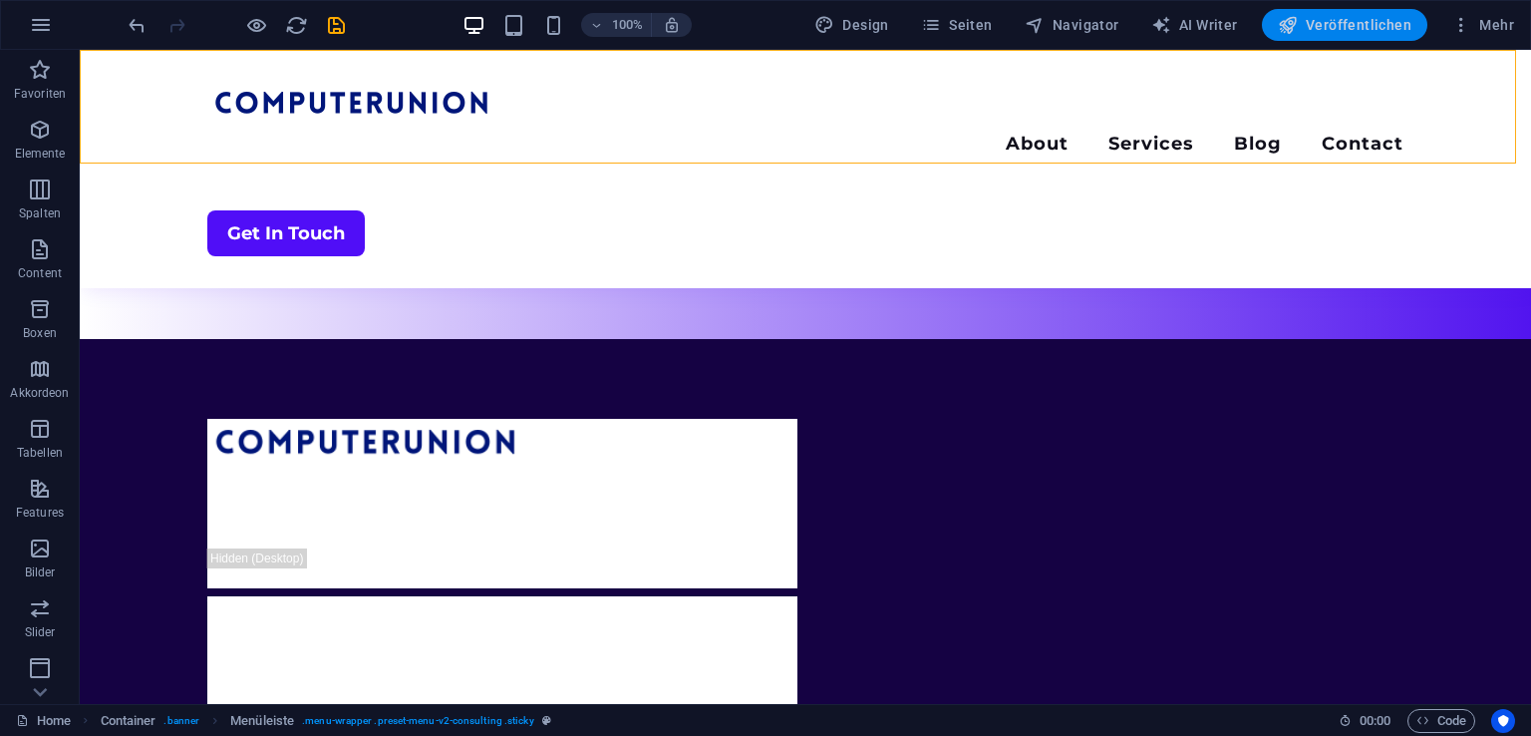
click at [1362, 17] on span "Veröffentlichen" at bounding box center [1345, 25] width 134 height 20
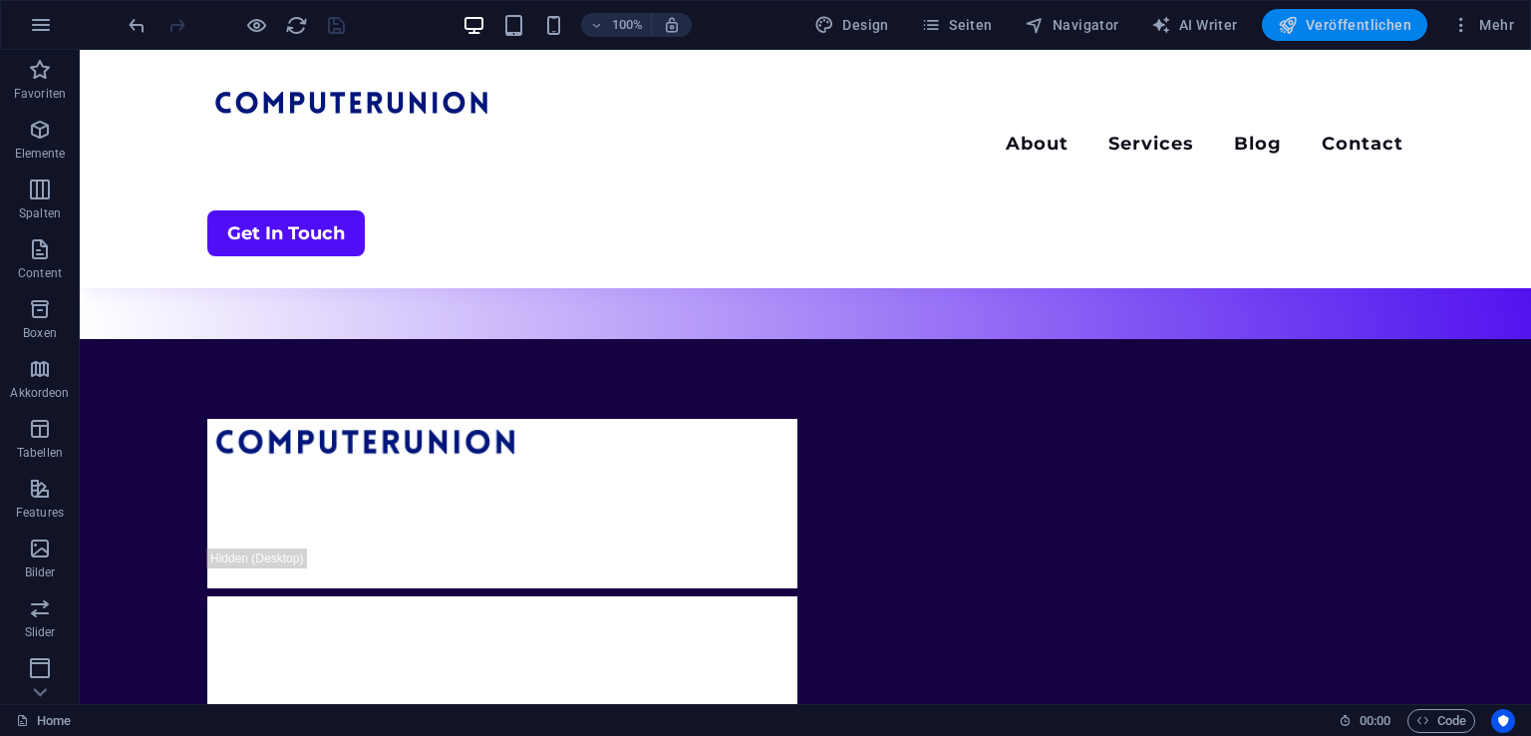
click at [1343, 25] on span "Veröffentlichen" at bounding box center [1345, 25] width 134 height 20
